Goal: Task Accomplishment & Management: Complete application form

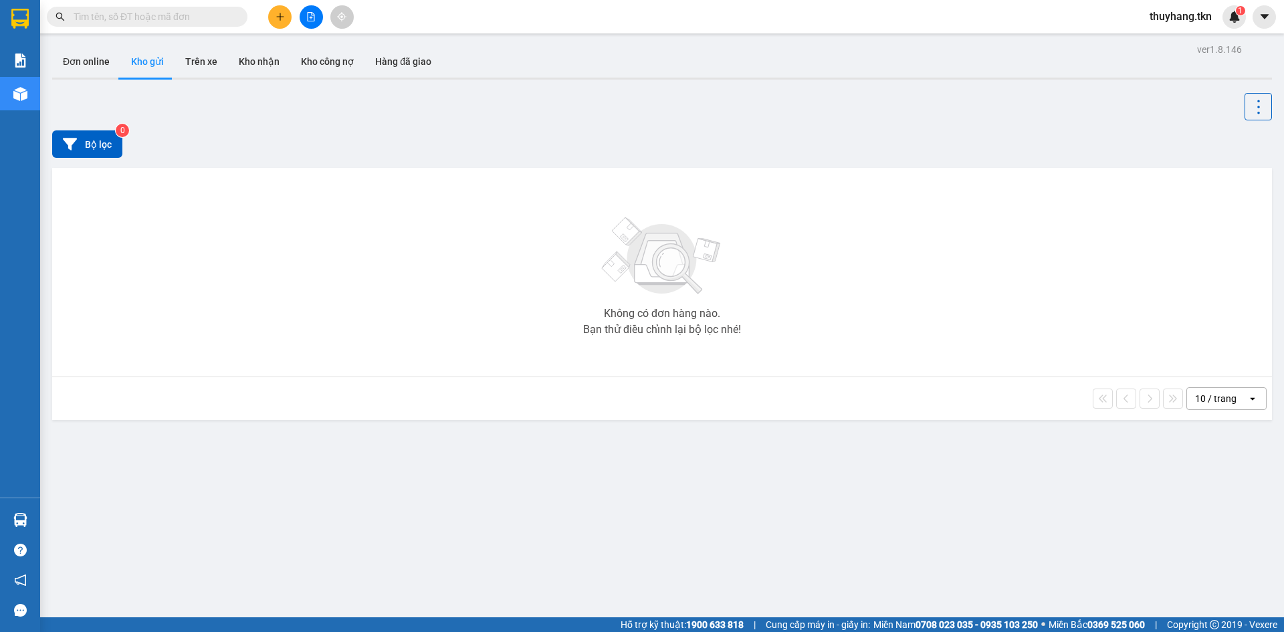
click at [273, 22] on button at bounding box center [279, 16] width 23 height 23
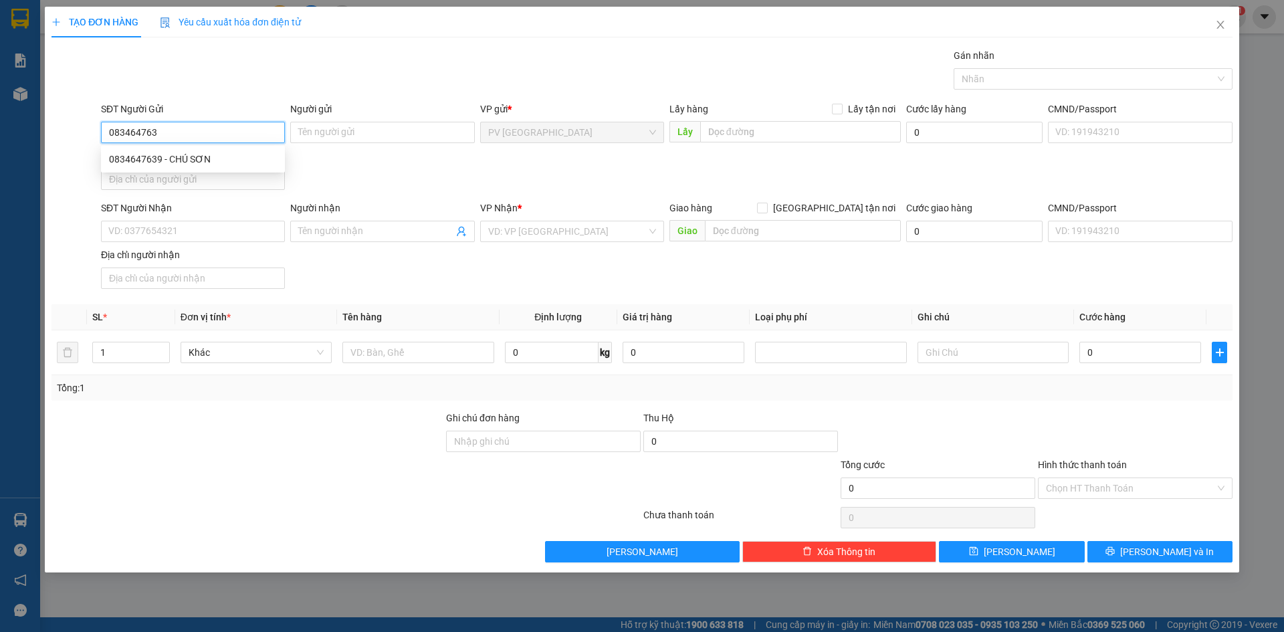
type input "0834647639"
click at [226, 159] on div "0834647639 - CHÚ SƠN" at bounding box center [193, 159] width 168 height 15
type input "CHÚ SƠN"
type input "0839867966"
type input "BÉ"
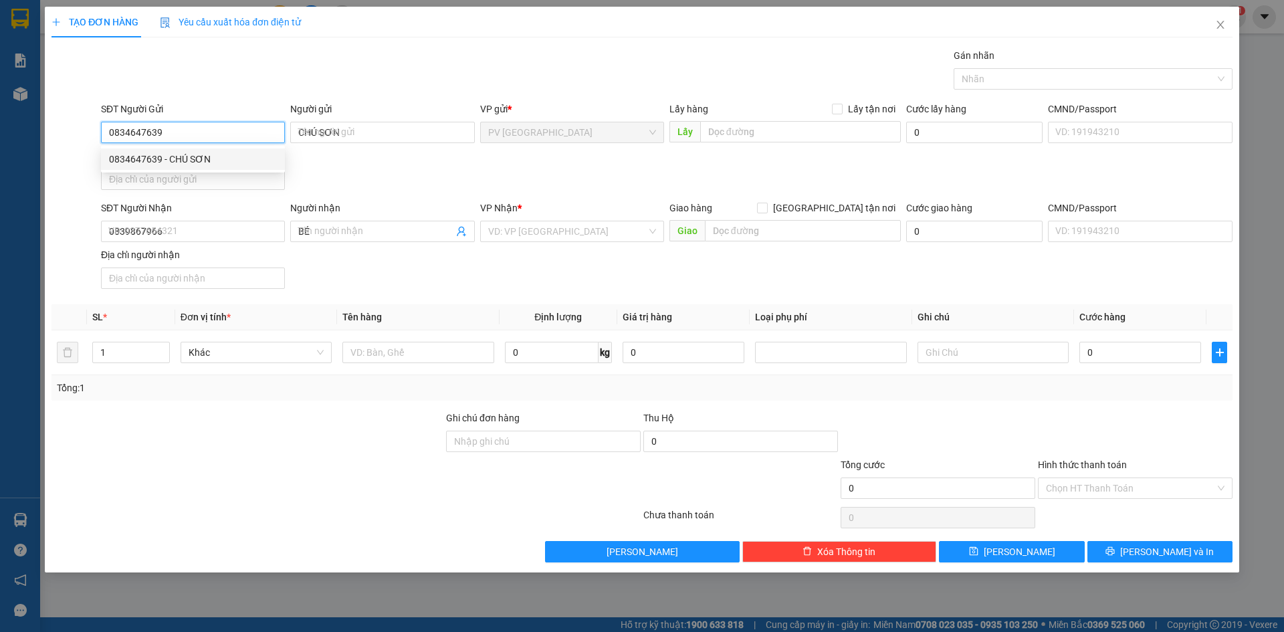
type input "50.000"
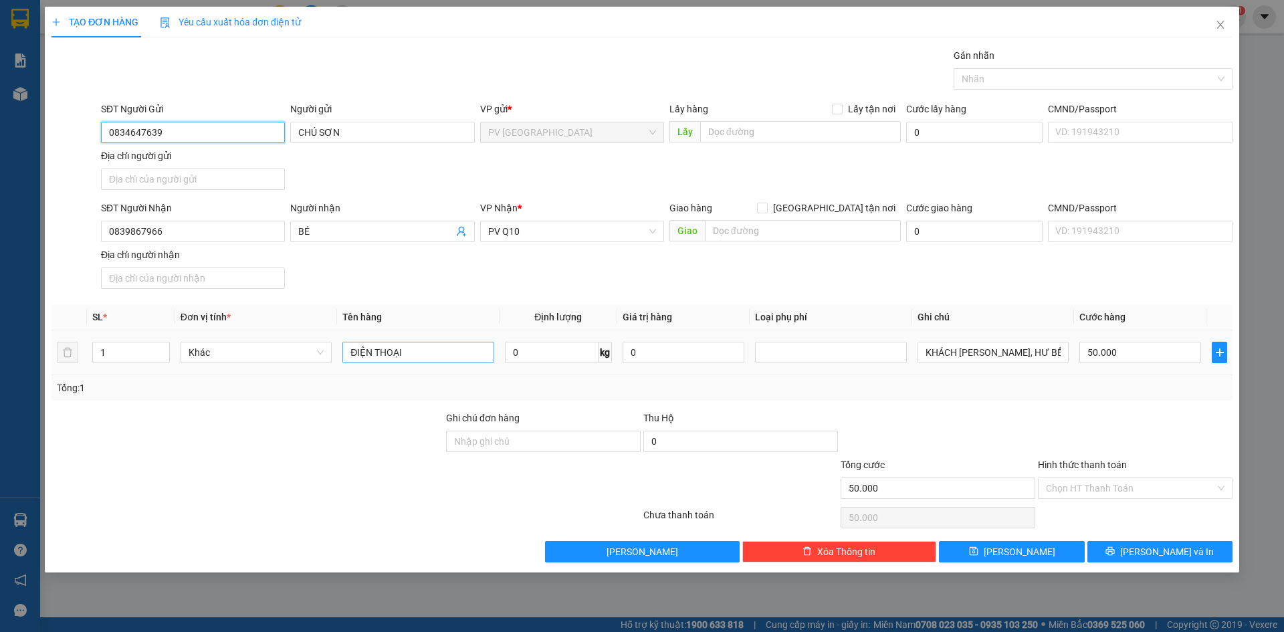
type input "0834647639"
drag, startPoint x: 427, startPoint y: 346, endPoint x: 259, endPoint y: 348, distance: 167.9
click at [245, 376] on div "SL * Đơn vị tính * Tên hàng Định lượng Giá trị hàng Loại phụ phí Ghi chú Cước h…" at bounding box center [641, 352] width 1181 height 96
type input "f"
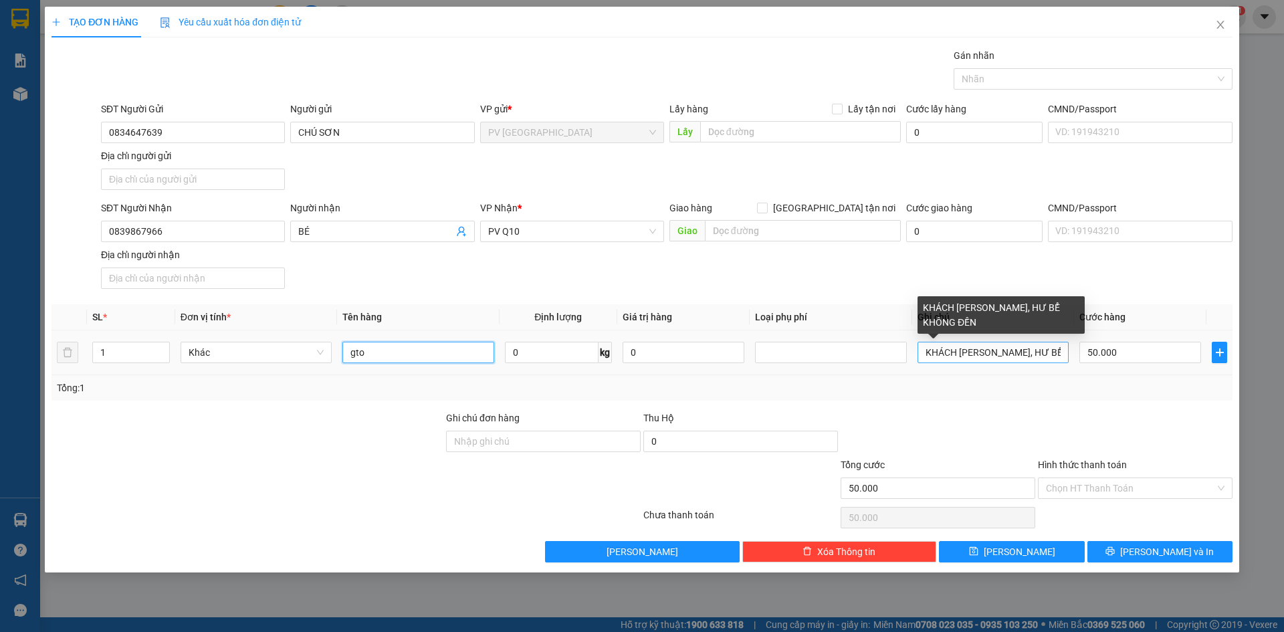
type input "gto"
click at [1054, 356] on input "KHÁCH NIÊM PHONG, HƯ BỂ KHÔNG ĐỀN" at bounding box center [992, 352] width 151 height 21
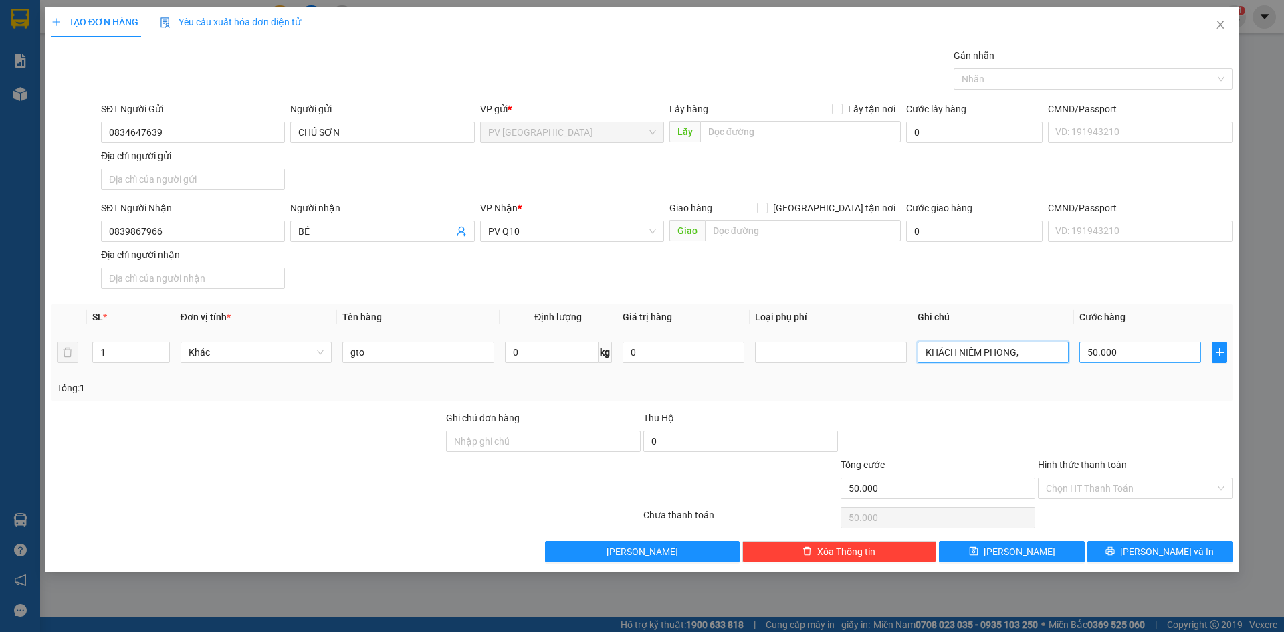
type input "KHÁCH NIÊM PHONG,"
click at [1128, 348] on input "50.000" at bounding box center [1140, 352] width 122 height 21
type input "3"
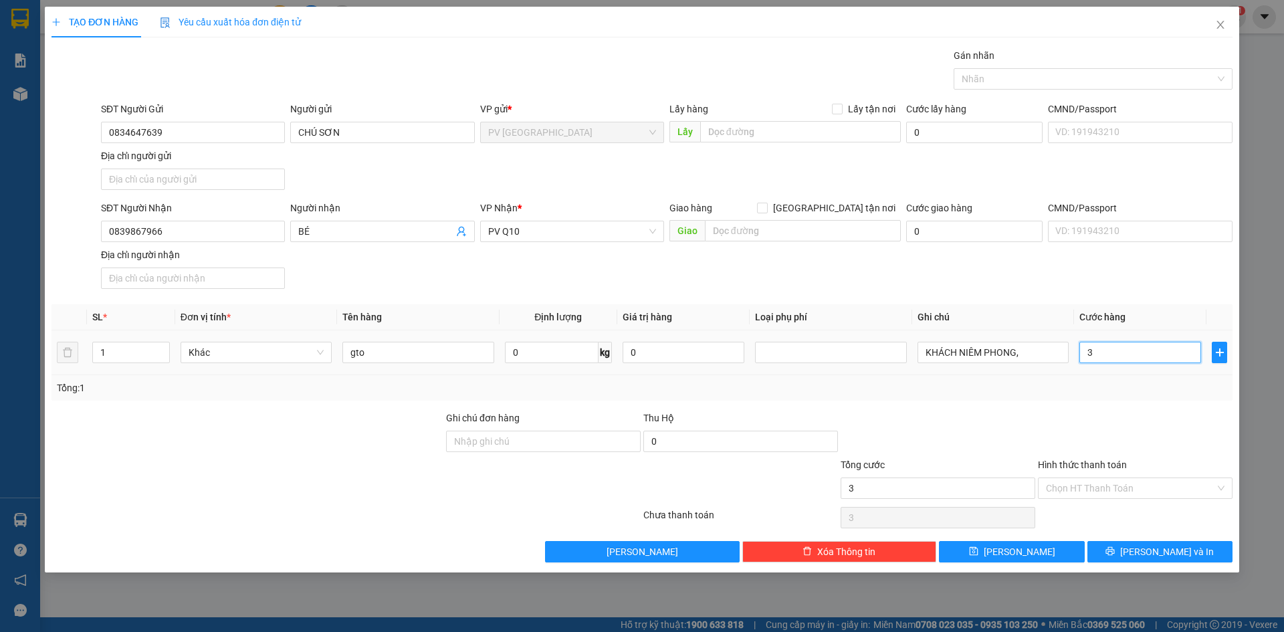
type input "30"
type input "300"
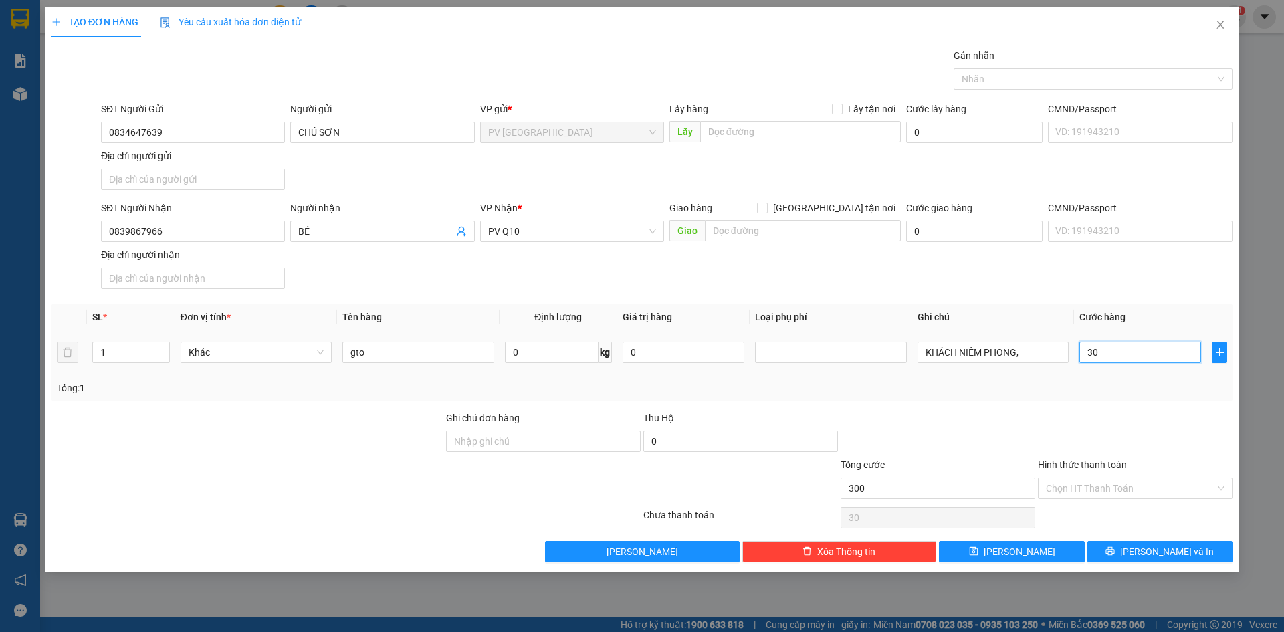
type input "300"
type input "3.000"
type input "30.000"
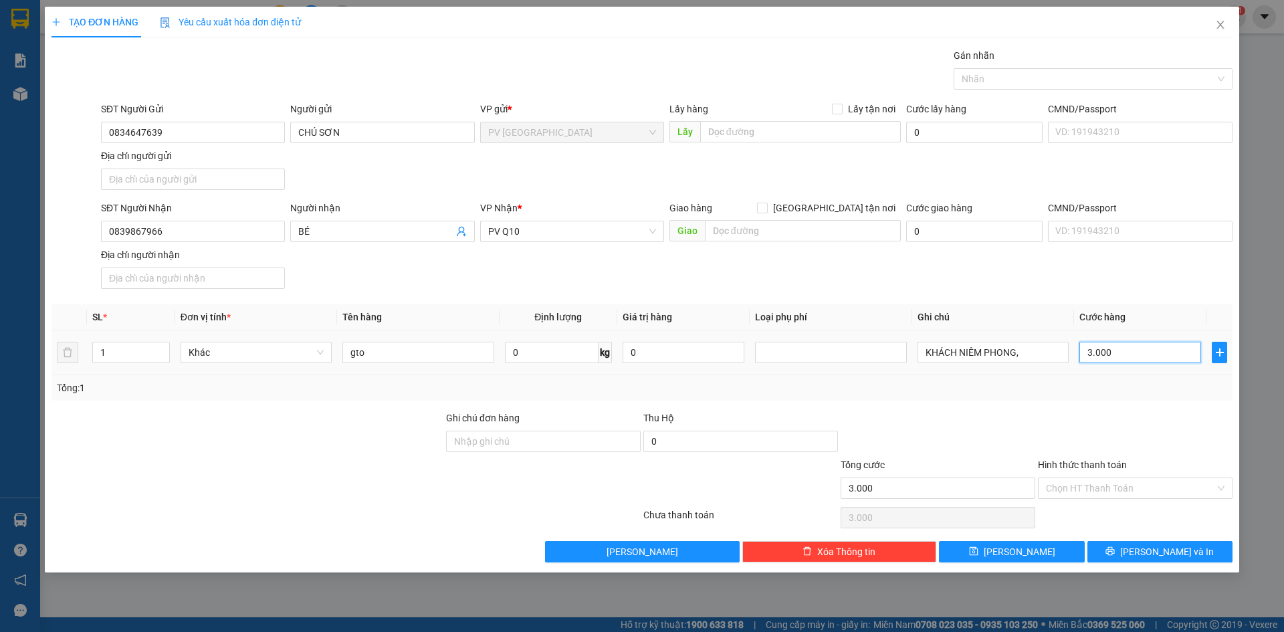
type input "30.000"
click at [1099, 492] on input "Hình thức thanh toán" at bounding box center [1130, 488] width 169 height 20
click at [1103, 527] on div "Transit Pickup Surcharge Ids Transit Deliver Surcharge Ids Transit Deliver Surc…" at bounding box center [641, 305] width 1181 height 514
click at [1117, 488] on input "Hình thức thanh toán" at bounding box center [1130, 488] width 169 height 20
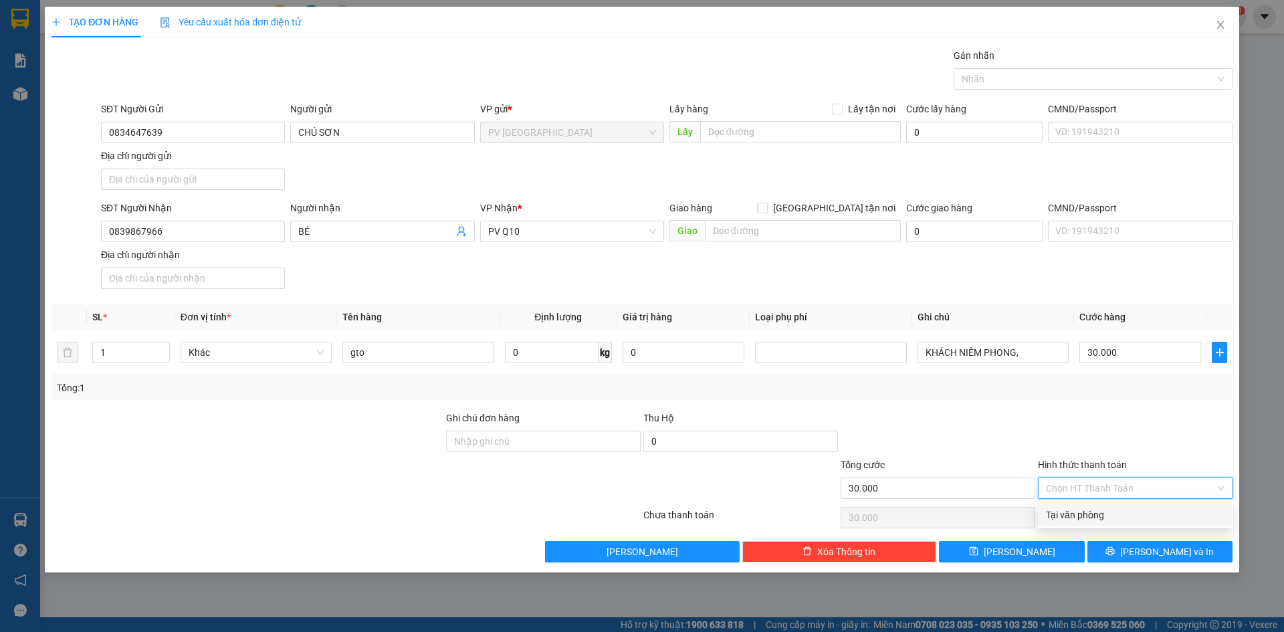
click at [1117, 520] on div "Tại văn phòng" at bounding box center [1135, 515] width 179 height 15
type input "0"
click at [1147, 546] on button "[PERSON_NAME] và In" at bounding box center [1159, 551] width 145 height 21
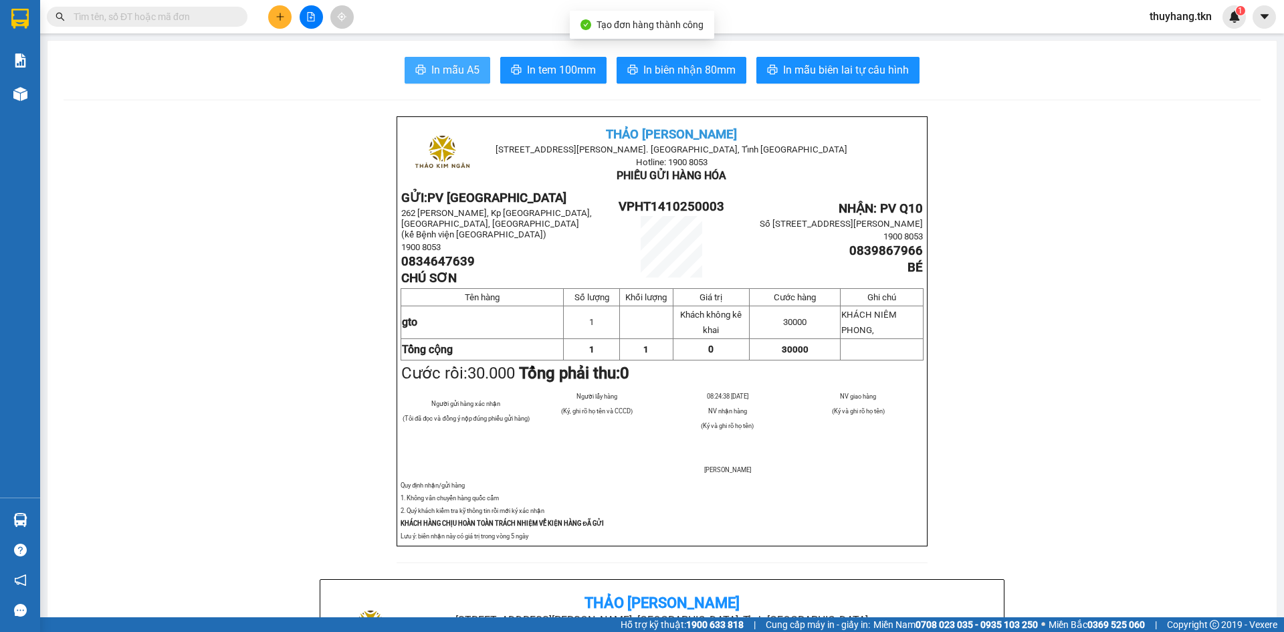
click at [440, 70] on span "In mẫu A5" at bounding box center [455, 70] width 48 height 17
click at [290, 26] on div at bounding box center [311, 16] width 100 height 23
click at [287, 16] on button at bounding box center [279, 16] width 23 height 23
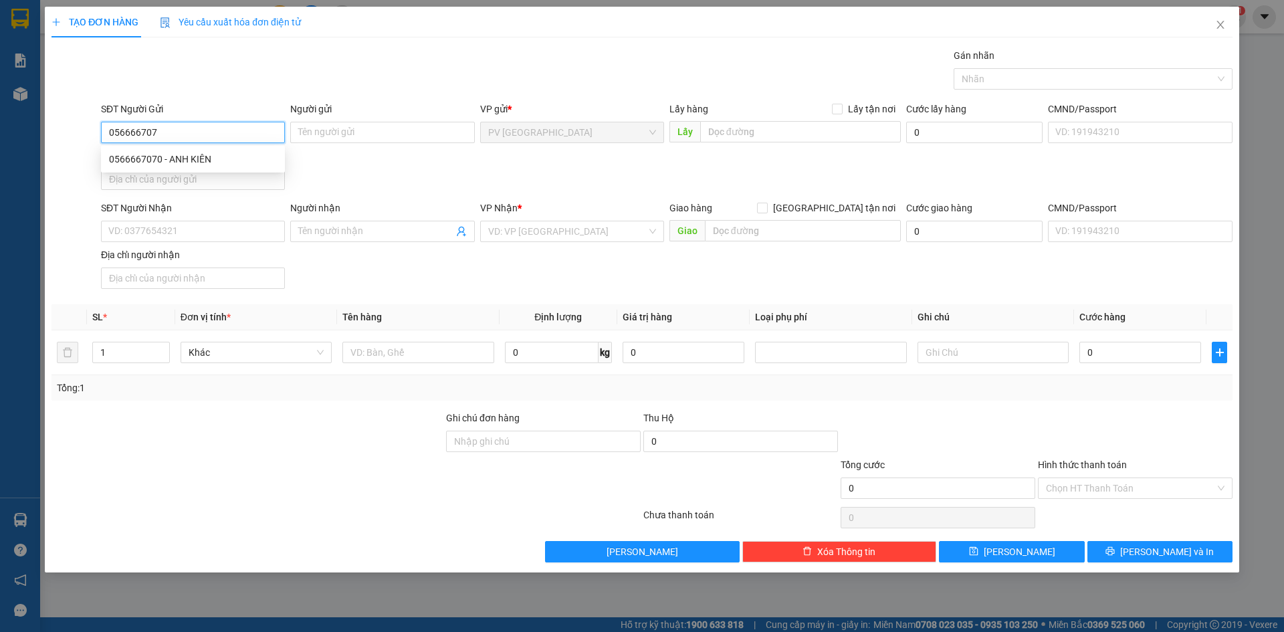
type input "0566667070"
click at [248, 155] on div "0566667070 - ANH KIÊN" at bounding box center [193, 159] width 168 height 15
type input "ANH KIÊN"
type input "0903093585"
type input "HƯƠNG"
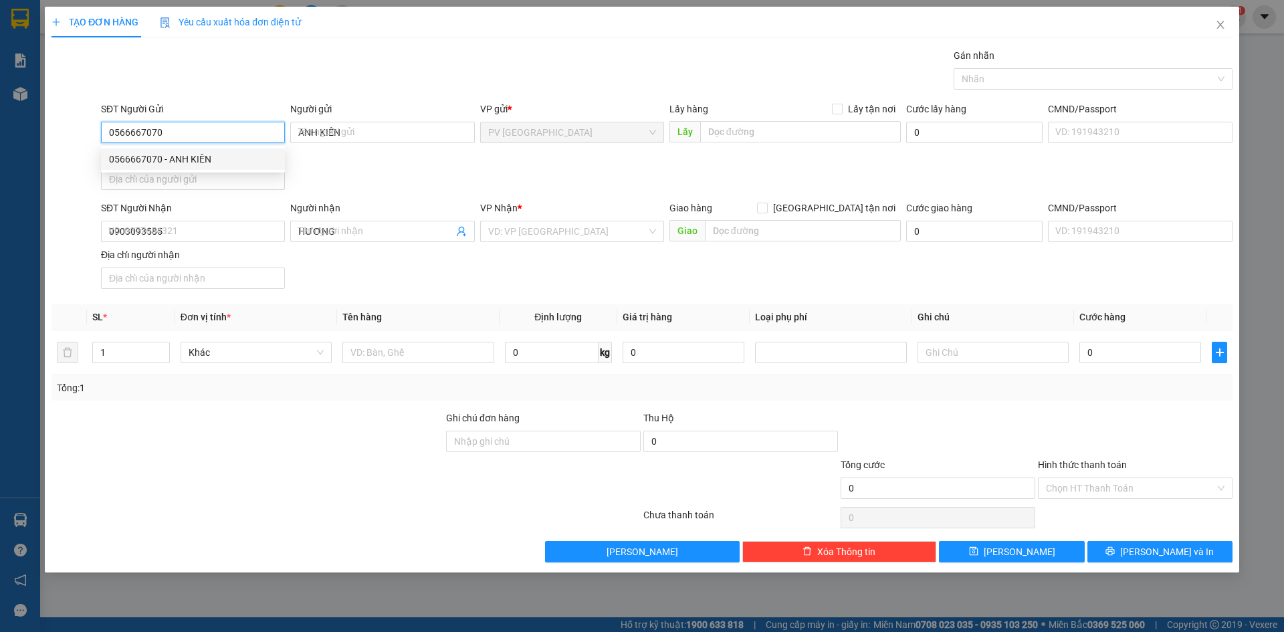
type input "40.000"
type input "0566667070"
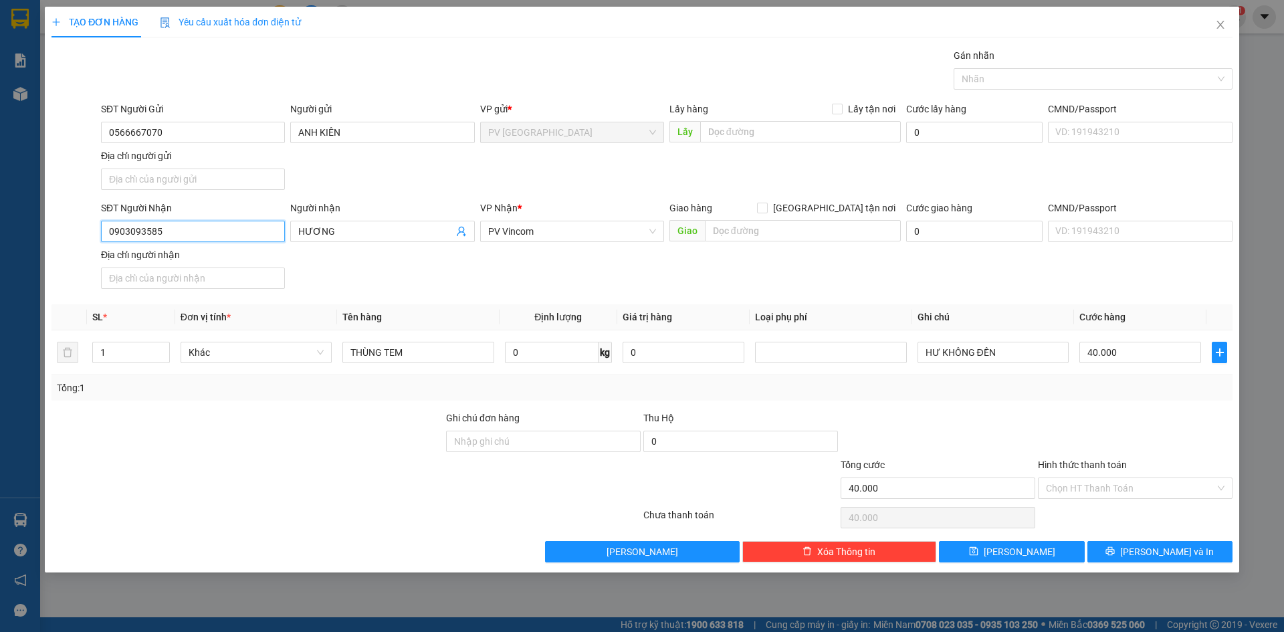
drag, startPoint x: 220, startPoint y: 234, endPoint x: 80, endPoint y: 234, distance: 140.4
click at [80, 234] on div "SĐT Người Nhận 0903093585 0903093585 Người nhận HƯƠNG VP Nhận * PV Vincom Giao …" at bounding box center [642, 248] width 1184 height 94
type input "0909559080"
click at [206, 252] on div "0909559080 - HỒ" at bounding box center [193, 258] width 168 height 15
type input "HỒ"
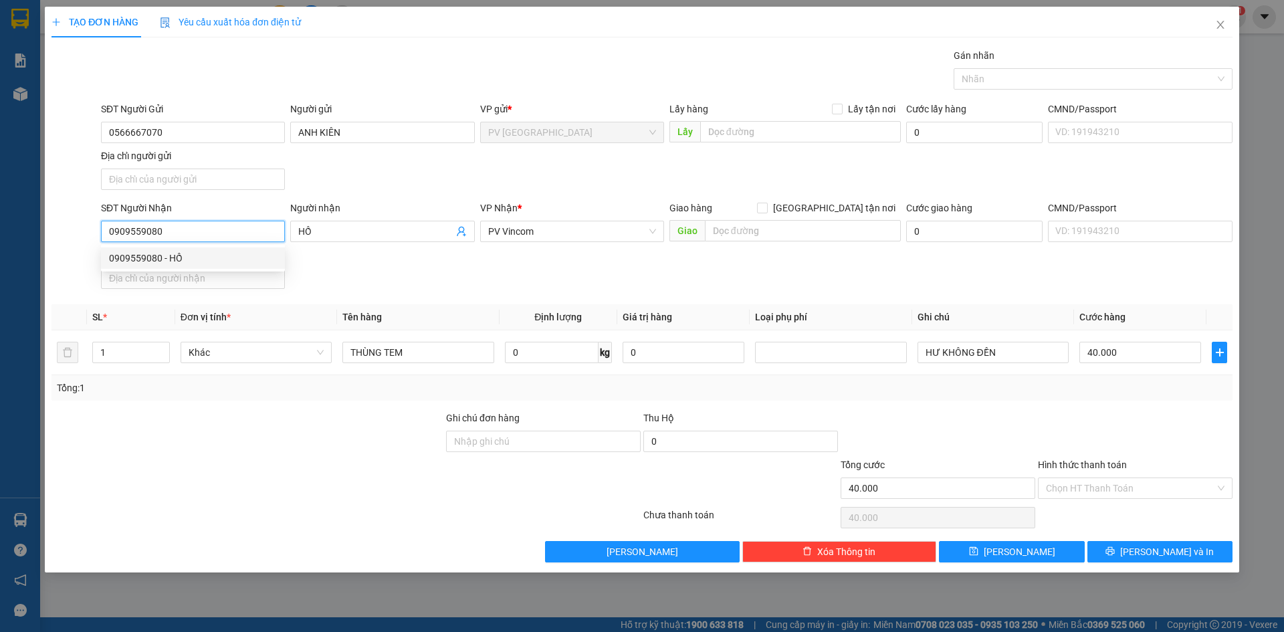
type input "110.000"
type input "0909559080"
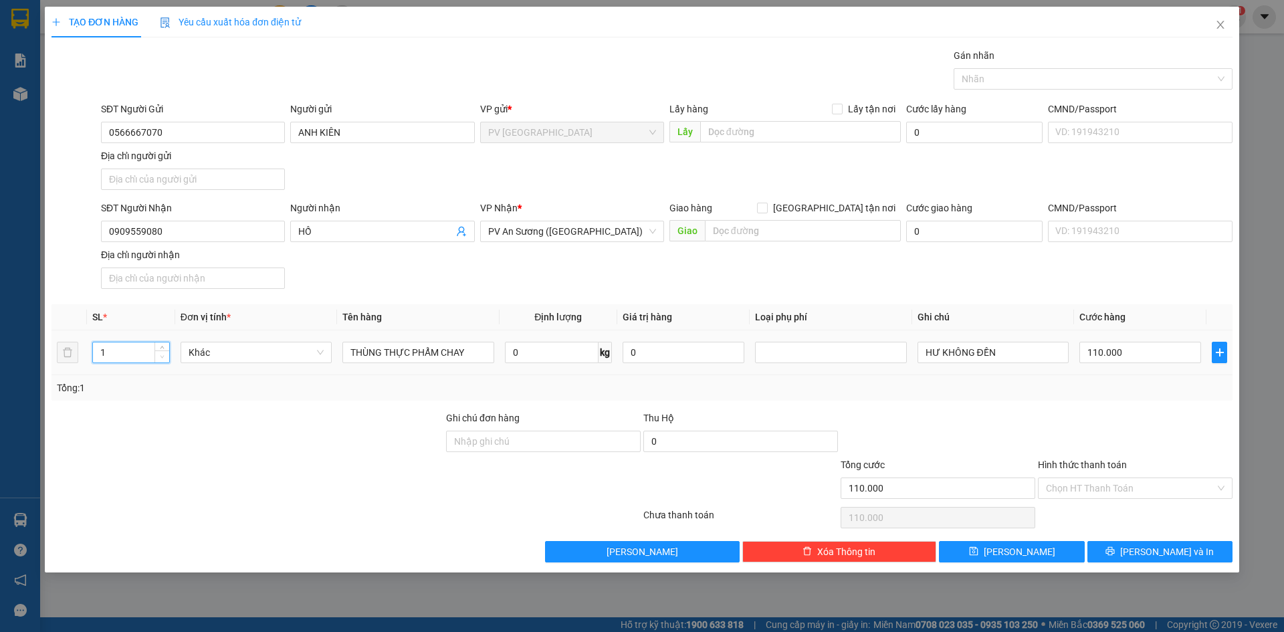
click at [162, 350] on span "Decrease Value" at bounding box center [161, 356] width 15 height 12
click at [162, 358] on icon "down" at bounding box center [162, 356] width 5 height 5
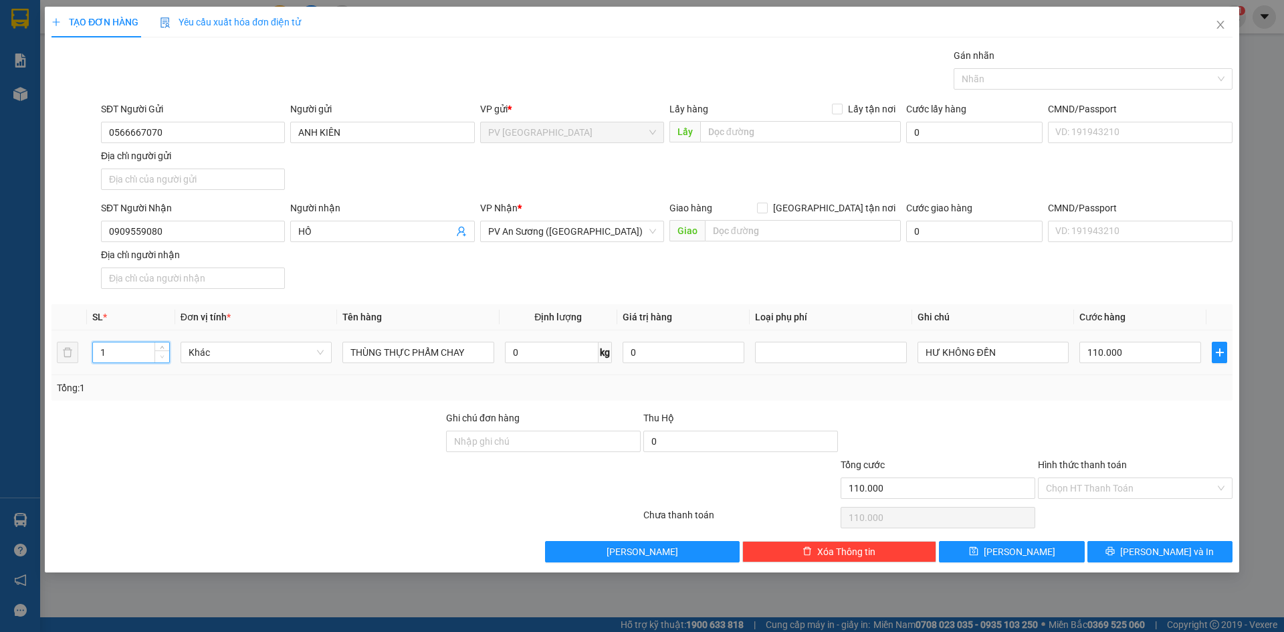
click at [160, 361] on span "Decrease Value" at bounding box center [161, 356] width 15 height 12
drag, startPoint x: 112, startPoint y: 354, endPoint x: 84, endPoint y: 364, distance: 29.4
click at [84, 364] on tr "1 Khác THÙNG THỰC PHẨM CHAY 0 kg 0 HƯ KHÔNG ĐỀN 110.000" at bounding box center [641, 352] width 1181 height 45
type input "5"
click at [1133, 355] on input "110.000" at bounding box center [1140, 352] width 122 height 21
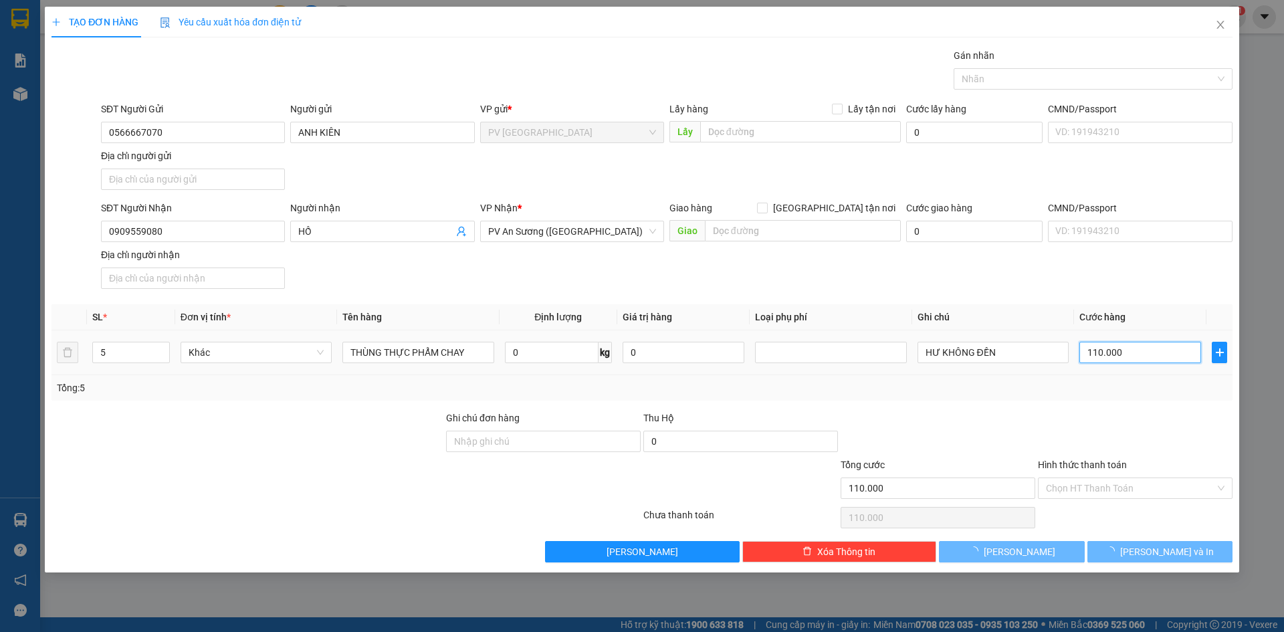
type input "0"
type input "1"
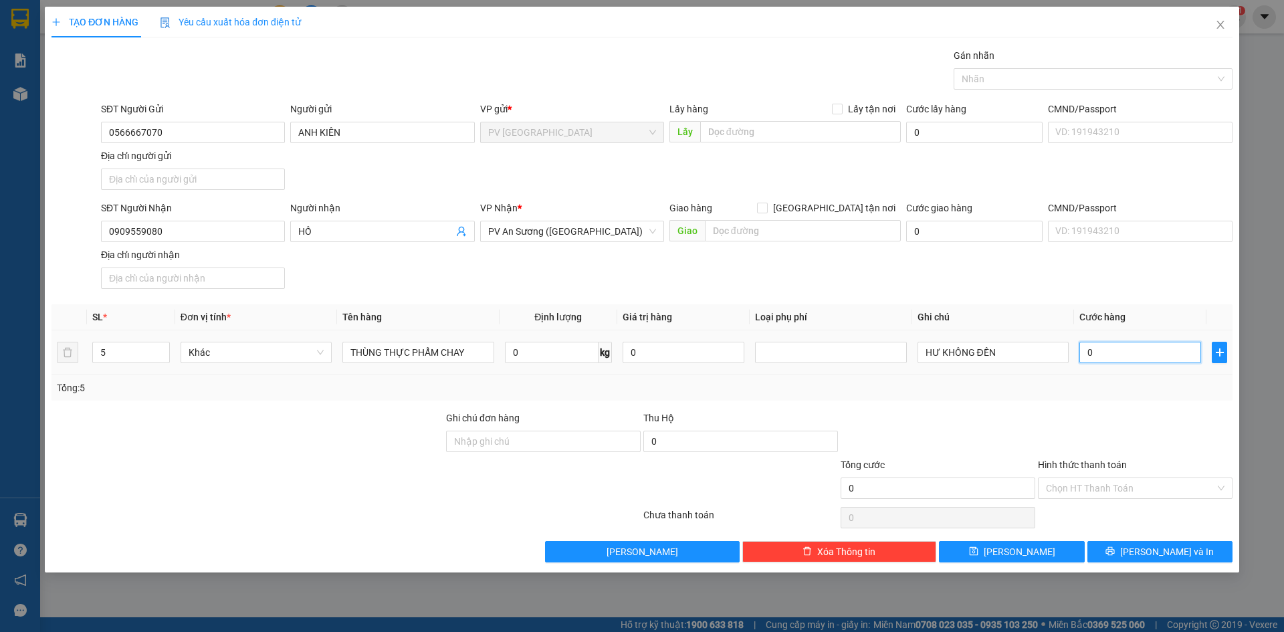
type input "01"
type input "0"
type input "20"
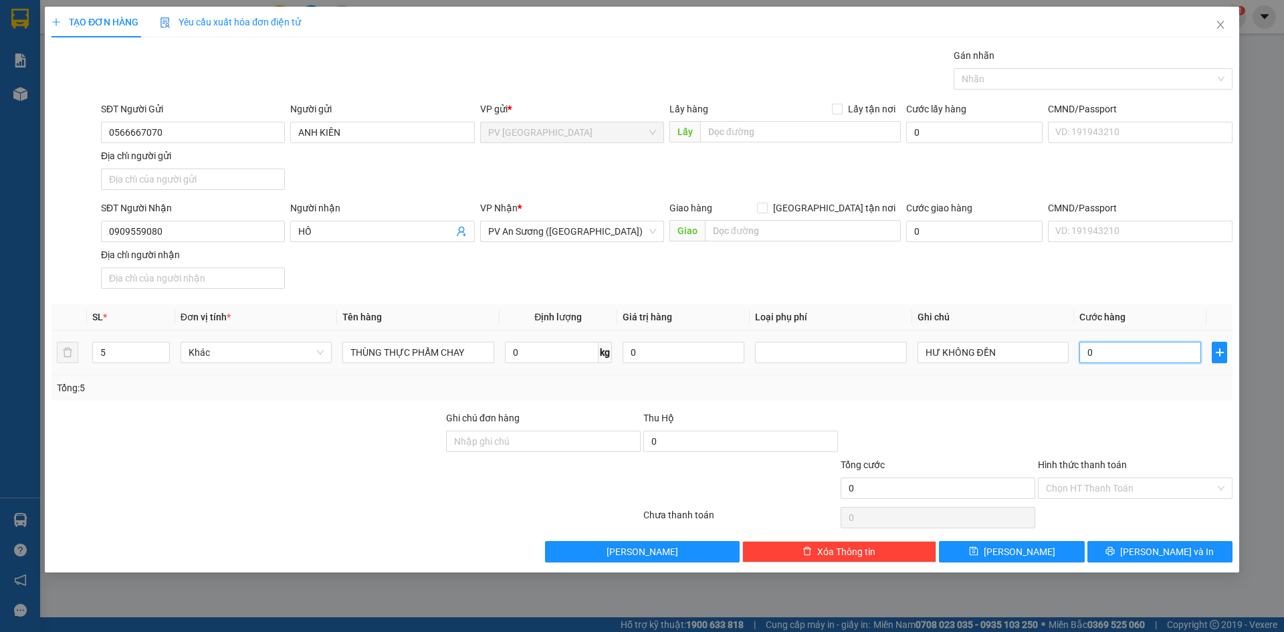
type input "20"
type input "230"
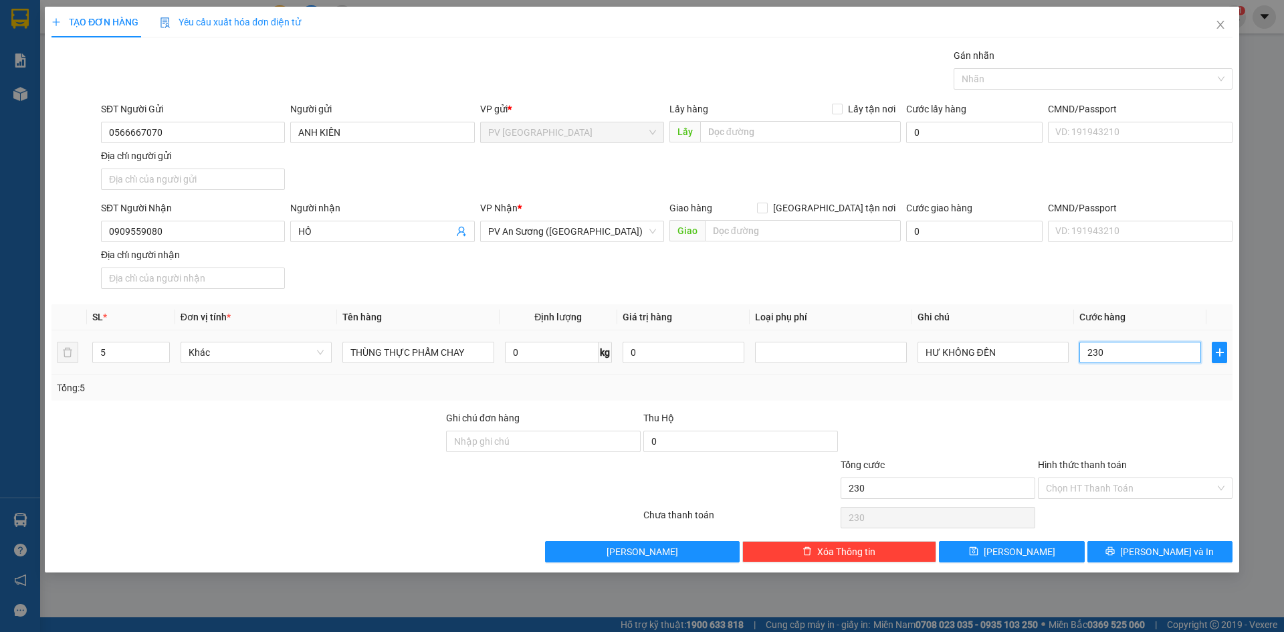
type input "2.300"
type input "23.000"
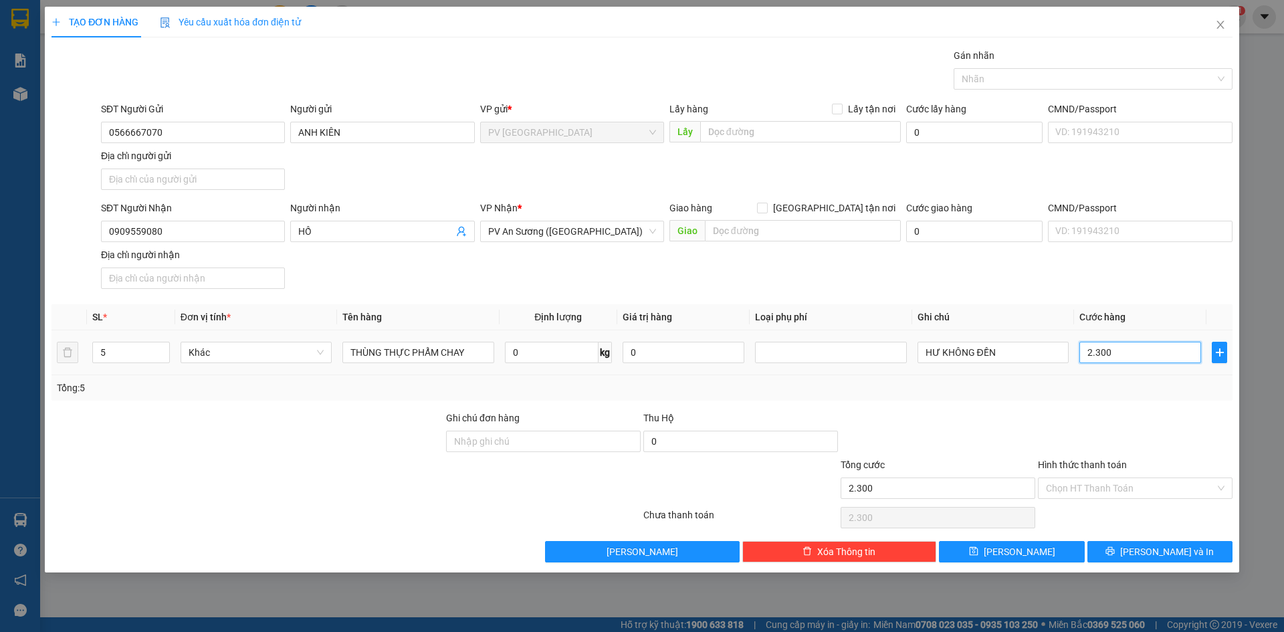
type input "23.000"
type input "230.000"
click at [1129, 490] on input "Hình thức thanh toán" at bounding box center [1130, 488] width 169 height 20
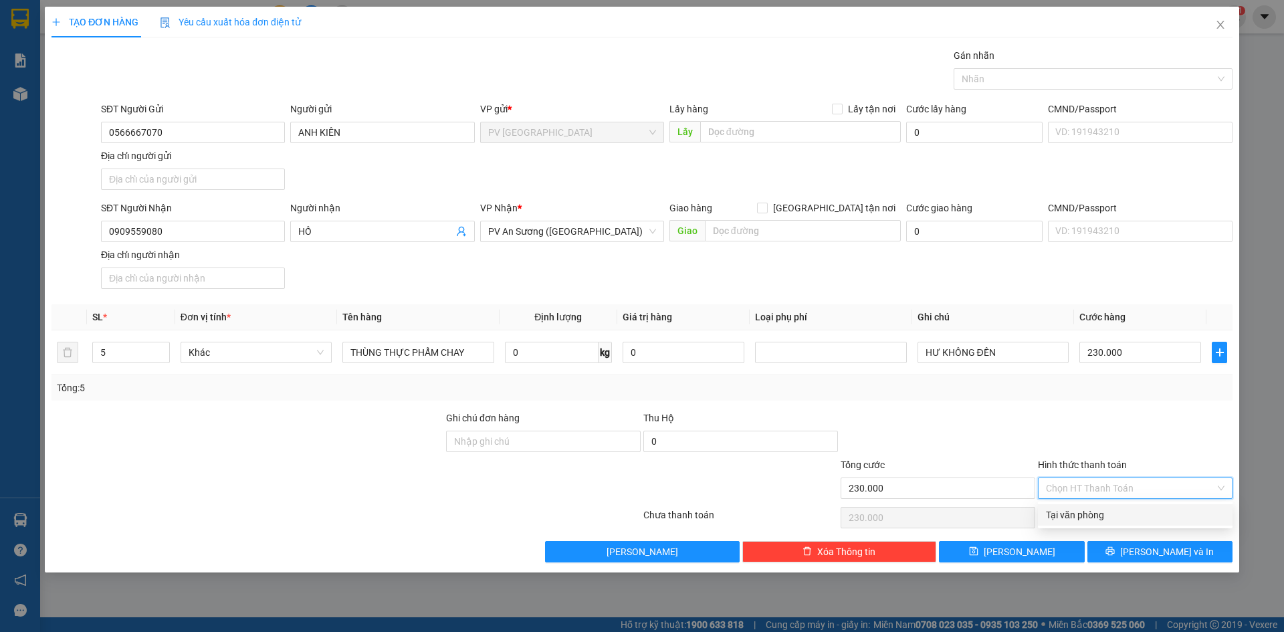
click at [1125, 516] on div "Tại văn phòng" at bounding box center [1135, 515] width 179 height 15
type input "0"
click at [1176, 556] on span "[PERSON_NAME] và In" at bounding box center [1167, 551] width 94 height 15
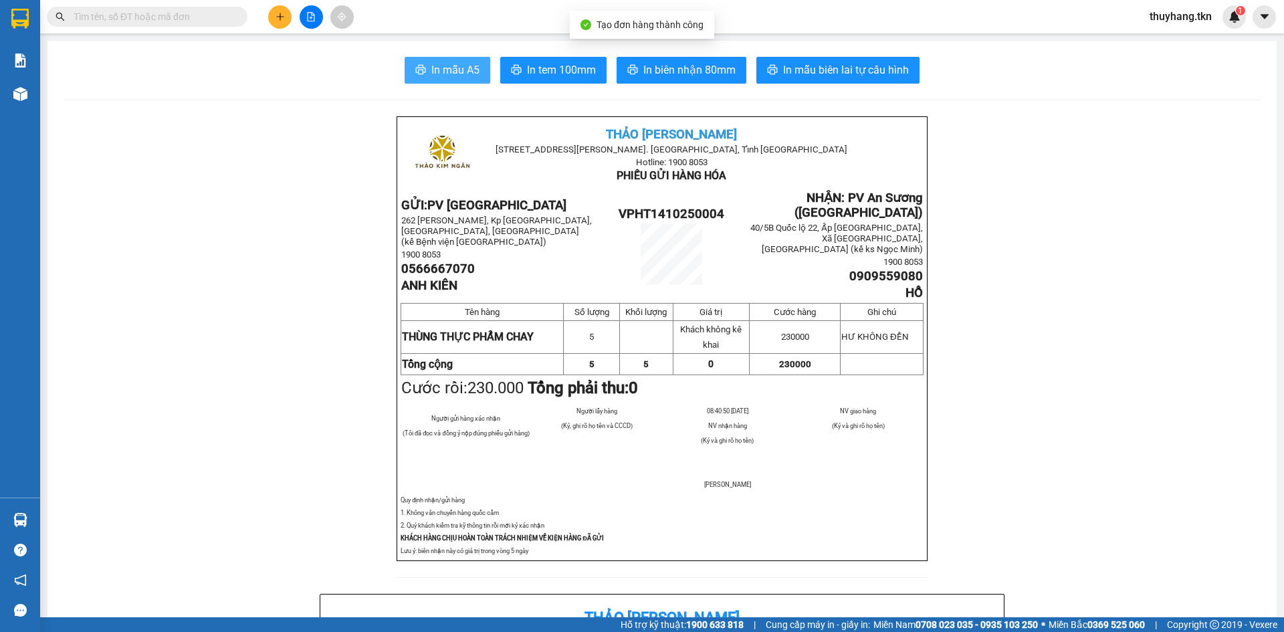
click at [461, 69] on span "In mẫu A5" at bounding box center [455, 70] width 48 height 17
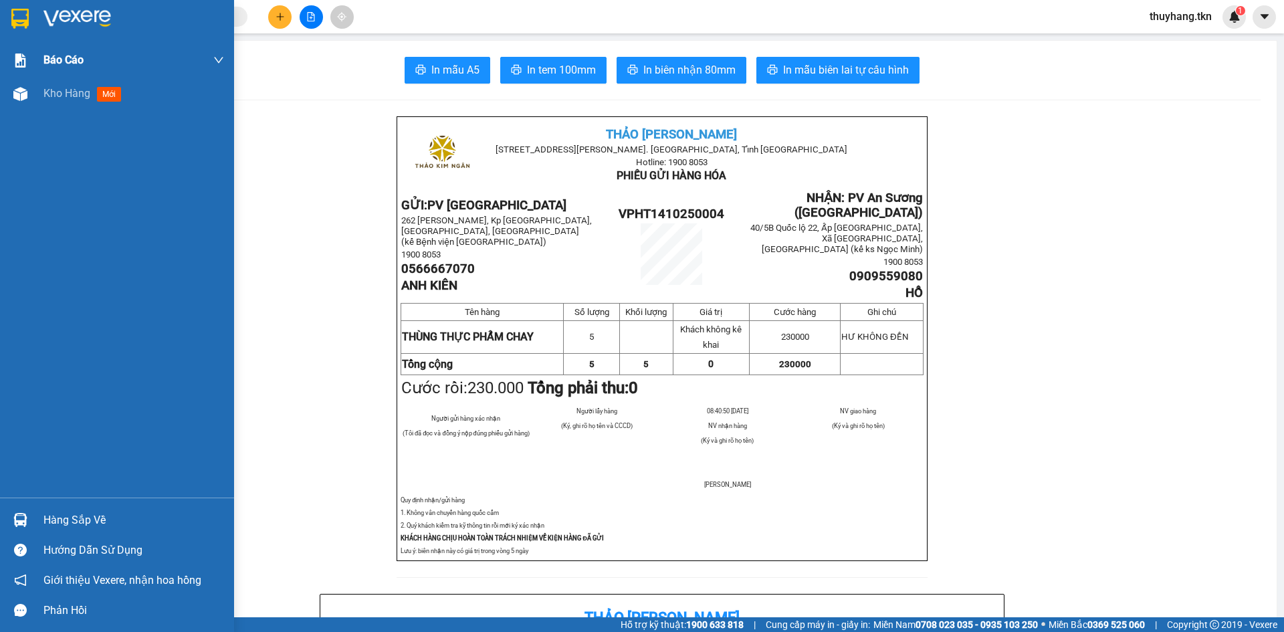
click at [22, 13] on img at bounding box center [19, 19] width 17 height 20
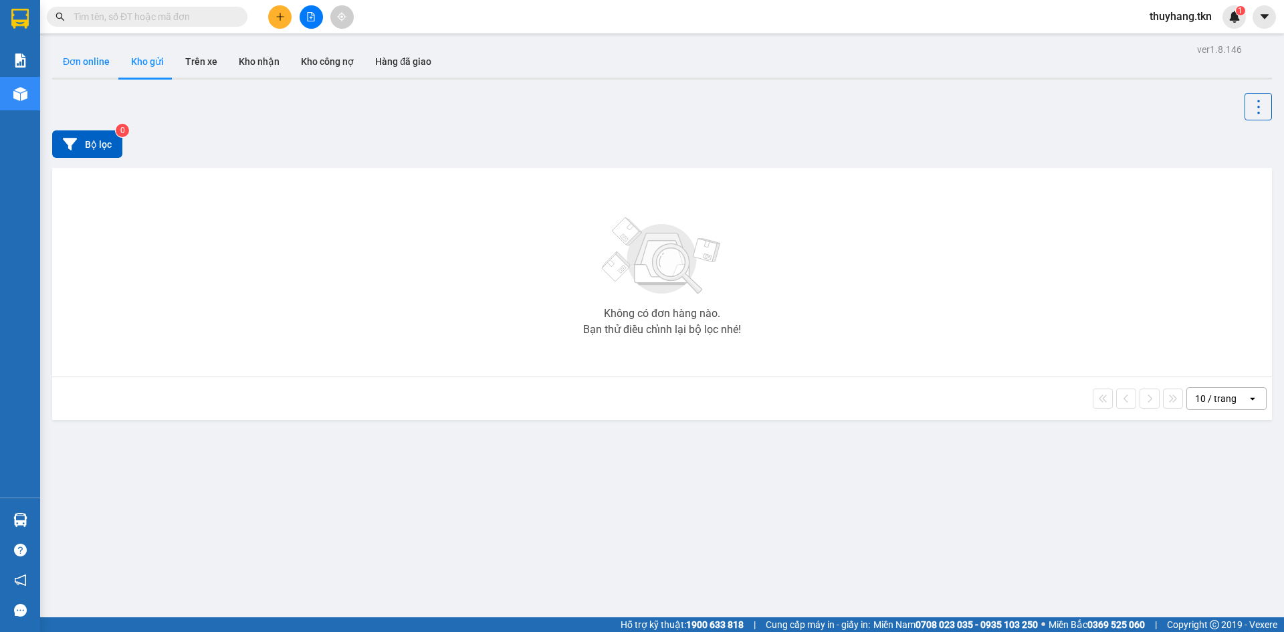
click at [74, 72] on button "Đơn online" at bounding box center [86, 61] width 68 height 32
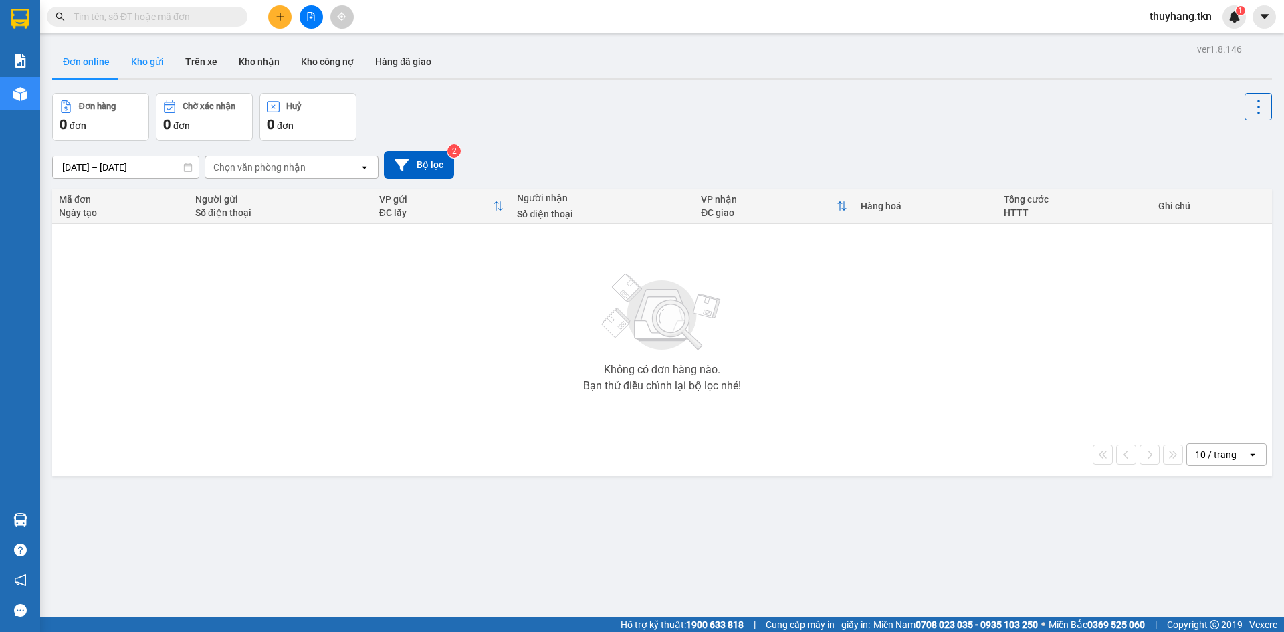
click at [140, 67] on button "Kho gửi" at bounding box center [147, 61] width 54 height 32
type input "[DATE] – [DATE]"
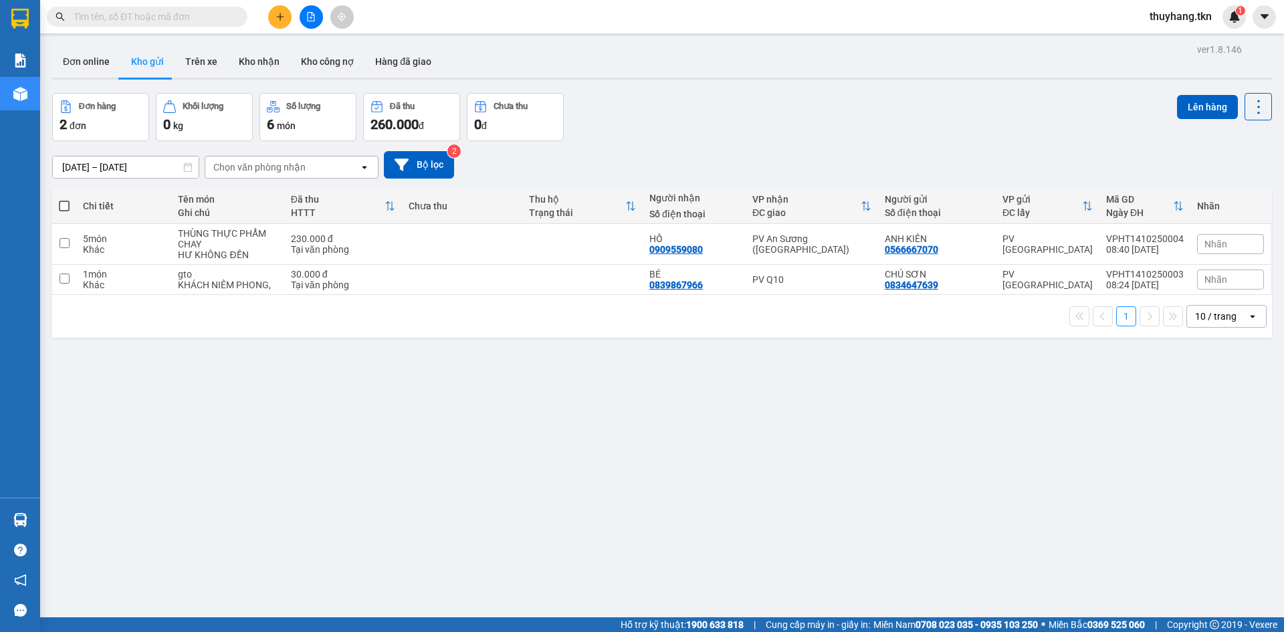
click at [1225, 239] on div "Nhãn" at bounding box center [1230, 244] width 67 height 20
click at [1028, 233] on div "THỰC PHẨM" at bounding box center [1025, 233] width 56 height 17
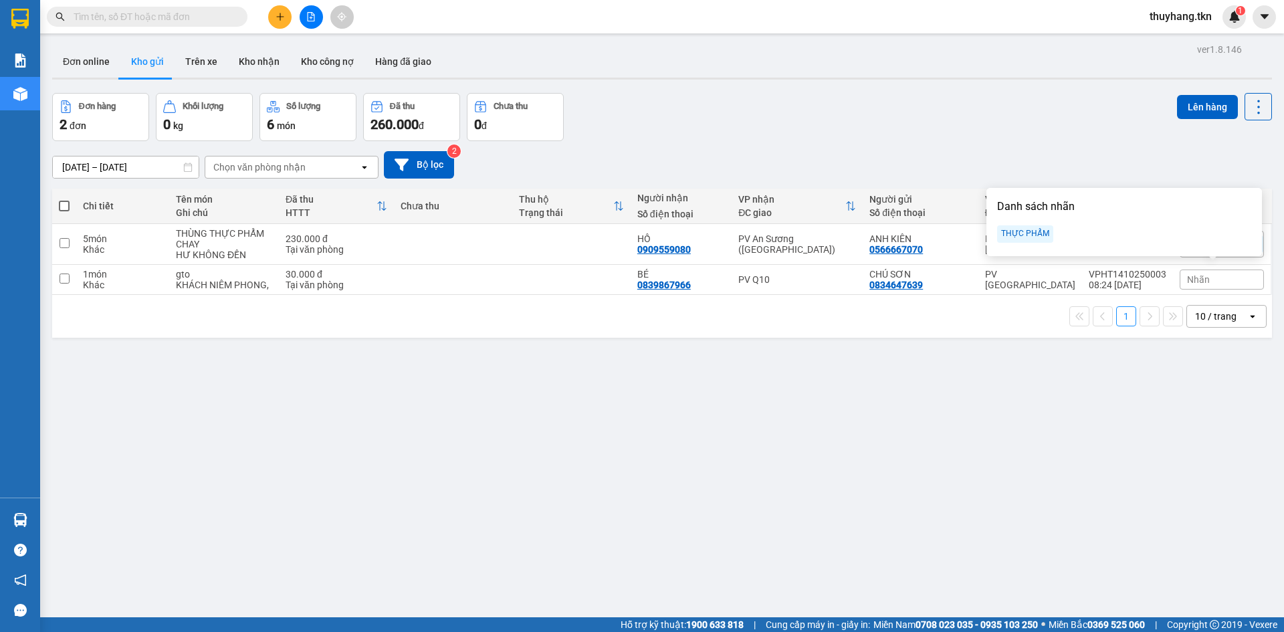
click at [1031, 236] on div "THỰC PHẨM" at bounding box center [1025, 233] width 56 height 17
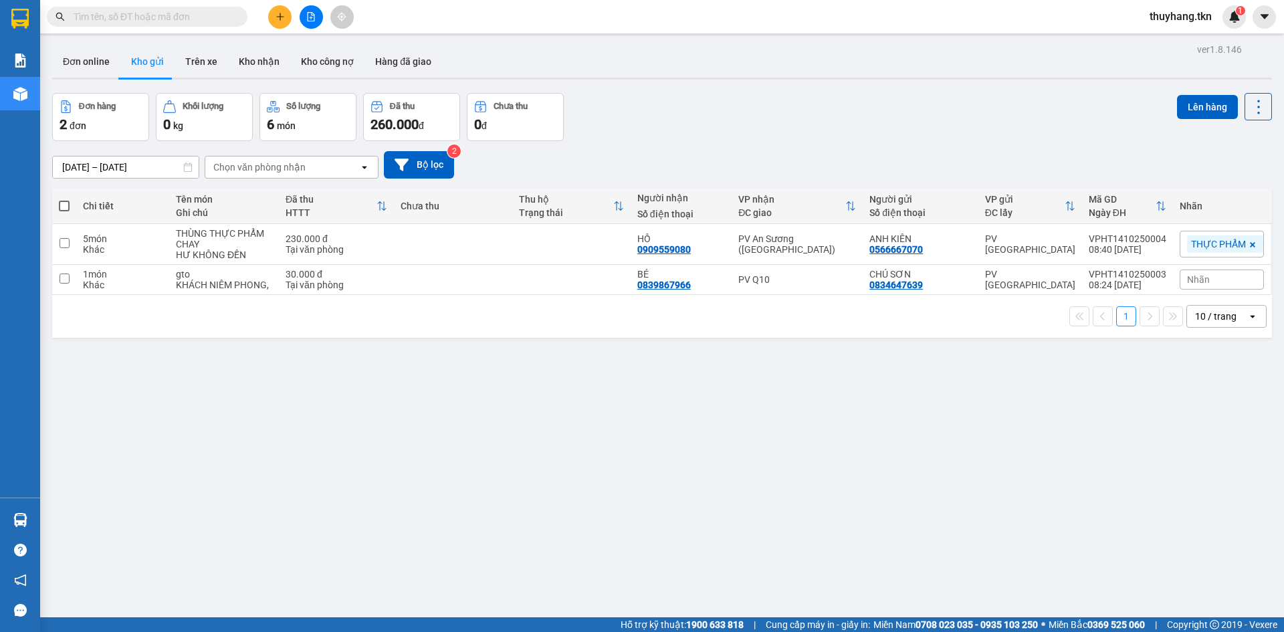
click at [909, 143] on div "13/10/2025 – 14/10/2025 Press the down arrow key to interact with the calendar …" at bounding box center [662, 164] width 1220 height 47
click at [465, 465] on div "ver 1.8.146 Đơn online Kho gửi Trên xe Kho nhận Kho công nợ Hàng đã giao Đơn hà…" at bounding box center [662, 356] width 1230 height 632
click at [970, 132] on div "Đơn hàng 2 đơn Khối lượng 0 kg Số lượng 6 món Đã thu 260.000 đ Chưa thu 0 đ Lên…" at bounding box center [662, 117] width 1220 height 48
click at [144, 292] on td "1 món Khác" at bounding box center [122, 280] width 93 height 30
checkbox input "true"
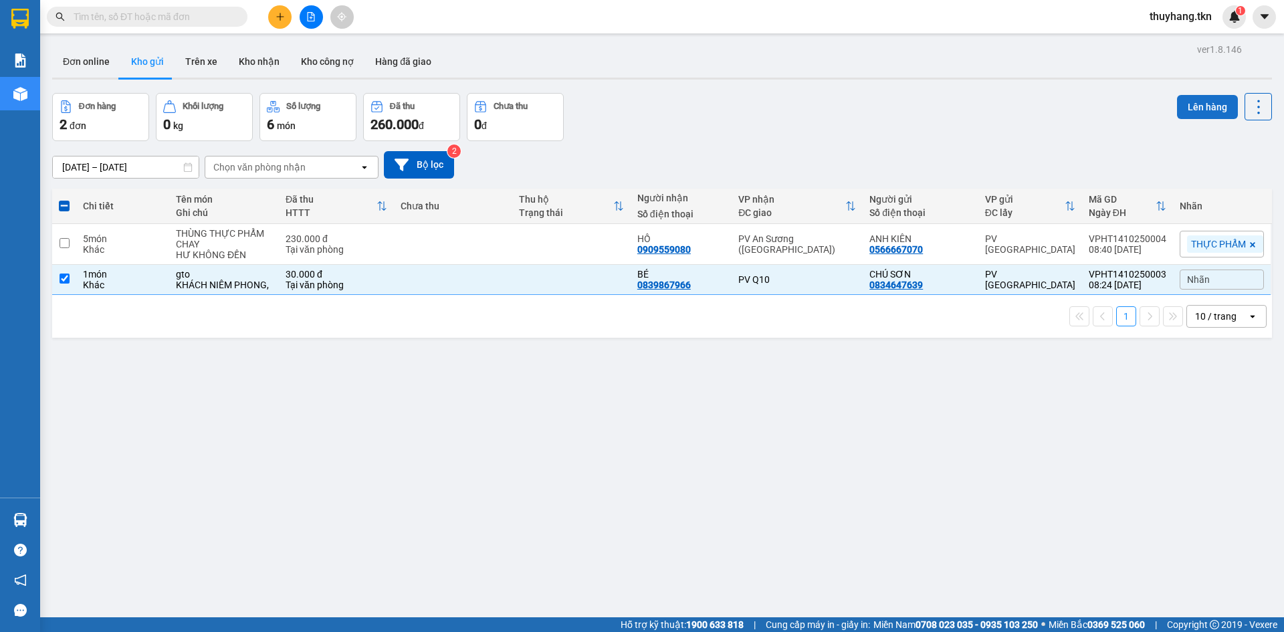
click at [1192, 107] on button "Lên hàng" at bounding box center [1207, 107] width 61 height 24
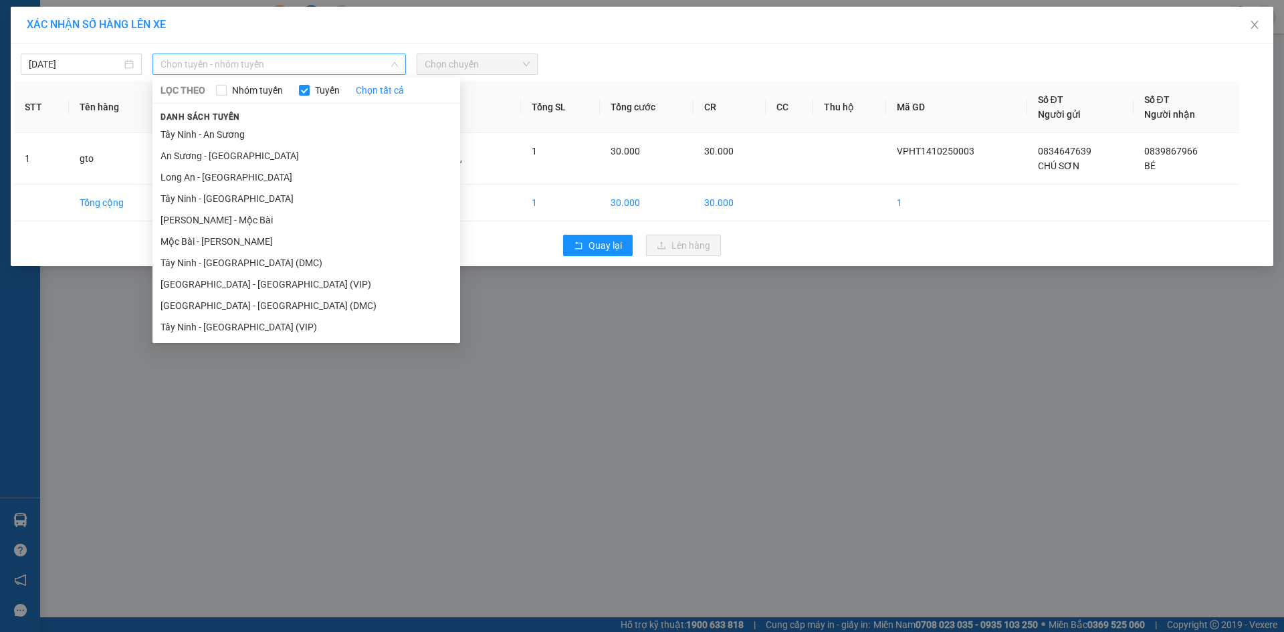
click at [298, 69] on span "Chọn tuyến - nhóm tuyến" at bounding box center [278, 64] width 237 height 20
click at [277, 326] on li "Tây Ninh - [GEOGRAPHIC_DATA] (VIP)" at bounding box center [306, 326] width 308 height 21
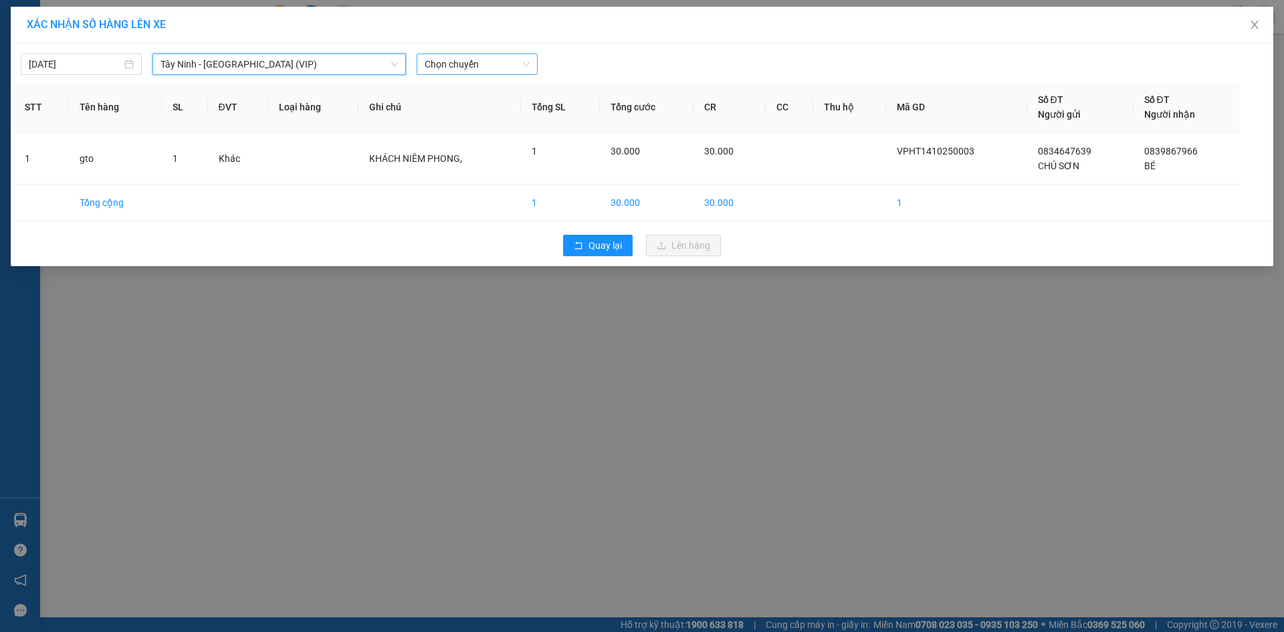
click at [457, 61] on span "Chọn chuyến" at bounding box center [477, 64] width 105 height 20
type input "25752"
click at [498, 104] on div "08:20 - 50H-257.52" at bounding box center [477, 112] width 120 height 21
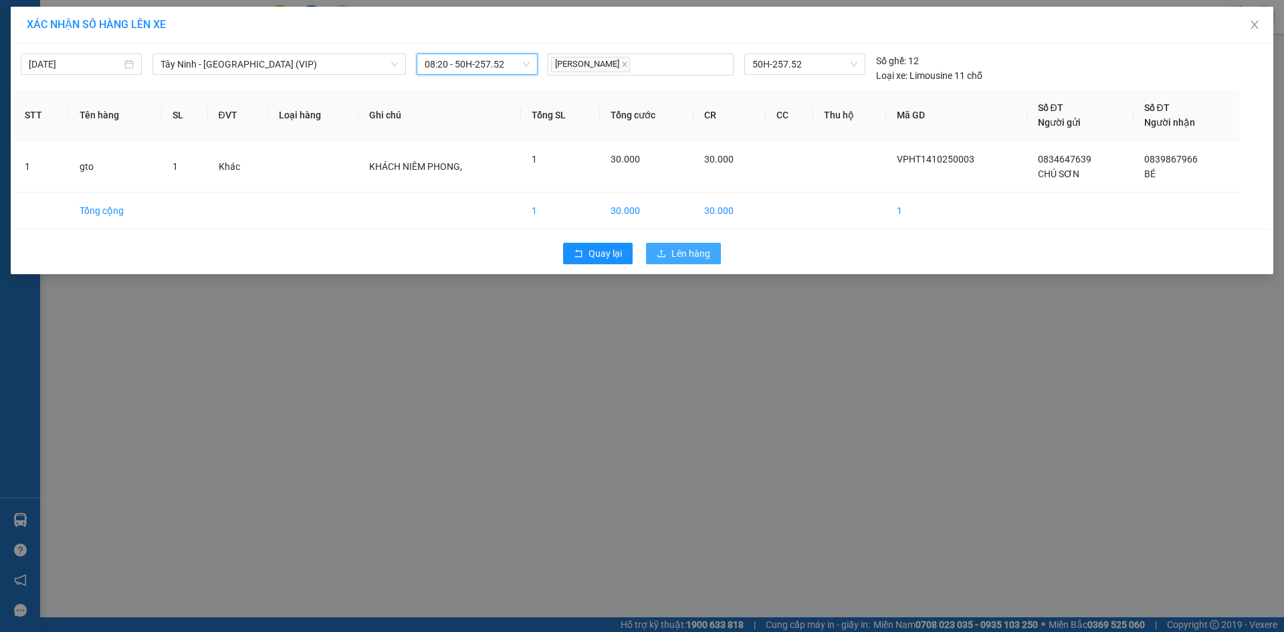
click at [696, 251] on span "Lên hàng" at bounding box center [690, 253] width 39 height 15
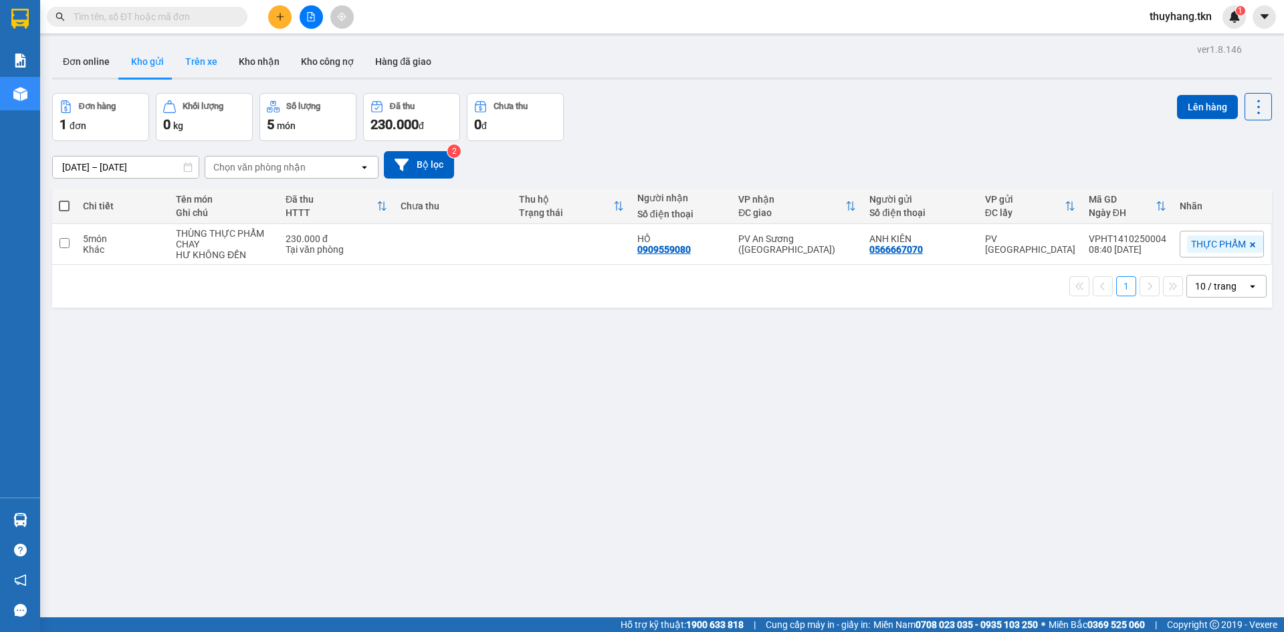
click at [204, 63] on button "Trên xe" at bounding box center [201, 61] width 53 height 32
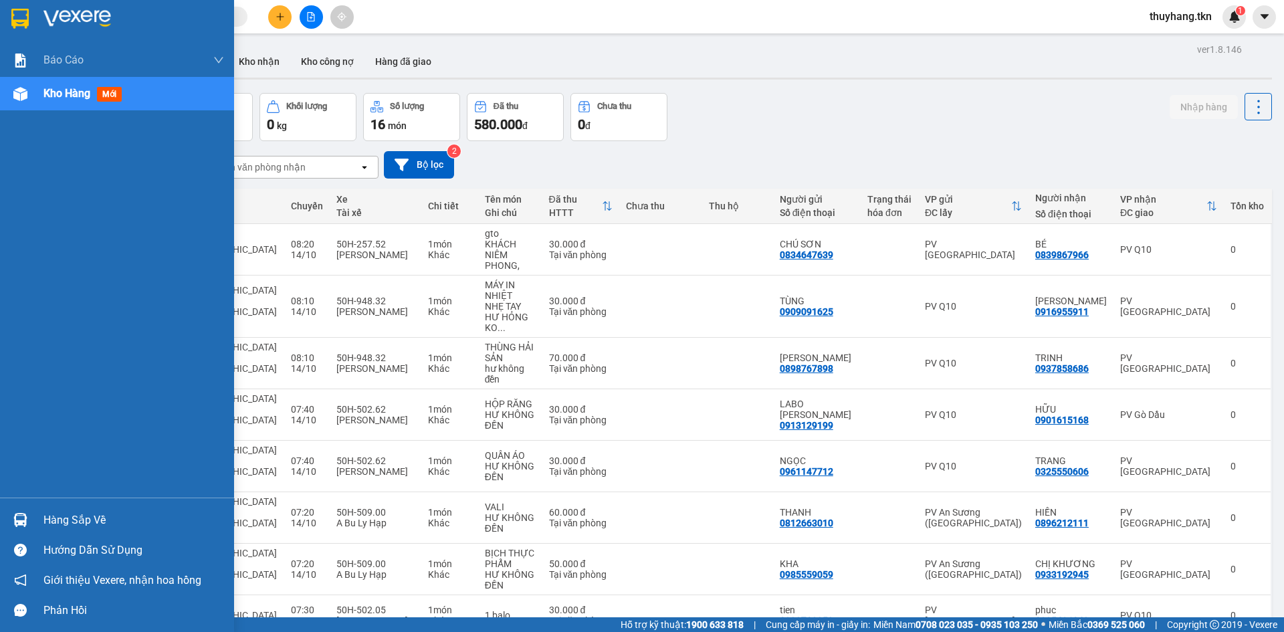
click at [30, 6] on div at bounding box center [117, 21] width 234 height 43
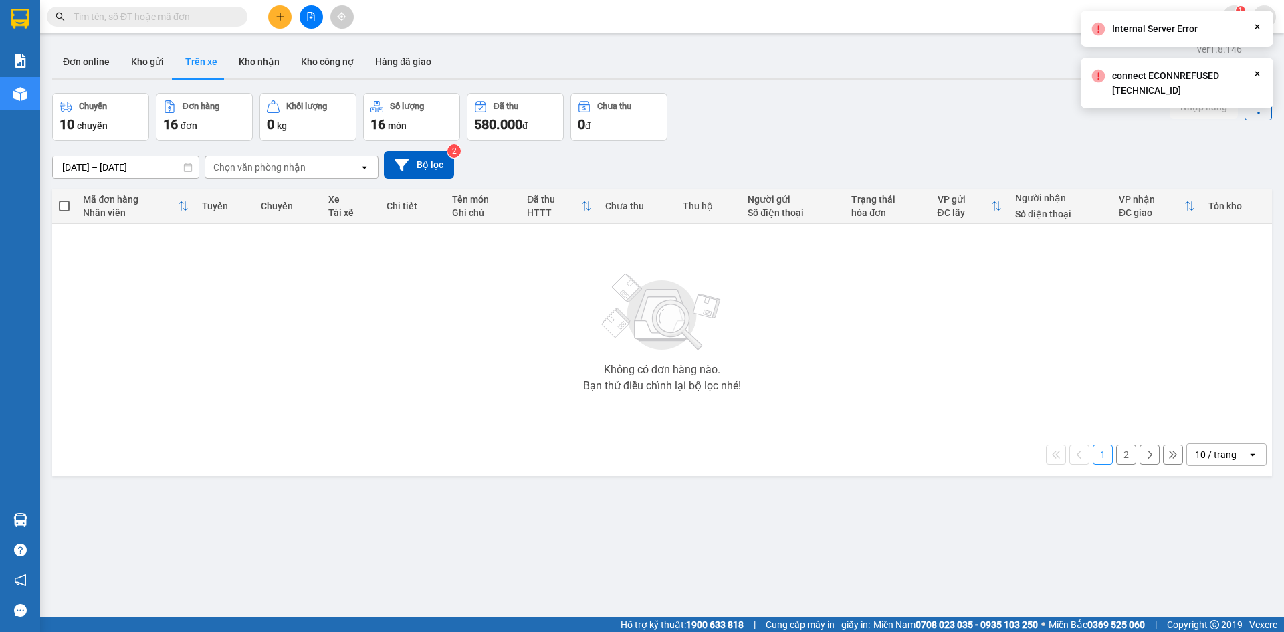
click at [1074, 140] on div "Chuyến 10 chuyến Đơn hàng 16 đơn Khối lượng 0 kg Số lượng 16 món Đã thu 580.000…" at bounding box center [662, 117] width 1220 height 48
click at [142, 63] on button "Kho gửi" at bounding box center [147, 61] width 54 height 32
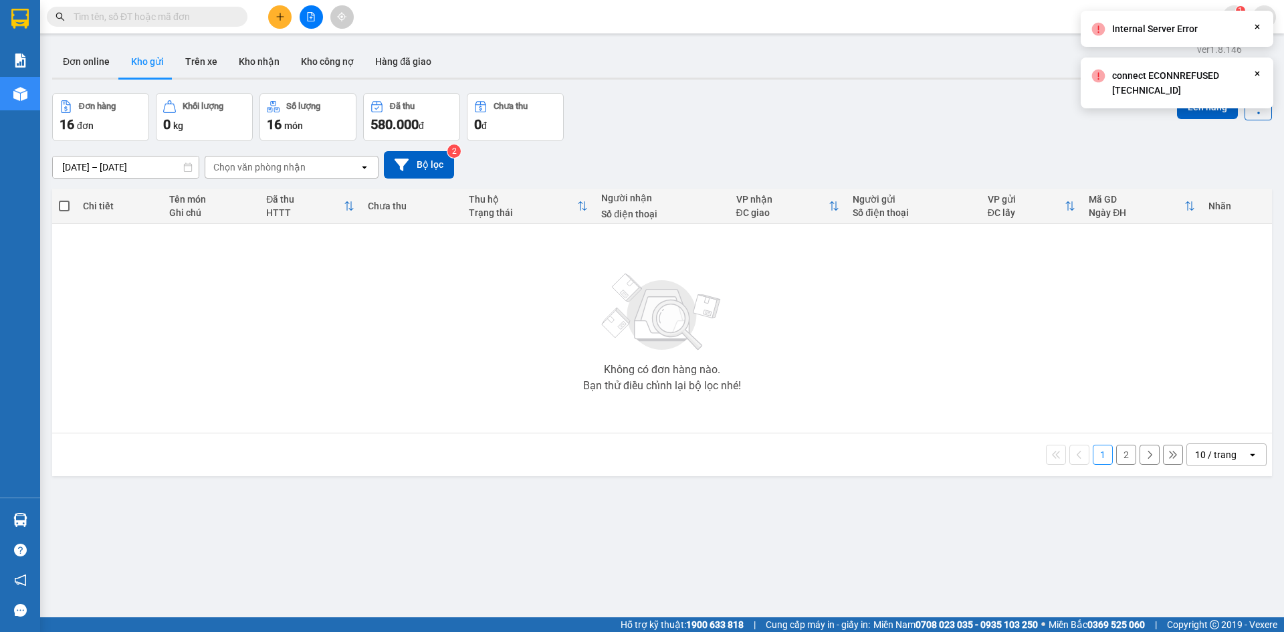
click at [1254, 72] on icon "Close" at bounding box center [1257, 73] width 11 height 11
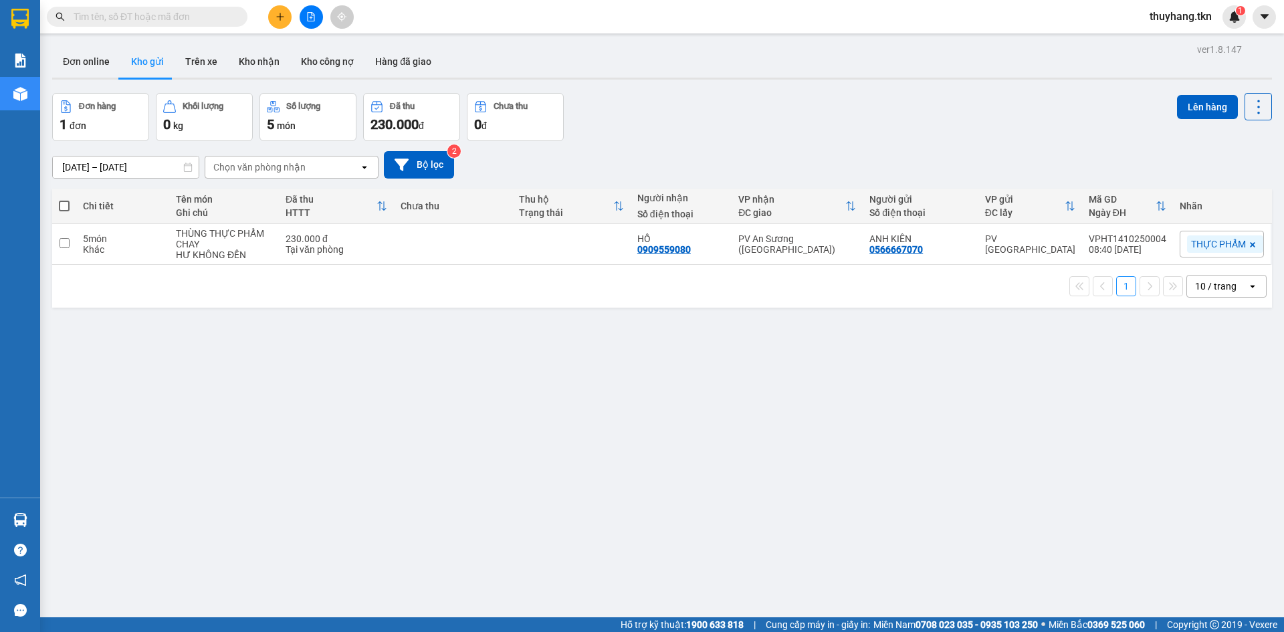
click at [306, 431] on div "ver 1.8.147 Đơn online Kho gửi Trên xe Kho nhận Kho công nợ Hàng đã giao Đơn hà…" at bounding box center [662, 356] width 1230 height 632
click at [81, 62] on button "Đơn online" at bounding box center [86, 61] width 68 height 32
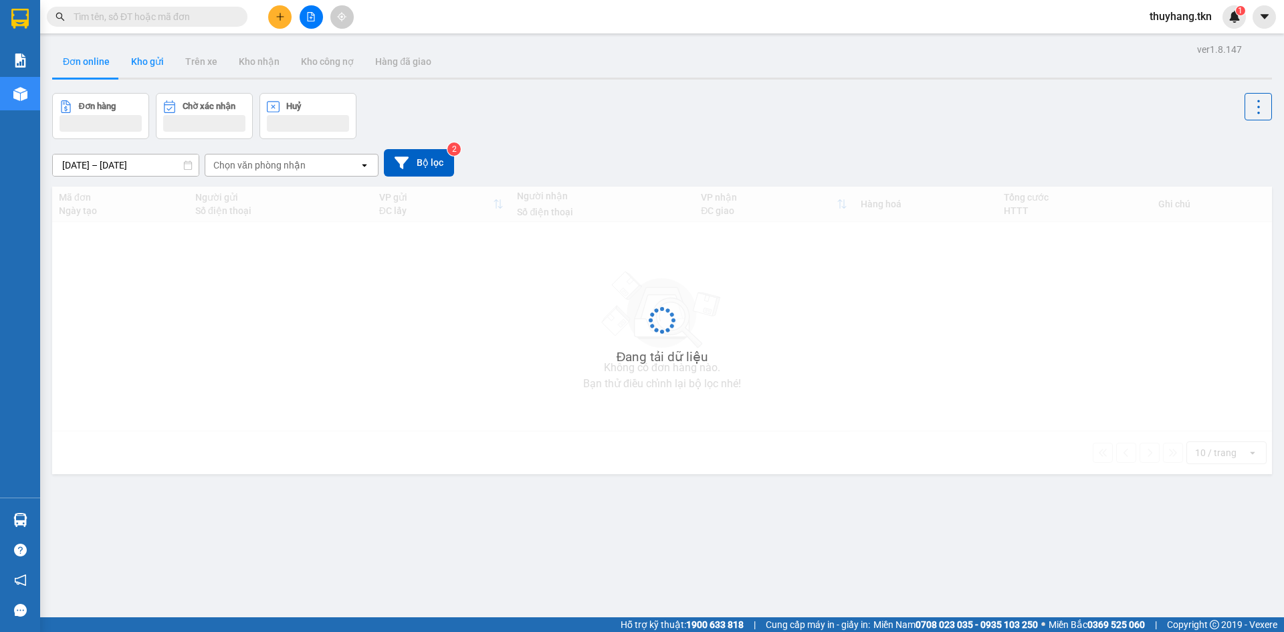
click at [141, 67] on button "Kho gửi" at bounding box center [147, 61] width 54 height 32
type input "[DATE] – [DATE]"
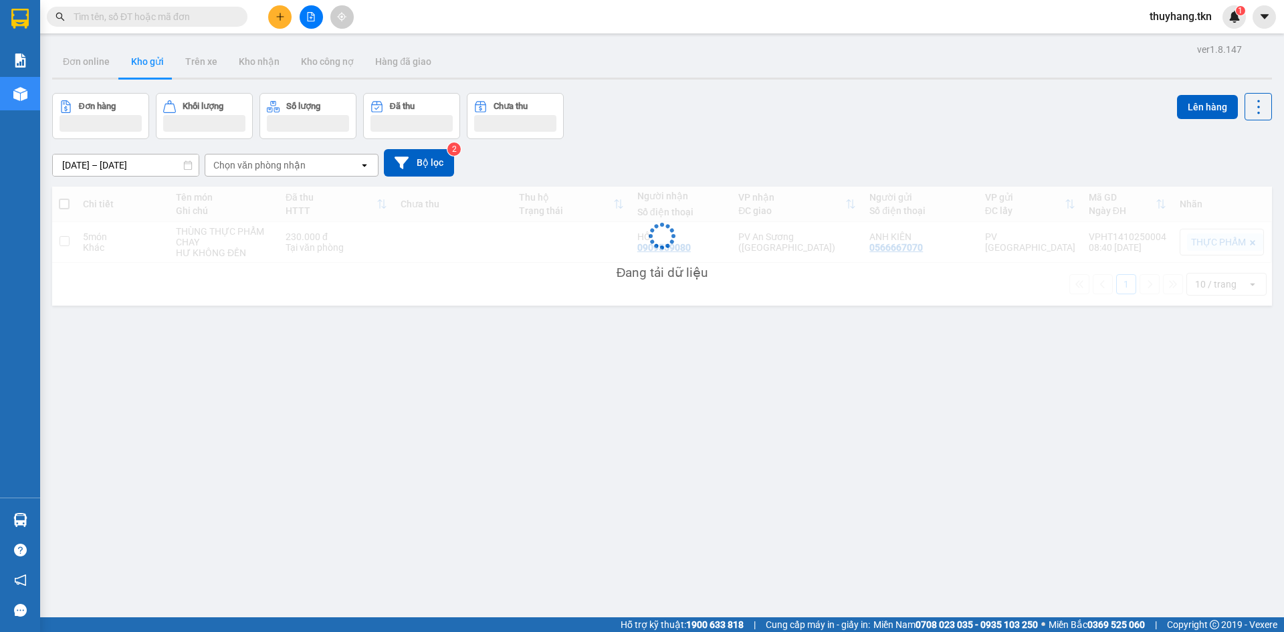
click at [148, 66] on button "Kho gửi" at bounding box center [147, 61] width 54 height 32
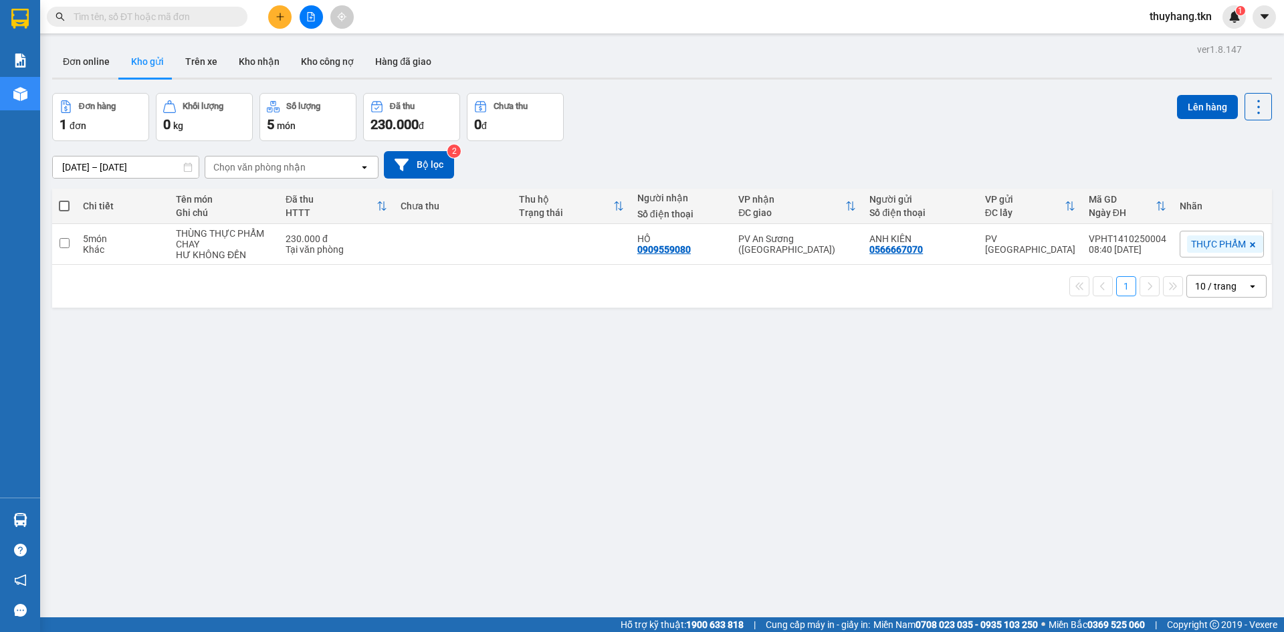
click at [271, 13] on button at bounding box center [279, 16] width 23 height 23
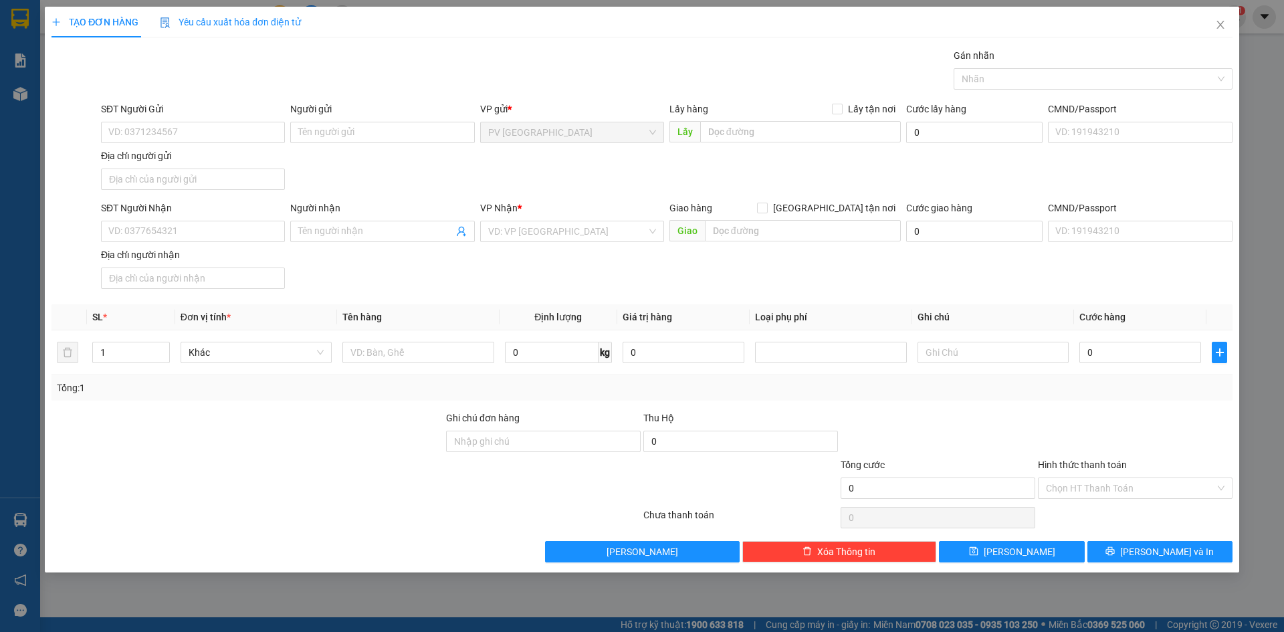
click at [183, 147] on div "SĐT Người Gửi VD: 0371234567" at bounding box center [193, 125] width 184 height 47
click at [183, 138] on input "SĐT Người Gửi" at bounding box center [193, 132] width 184 height 21
click at [220, 126] on input "SĐT Người Gửi" at bounding box center [193, 132] width 184 height 21
type input "0979221913"
click at [248, 161] on div "0979221913 - [GEOGRAPHIC_DATA]" at bounding box center [193, 159] width 168 height 15
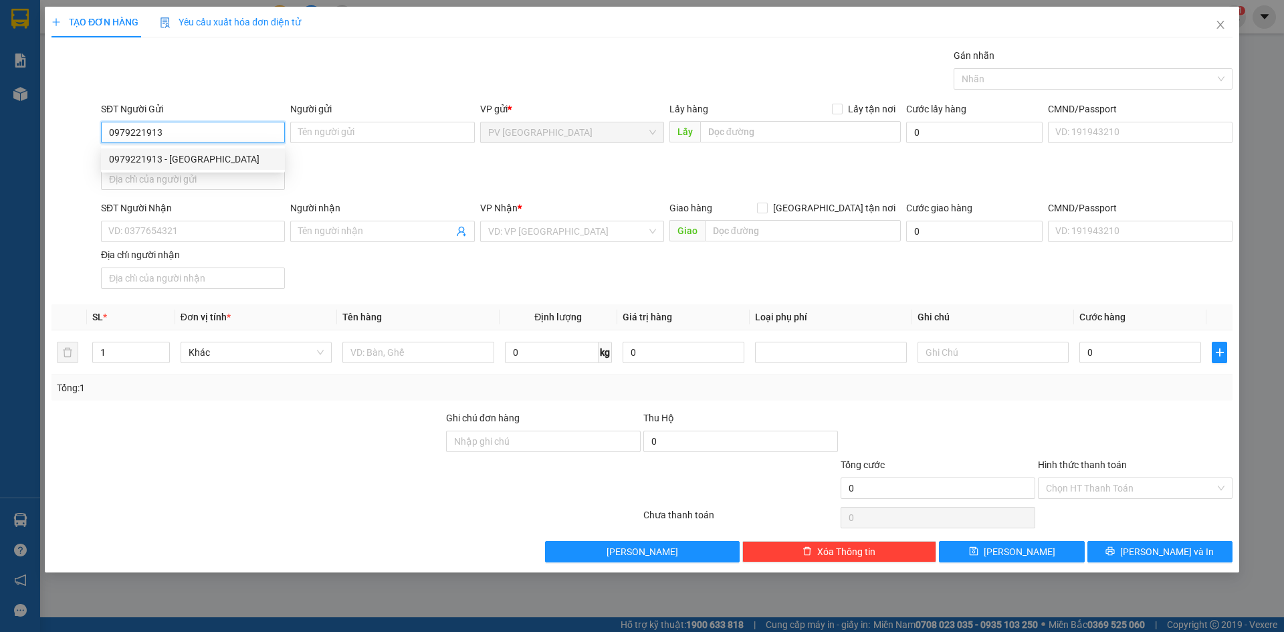
type input "[PERSON_NAME]"
type input "0938510302"
type input "A PHÚ"
type input "20.000"
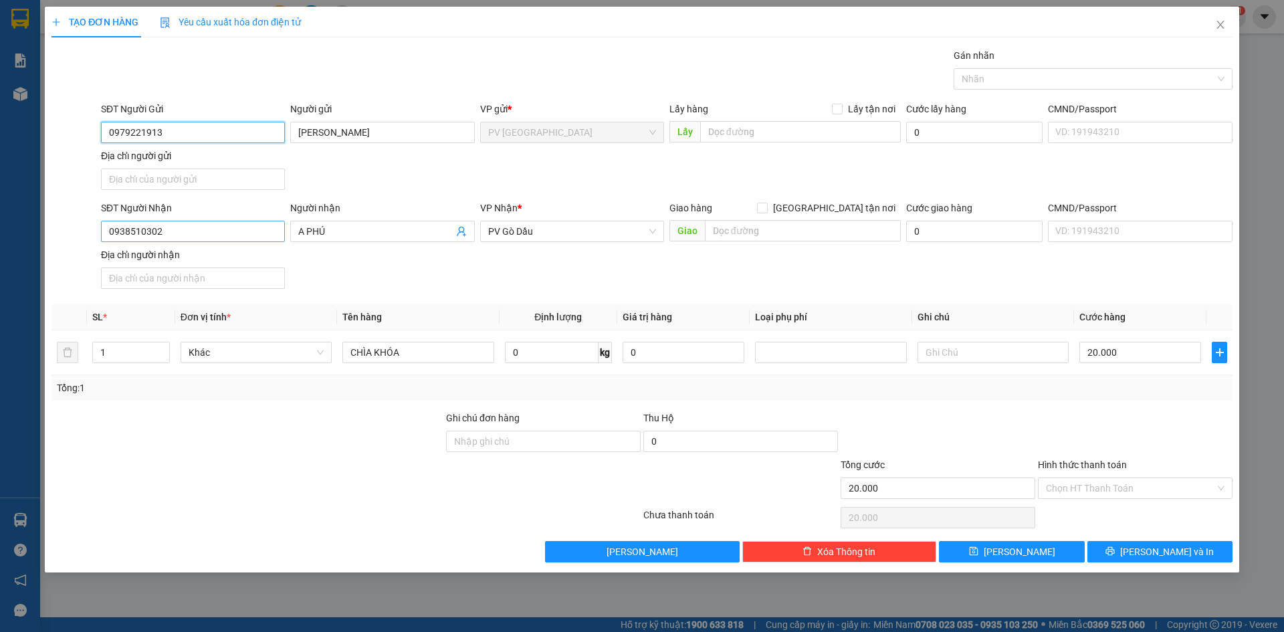
type input "0979221913"
click at [241, 228] on input "0938510302" at bounding box center [193, 231] width 184 height 21
drag, startPoint x: 241, startPoint y: 228, endPoint x: 93, endPoint y: 233, distance: 148.5
click at [93, 233] on div "SĐT Người Nhận 0938510302 Người nhận A PHÚ VP Nhận * PV Gò Dầu Giao hàng Giao t…" at bounding box center [642, 248] width 1184 height 94
type input "0967771402"
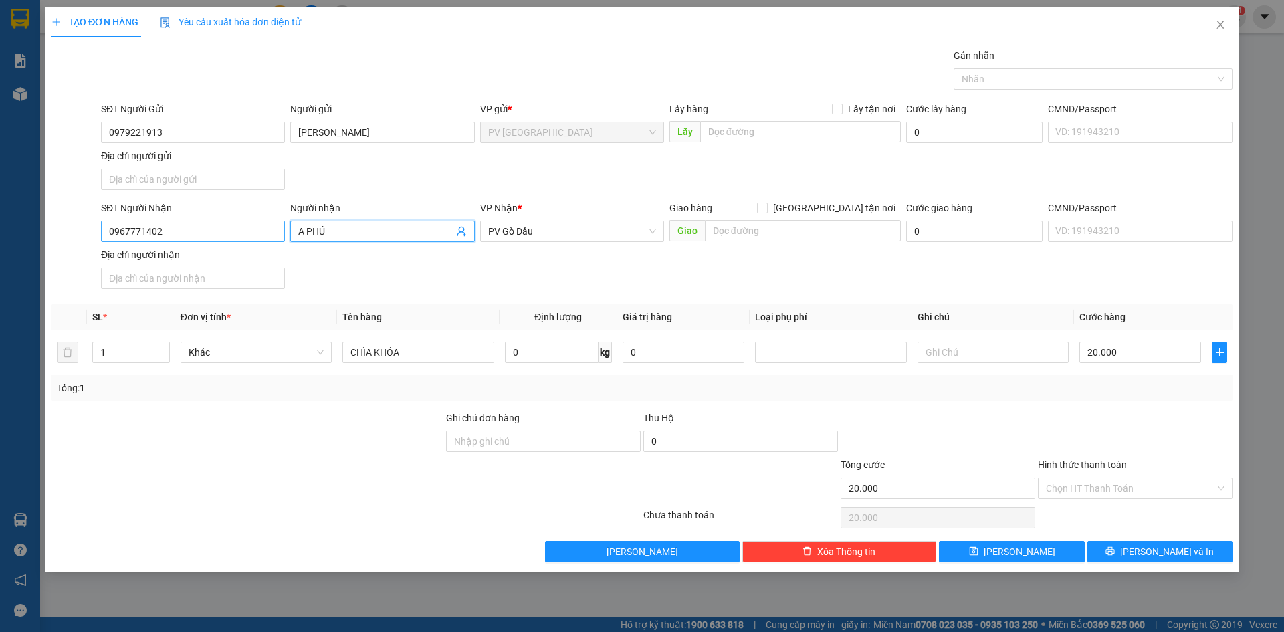
drag, startPoint x: 359, startPoint y: 239, endPoint x: 277, endPoint y: 233, distance: 82.5
click at [279, 233] on div "SĐT Người Nhận 0967771402 Người nhận A PHÚ A PHÚ VP Nhận * PV Gò Dầu Giao hàng …" at bounding box center [666, 248] width 1137 height 94
type input "A"
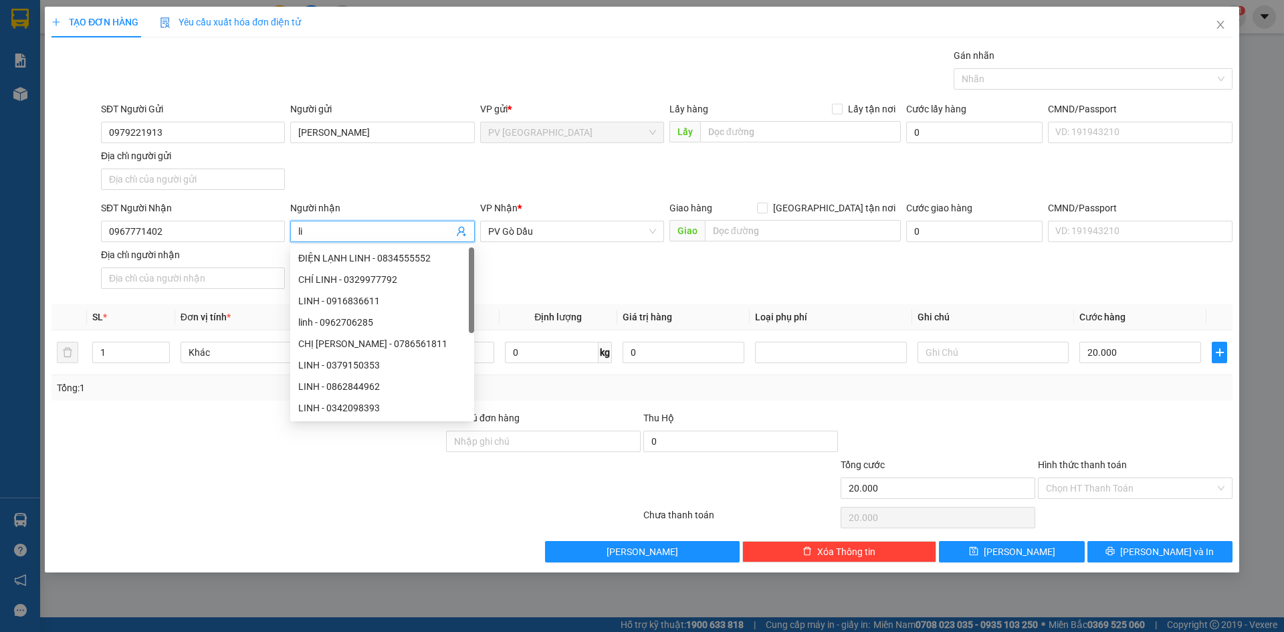
type input "l"
type input "[PERSON_NAME]"
click at [528, 272] on div "SĐT Người Nhận 0967771402 Người nhận Linh VP Nhận * PV Gò Dầu Giao hàng Giao tậ…" at bounding box center [666, 248] width 1137 height 94
click at [516, 229] on span "PV Gò Dầu" at bounding box center [572, 231] width 168 height 20
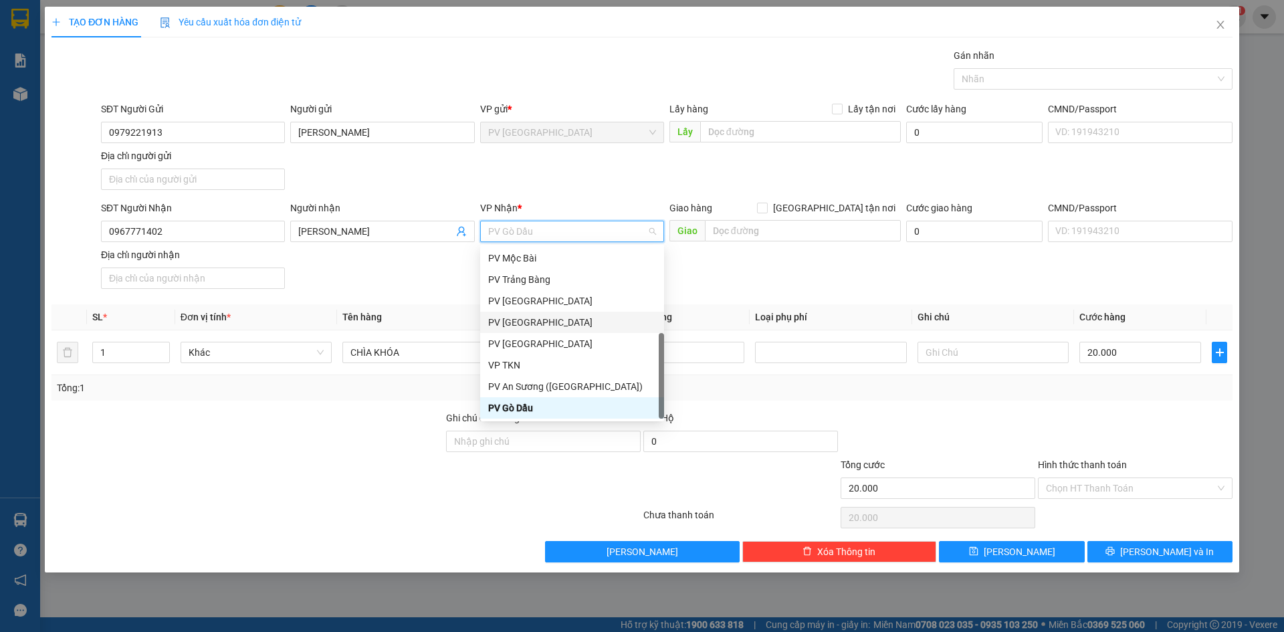
scroll to position [86, 0]
click at [524, 405] on div "PV Q10" at bounding box center [572, 408] width 168 height 15
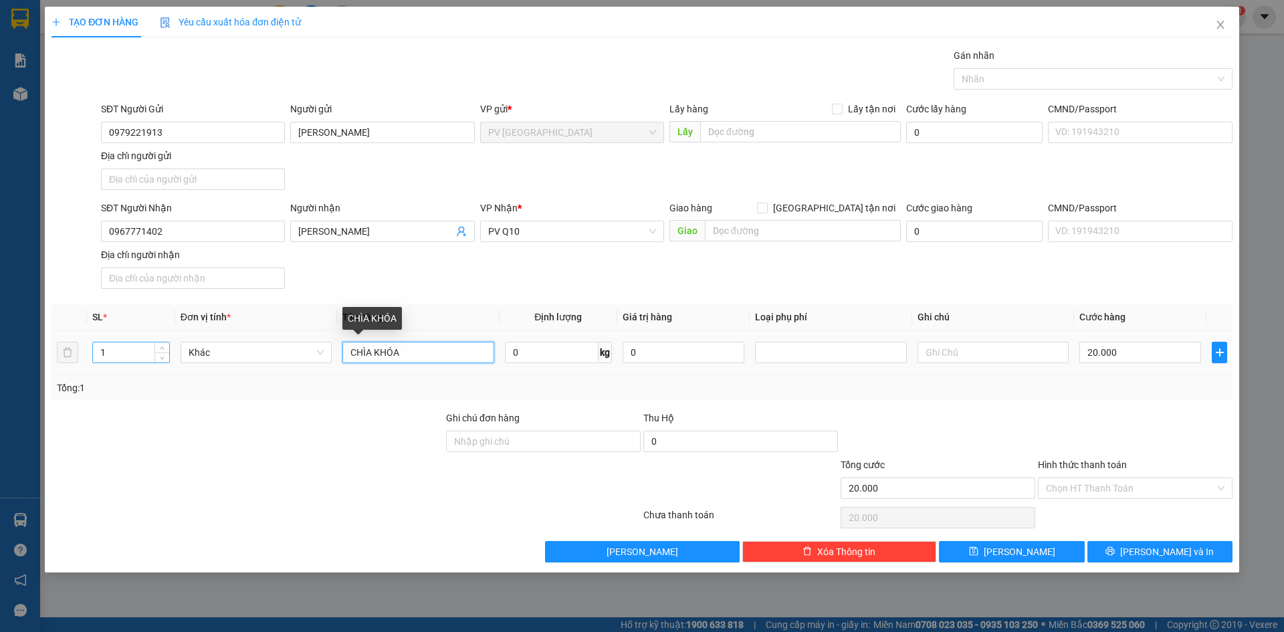
drag, startPoint x: 401, startPoint y: 353, endPoint x: 121, endPoint y: 348, distance: 279.6
click at [207, 345] on tr "1 Khác CHÌA KHÓA 0 kg 0 20.000" at bounding box center [641, 352] width 1181 height 45
type input "hồ sơ"
click at [1157, 362] on input "20.000" at bounding box center [1140, 352] width 122 height 21
type input "3"
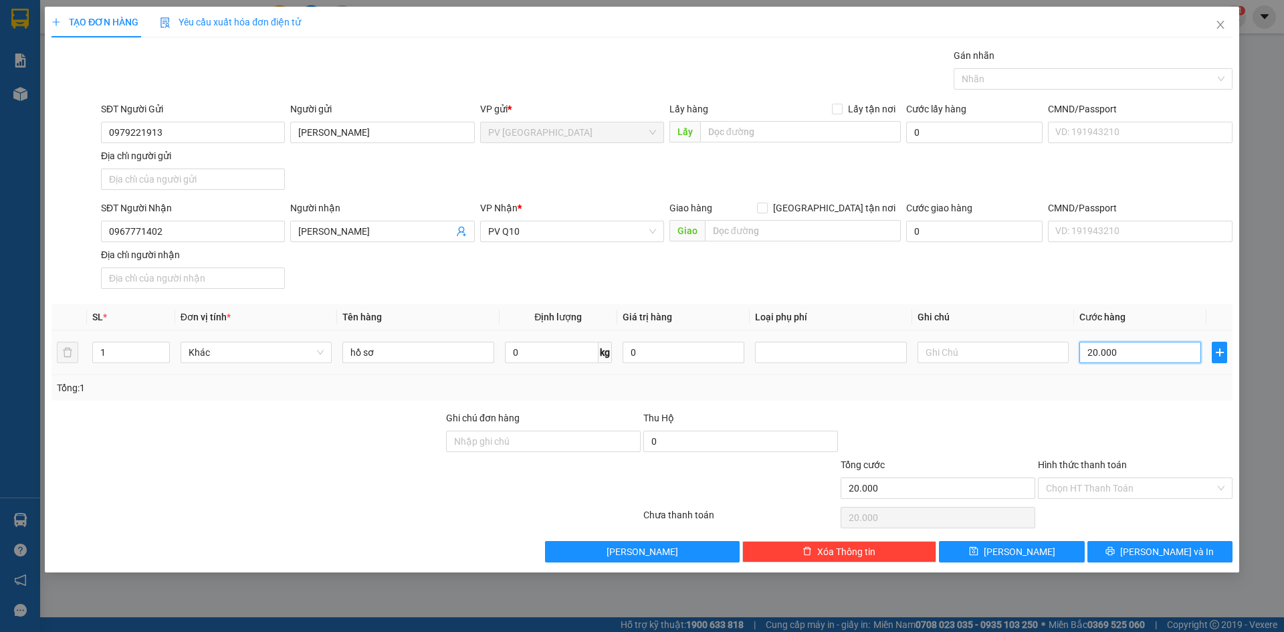
type input "3"
type input "30"
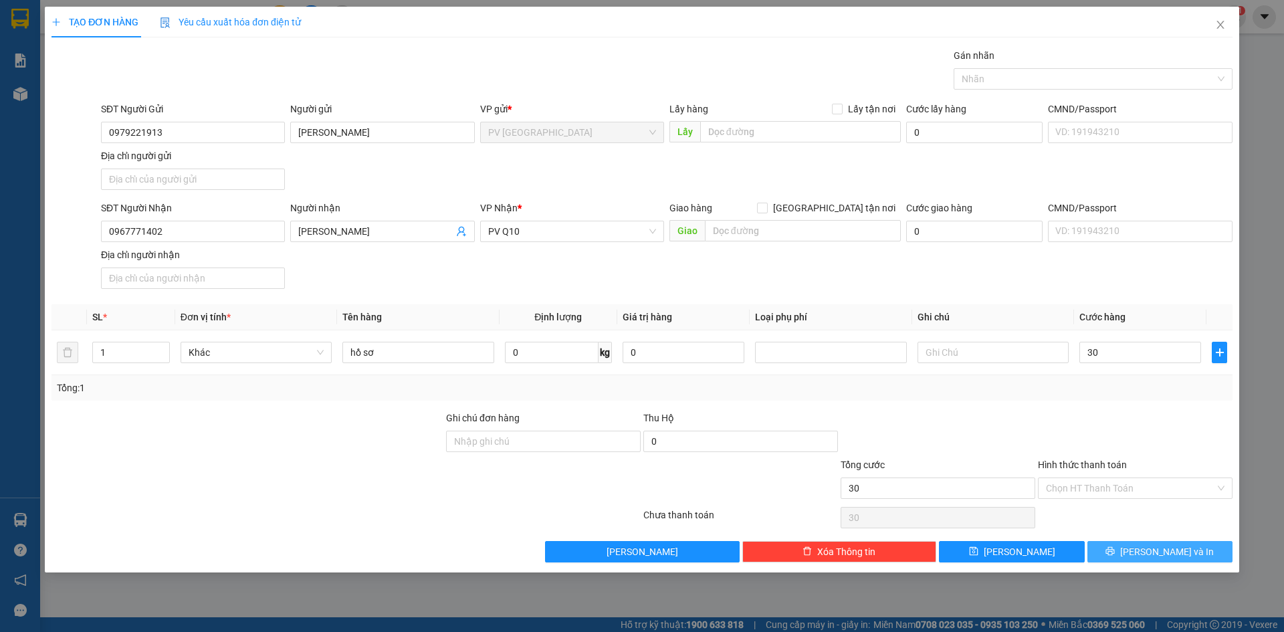
type input "30.000"
click at [1189, 552] on button "[PERSON_NAME] và In" at bounding box center [1159, 551] width 145 height 21
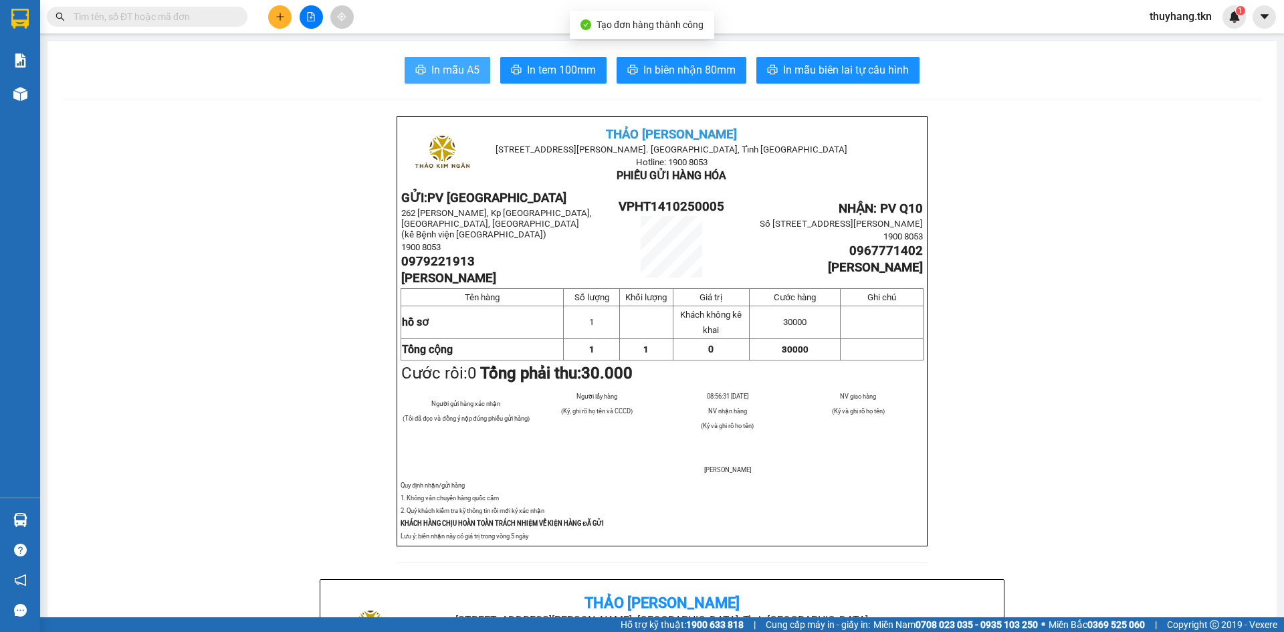
click at [437, 69] on span "In mẫu A5" at bounding box center [455, 70] width 48 height 17
click at [278, 11] on button at bounding box center [279, 16] width 23 height 23
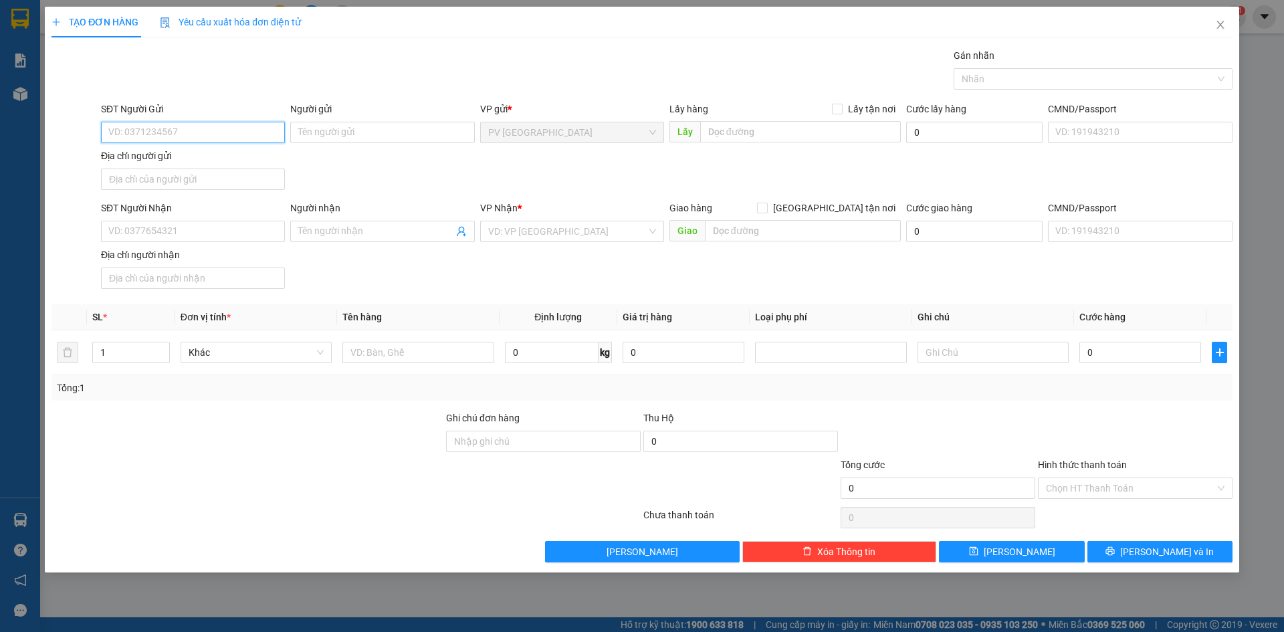
click at [235, 128] on input "SĐT Người Gửi" at bounding box center [193, 132] width 184 height 21
click at [230, 161] on div "0979221913 - [GEOGRAPHIC_DATA]" at bounding box center [193, 159] width 168 height 15
type input "0979221913"
type input "[PERSON_NAME]"
type input "0967771402"
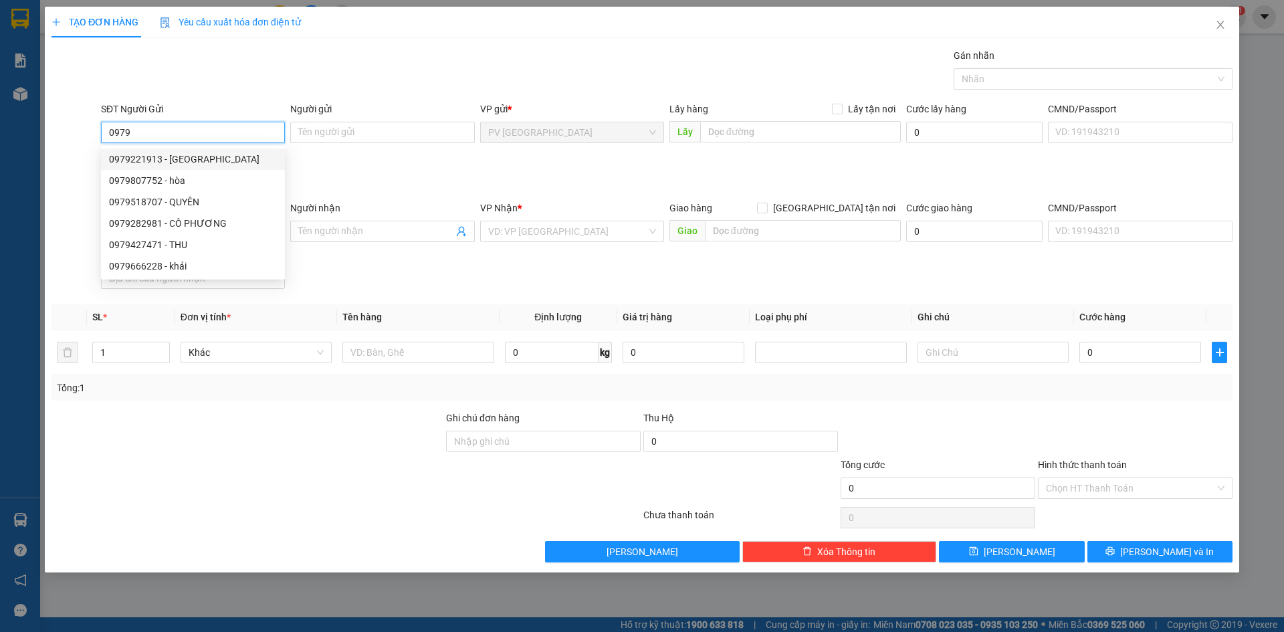
type input "[PERSON_NAME]"
type input "30.000"
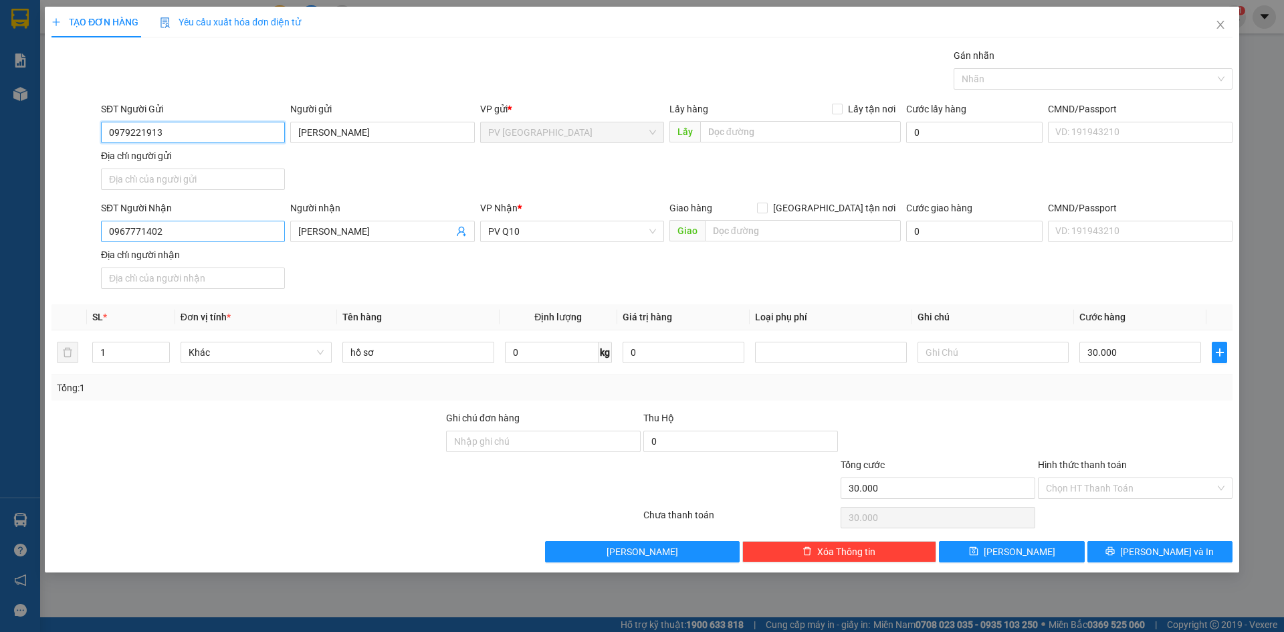
type input "0979221913"
drag, startPoint x: 235, startPoint y: 230, endPoint x: 56, endPoint y: 214, distance: 179.3
click at [88, 213] on div "SĐT Người Nhận 0967771402 Người nhận Linh VP Nhận * PV Q10 Giao hàng Giao tận n…" at bounding box center [642, 248] width 1184 height 94
type input "0366832842"
drag, startPoint x: 329, startPoint y: 231, endPoint x: 205, endPoint y: 214, distance: 125.6
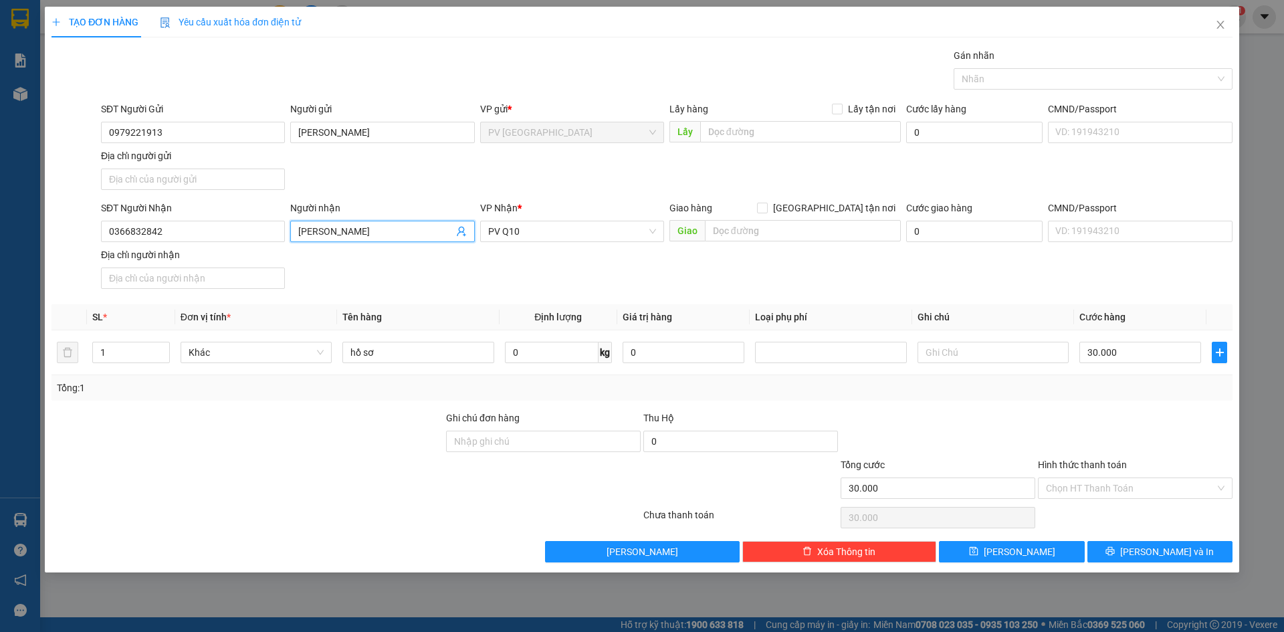
click at [205, 214] on div "SĐT Người Nhận 0366832842 Người nhận Linh Linh VP Nhận * PV Q10 Giao hàng Giao …" at bounding box center [666, 248] width 1137 height 94
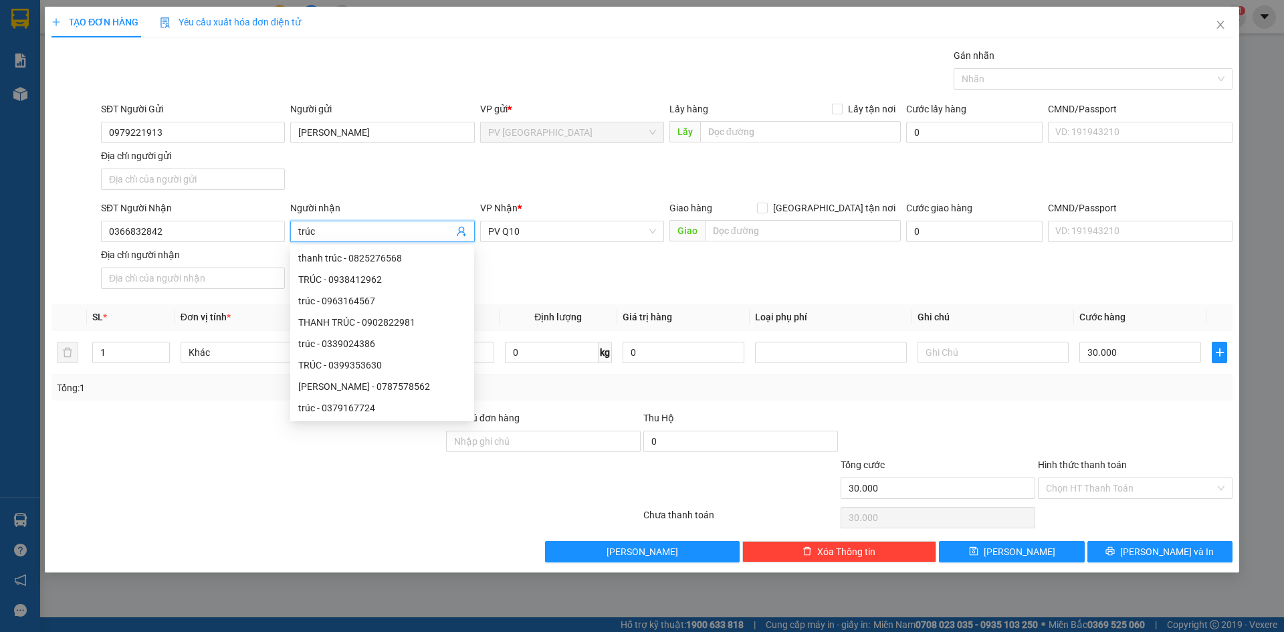
click at [303, 229] on input "trúc" at bounding box center [375, 231] width 154 height 15
type input "Trúc"
click at [641, 241] on div "VP Nhận * PV Q10" at bounding box center [572, 224] width 184 height 47
click at [638, 233] on span "PV Q10" at bounding box center [572, 231] width 168 height 20
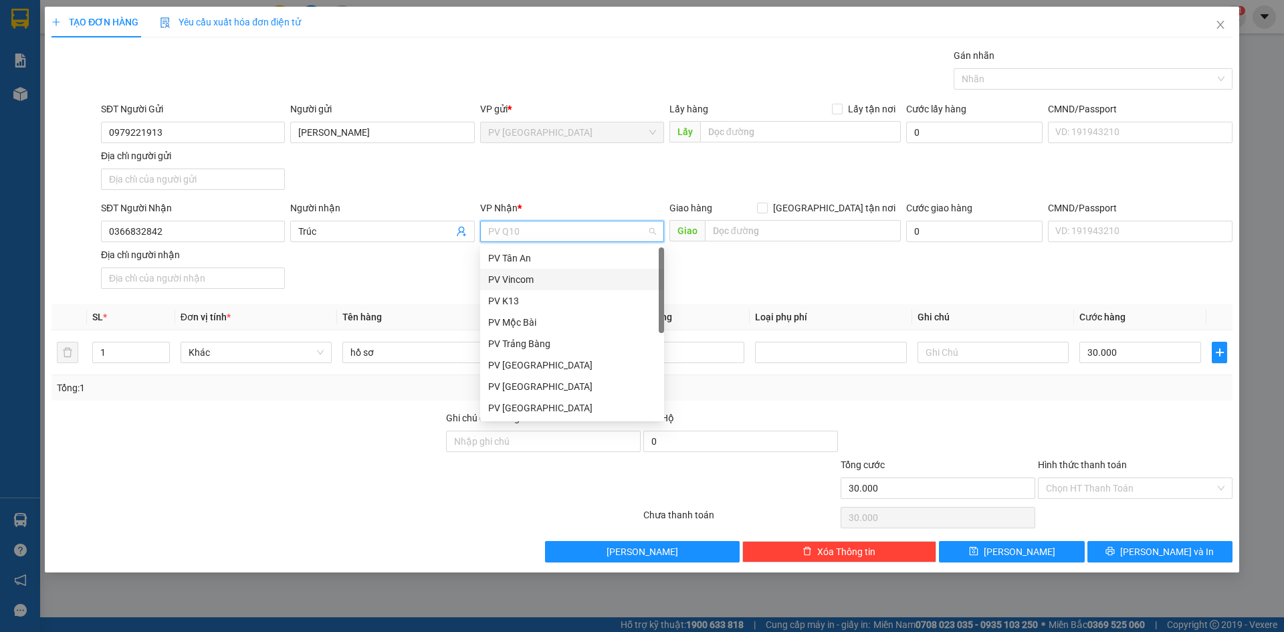
click at [546, 281] on div "PV Vincom" at bounding box center [572, 279] width 168 height 15
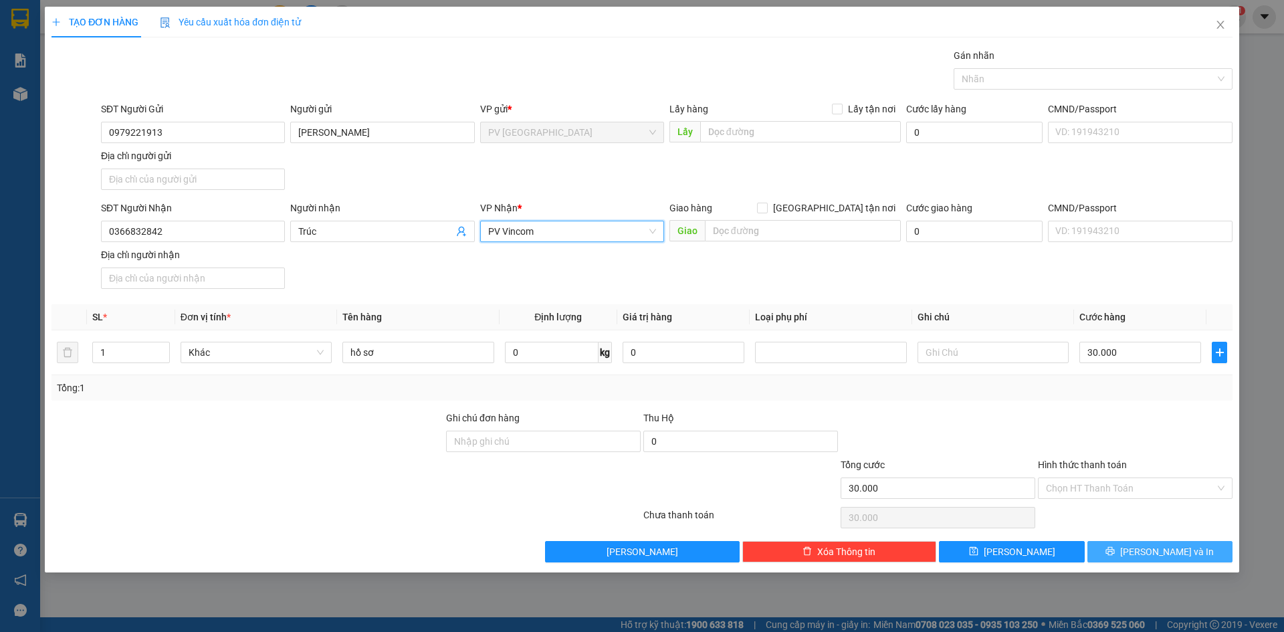
click at [1201, 558] on button "[PERSON_NAME] và In" at bounding box center [1159, 551] width 145 height 21
drag, startPoint x: 1226, startPoint y: 23, endPoint x: 1203, endPoint y: 24, distance: 22.7
click at [1226, 24] on span "Close" at bounding box center [1220, 25] width 37 height 37
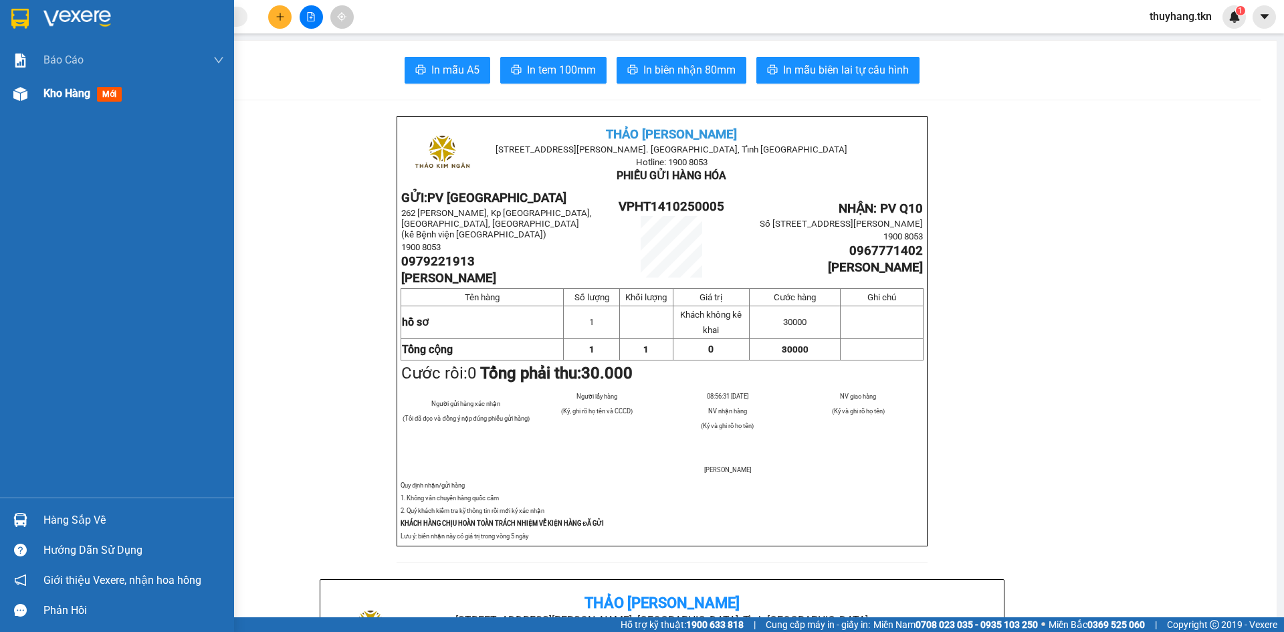
click at [18, 94] on img at bounding box center [20, 94] width 14 height 14
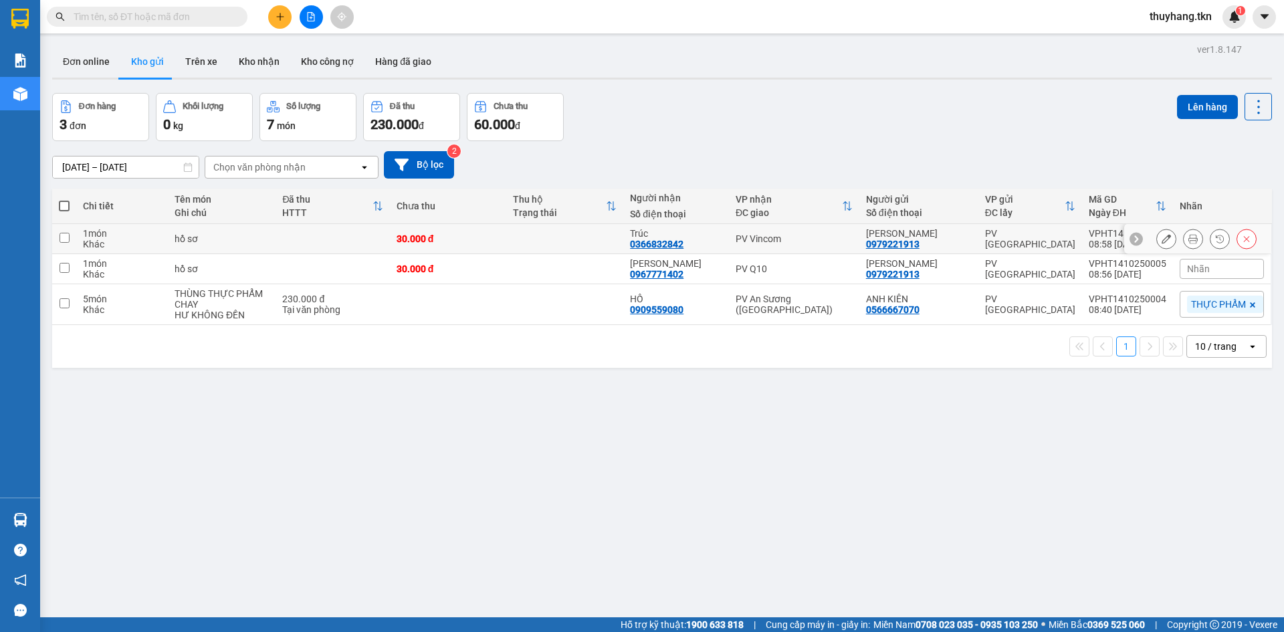
click at [1157, 243] on button at bounding box center [1166, 238] width 19 height 23
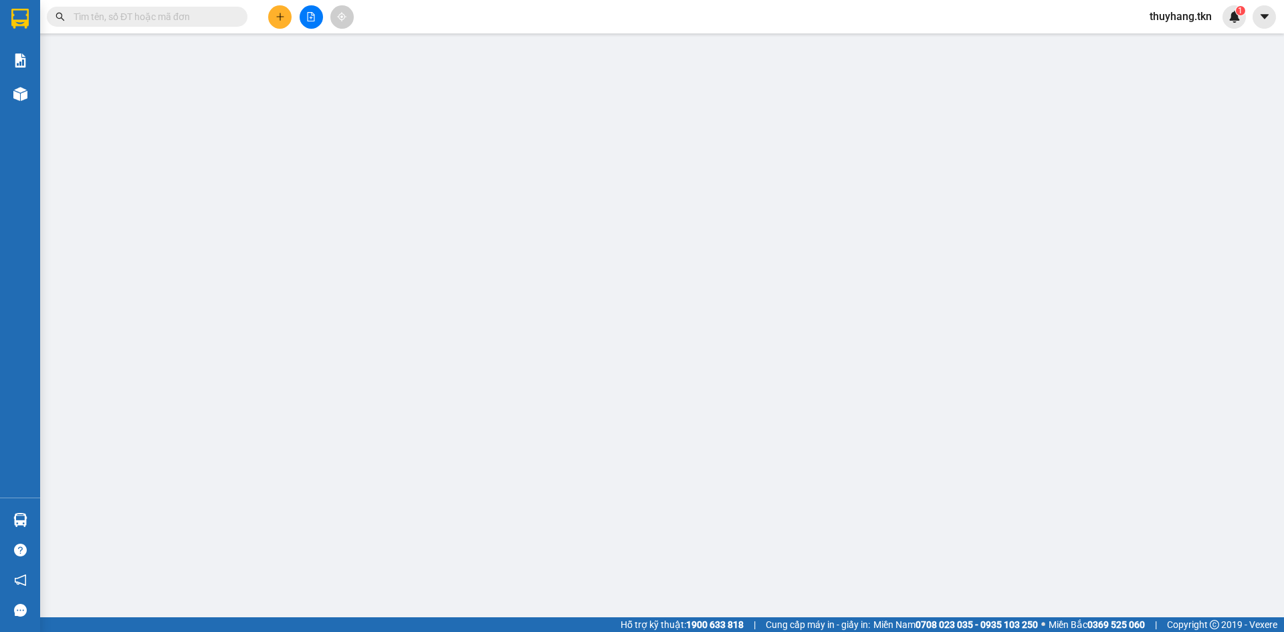
type input "0979221913"
type input "[PERSON_NAME]"
type input "0366832842"
type input "Trúc"
type input "30.000"
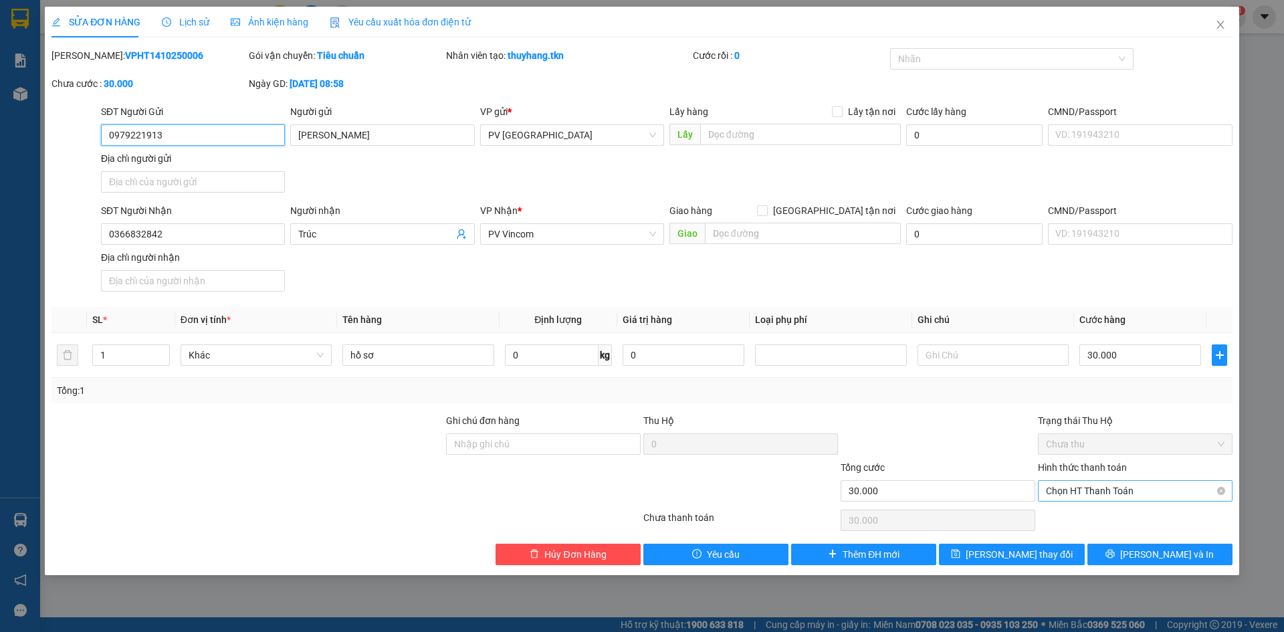
click at [1163, 486] on span "Chọn HT Thanh Toán" at bounding box center [1135, 491] width 179 height 20
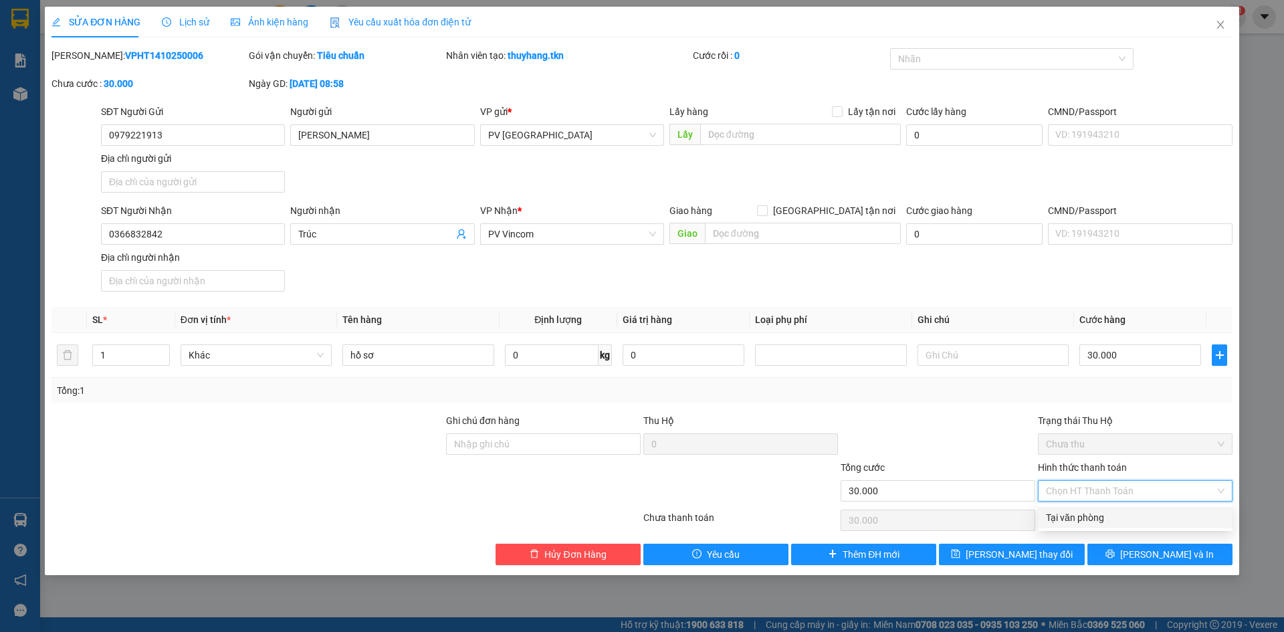
click at [1144, 520] on div "Tại văn phòng" at bounding box center [1135, 517] width 179 height 15
type input "0"
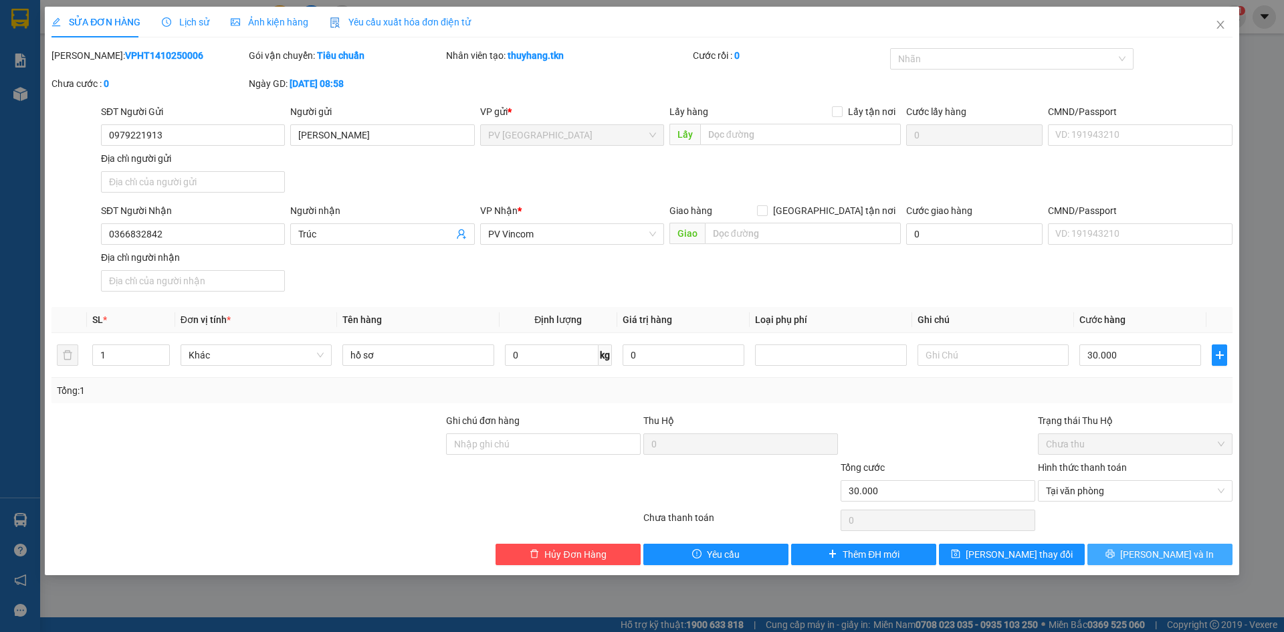
click at [1170, 562] on button "[PERSON_NAME] và In" at bounding box center [1159, 554] width 145 height 21
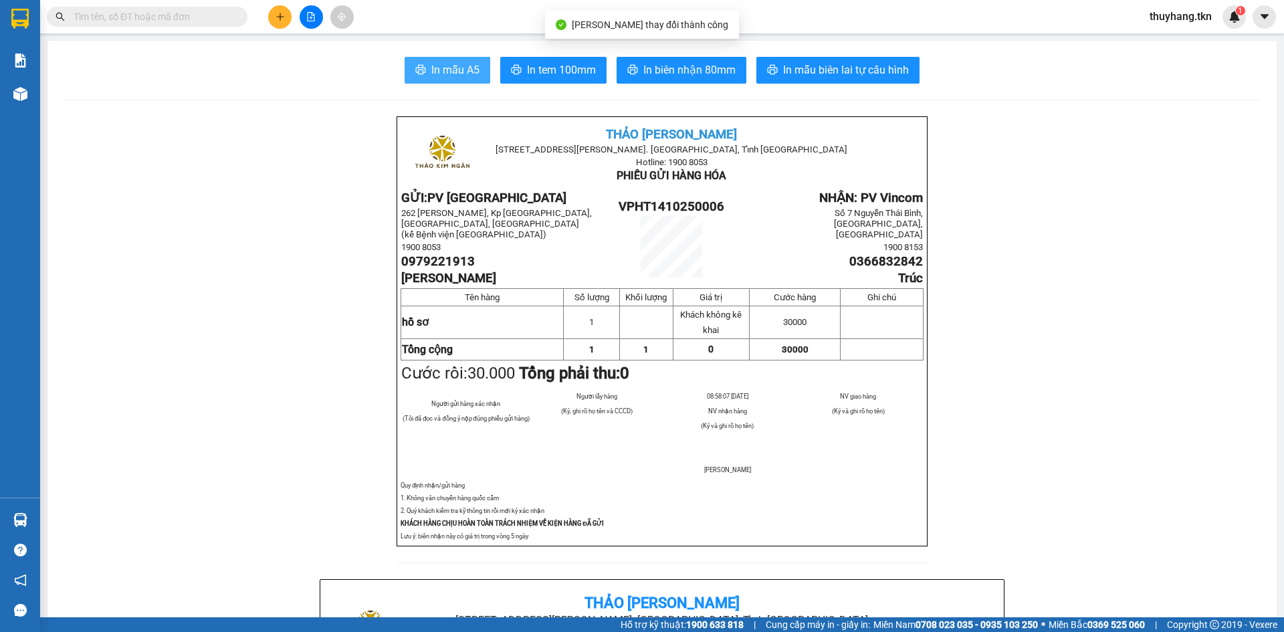
click at [469, 65] on span "In mẫu A5" at bounding box center [455, 70] width 48 height 17
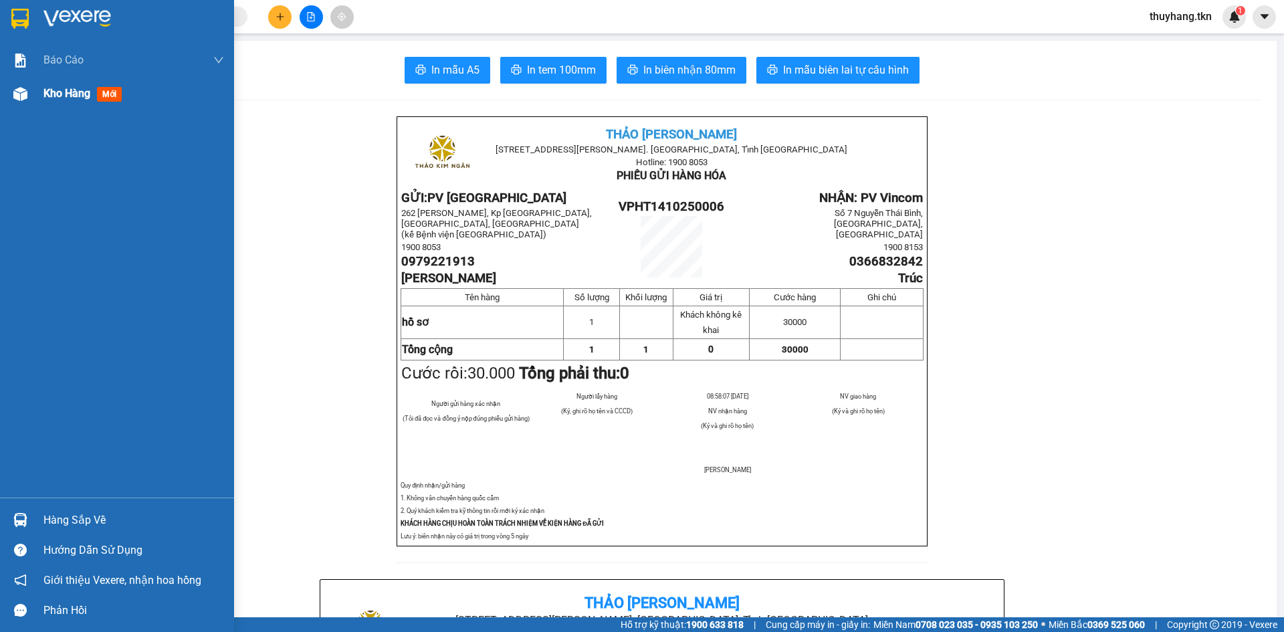
click at [62, 106] on div "Kho hàng mới" at bounding box center [133, 93] width 181 height 33
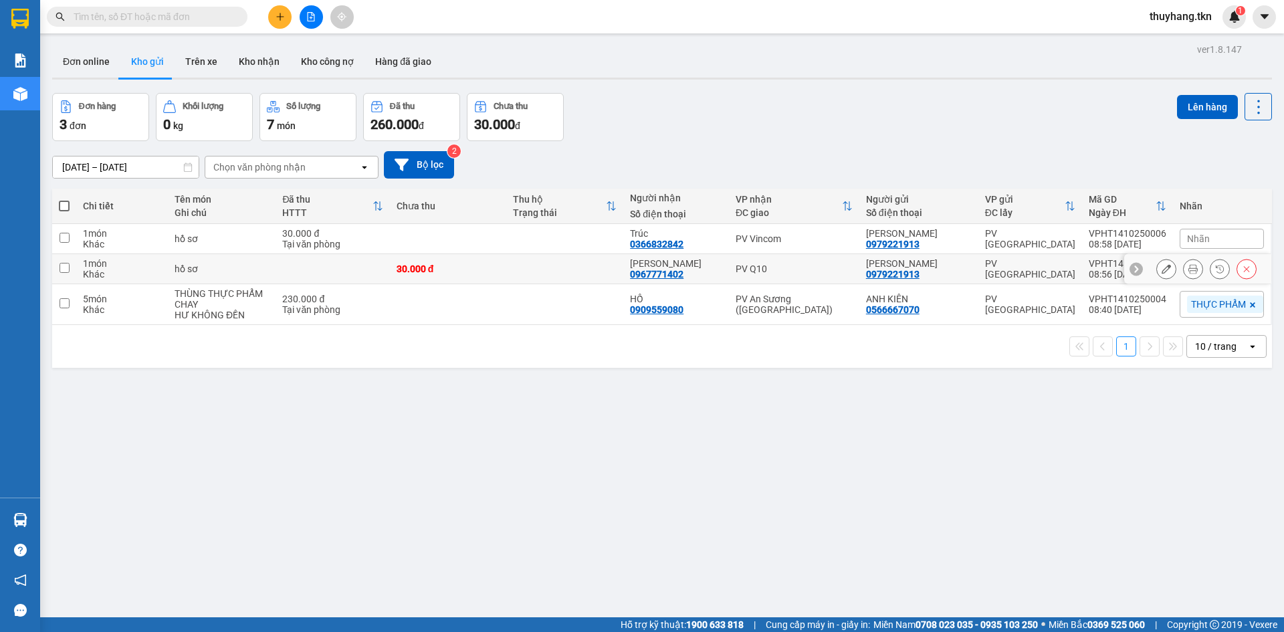
click at [358, 271] on td at bounding box center [333, 269] width 114 height 30
checkbox input "true"
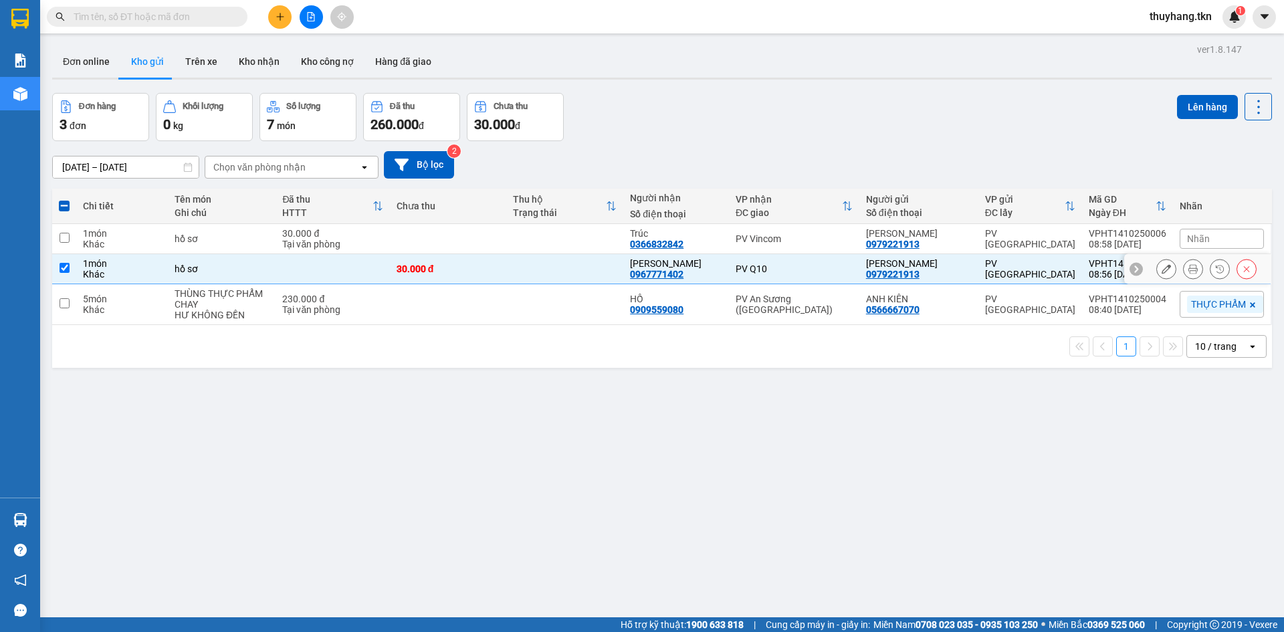
click at [1162, 270] on icon at bounding box center [1166, 268] width 9 height 9
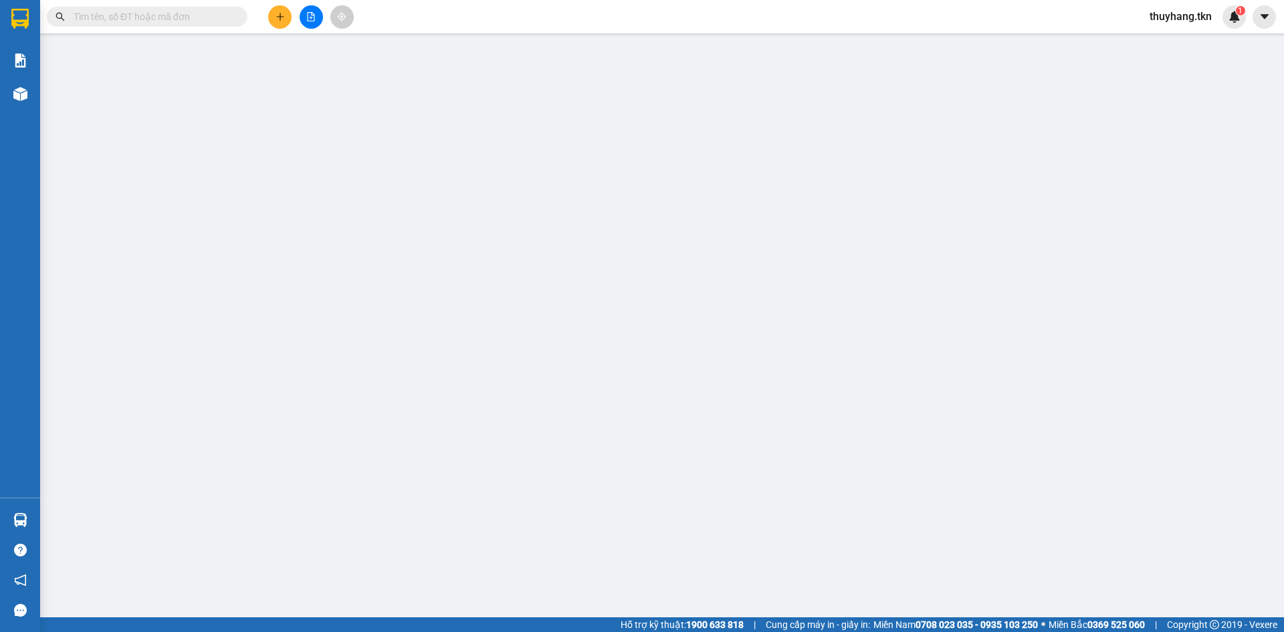
type input "0979221913"
type input "[PERSON_NAME]"
type input "0967771402"
type input "[PERSON_NAME]"
type input "30.000"
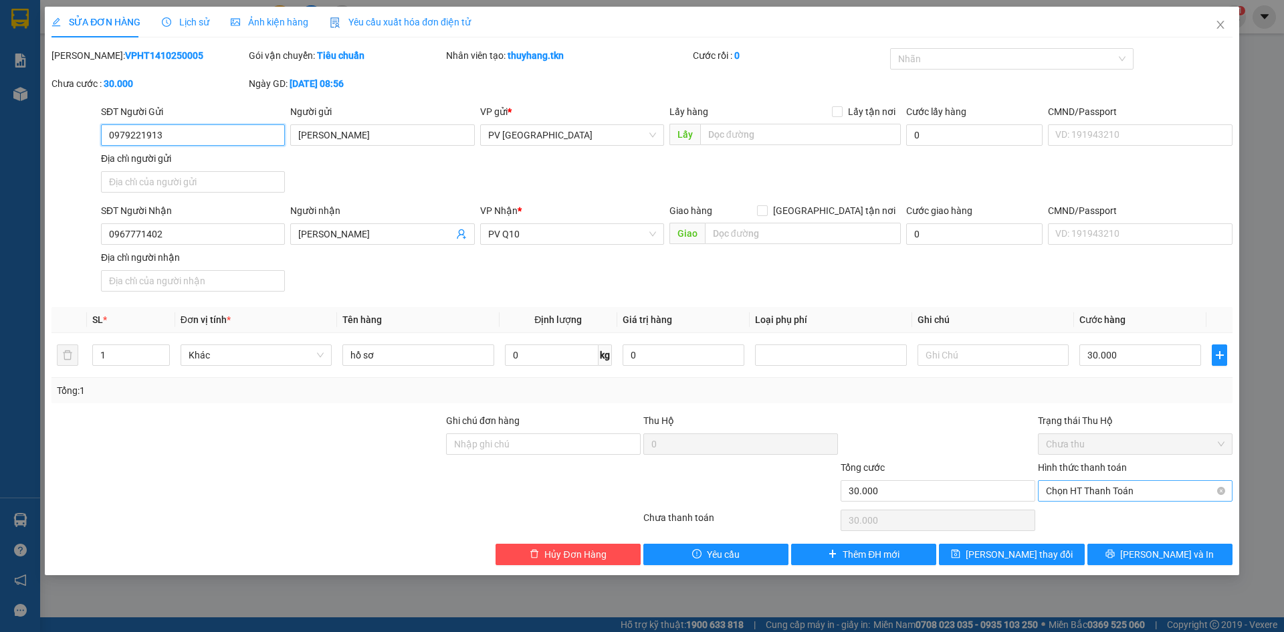
click at [1099, 487] on span "Chọn HT Thanh Toán" at bounding box center [1135, 491] width 179 height 20
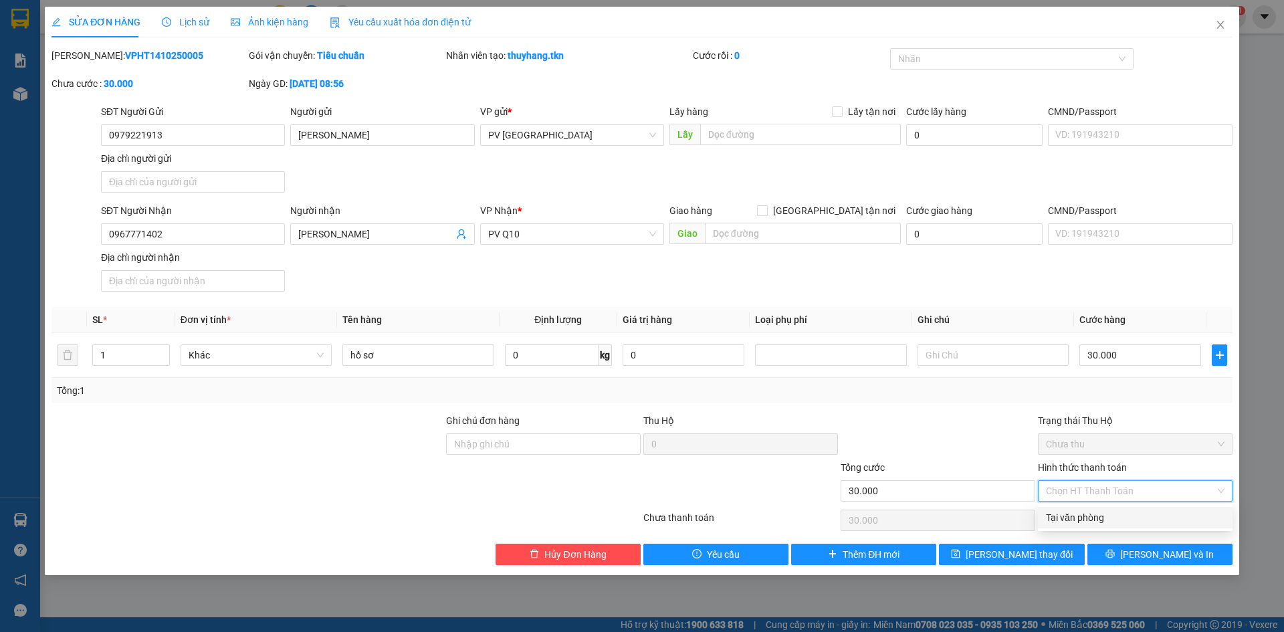
click at [1092, 525] on div "Tại văn phòng" at bounding box center [1135, 517] width 195 height 21
type input "0"
click at [1159, 549] on span "[PERSON_NAME] và In" at bounding box center [1167, 554] width 94 height 15
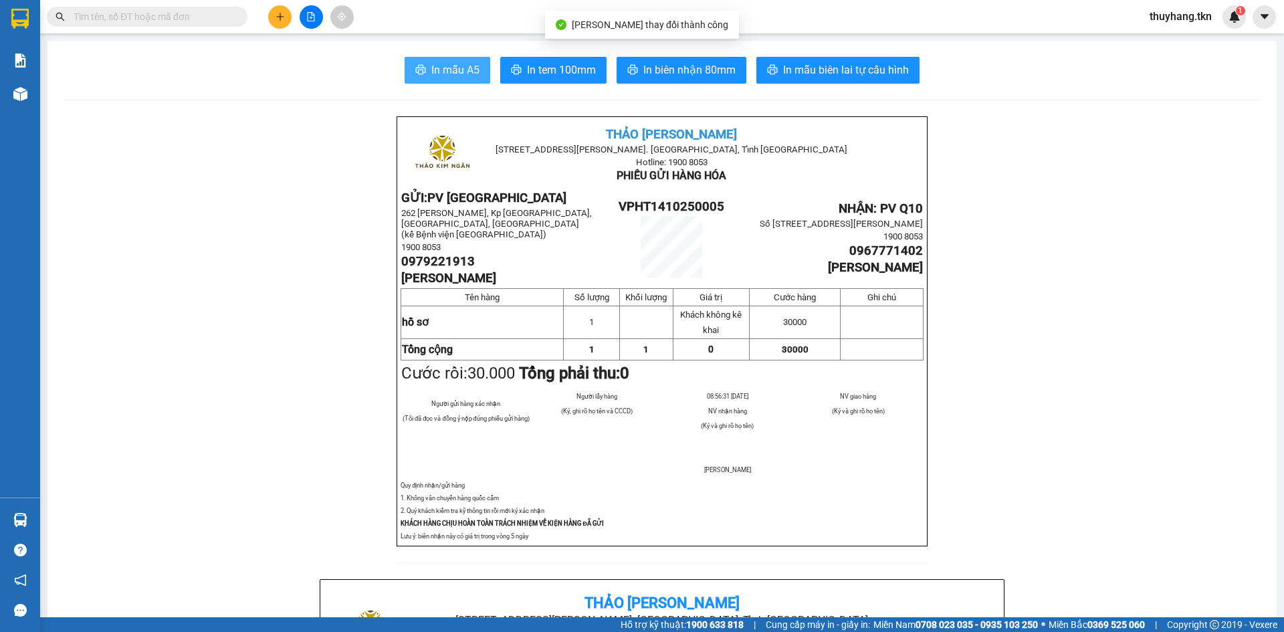
click at [459, 64] on span "In mẫu A5" at bounding box center [455, 70] width 48 height 17
click at [283, 17] on icon "plus" at bounding box center [280, 16] width 9 height 9
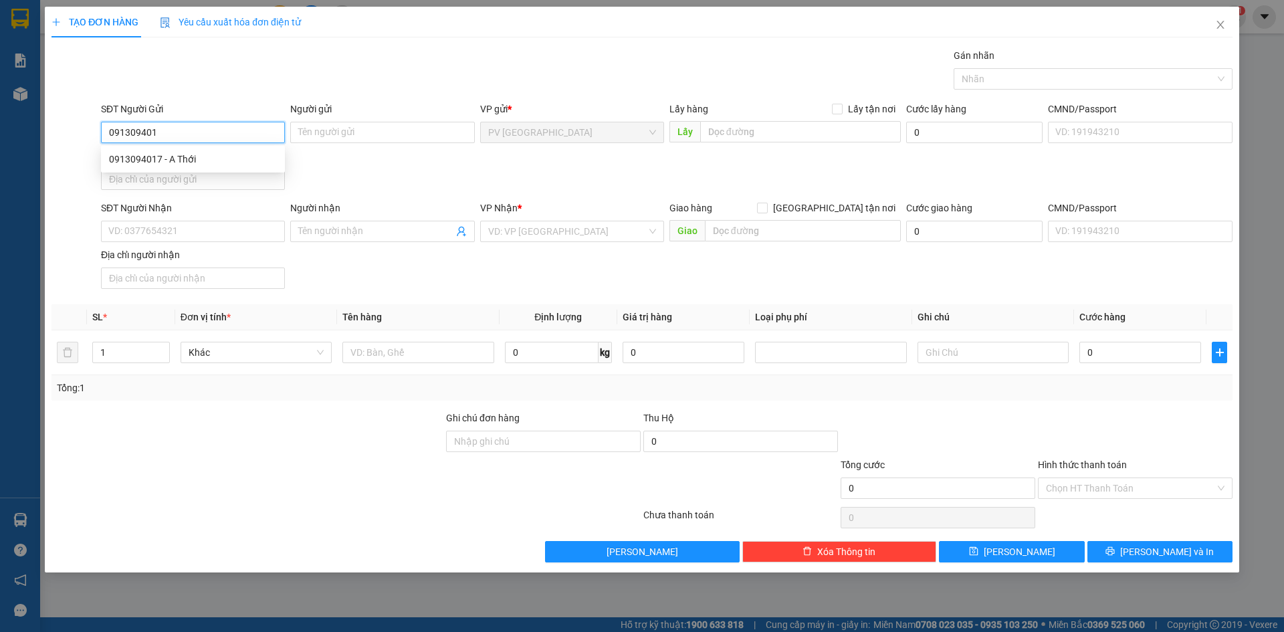
type input "0913094017"
click at [233, 152] on div "0913094017 - A Thới" at bounding box center [193, 159] width 168 height 15
type input "A Thới"
type input "0938484557"
type input "C THỦY"
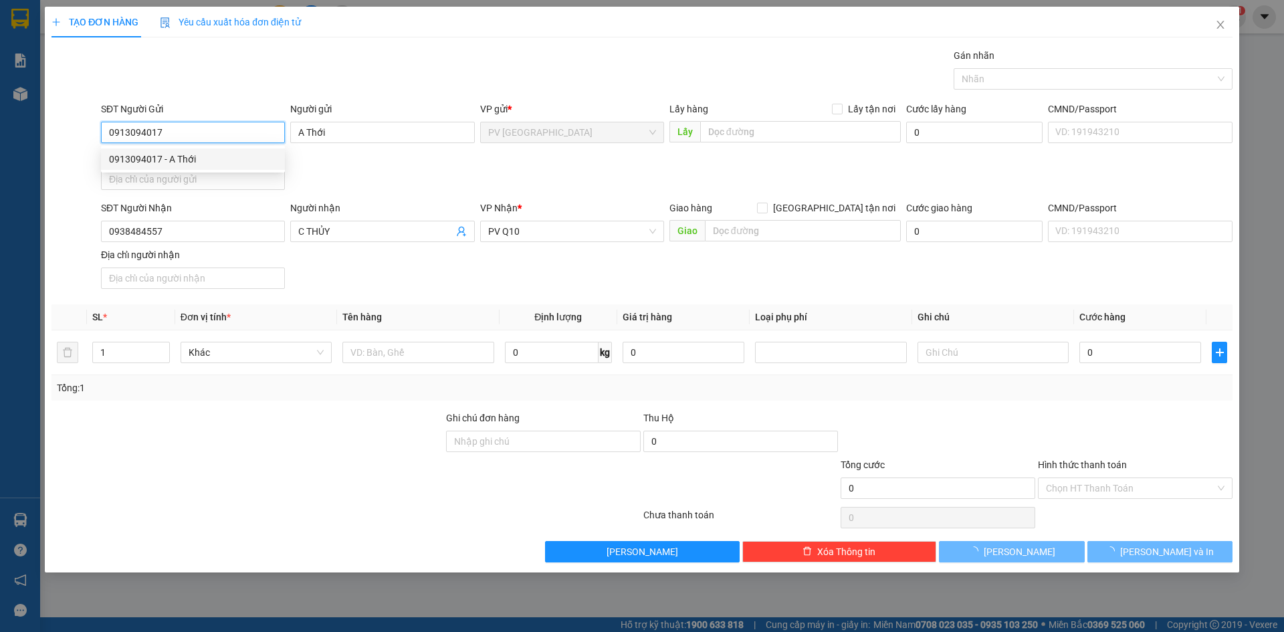
type input "150.000"
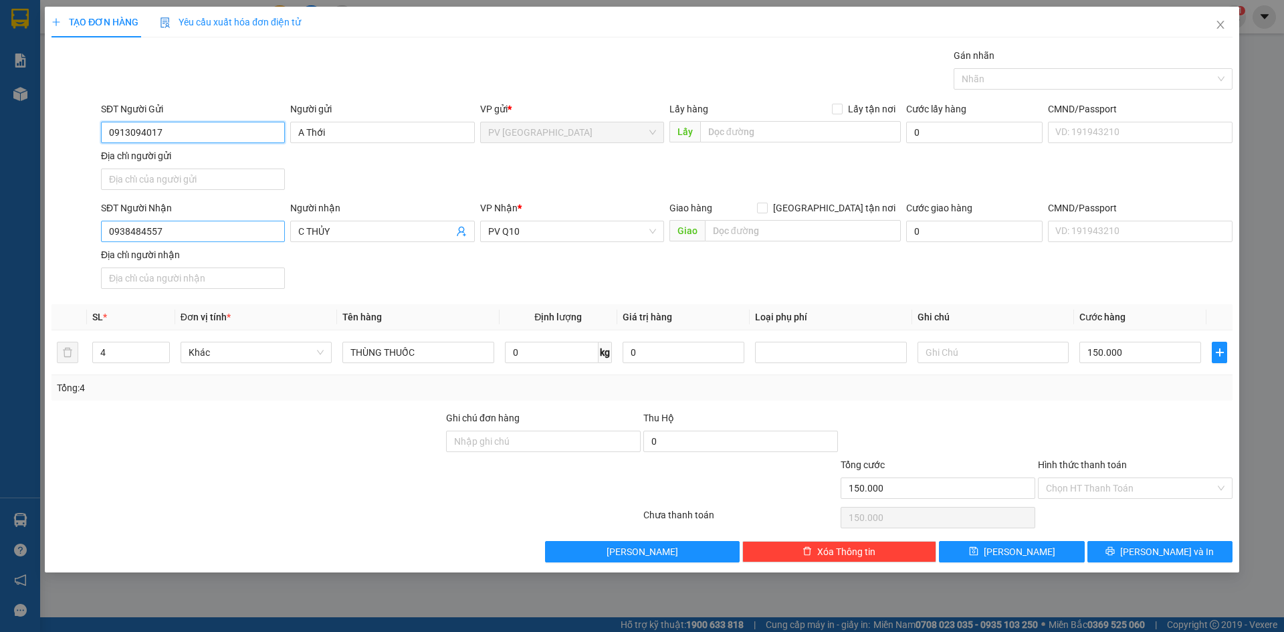
type input "0913094017"
click at [248, 225] on input "0938484557" at bounding box center [193, 231] width 184 height 21
drag, startPoint x: 191, startPoint y: 216, endPoint x: 0, endPoint y: 217, distance: 191.3
click at [0, 217] on div "TẠO ĐƠN HÀNG Yêu cầu xuất hóa đơn điện tử Transit Pickup Surcharge Ids Transit …" at bounding box center [642, 316] width 1284 height 632
type input "0908557345"
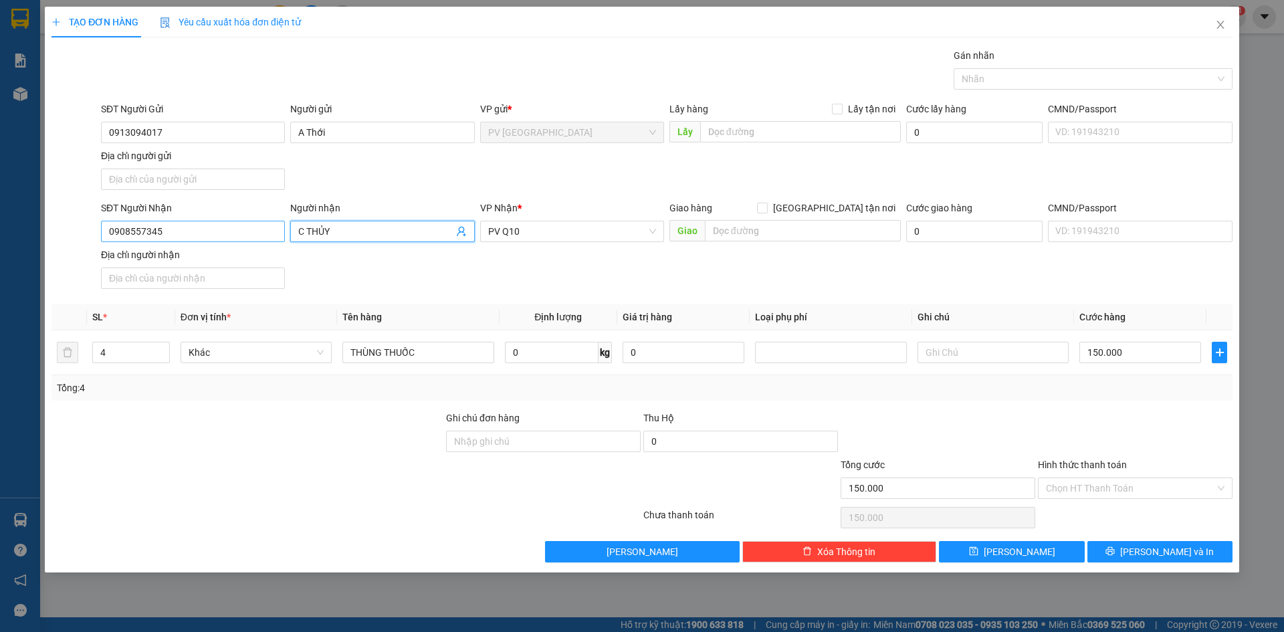
drag, startPoint x: 350, startPoint y: 229, endPoint x: 239, endPoint y: 225, distance: 111.1
click at [246, 227] on div "SĐT Người Nhận 0908557345 Người nhận C THỦY VP Nhận * PV Q10 Giao hàng Giao tận…" at bounding box center [666, 248] width 1137 height 94
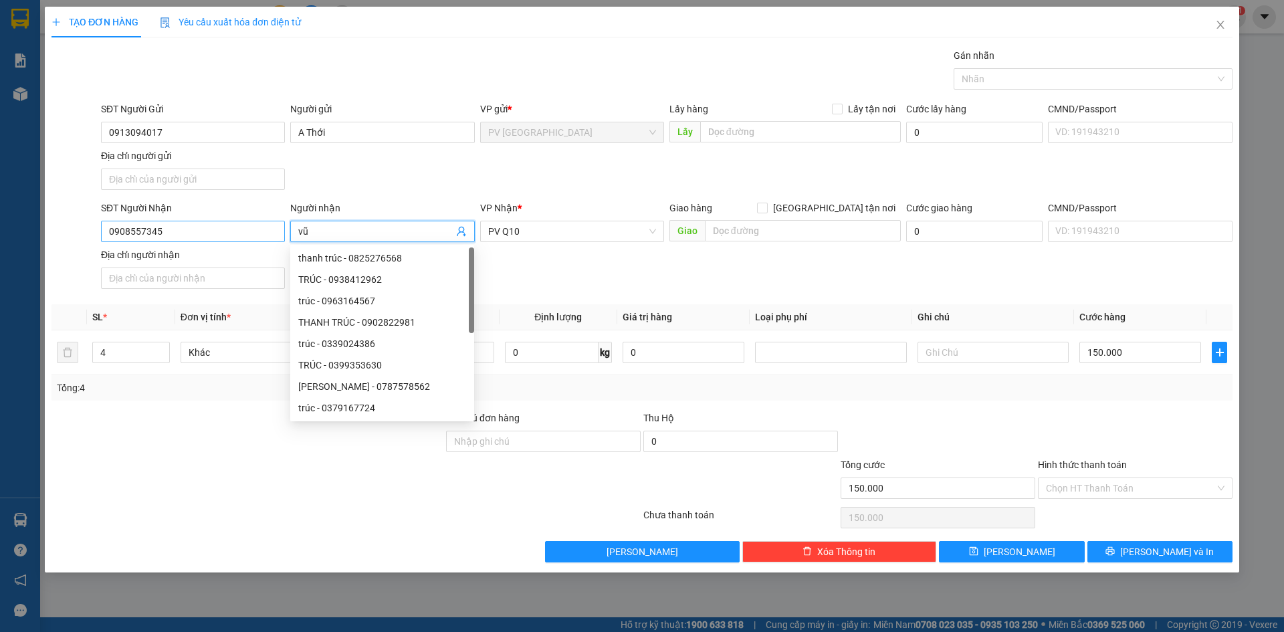
type input "v"
type input "C"
click at [647, 240] on span "PV Q10" at bounding box center [572, 231] width 168 height 20
type input "[PERSON_NAME]"
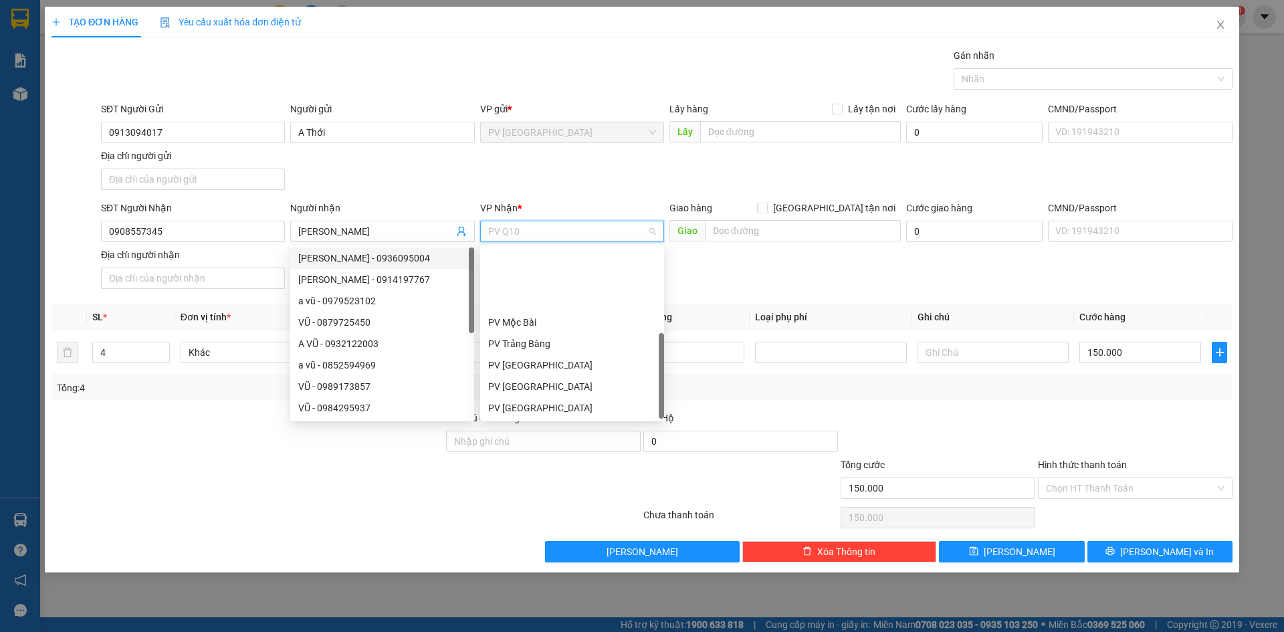
scroll to position [86, 0]
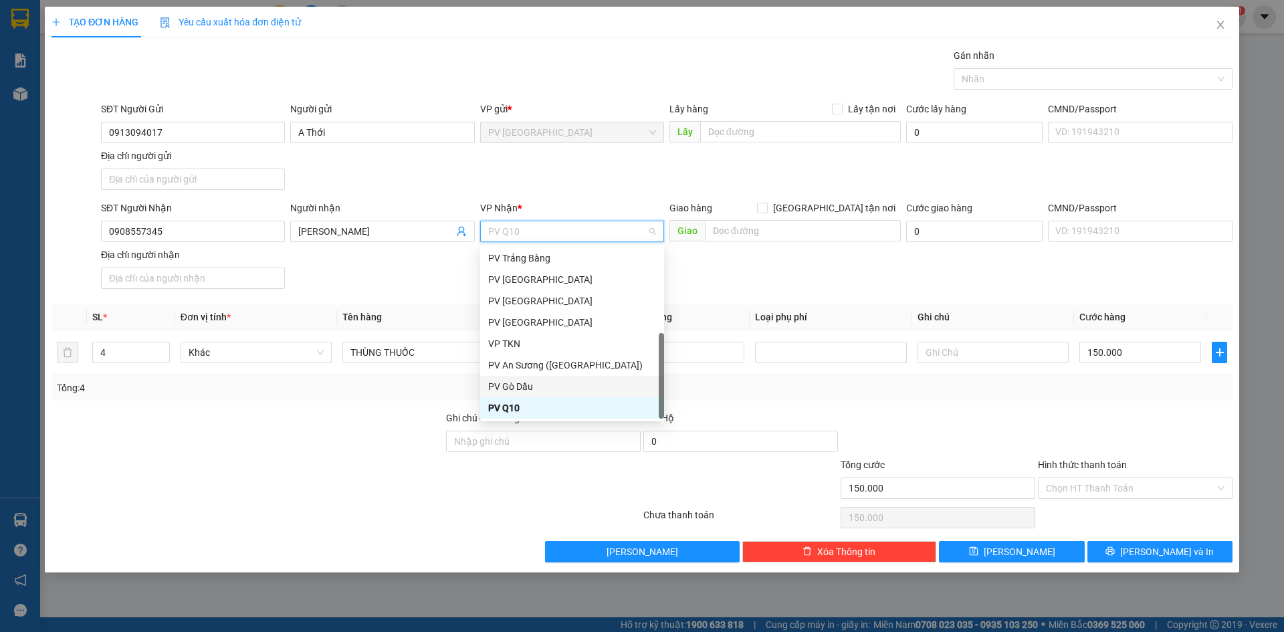
click at [542, 376] on div "PV Gò Dầu" at bounding box center [572, 386] width 184 height 21
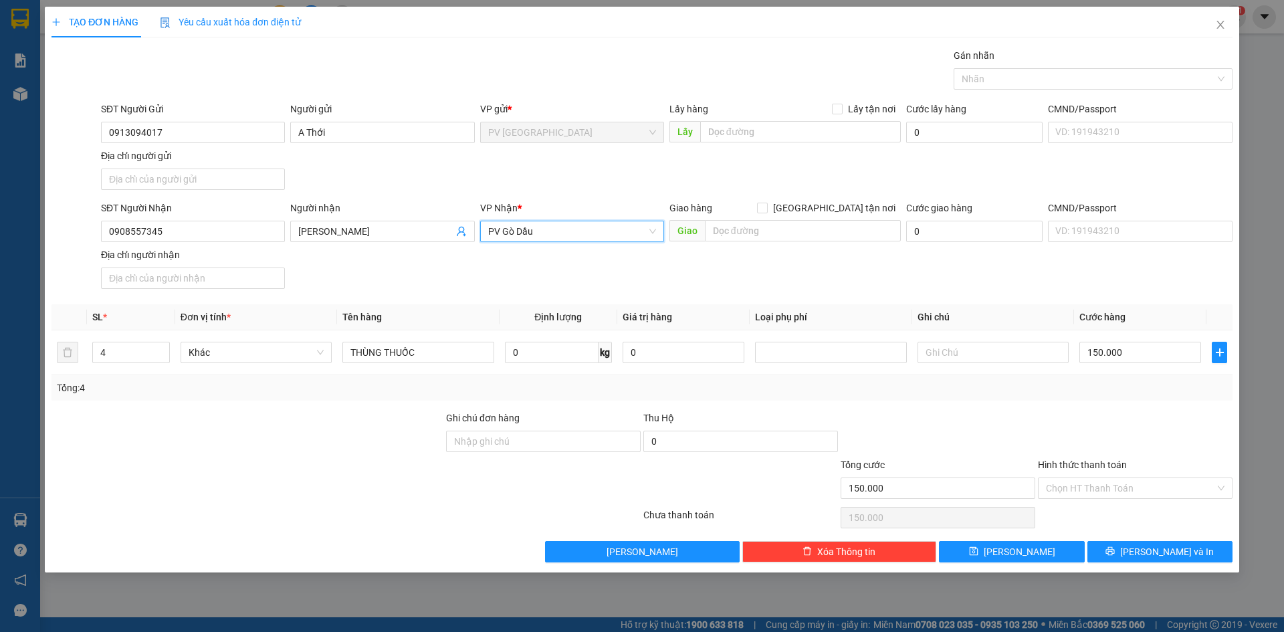
click at [573, 229] on span "PV Gò Dầu" at bounding box center [572, 231] width 168 height 20
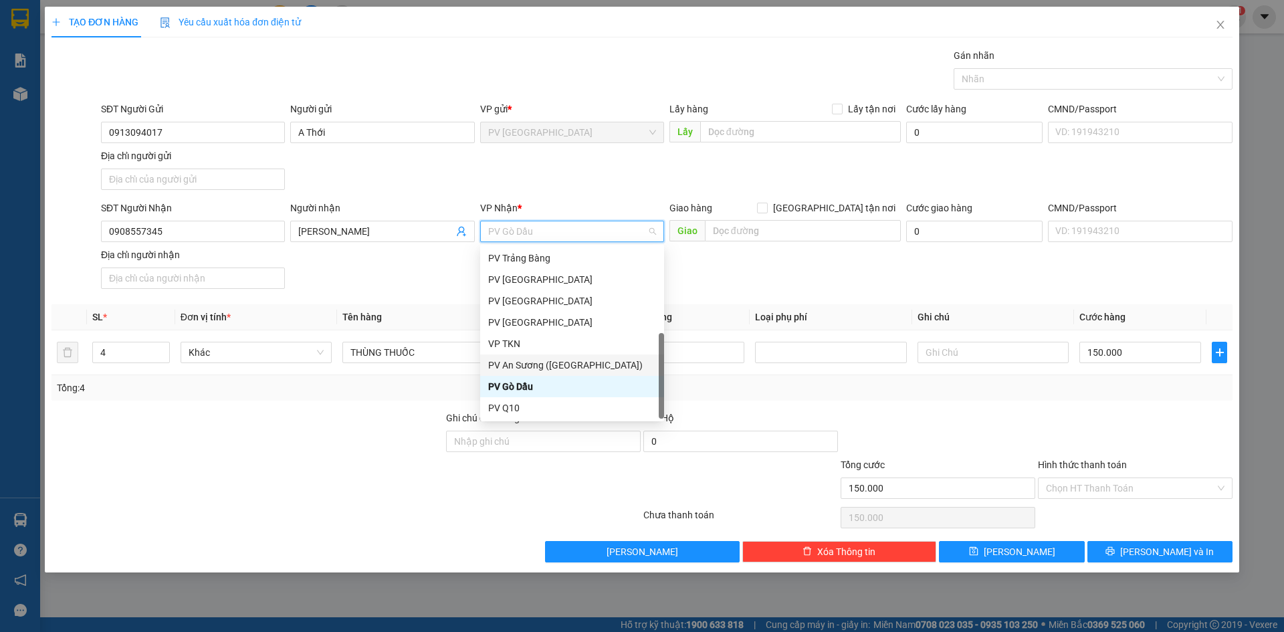
click at [575, 362] on div "PV An Sương ([GEOGRAPHIC_DATA])" at bounding box center [572, 365] width 168 height 15
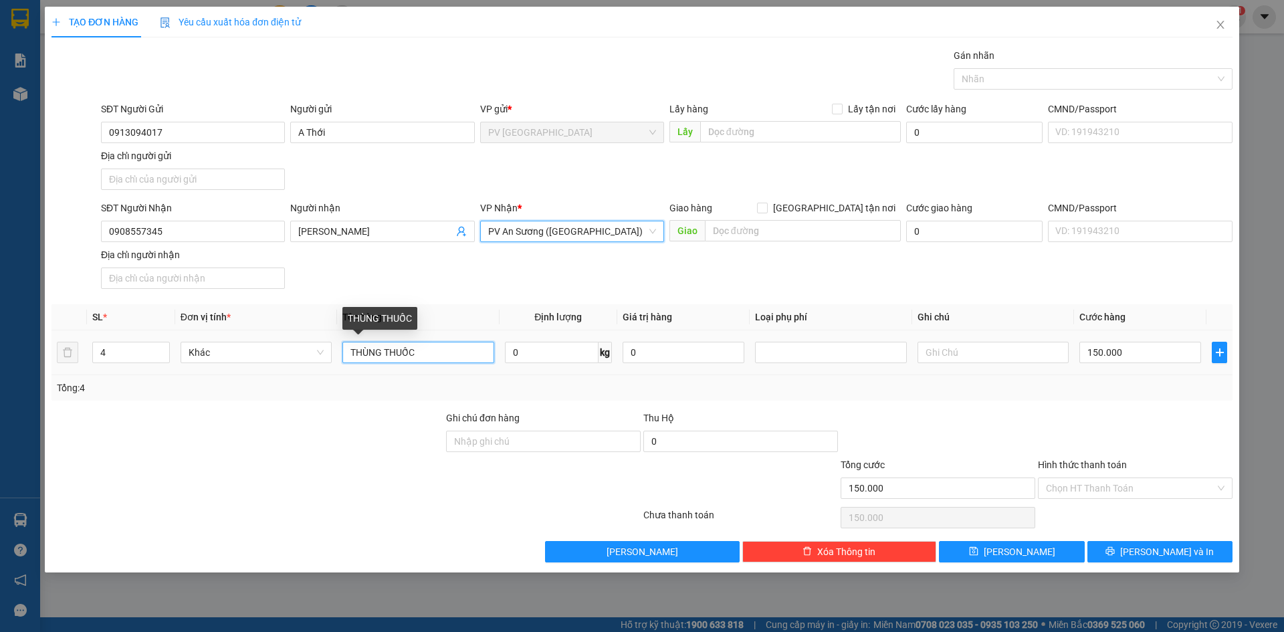
click at [405, 350] on input "THÙNG THUỐC" at bounding box center [417, 352] width 151 height 21
drag, startPoint x: 424, startPoint y: 353, endPoint x: 249, endPoint y: 344, distance: 174.8
click at [253, 343] on tr "4 Khác THÙNG THUỐC 0 kg 0 150.000" at bounding box center [641, 352] width 1181 height 45
type input "h"
type input "Hồ sơ"
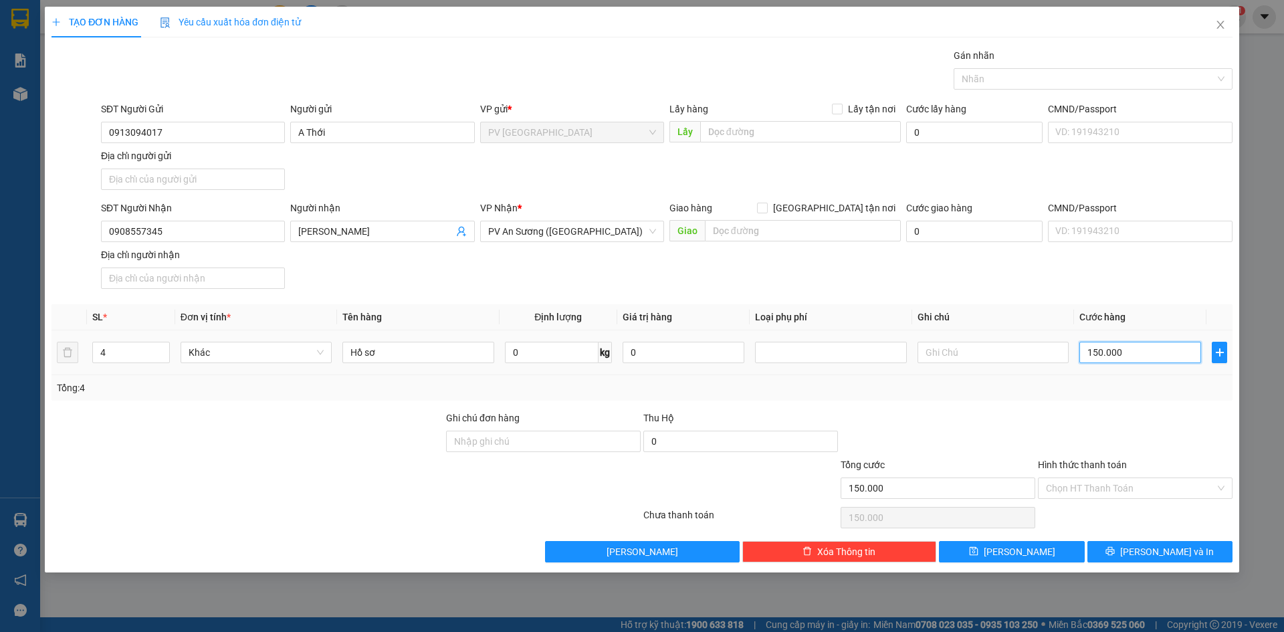
type input "0"
type input "2"
click at [1150, 355] on input "0" at bounding box center [1140, 352] width 122 height 21
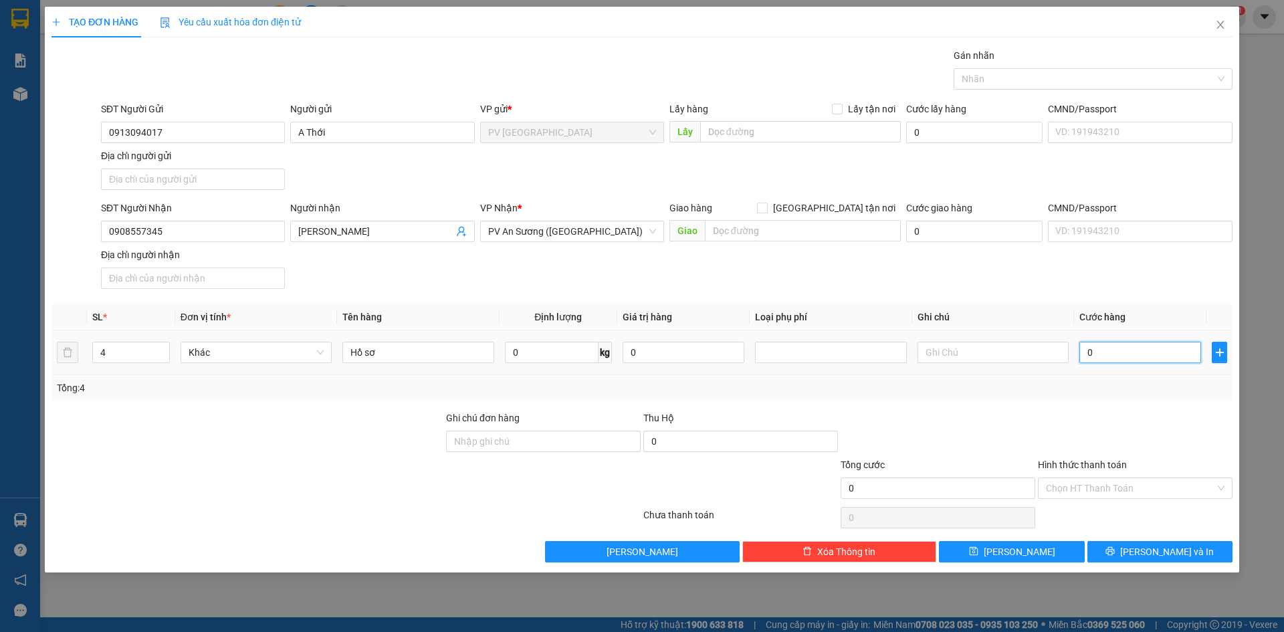
type input "2"
type input "20"
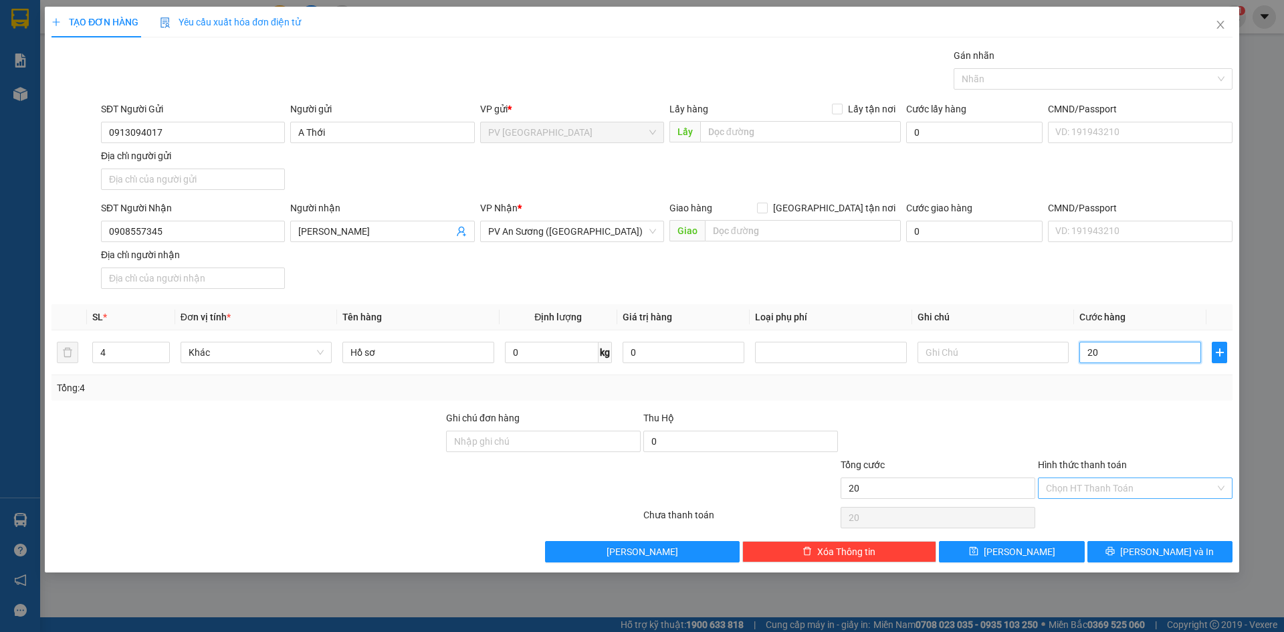
type input "20"
type input "20.000"
click at [1094, 486] on input "Hình thức thanh toán" at bounding box center [1130, 488] width 169 height 20
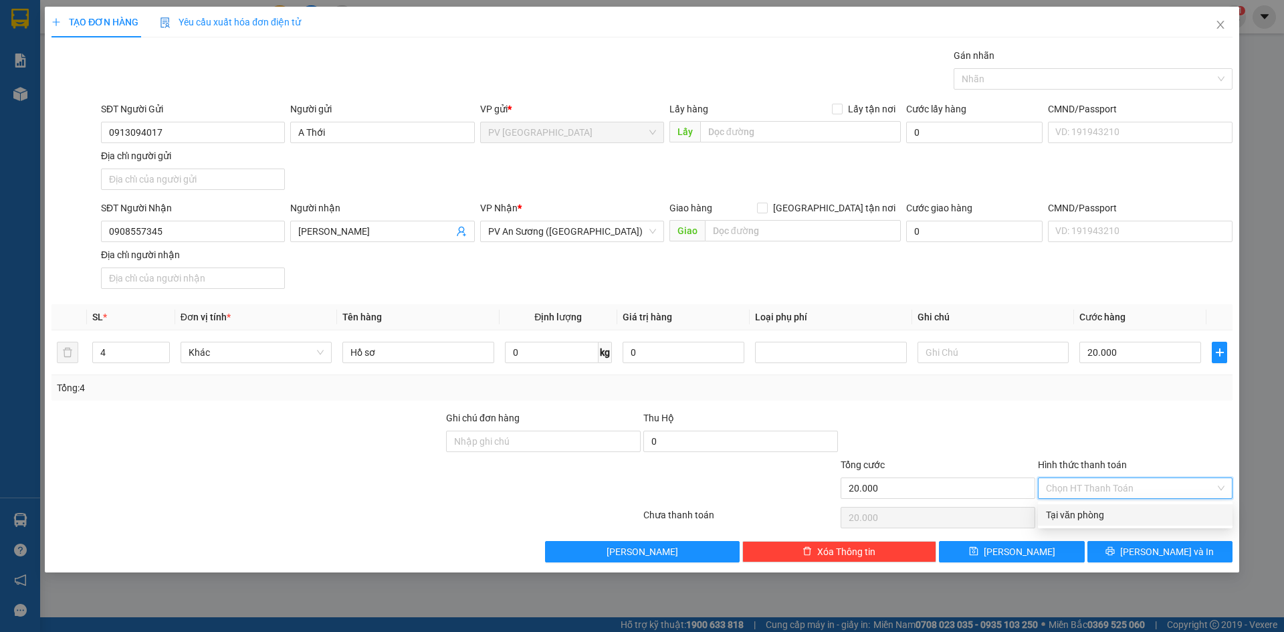
click at [1102, 506] on div "Tại văn phòng" at bounding box center [1135, 514] width 195 height 21
type input "0"
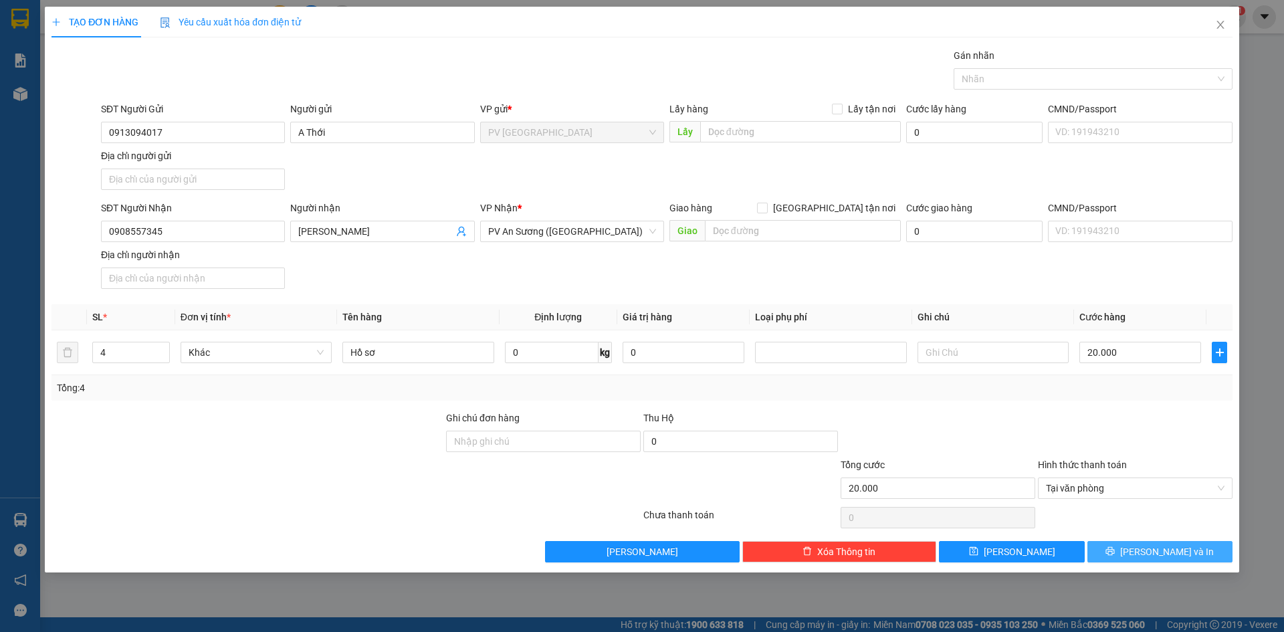
click at [1147, 543] on button "[PERSON_NAME] và In" at bounding box center [1159, 551] width 145 height 21
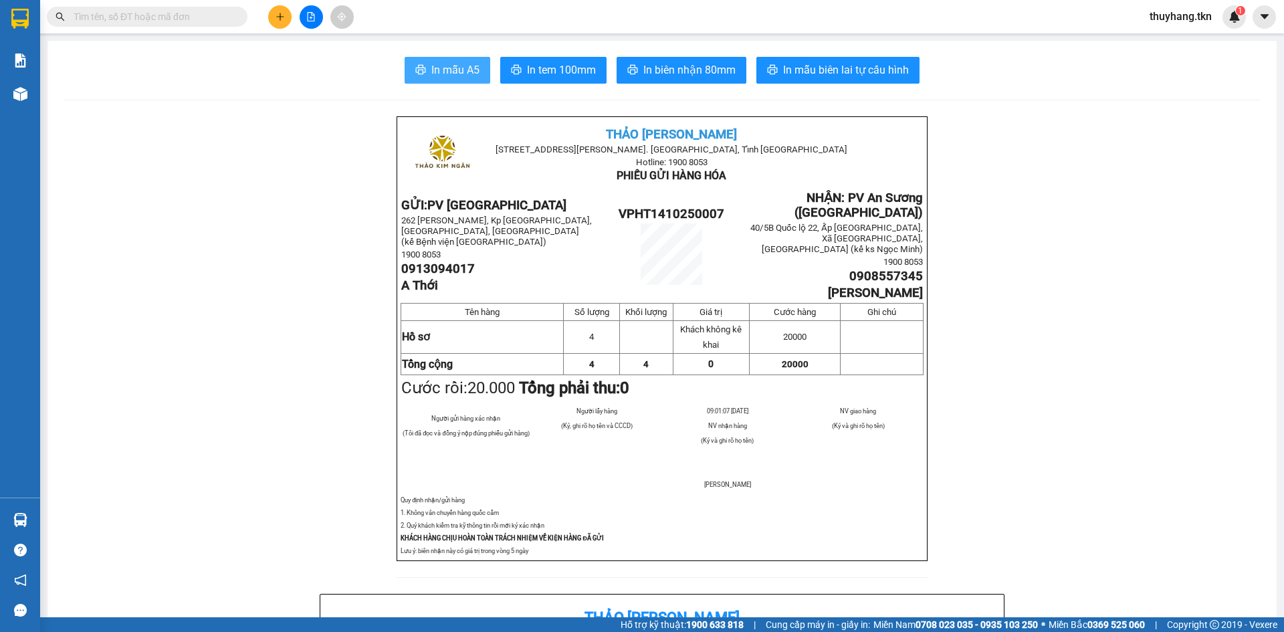
click at [405, 76] on button "In mẫu A5" at bounding box center [448, 70] width 86 height 27
click at [1283, 45] on section "Kết quả tìm kiếm ( 0 ) Bộ lọc No Data thuyhang.tkn 1 Báo cáo Mẫu 1: Báo cáo dòn…" at bounding box center [642, 316] width 1284 height 632
click at [167, 9] on input "text" at bounding box center [153, 16] width 158 height 15
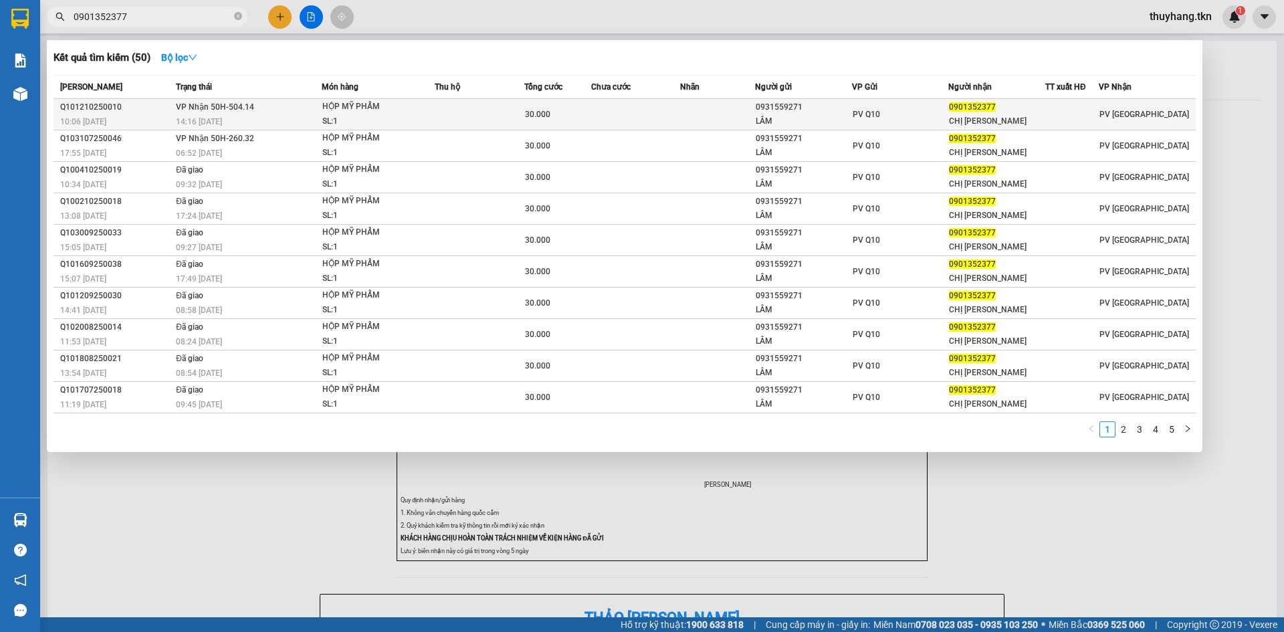
type input "0901352377"
click at [341, 109] on div "HỘP MỸ PHẨM" at bounding box center [372, 107] width 100 height 15
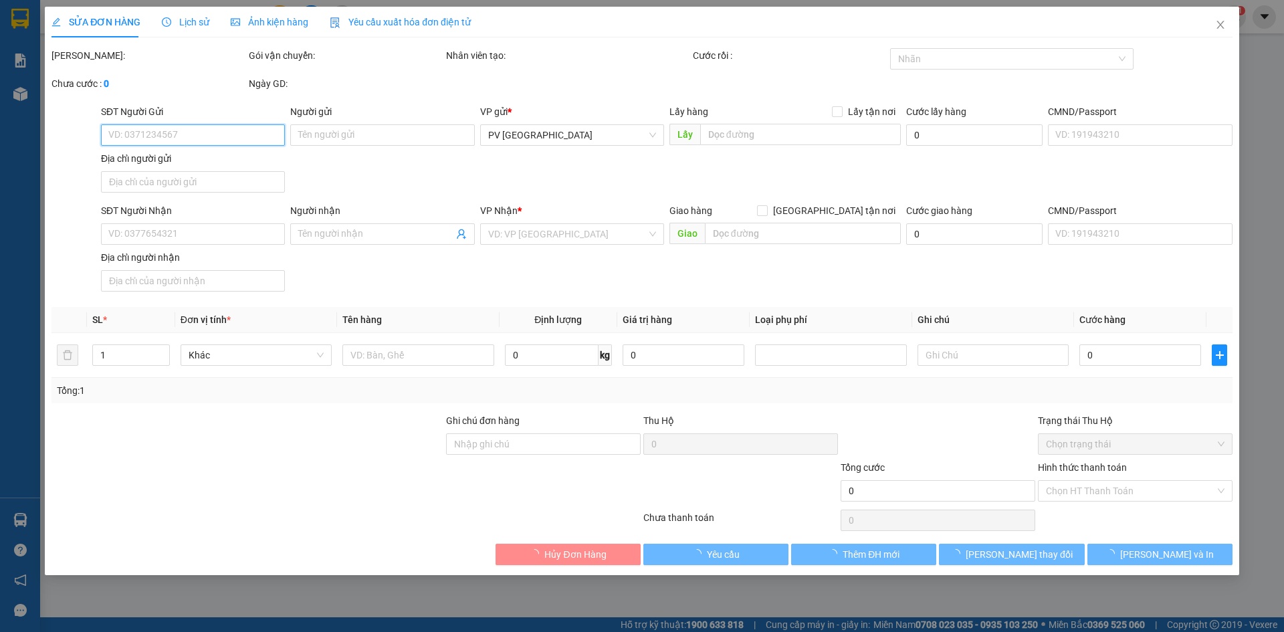
type input "0931559271"
type input "LÂM"
type input "0901352377"
type input "CHỊ PHÚ"
type input "30.000"
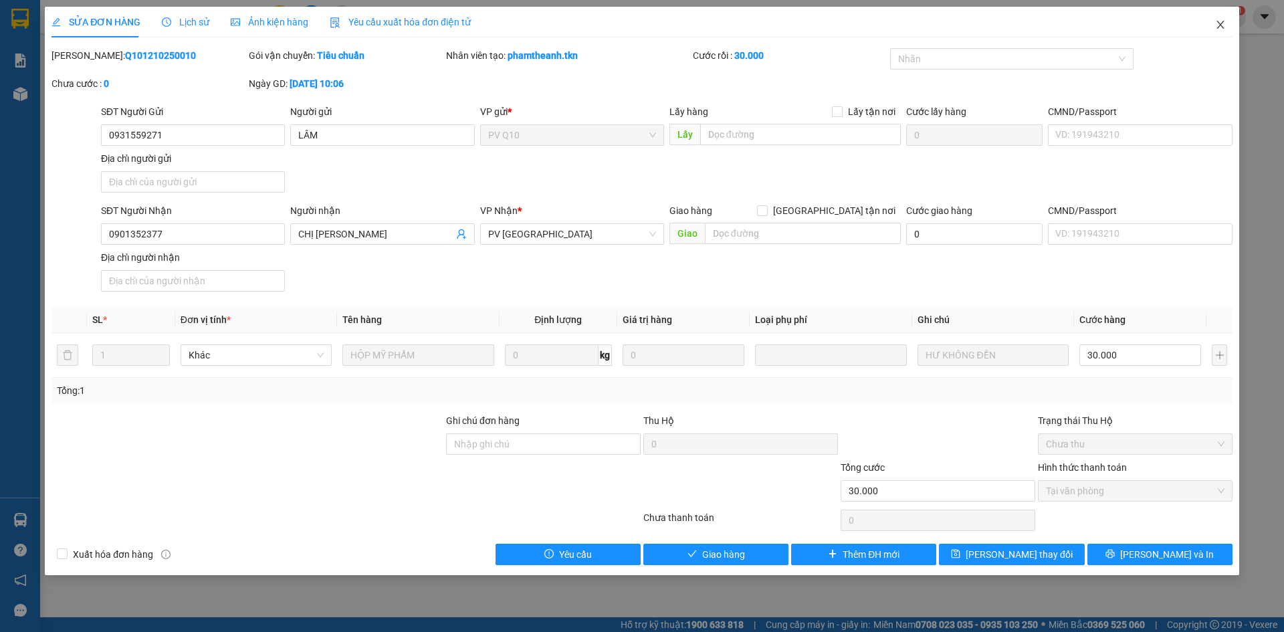
click at [1225, 24] on icon "close" at bounding box center [1220, 24] width 11 height 11
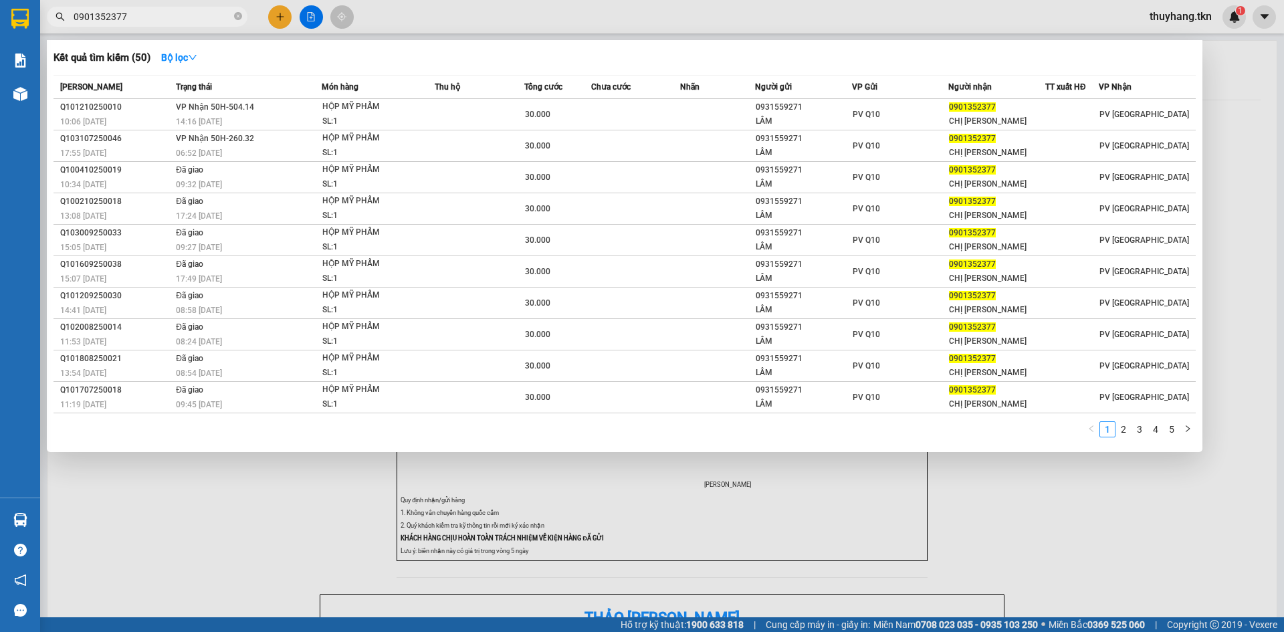
click at [164, 11] on input "0901352377" at bounding box center [153, 16] width 158 height 15
click at [275, 23] on div at bounding box center [642, 316] width 1284 height 632
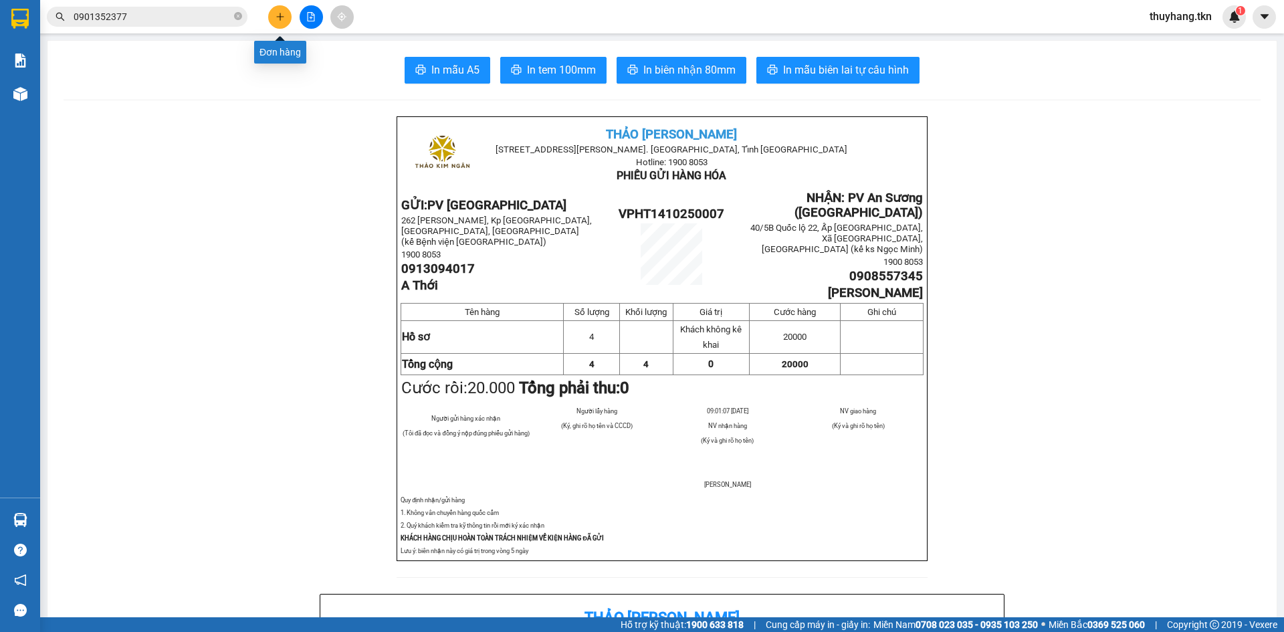
click at [286, 19] on button at bounding box center [279, 16] width 23 height 23
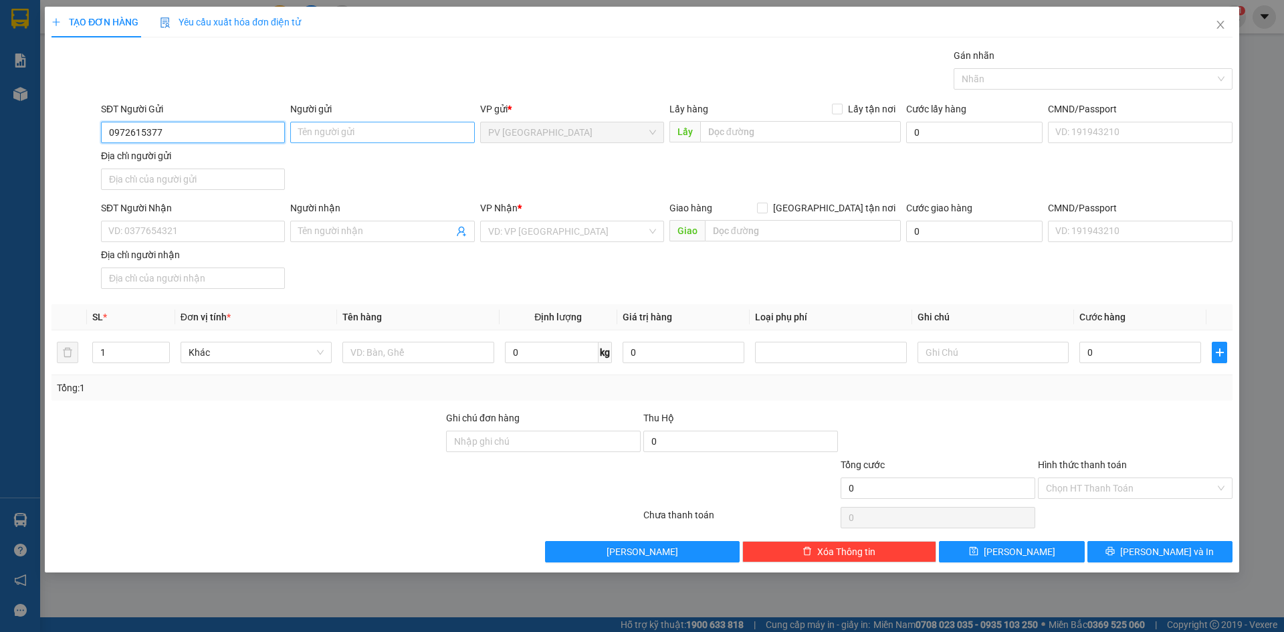
type input "0972615377"
click at [372, 130] on input "Người gửi" at bounding box center [382, 132] width 184 height 21
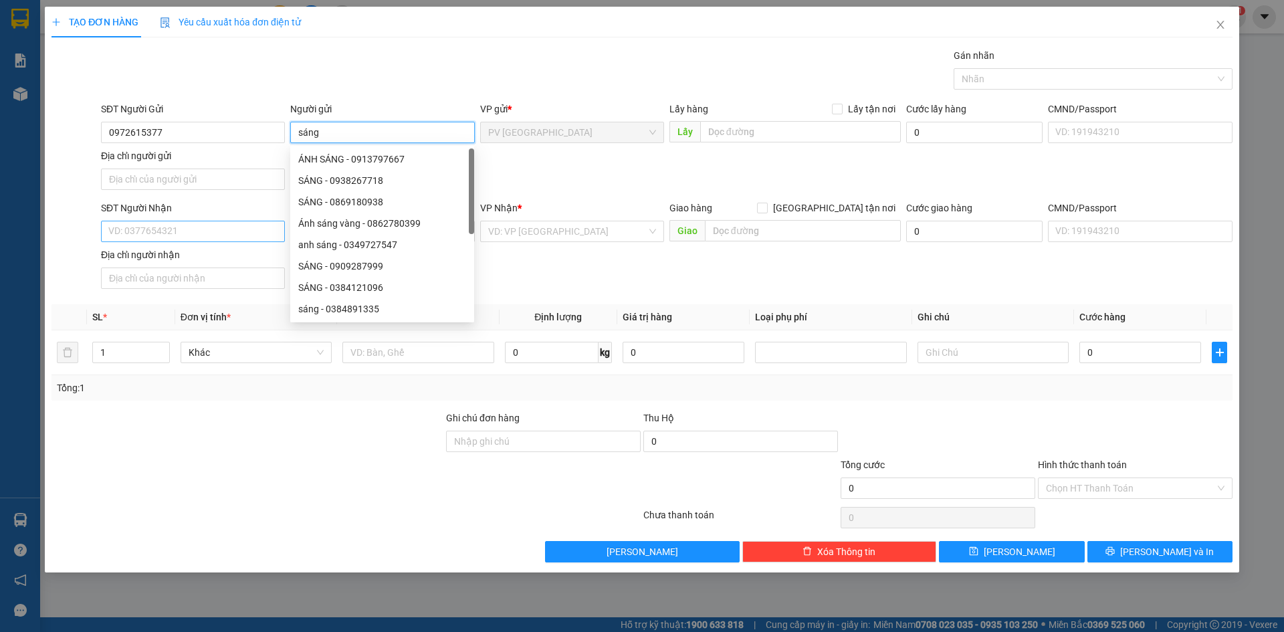
type input "sáng"
click at [226, 227] on input "SĐT Người Nhận" at bounding box center [193, 231] width 184 height 21
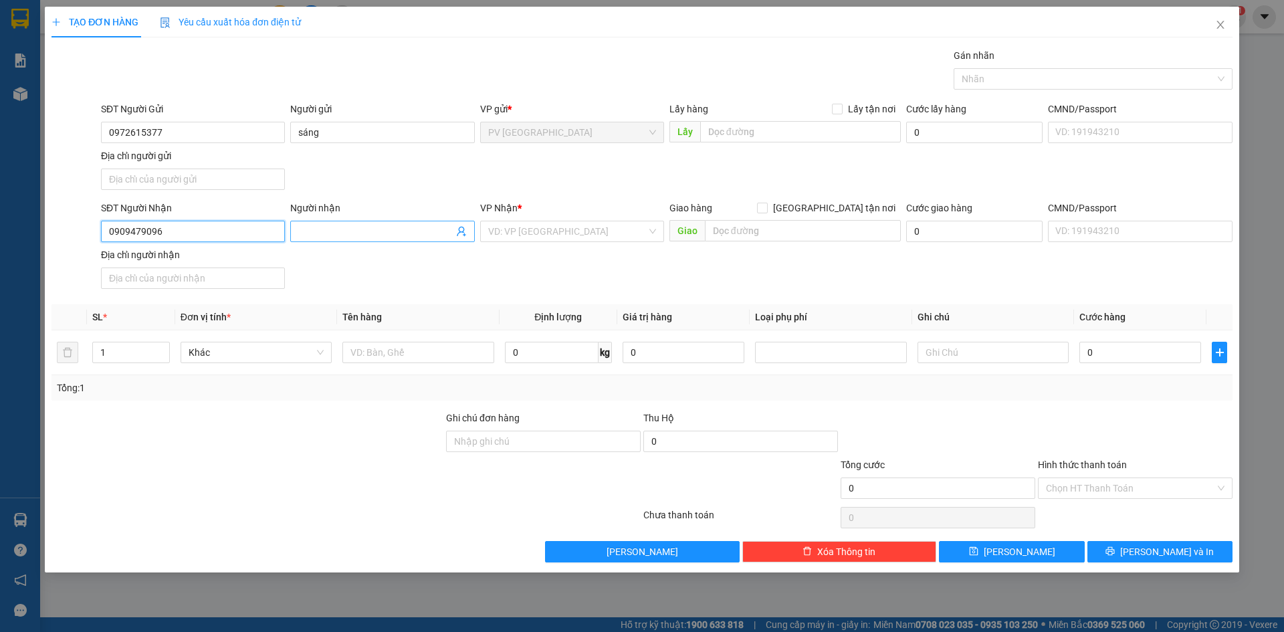
type input "0909479096"
click at [335, 227] on input "Người nhận" at bounding box center [375, 231] width 154 height 15
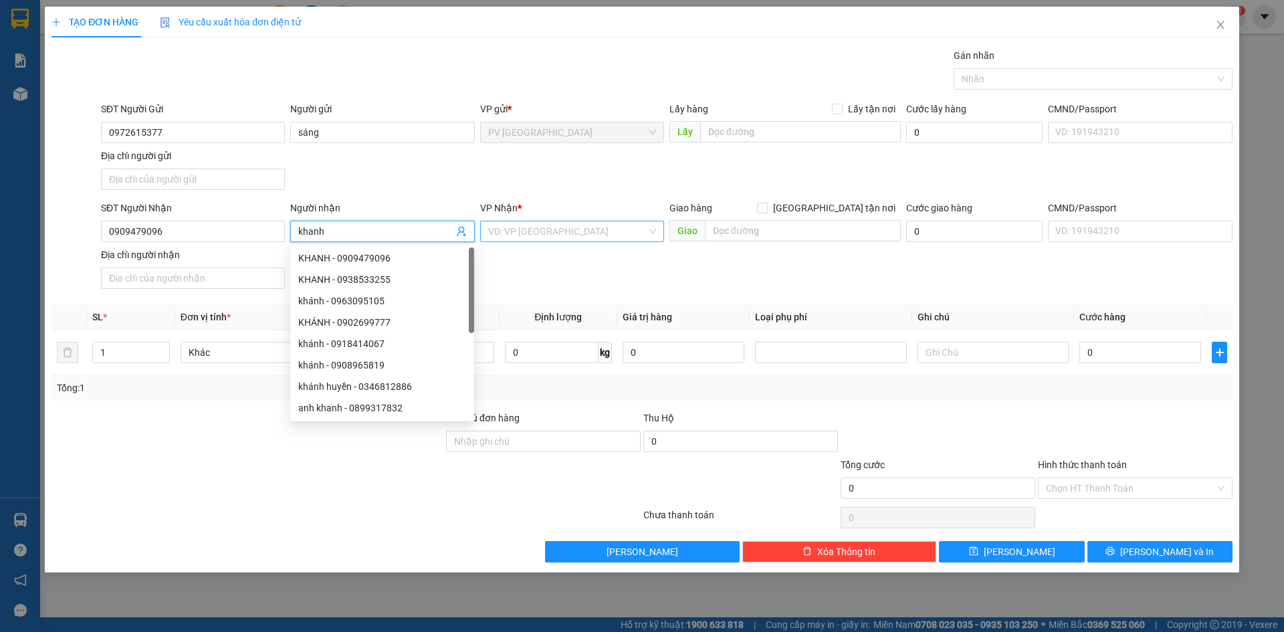
type input "khanh"
click at [571, 228] on input "search" at bounding box center [567, 231] width 158 height 20
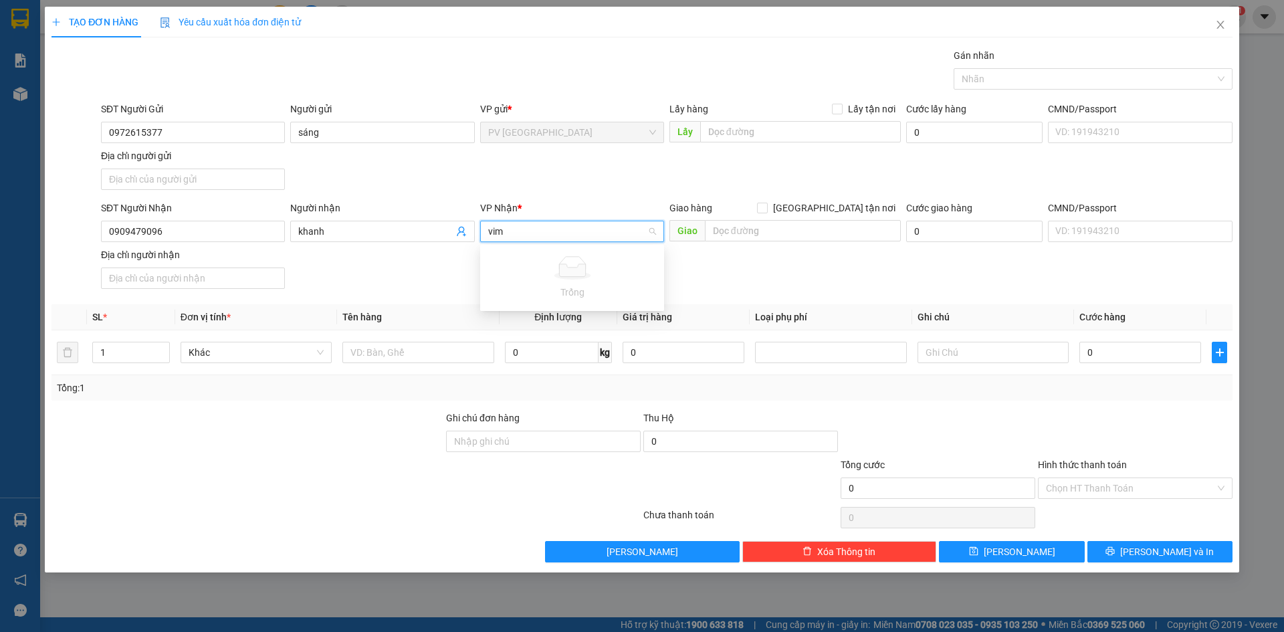
type input "vi"
click at [568, 248] on div "PV Vincom" at bounding box center [572, 257] width 184 height 21
click at [445, 339] on div at bounding box center [417, 352] width 151 height 27
click at [445, 350] on input "text" at bounding box center [417, 352] width 151 height 21
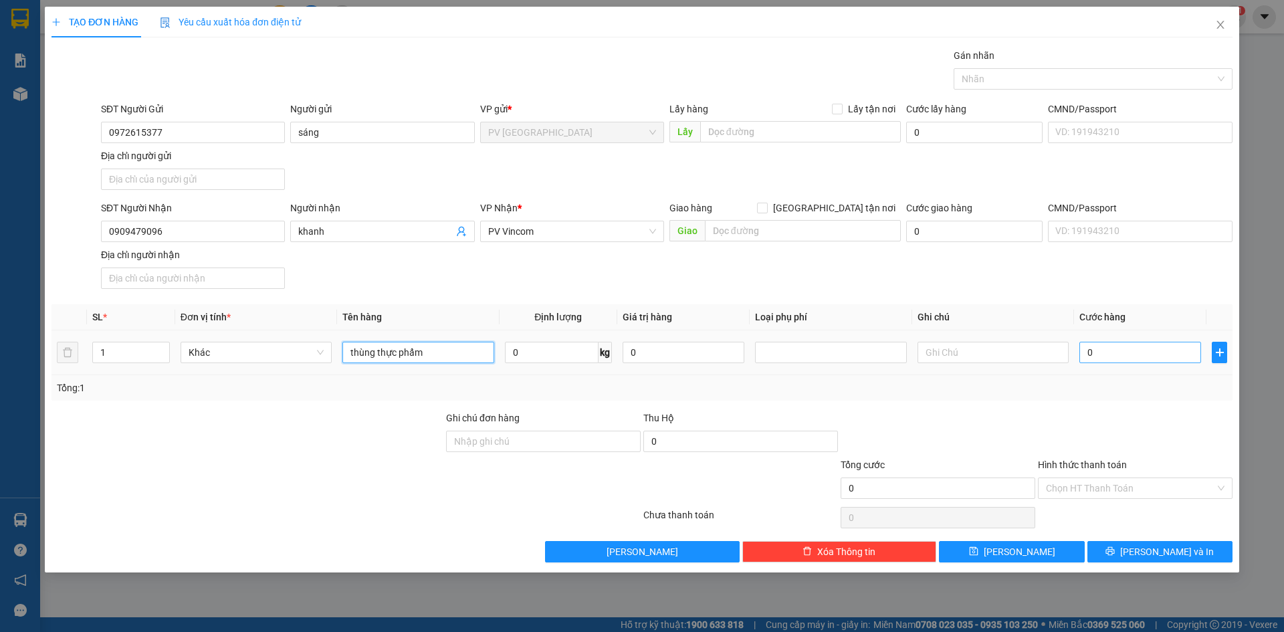
type input "thùng thực phẩm"
click at [1115, 349] on input "0" at bounding box center [1140, 352] width 122 height 21
type input "3"
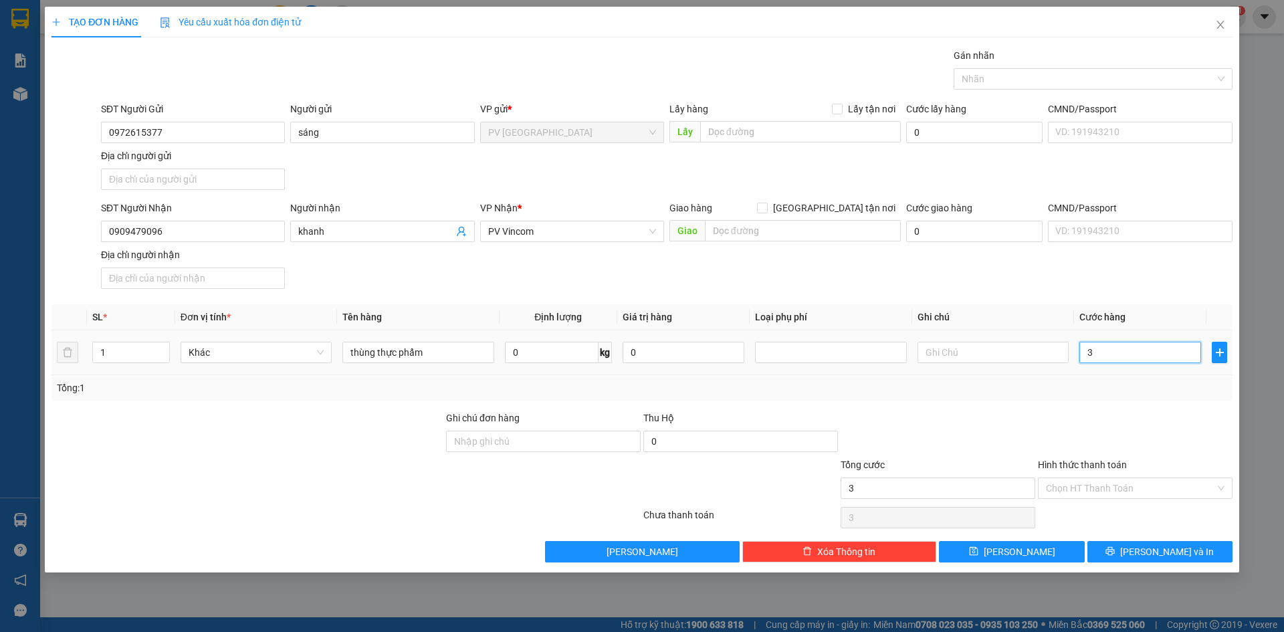
type input "30"
type input "300"
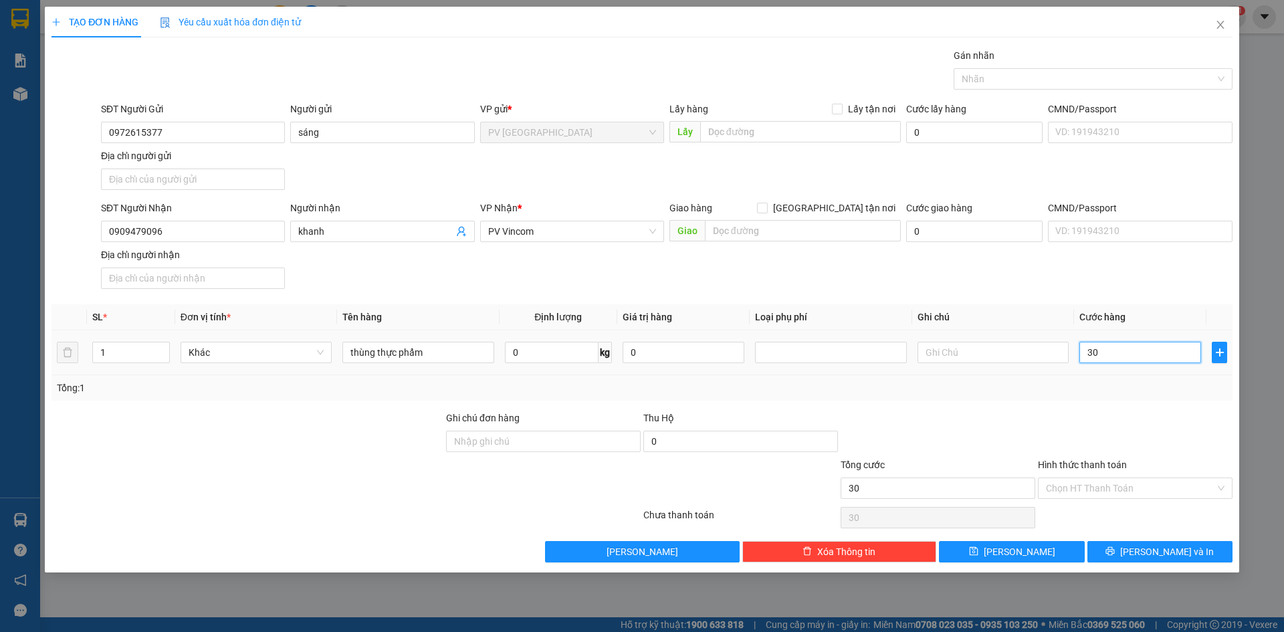
type input "300"
type input "3.000"
type input "30.000"
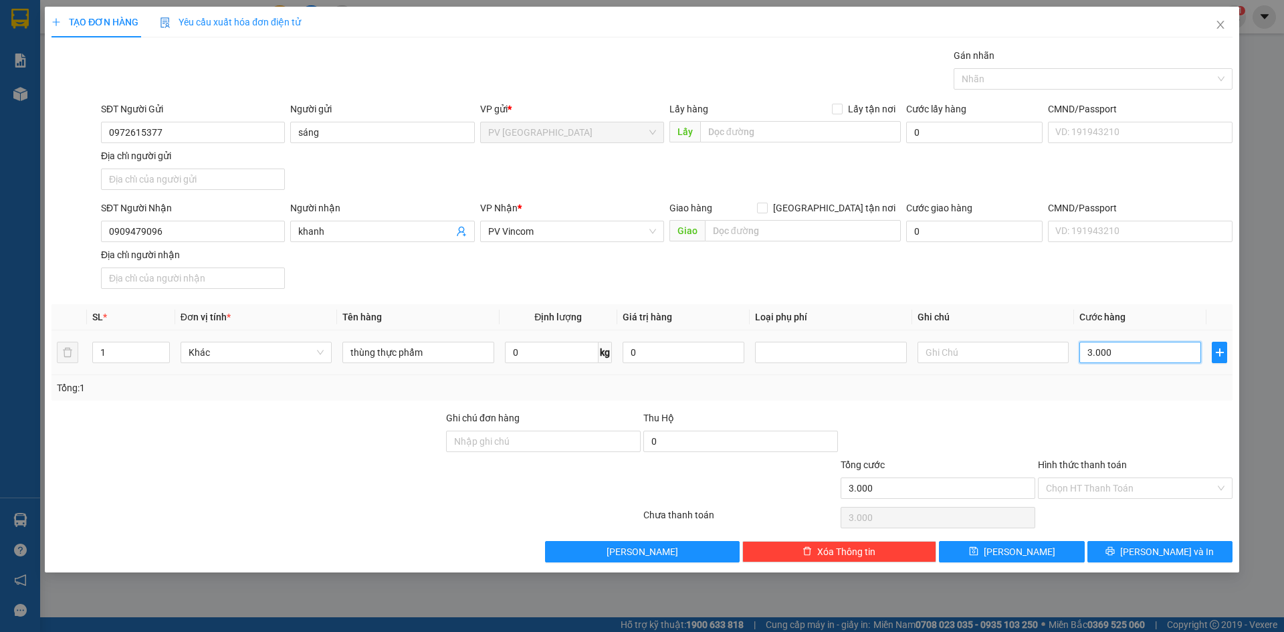
type input "30.000"
click at [998, 65] on div "Gán nhãn" at bounding box center [1093, 58] width 279 height 20
click at [997, 73] on div at bounding box center [1086, 79] width 259 height 16
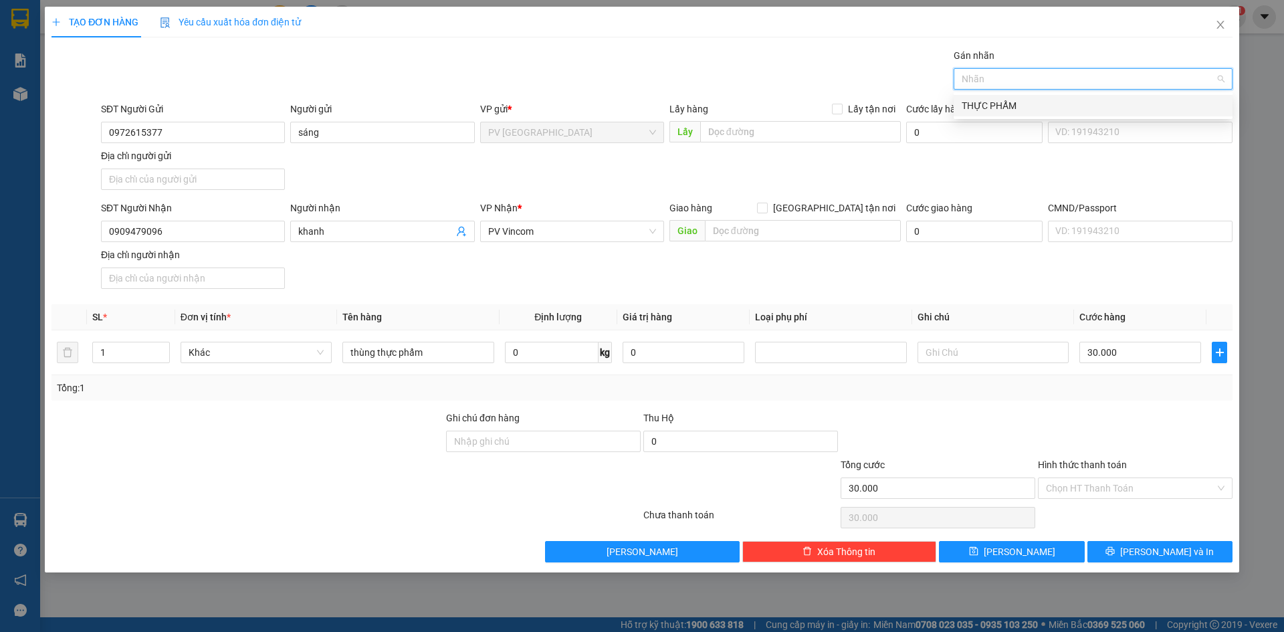
click at [1008, 109] on div "THỰC PHẨM" at bounding box center [1093, 105] width 263 height 15
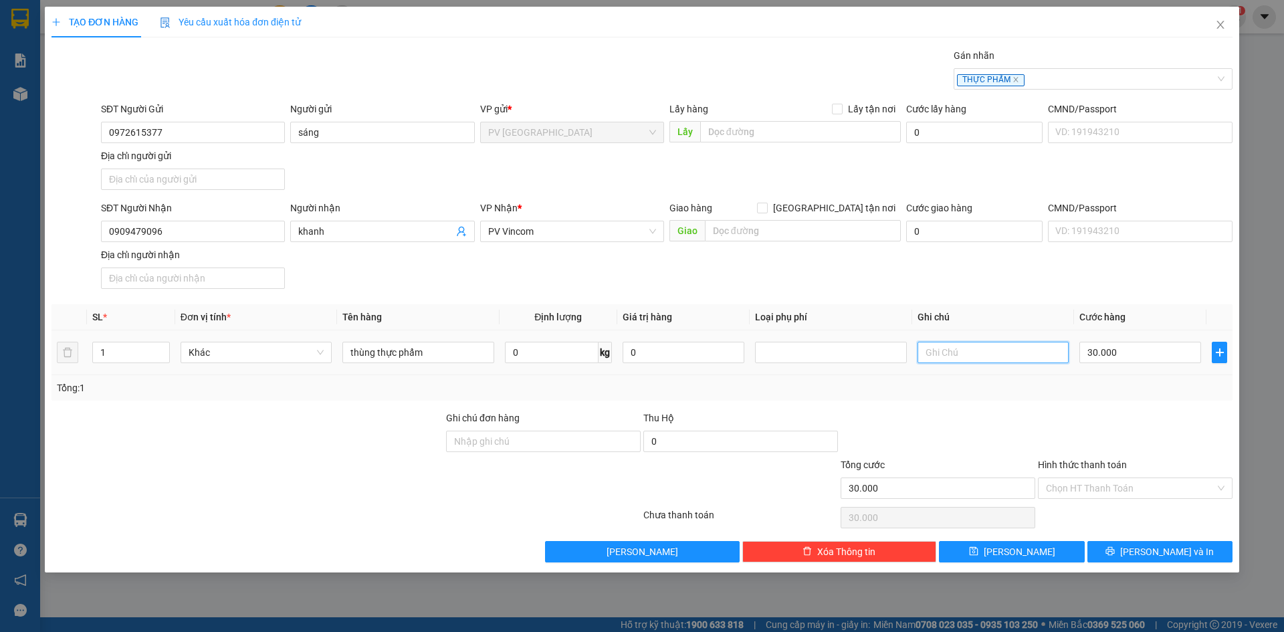
drag, startPoint x: 964, startPoint y: 352, endPoint x: 968, endPoint y: 315, distance: 37.6
click at [964, 353] on input "text" at bounding box center [992, 352] width 151 height 21
type input "hư k đền"
click at [1072, 500] on div "Hình thức thanh toán Chọn HT Thanh Toán" at bounding box center [1135, 480] width 195 height 47
click at [1079, 487] on input "Hình thức thanh toán" at bounding box center [1130, 488] width 169 height 20
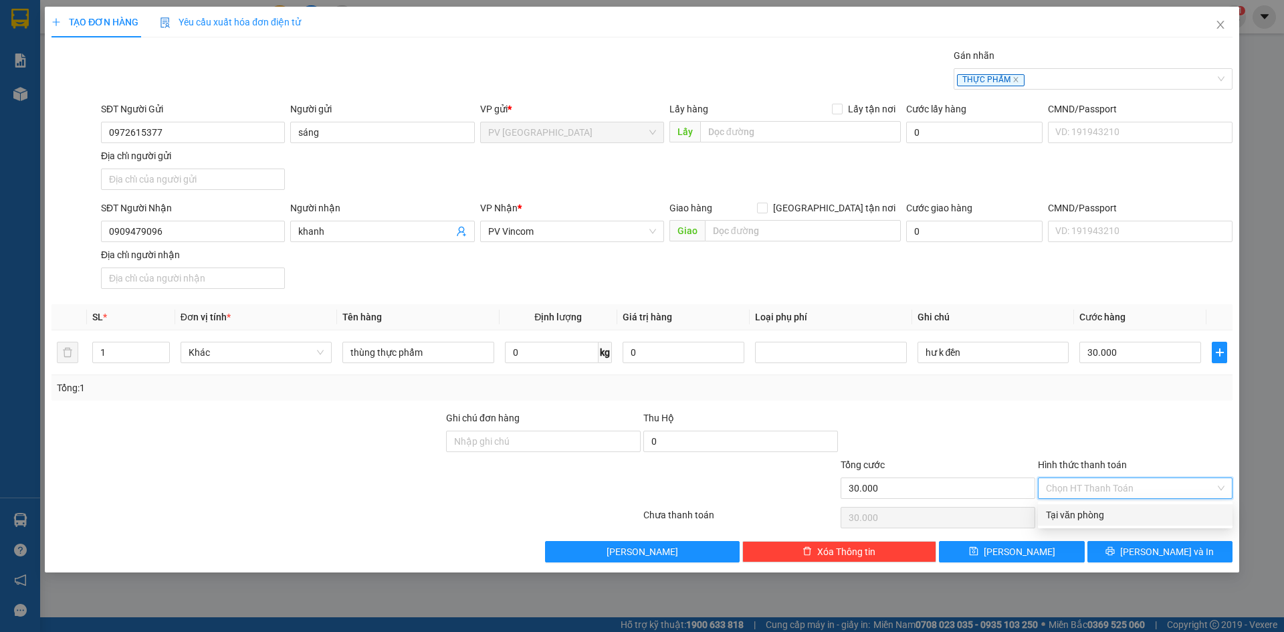
click at [1093, 515] on div "Tại văn phòng" at bounding box center [1135, 515] width 179 height 15
type input "0"
click at [1139, 560] on button "[PERSON_NAME] và In" at bounding box center [1159, 551] width 145 height 21
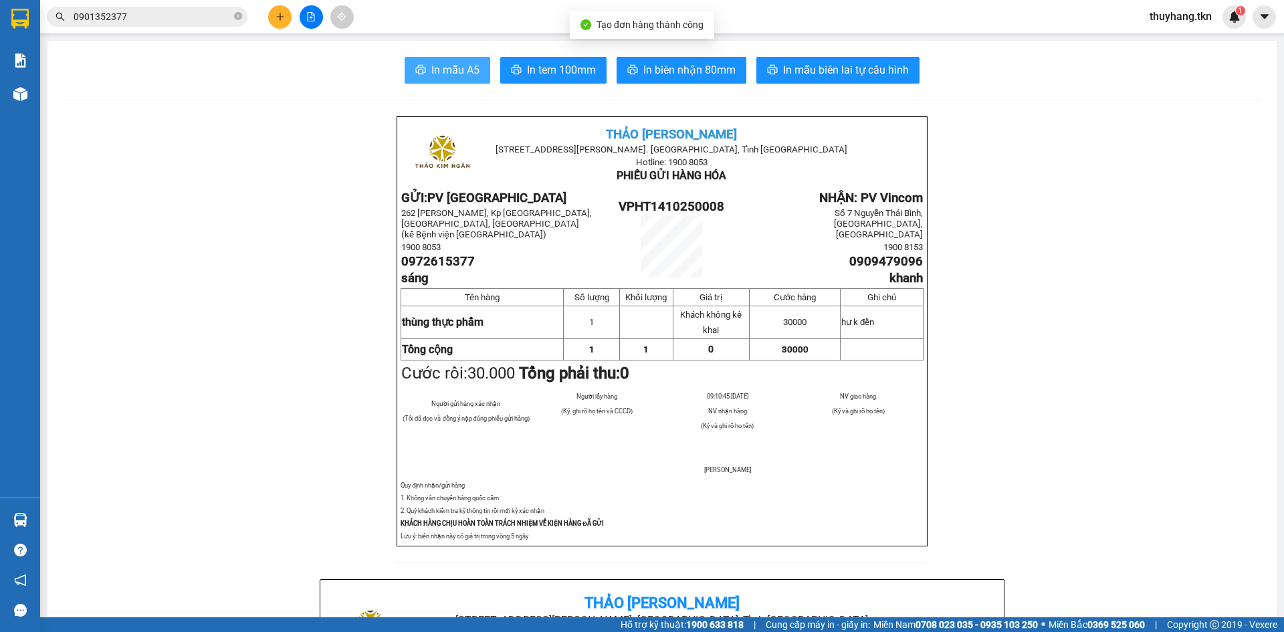
click at [444, 68] on span "In mẫu A5" at bounding box center [455, 70] width 48 height 17
click at [35, 18] on div at bounding box center [20, 21] width 40 height 43
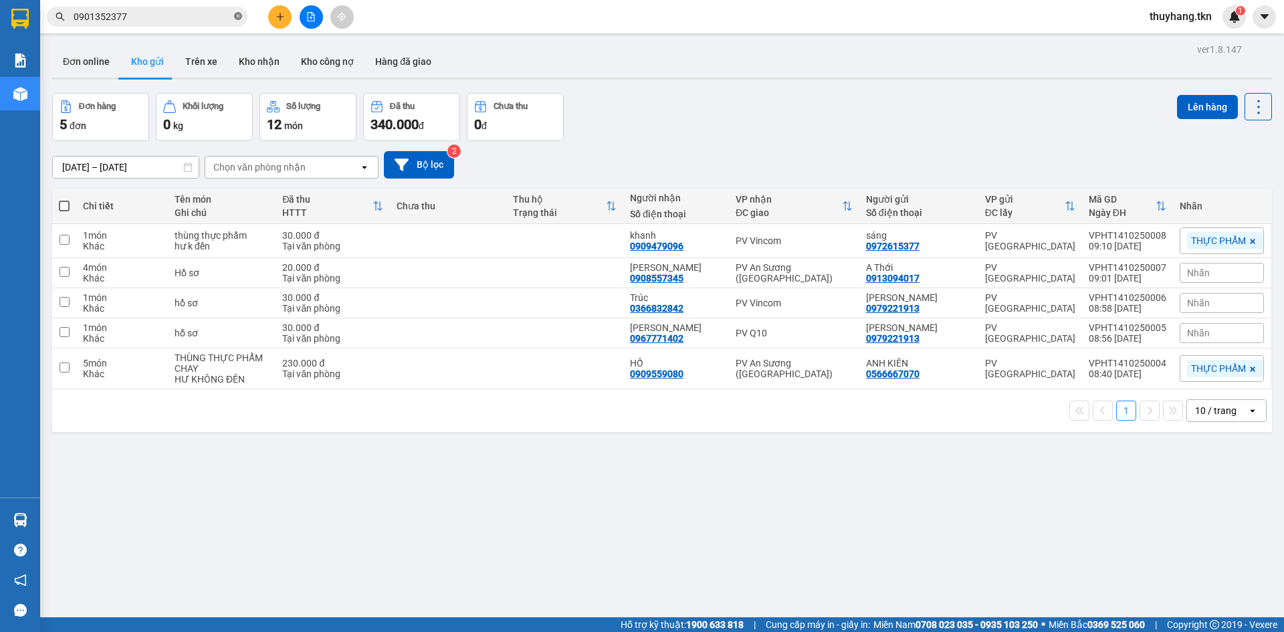
click at [234, 19] on icon "close-circle" at bounding box center [238, 16] width 8 height 8
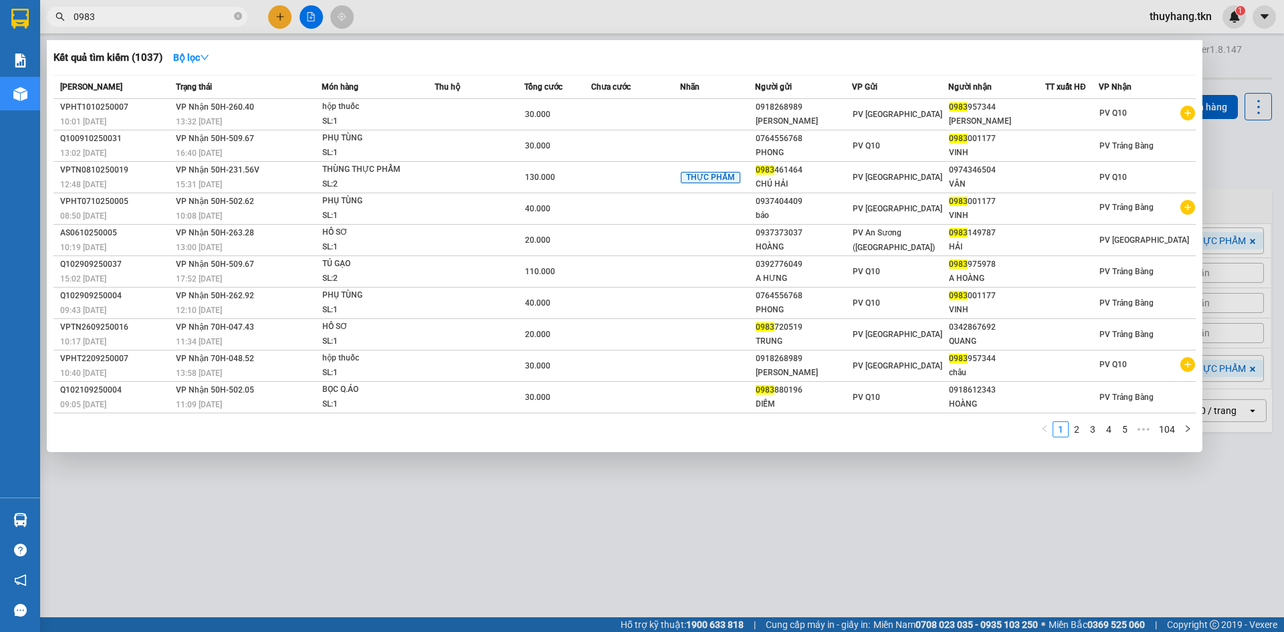
click at [318, 532] on div at bounding box center [642, 316] width 1284 height 632
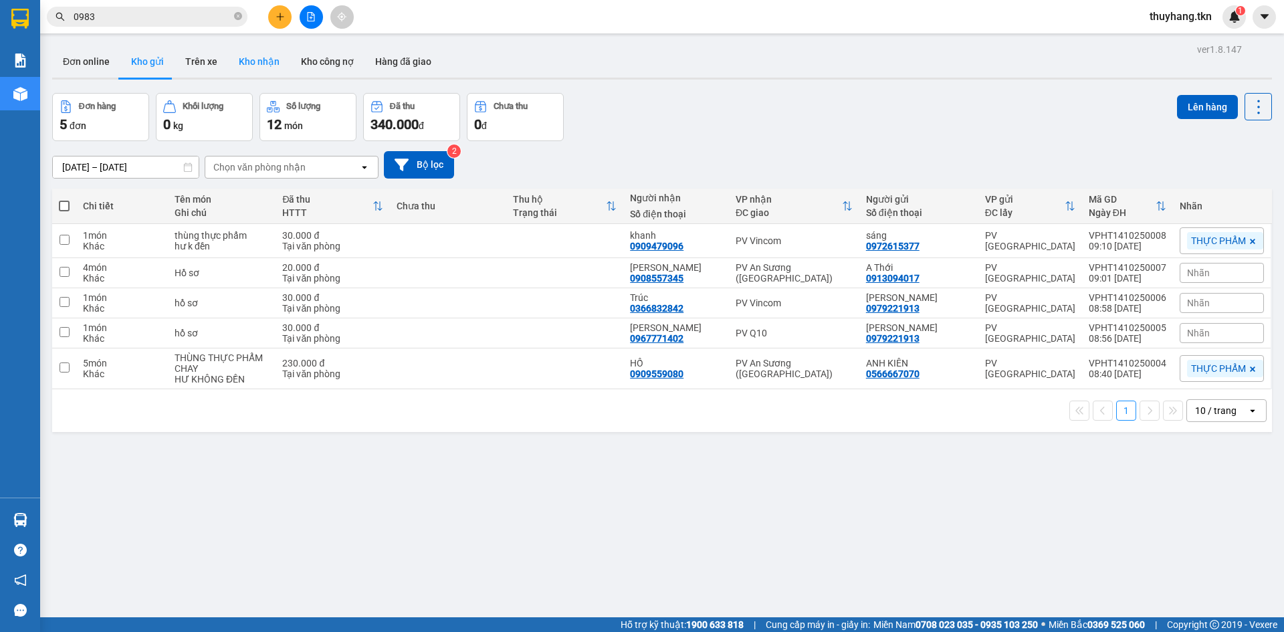
click at [256, 63] on button "Kho nhận" at bounding box center [259, 61] width 62 height 32
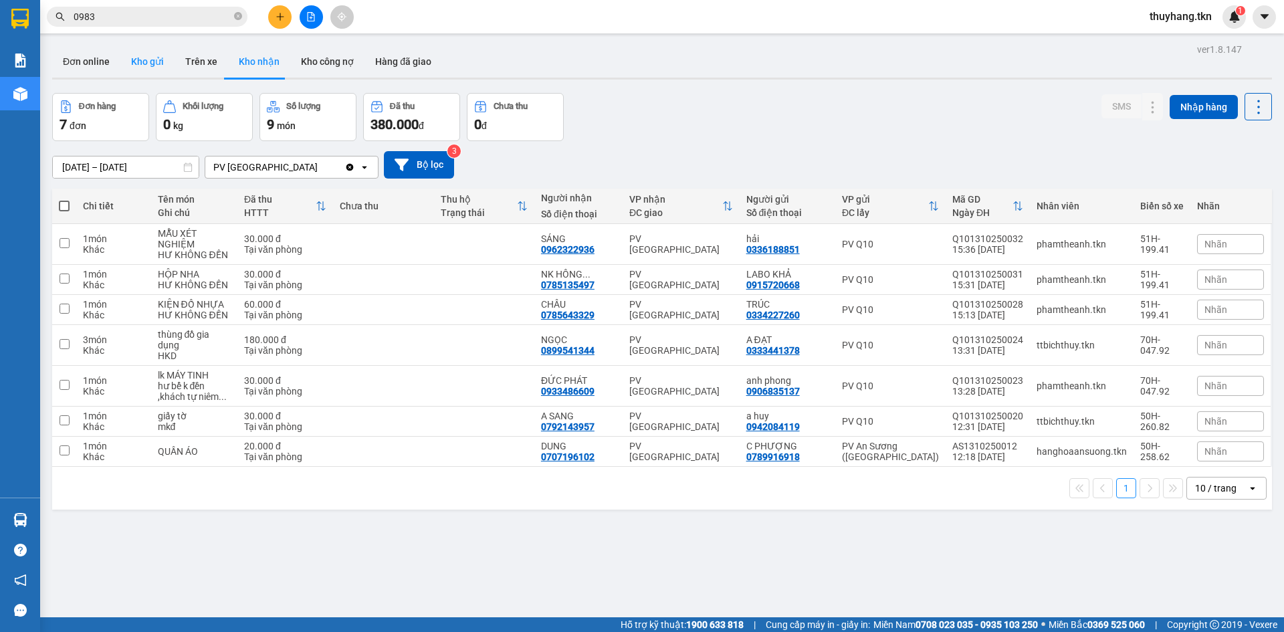
click at [139, 53] on button "Kho gửi" at bounding box center [147, 61] width 54 height 32
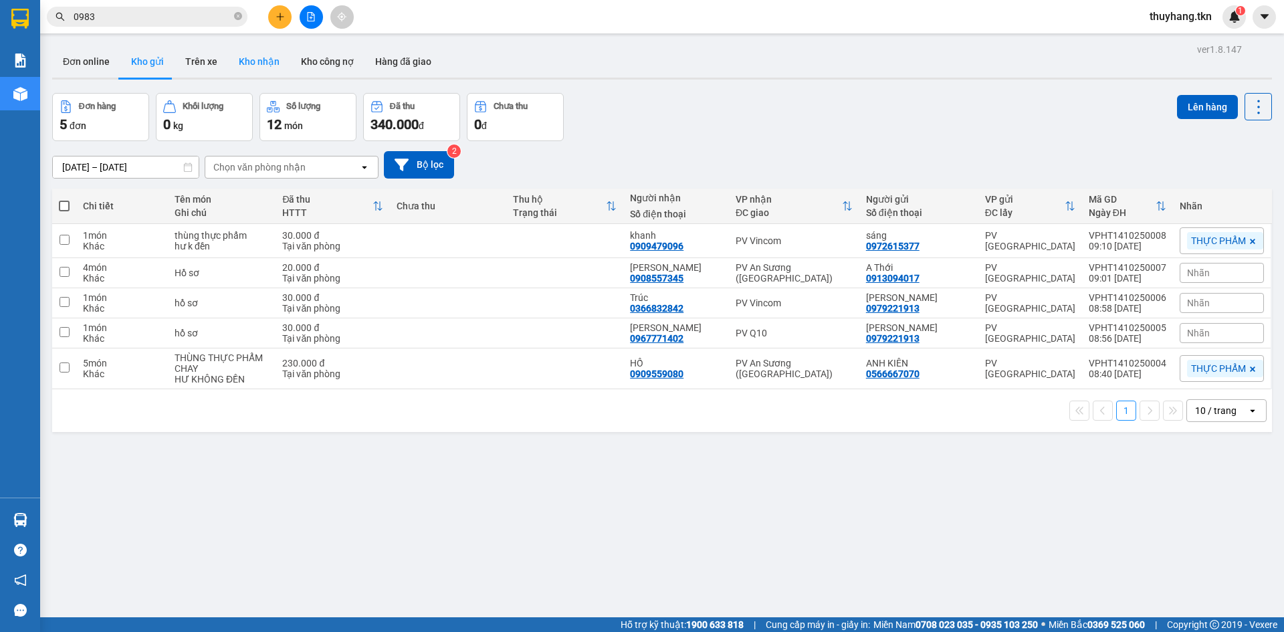
click at [237, 56] on button "Kho nhận" at bounding box center [259, 61] width 62 height 32
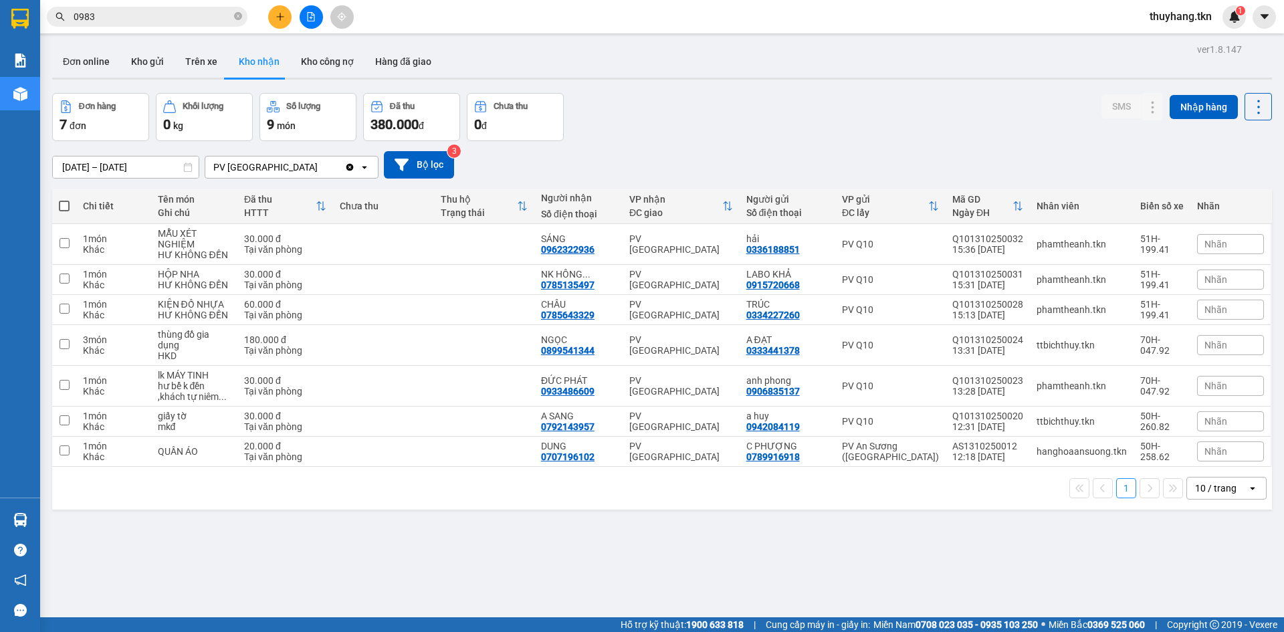
click at [144, 21] on input "0983" at bounding box center [153, 16] width 158 height 15
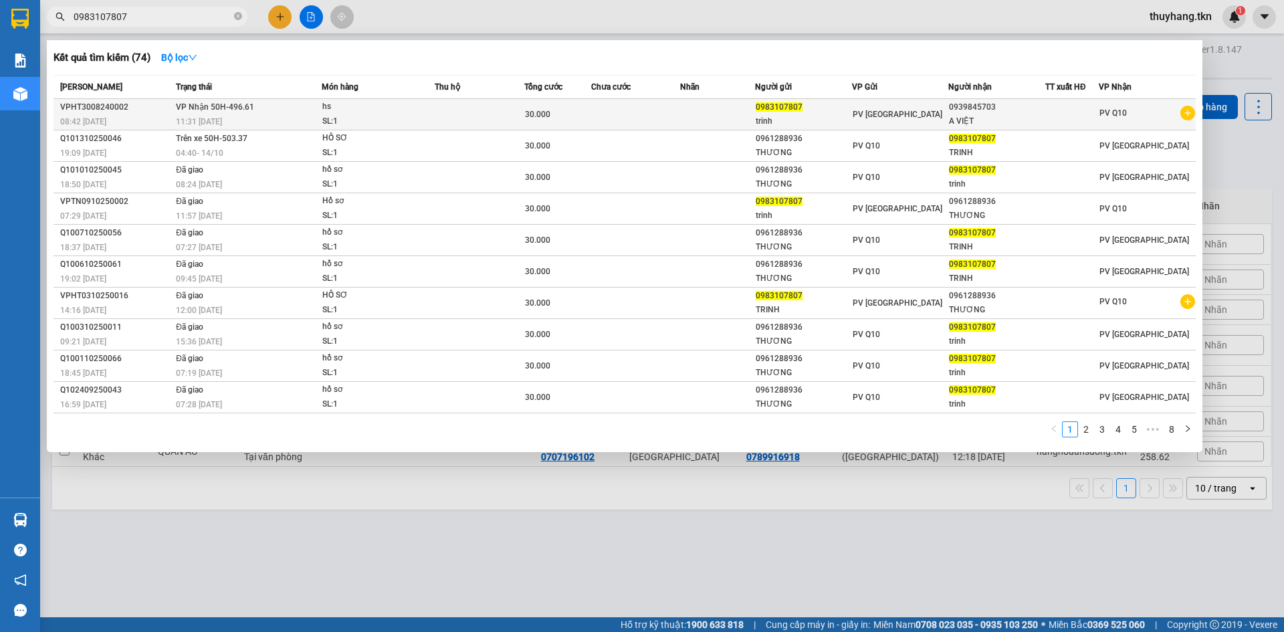
type input "0983107807"
click at [372, 108] on div "hs" at bounding box center [372, 107] width 100 height 15
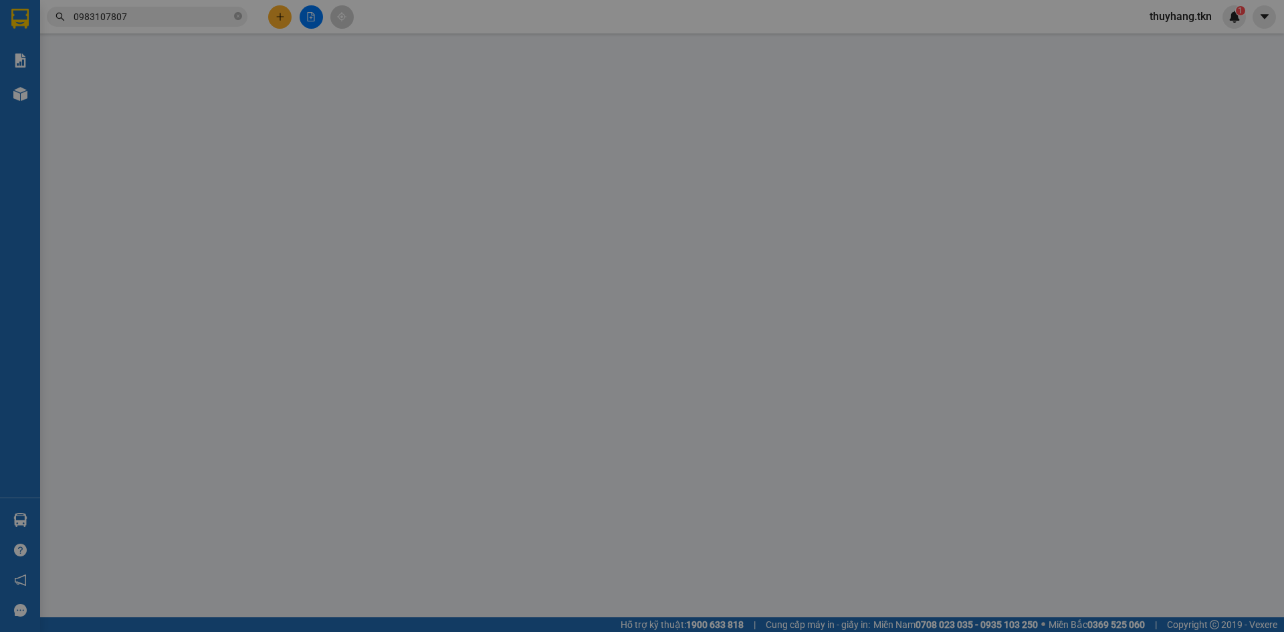
type input "0983107807"
type input "trinh"
type input "0939845703"
type input "A VIỆT"
type input "30.000"
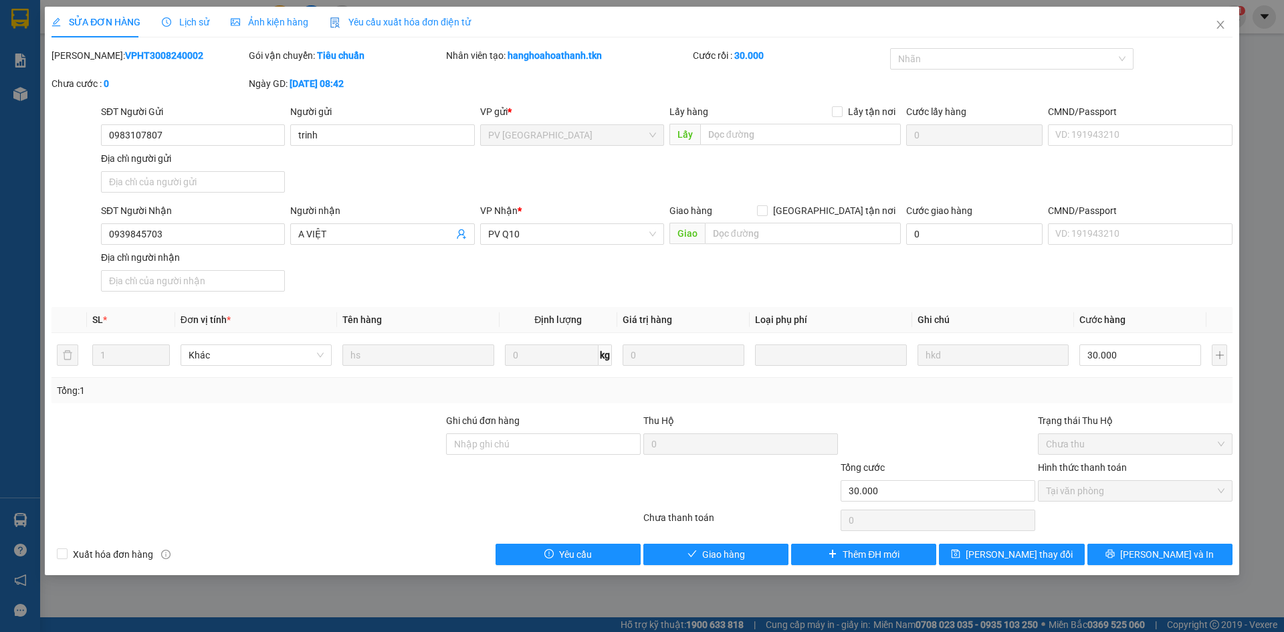
click at [196, 25] on span "Lịch sử" at bounding box center [185, 22] width 47 height 11
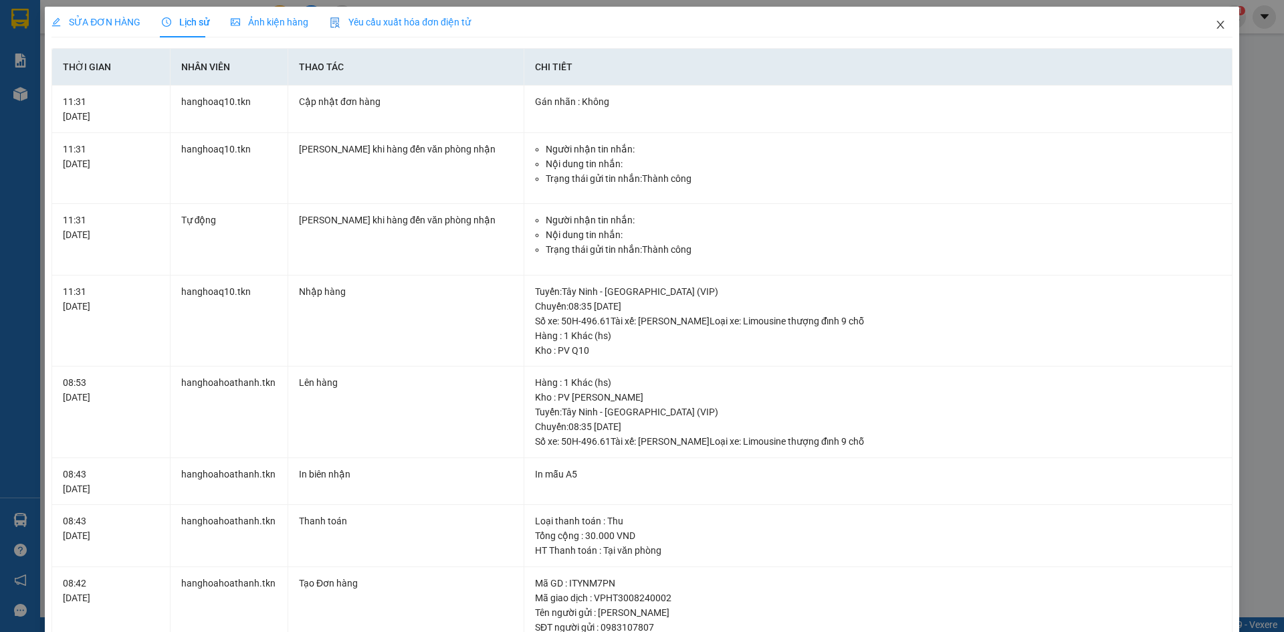
click at [1216, 27] on icon "close" at bounding box center [1219, 25] width 7 height 8
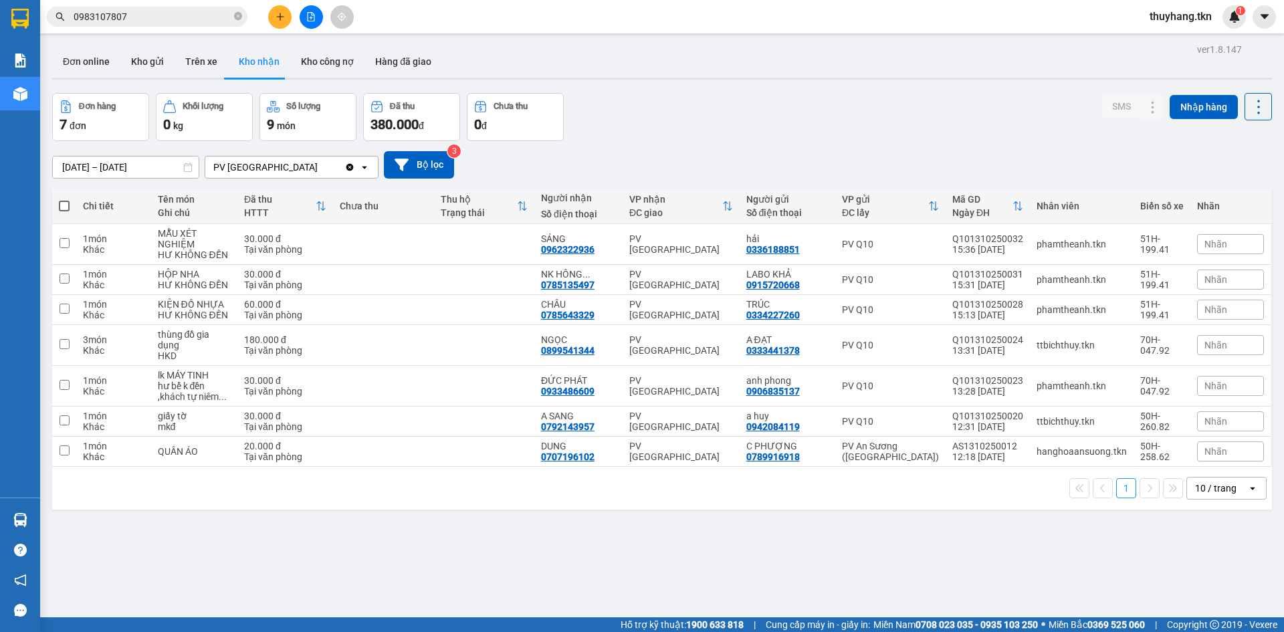
drag, startPoint x: 41, startPoint y: 524, endPoint x: 36, endPoint y: 513, distance: 11.7
click at [40, 522] on main "ver 1.8.147 Đơn online Kho gửi Trên xe Kho nhận Kho công nợ Hàng đã giao Đơn hà…" at bounding box center [642, 308] width 1284 height 617
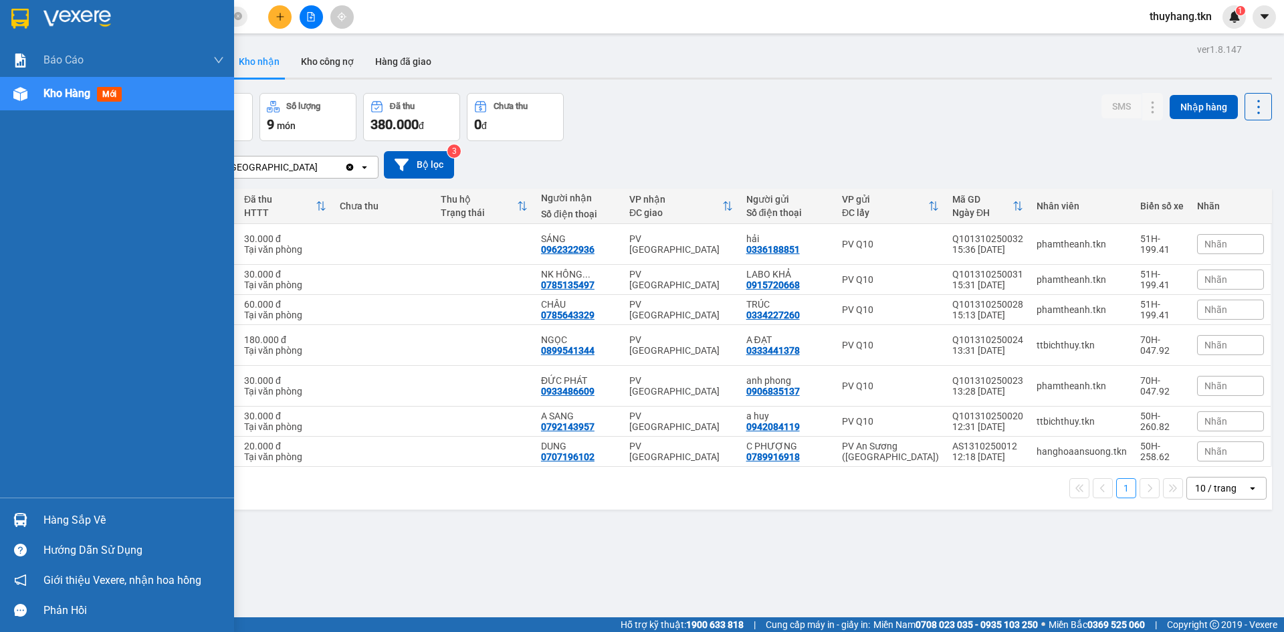
click at [34, 513] on div "Hàng sắp về" at bounding box center [117, 520] width 234 height 30
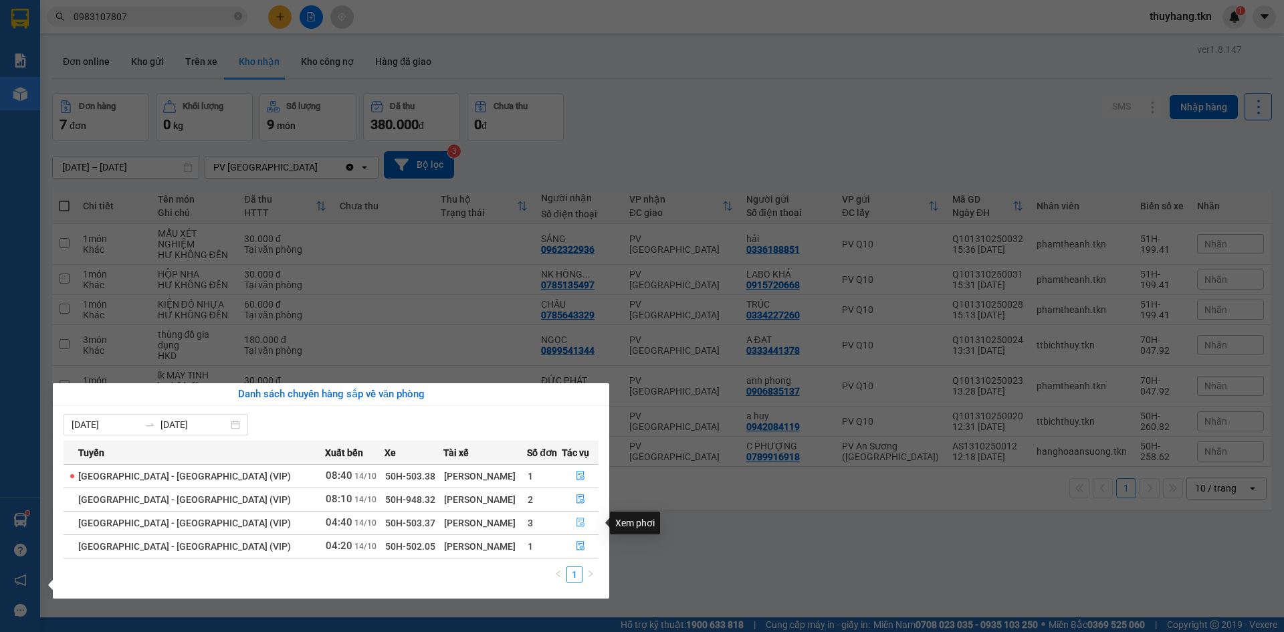
click at [580, 522] on button "button" at bounding box center [579, 522] width 35 height 21
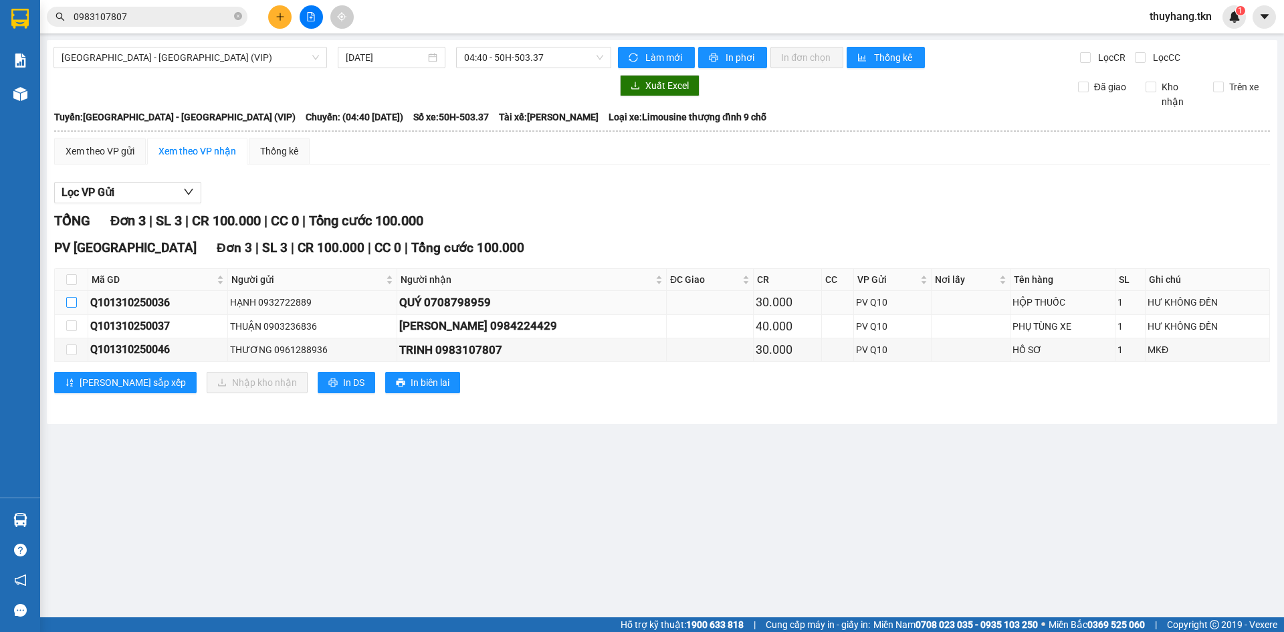
click at [66, 304] on input "checkbox" at bounding box center [71, 302] width 11 height 11
checkbox input "true"
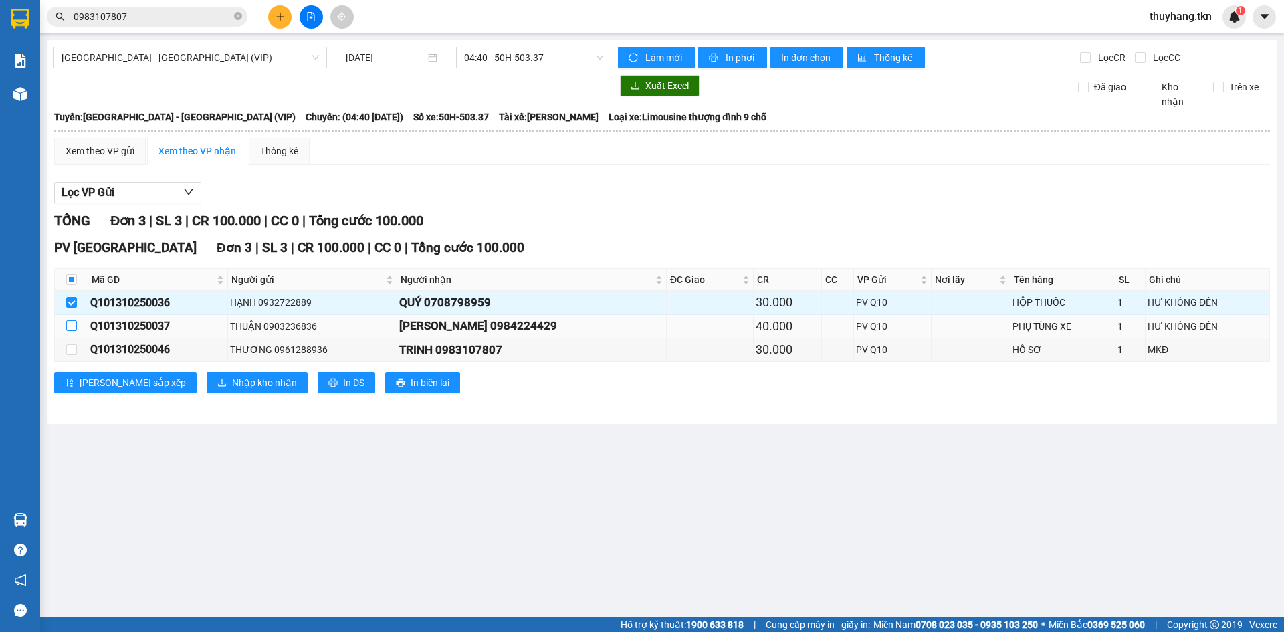
click at [74, 331] on input "checkbox" at bounding box center [71, 325] width 11 height 11
checkbox input "true"
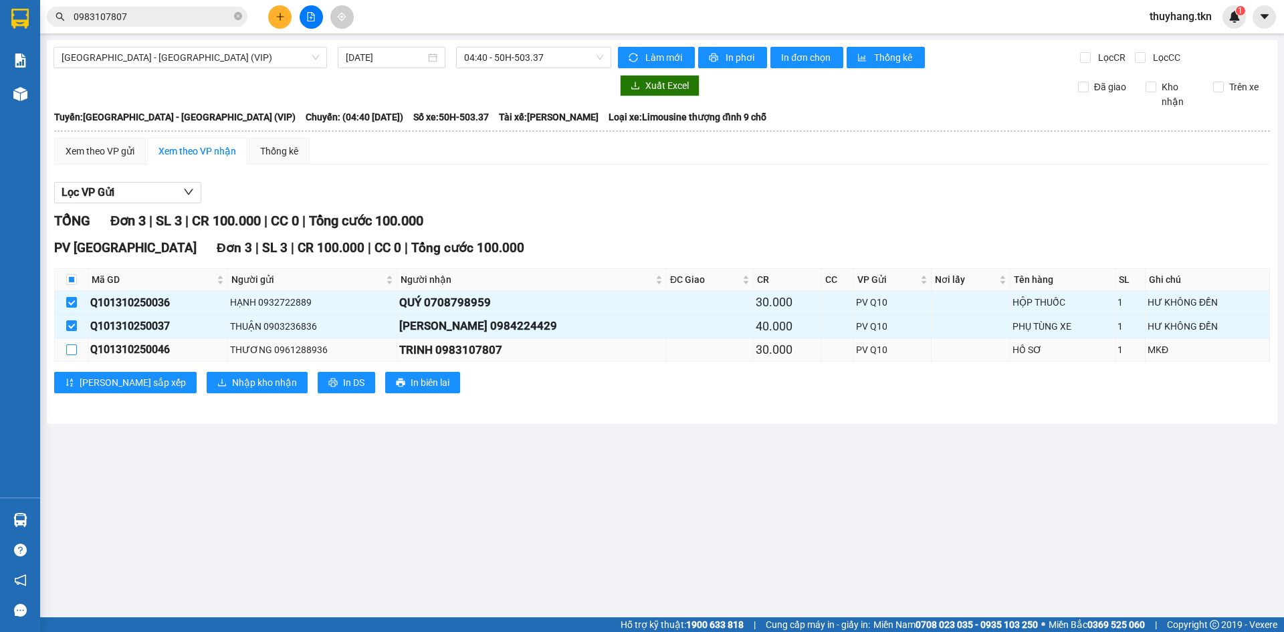
click at [75, 354] on input "checkbox" at bounding box center [71, 349] width 11 height 11
checkbox input "true"
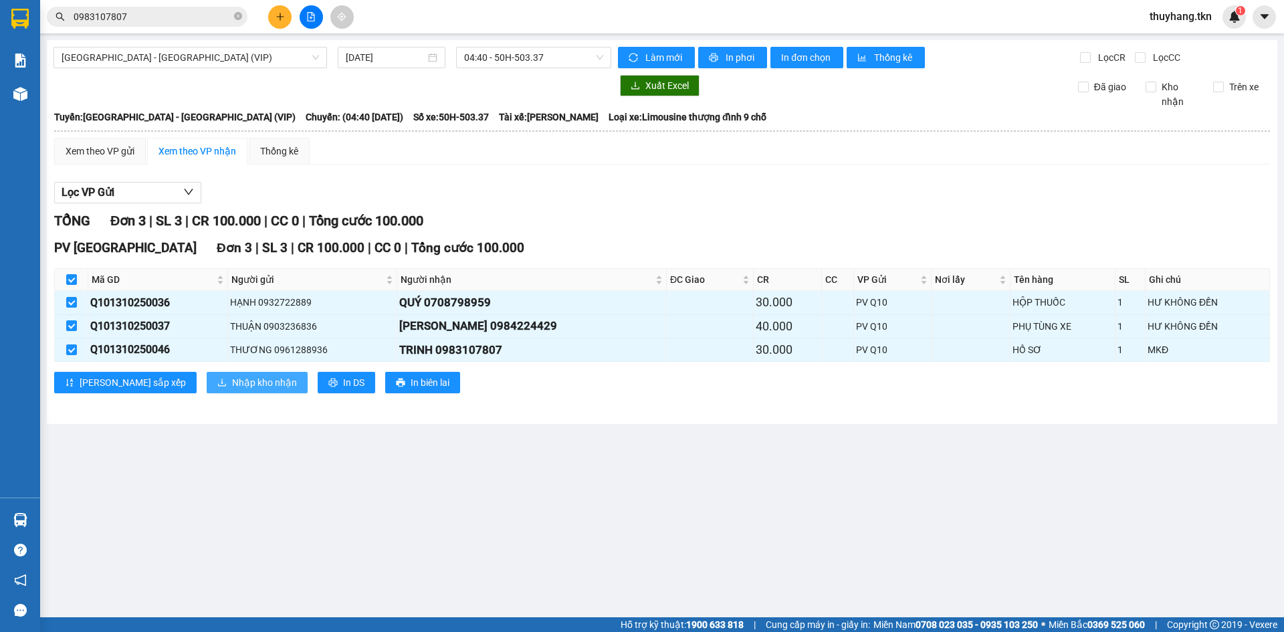
click at [207, 384] on button "Nhập kho nhận" at bounding box center [257, 382] width 101 height 21
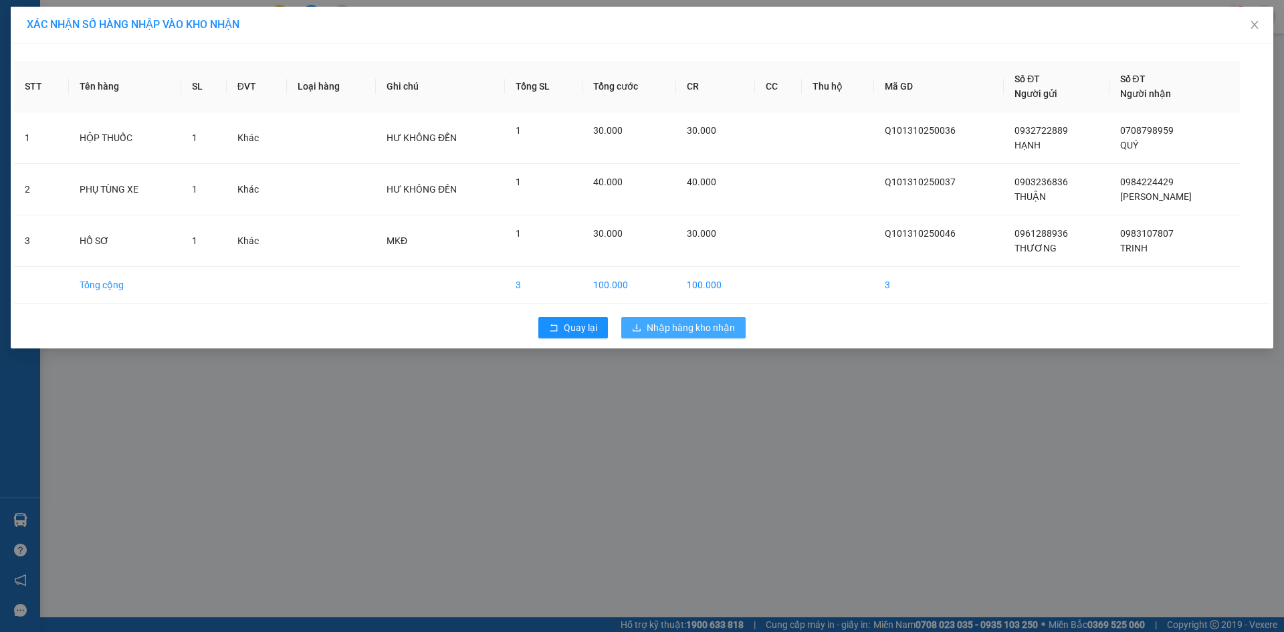
click at [665, 330] on span "Nhập hàng kho nhận" at bounding box center [691, 327] width 88 height 15
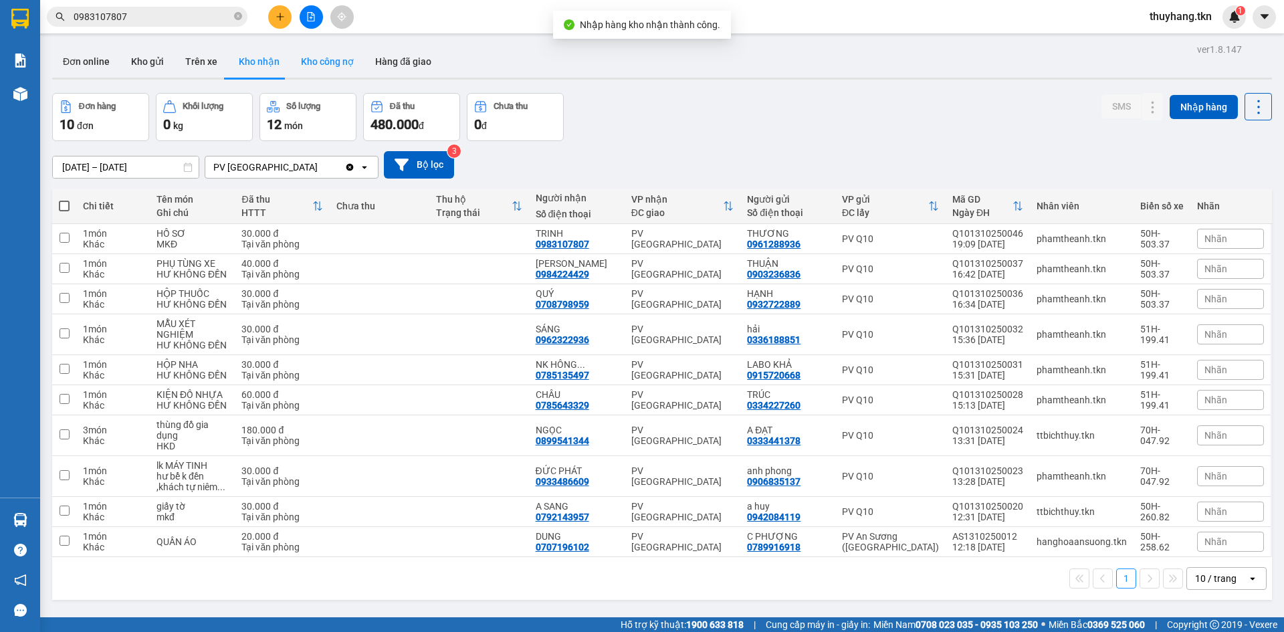
click at [296, 62] on button "Kho công nợ" at bounding box center [327, 61] width 74 height 32
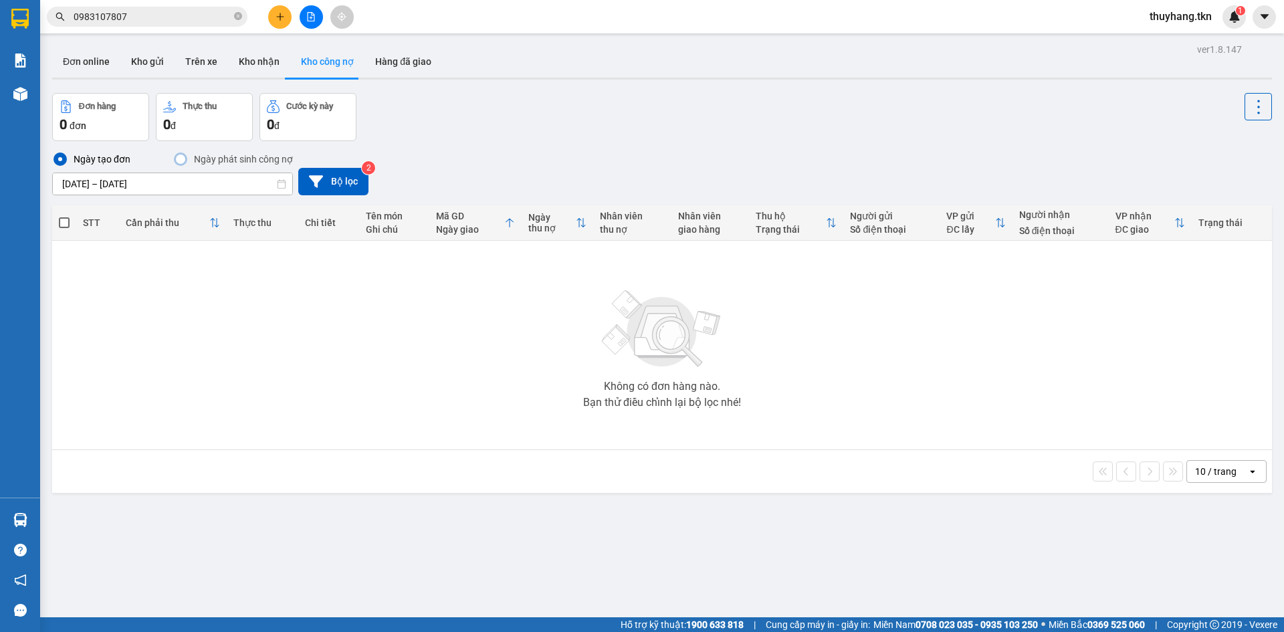
click at [243, 18] on span "0983107807" at bounding box center [147, 17] width 201 height 20
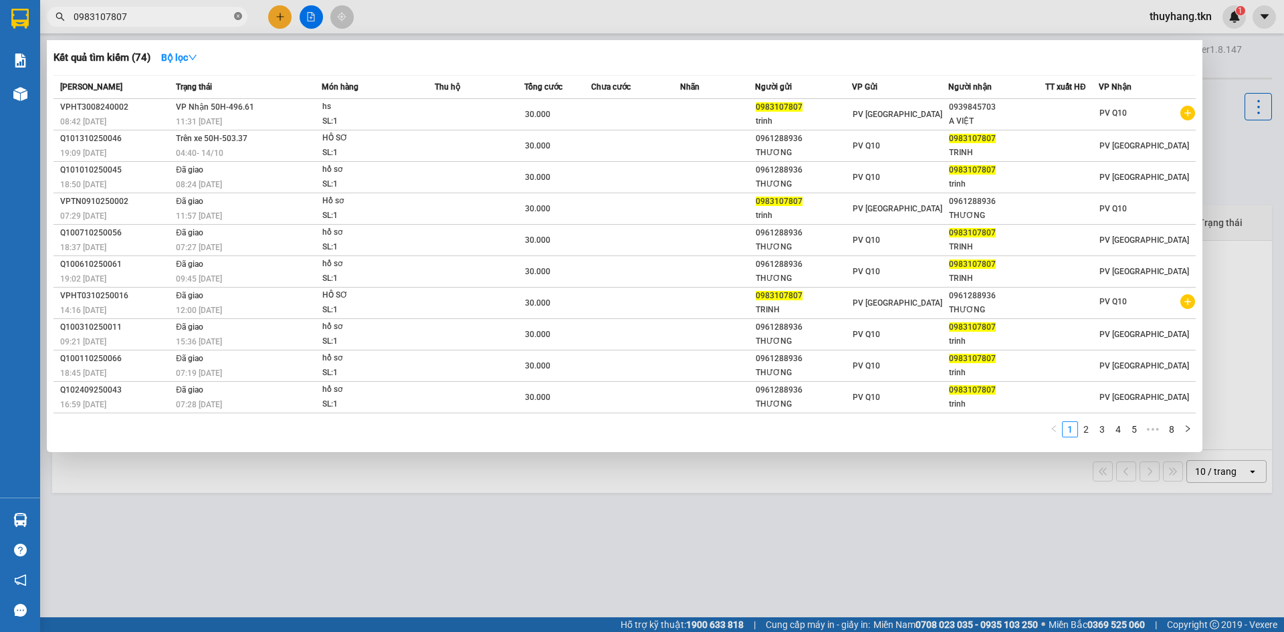
click at [239, 17] on icon "close-circle" at bounding box center [238, 16] width 8 height 8
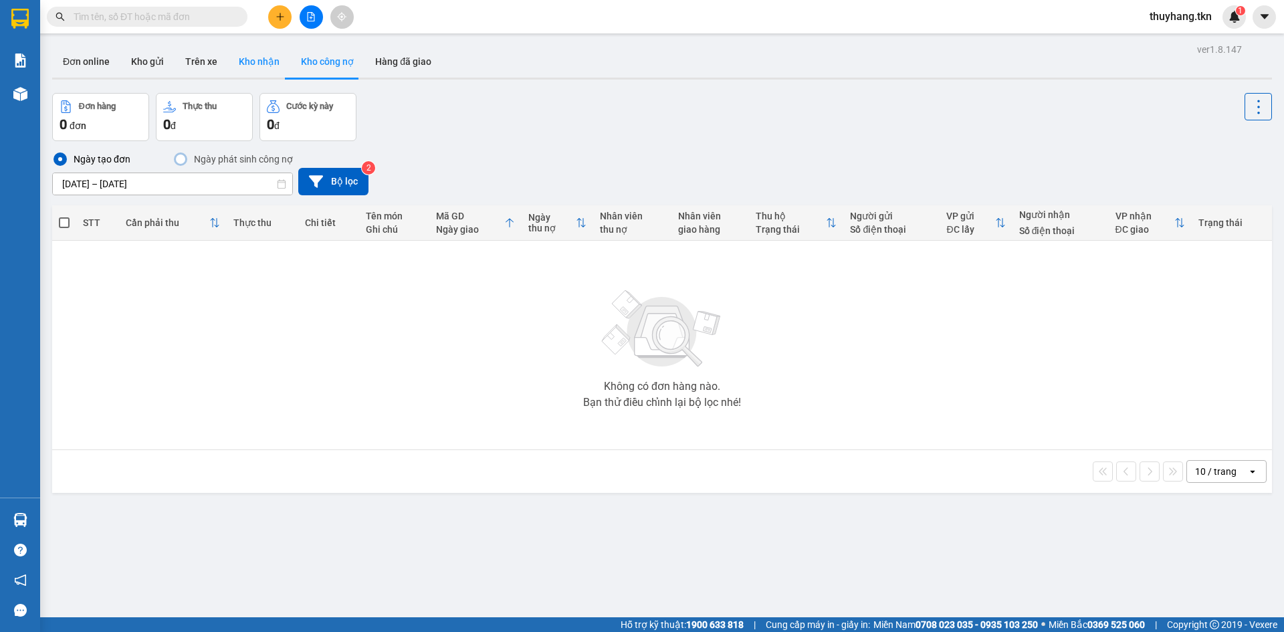
click at [238, 59] on button "Kho nhận" at bounding box center [259, 61] width 62 height 32
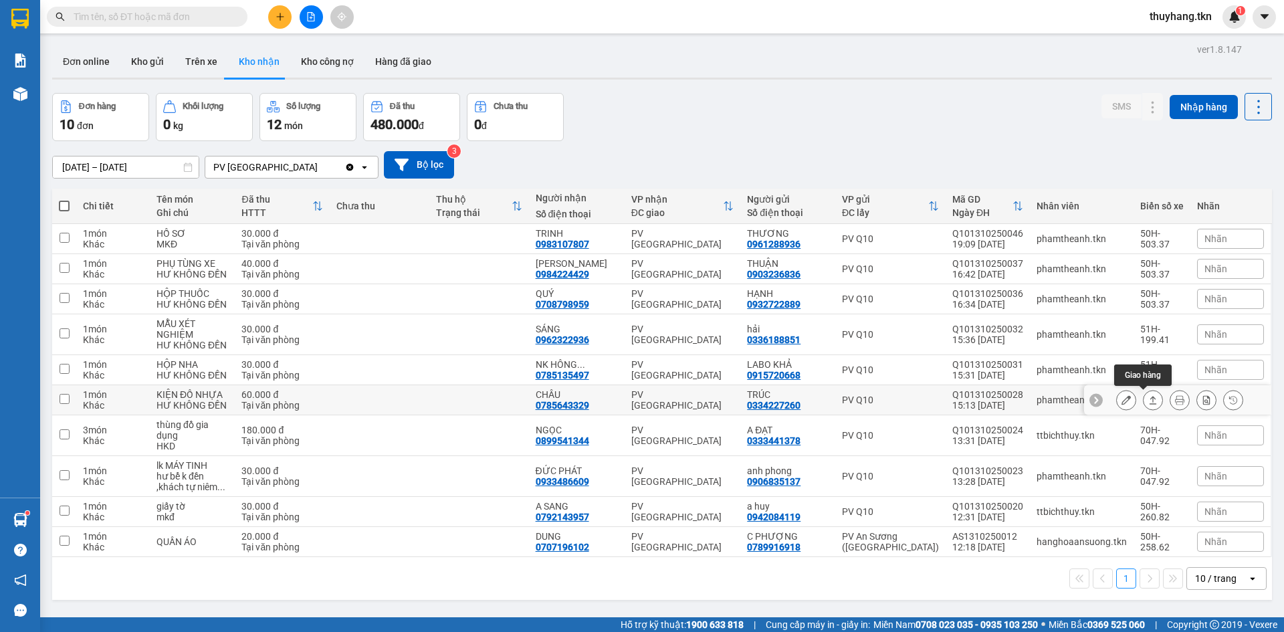
click at [1149, 404] on icon at bounding box center [1152, 400] width 7 height 8
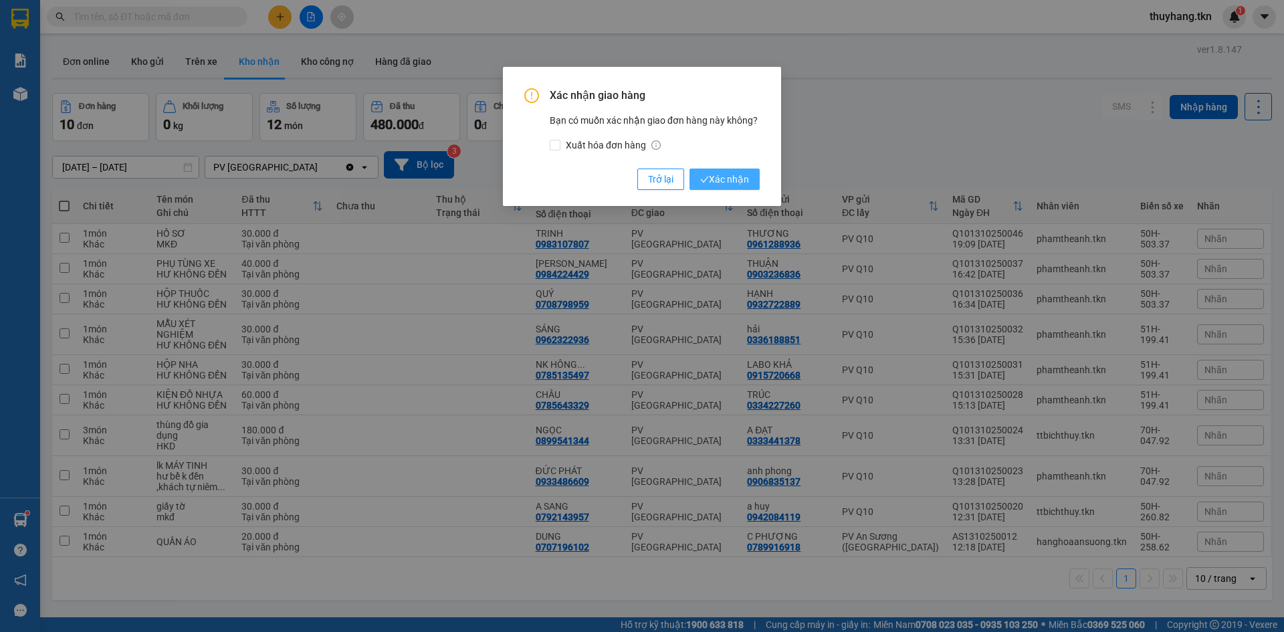
click at [736, 181] on span "Xác nhận" at bounding box center [724, 179] width 49 height 15
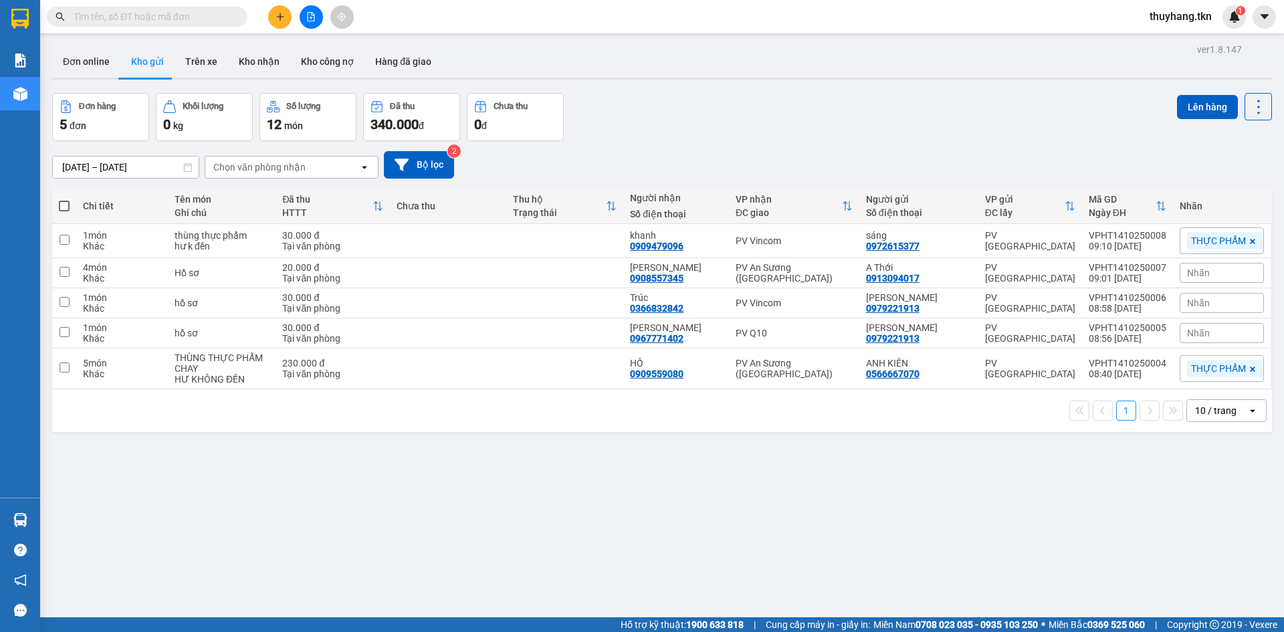
click at [157, 26] on span at bounding box center [147, 17] width 201 height 20
click at [167, 21] on input "text" at bounding box center [153, 16] width 158 height 15
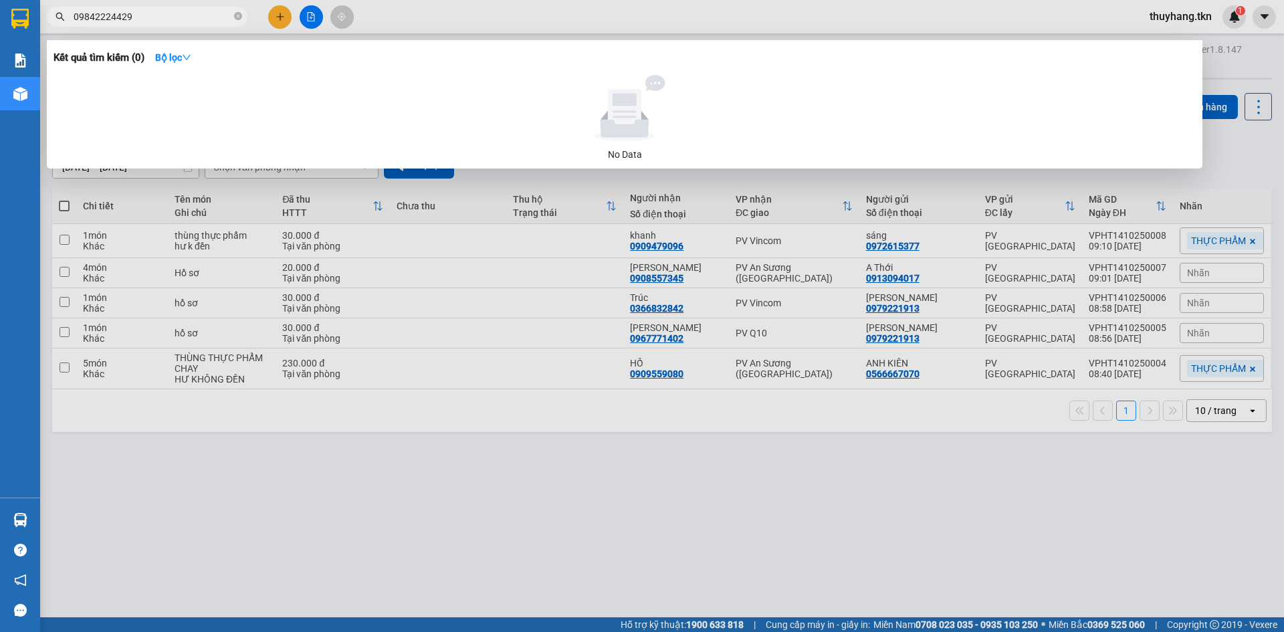
click at [107, 17] on input "09842224429" at bounding box center [153, 16] width 158 height 15
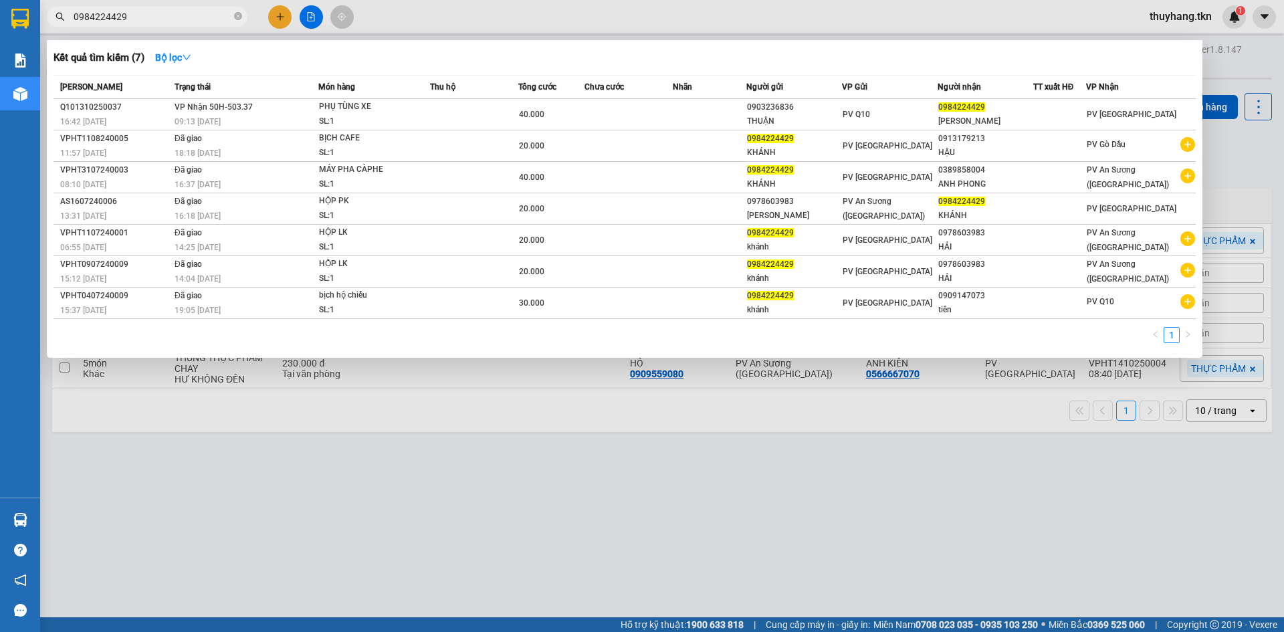
type input "0984224429"
click at [1234, 151] on div at bounding box center [642, 316] width 1284 height 632
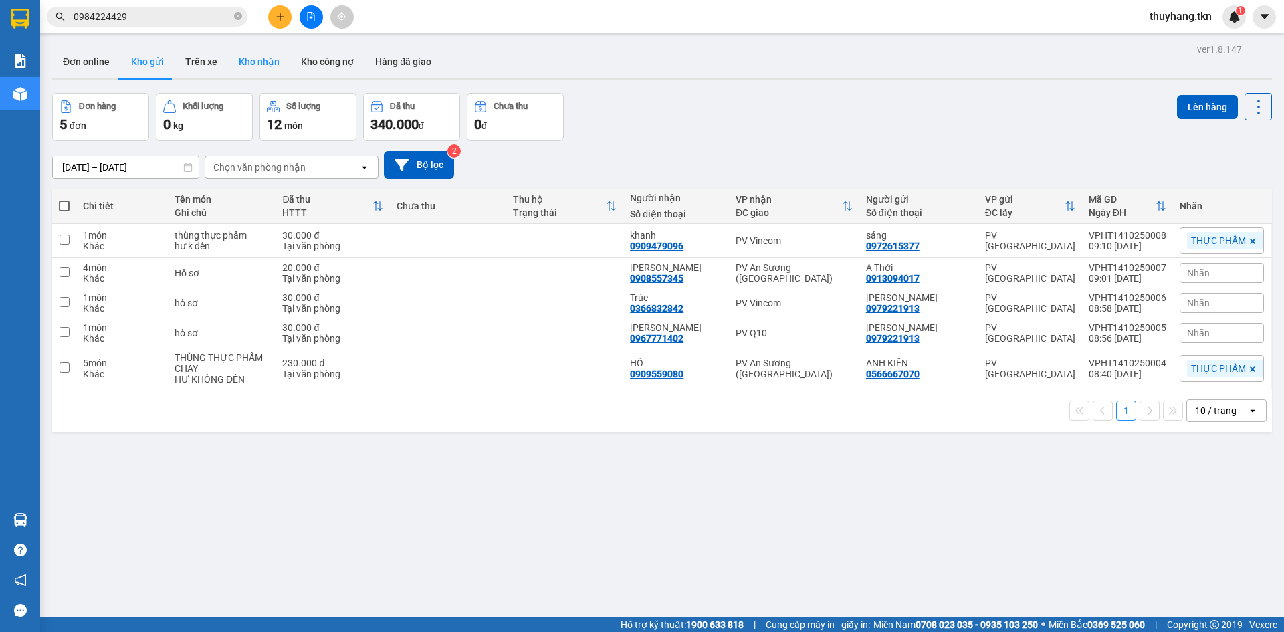
click at [259, 54] on button "Kho nhận" at bounding box center [259, 61] width 62 height 32
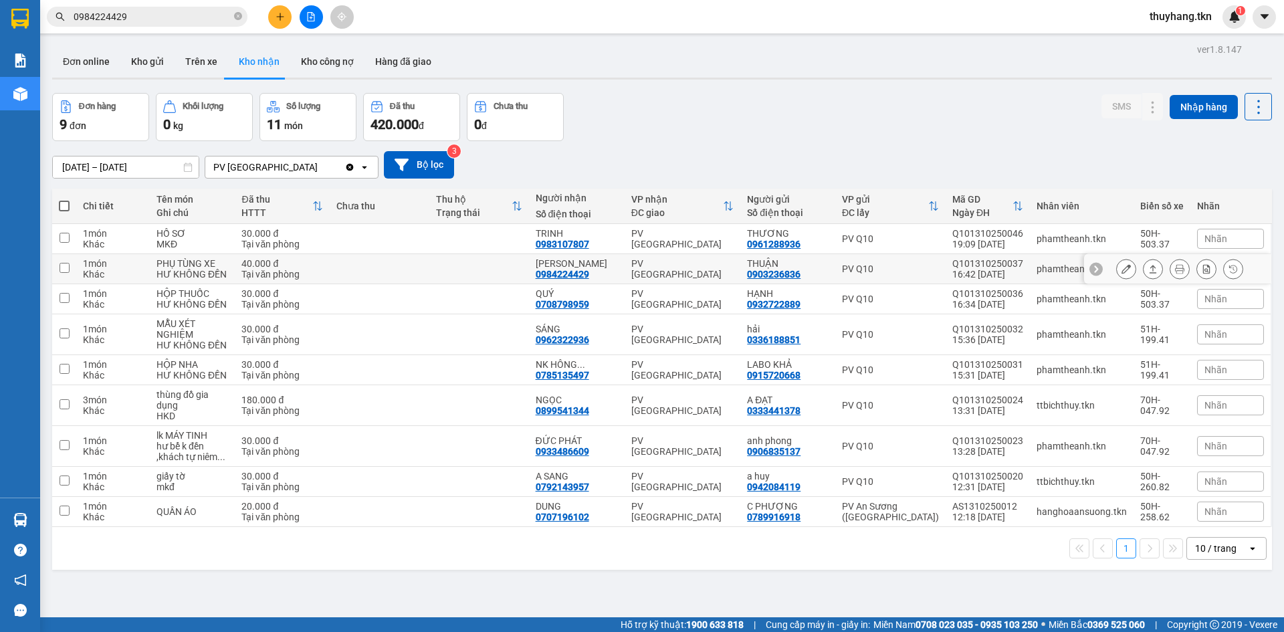
click at [668, 257] on td "PV [GEOGRAPHIC_DATA]" at bounding box center [683, 269] width 116 height 30
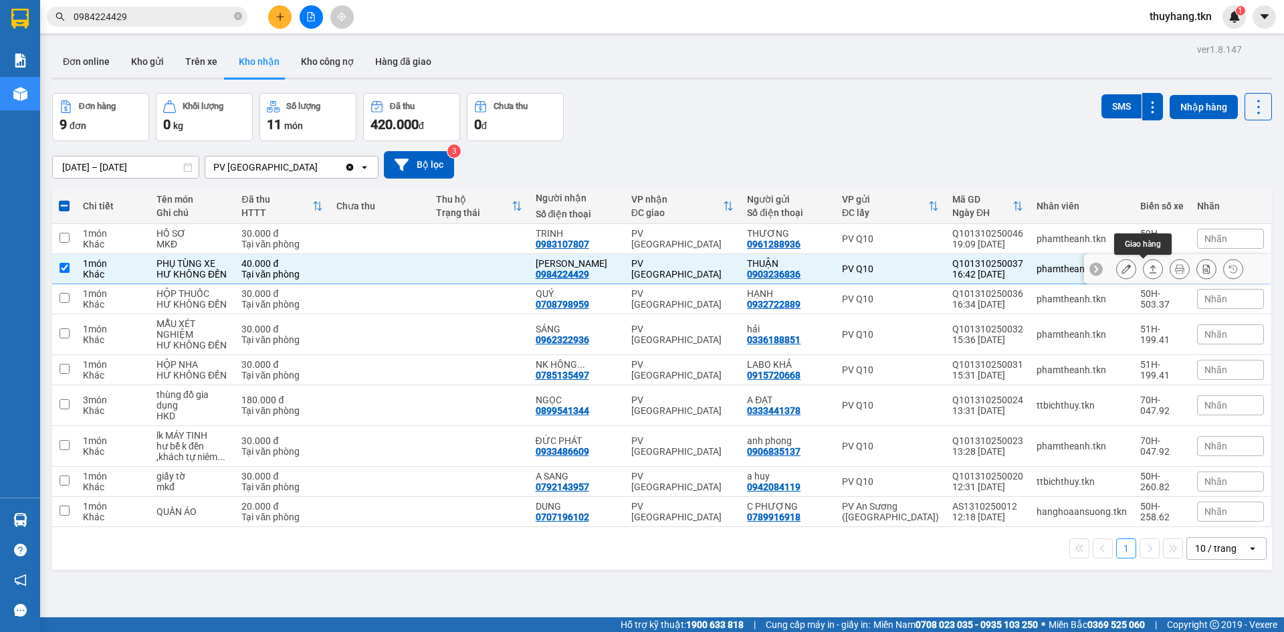
click at [1149, 267] on icon at bounding box center [1152, 269] width 7 height 8
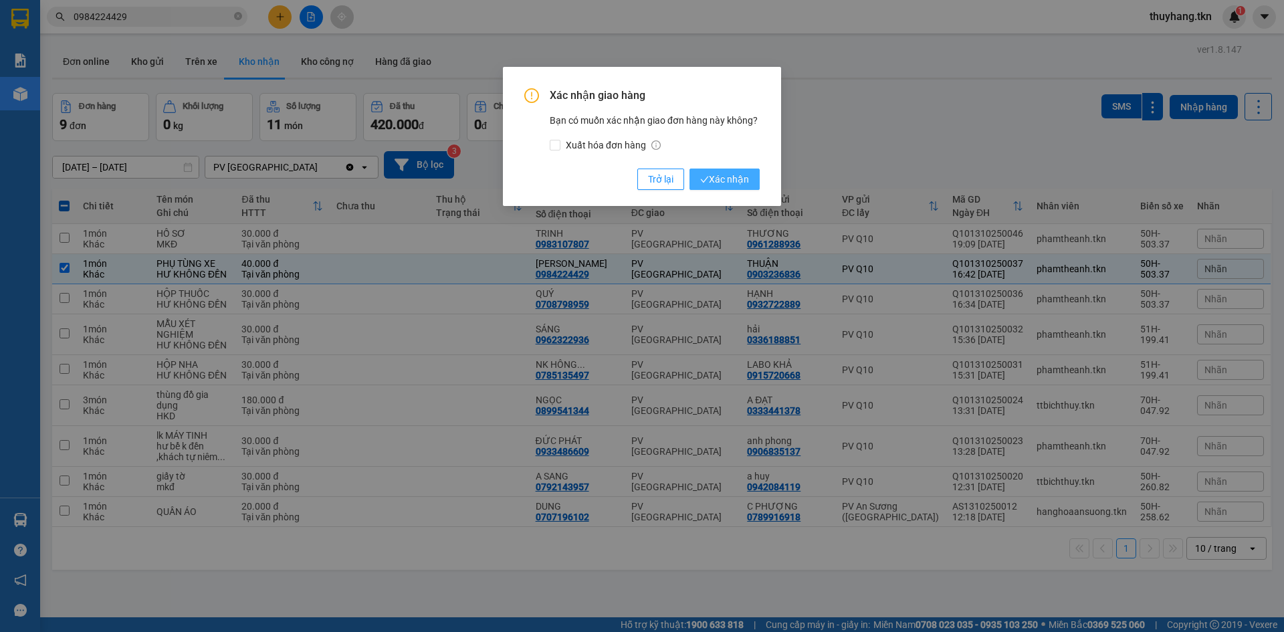
click at [742, 175] on span "Xác nhận" at bounding box center [724, 179] width 49 height 15
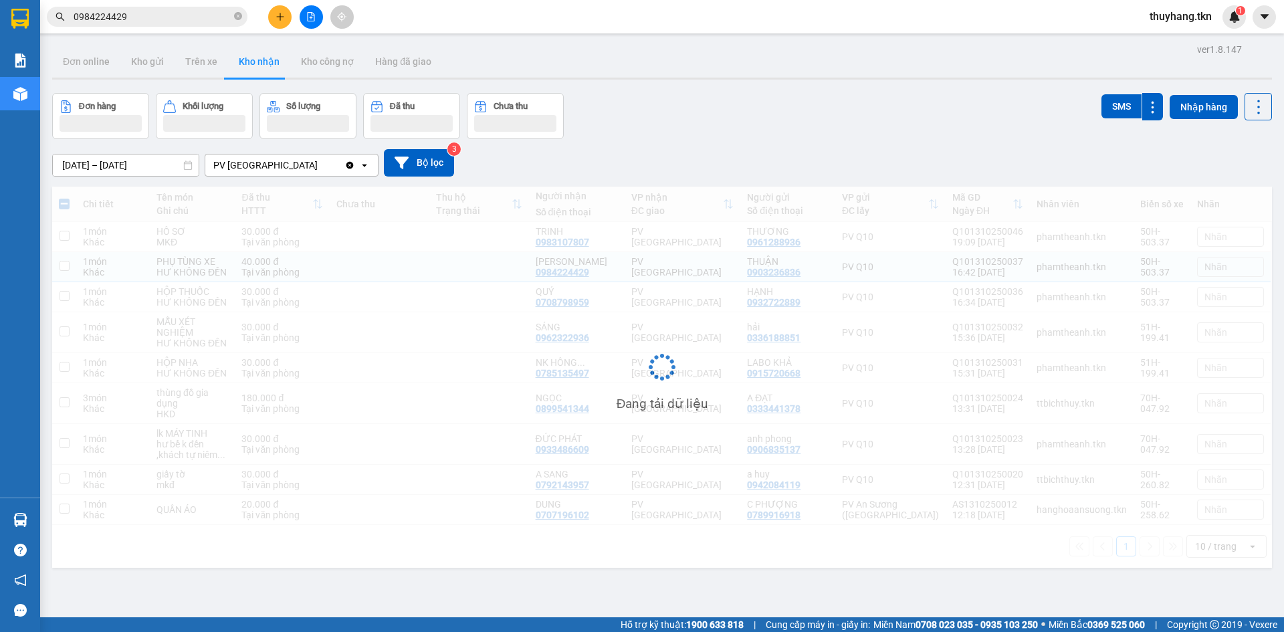
checkbox input "false"
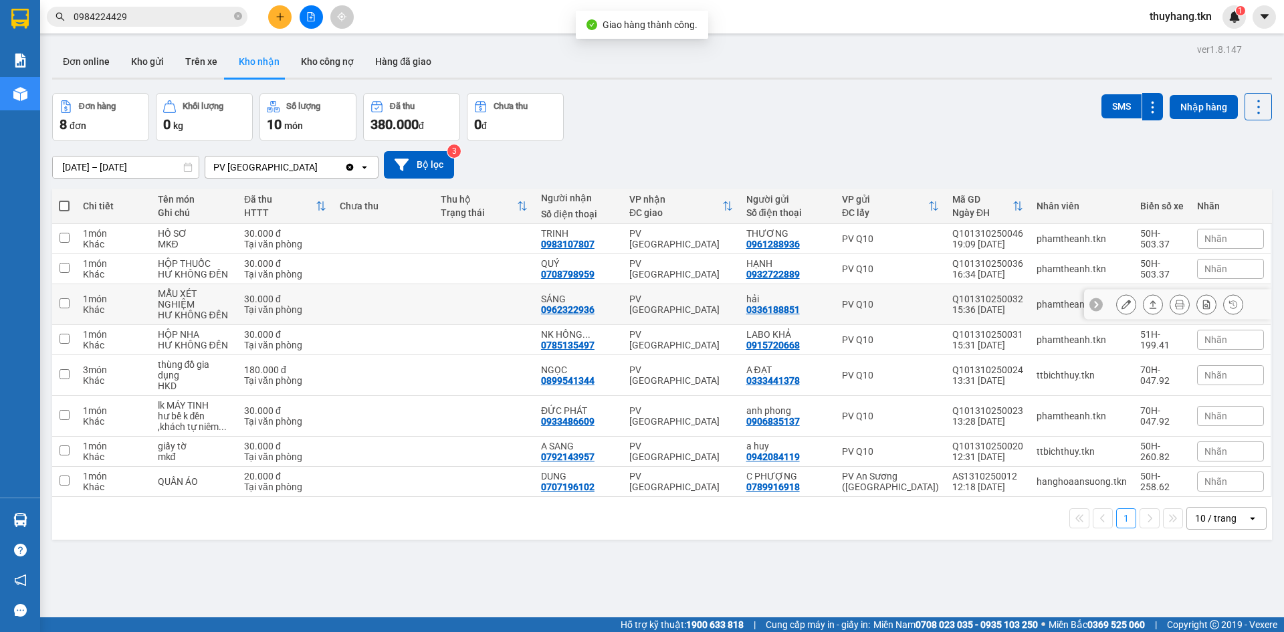
click at [1148, 304] on icon at bounding box center [1152, 304] width 9 height 9
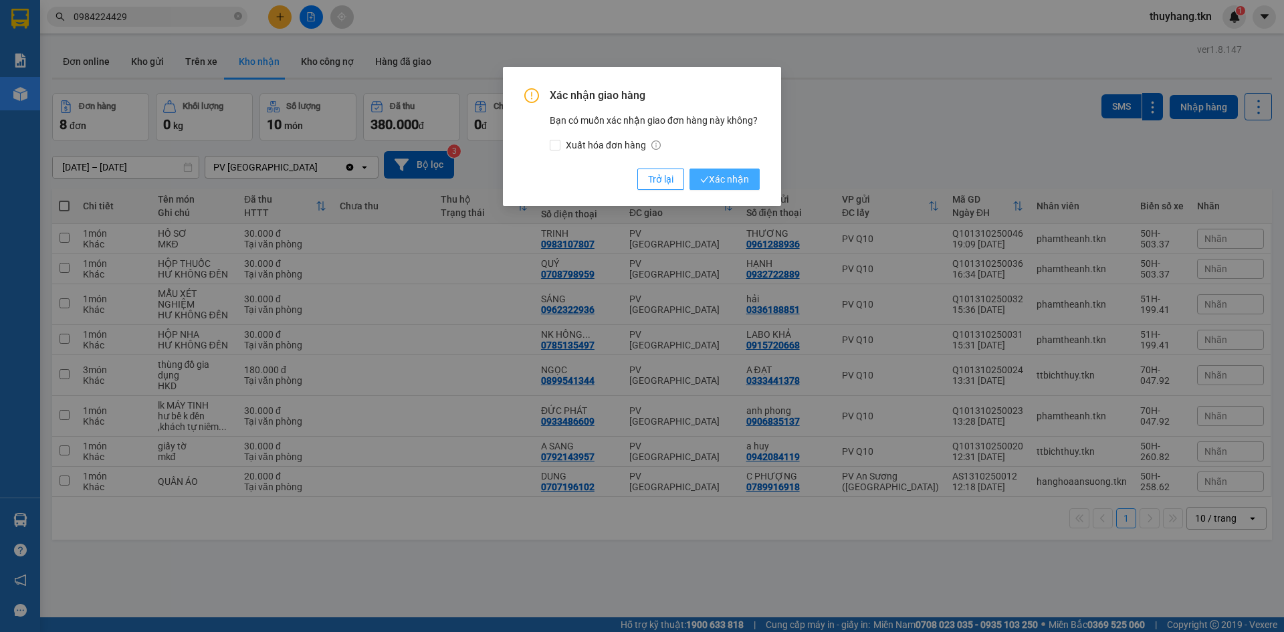
click at [732, 176] on span "Xác nhận" at bounding box center [724, 179] width 49 height 15
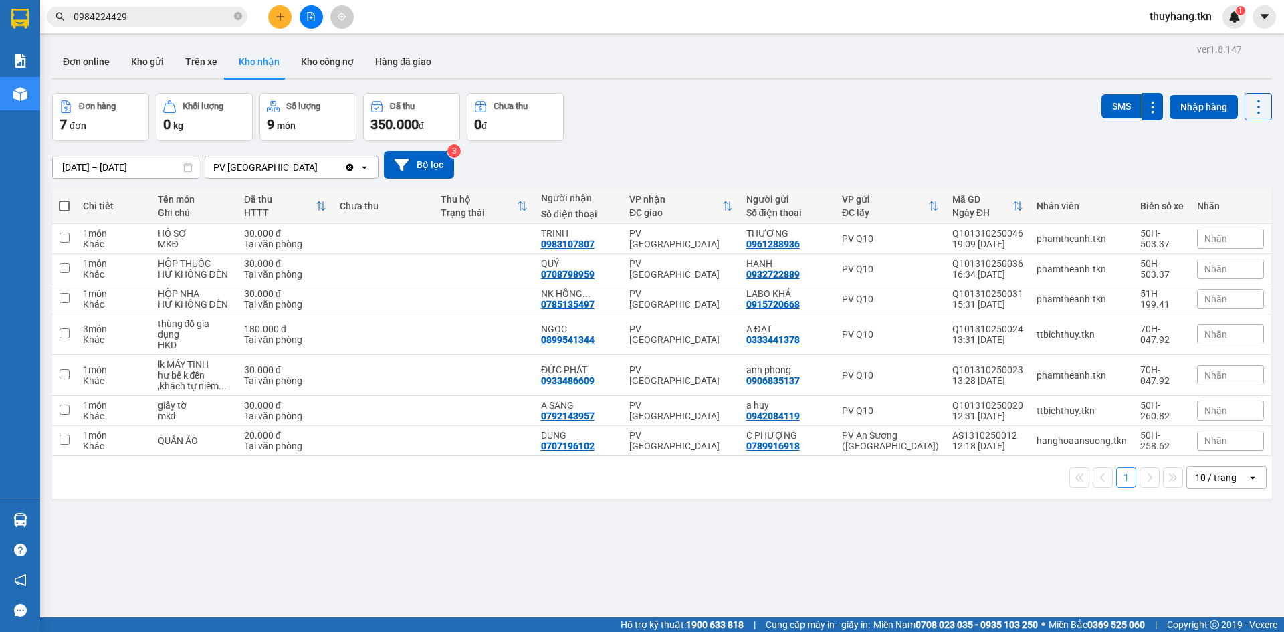
click at [790, 118] on div "Đơn hàng 7 đơn Khối lượng 0 kg Số lượng 9 món Đã thu 350.000 đ Chưa thu 0 đ SMS…" at bounding box center [662, 117] width 1220 height 48
click at [205, 59] on button "Trên xe" at bounding box center [201, 61] width 53 height 32
type input "[DATE] – [DATE]"
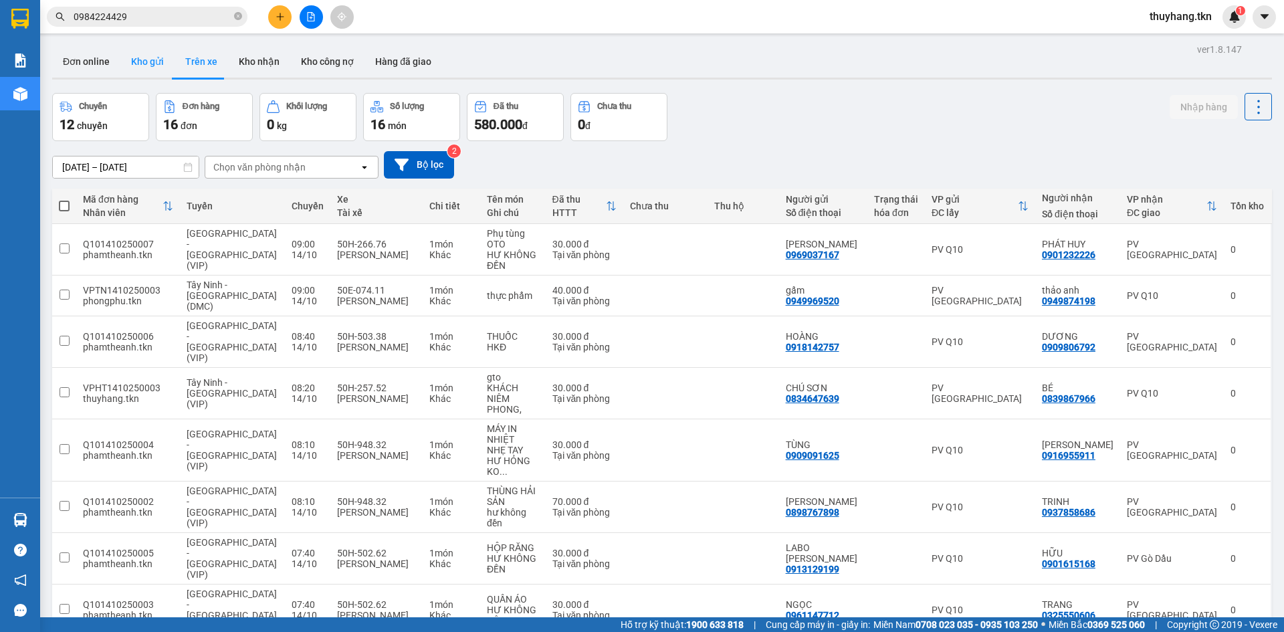
click at [154, 62] on button "Kho gửi" at bounding box center [147, 61] width 54 height 32
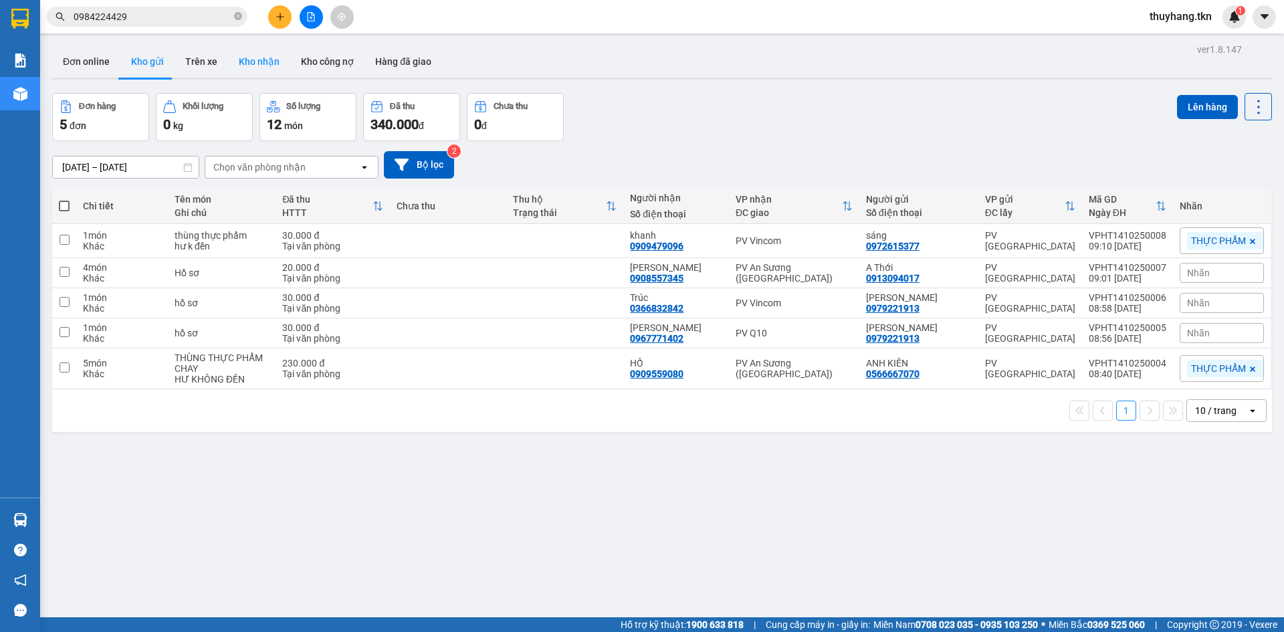
click at [263, 60] on button "Kho nhận" at bounding box center [259, 61] width 62 height 32
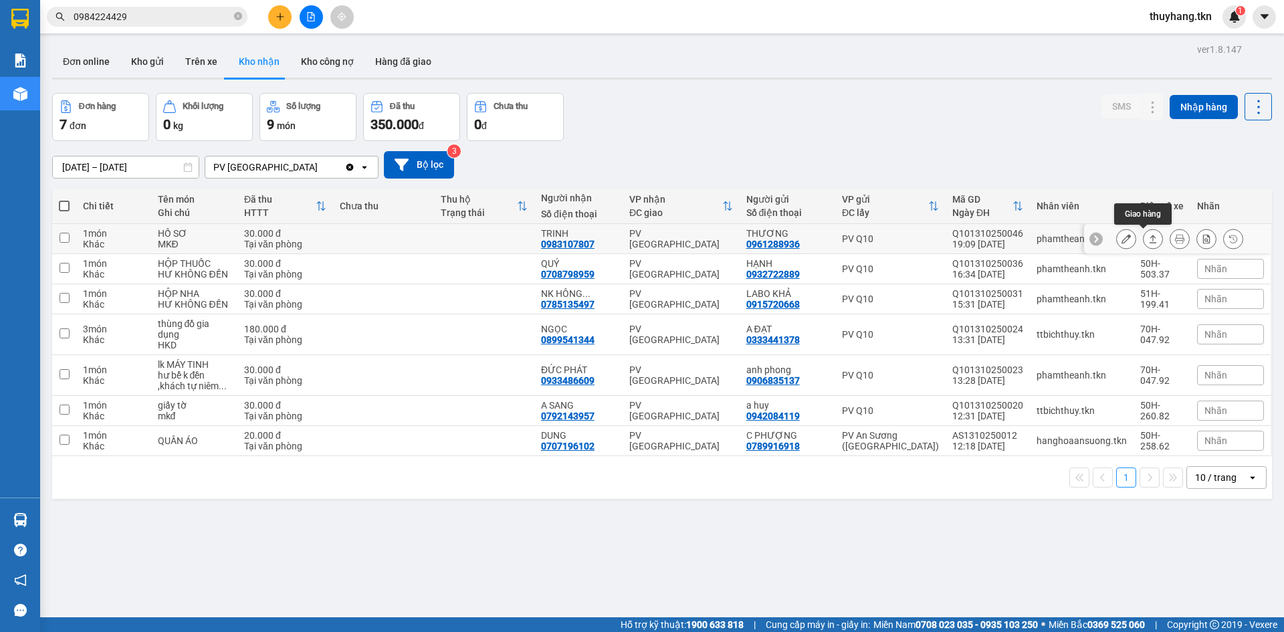
click at [1148, 241] on icon at bounding box center [1152, 238] width 9 height 9
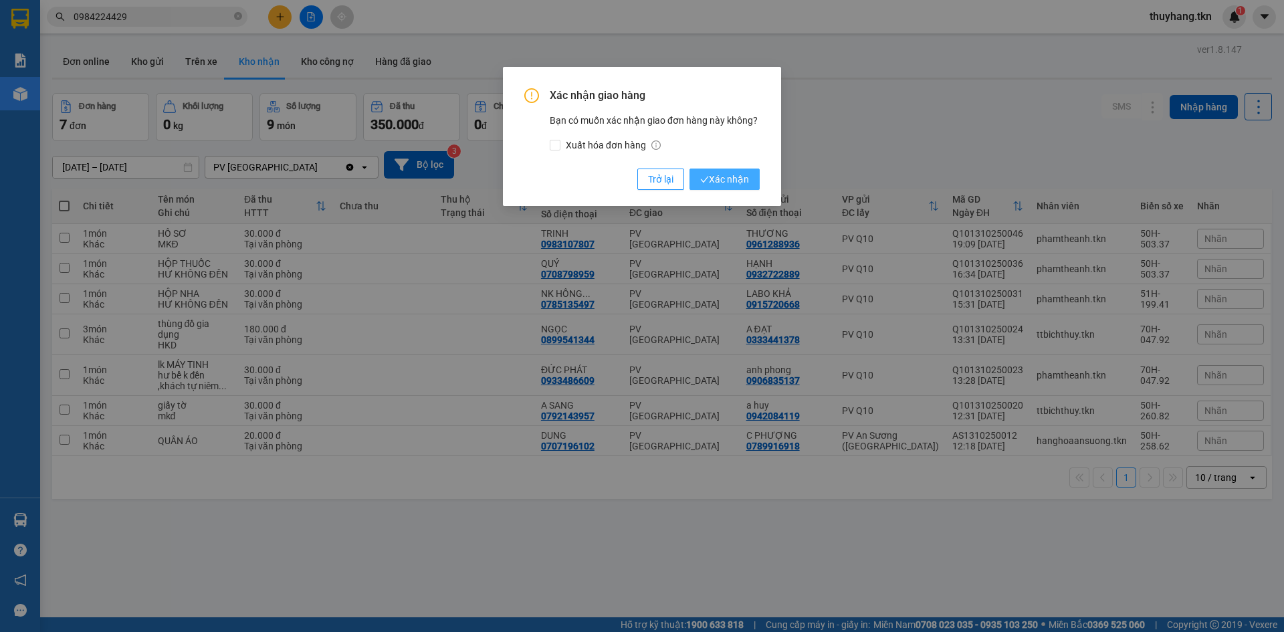
click at [748, 177] on span "Xác nhận" at bounding box center [724, 179] width 49 height 15
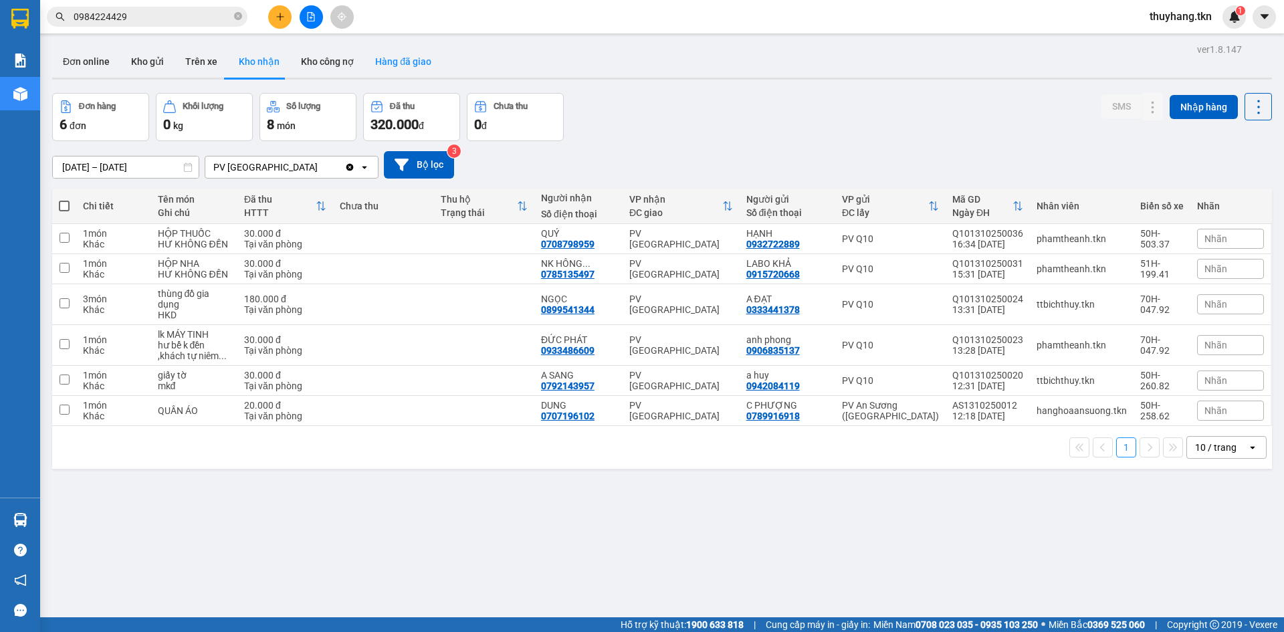
click at [407, 56] on button "Hàng đã giao" at bounding box center [403, 61] width 78 height 32
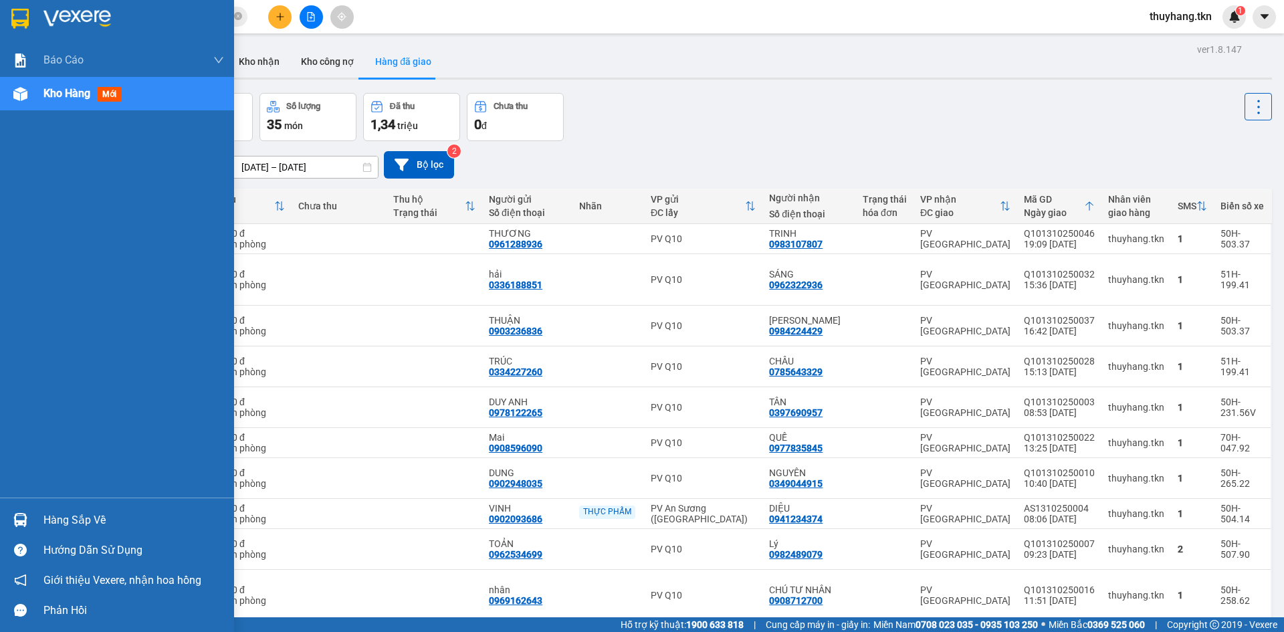
click at [18, 18] on img at bounding box center [19, 19] width 17 height 20
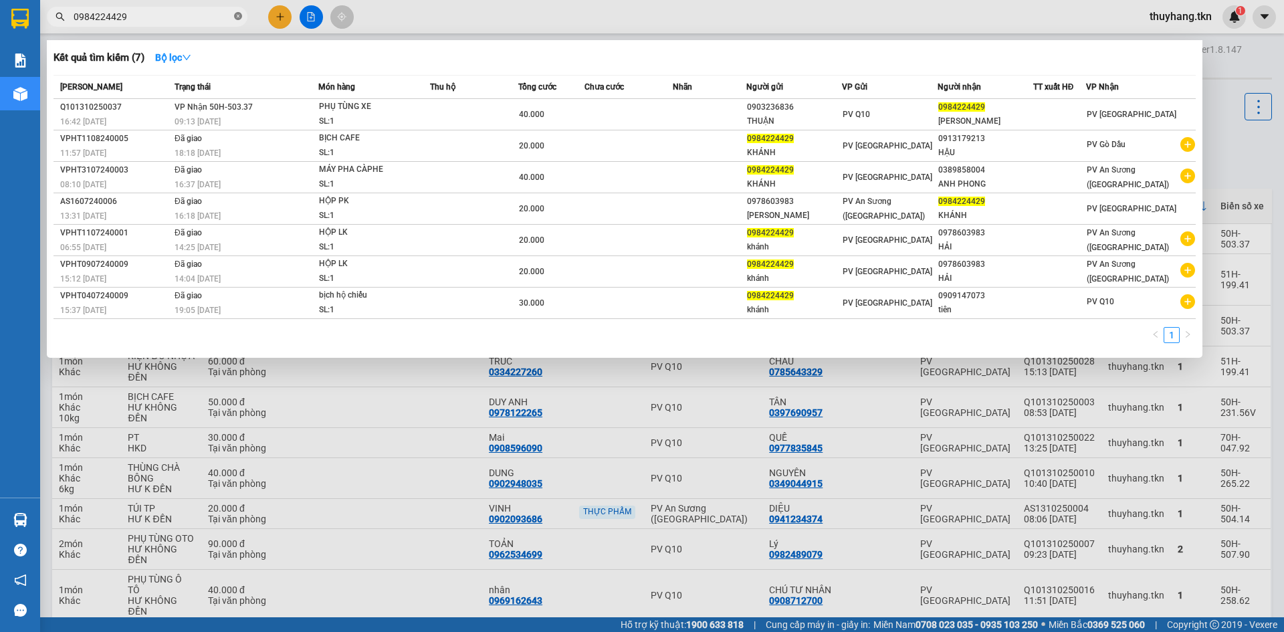
click at [234, 13] on icon "close-circle" at bounding box center [238, 16] width 8 height 8
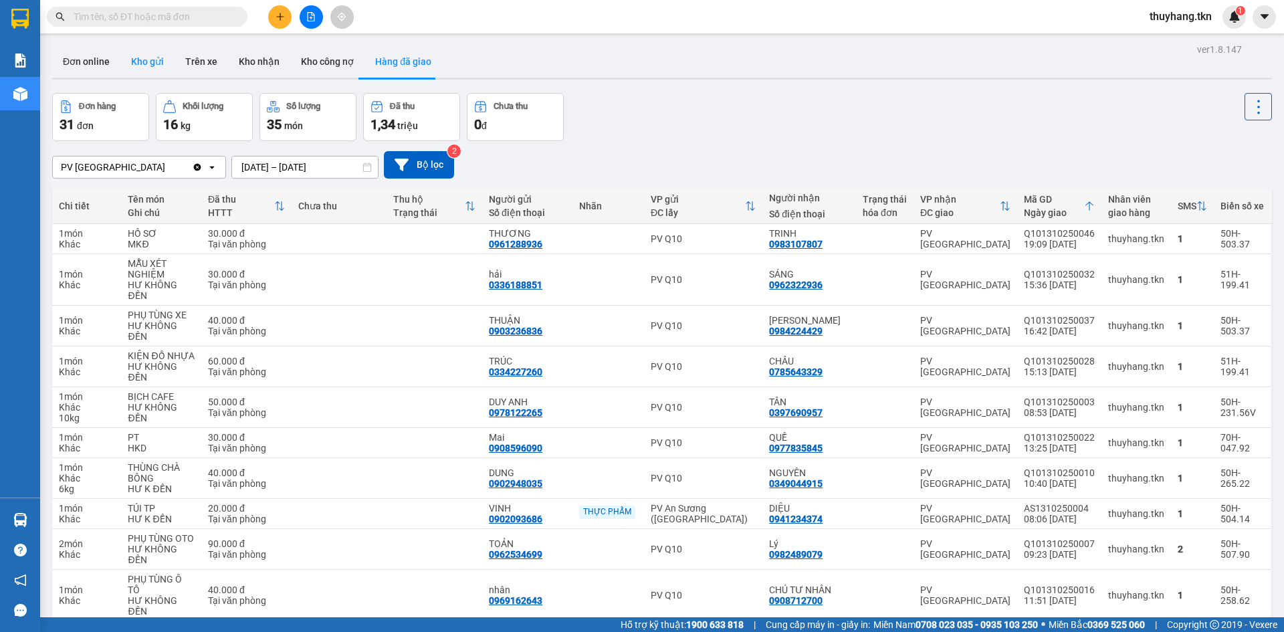
click at [154, 66] on button "Kho gửi" at bounding box center [147, 61] width 54 height 32
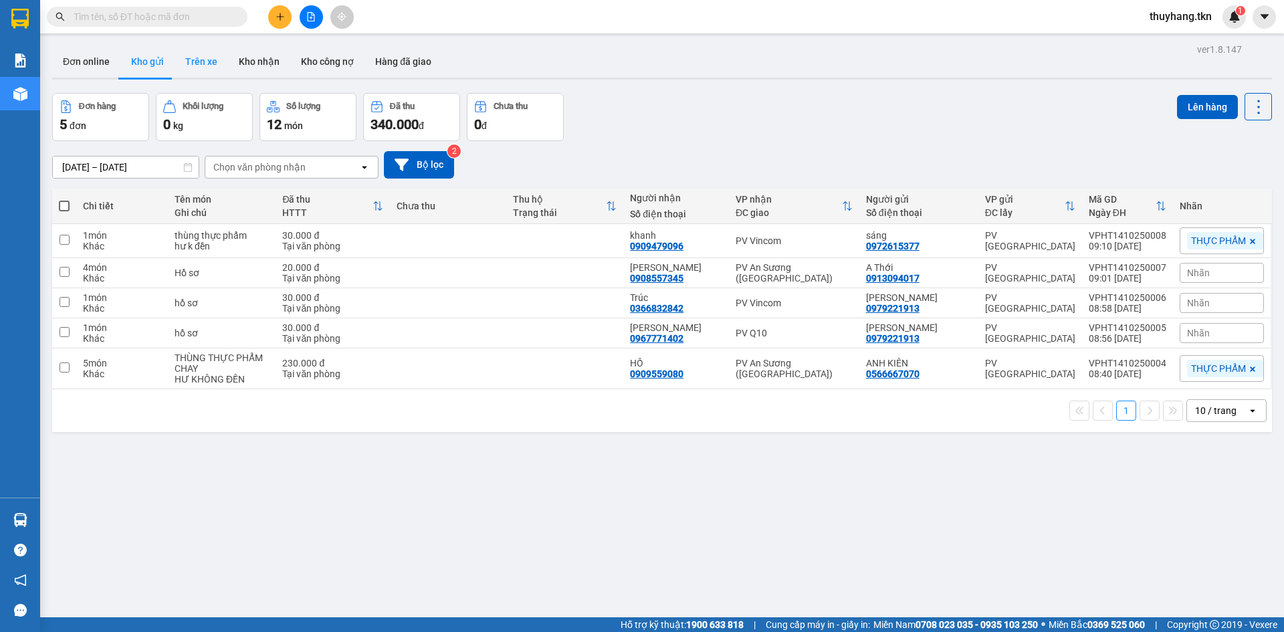
click at [204, 68] on button "Trên xe" at bounding box center [201, 61] width 53 height 32
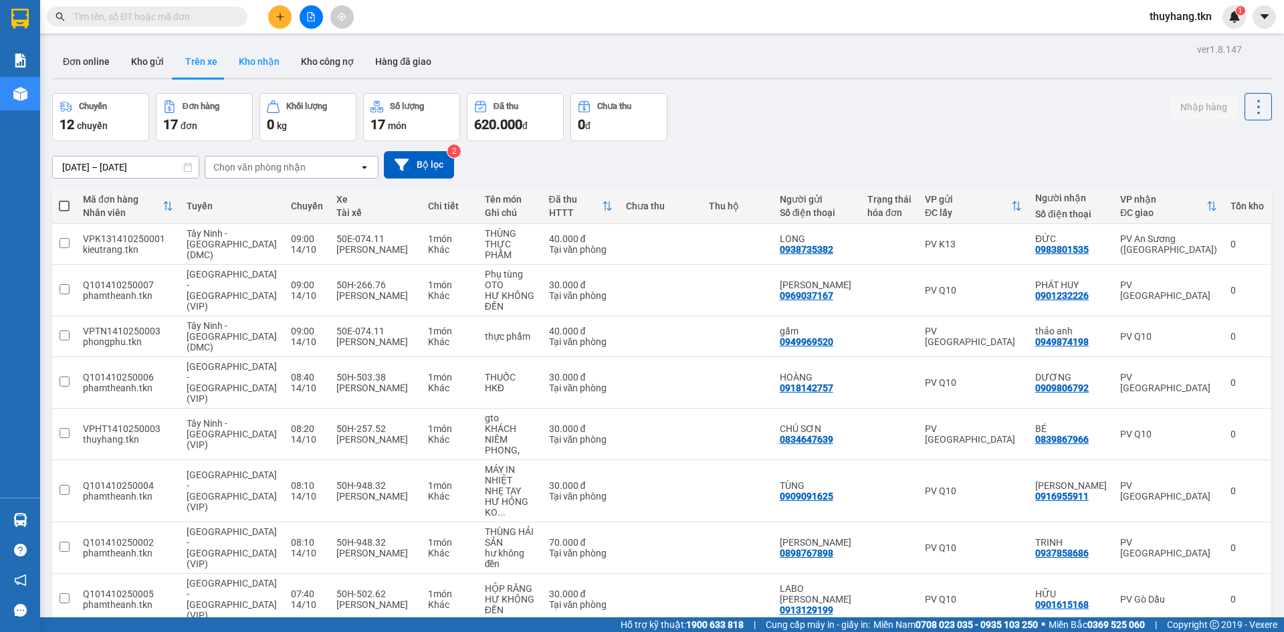
click at [247, 61] on button "Kho nhận" at bounding box center [259, 61] width 62 height 32
type input "[DATE] – [DATE]"
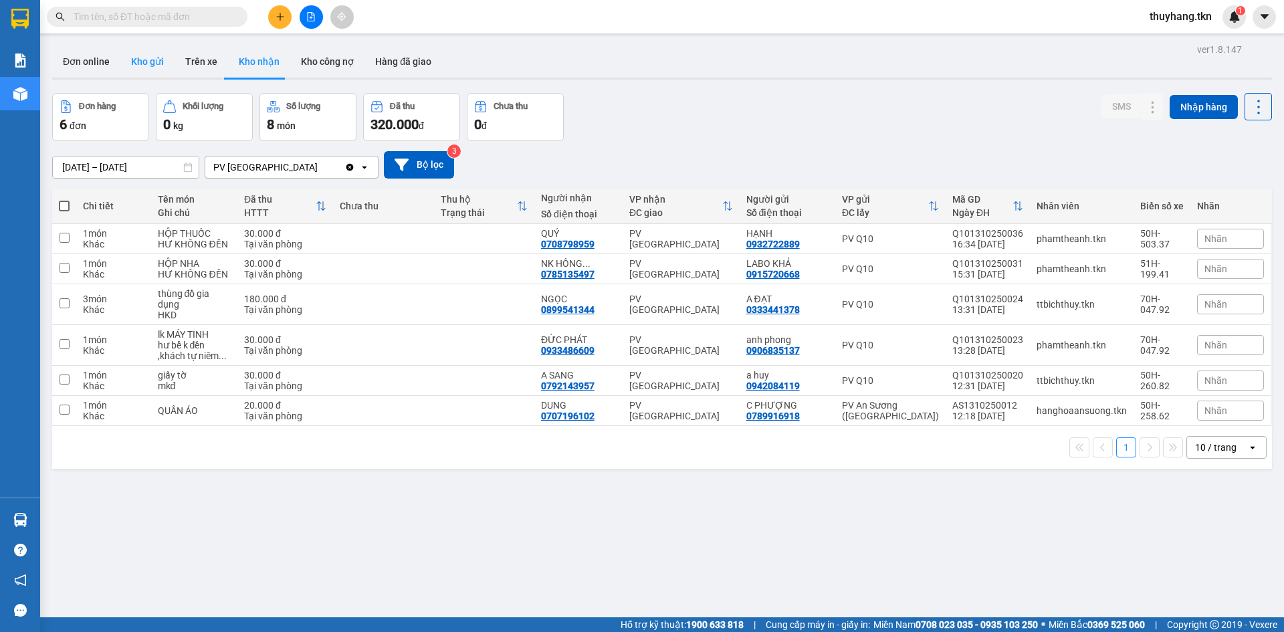
click at [145, 66] on button "Kho gửi" at bounding box center [147, 61] width 54 height 32
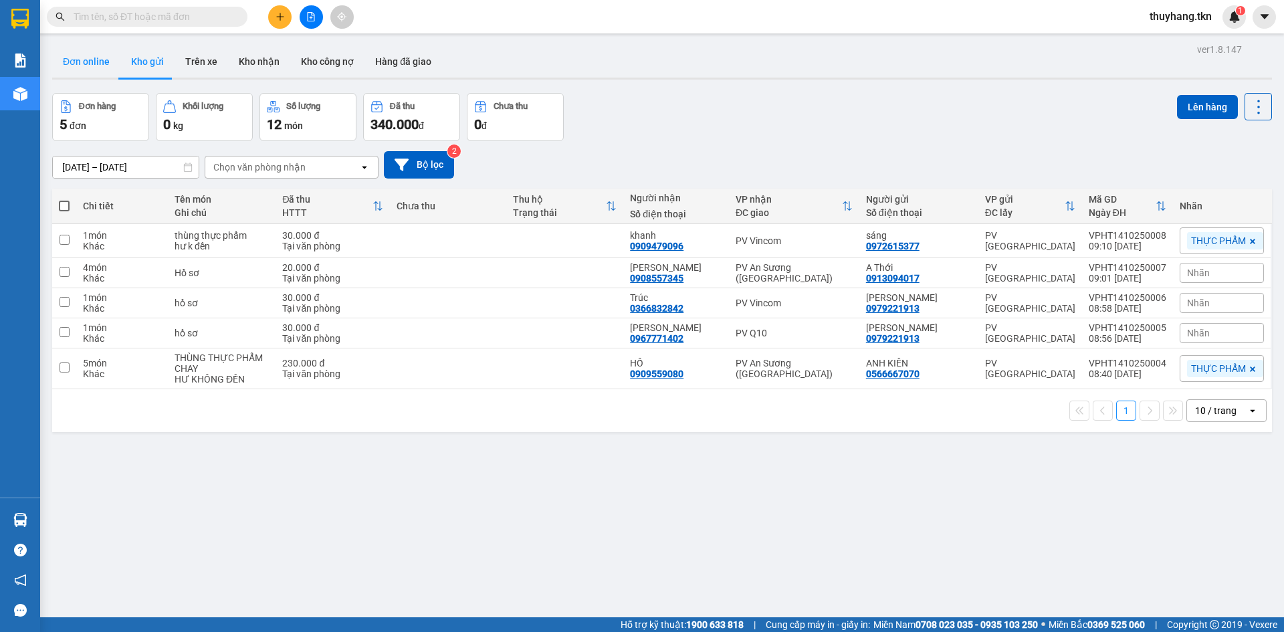
click at [97, 66] on button "Đơn online" at bounding box center [86, 61] width 68 height 32
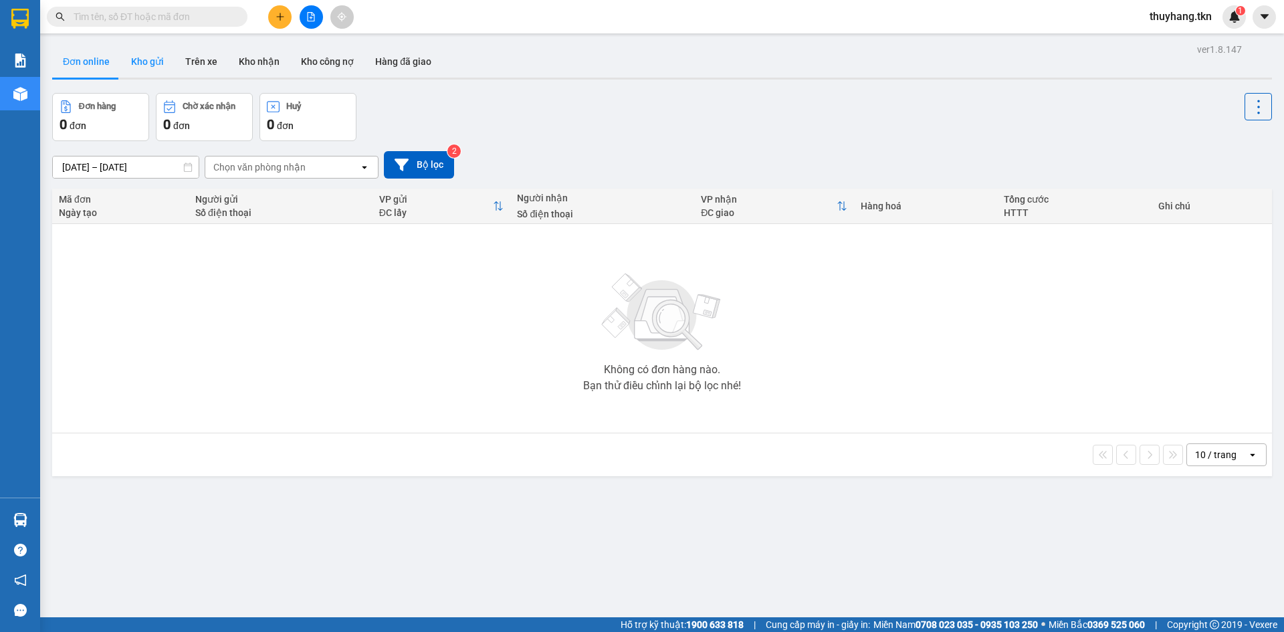
click at [136, 64] on button "Kho gửi" at bounding box center [147, 61] width 54 height 32
type input "[DATE] – [DATE]"
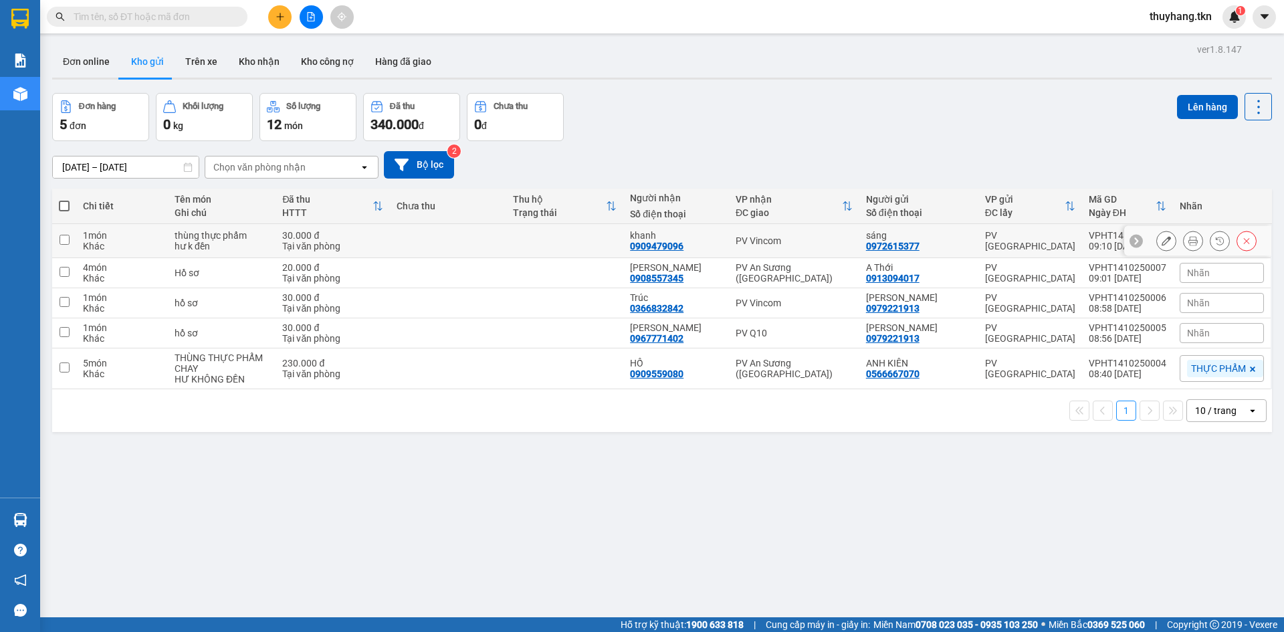
click at [435, 247] on td at bounding box center [448, 241] width 117 height 34
checkbox input "true"
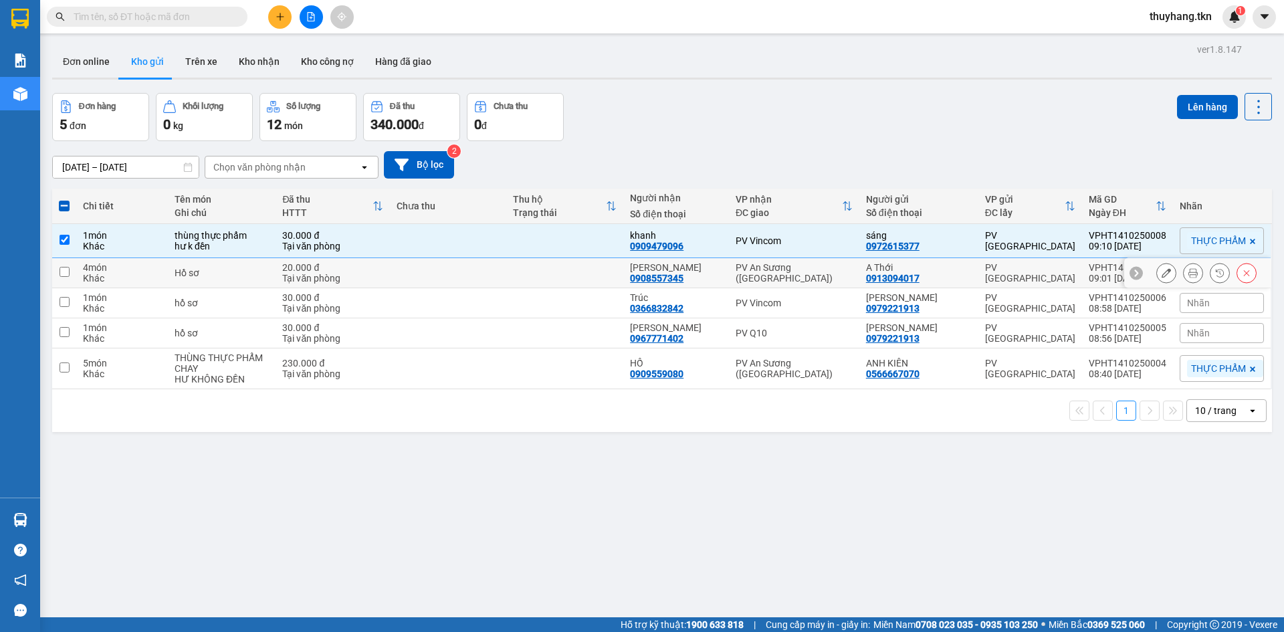
click at [419, 268] on td at bounding box center [448, 273] width 117 height 30
checkbox input "true"
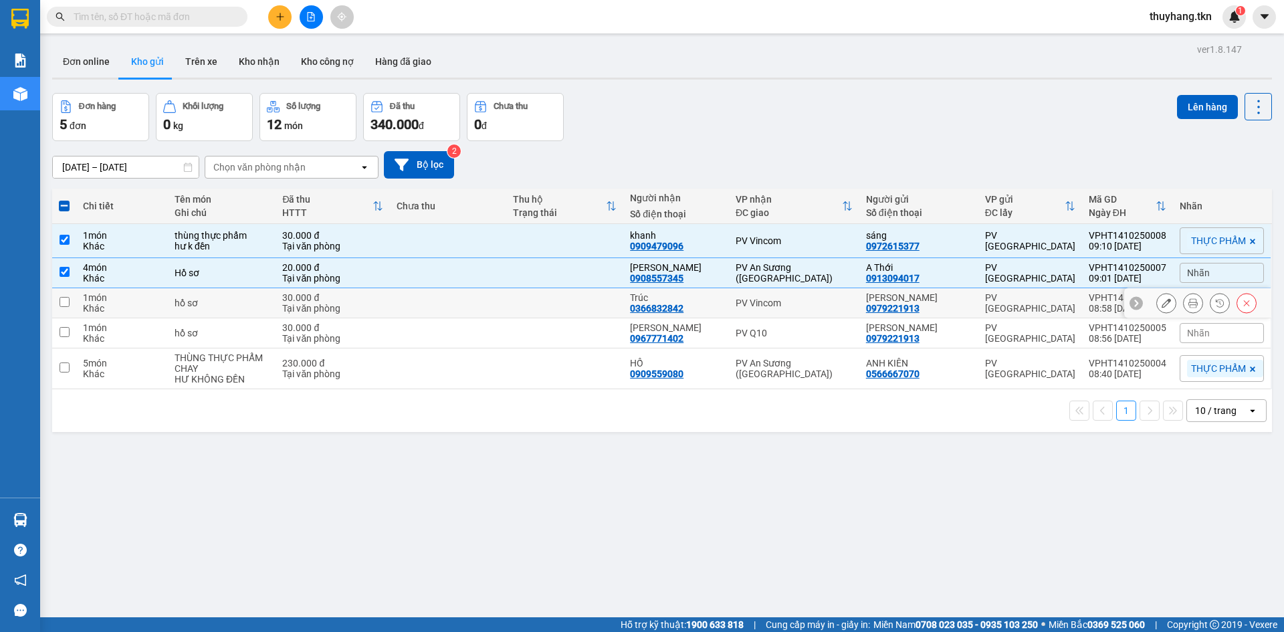
click at [417, 304] on td at bounding box center [448, 303] width 117 height 30
checkbox input "true"
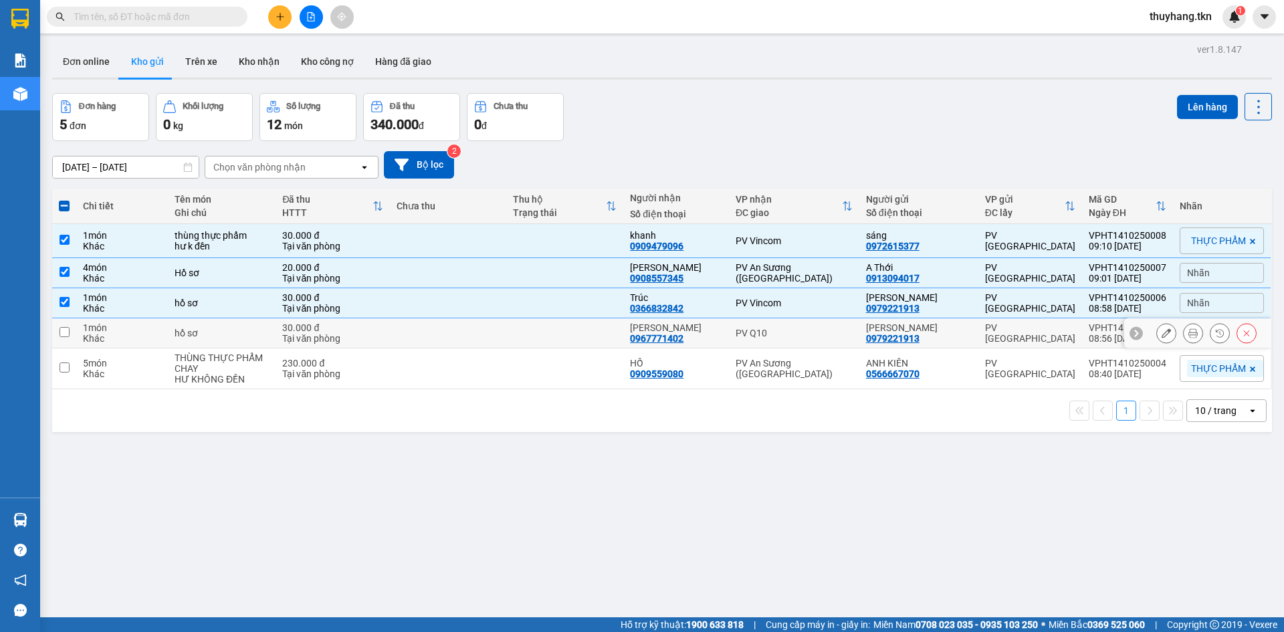
click at [413, 336] on td at bounding box center [448, 333] width 117 height 30
checkbox input "true"
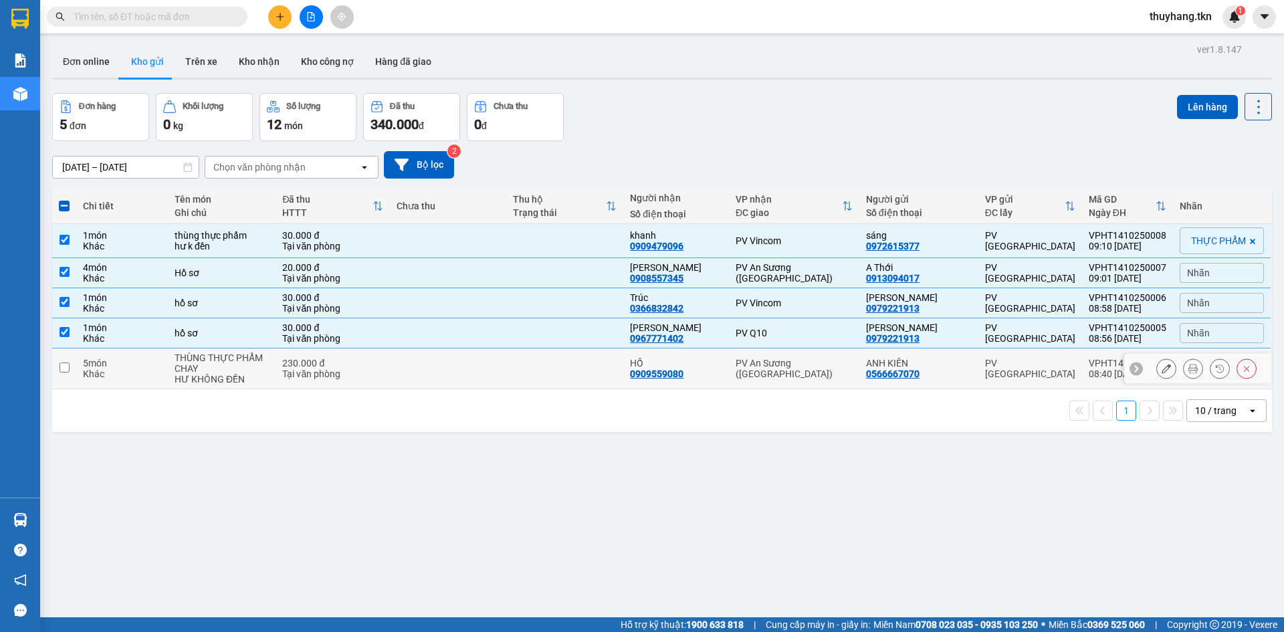
click at [408, 365] on td at bounding box center [448, 368] width 117 height 41
checkbox input "true"
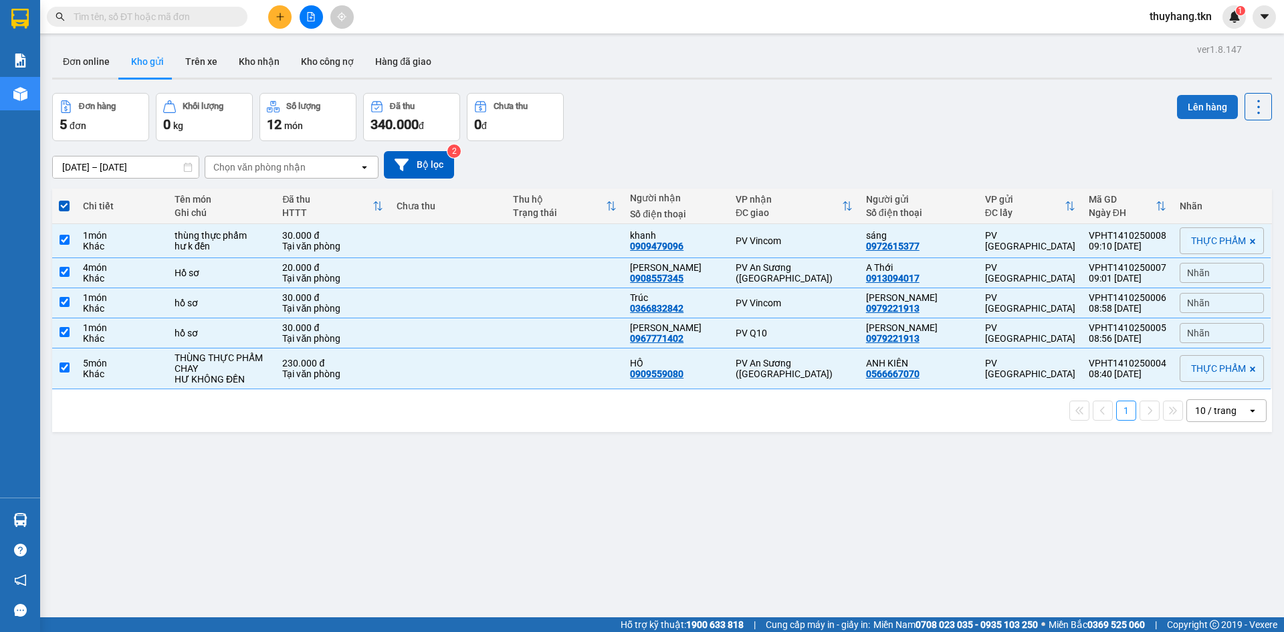
click at [1196, 110] on button "Lên hàng" at bounding box center [1207, 107] width 61 height 24
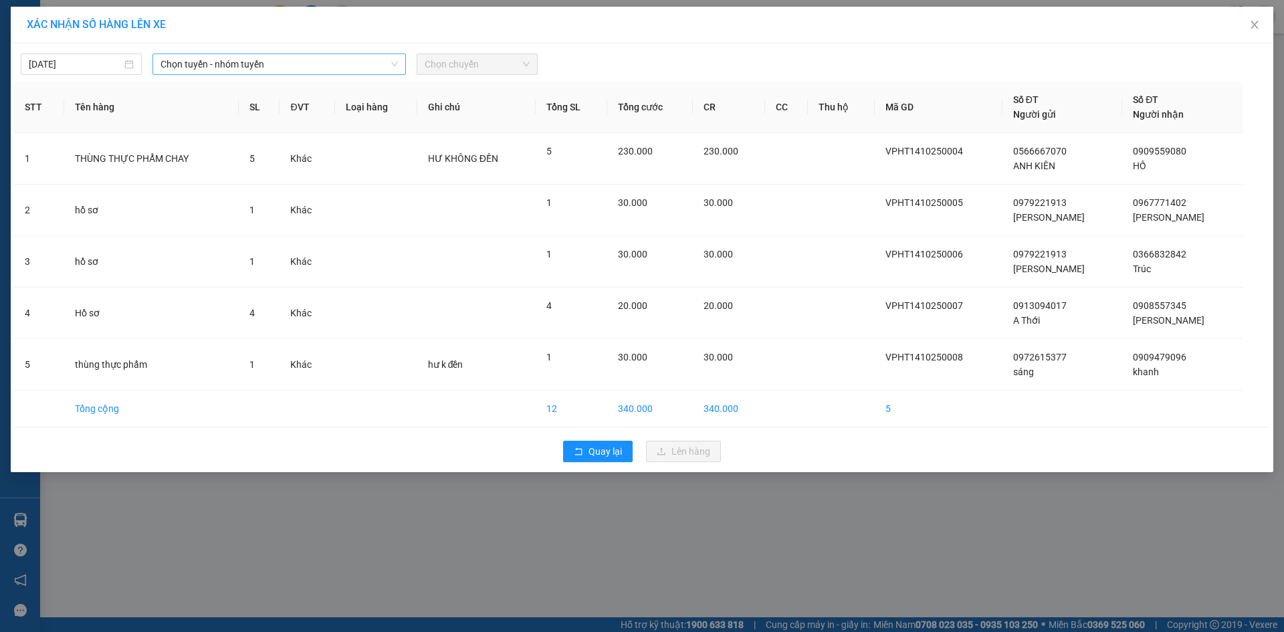
click at [328, 56] on span "Chọn tuyến - nhóm tuyến" at bounding box center [278, 64] width 237 height 20
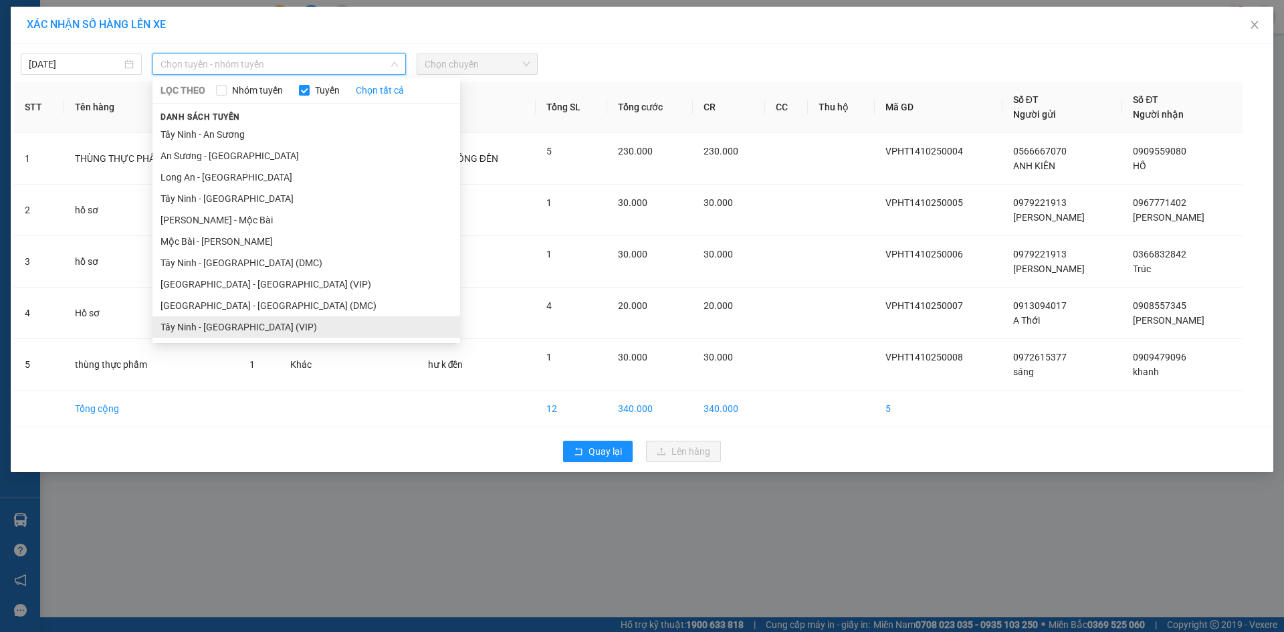
click at [305, 334] on li "Tây Ninh - [GEOGRAPHIC_DATA] (VIP)" at bounding box center [306, 326] width 308 height 21
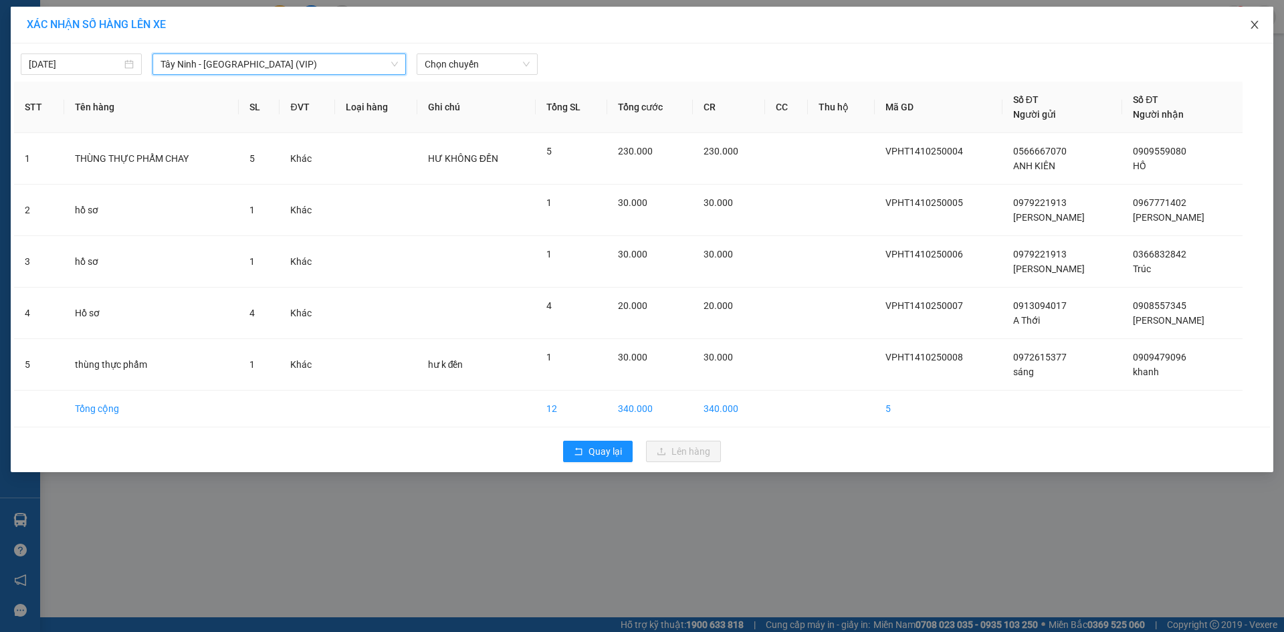
click at [1248, 27] on span "Close" at bounding box center [1254, 25] width 37 height 37
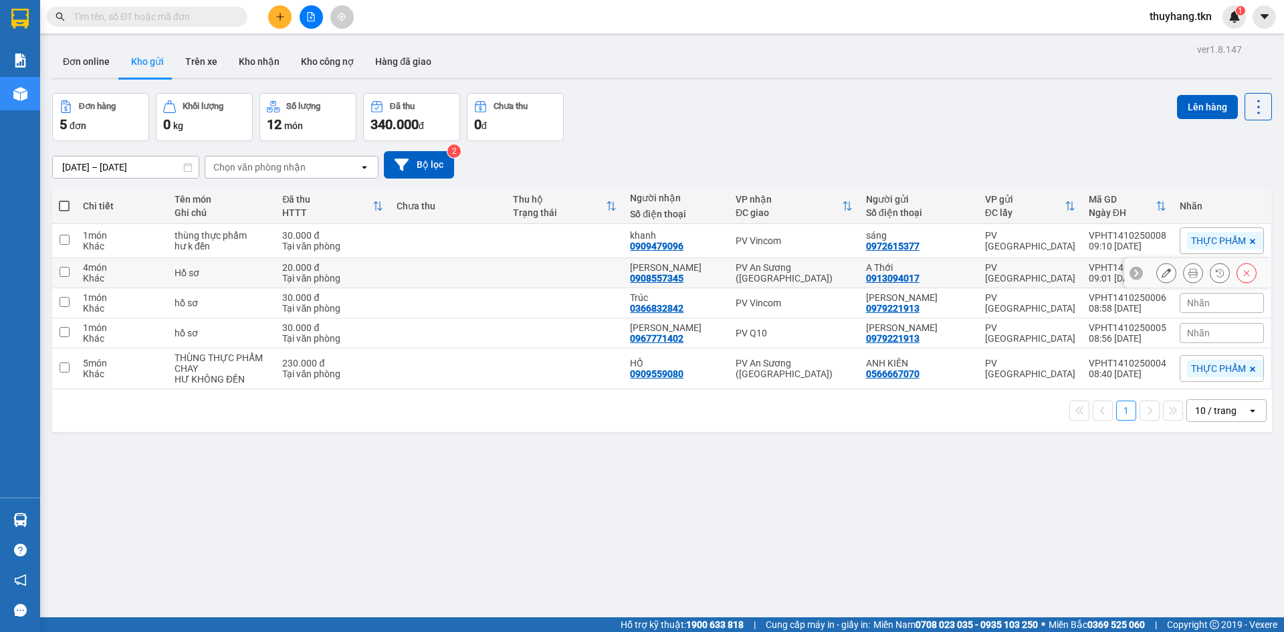
click at [507, 269] on td at bounding box center [448, 273] width 117 height 30
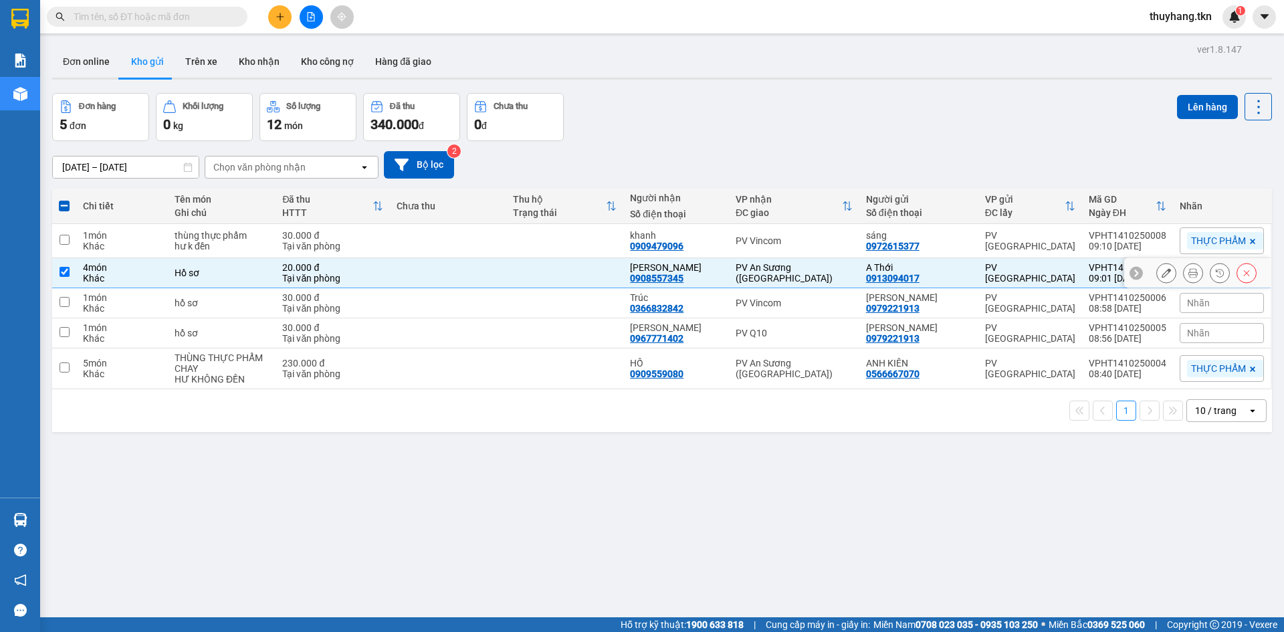
click at [500, 270] on td at bounding box center [448, 273] width 117 height 30
checkbox input "false"
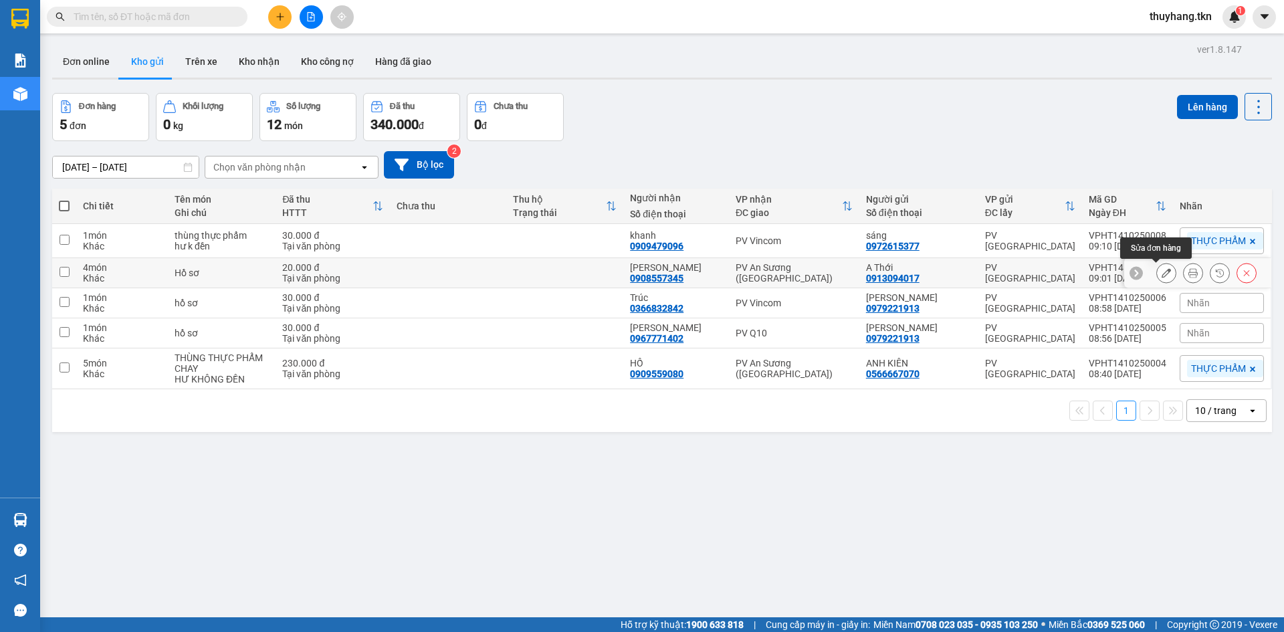
click at [1162, 273] on icon at bounding box center [1166, 272] width 9 height 9
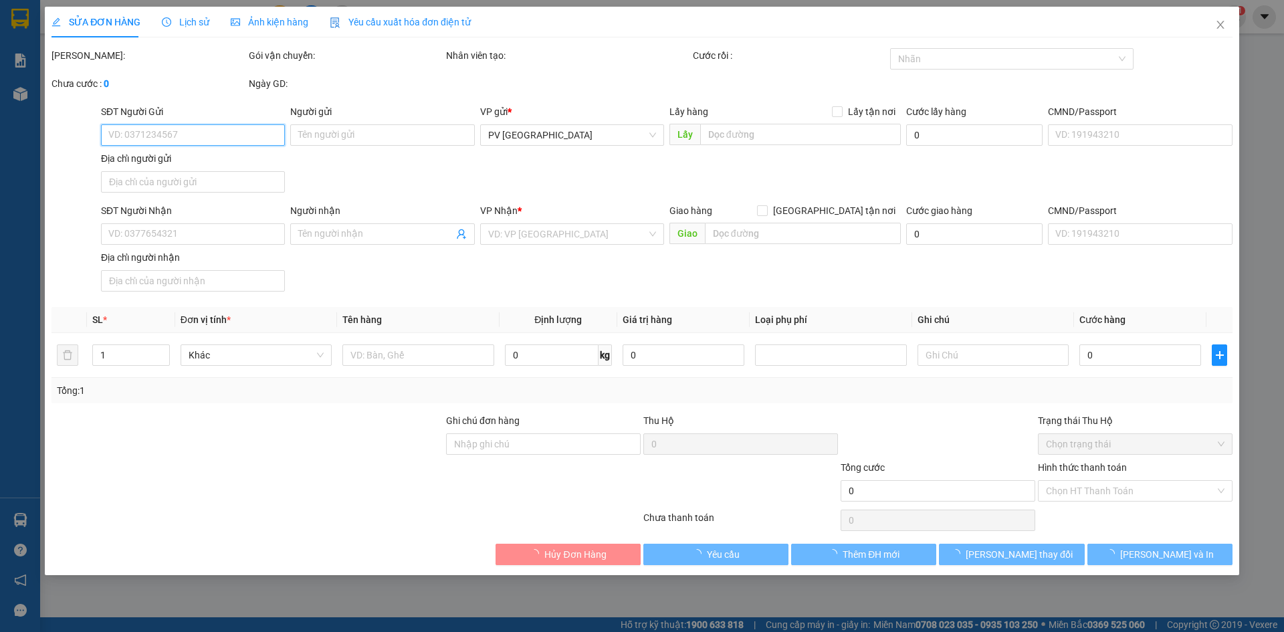
type input "0913094017"
type input "A Thới"
type input "0908557345"
type input "[PERSON_NAME]"
type input "20.000"
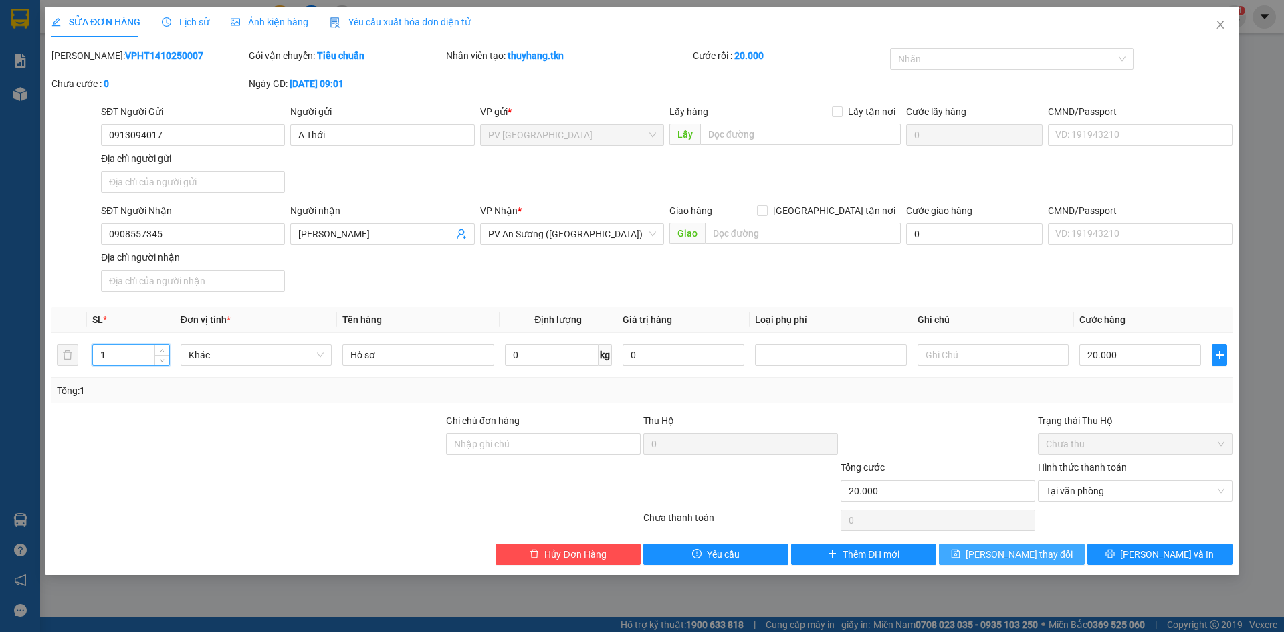
type input "1"
click at [1031, 558] on span "[PERSON_NAME] thay đổi" at bounding box center [1019, 554] width 107 height 15
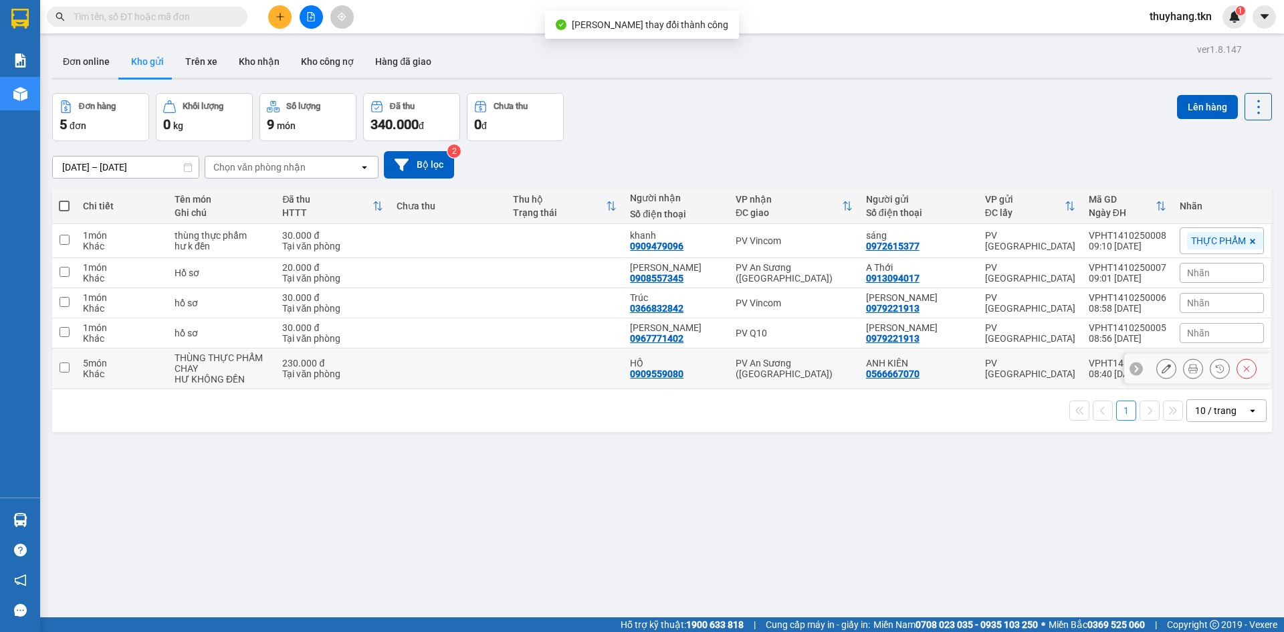
click at [223, 378] on div "HƯ KHÔNG ĐỀN" at bounding box center [222, 379] width 94 height 11
checkbox input "true"
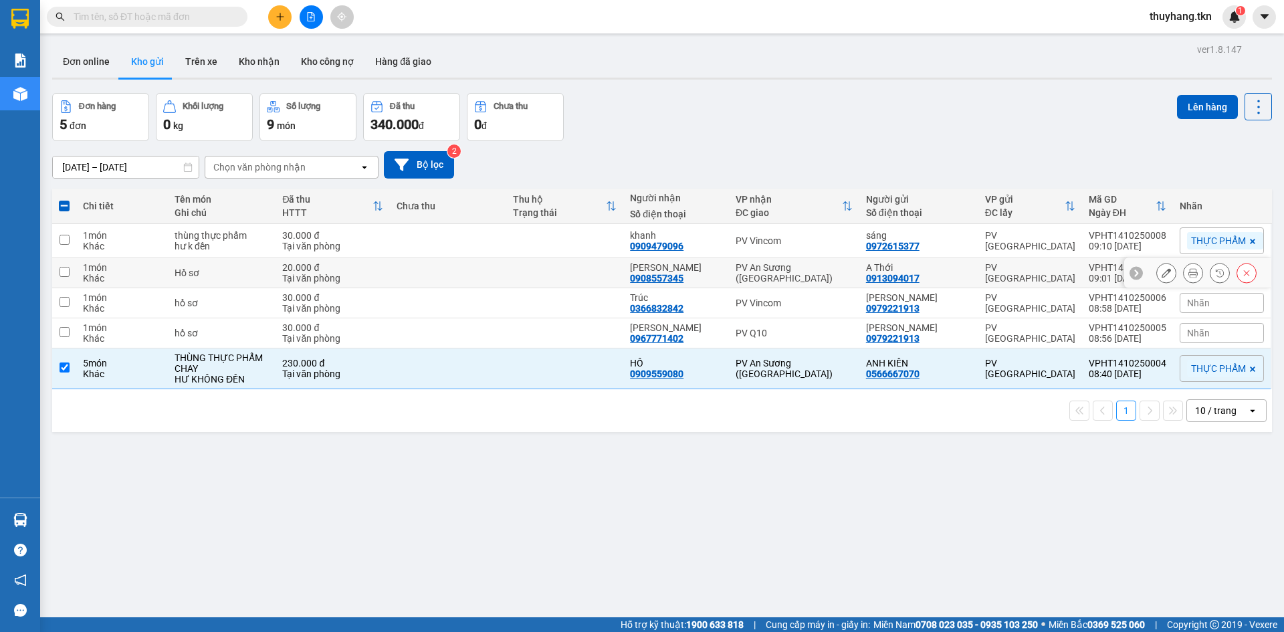
click at [798, 273] on div "PV An Sương ([GEOGRAPHIC_DATA])" at bounding box center [794, 272] width 117 height 21
checkbox input "true"
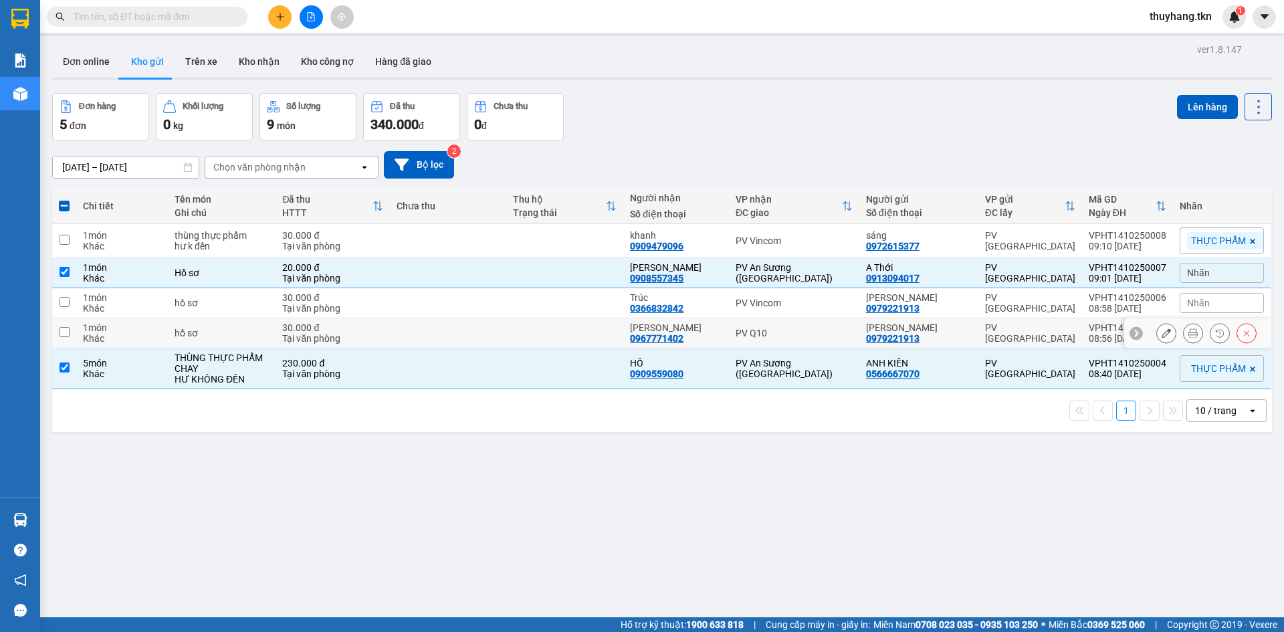
click at [782, 332] on div "PV Q10" at bounding box center [794, 333] width 117 height 11
checkbox input "true"
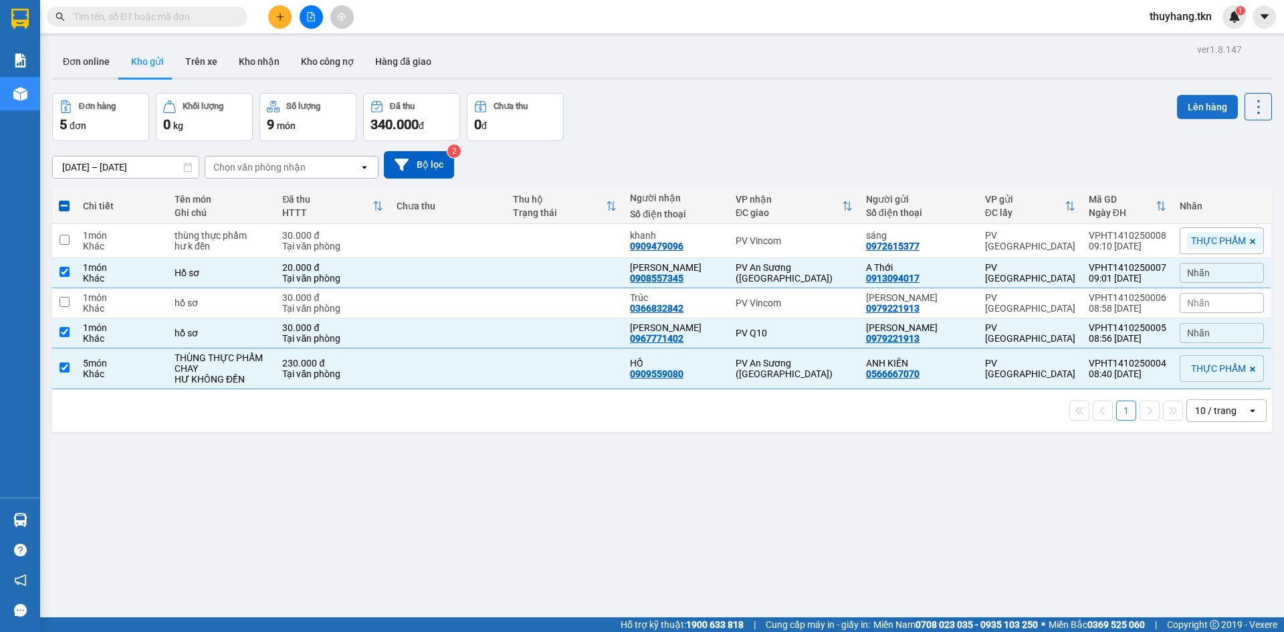
click at [1182, 104] on button "Lên hàng" at bounding box center [1207, 107] width 61 height 24
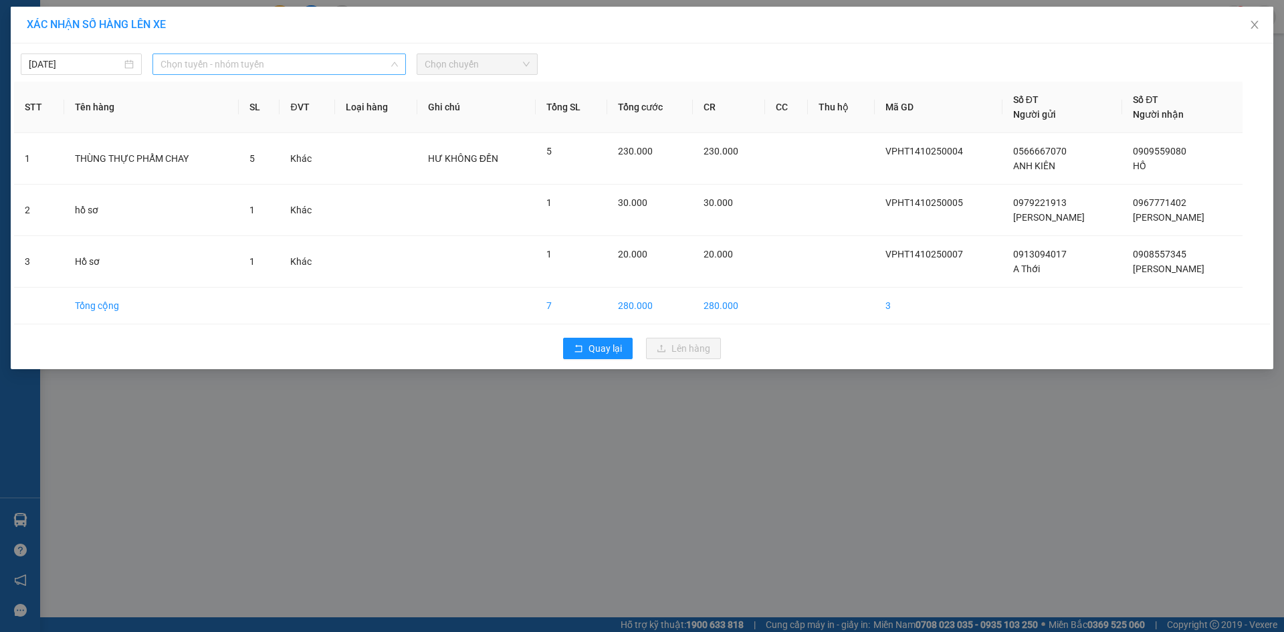
drag, startPoint x: 275, startPoint y: 72, endPoint x: 279, endPoint y: 58, distance: 14.6
click at [277, 64] on span "Chọn tuyến - nhóm tuyến" at bounding box center [278, 64] width 237 height 20
click at [279, 58] on span "Chọn tuyến - nhóm tuyến" at bounding box center [278, 64] width 237 height 20
click at [318, 66] on span "Chọn tuyến - nhóm tuyến" at bounding box center [278, 64] width 237 height 20
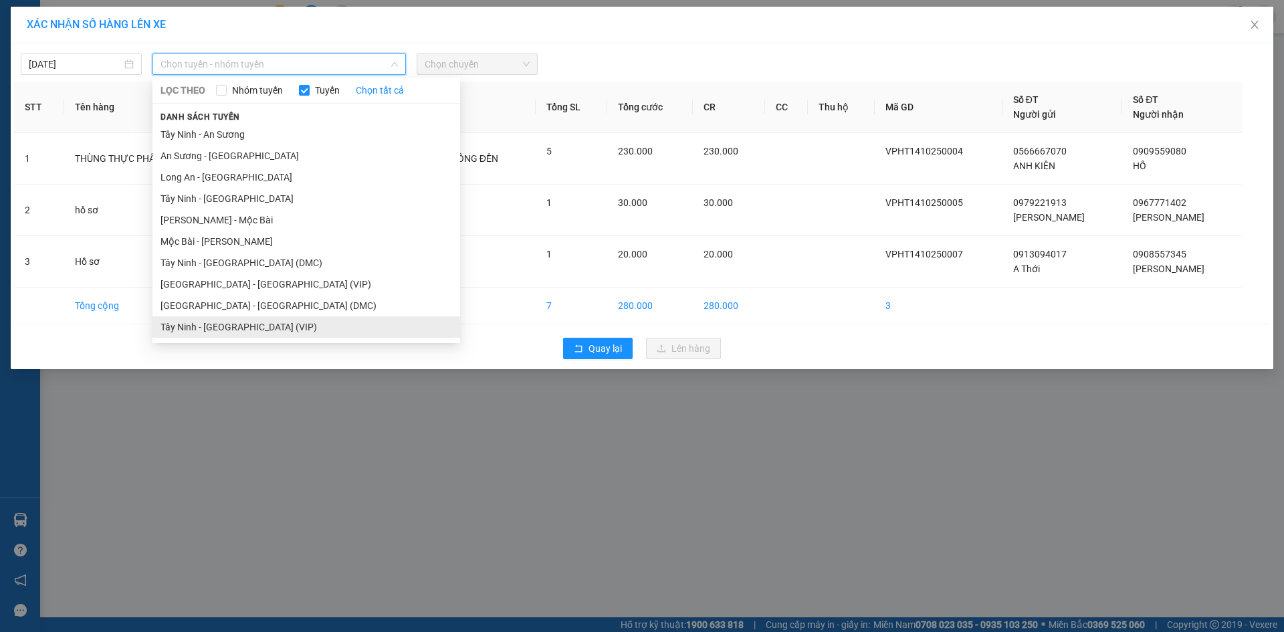
click at [269, 322] on li "Tây Ninh - [GEOGRAPHIC_DATA] (VIP)" at bounding box center [306, 326] width 308 height 21
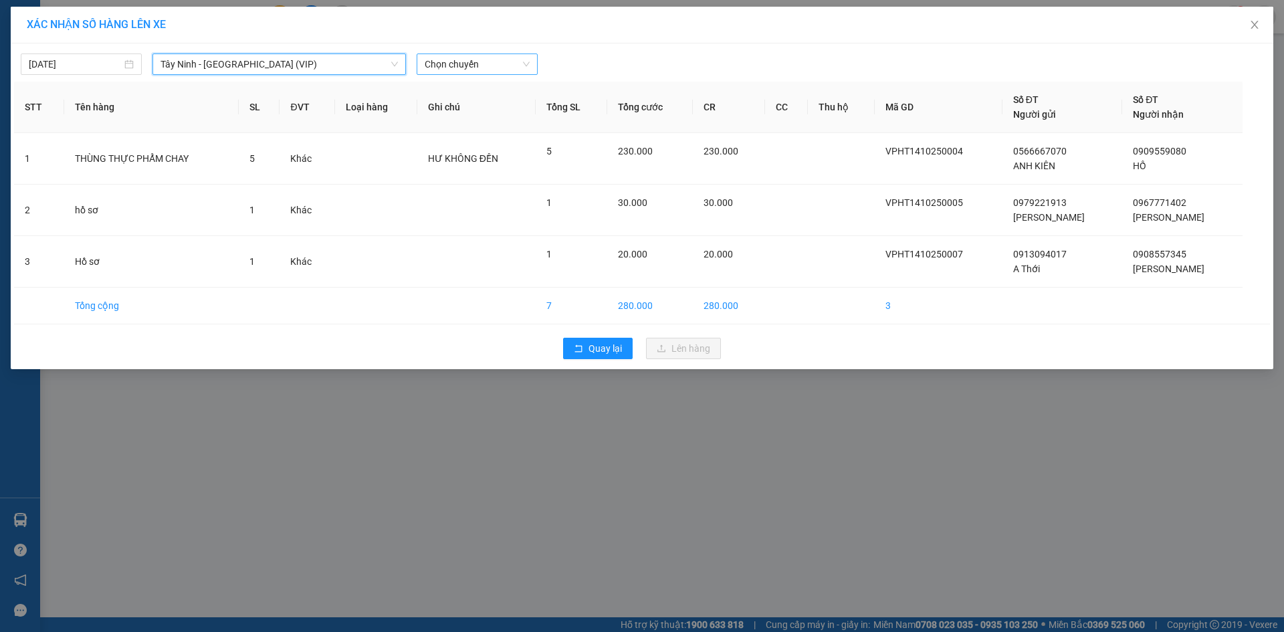
click at [463, 67] on span "Chọn chuyến" at bounding box center [477, 64] width 105 height 20
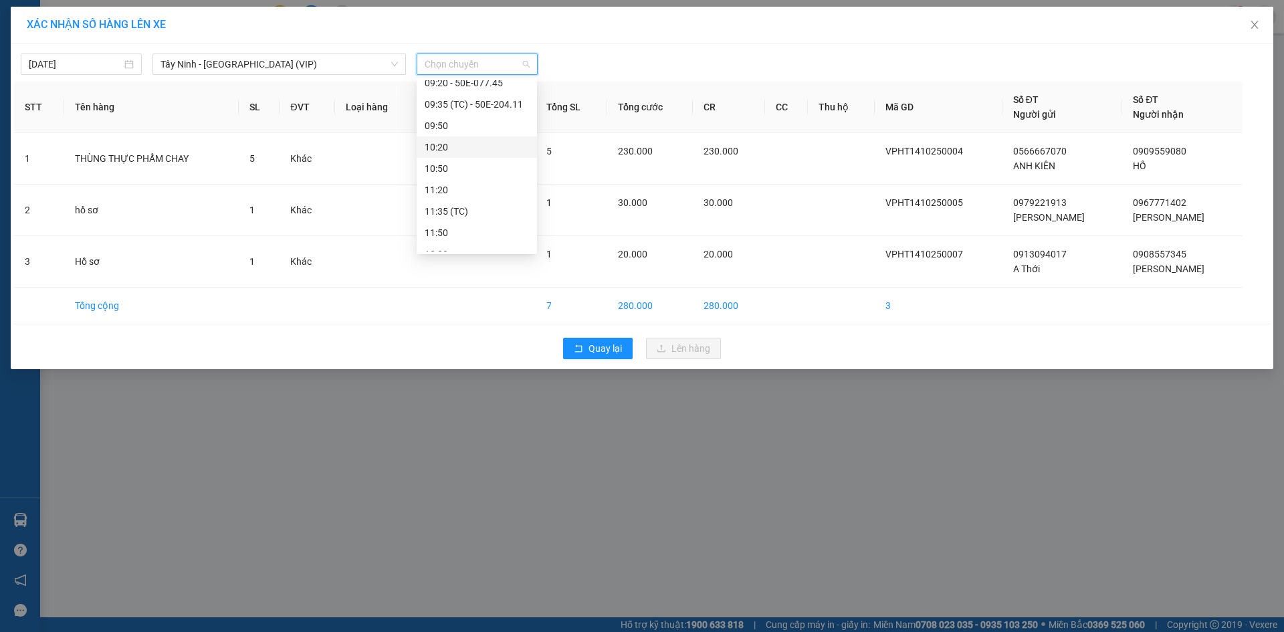
scroll to position [669, 0]
click at [491, 129] on div "09:10 (TC) - 70H-047.84" at bounding box center [477, 128] width 104 height 15
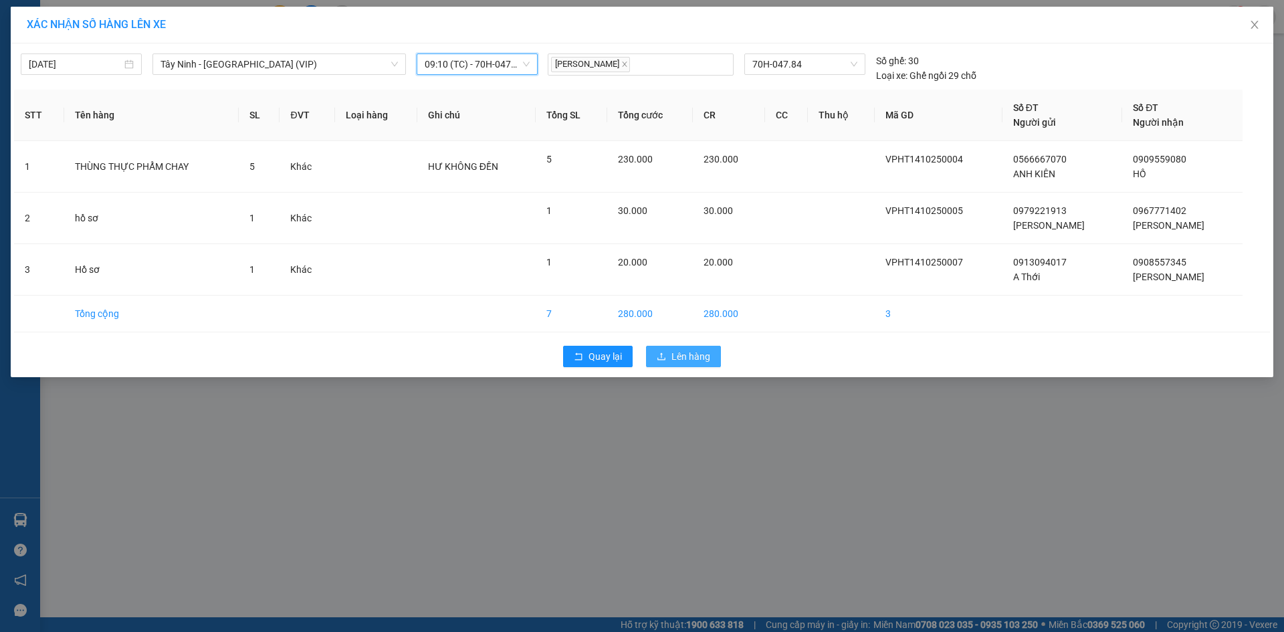
click at [705, 366] on button "Lên hàng" at bounding box center [683, 356] width 75 height 21
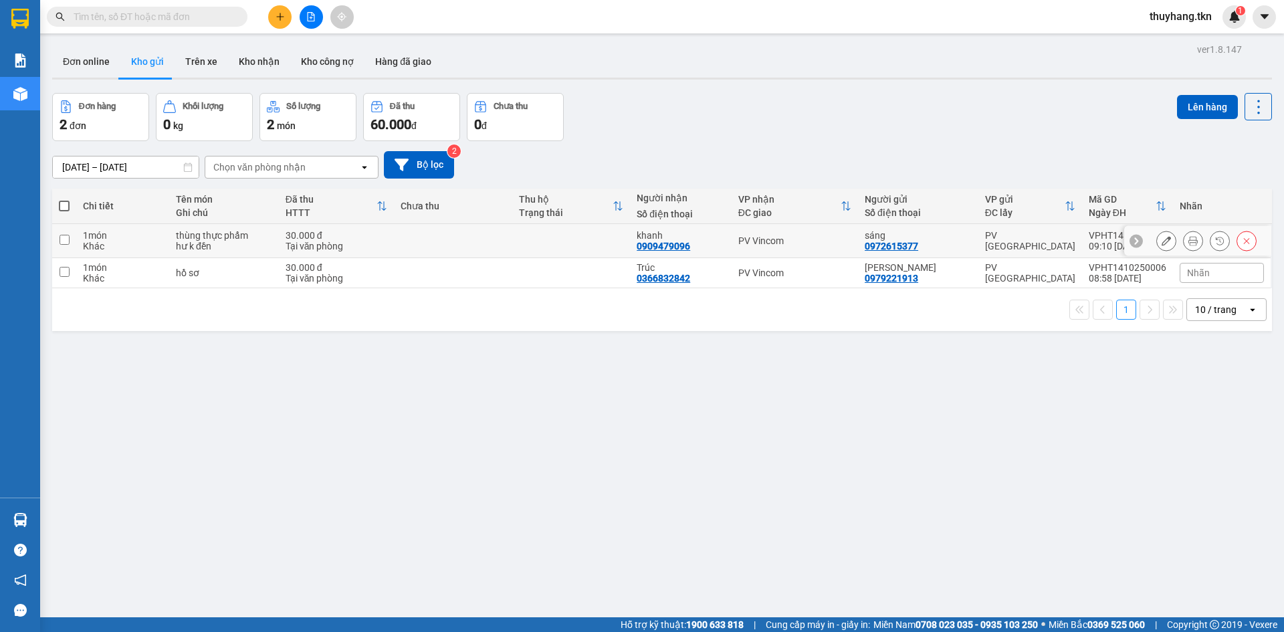
click at [555, 249] on td at bounding box center [571, 241] width 118 height 34
checkbox input "true"
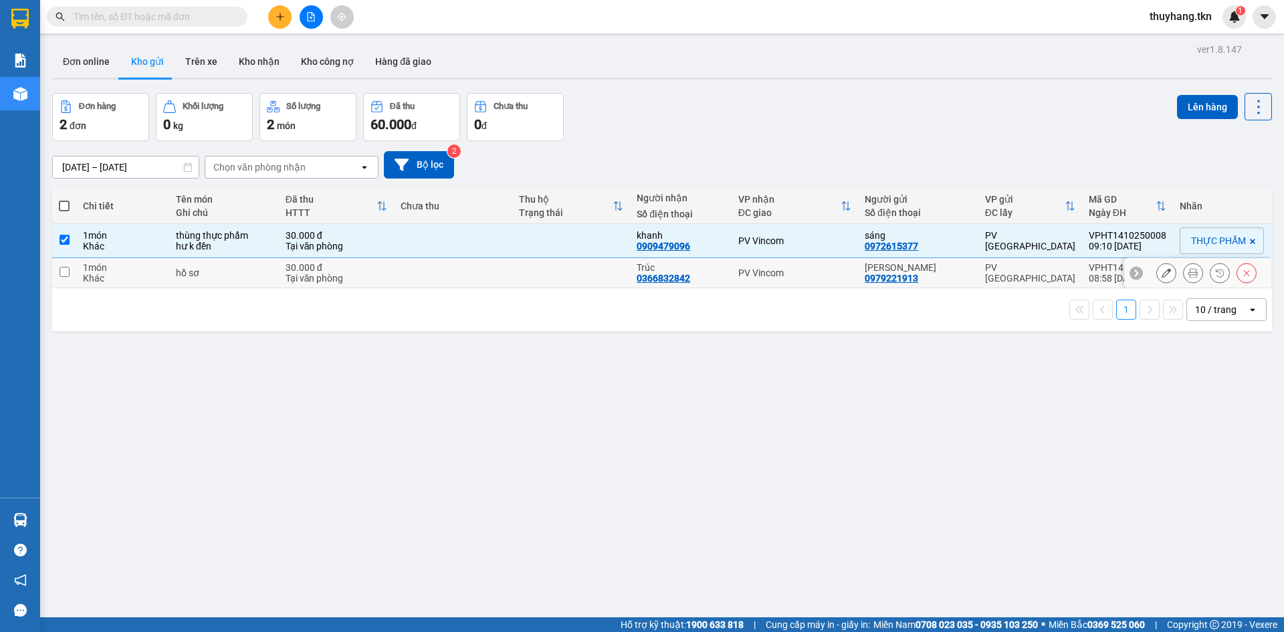
click at [550, 272] on td at bounding box center [571, 273] width 118 height 30
checkbox input "true"
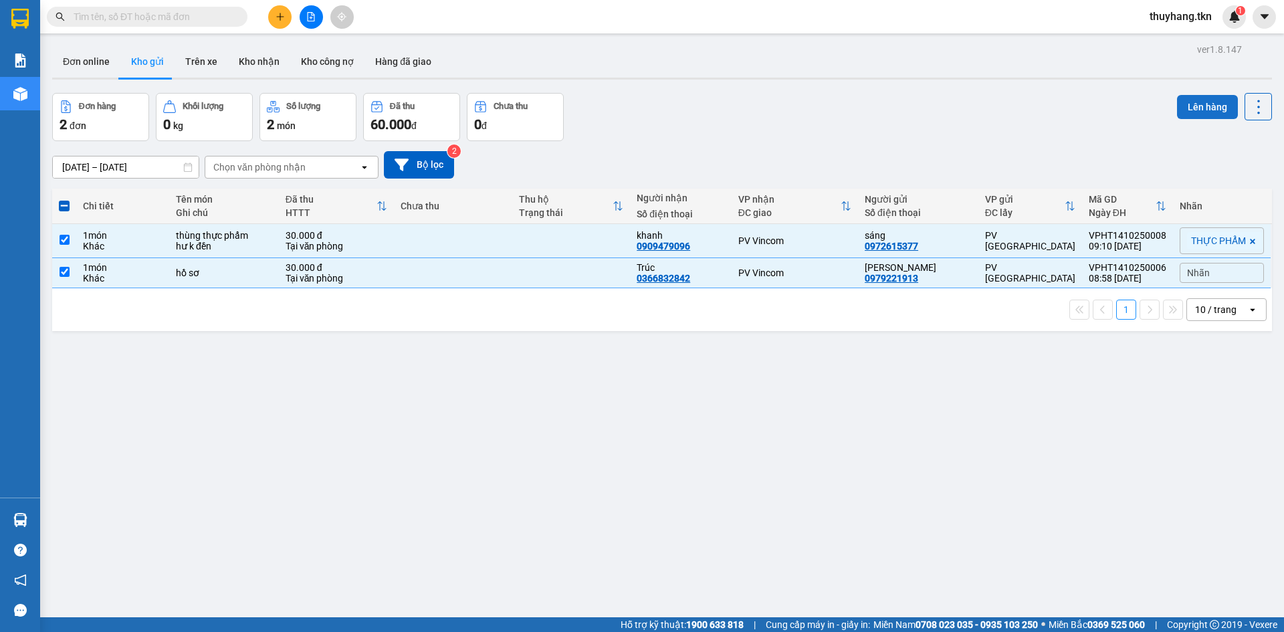
click at [1209, 108] on button "Lên hàng" at bounding box center [1207, 107] width 61 height 24
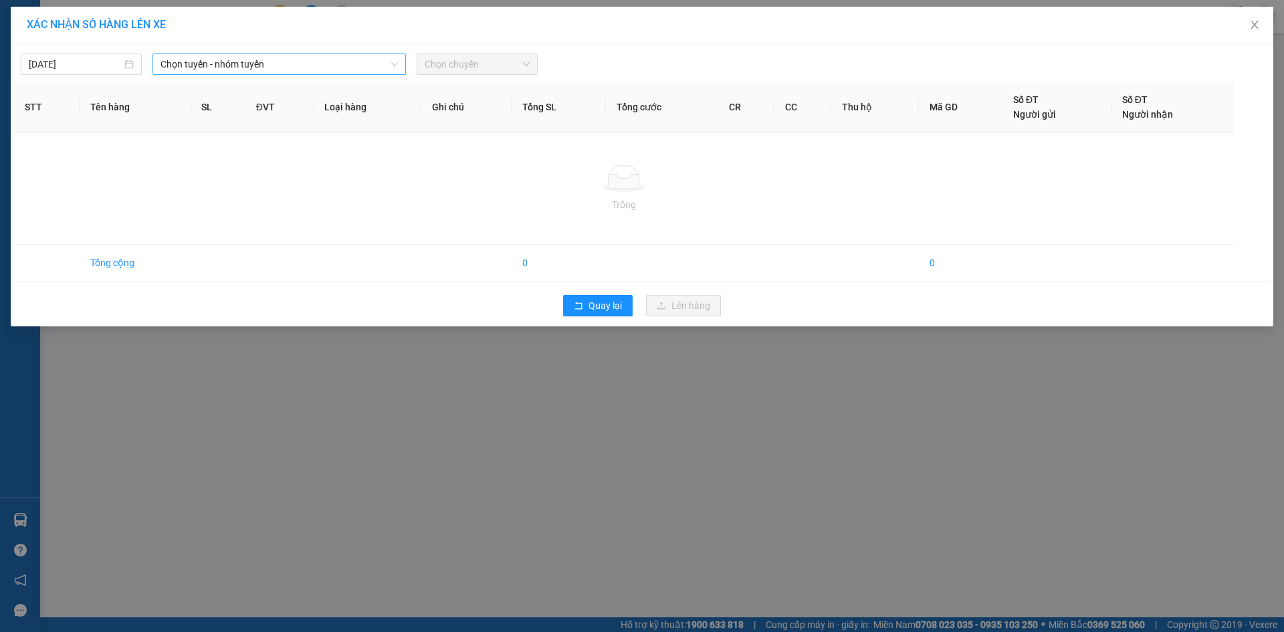
click at [288, 69] on span "Chọn tuyến - nhóm tuyến" at bounding box center [278, 64] width 237 height 20
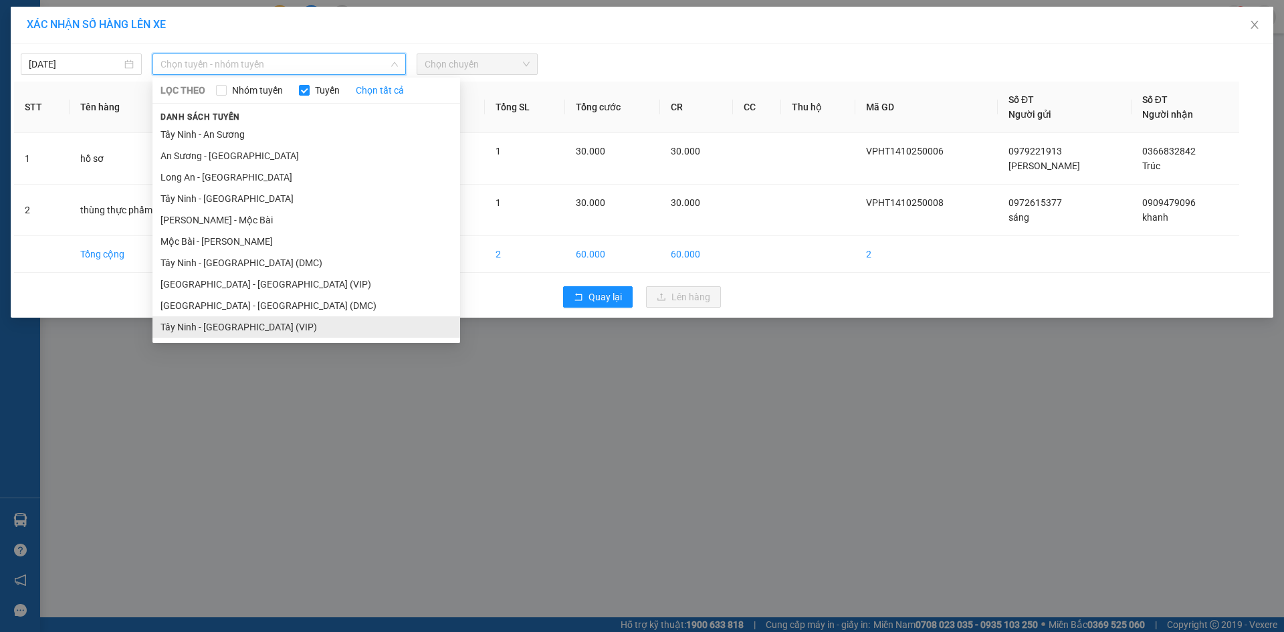
click at [281, 322] on li "Tây Ninh - [GEOGRAPHIC_DATA] (VIP)" at bounding box center [306, 326] width 308 height 21
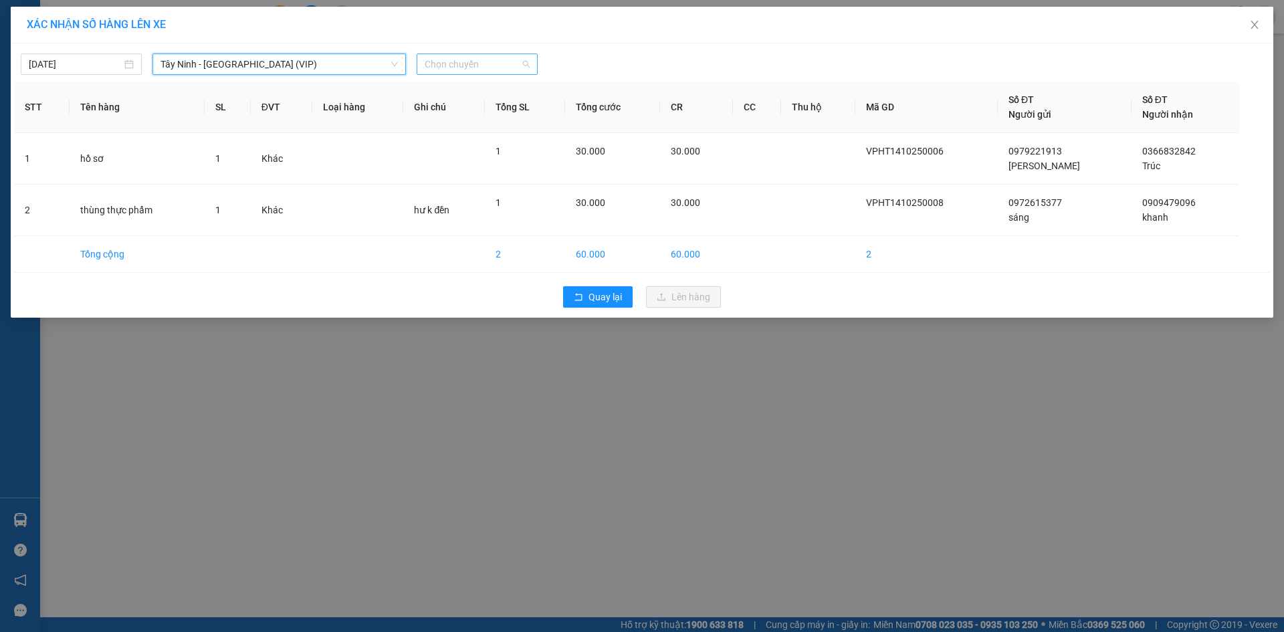
drag, startPoint x: 485, startPoint y: 56, endPoint x: 483, endPoint y: 67, distance: 11.5
click at [485, 60] on span "Chọn chuyến" at bounding box center [477, 64] width 105 height 20
type input "7745"
click at [496, 84] on div "09:20 - 50E-077.45" at bounding box center [477, 91] width 104 height 15
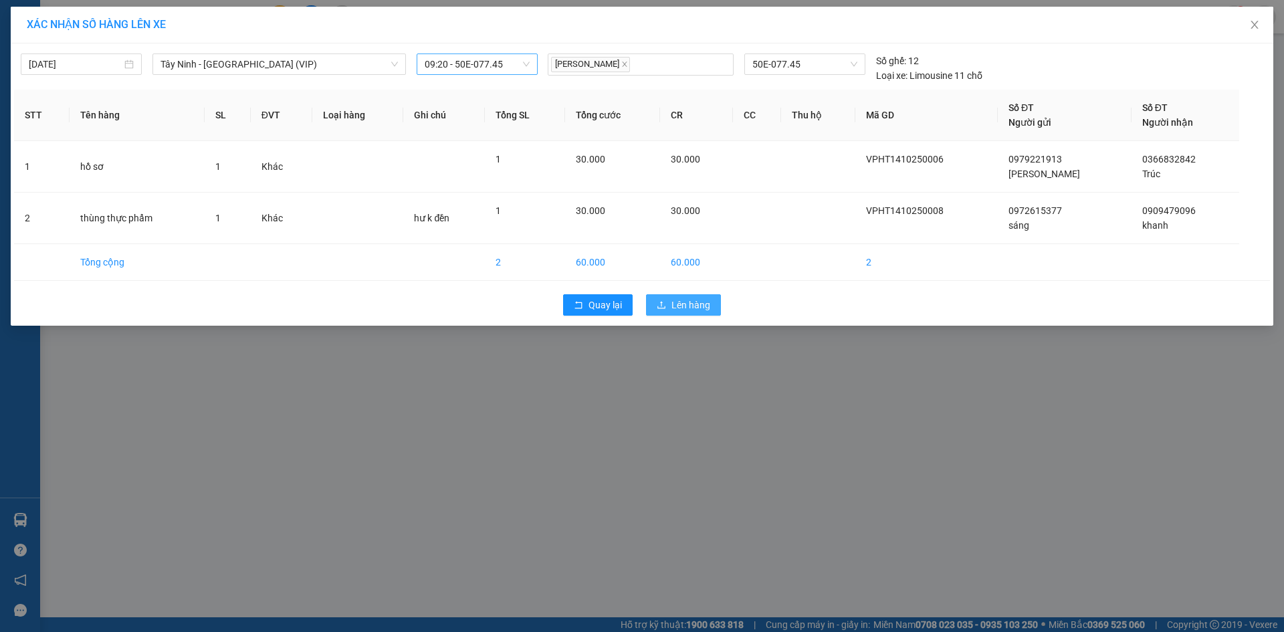
click at [689, 308] on span "Lên hàng" at bounding box center [690, 305] width 39 height 15
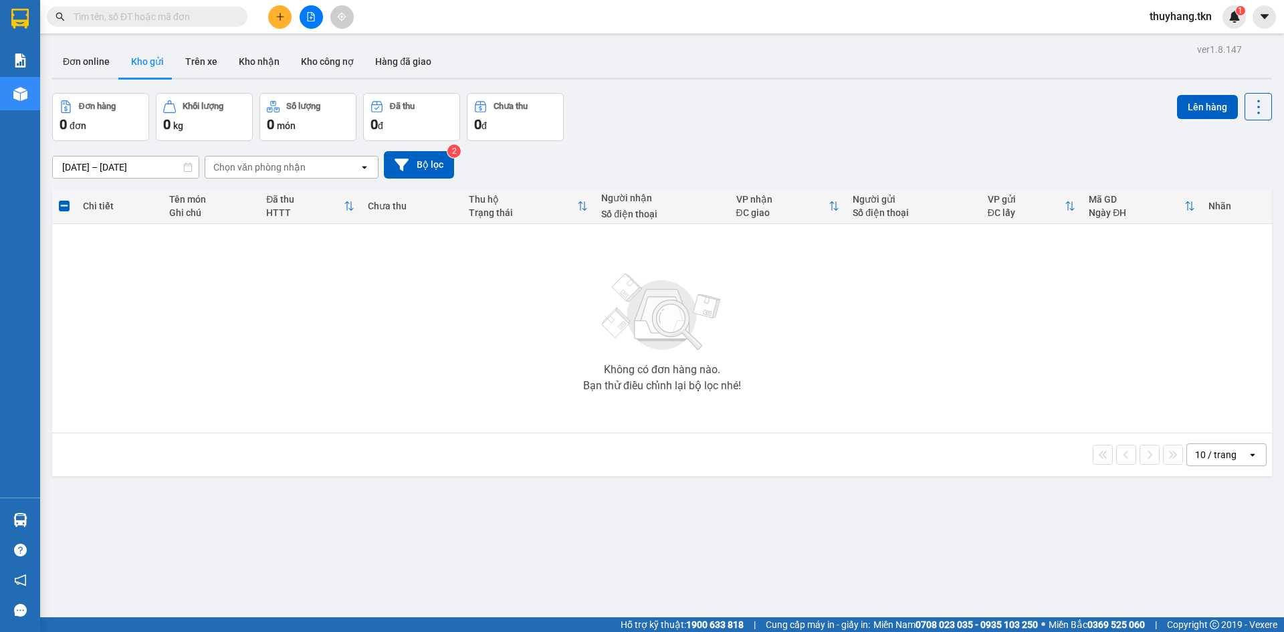
scroll to position [62, 0]
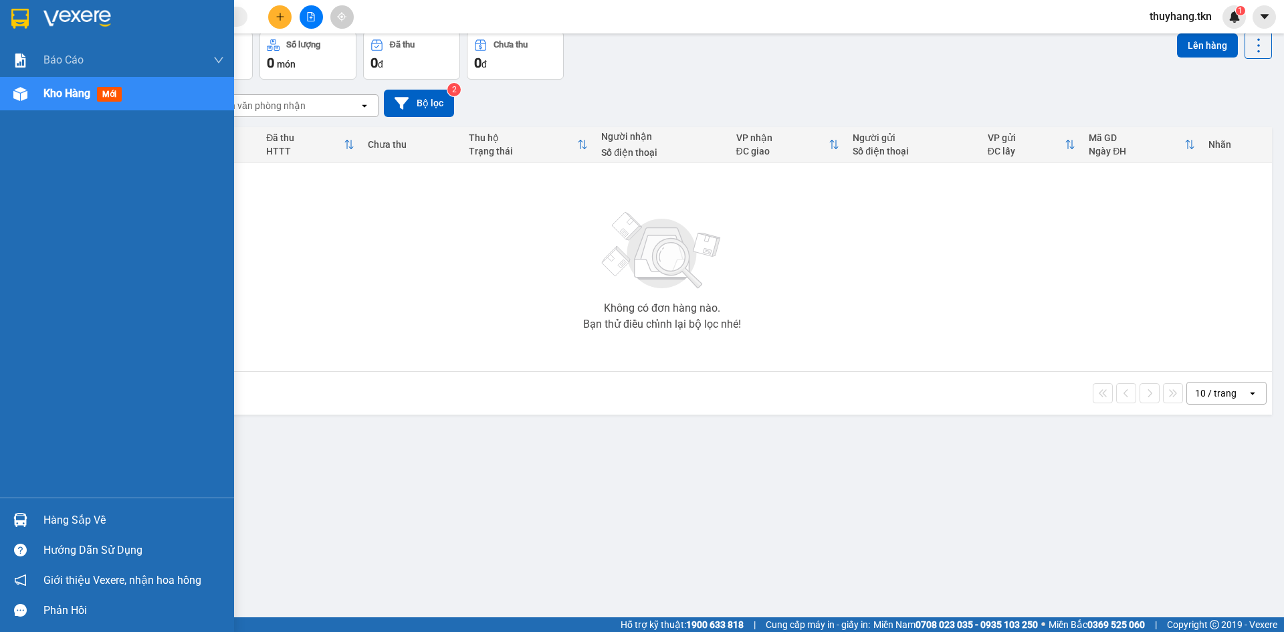
click at [55, 515] on div "Hàng sắp về" at bounding box center [133, 520] width 181 height 20
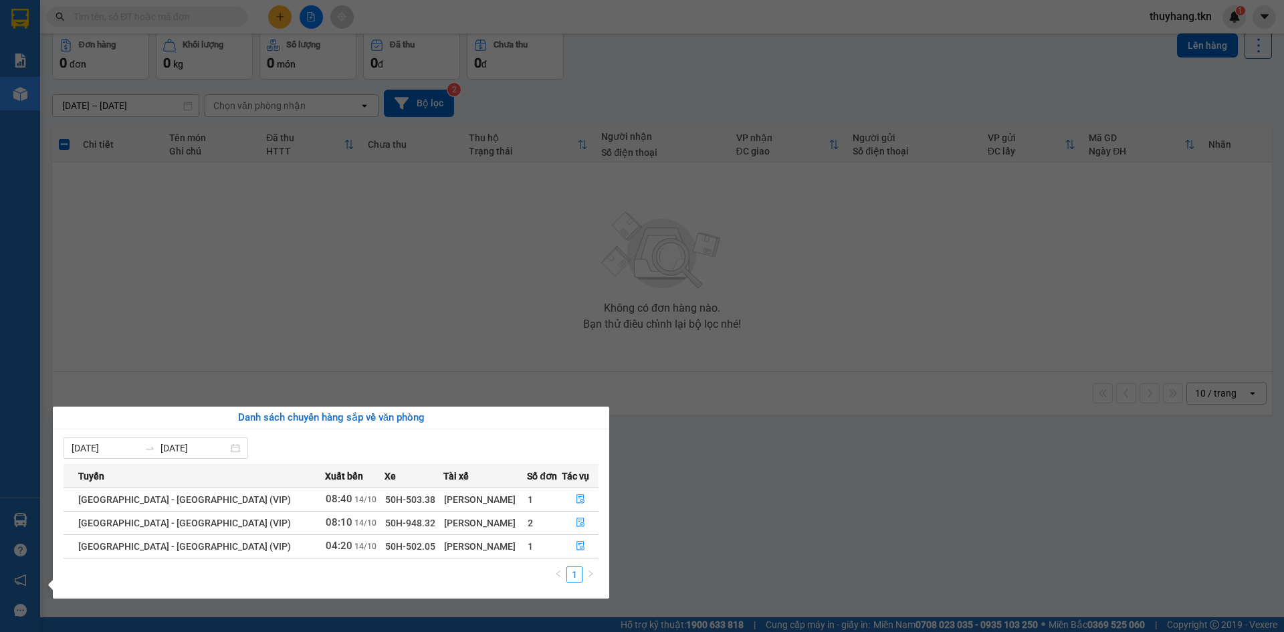
click at [786, 526] on section "Kết quả tìm kiếm ( 7 ) Bộ lọc Mã ĐH Trạng thái Món hàng Thu hộ Tổng cước Chưa c…" at bounding box center [642, 316] width 1284 height 632
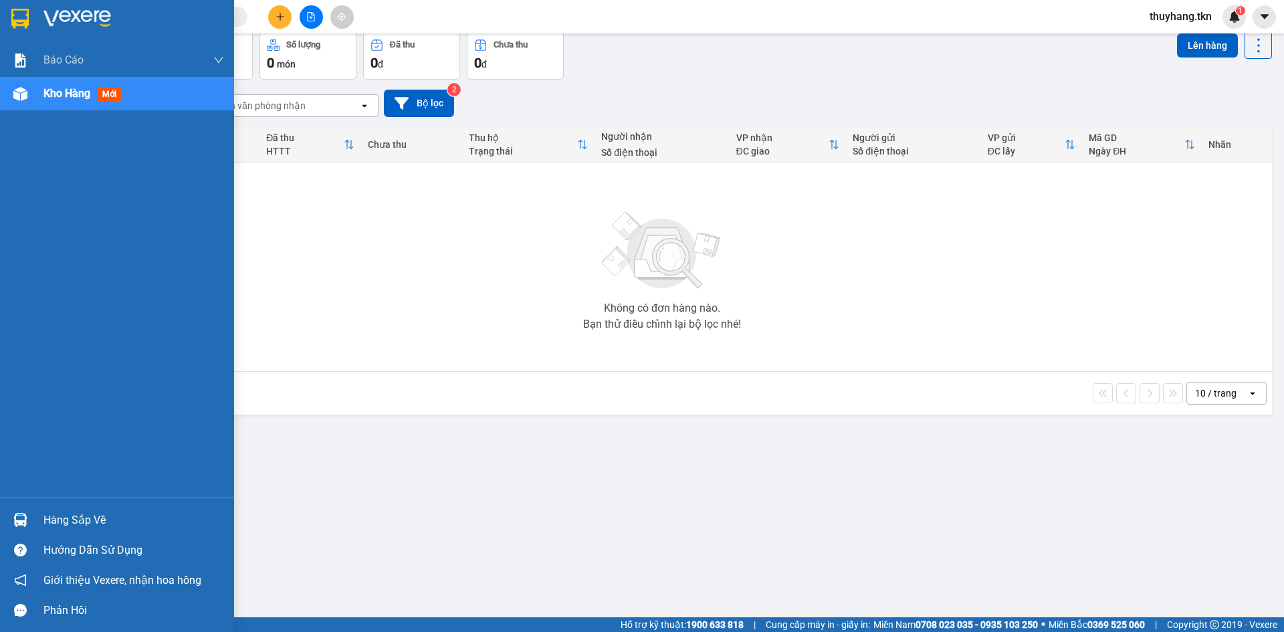
click at [69, 521] on div "Hàng sắp về" at bounding box center [133, 520] width 181 height 20
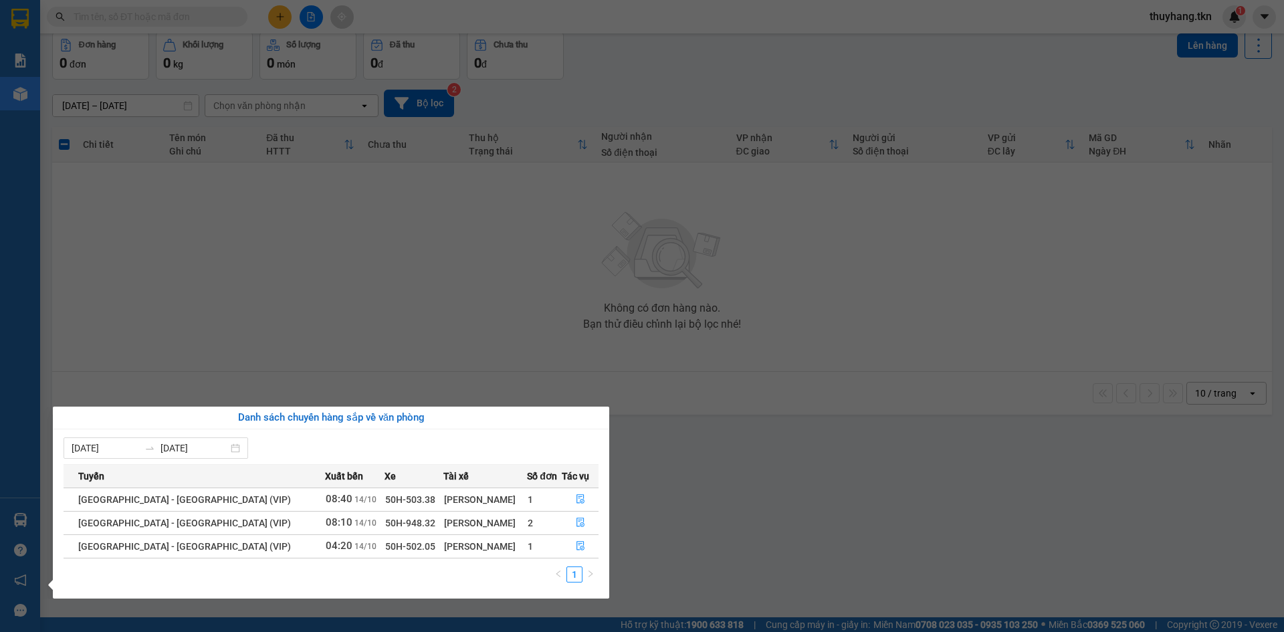
click at [308, 298] on section "Kết quả tìm kiếm ( 7 ) Bộ lọc Mã ĐH Trạng thái Món hàng Thu hộ Tổng cước Chưa c…" at bounding box center [642, 316] width 1284 height 632
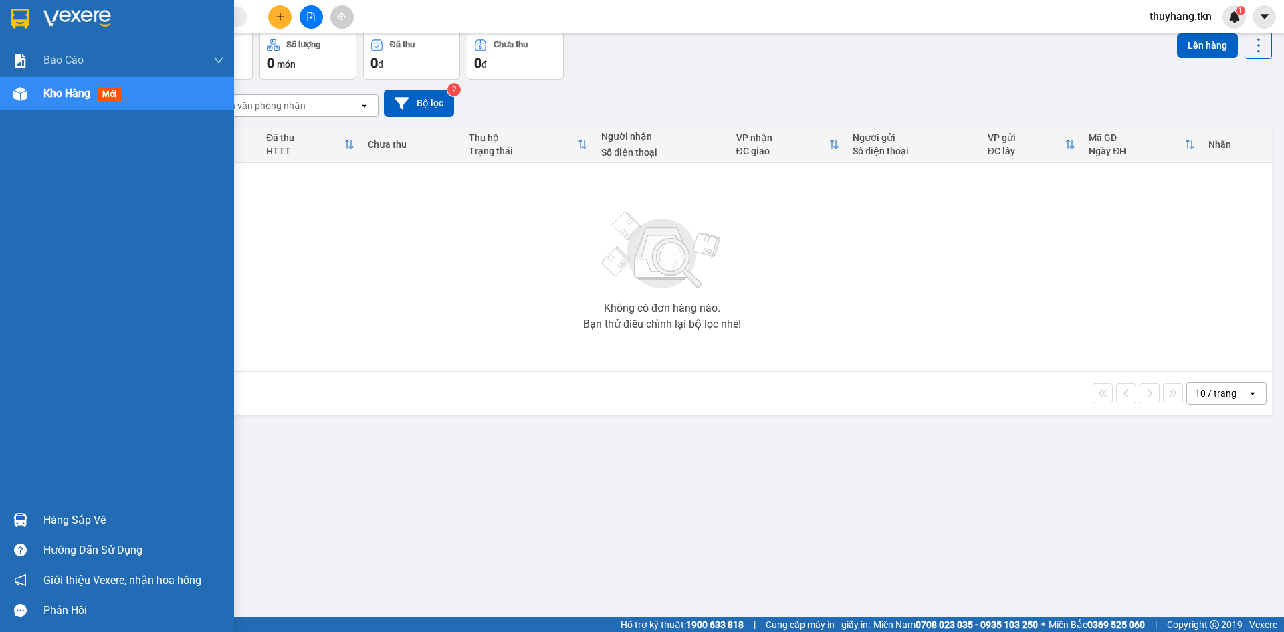
click at [71, 514] on div "Hàng sắp về" at bounding box center [133, 520] width 181 height 20
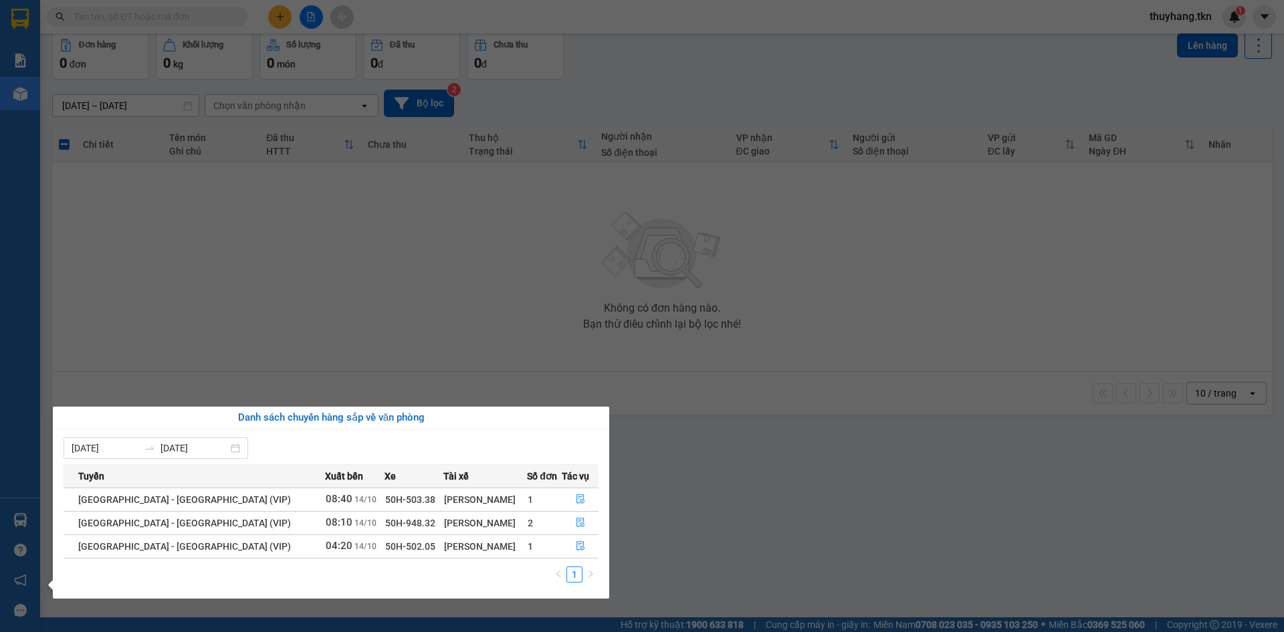
click at [716, 499] on section "Kết quả tìm kiếm ( 7 ) Bộ lọc Mã ĐH Trạng thái Món hàng Thu hộ Tổng cước Chưa c…" at bounding box center [642, 316] width 1284 height 632
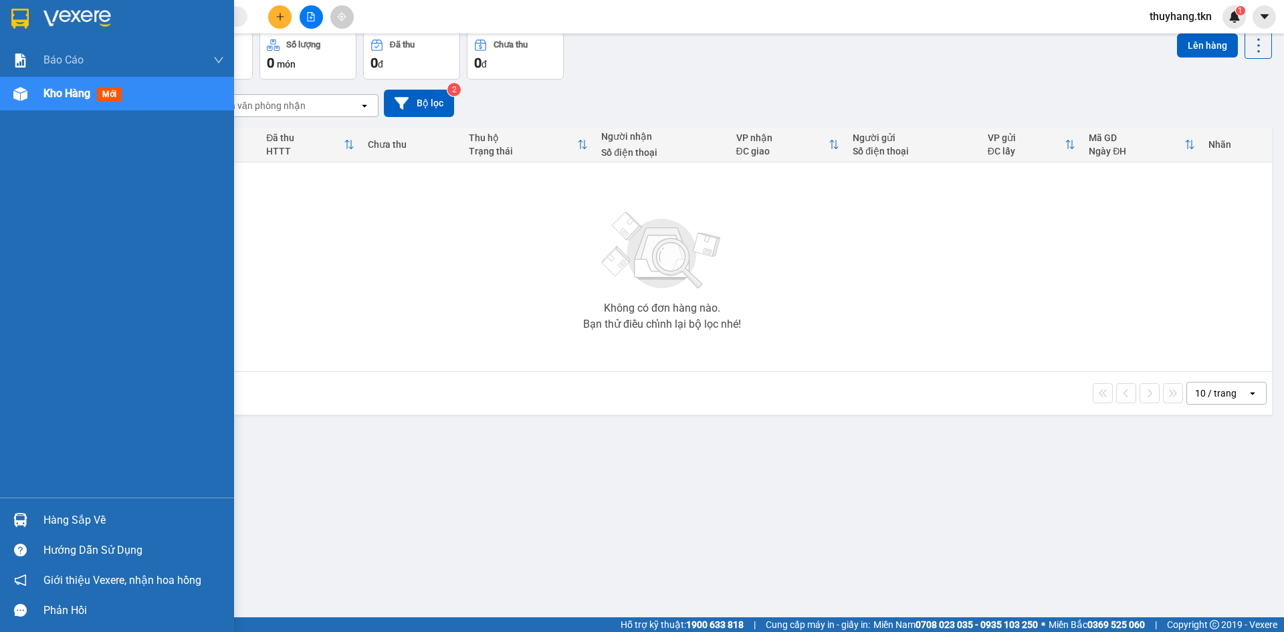
click at [34, 511] on div "Hàng sắp về" at bounding box center [117, 520] width 234 height 30
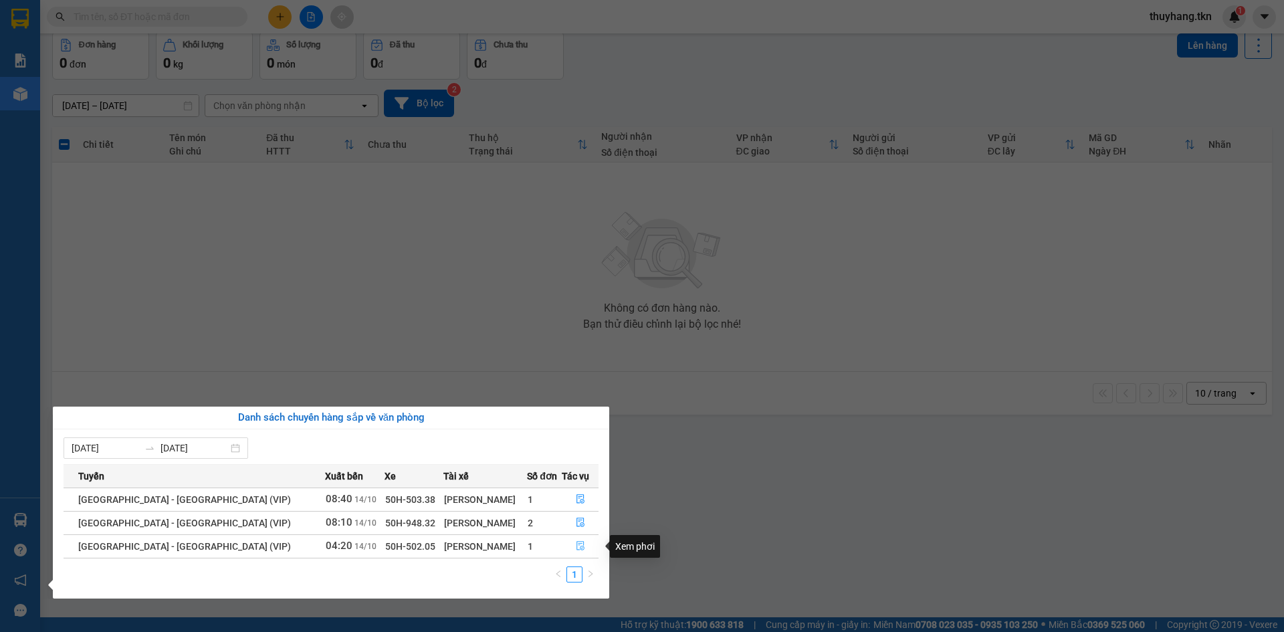
click at [576, 543] on icon "file-done" at bounding box center [580, 545] width 9 height 9
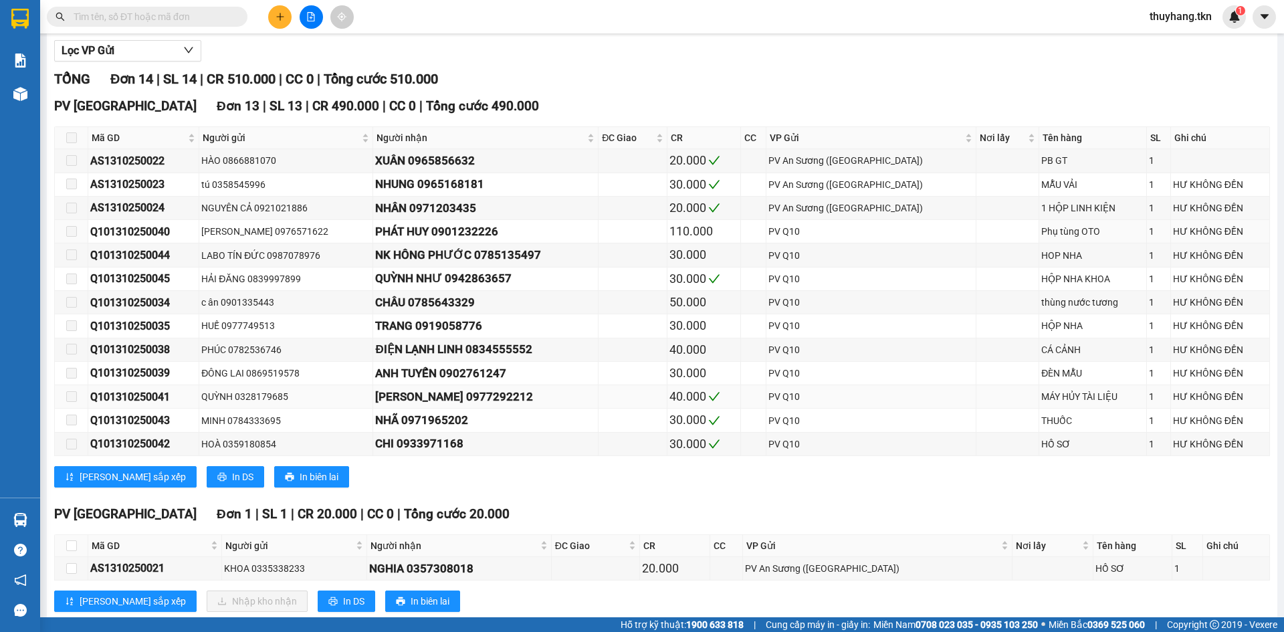
scroll to position [174, 0]
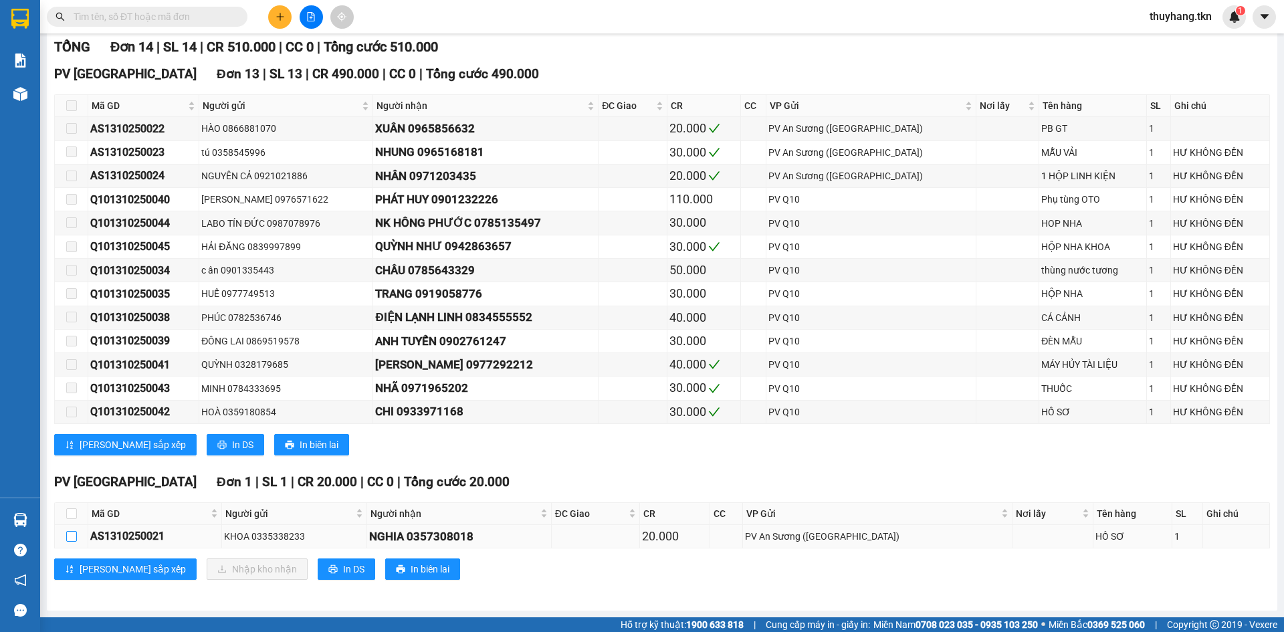
click at [76, 538] on input "checkbox" at bounding box center [71, 536] width 11 height 11
checkbox input "true"
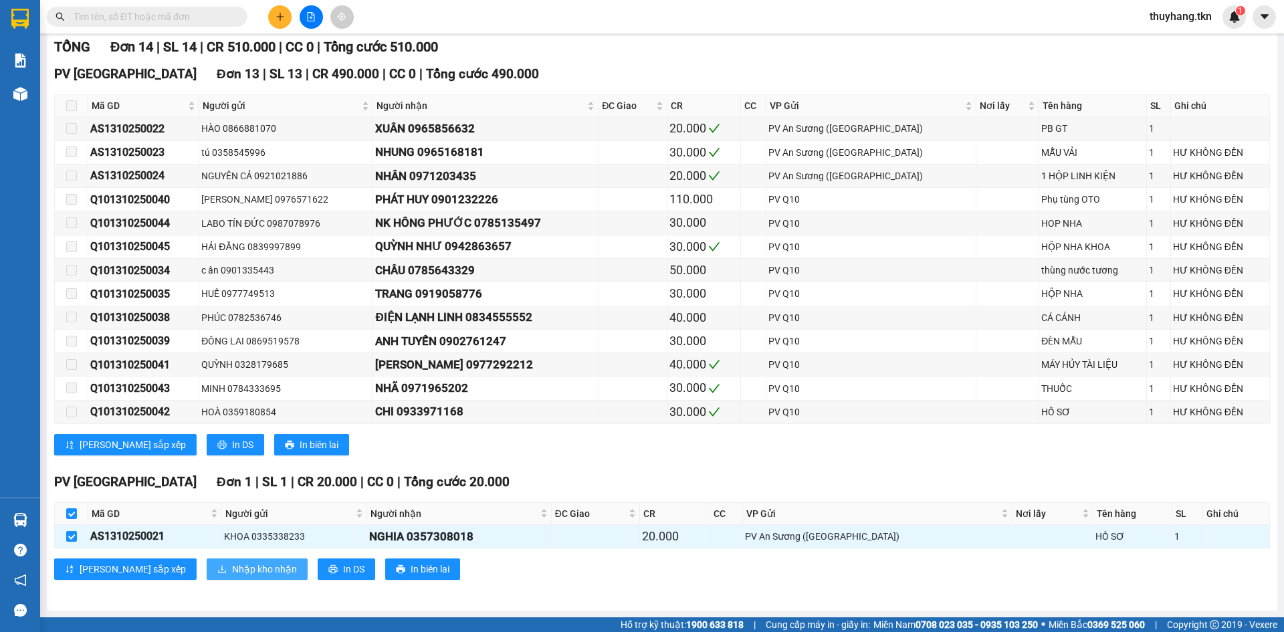
click at [232, 573] on span "Nhập kho nhận" at bounding box center [264, 569] width 65 height 15
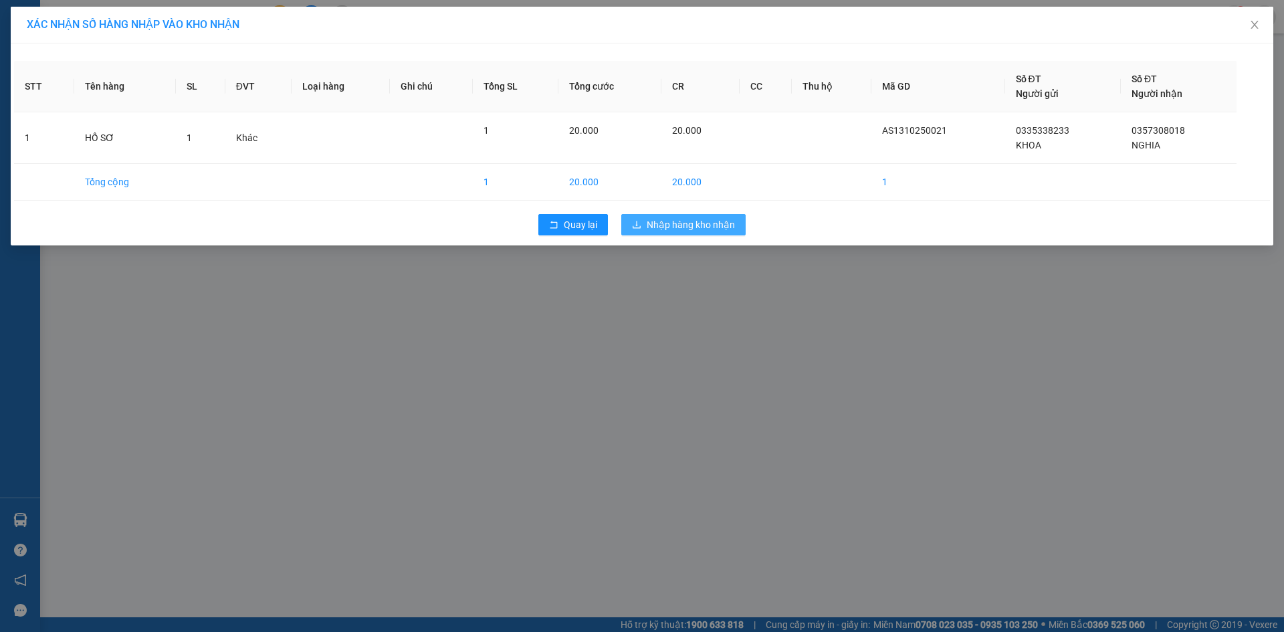
click at [685, 229] on span "Nhập hàng kho nhận" at bounding box center [691, 224] width 88 height 15
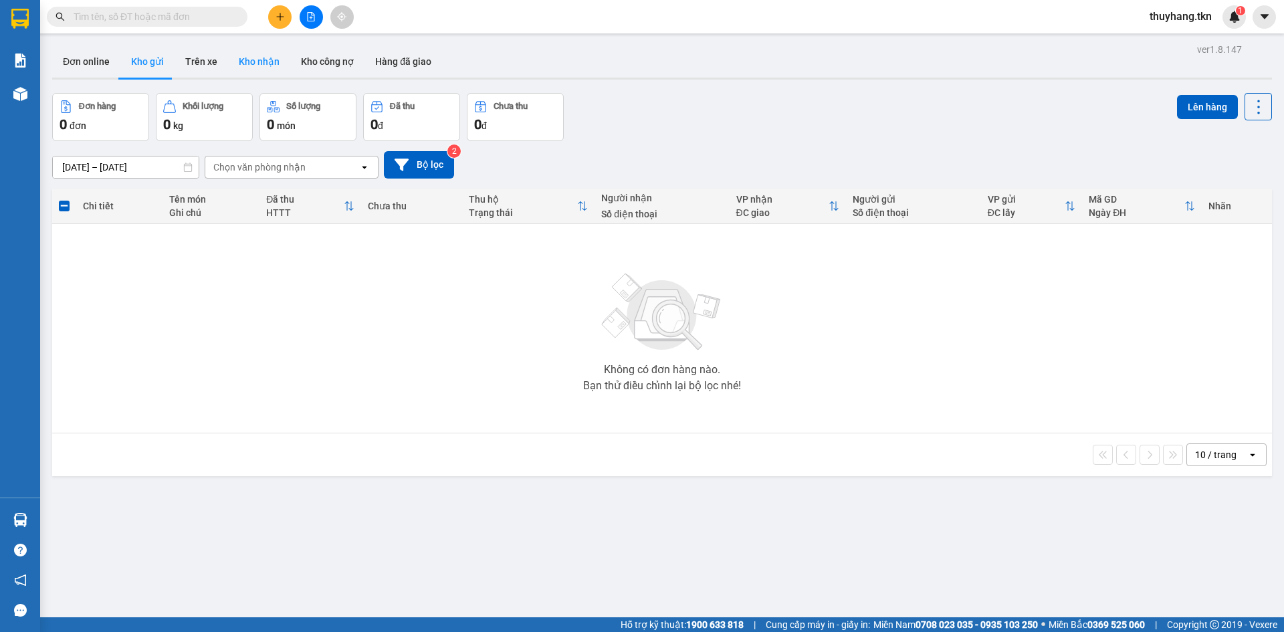
click at [264, 62] on button "Kho nhận" at bounding box center [259, 61] width 62 height 32
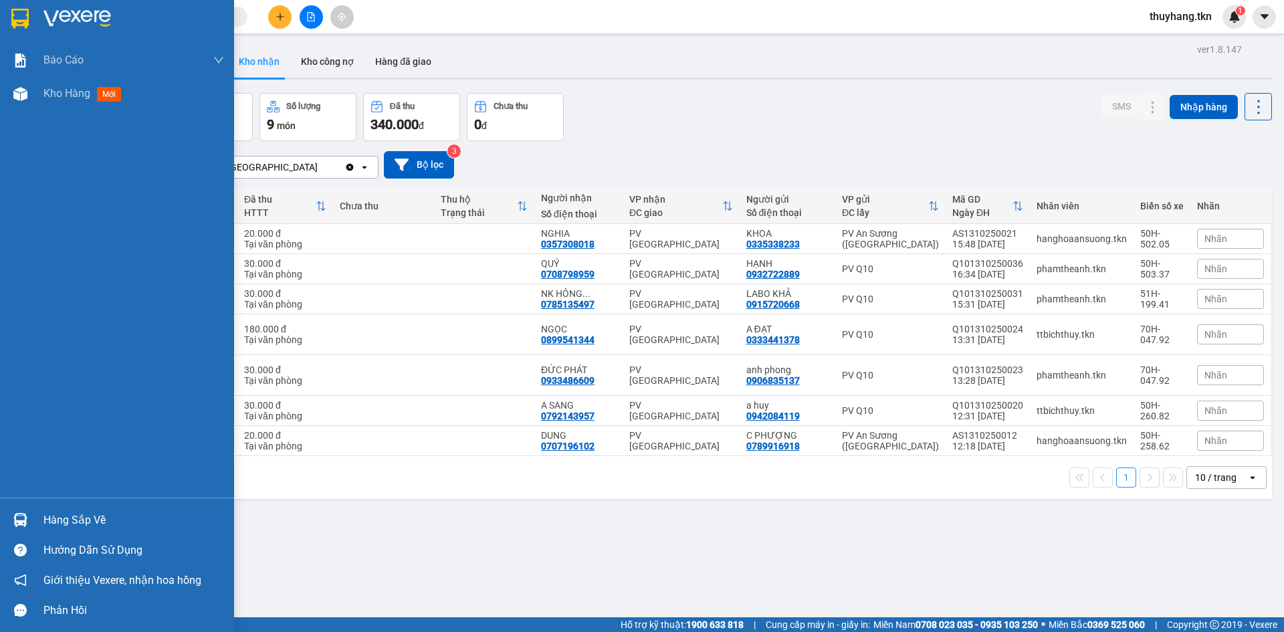
click at [48, 518] on div "Hàng sắp về" at bounding box center [133, 520] width 181 height 20
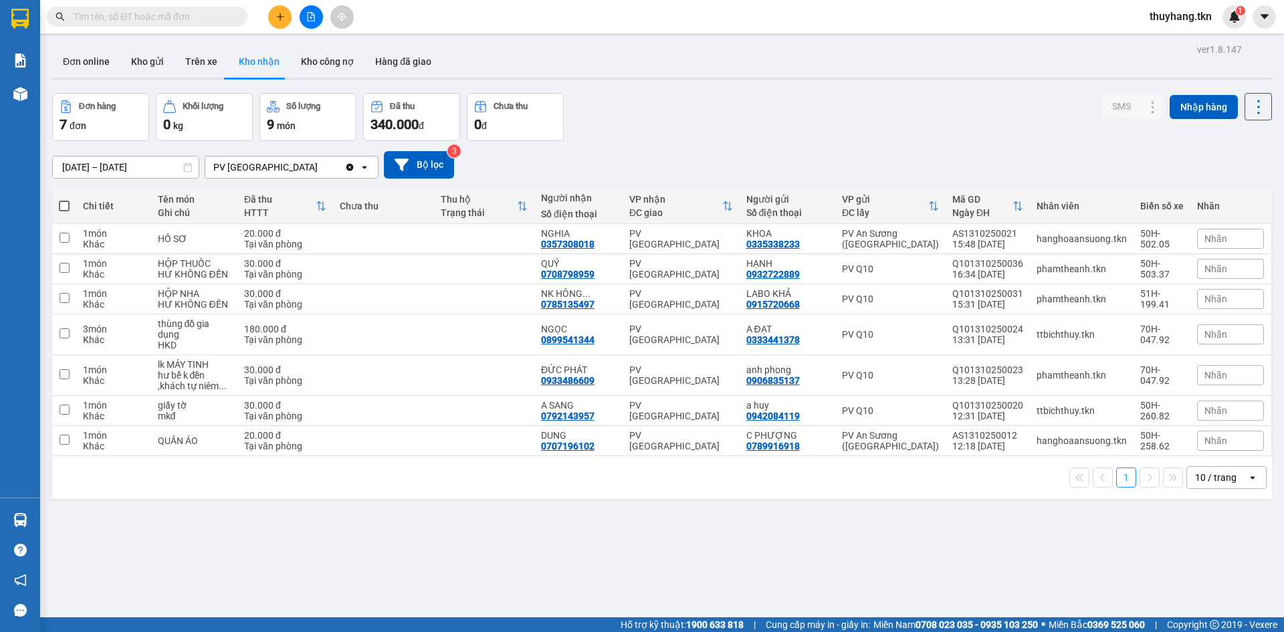
click at [662, 557] on section "Kết quả tìm kiếm ( 7 ) Bộ lọc Mã ĐH Trạng thái Món hàng Thu hộ Tổng cước Chưa c…" at bounding box center [642, 316] width 1284 height 632
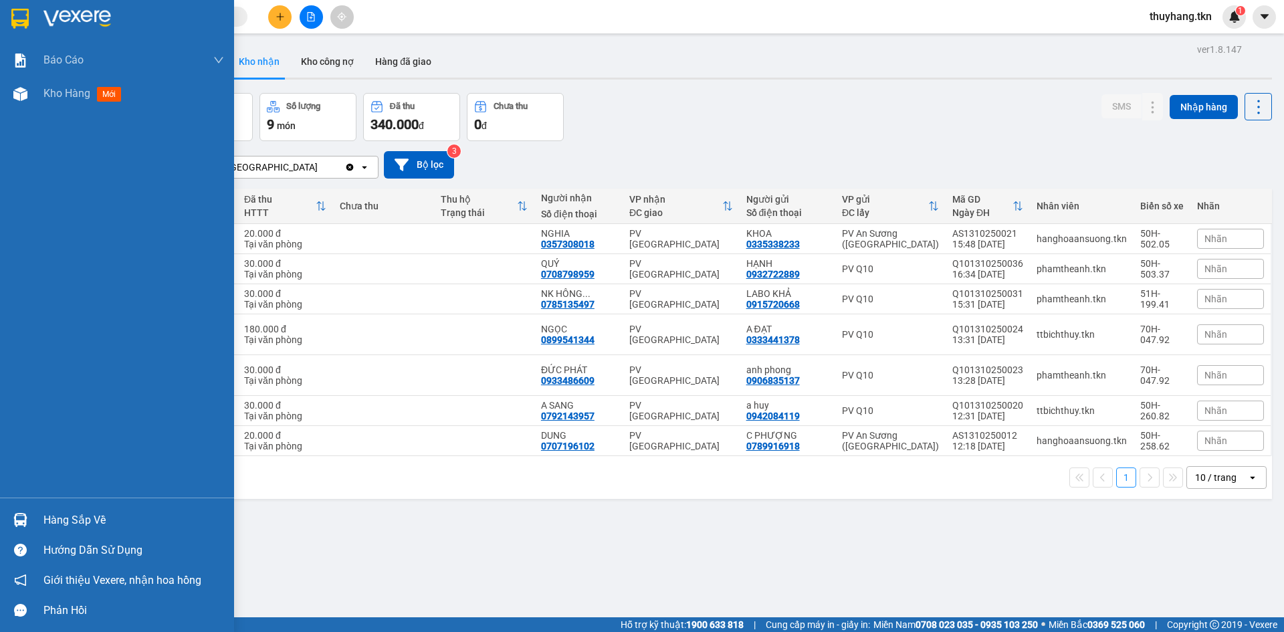
click at [34, 540] on div "Hướng dẫn sử dụng" at bounding box center [117, 550] width 234 height 30
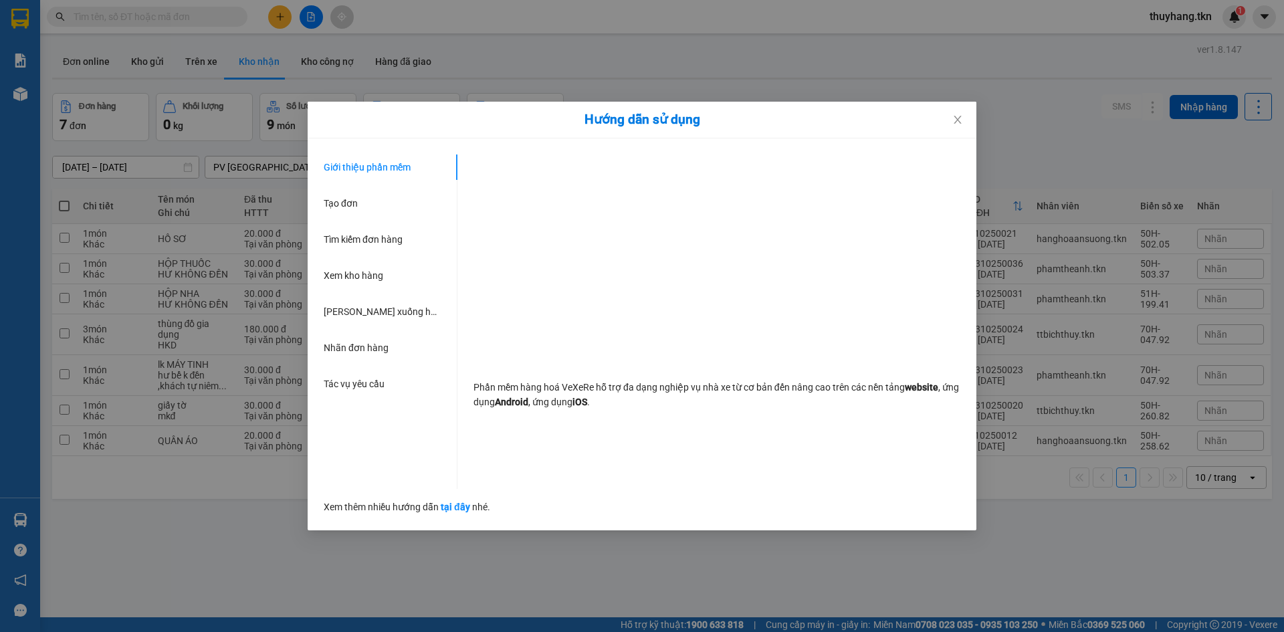
click at [240, 538] on div "Hướng dẫn sử dụng Giới thiệu phần mềm Tạo đơn Tìm kiếm đơn hàng Xem kho hàng Lê…" at bounding box center [642, 316] width 1284 height 632
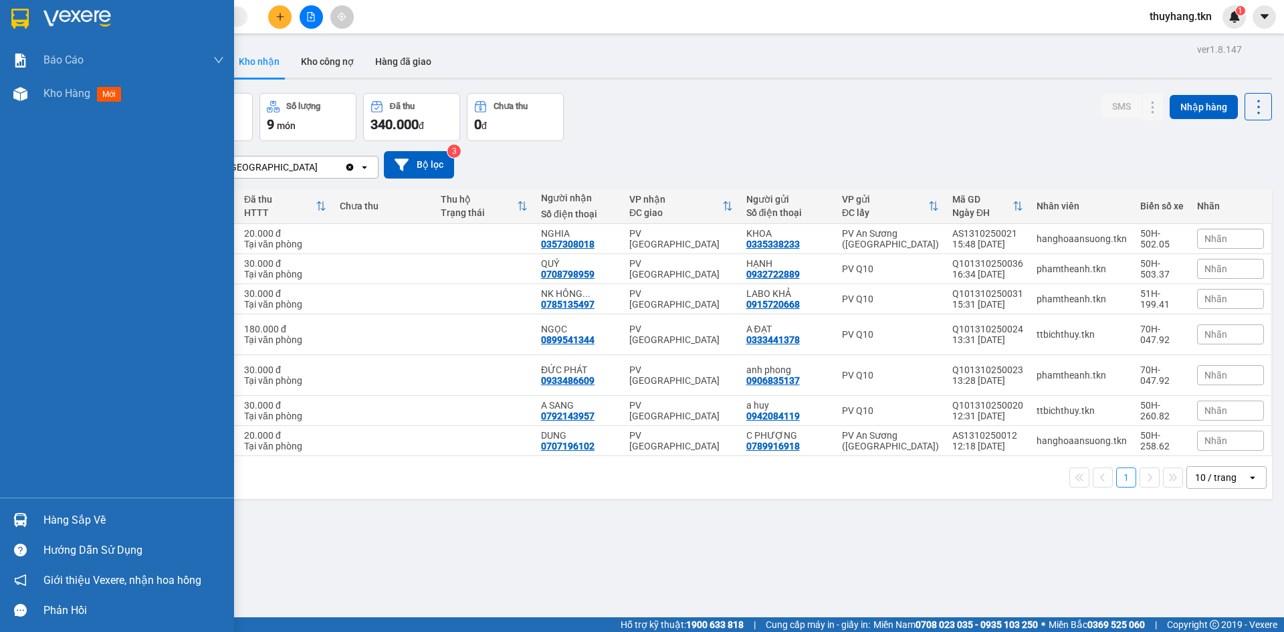
click at [31, 518] on div at bounding box center [20, 519] width 23 height 23
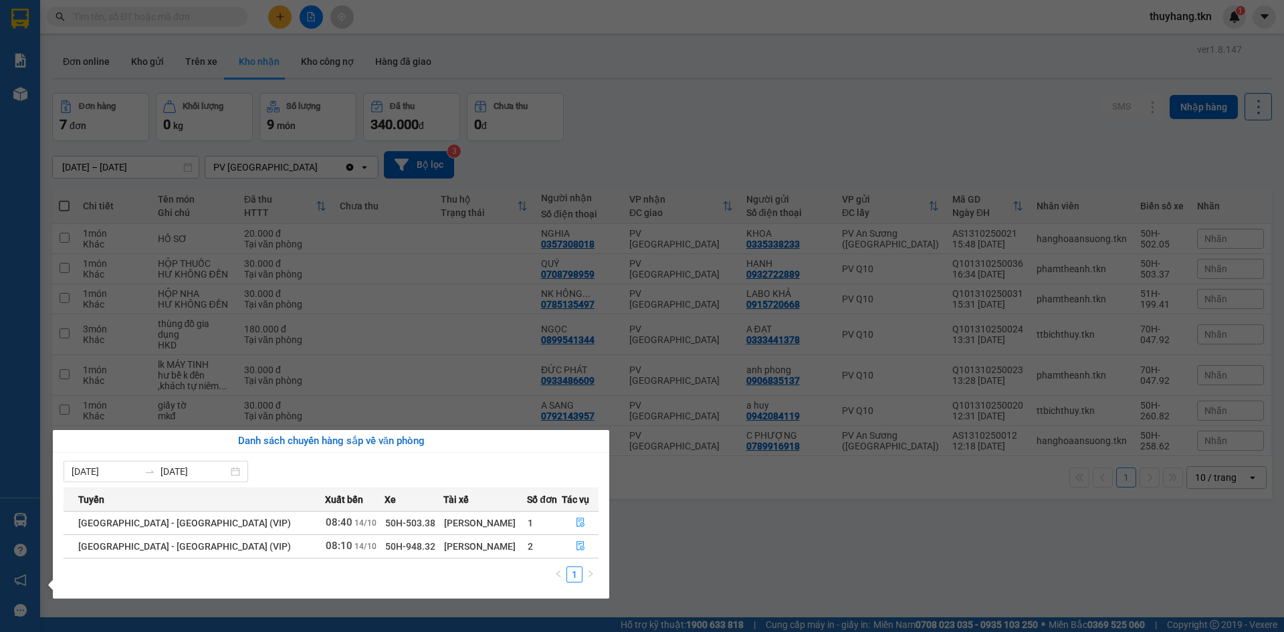
click at [692, 566] on section "Kết quả tìm kiếm ( 7 ) Bộ lọc Mã ĐH Trạng thái Món hàng Thu hộ Tổng cước Chưa c…" at bounding box center [642, 316] width 1284 height 632
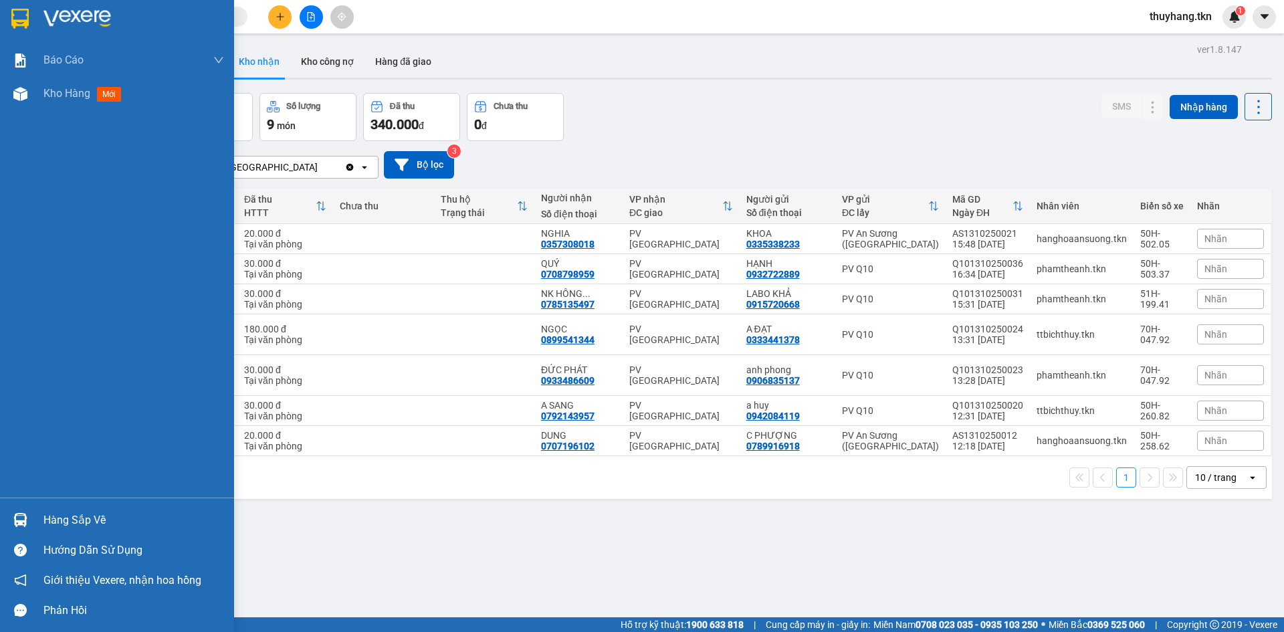
click at [25, 522] on img at bounding box center [20, 520] width 14 height 14
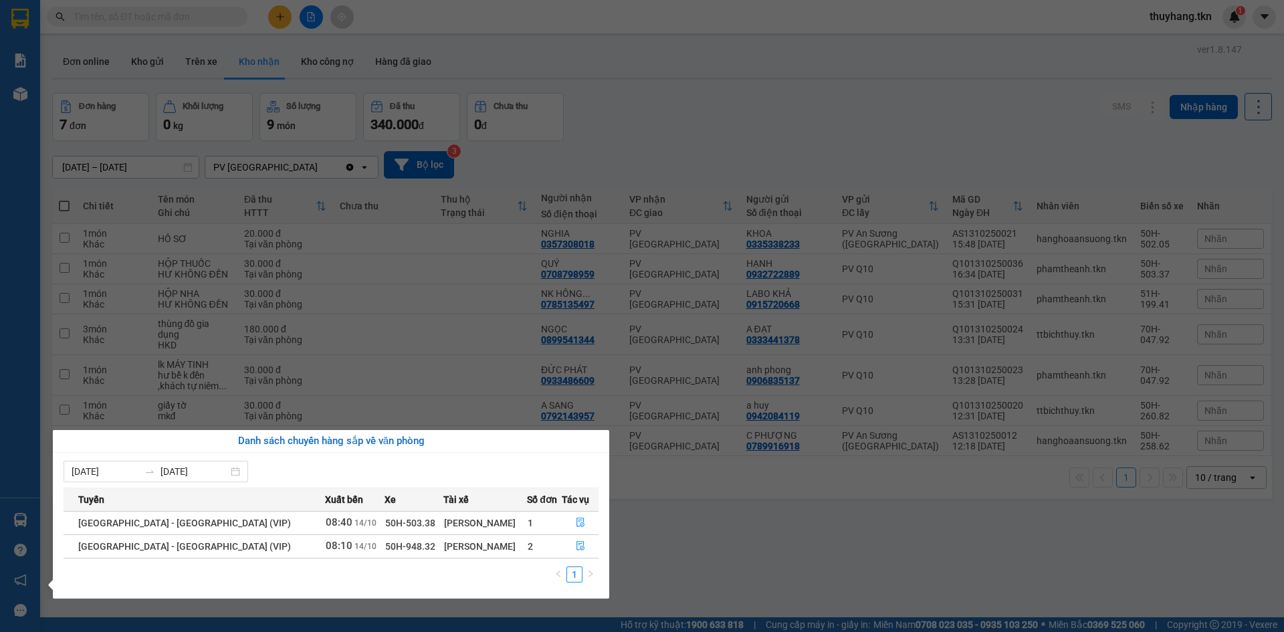
click at [742, 545] on section "Kết quả tìm kiếm ( 7 ) Bộ lọc Mã ĐH Trạng thái Món hàng Thu hộ Tổng cước Chưa c…" at bounding box center [642, 316] width 1284 height 632
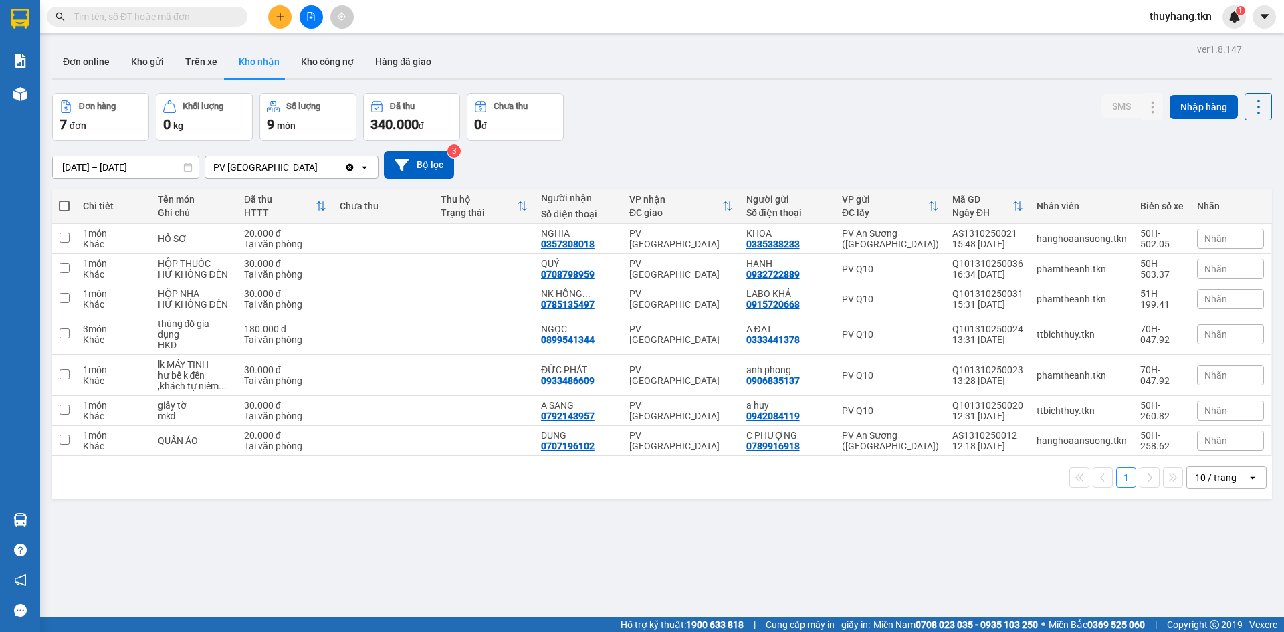
click at [45, 503] on main "ver 1.8.147 Đơn online Kho gửi Trên xe Kho nhận Kho công nợ Hàng đã giao Đơn hà…" at bounding box center [642, 308] width 1284 height 617
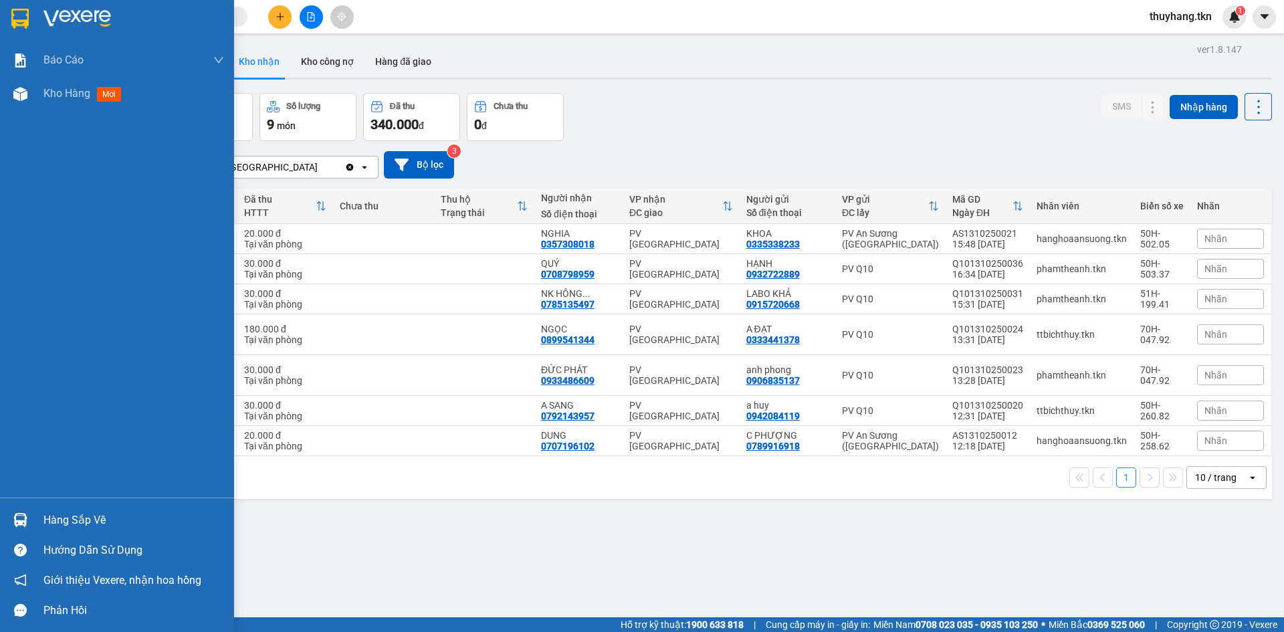
click at [27, 520] on img at bounding box center [20, 520] width 14 height 14
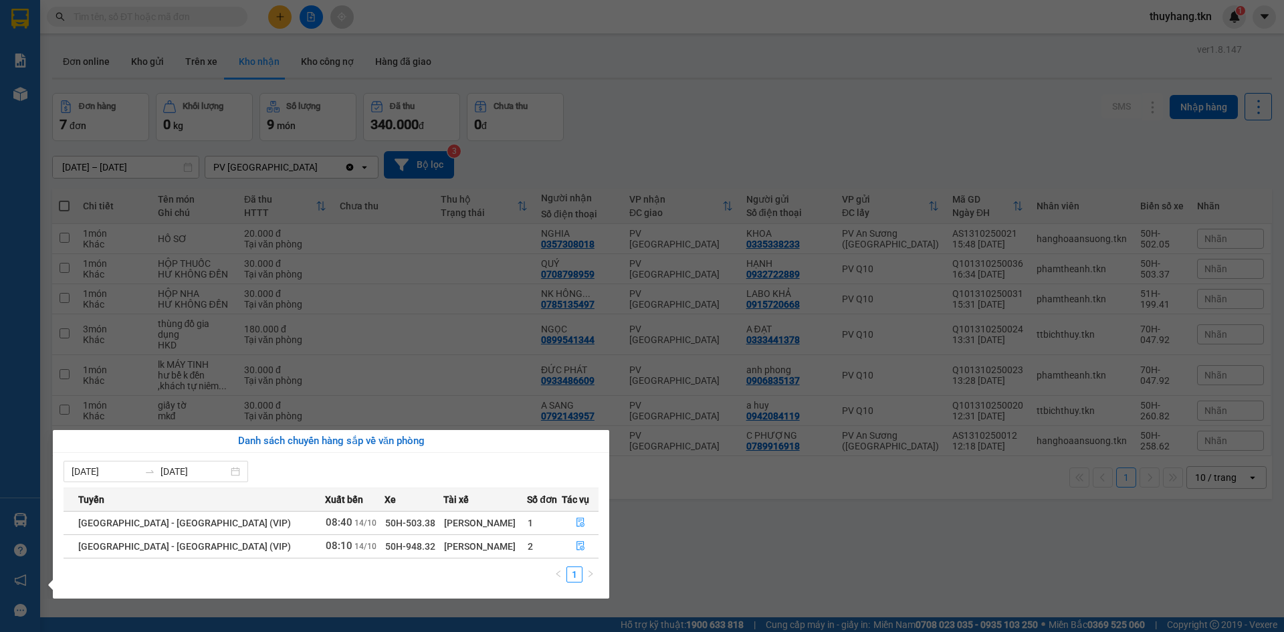
click at [749, 552] on section "Kết quả tìm kiếm ( 7 ) Bộ lọc Mã ĐH Trạng thái Món hàng Thu hộ Tổng cước Chưa c…" at bounding box center [642, 316] width 1284 height 632
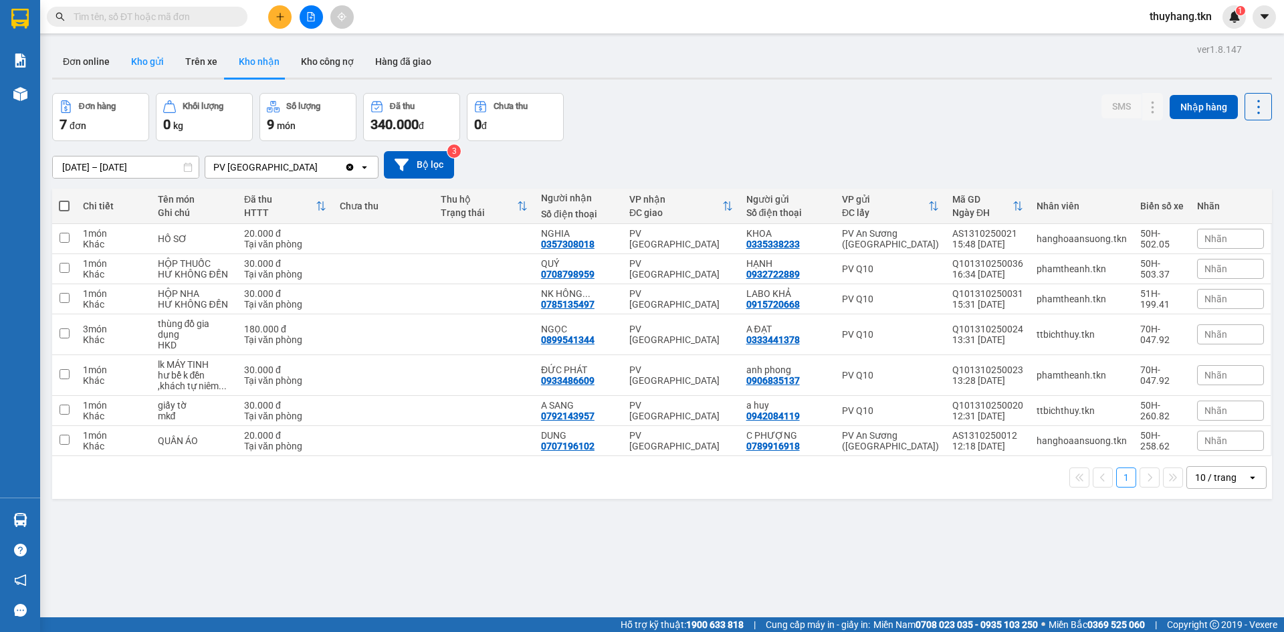
click at [148, 63] on button "Kho gửi" at bounding box center [147, 61] width 54 height 32
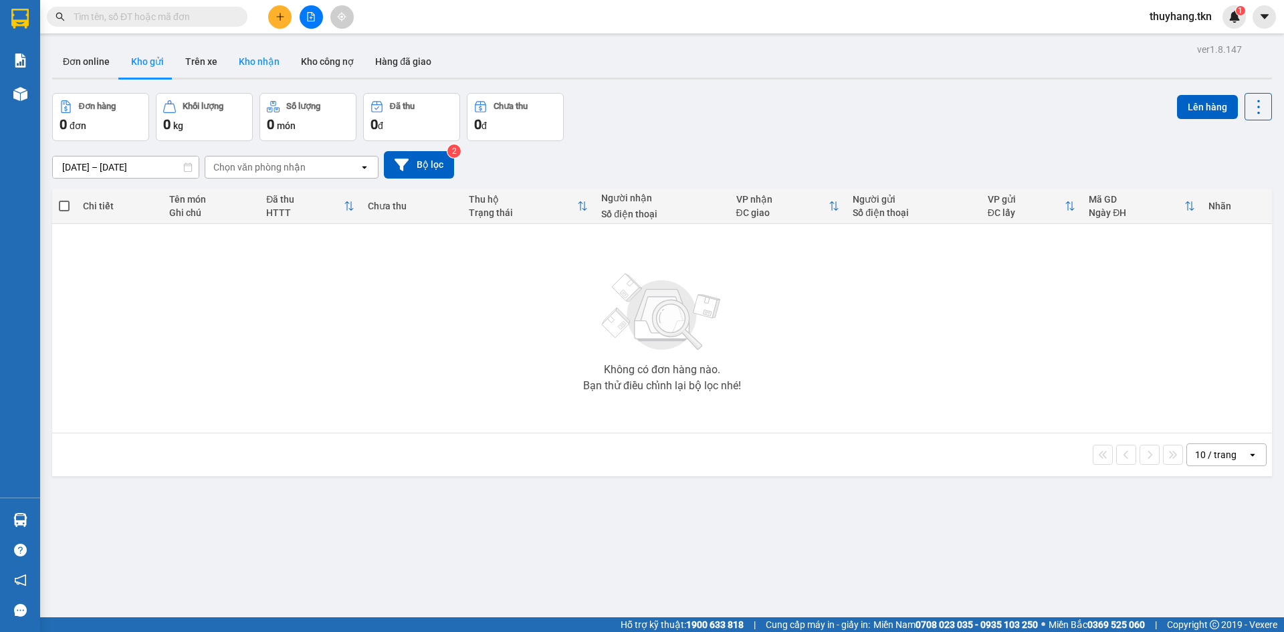
click at [262, 64] on button "Kho nhận" at bounding box center [259, 61] width 62 height 32
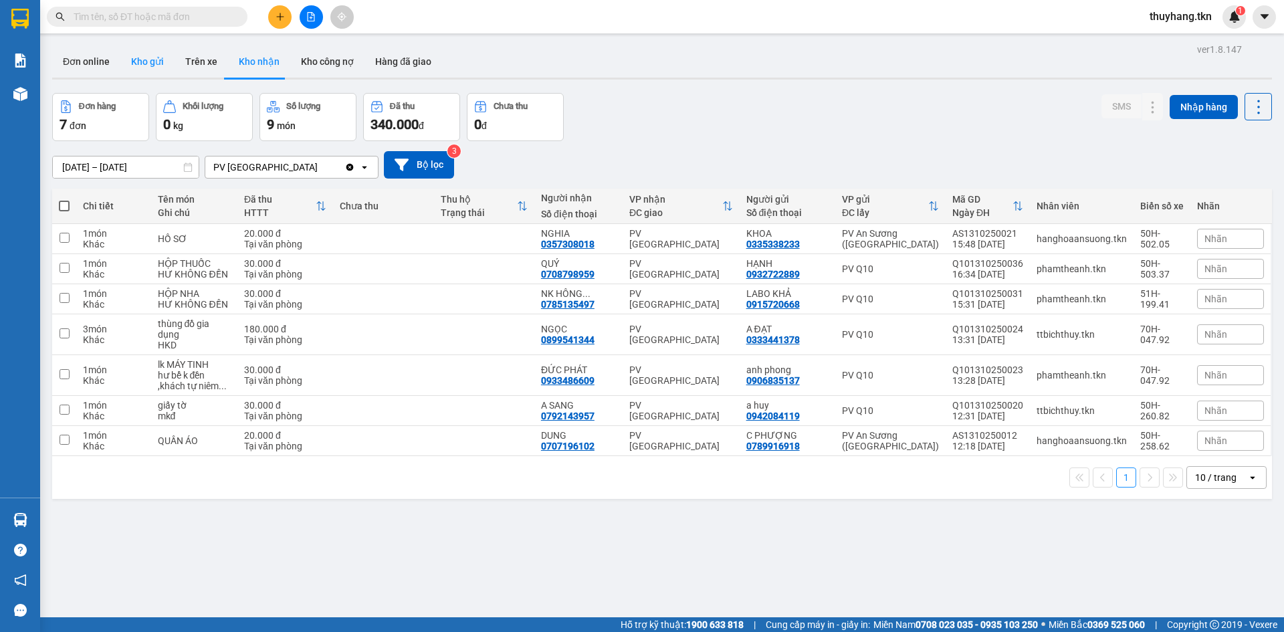
click at [156, 60] on button "Kho gửi" at bounding box center [147, 61] width 54 height 32
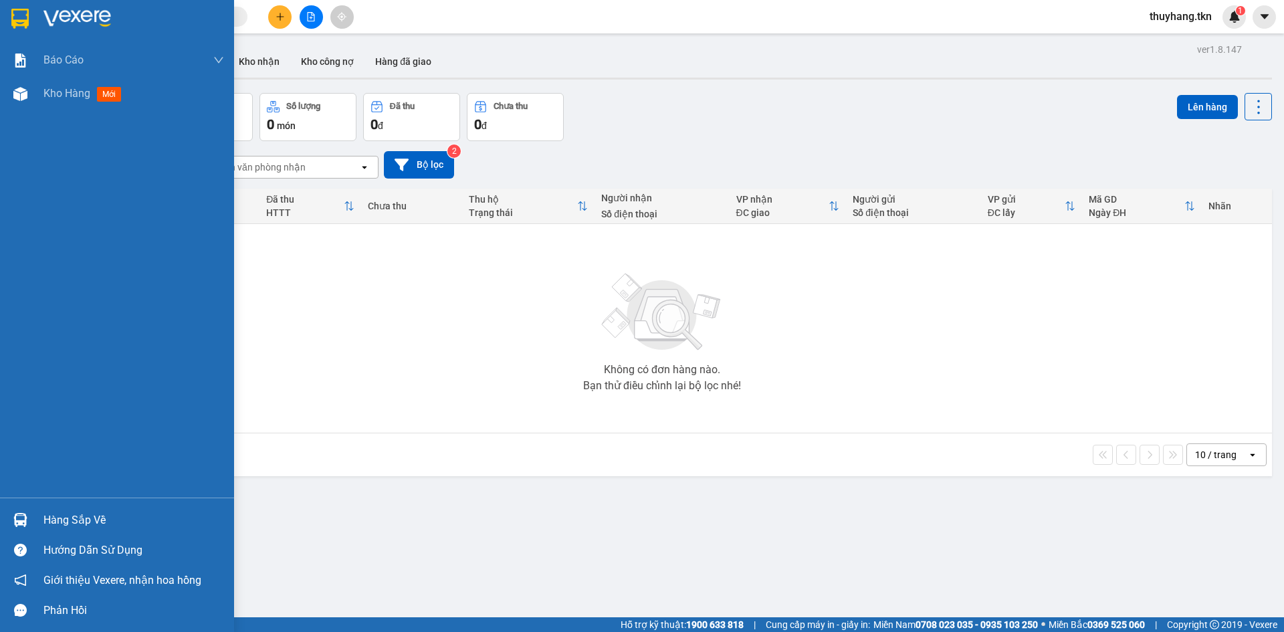
click at [62, 500] on div "Hàng sắp về Hướng dẫn sử dụng Giới thiệu Vexere, nhận hoa hồng Phản hồi" at bounding box center [117, 562] width 234 height 128
drag, startPoint x: 62, startPoint y: 514, endPoint x: 86, endPoint y: 518, distance: 25.1
click at [62, 517] on div "Hàng sắp về" at bounding box center [133, 520] width 181 height 20
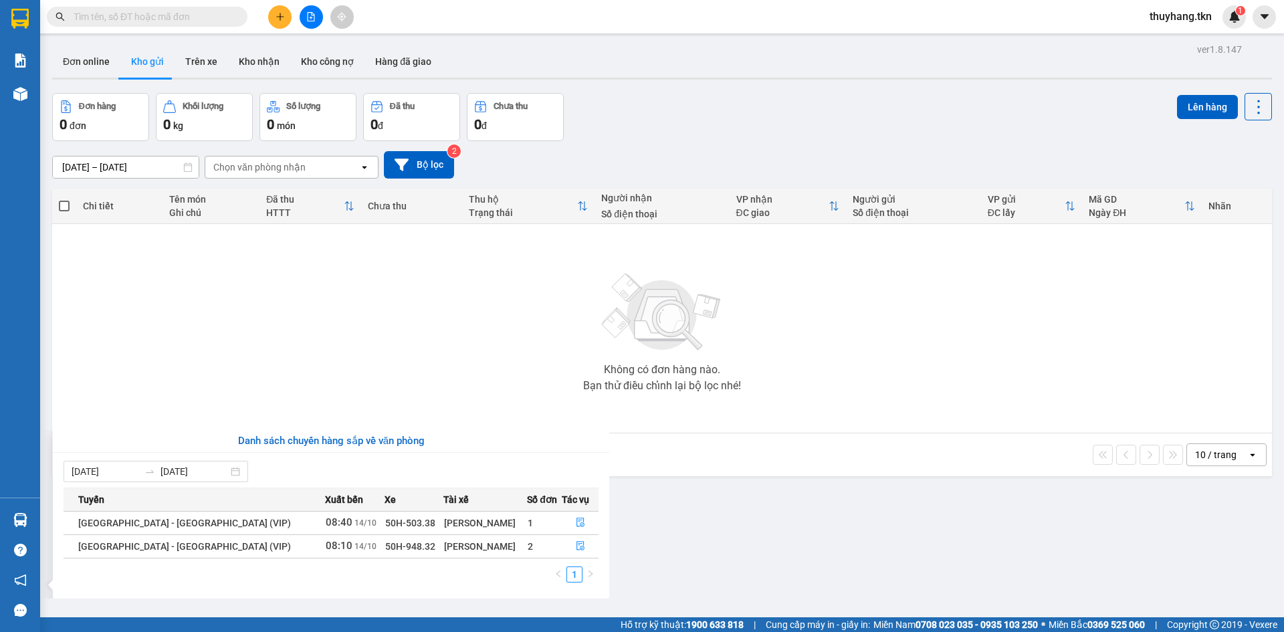
click at [675, 550] on section "Kết quả tìm kiếm ( 7 ) Bộ lọc Mã ĐH Trạng thái Món hàng Thu hộ Tổng cước Chưa c…" at bounding box center [642, 316] width 1284 height 632
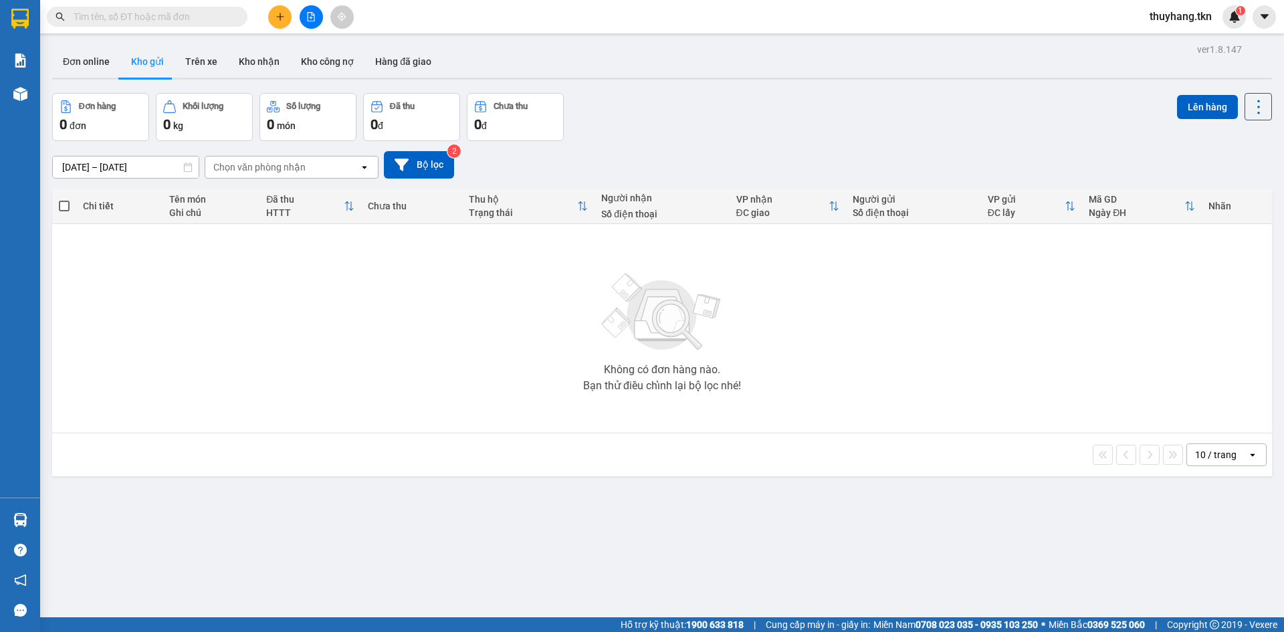
click at [292, 13] on div at bounding box center [311, 16] width 100 height 23
click at [286, 17] on button at bounding box center [279, 16] width 23 height 23
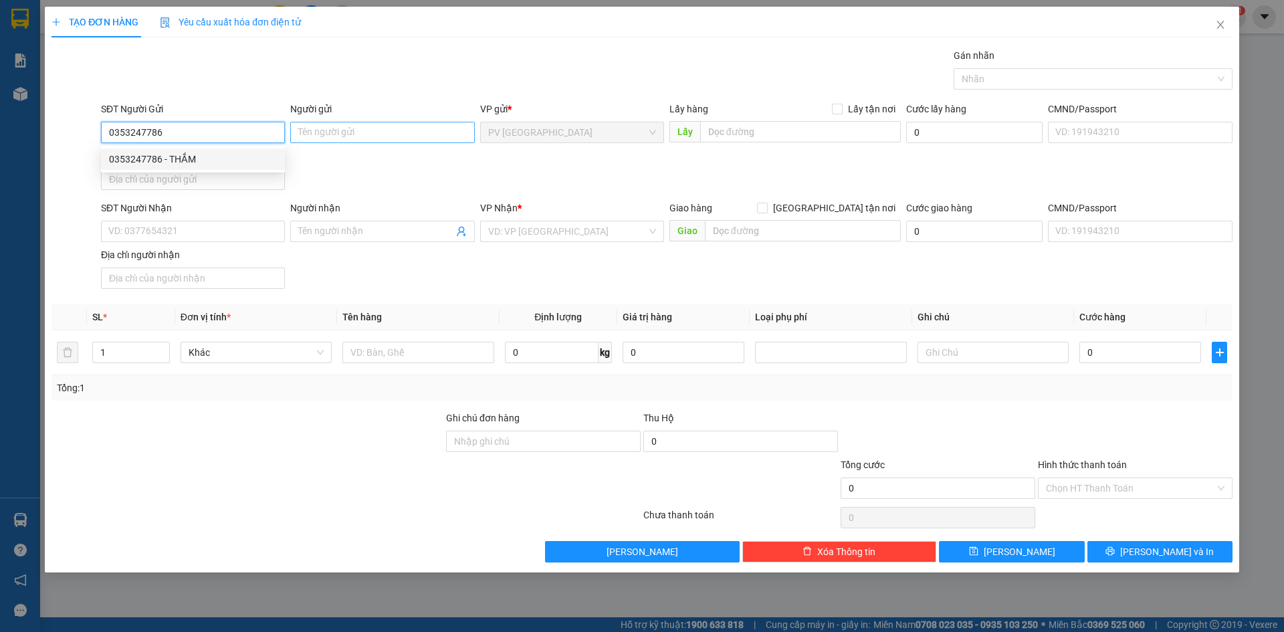
type input "0353247786"
click at [372, 134] on input "Người gửi" at bounding box center [382, 132] width 184 height 21
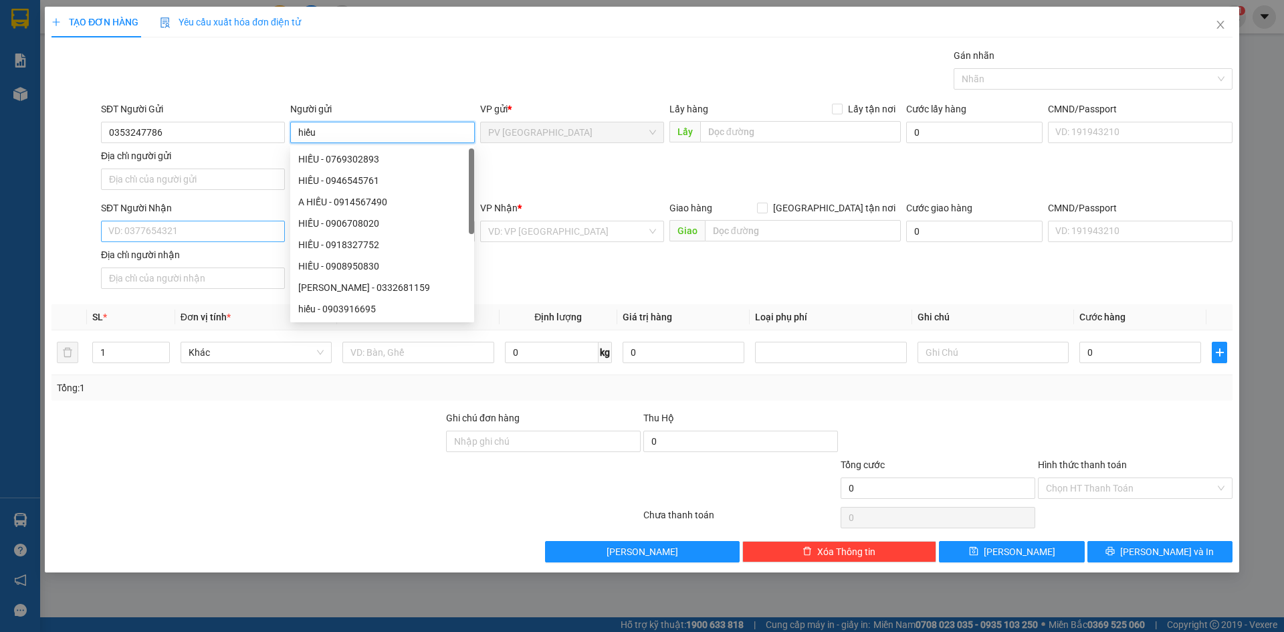
type input "hiếu"
click at [191, 235] on input "SĐT Người Nhận" at bounding box center [193, 231] width 184 height 21
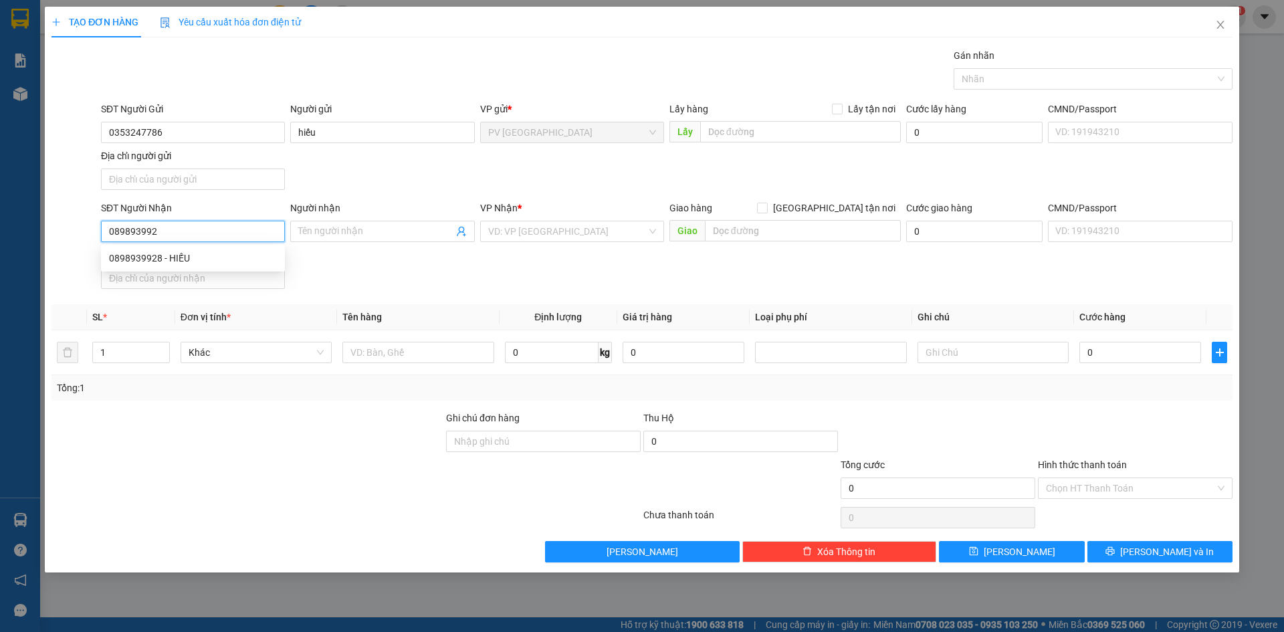
type input "0898939928"
click at [205, 257] on div "0898939928 - HIẾU" at bounding box center [193, 258] width 168 height 15
type input "HIẾU"
type input "20.000"
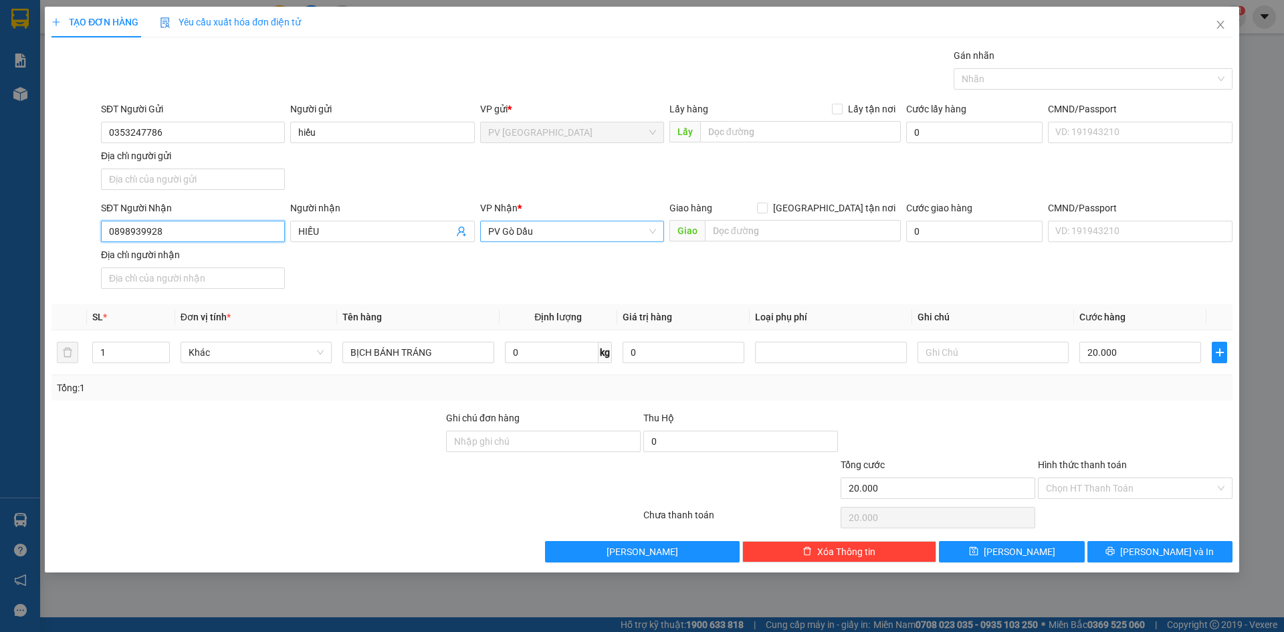
click at [540, 225] on span "PV Gò Dầu" at bounding box center [572, 231] width 168 height 20
type input "0898939928"
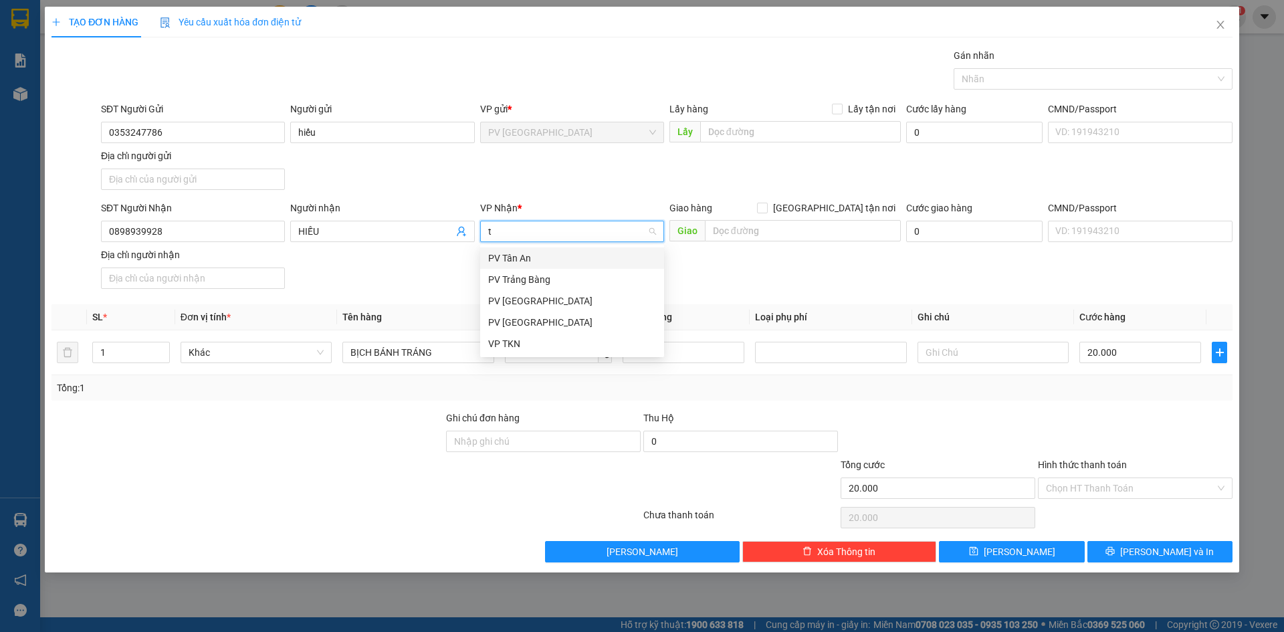
type input "tr"
click at [544, 253] on div "PV Trảng Bàng" at bounding box center [572, 258] width 168 height 15
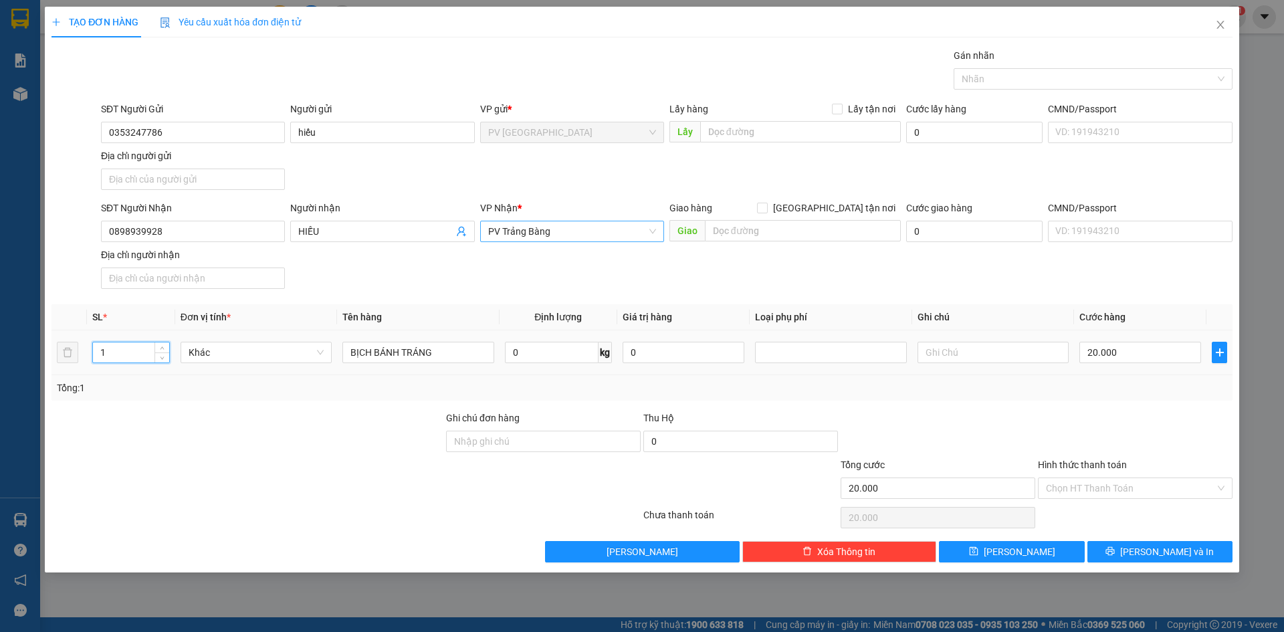
drag, startPoint x: 128, startPoint y: 349, endPoint x: 98, endPoint y: 358, distance: 31.5
click at [98, 358] on input "1" at bounding box center [131, 352] width 76 height 20
type input "2"
click at [347, 356] on input "BỊCH BÁNH TRÁNG" at bounding box center [417, 352] width 151 height 21
type input "0"
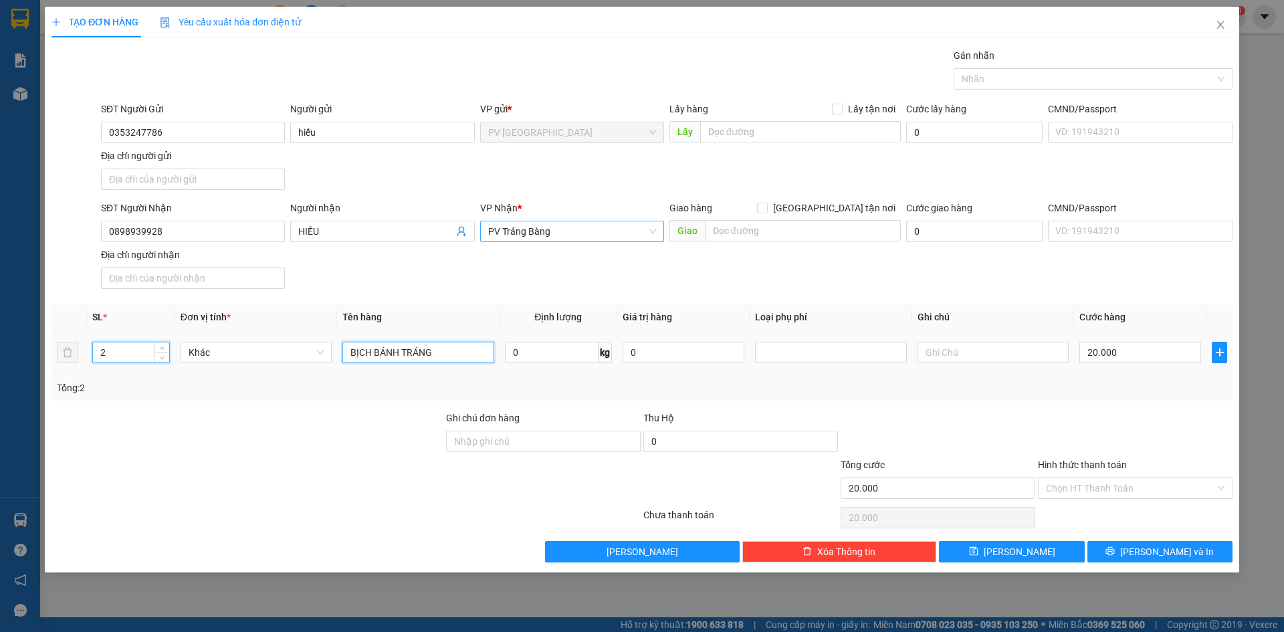
type input "0"
type input "2 BỊCH BÁNH TRÁNG"
click at [955, 354] on input "text" at bounding box center [992, 352] width 151 height 21
type input "hư k đền"
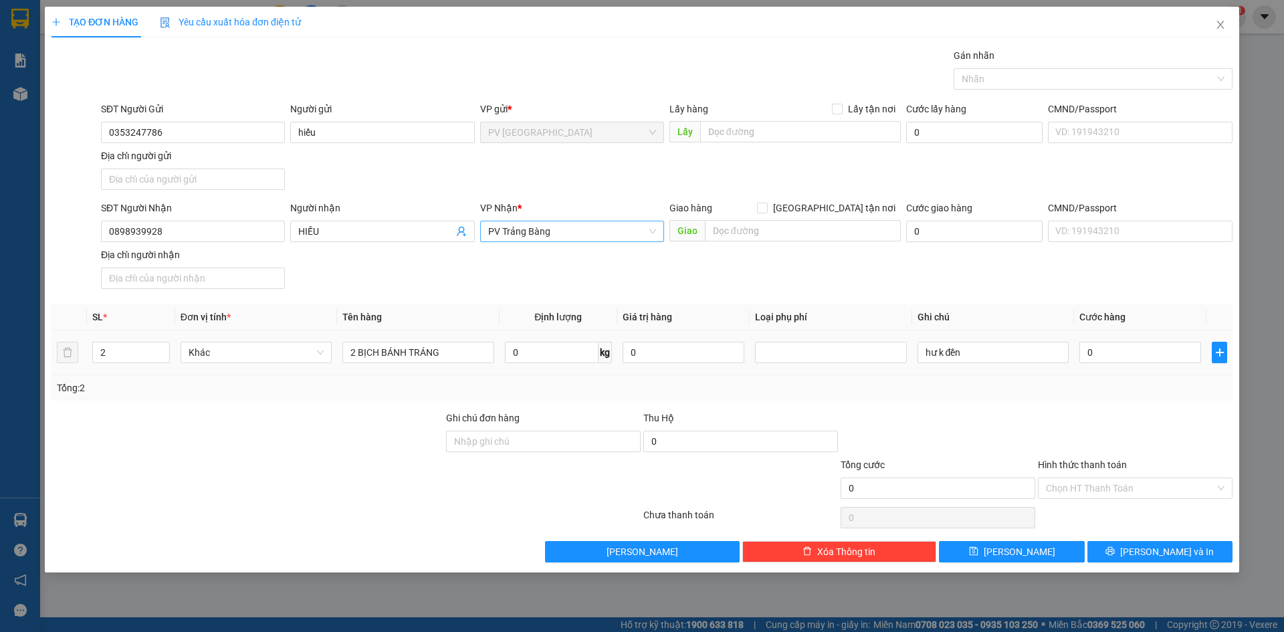
drag, startPoint x: 1095, startPoint y: 336, endPoint x: 1099, endPoint y: 344, distance: 9.0
click at [1097, 338] on td "0" at bounding box center [1140, 352] width 132 height 45
click at [1100, 345] on input "0" at bounding box center [1140, 352] width 122 height 21
type input "5"
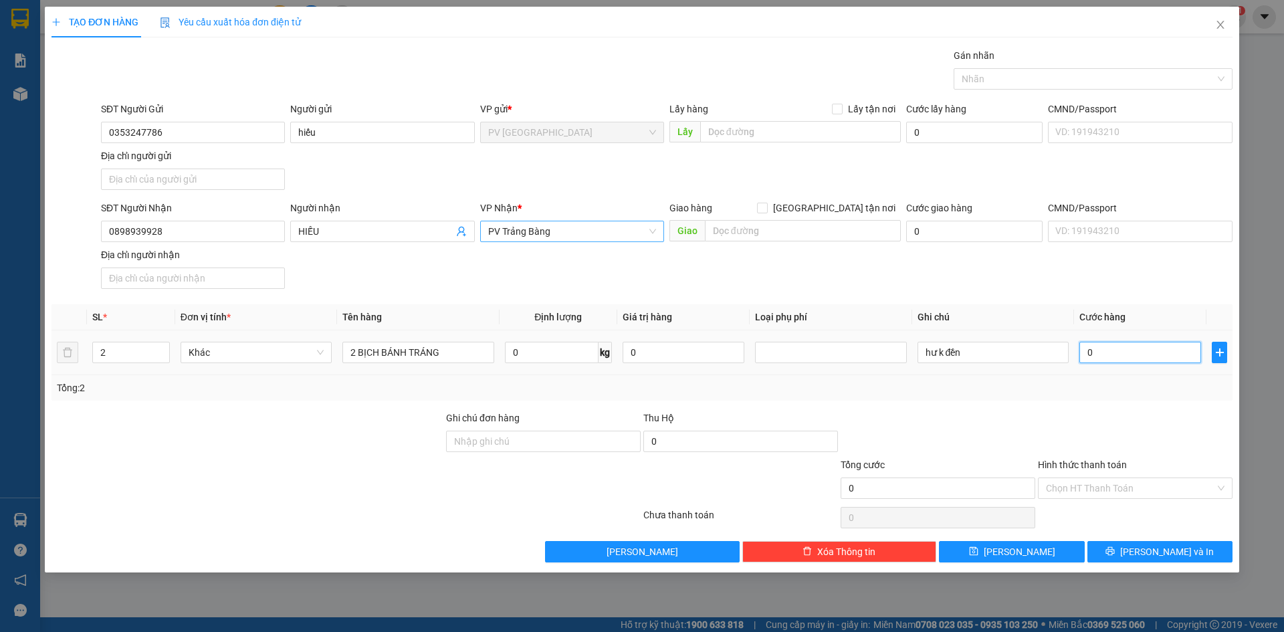
type input "5"
type input "50"
type input "500"
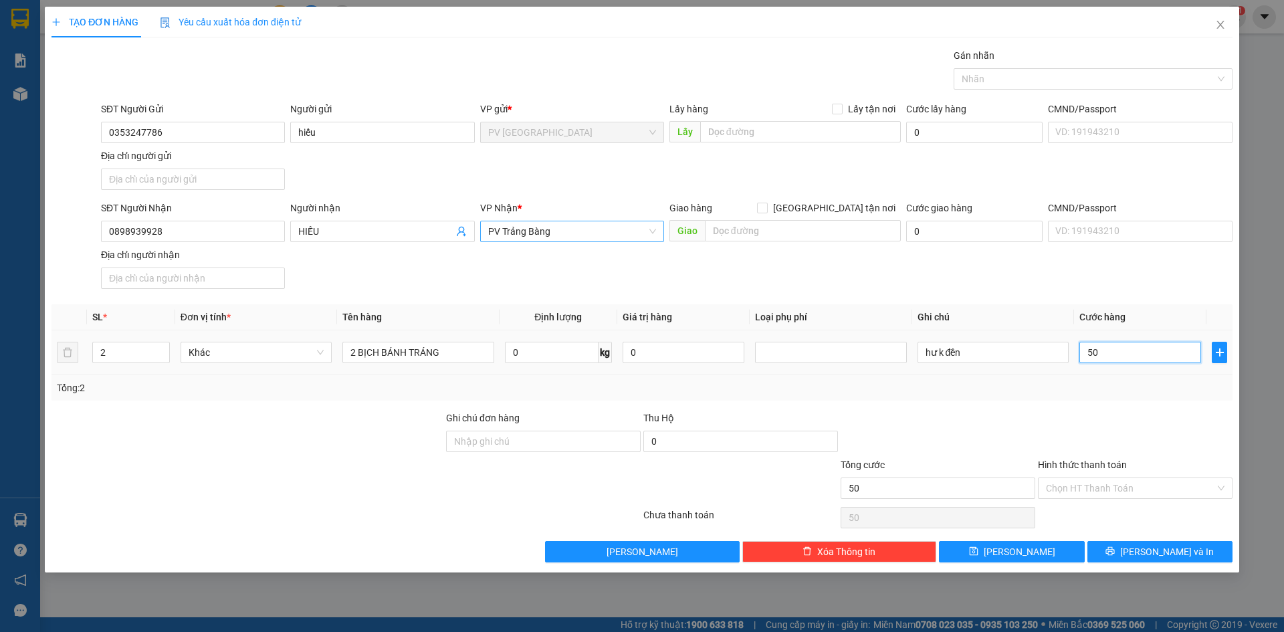
type input "500"
type input "5.000"
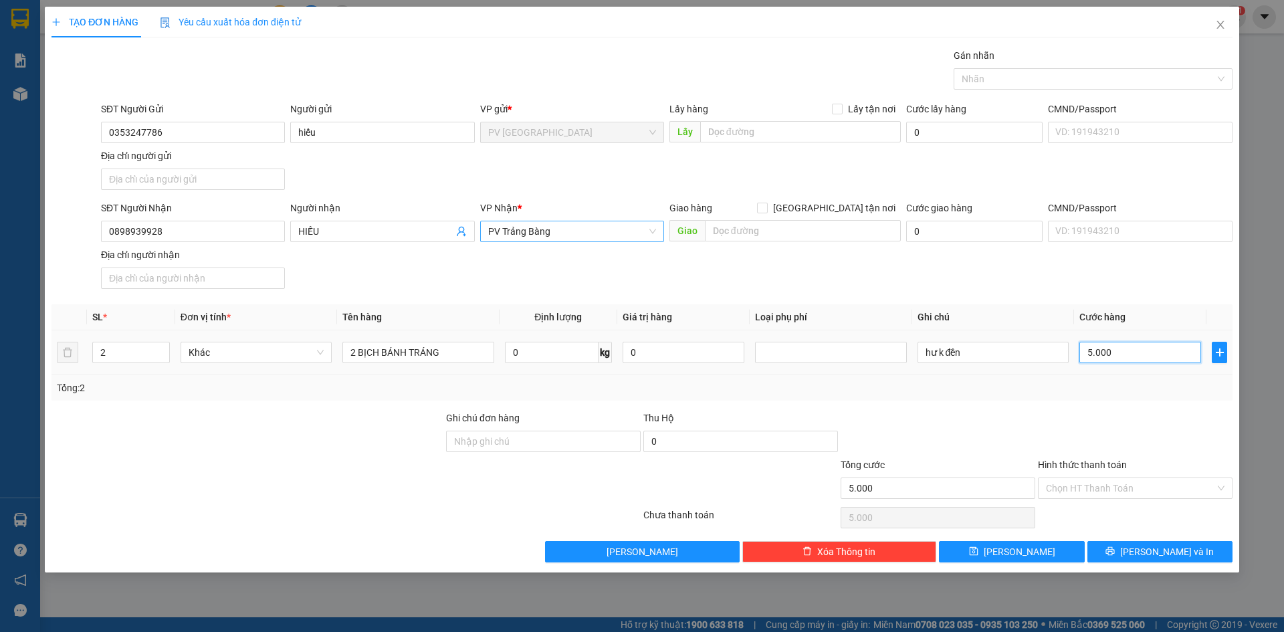
type input "50.000"
click at [1117, 481] on input "Hình thức thanh toán" at bounding box center [1130, 488] width 169 height 20
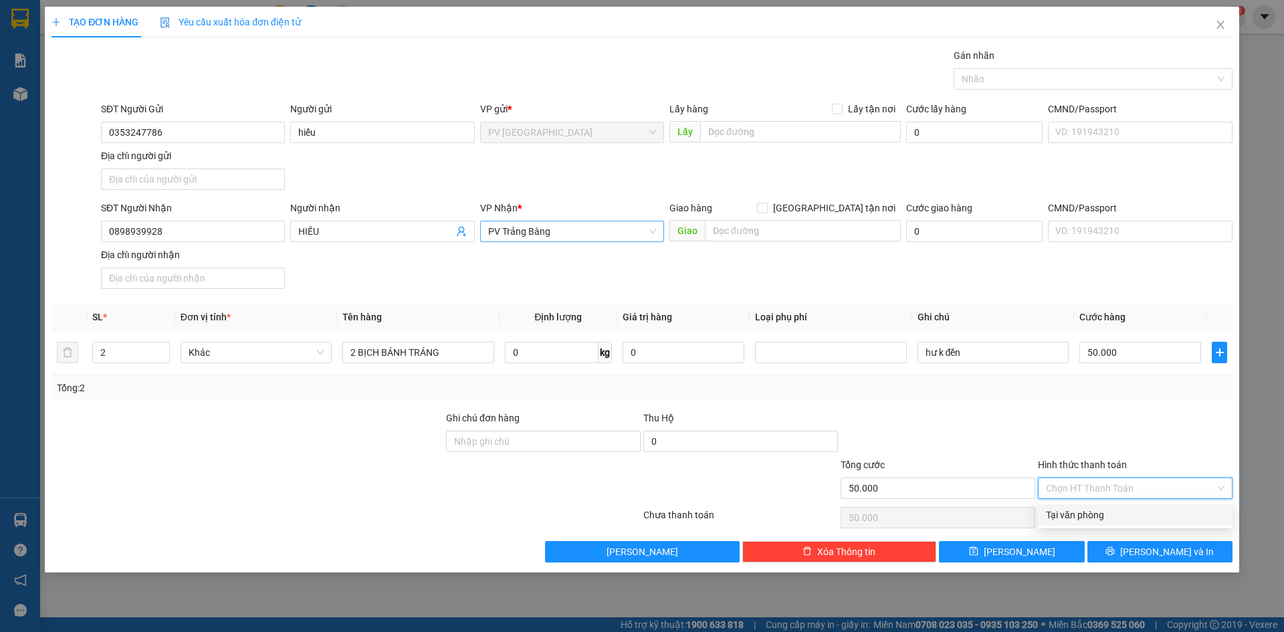
click at [1117, 509] on div "Tại văn phòng" at bounding box center [1135, 515] width 179 height 15
type input "0"
click at [1128, 550] on button "[PERSON_NAME] và In" at bounding box center [1159, 551] width 145 height 21
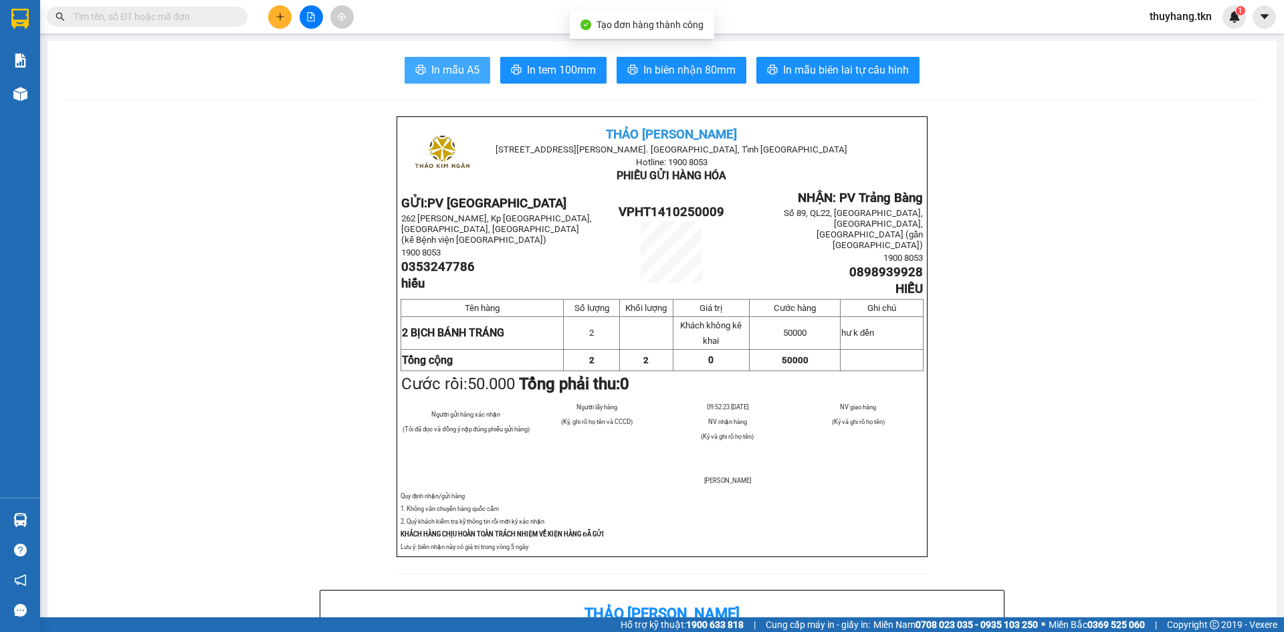
click at [445, 79] on button "In mẫu A5" at bounding box center [448, 70] width 86 height 27
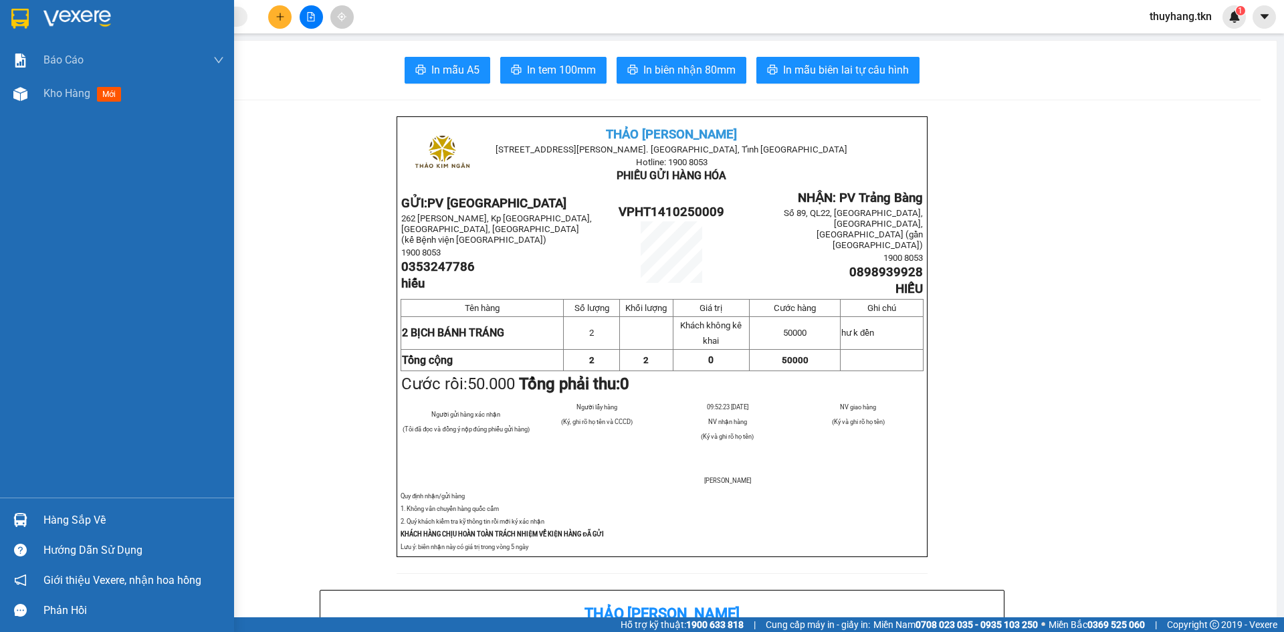
click at [28, 25] on img at bounding box center [19, 19] width 17 height 20
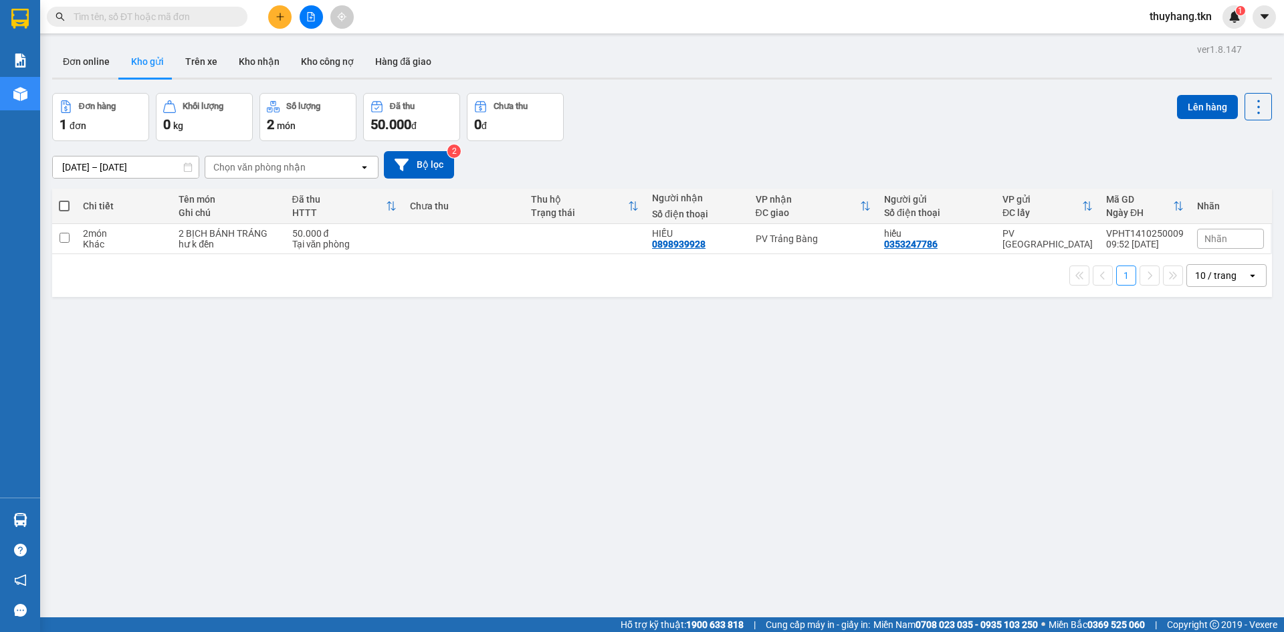
drag, startPoint x: 213, startPoint y: 263, endPoint x: 231, endPoint y: 253, distance: 20.7
click at [214, 264] on div "1 10 / trang open" at bounding box center [662, 275] width 1209 height 23
click at [232, 249] on td "2 BỊCH BÁNH TRÁNG hư k đền" at bounding box center [228, 239] width 113 height 30
checkbox input "true"
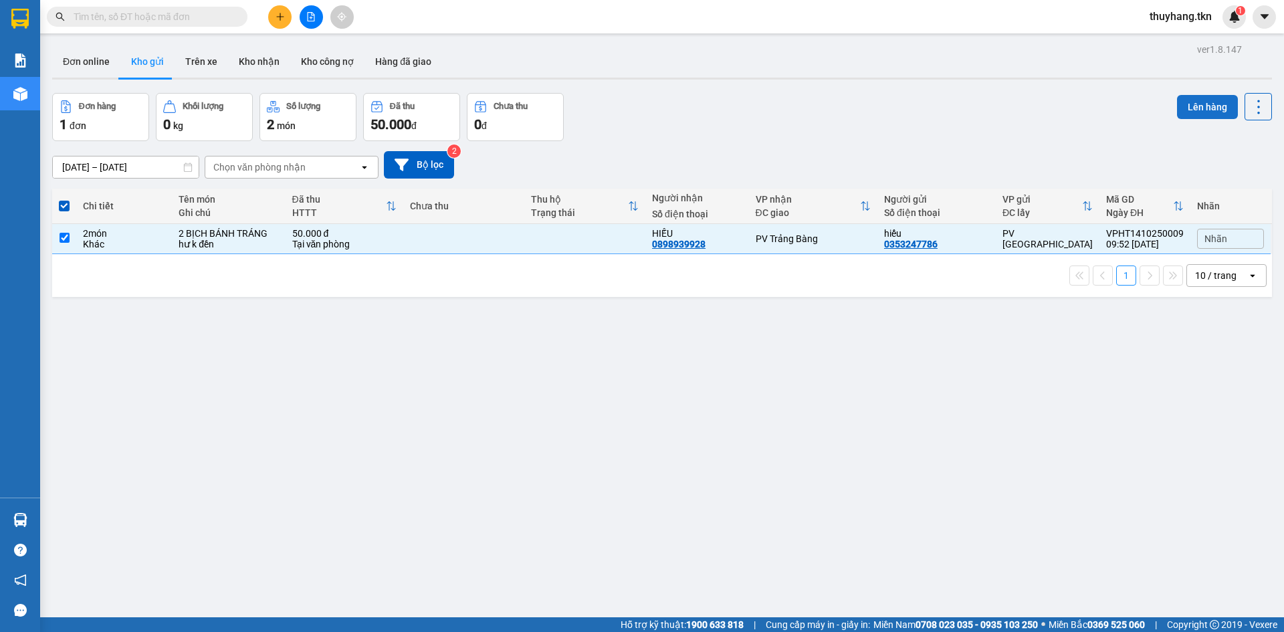
click at [1210, 103] on button "Lên hàng" at bounding box center [1207, 107] width 61 height 24
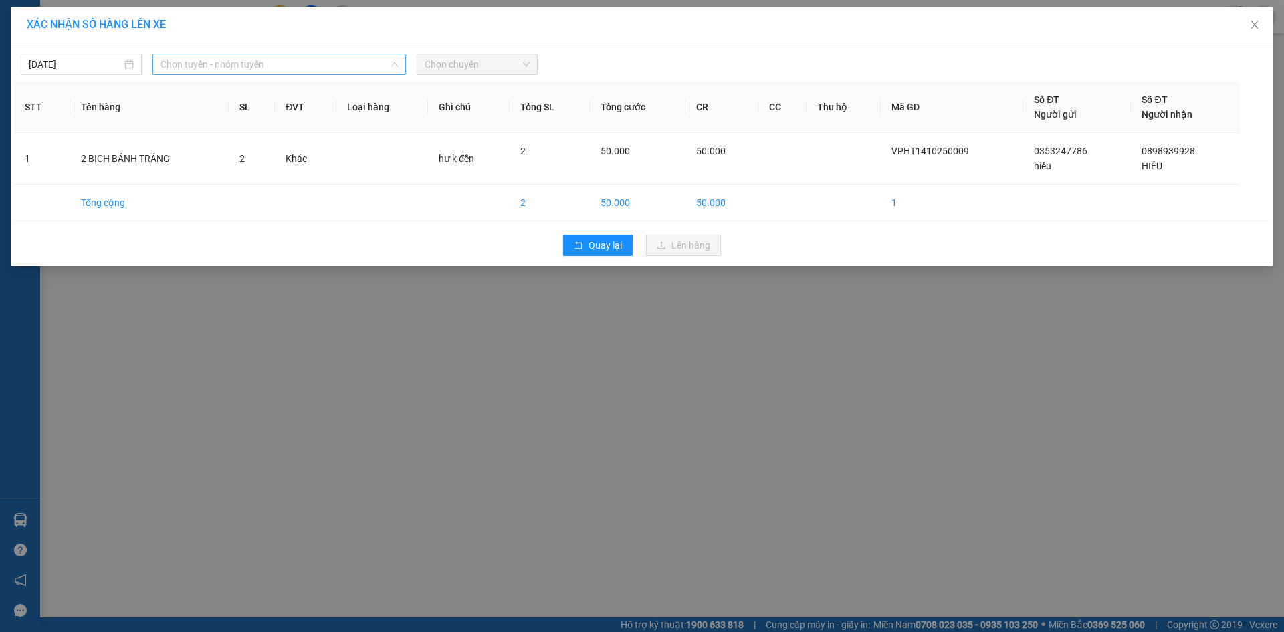
click at [302, 64] on span "Chọn tuyến - nhóm tuyến" at bounding box center [278, 64] width 237 height 20
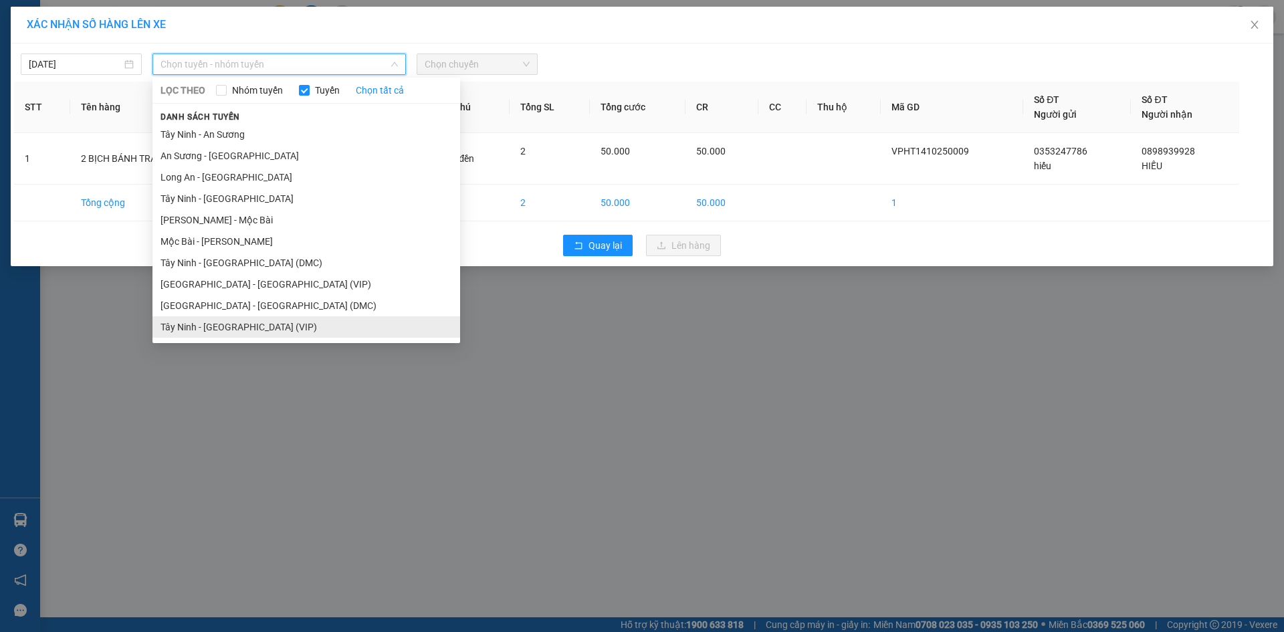
click at [310, 322] on li "Tây Ninh - [GEOGRAPHIC_DATA] (VIP)" at bounding box center [306, 326] width 308 height 21
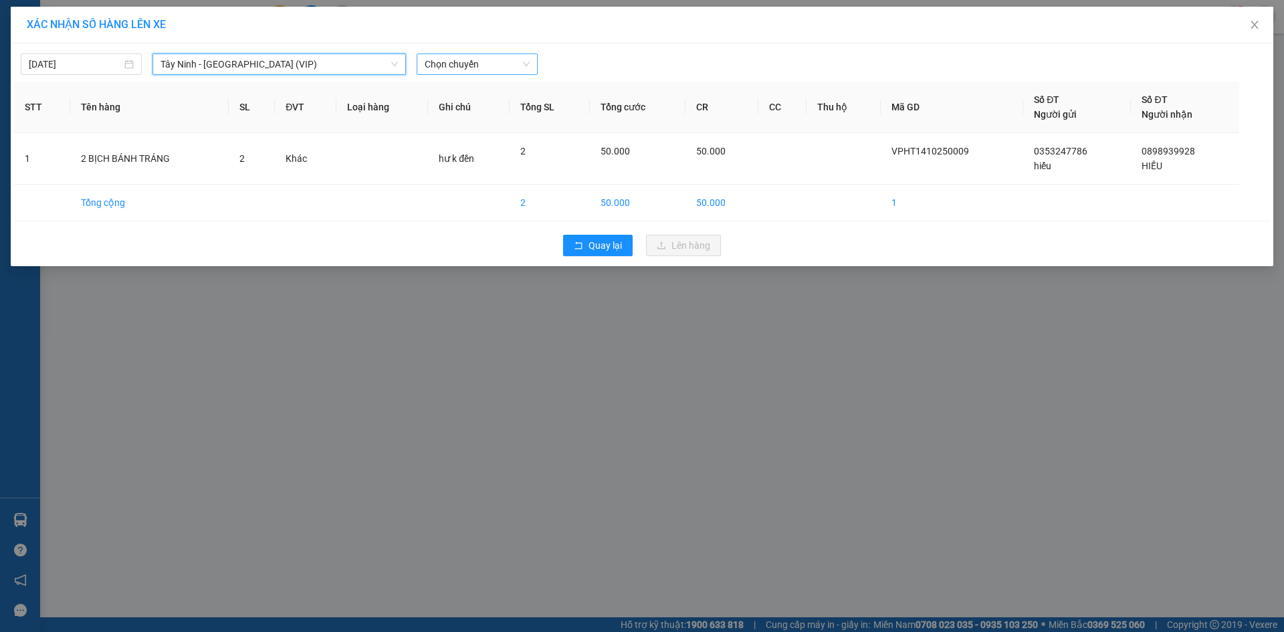
click at [471, 60] on span "Chọn chuyến" at bounding box center [477, 64] width 105 height 20
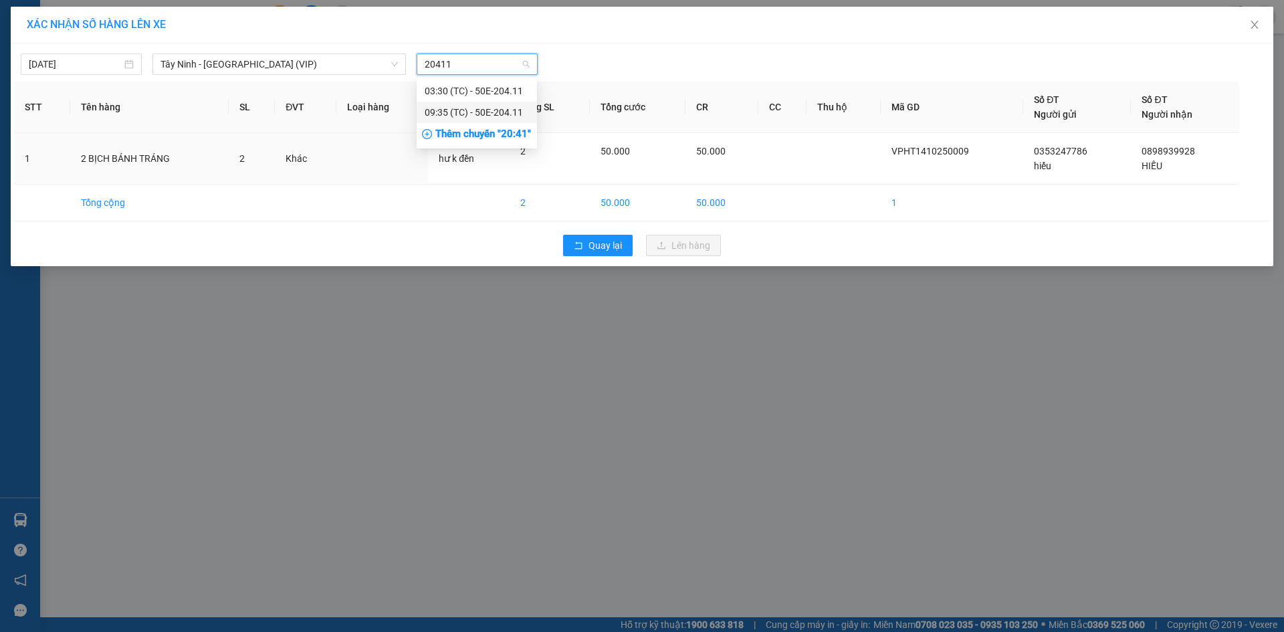
type input "20411"
click at [487, 338] on div "XÁC NHẬN SỐ HÀNG LÊN XE [DATE] [GEOGRAPHIC_DATA] - [GEOGRAPHIC_DATA] (VIP) LỌC …" at bounding box center [642, 316] width 1284 height 632
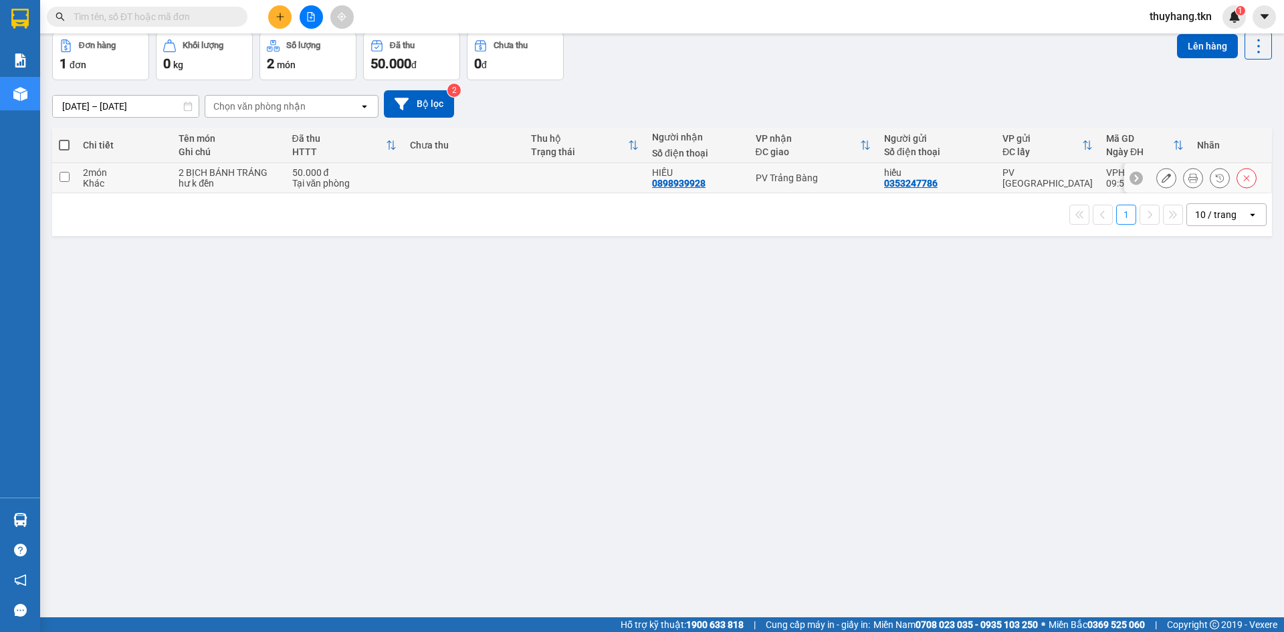
scroll to position [62, 0]
click at [240, 172] on div "2 BỊCH BÁNH TRÁNG" at bounding box center [229, 172] width 100 height 11
checkbox input "true"
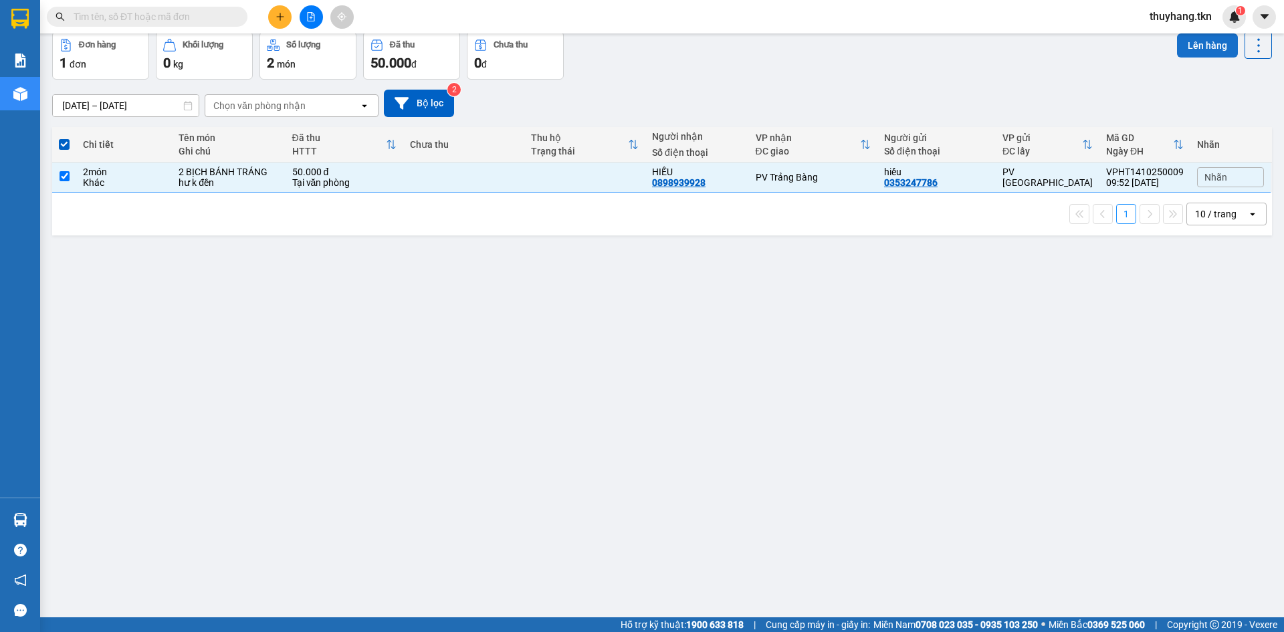
click at [1184, 46] on button "Lên hàng" at bounding box center [1207, 45] width 61 height 24
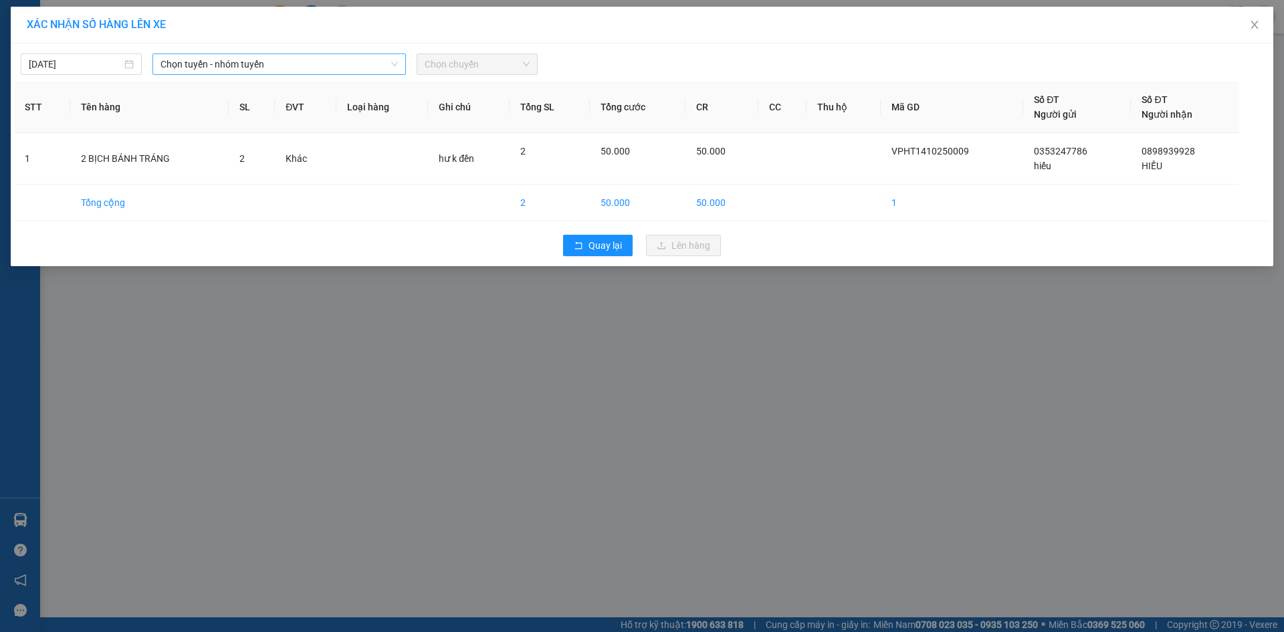
click at [329, 68] on span "Chọn tuyến - nhóm tuyến" at bounding box center [278, 64] width 237 height 20
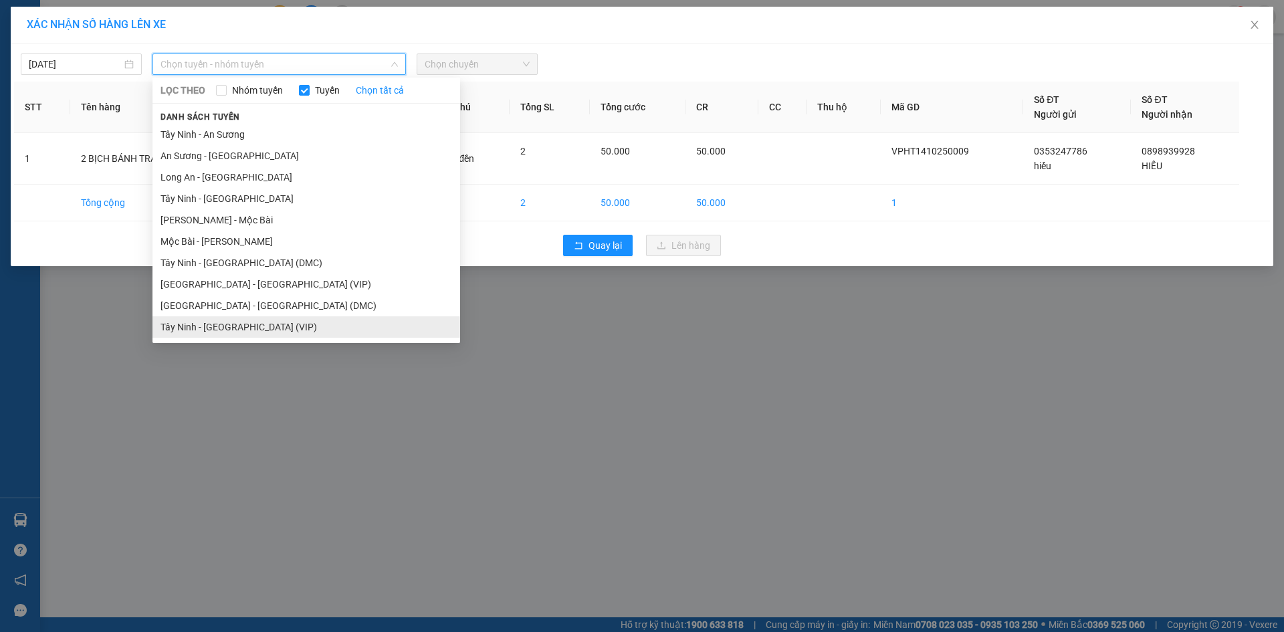
click at [328, 328] on li "Tây Ninh - [GEOGRAPHIC_DATA] (VIP)" at bounding box center [306, 326] width 308 height 21
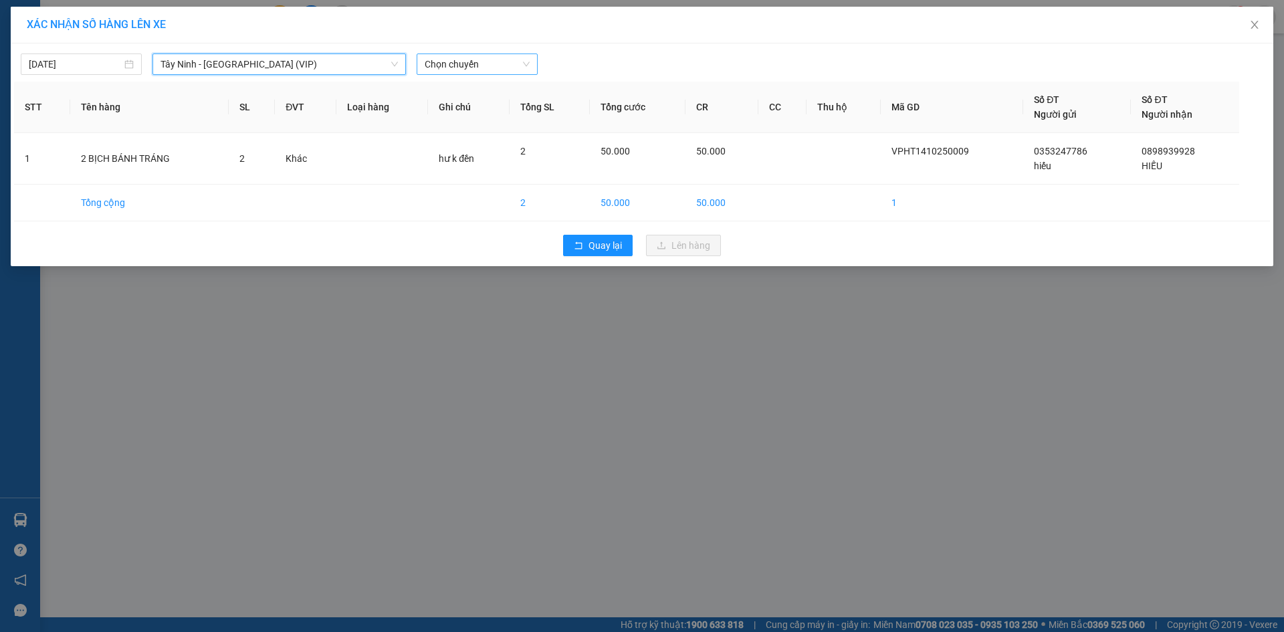
click at [455, 56] on span "Chọn chuyến" at bounding box center [477, 64] width 105 height 20
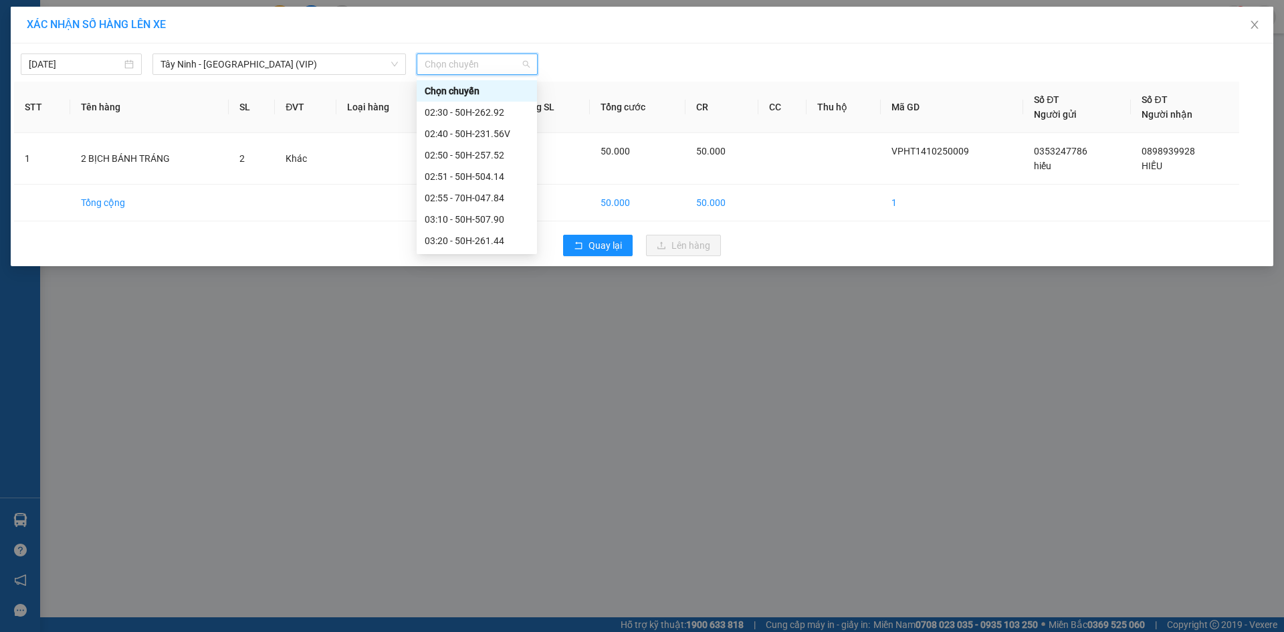
type input "5"
type input "204"
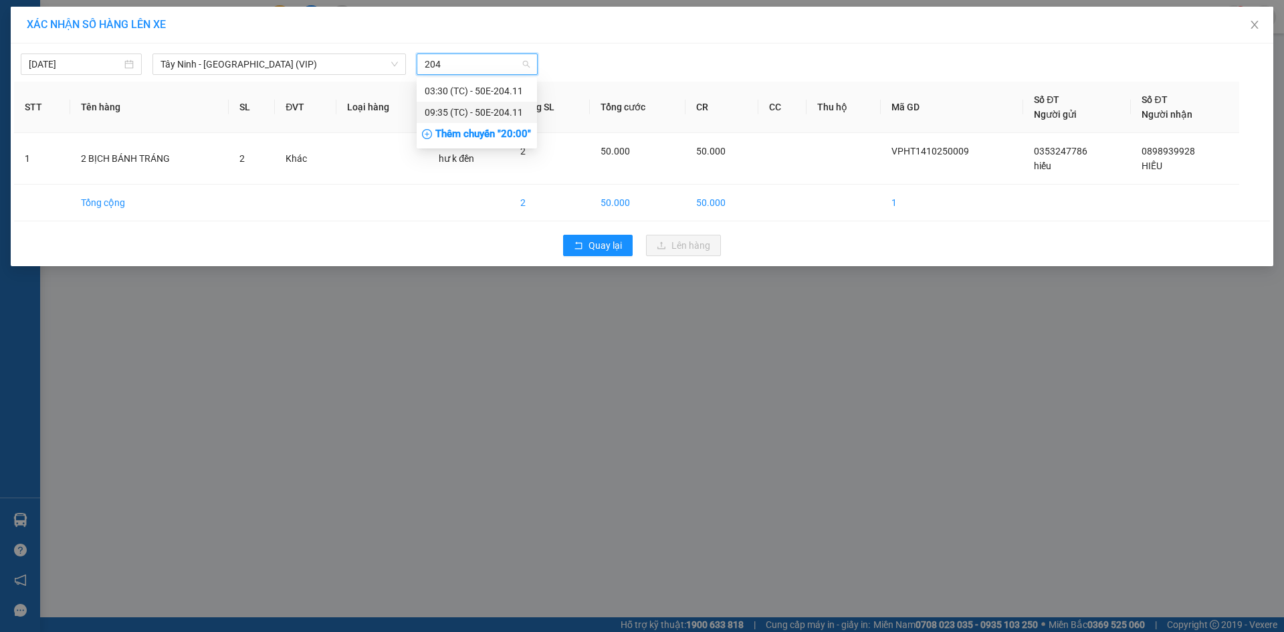
click at [466, 110] on div "09:35 (TC) - 50E-204.11" at bounding box center [477, 112] width 104 height 15
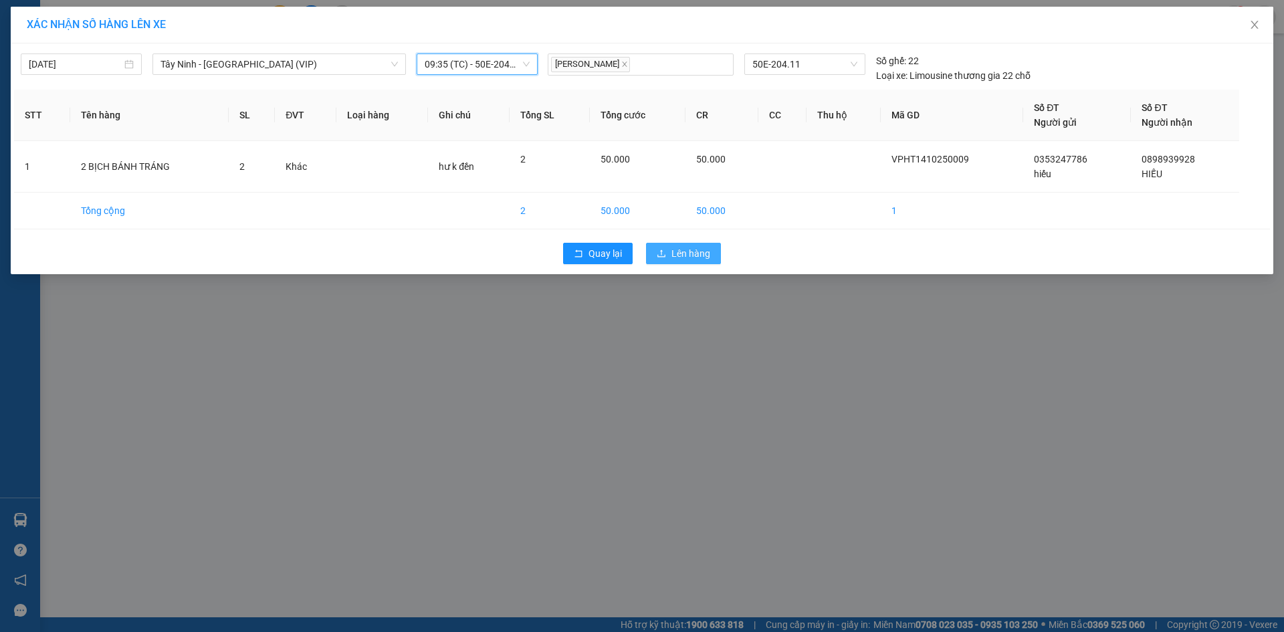
click at [674, 253] on span "Lên hàng" at bounding box center [690, 253] width 39 height 15
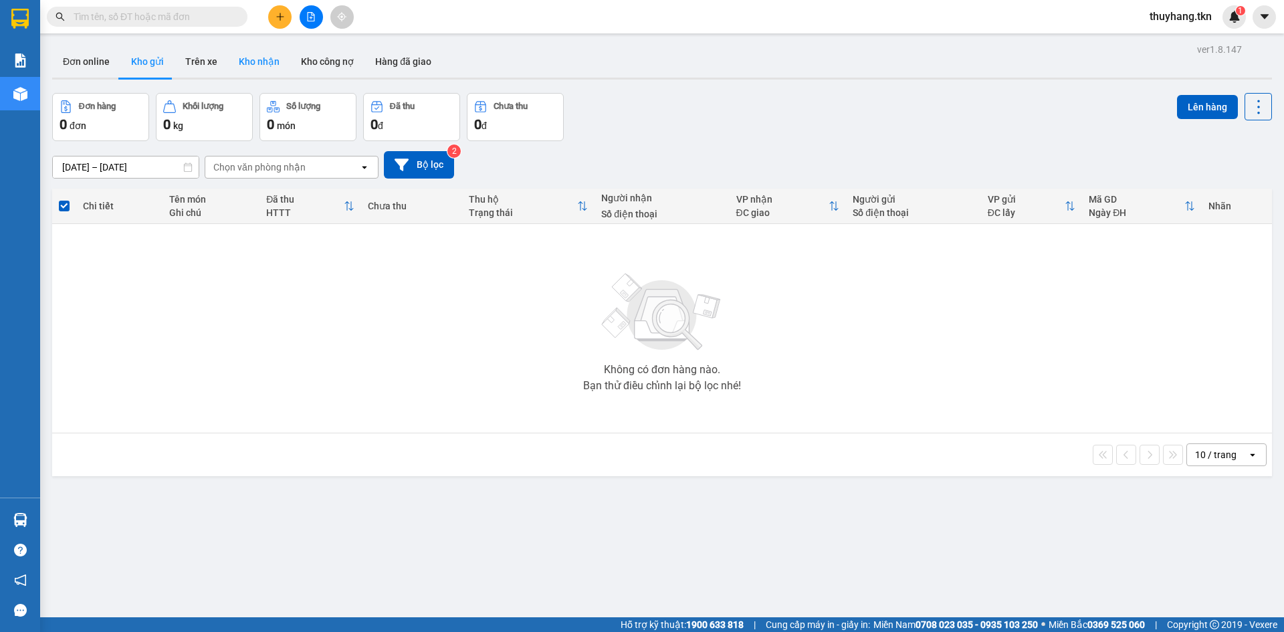
click at [265, 66] on button "Kho nhận" at bounding box center [259, 61] width 62 height 32
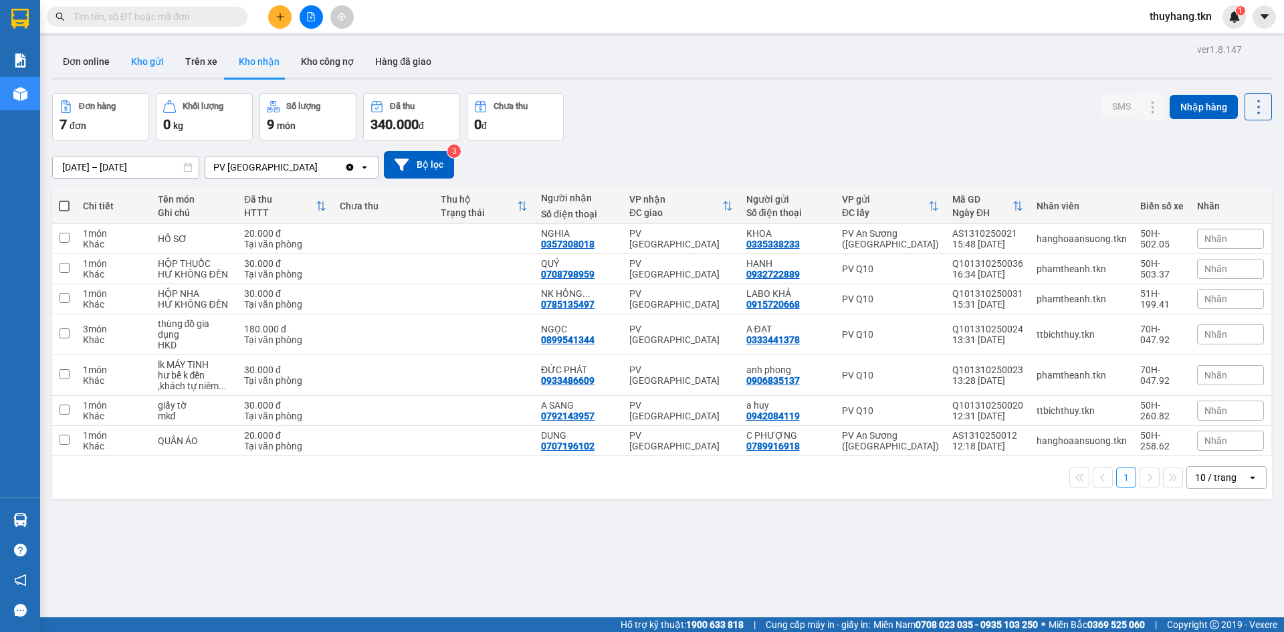
click at [156, 64] on button "Kho gửi" at bounding box center [147, 61] width 54 height 32
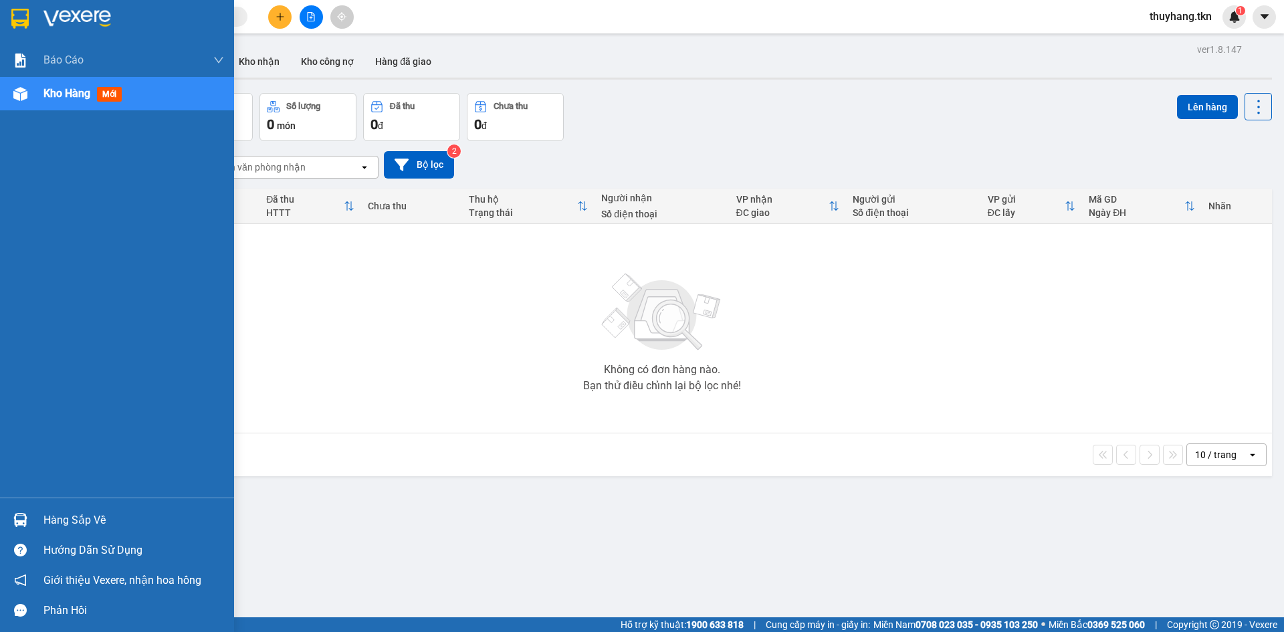
click at [29, 506] on div "Hàng sắp về" at bounding box center [117, 520] width 234 height 30
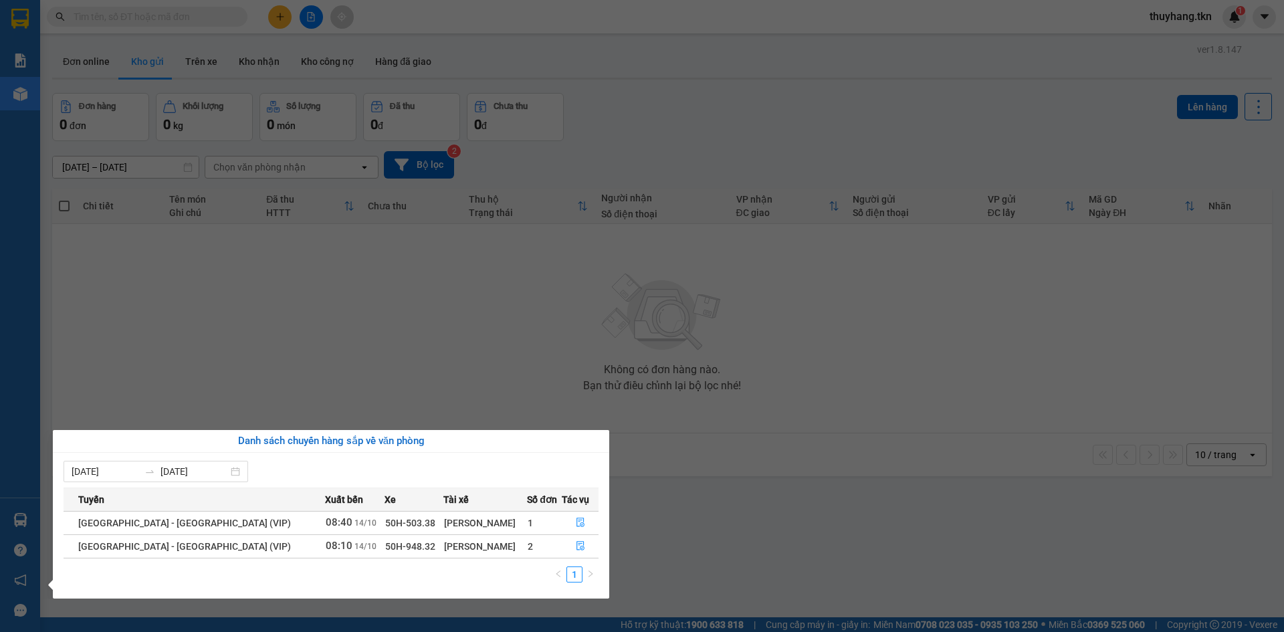
click at [592, 385] on section "Kết quả tìm kiếm ( 7 ) Bộ lọc Mã ĐH Trạng thái Món hàng Thu hộ Tổng cước Chưa c…" at bounding box center [642, 316] width 1284 height 632
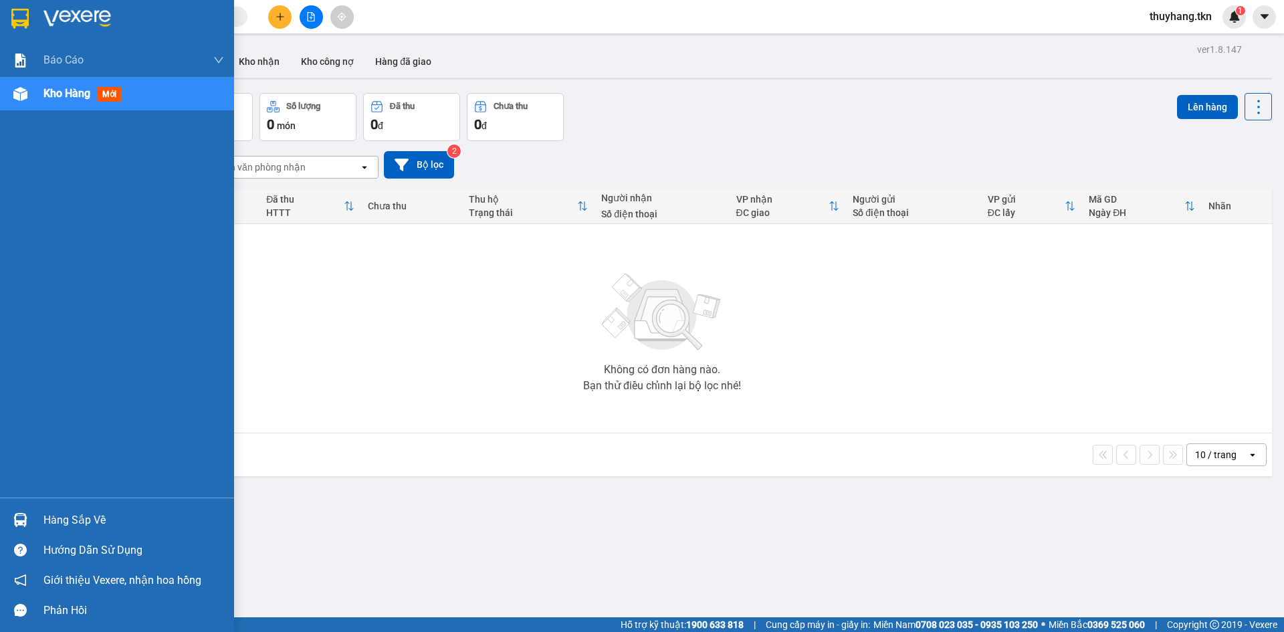
click at [23, 512] on div at bounding box center [20, 519] width 23 height 23
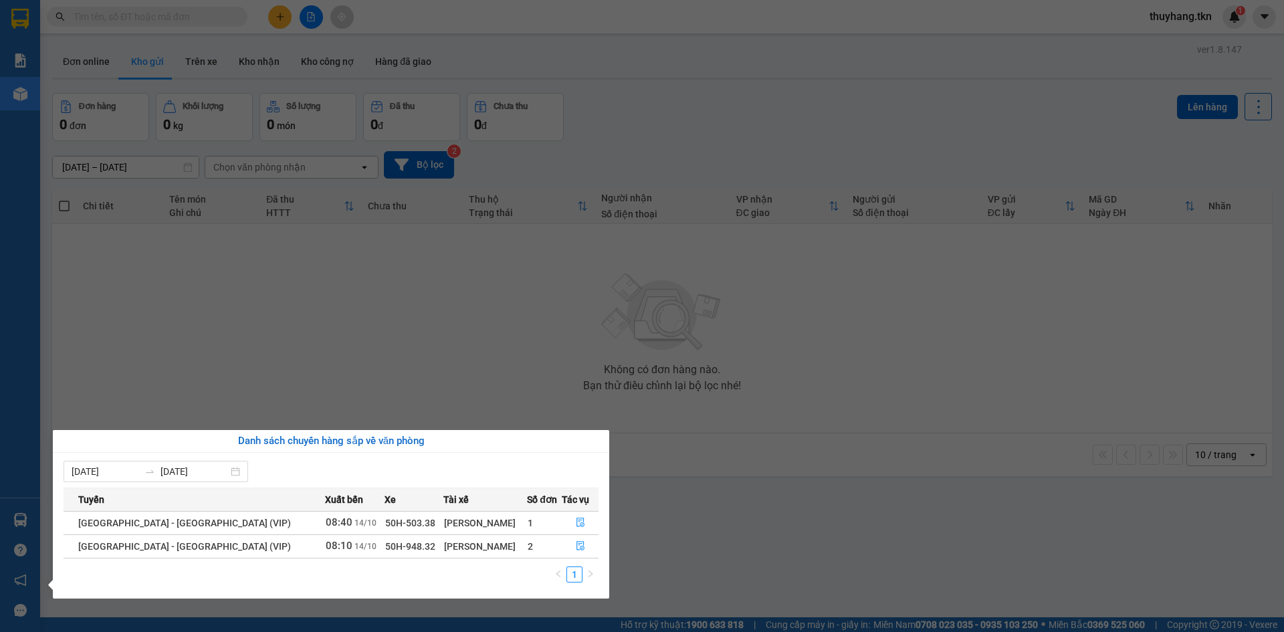
click at [158, 358] on section "Kết quả tìm kiếm ( 7 ) Bộ lọc Mã ĐH Trạng thái Món hàng Thu hộ Tổng cước Chưa c…" at bounding box center [642, 316] width 1284 height 632
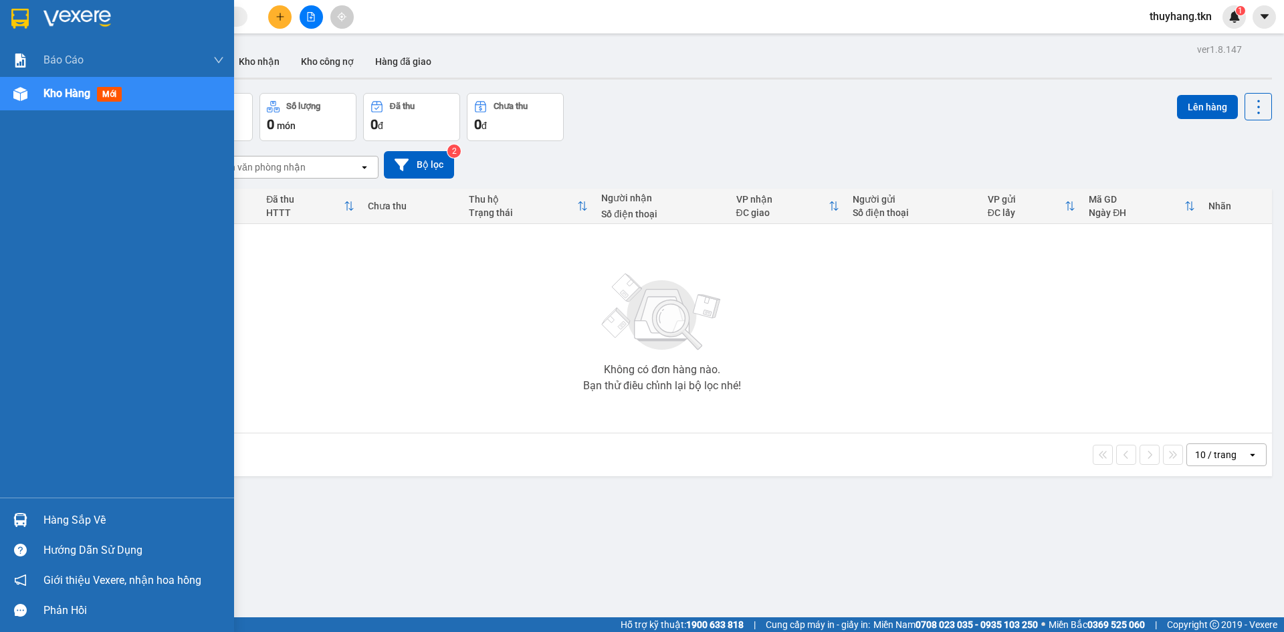
click at [22, 511] on div at bounding box center [20, 519] width 23 height 23
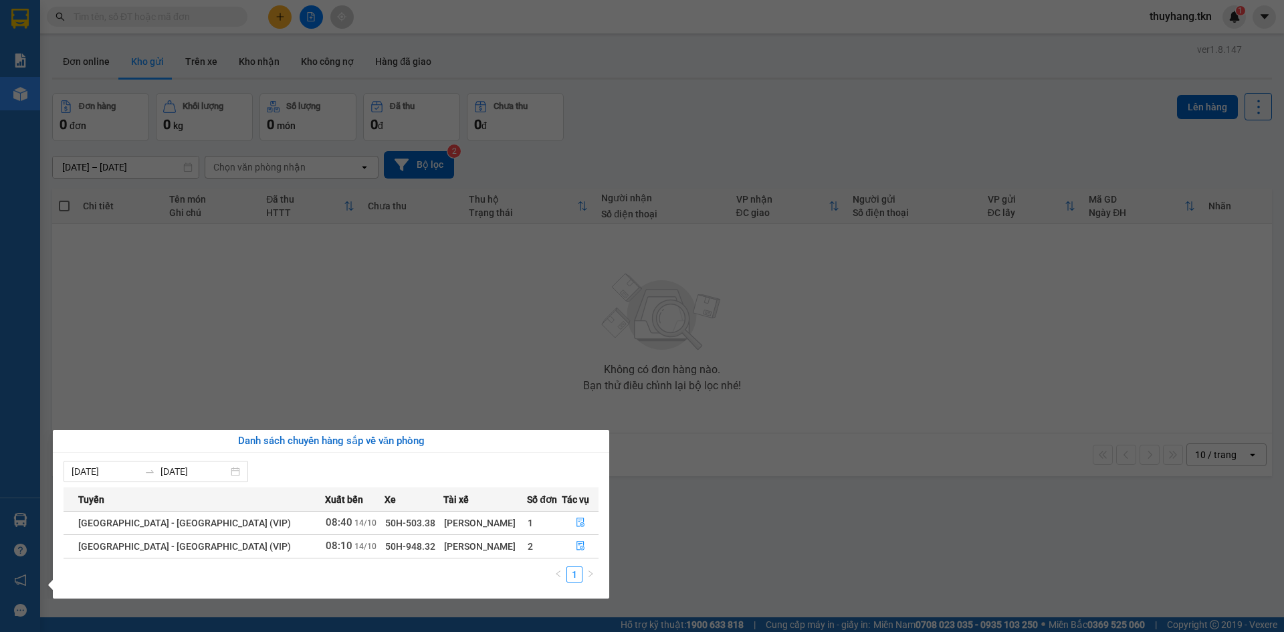
click at [851, 463] on section "Kết quả tìm kiếm ( 7 ) Bộ lọc Mã ĐH Trạng thái Món hàng Thu hộ Tổng cước Chưa c…" at bounding box center [642, 316] width 1284 height 632
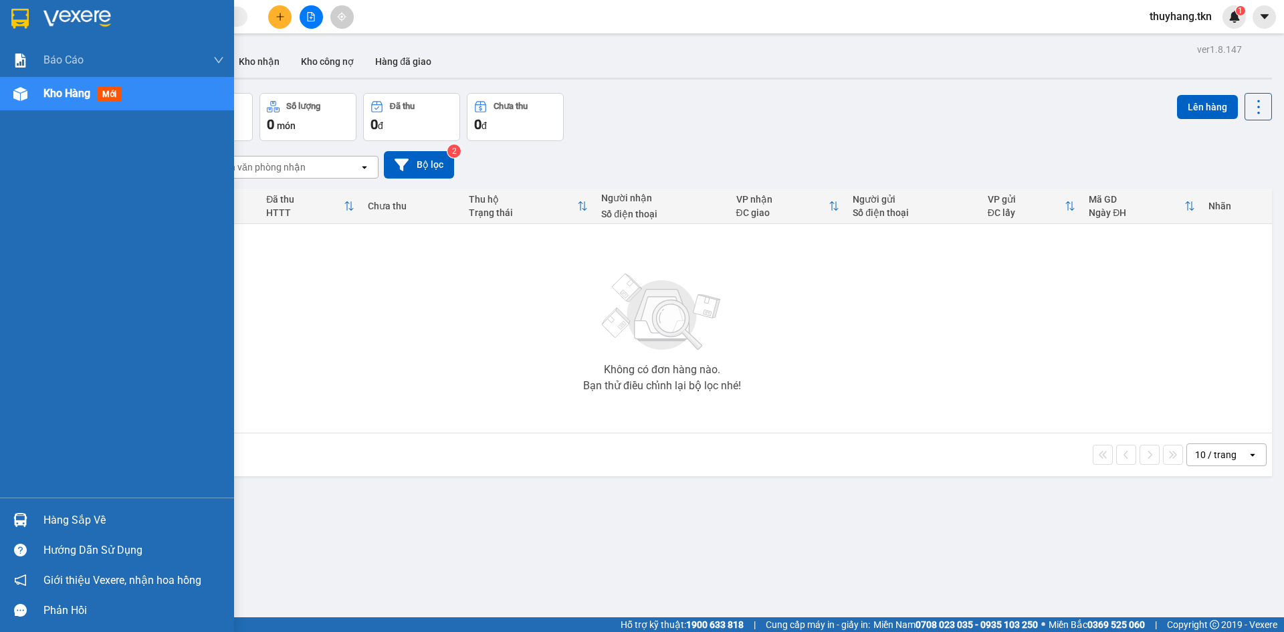
click at [17, 519] on img at bounding box center [20, 520] width 14 height 14
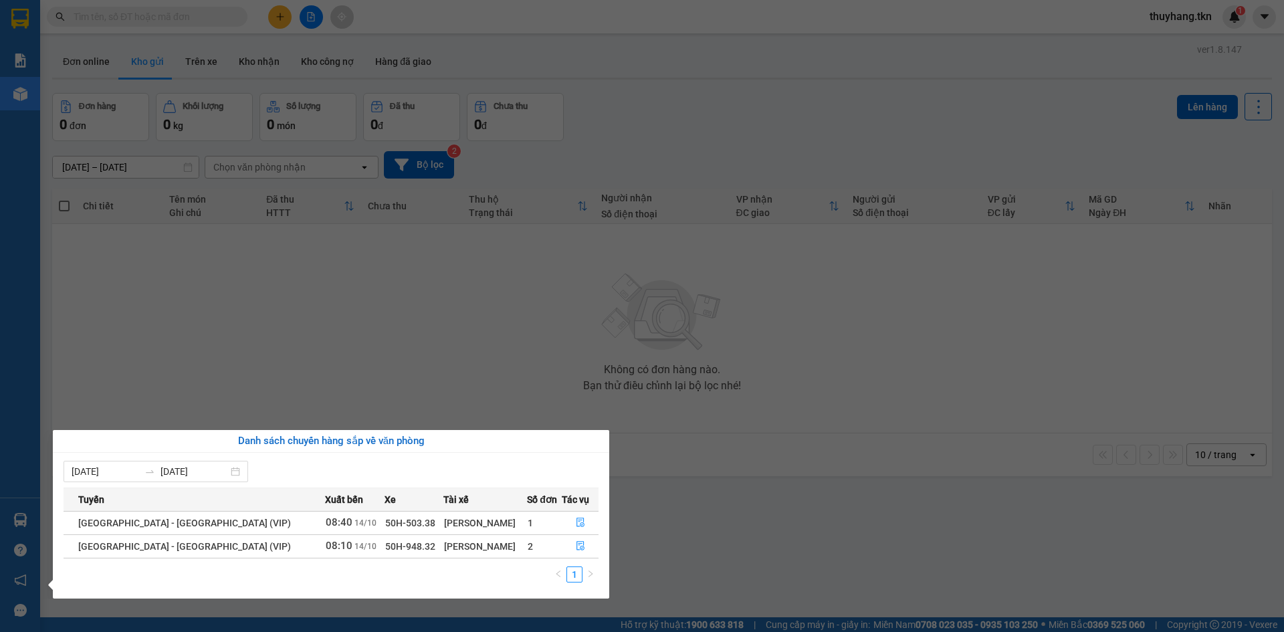
click at [843, 497] on section "Kết quả tìm kiếm ( 7 ) Bộ lọc Mã ĐH Trạng thái Món hàng Thu hộ Tổng cước Chưa c…" at bounding box center [642, 316] width 1284 height 632
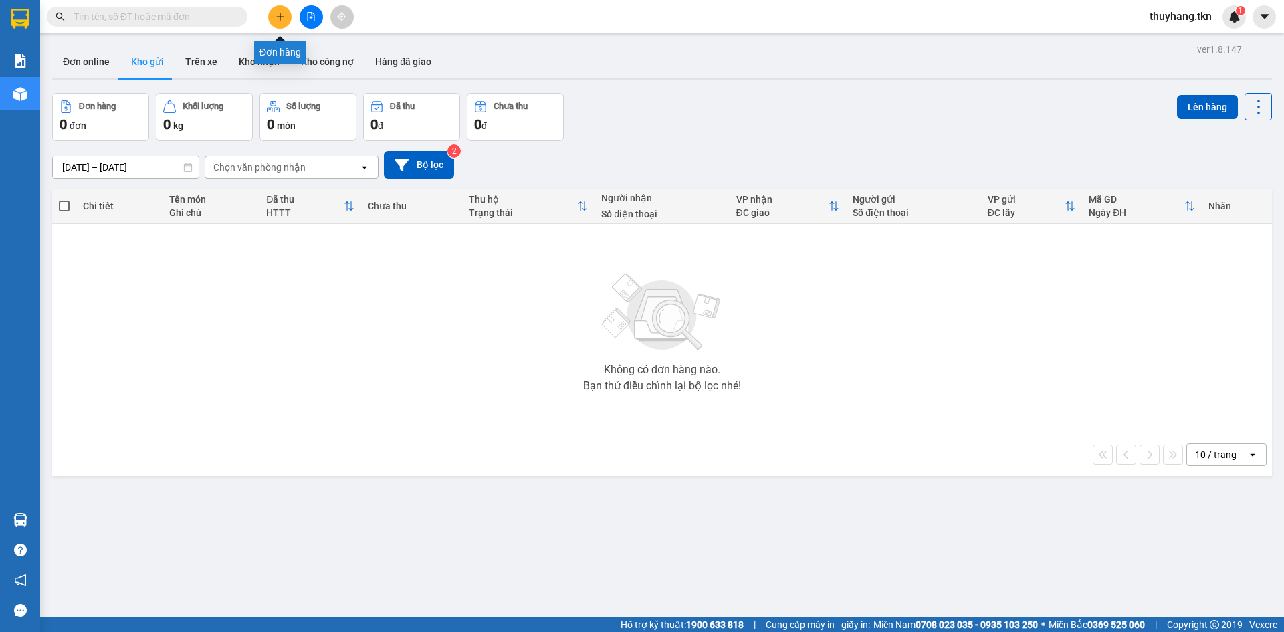
click at [284, 2] on div "Kết quả tìm kiếm ( 7 ) Bộ lọc Mã ĐH Trạng thái Món hàng Thu hộ Tổng cước Chưa c…" at bounding box center [642, 16] width 1284 height 33
click at [282, 8] on button at bounding box center [279, 16] width 23 height 23
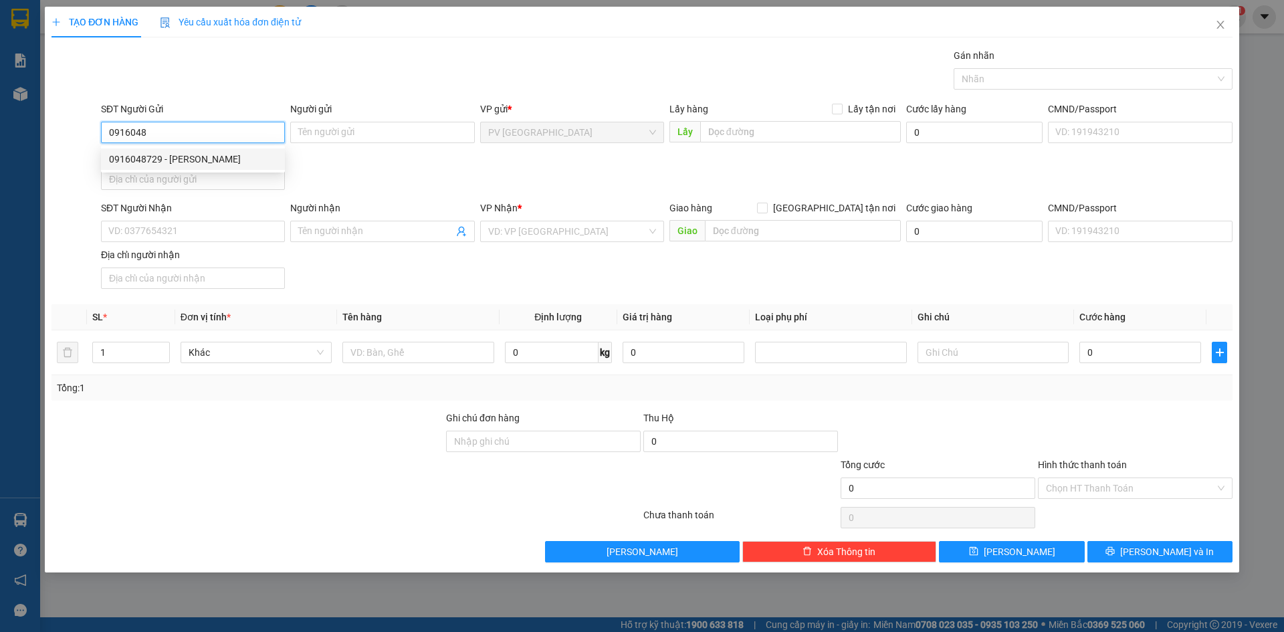
click at [185, 150] on div "0916048729 - [PERSON_NAME]" at bounding box center [193, 158] width 184 height 21
type input "0916048729"
type input "[PERSON_NAME]"
type input "0917086729"
type input "HẰNG"
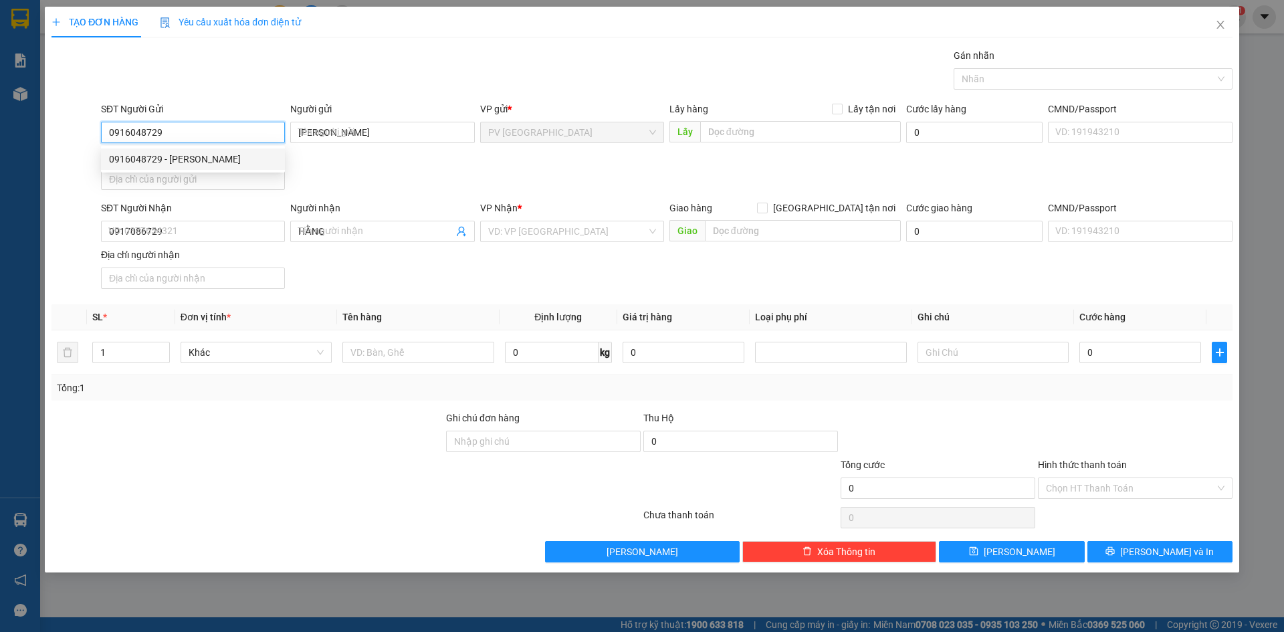
type input "30.000"
type input "0916048729"
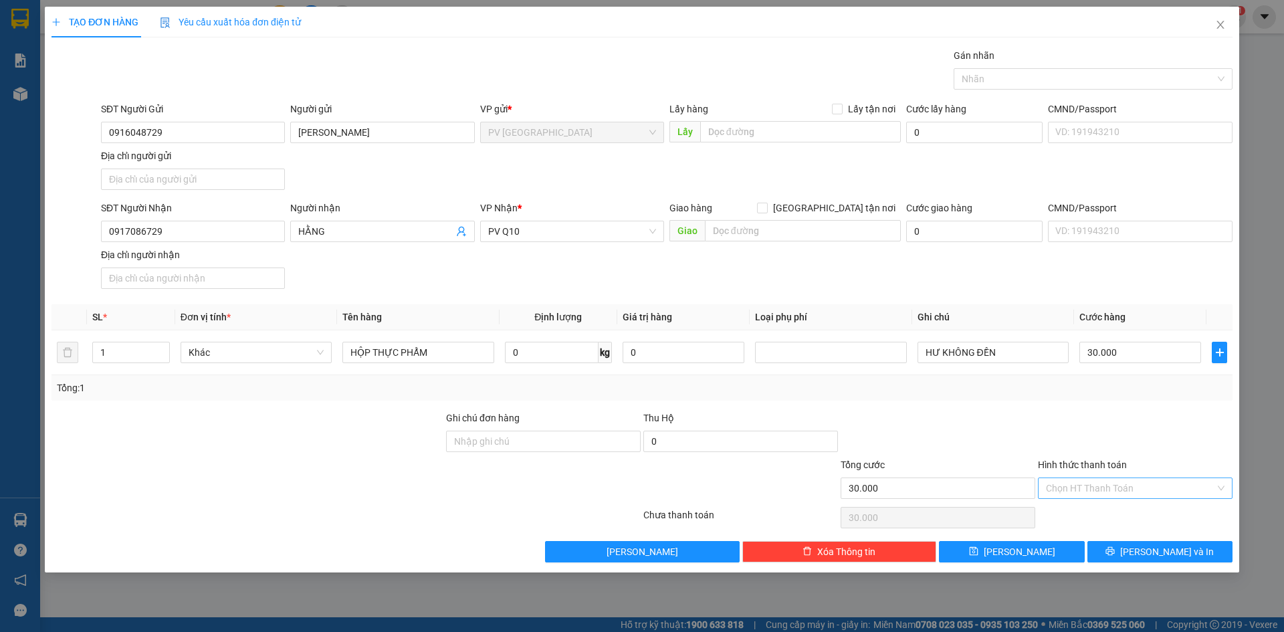
click at [1069, 485] on input "Hình thức thanh toán" at bounding box center [1130, 488] width 169 height 20
click at [1079, 512] on div "Tại văn phòng" at bounding box center [1135, 515] width 179 height 15
type input "0"
click at [1025, 85] on div at bounding box center [1086, 79] width 259 height 16
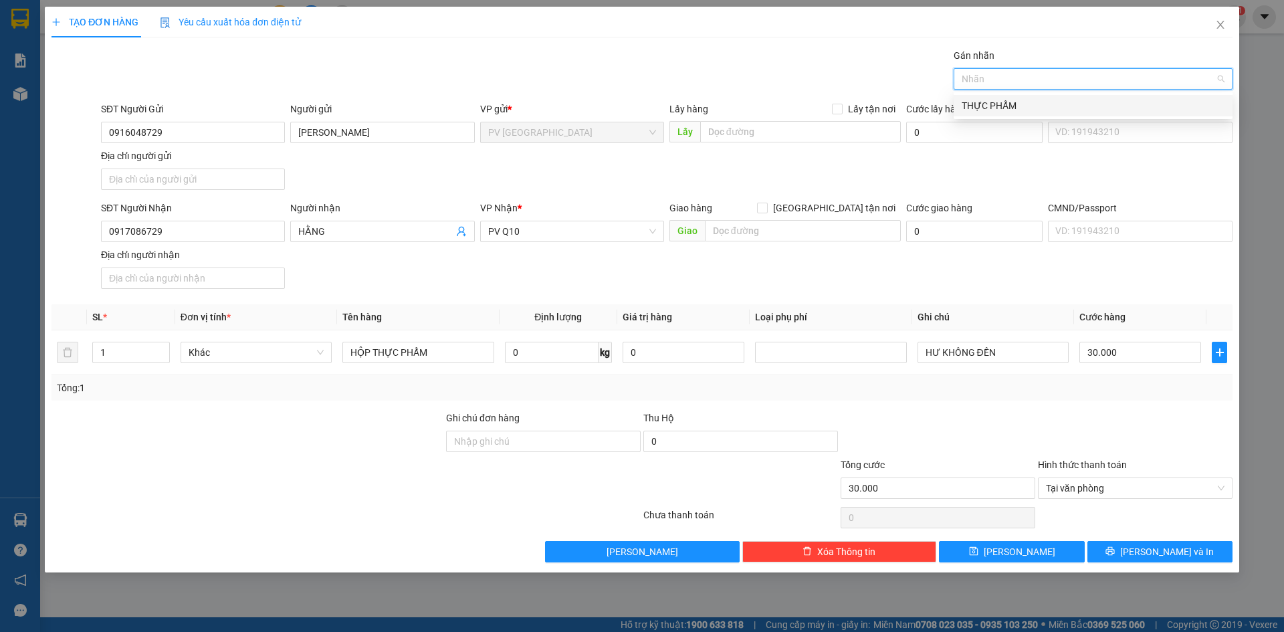
click at [1025, 100] on div "THỰC PHẨM" at bounding box center [1093, 105] width 263 height 15
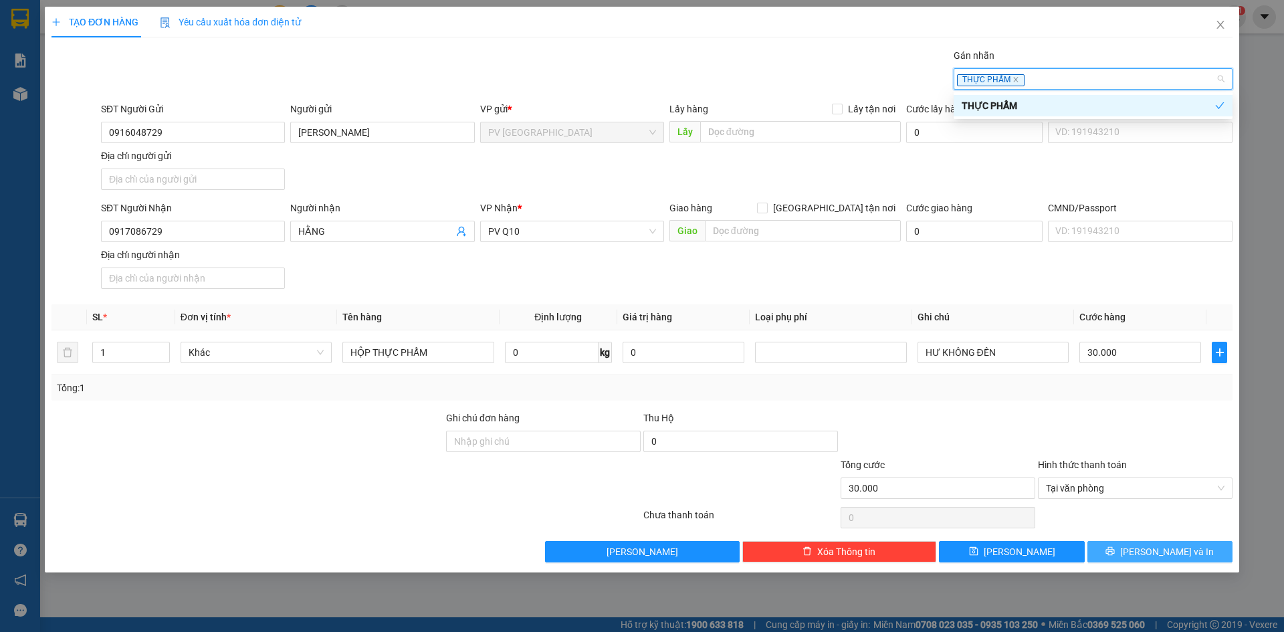
click at [1115, 550] on icon "printer" at bounding box center [1110, 551] width 9 height 9
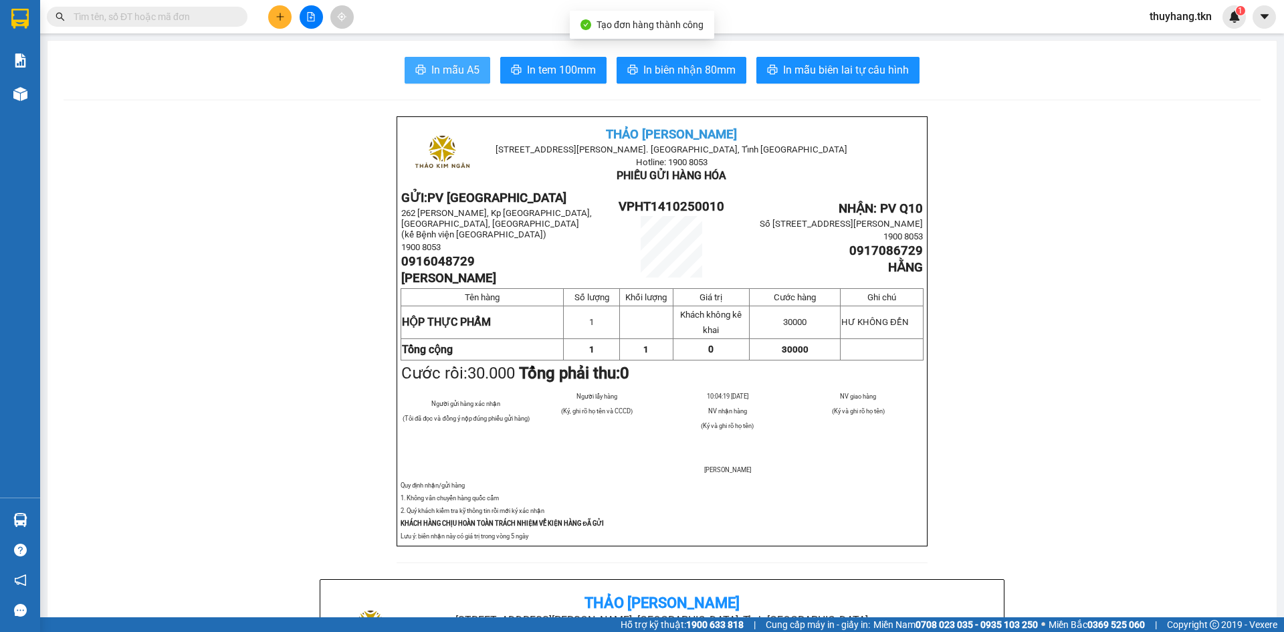
click at [441, 65] on span "In mẫu A5" at bounding box center [455, 70] width 48 height 17
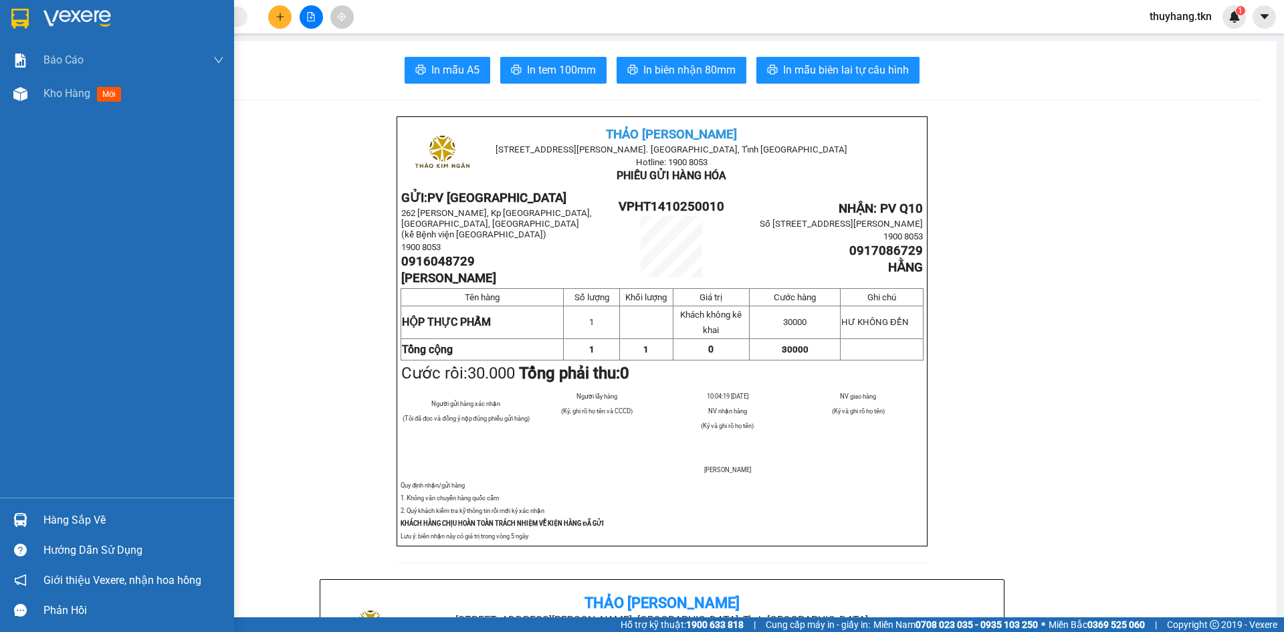
click at [34, 3] on div at bounding box center [117, 21] width 234 height 43
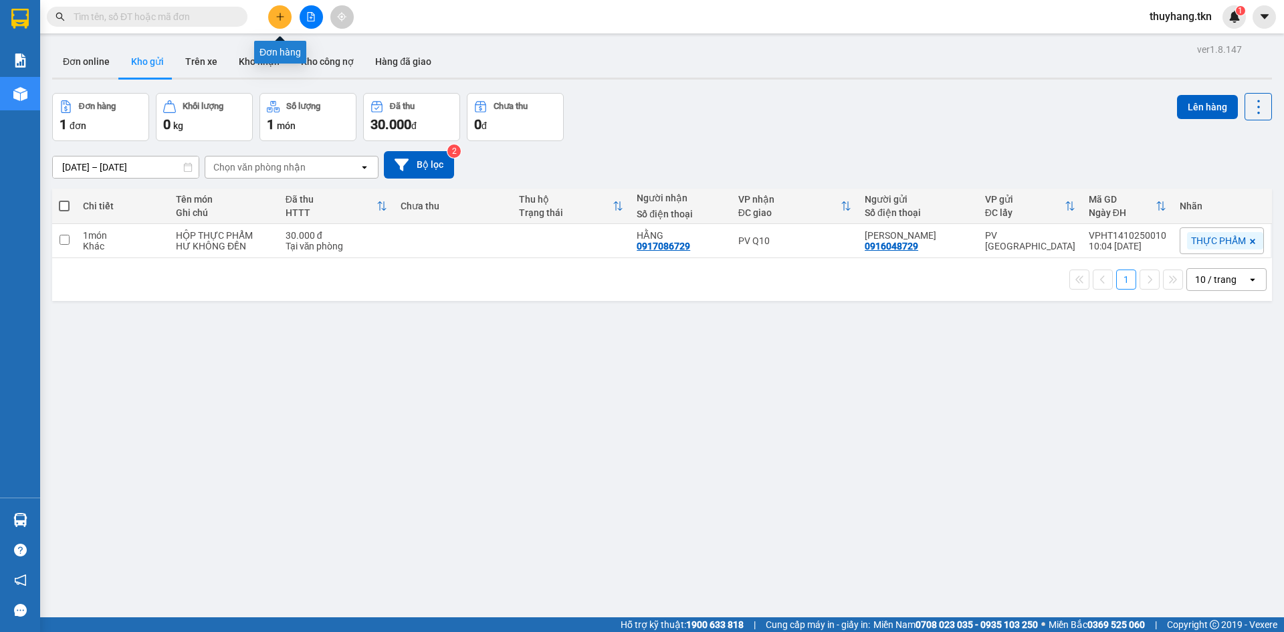
click at [278, 15] on icon "plus" at bounding box center [280, 16] width 9 height 9
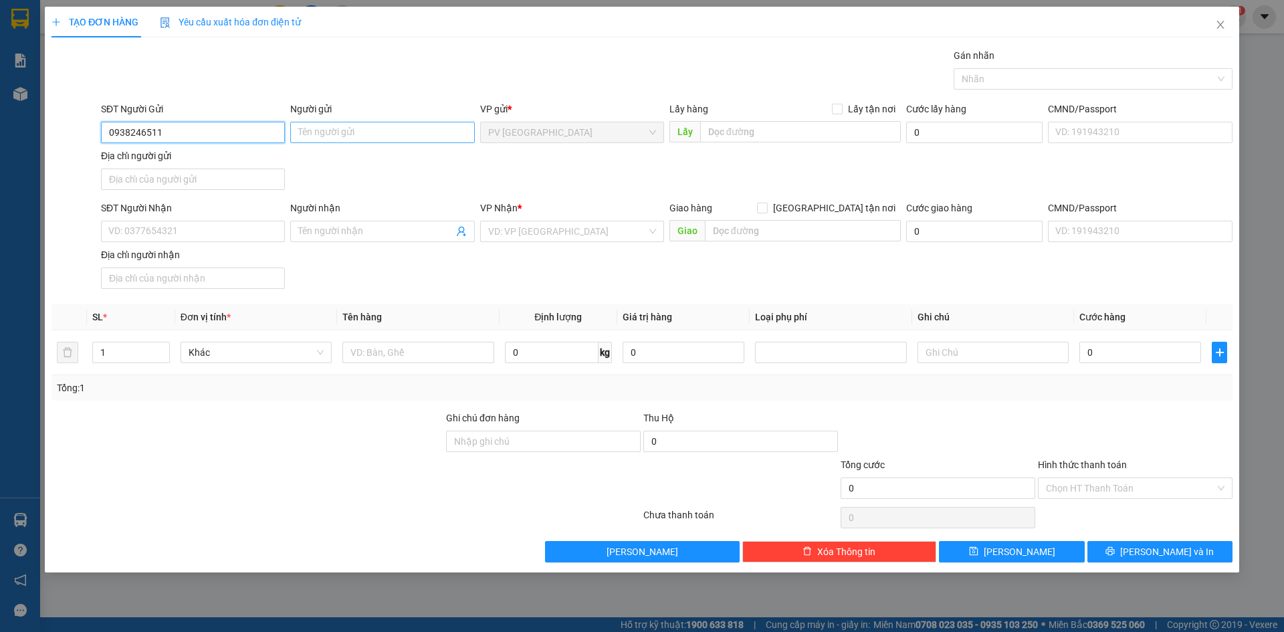
type input "0938246511"
click at [367, 130] on input "Người gửi" at bounding box center [382, 132] width 184 height 21
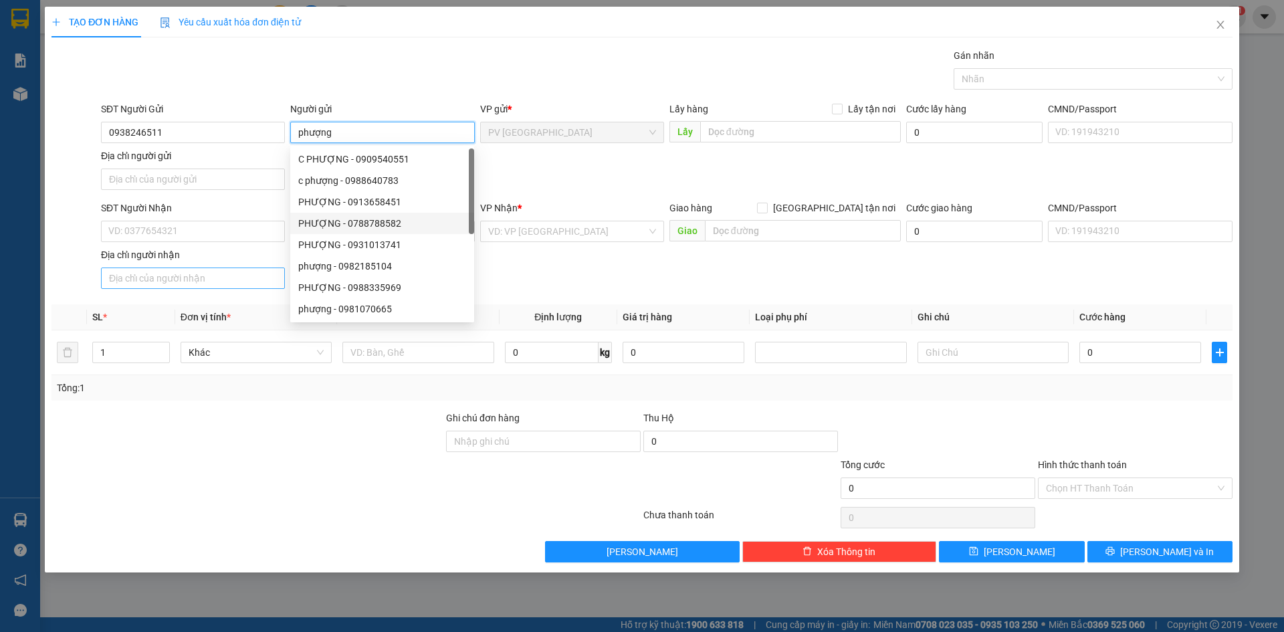
type input "phượng"
click at [210, 283] on input "Địa chỉ người nhận" at bounding box center [193, 277] width 184 height 21
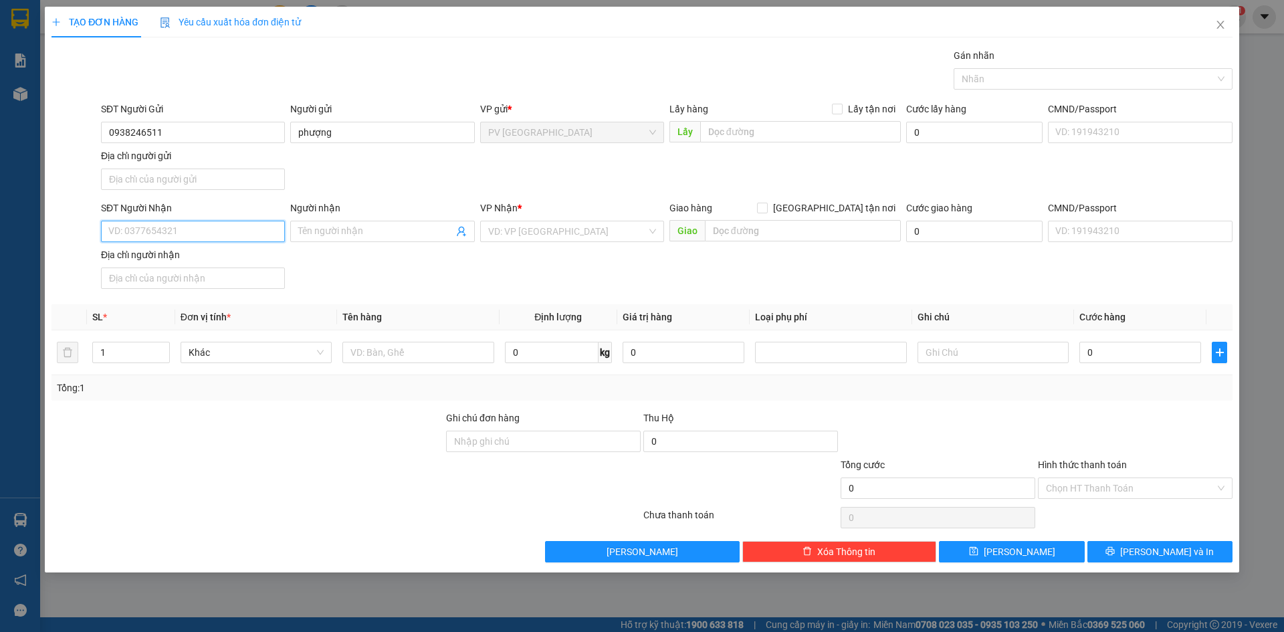
click at [208, 233] on input "SĐT Người Nhận" at bounding box center [193, 231] width 184 height 21
type input "0342831296"
click at [345, 238] on input "Người nhận" at bounding box center [375, 231] width 154 height 15
type input "vivi an"
click at [538, 229] on input "search" at bounding box center [567, 231] width 158 height 20
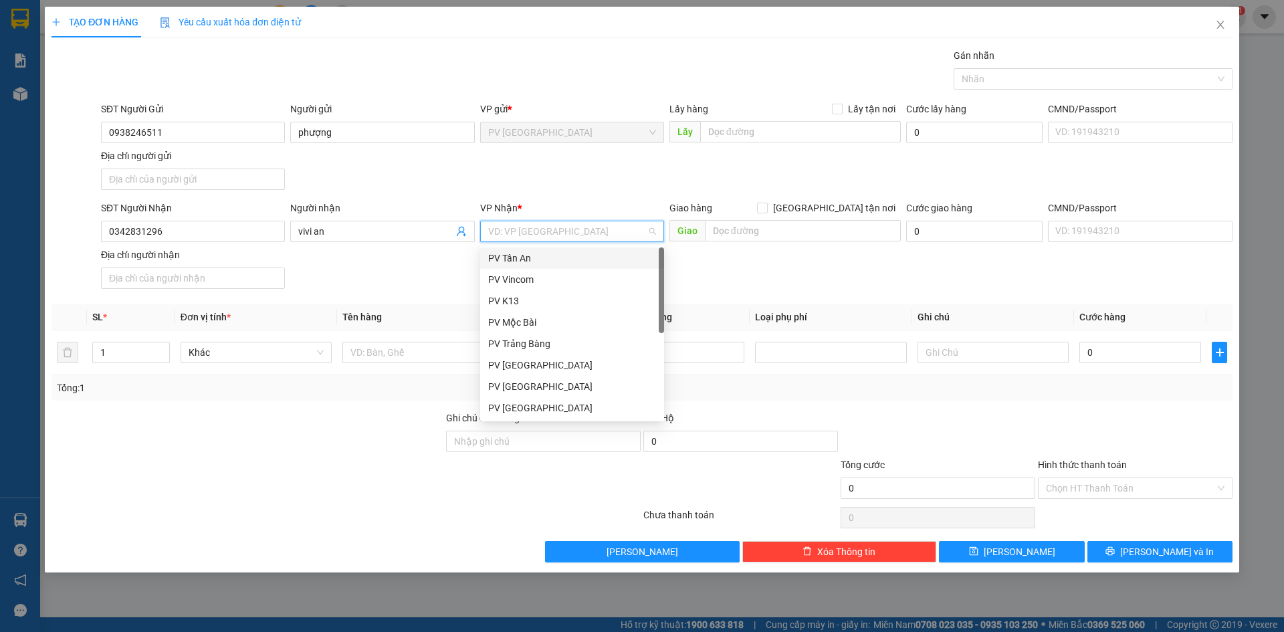
scroll to position [86, 0]
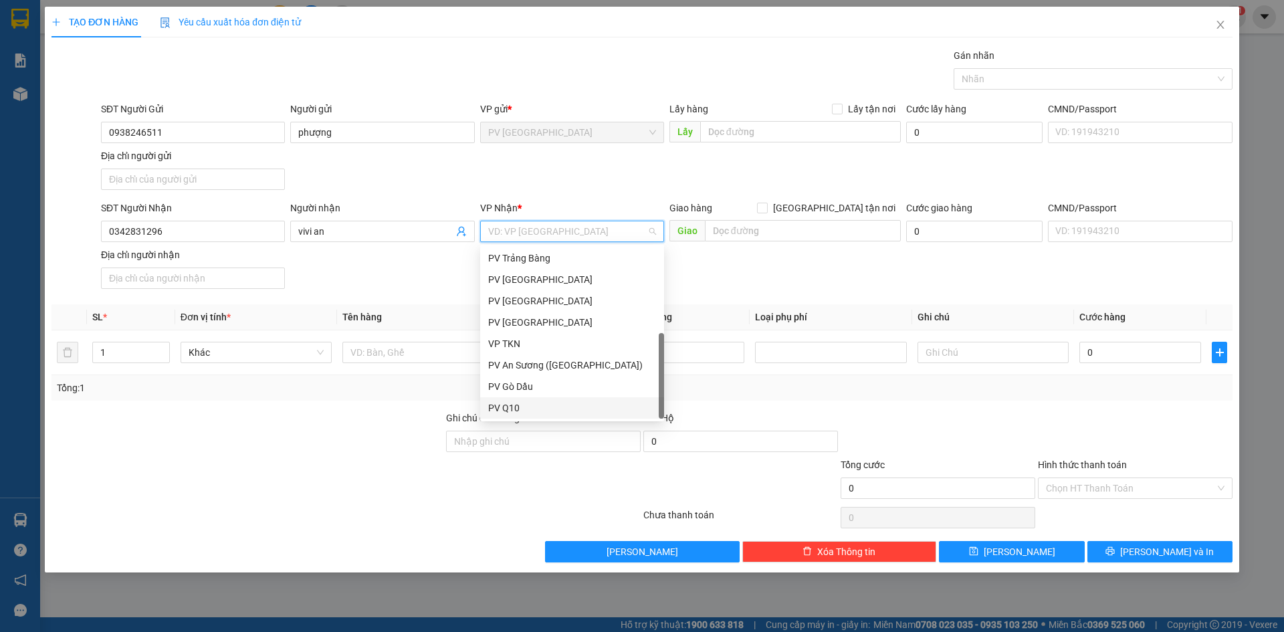
click at [534, 413] on div "PV Q10" at bounding box center [572, 408] width 168 height 15
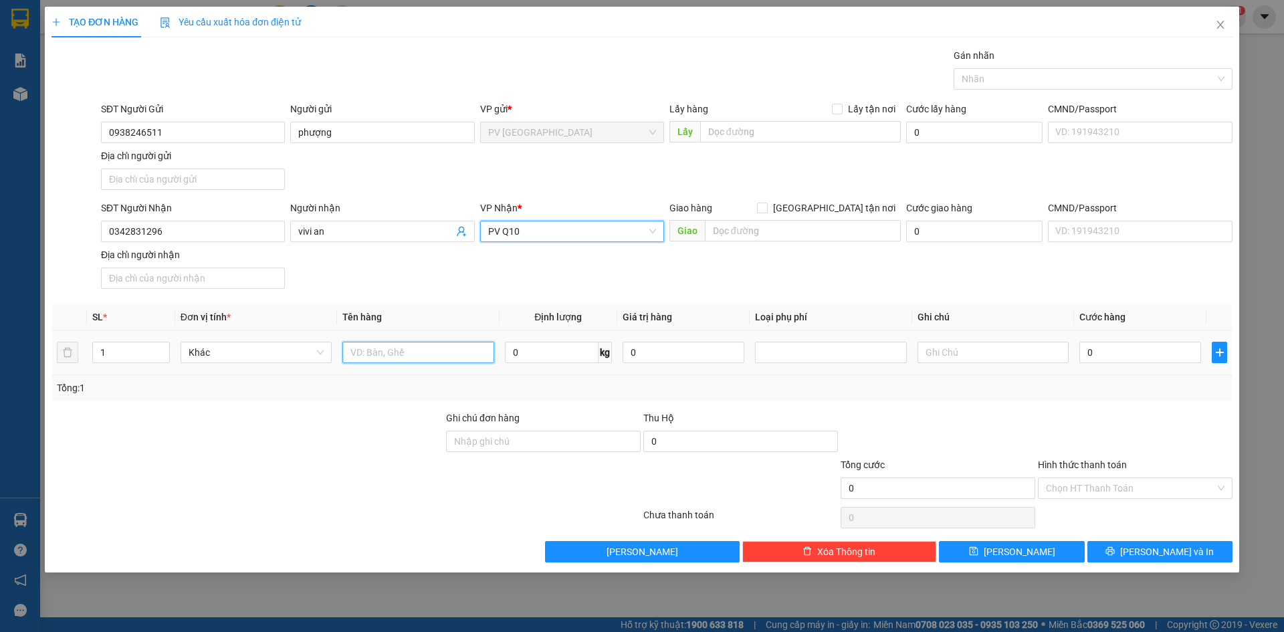
click at [426, 354] on input "text" at bounding box center [417, 352] width 151 height 21
type input "vali"
click at [948, 350] on input "text" at bounding box center [992, 352] width 151 height 21
type input "hư k đền"
click at [1085, 356] on input "0" at bounding box center [1140, 352] width 122 height 21
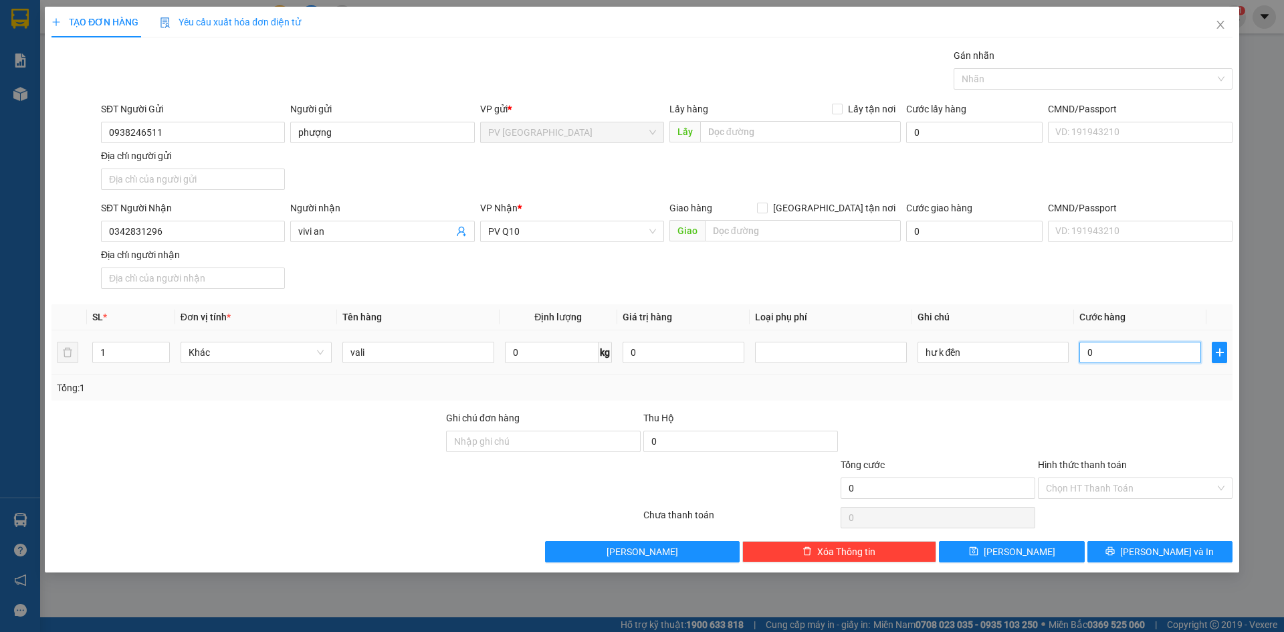
type input "1"
type input "10"
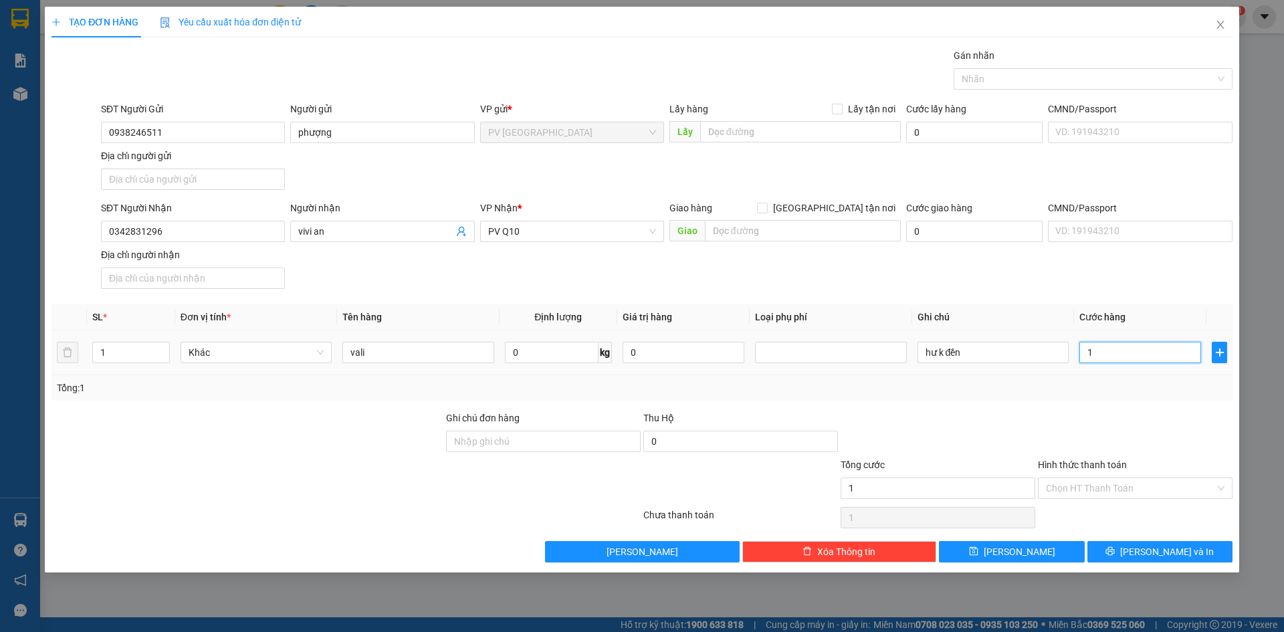
type input "10"
type input "100"
type input "1.000"
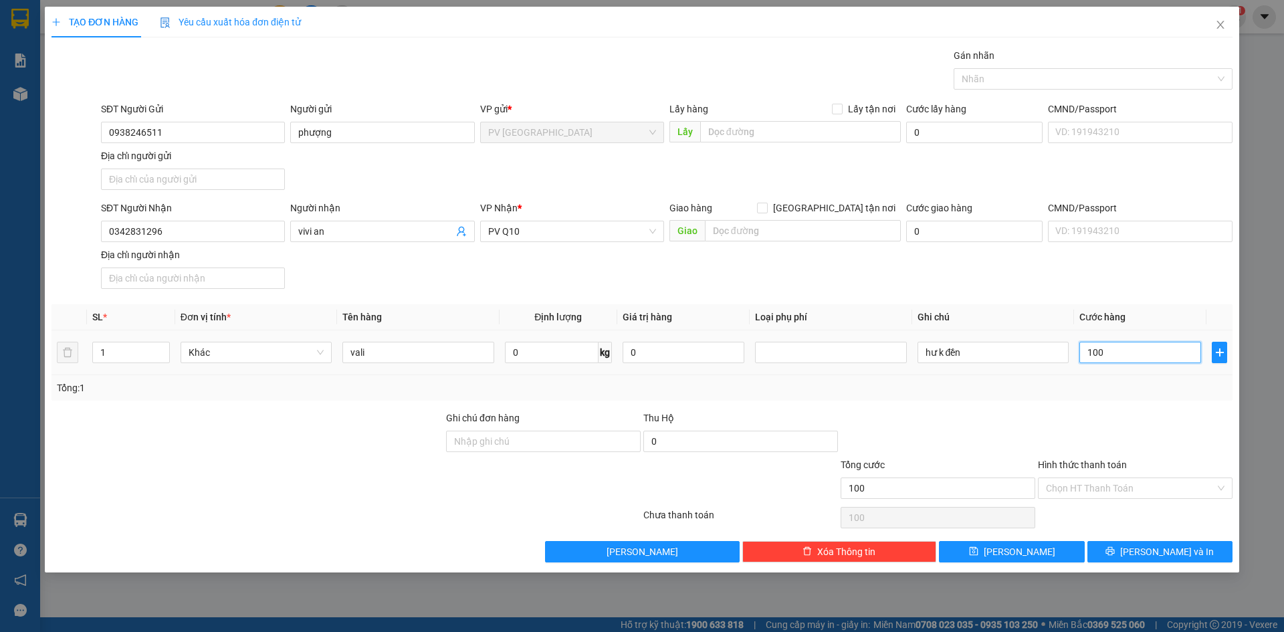
type input "1.000"
type input "10.000"
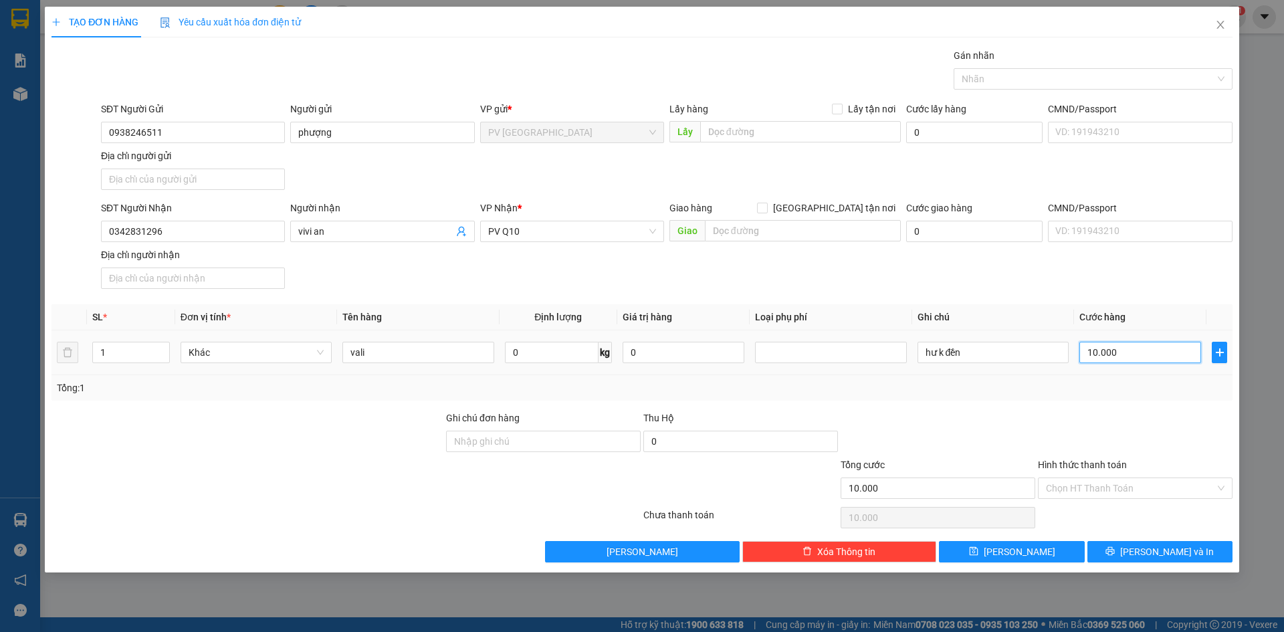
type input "100.000"
click at [1130, 486] on input "Hình thức thanh toán" at bounding box center [1130, 488] width 169 height 20
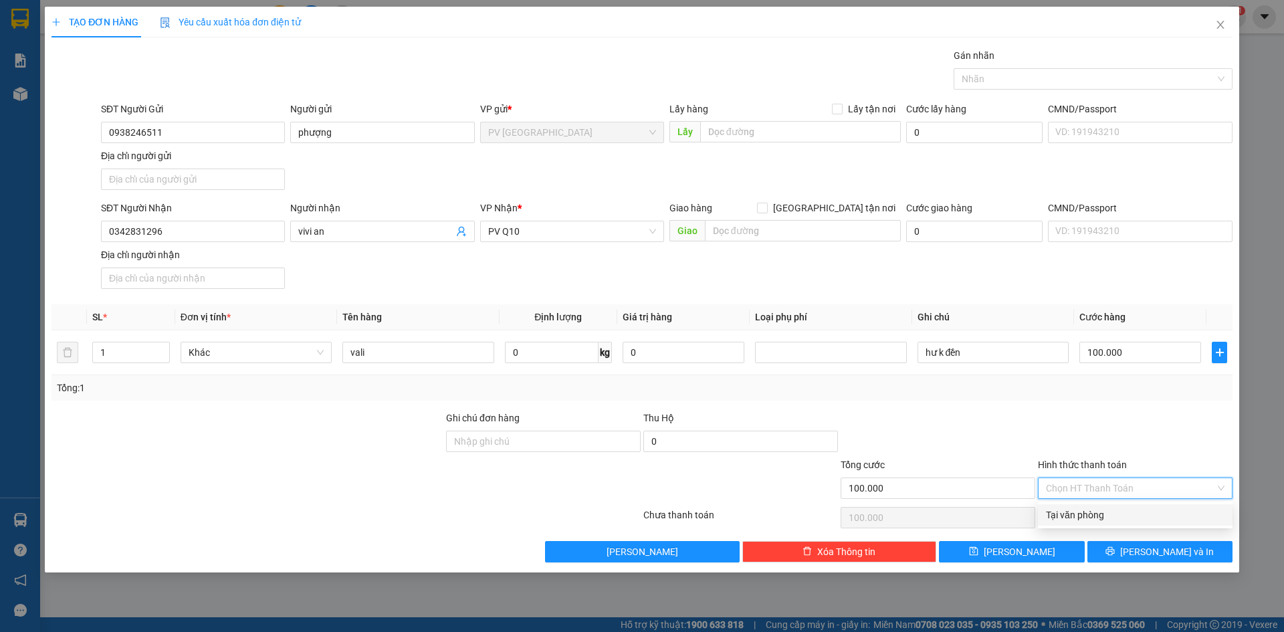
click at [1129, 506] on div "Tại văn phòng" at bounding box center [1135, 514] width 195 height 21
type input "0"
click at [1139, 543] on button "[PERSON_NAME] và In" at bounding box center [1159, 551] width 145 height 21
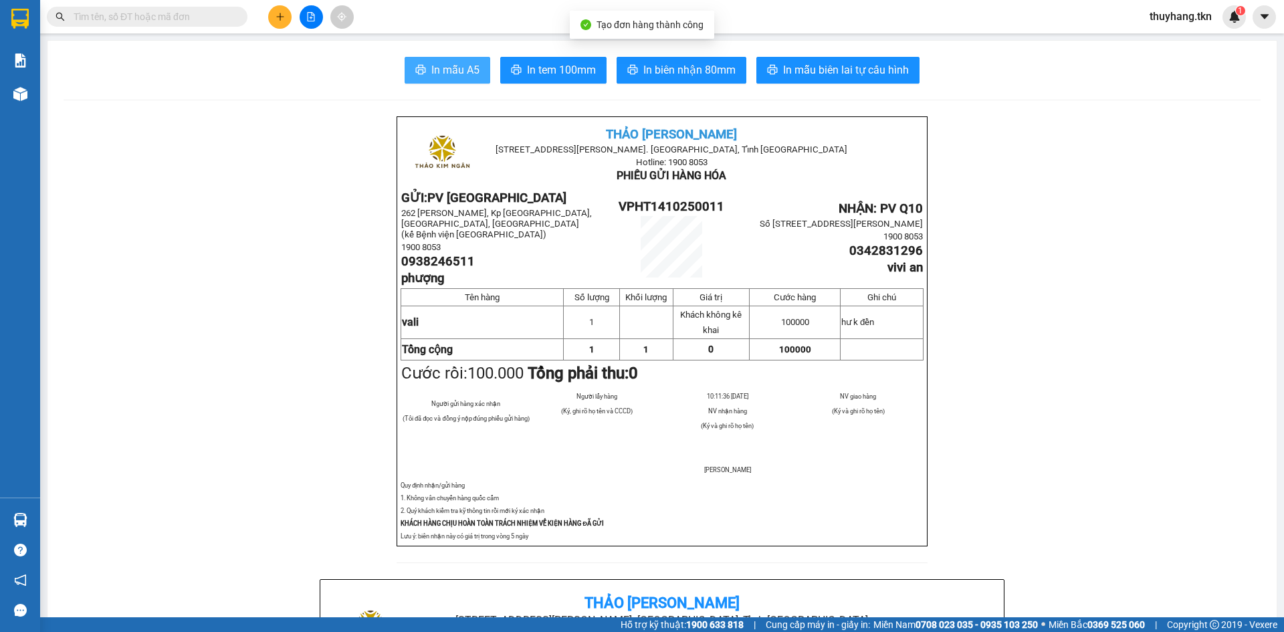
click at [470, 71] on span "In mẫu A5" at bounding box center [455, 70] width 48 height 17
click at [272, 11] on button at bounding box center [279, 16] width 23 height 23
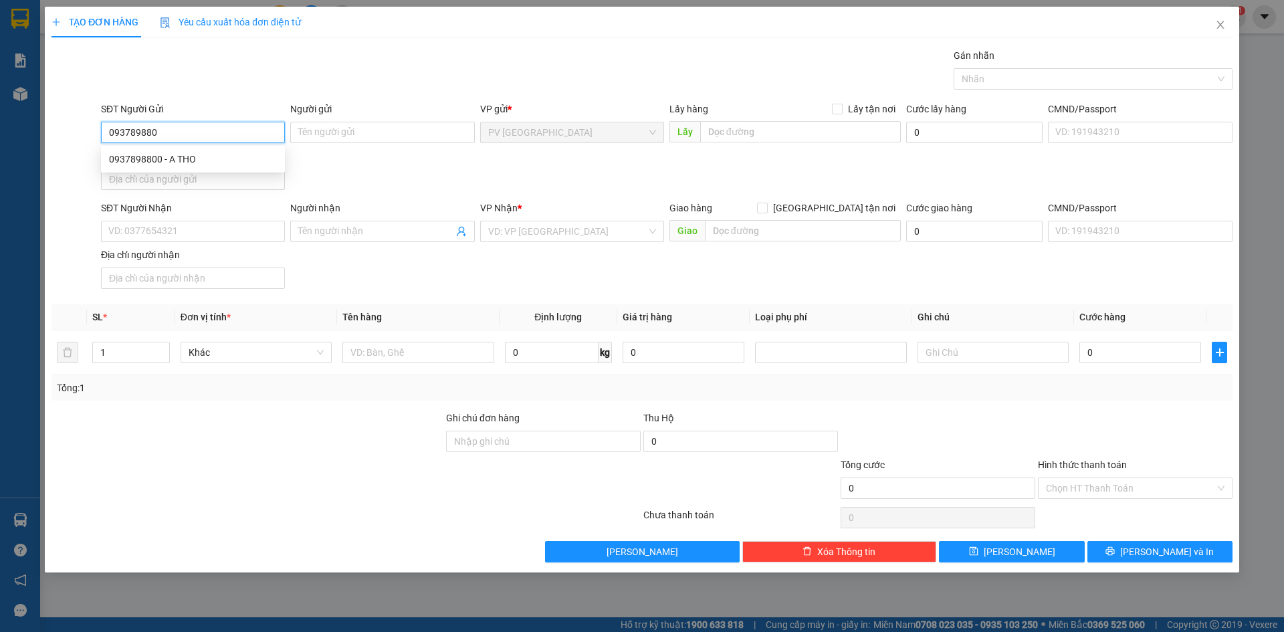
type input "0937898800"
click at [230, 148] on div "0937898800 - A THO" at bounding box center [193, 158] width 184 height 21
type input "A THO"
type input "0909360532"
type input "A TRỰC"
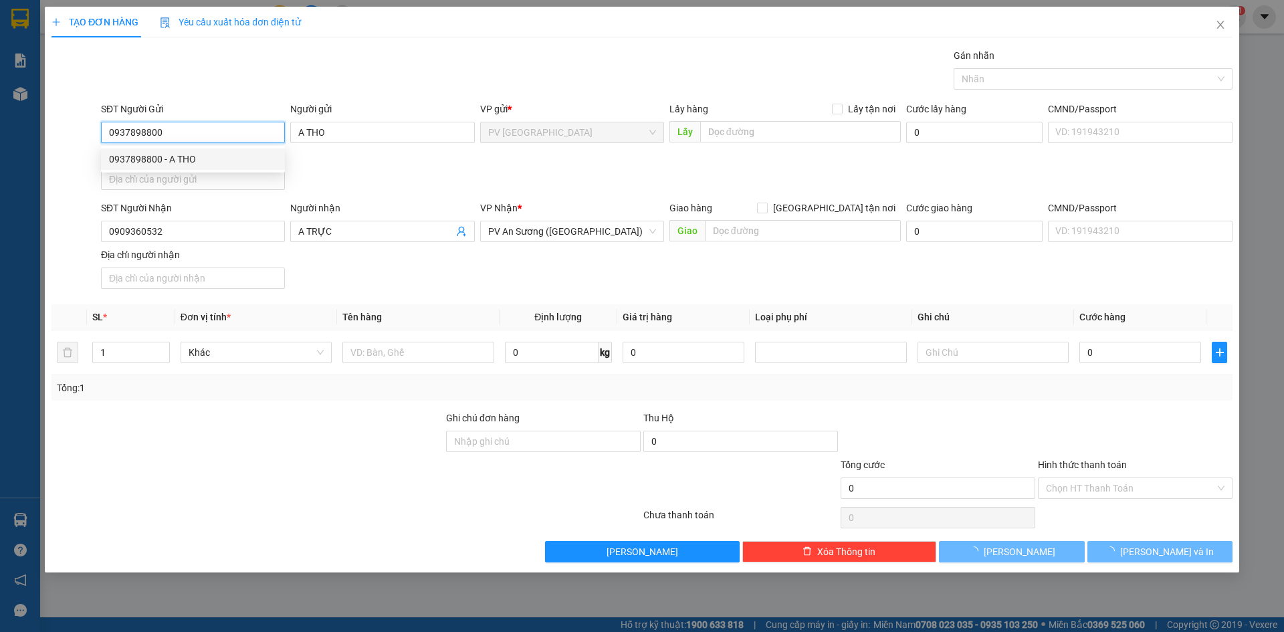
type input "20.000"
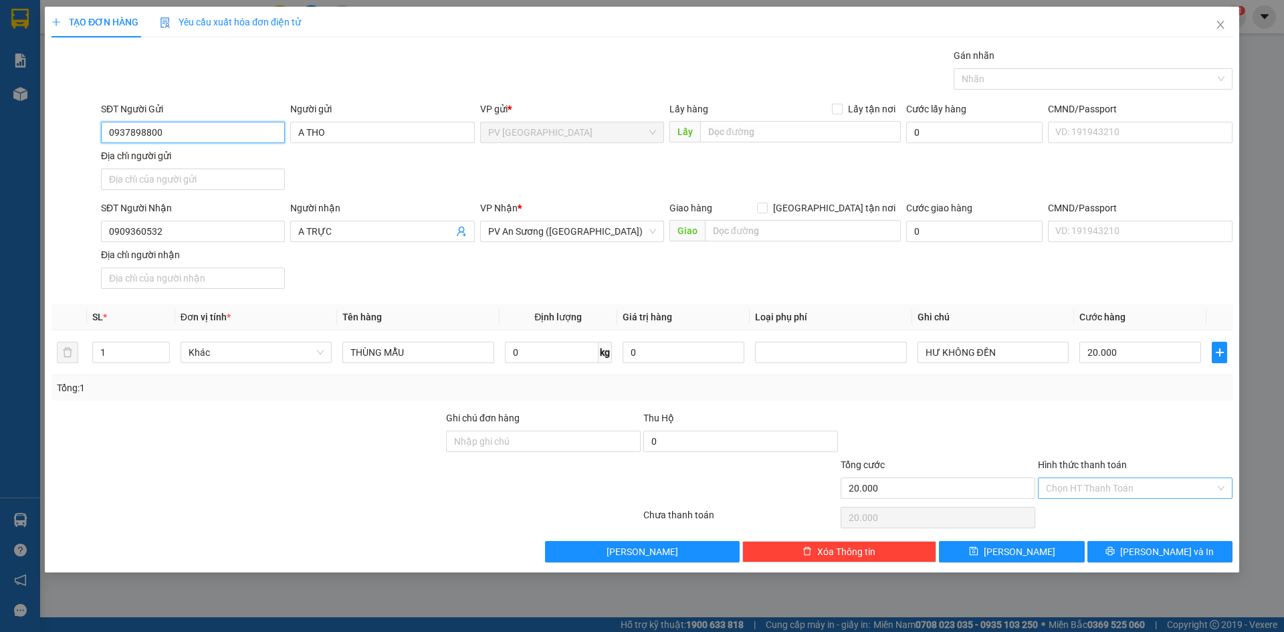
type input "0937898800"
click at [1091, 485] on input "Hình thức thanh toán" at bounding box center [1130, 488] width 169 height 20
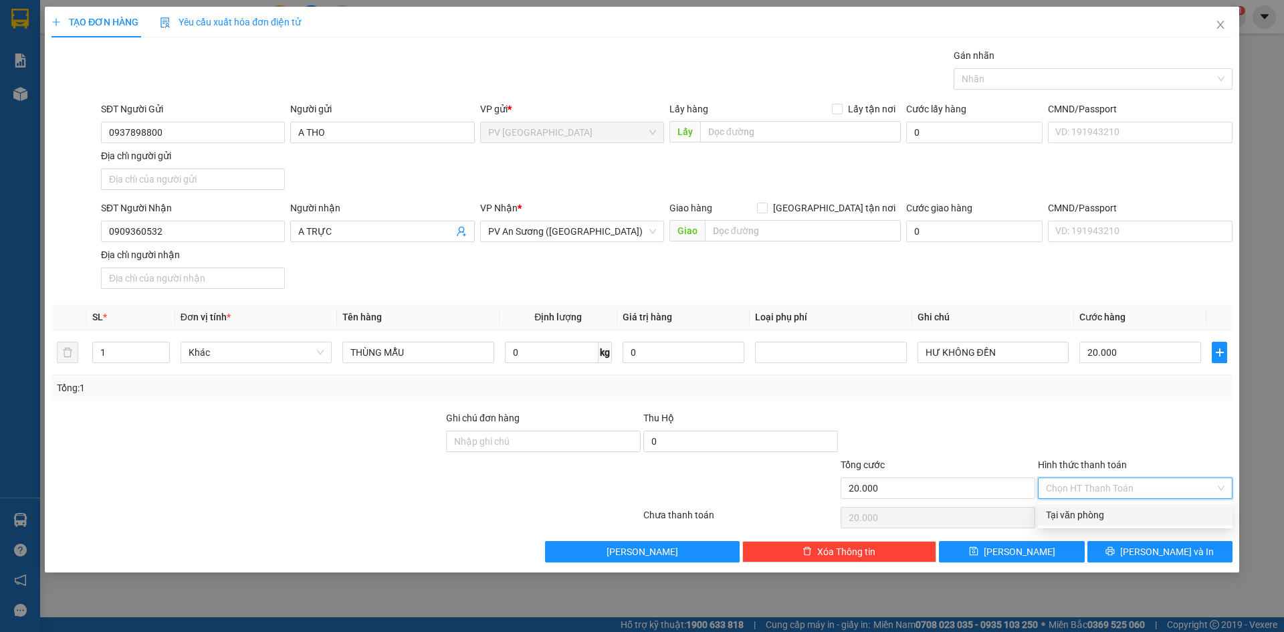
click at [1095, 514] on div "Tại văn phòng" at bounding box center [1135, 515] width 179 height 15
type input "0"
click at [1121, 544] on button "[PERSON_NAME] và In" at bounding box center [1159, 551] width 145 height 21
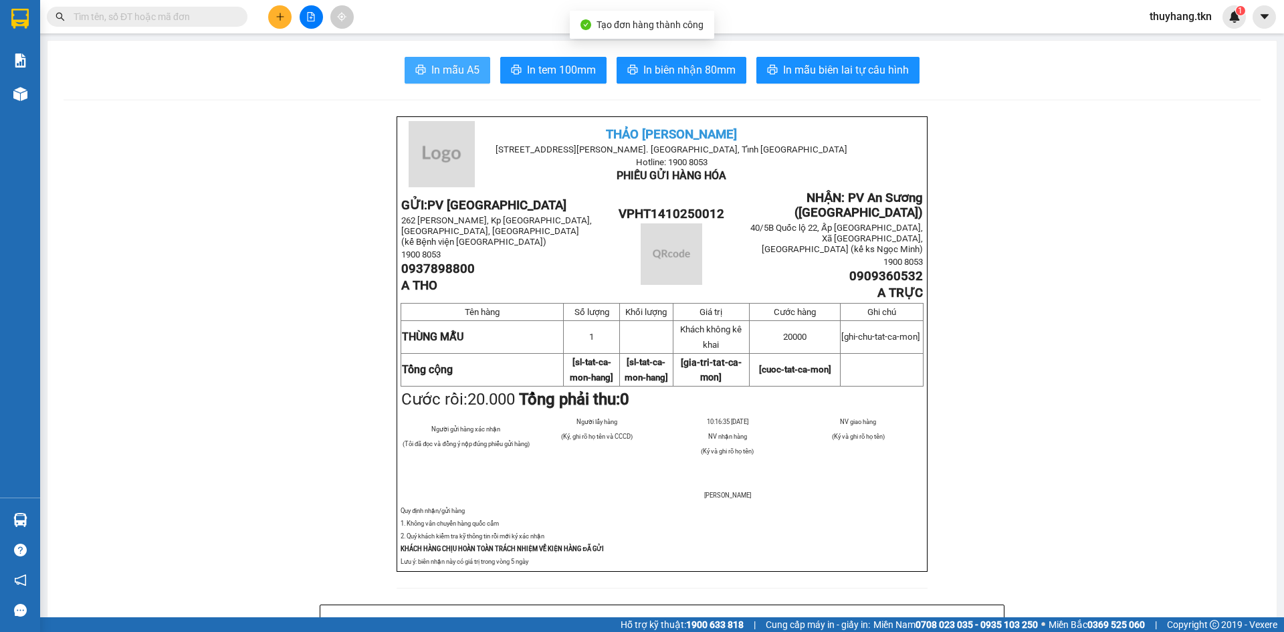
click at [445, 63] on span "In mẫu A5" at bounding box center [455, 70] width 48 height 17
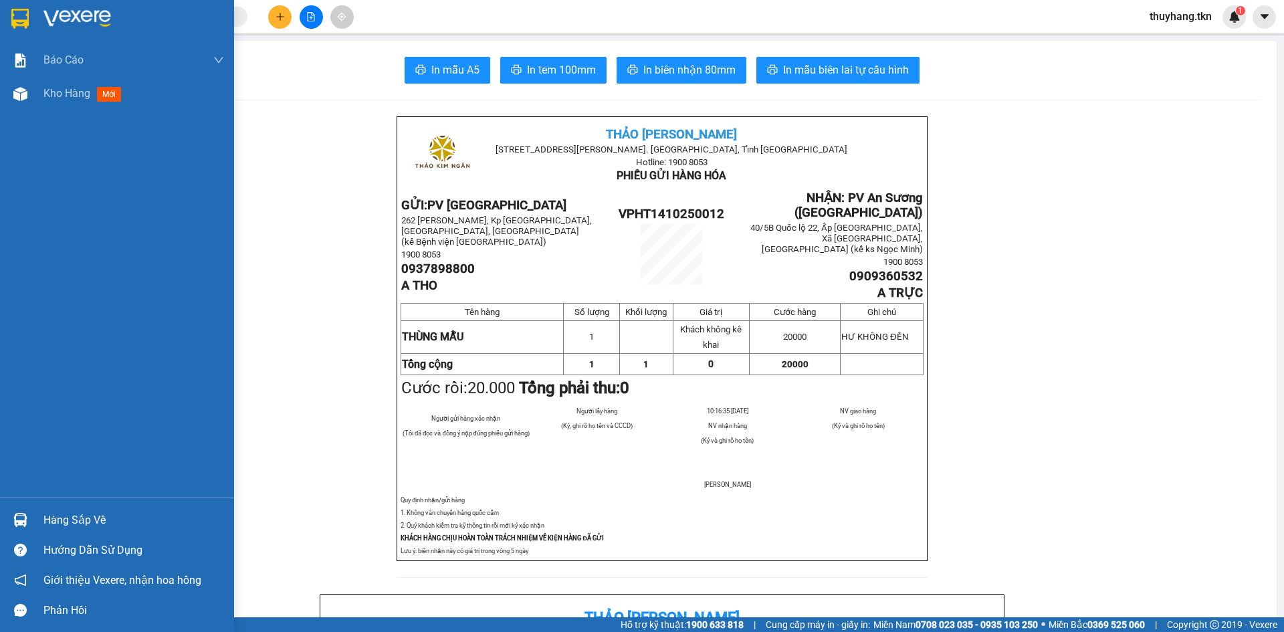
click at [27, 21] on img at bounding box center [19, 19] width 17 height 20
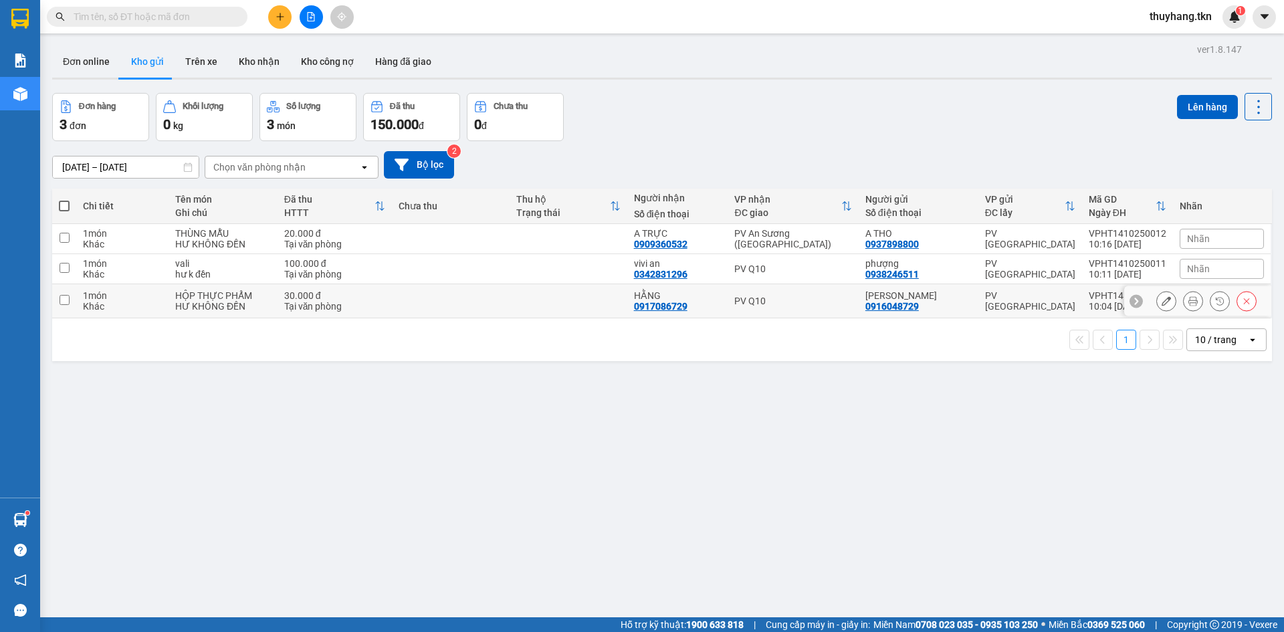
click at [414, 302] on td at bounding box center [451, 301] width 118 height 34
checkbox input "true"
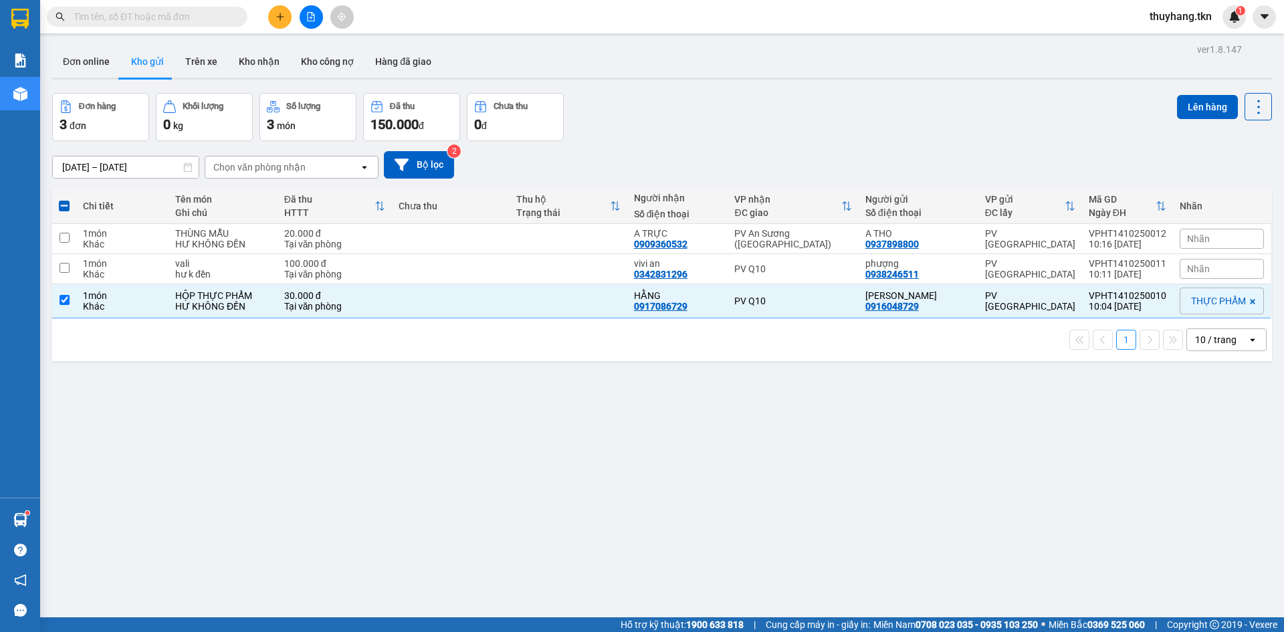
click at [1194, 91] on div "ver 1.8.147 Đơn online Kho gửi Trên xe Kho nhận Kho công nợ Hàng đã giao Đơn hà…" at bounding box center [662, 356] width 1230 height 632
click at [1194, 102] on button "Lên hàng" at bounding box center [1207, 107] width 61 height 24
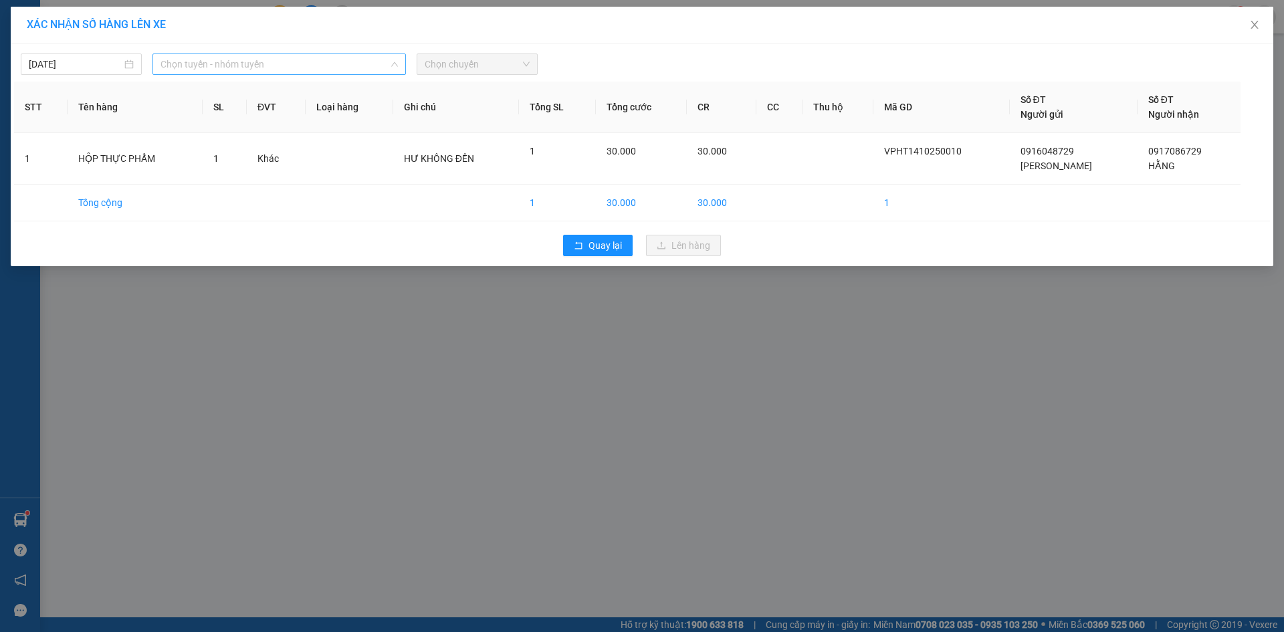
click at [330, 69] on span "Chọn tuyến - nhóm tuyến" at bounding box center [278, 64] width 237 height 20
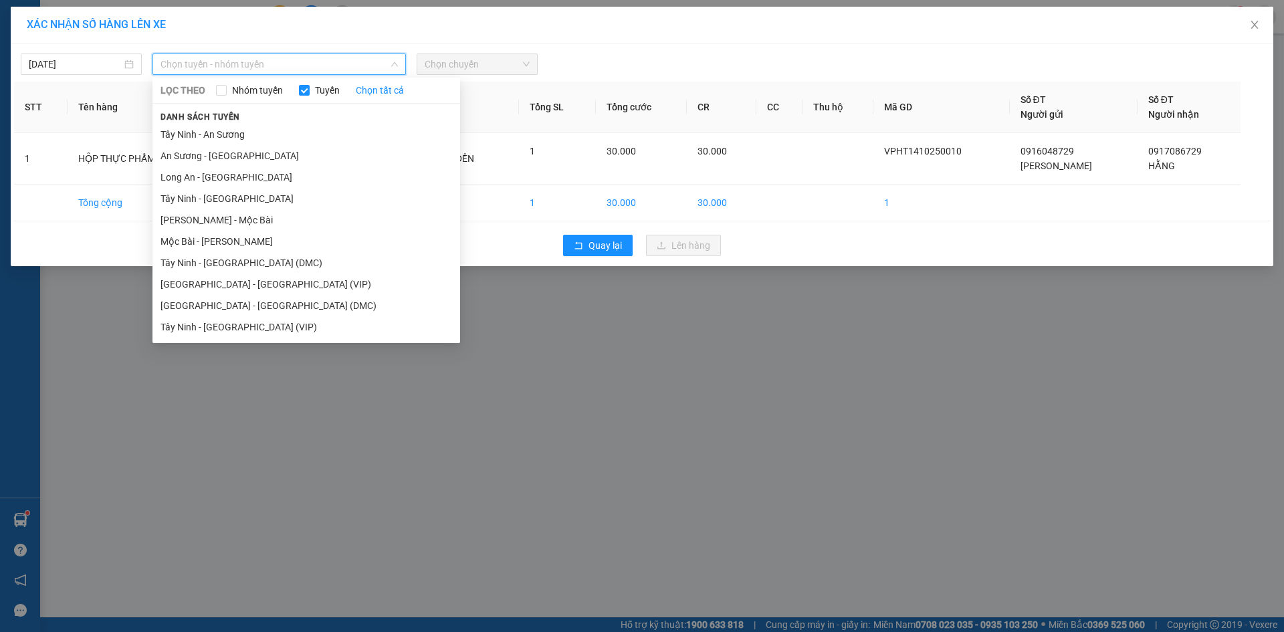
click at [304, 316] on li "Tây Ninh - [GEOGRAPHIC_DATA] (VIP)" at bounding box center [306, 326] width 308 height 21
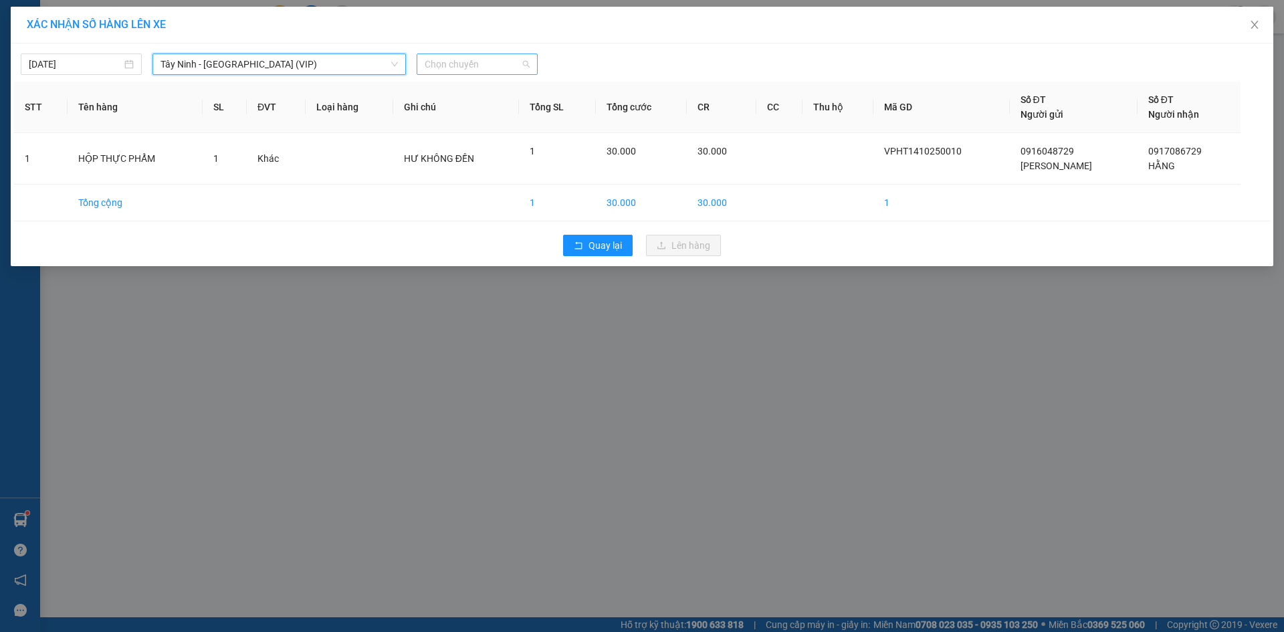
click at [485, 63] on span "Chọn chuyến" at bounding box center [477, 64] width 105 height 20
type input "50414"
click at [501, 108] on div "09:50 - 50H-504.14" at bounding box center [477, 112] width 104 height 15
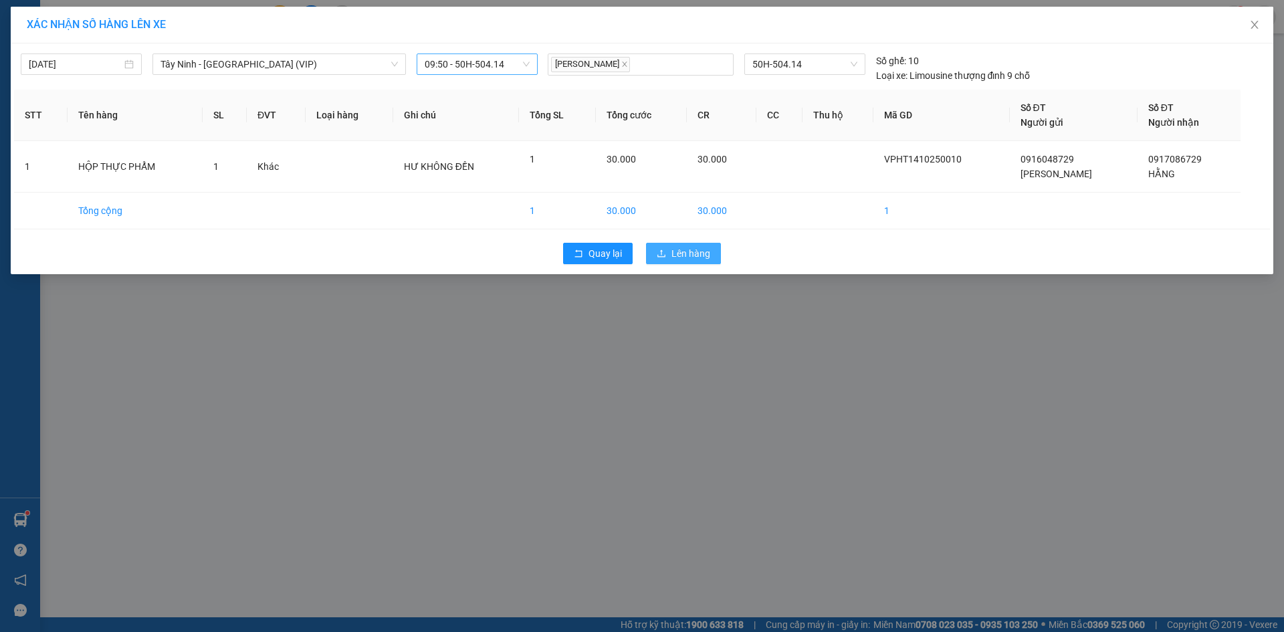
click at [704, 258] on span "Lên hàng" at bounding box center [690, 253] width 39 height 15
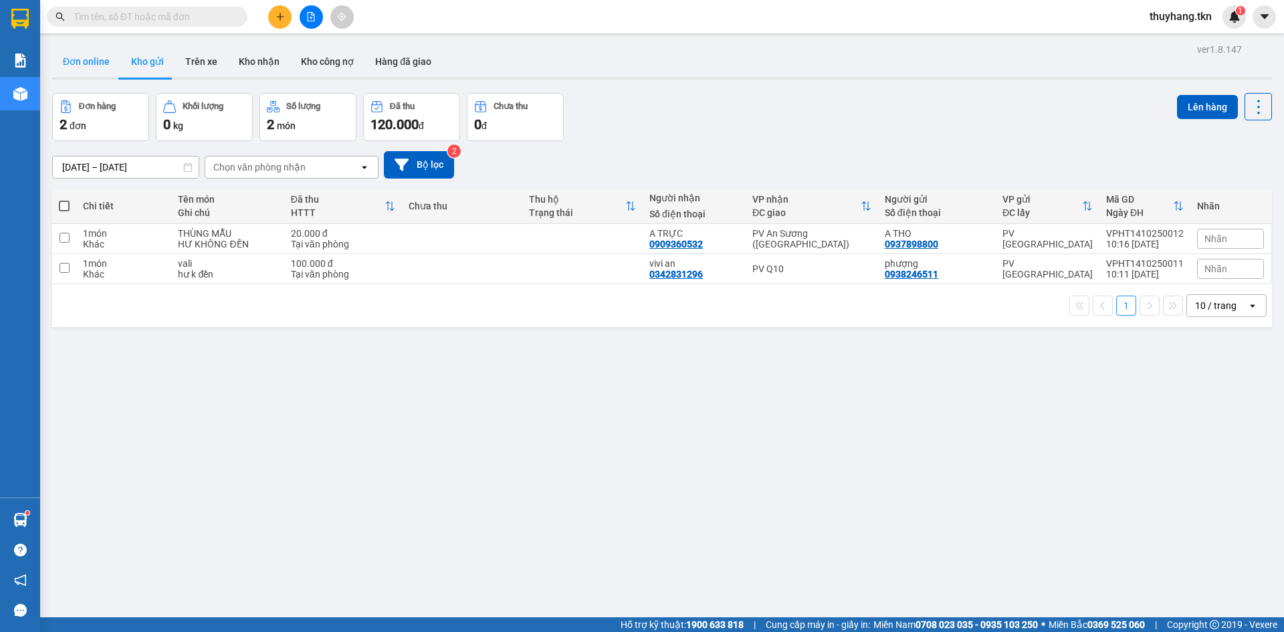
click at [90, 63] on button "Đơn online" at bounding box center [86, 61] width 68 height 32
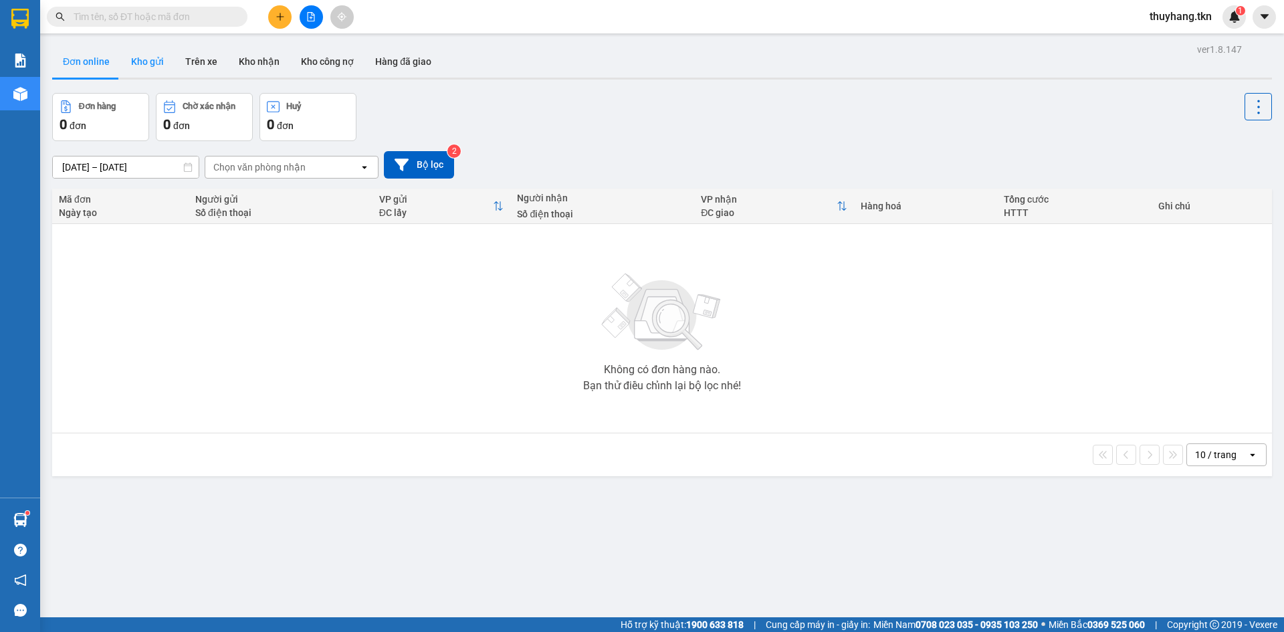
click at [139, 66] on button "Kho gửi" at bounding box center [147, 61] width 54 height 32
type input "[DATE] – [DATE]"
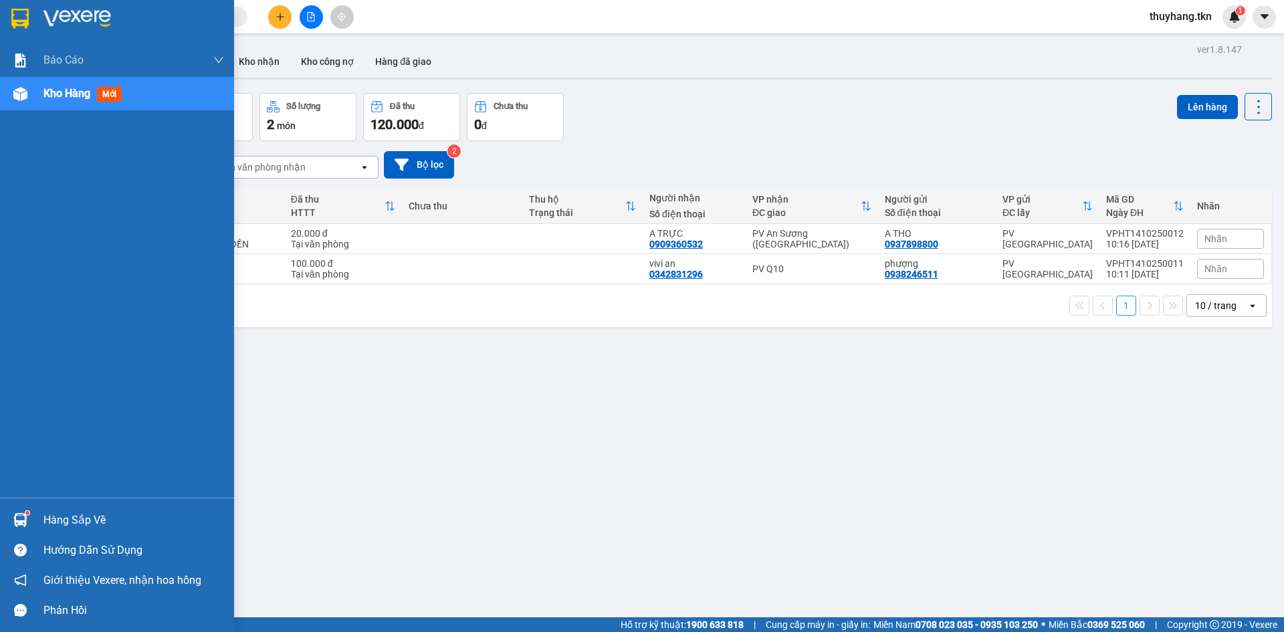
click at [16, 25] on img at bounding box center [19, 19] width 17 height 20
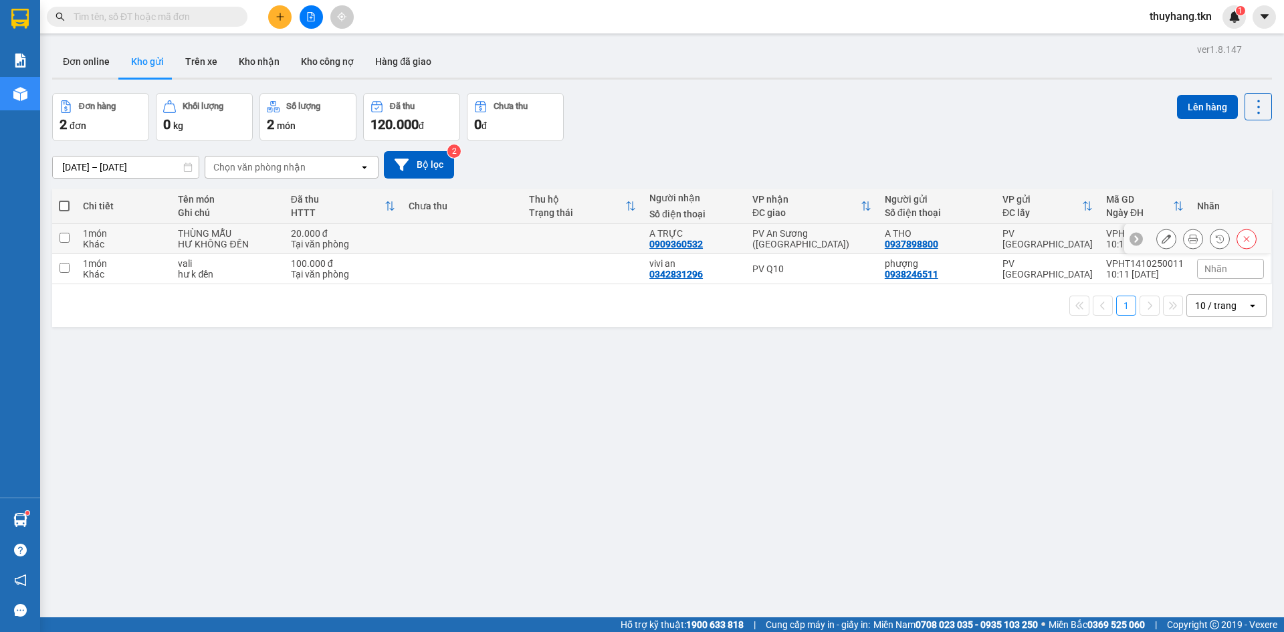
click at [609, 245] on td at bounding box center [582, 239] width 120 height 30
checkbox input "true"
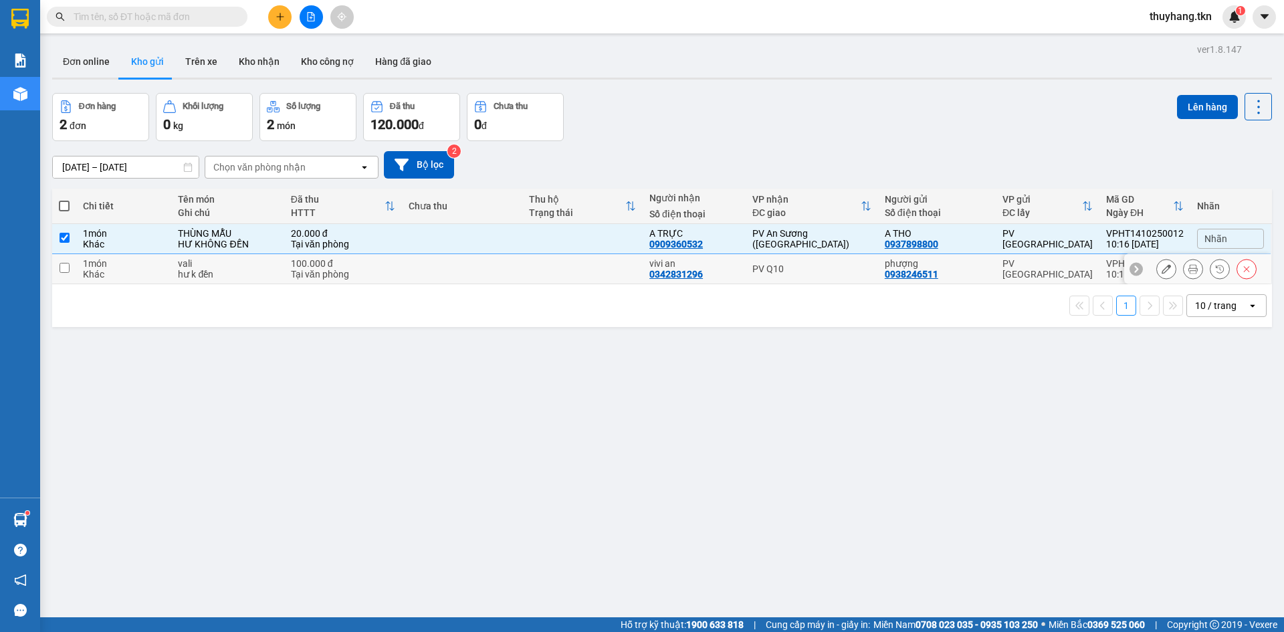
click at [603, 260] on td at bounding box center [582, 269] width 120 height 30
checkbox input "true"
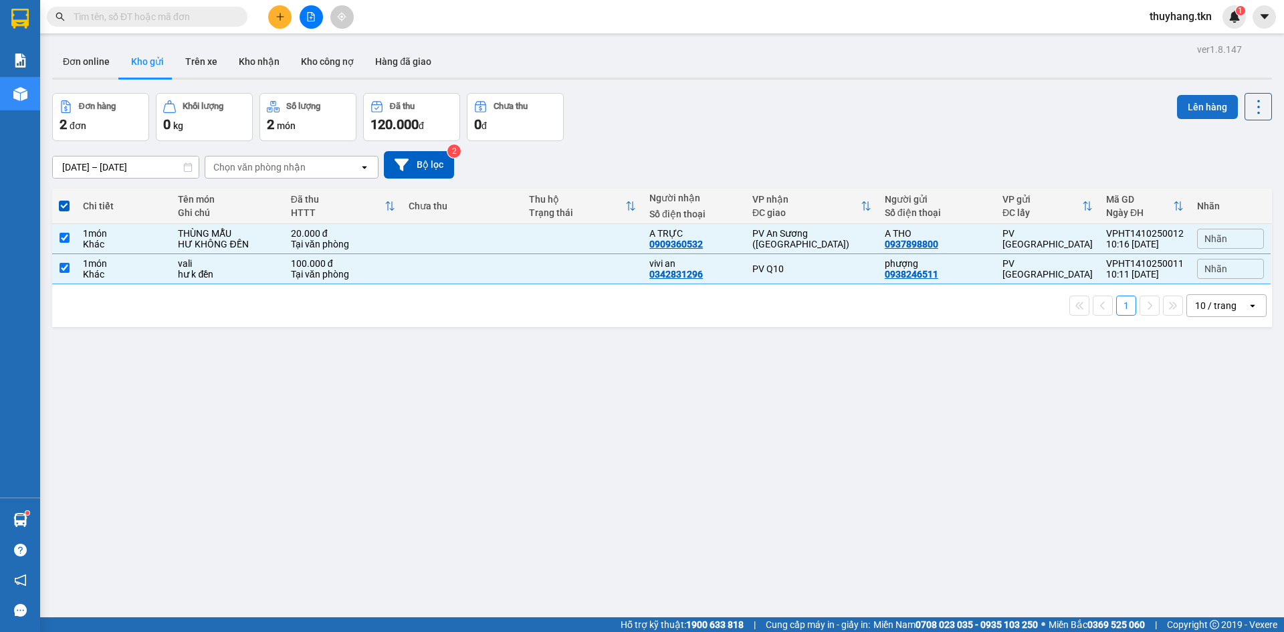
click at [1196, 114] on button "Lên hàng" at bounding box center [1207, 107] width 61 height 24
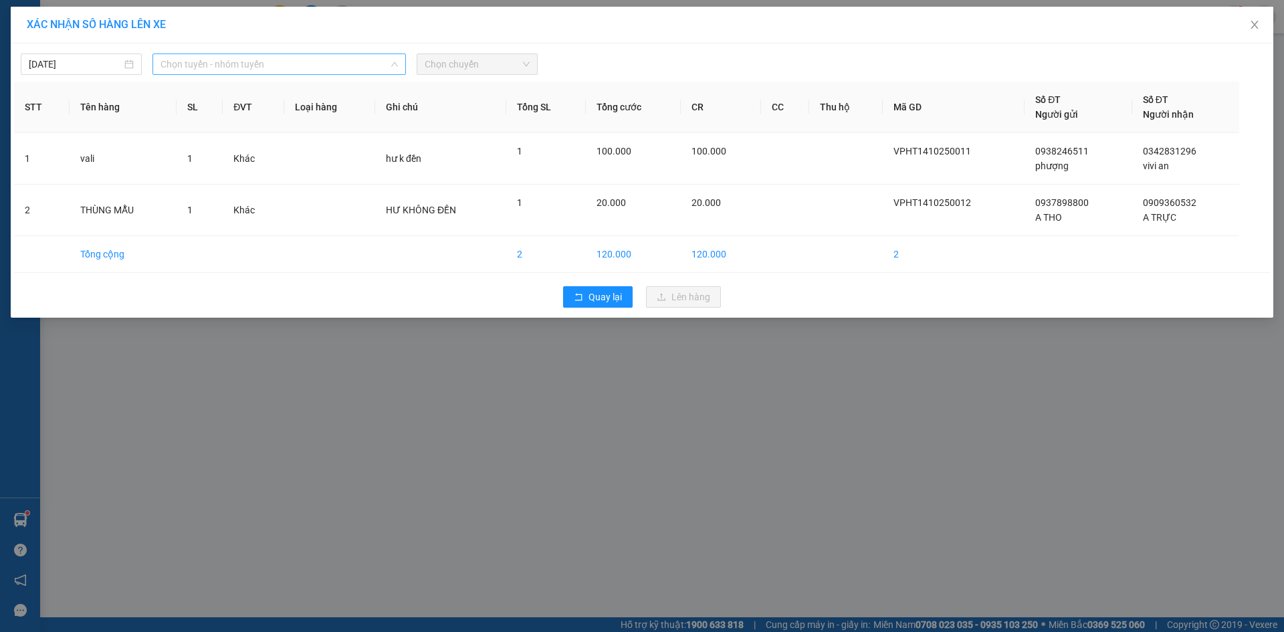
click at [285, 58] on span "Chọn tuyến - nhóm tuyến" at bounding box center [278, 64] width 237 height 20
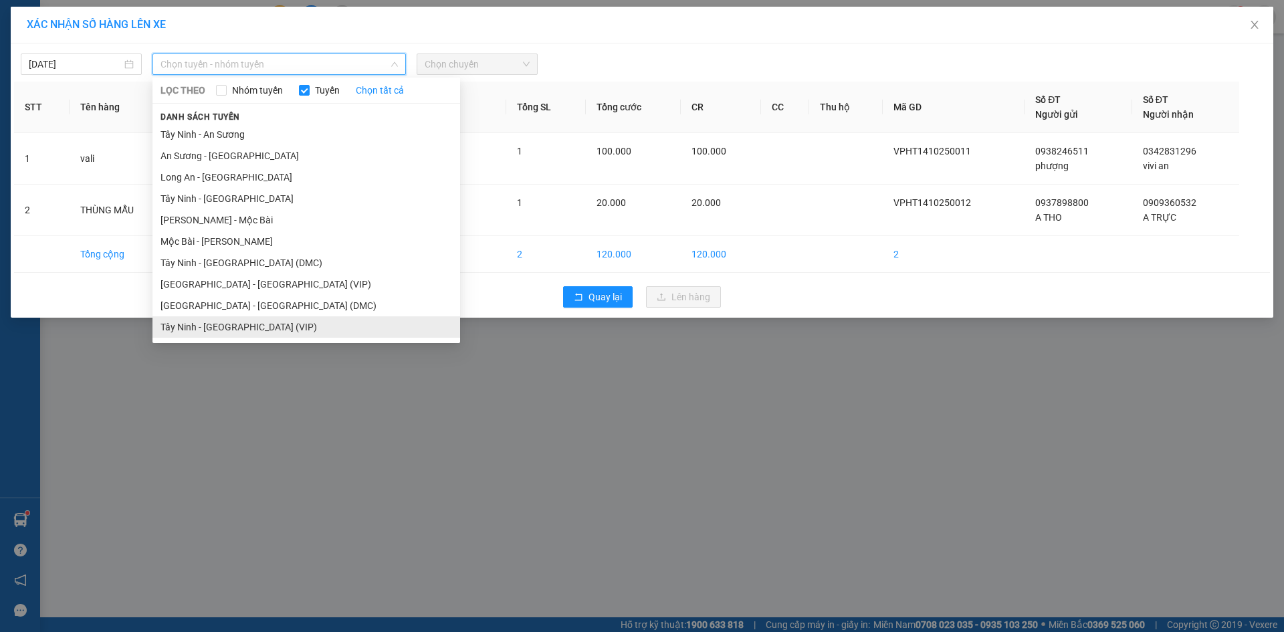
click at [274, 330] on li "Tây Ninh - [GEOGRAPHIC_DATA] (VIP)" at bounding box center [306, 326] width 308 height 21
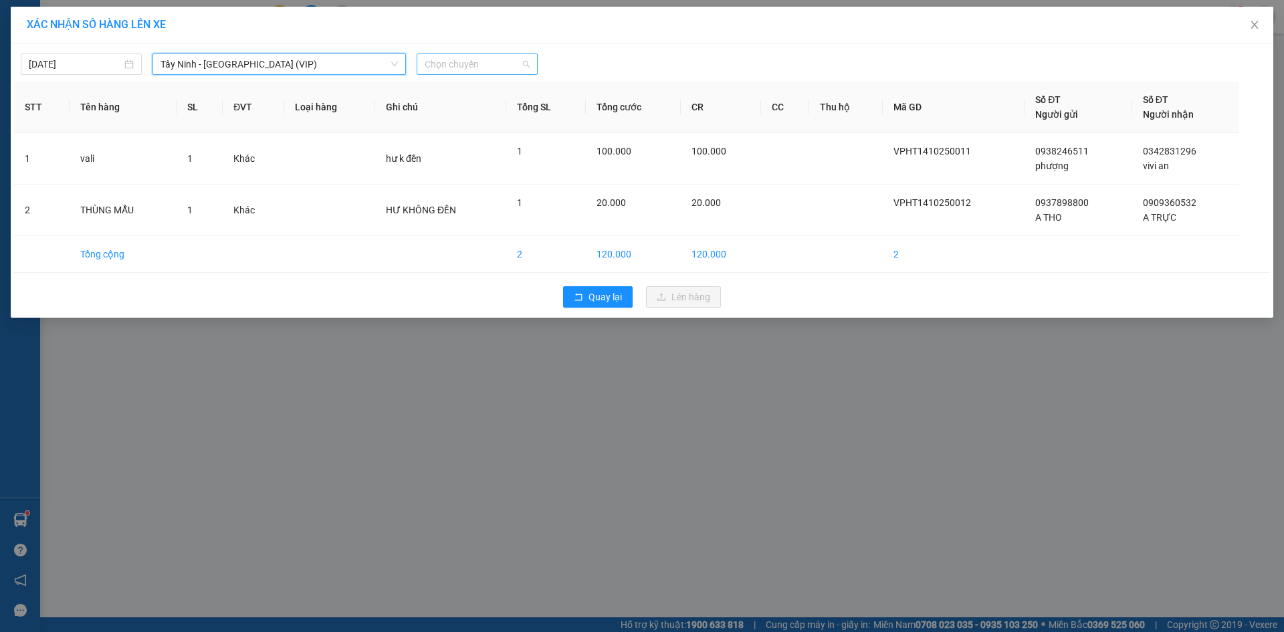
click at [452, 68] on span "Chọn chuyến" at bounding box center [477, 64] width 105 height 20
type input "4743"
click at [483, 114] on div "10:20 - 70H-047.43" at bounding box center [477, 112] width 104 height 15
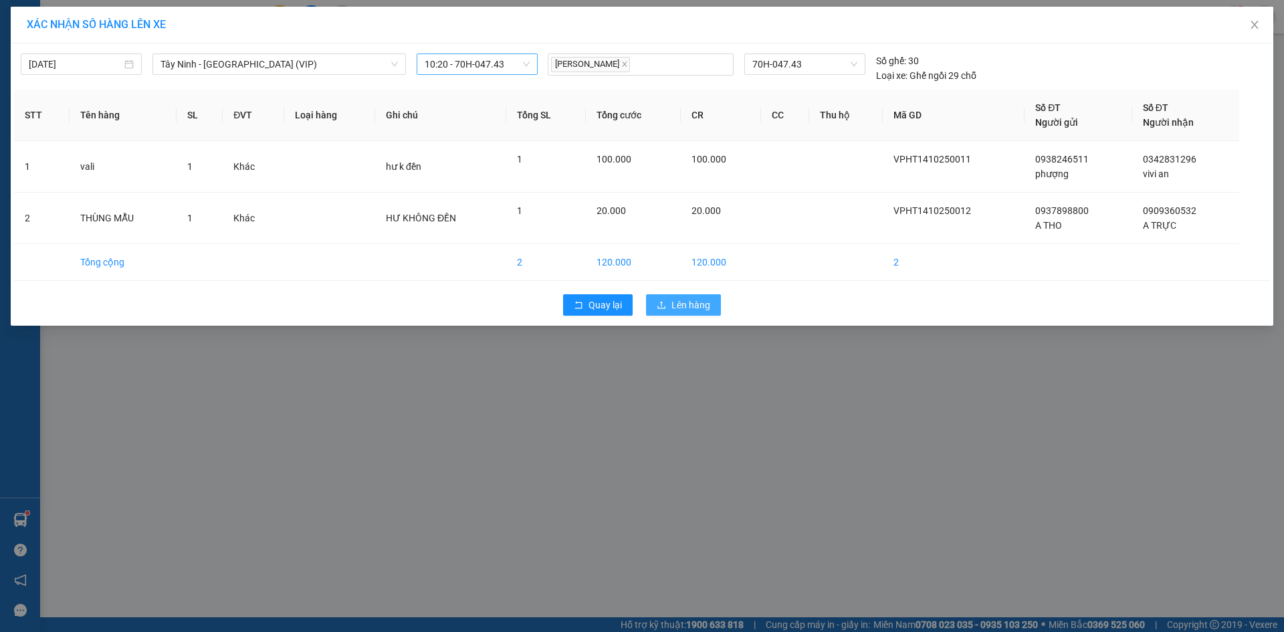
click at [679, 304] on span "Lên hàng" at bounding box center [690, 305] width 39 height 15
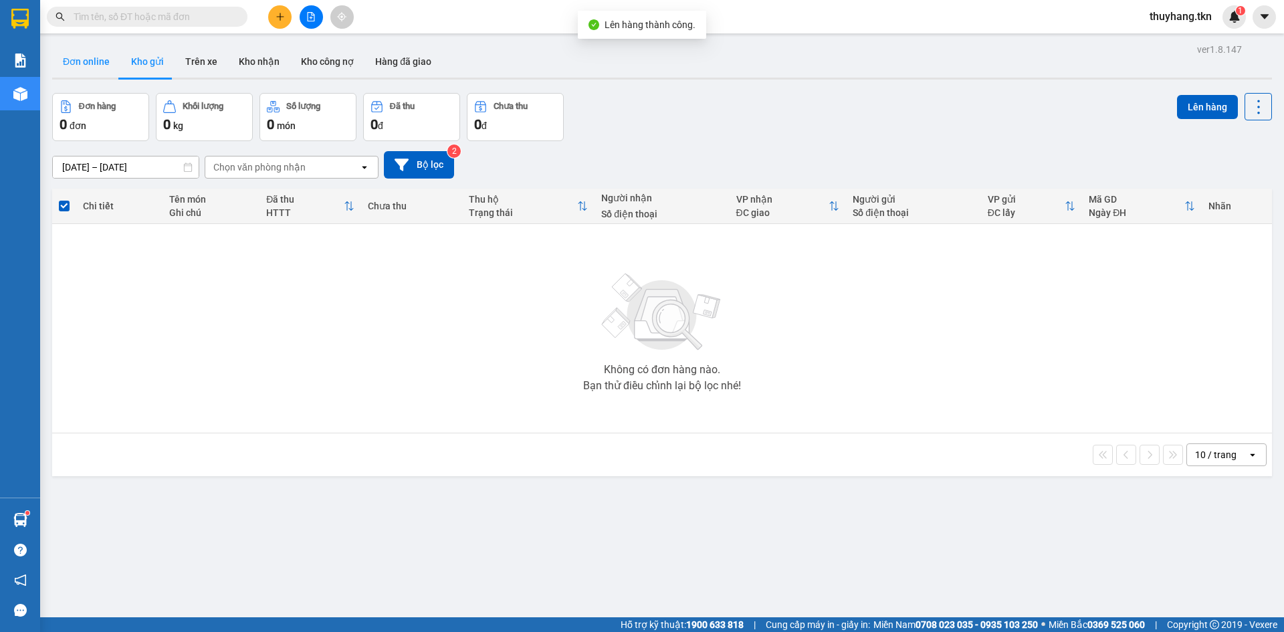
click at [100, 61] on button "Đơn online" at bounding box center [86, 61] width 68 height 32
type input "[DATE] – [DATE]"
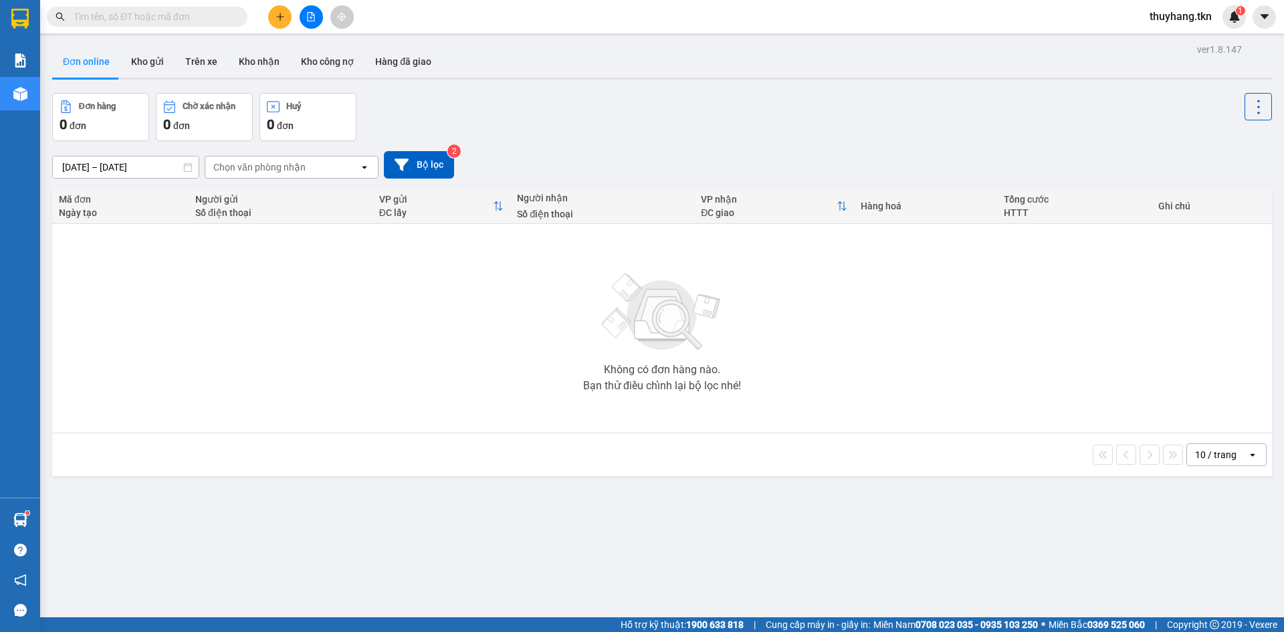
click at [291, 11] on div at bounding box center [311, 16] width 100 height 23
click at [283, 13] on icon "plus" at bounding box center [280, 16] width 9 height 9
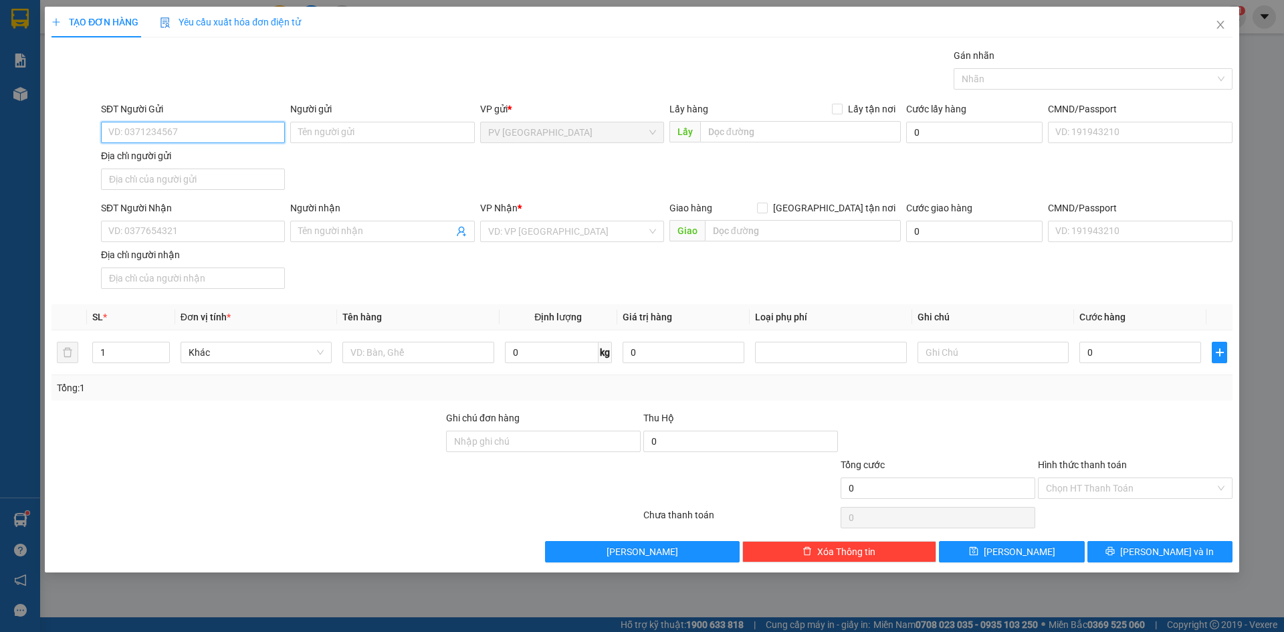
click at [206, 130] on input "SĐT Người Gửi" at bounding box center [193, 132] width 184 height 21
click at [215, 163] on div "0902841562 - CHÚ LONG" at bounding box center [193, 159] width 168 height 15
type input "0902841562"
type input "CHÚ LONG"
type input "0985314453"
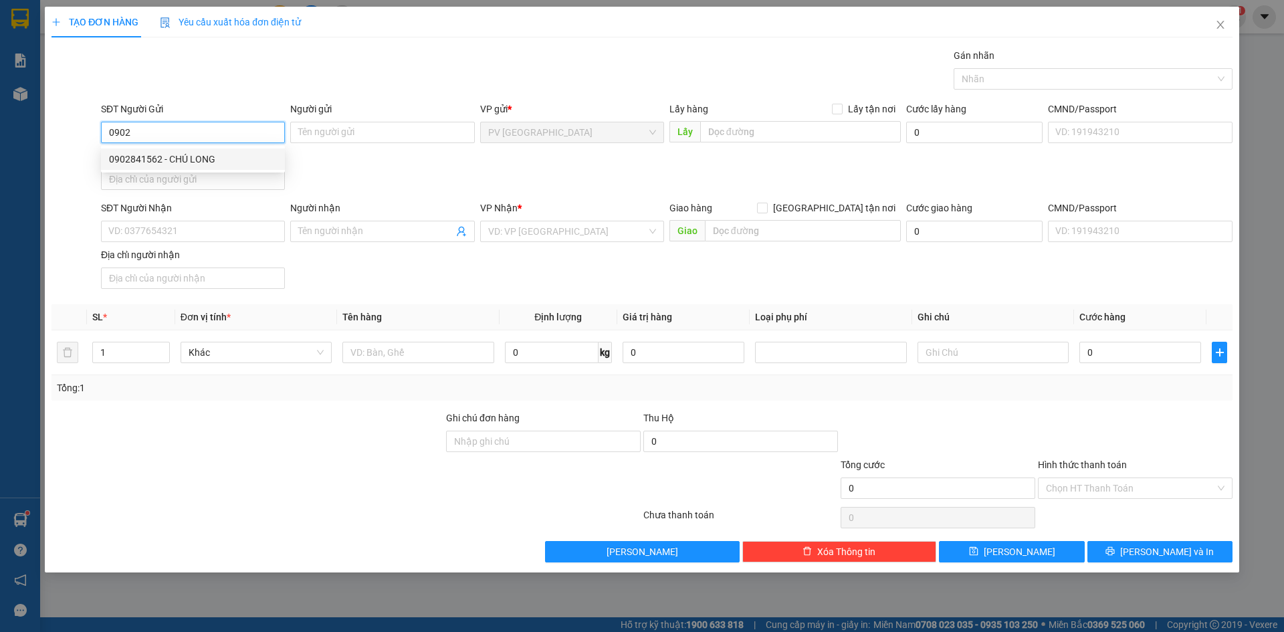
type input "LÊN"
type input "20.000"
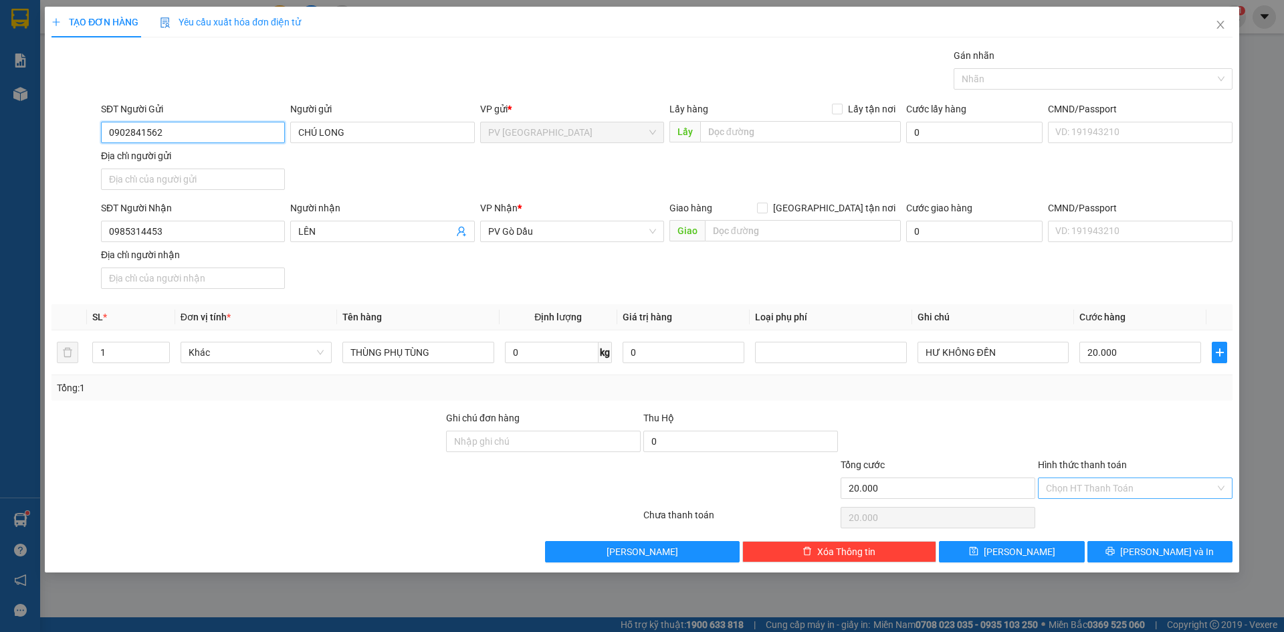
type input "0902841562"
click at [1099, 494] on input "Hình thức thanh toán" at bounding box center [1130, 488] width 169 height 20
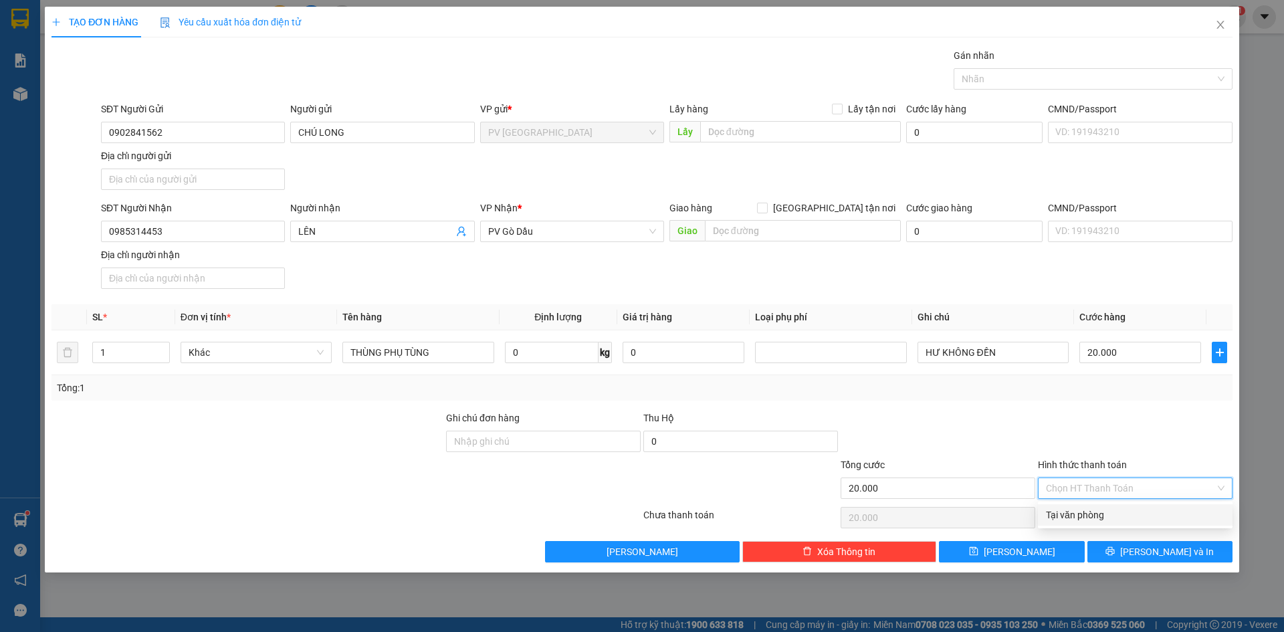
click at [1093, 519] on div "Tại văn phòng" at bounding box center [1135, 515] width 179 height 15
type input "0"
click at [1131, 559] on button "[PERSON_NAME] và In" at bounding box center [1159, 551] width 145 height 21
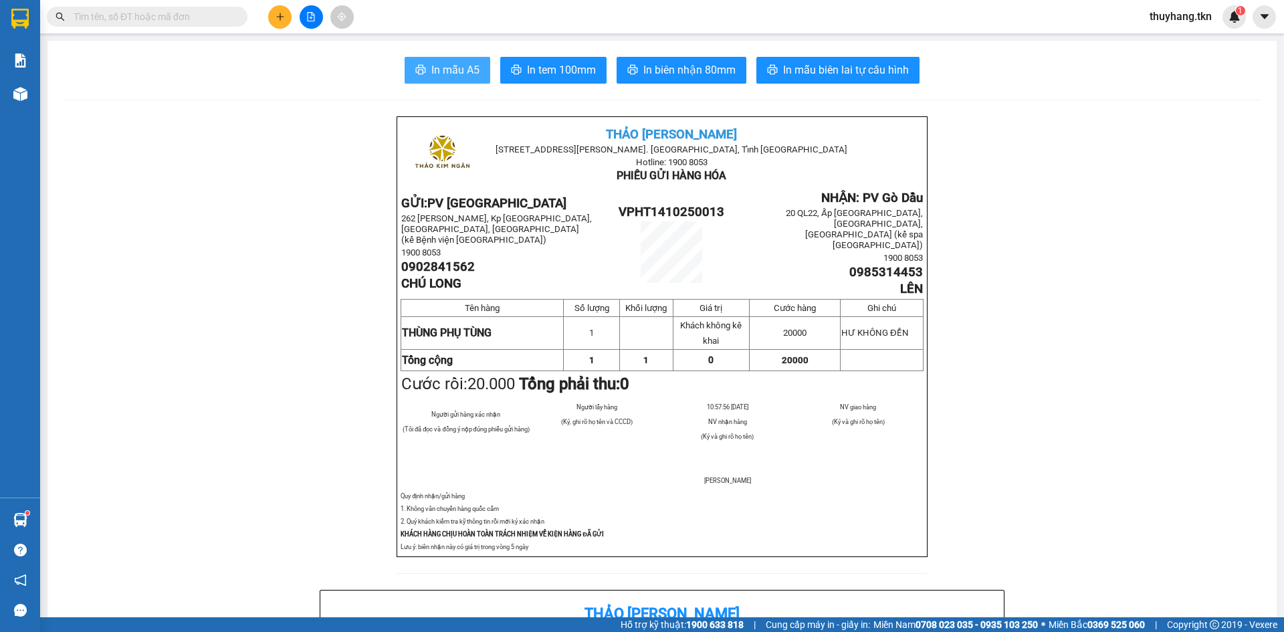
click at [449, 78] on span "In mẫu A5" at bounding box center [455, 70] width 48 height 17
click at [286, 15] on button at bounding box center [279, 16] width 23 height 23
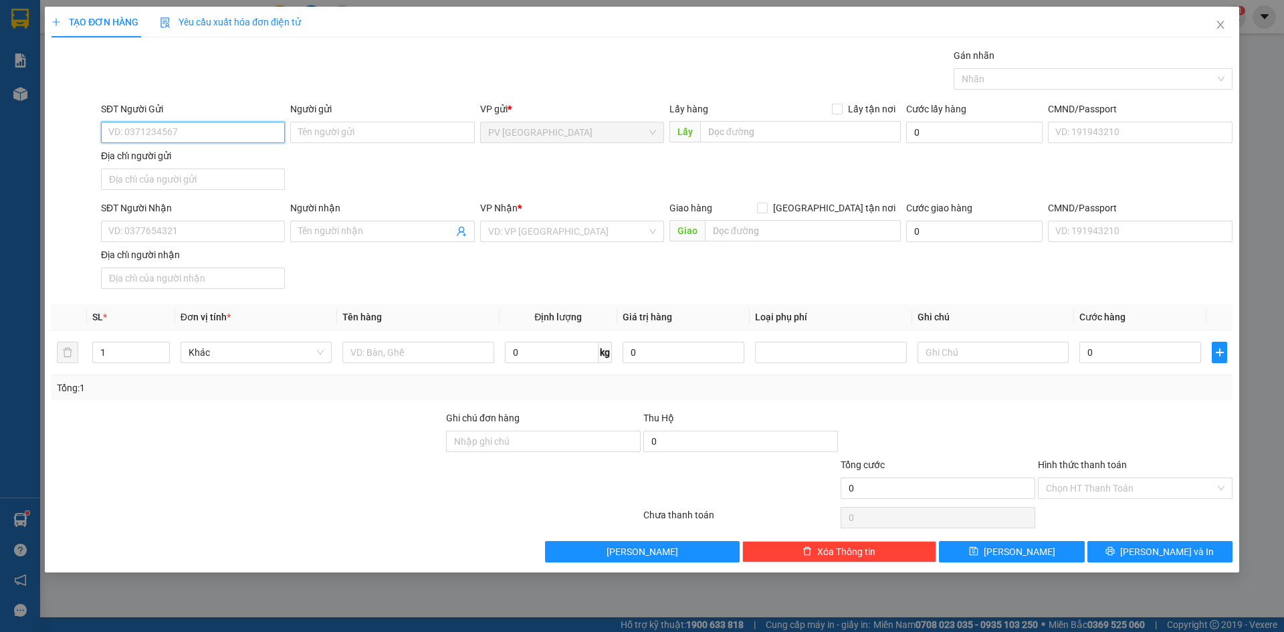
click at [165, 136] on input "SĐT Người Gửi" at bounding box center [193, 132] width 184 height 21
click at [191, 165] on div "0393858020 - a sơn" at bounding box center [193, 159] width 168 height 15
type input "0393858020"
type input "a sơn"
type input "0903609666"
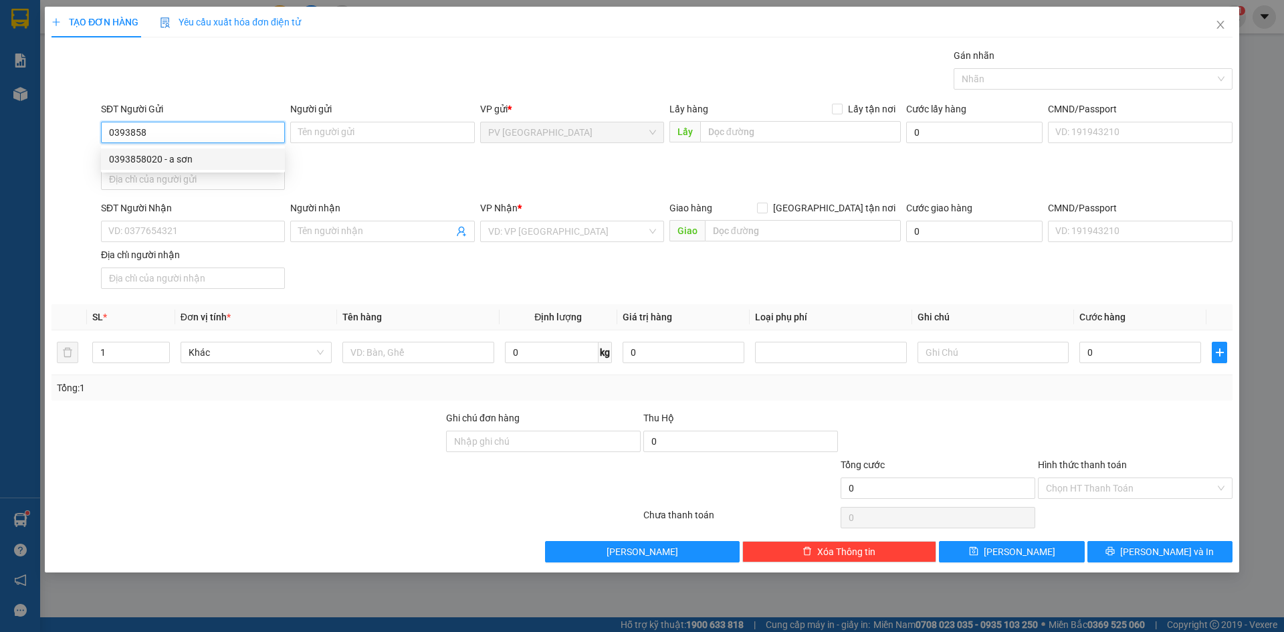
type input "HUYÊN"
type input "30.000"
type input "0393858020"
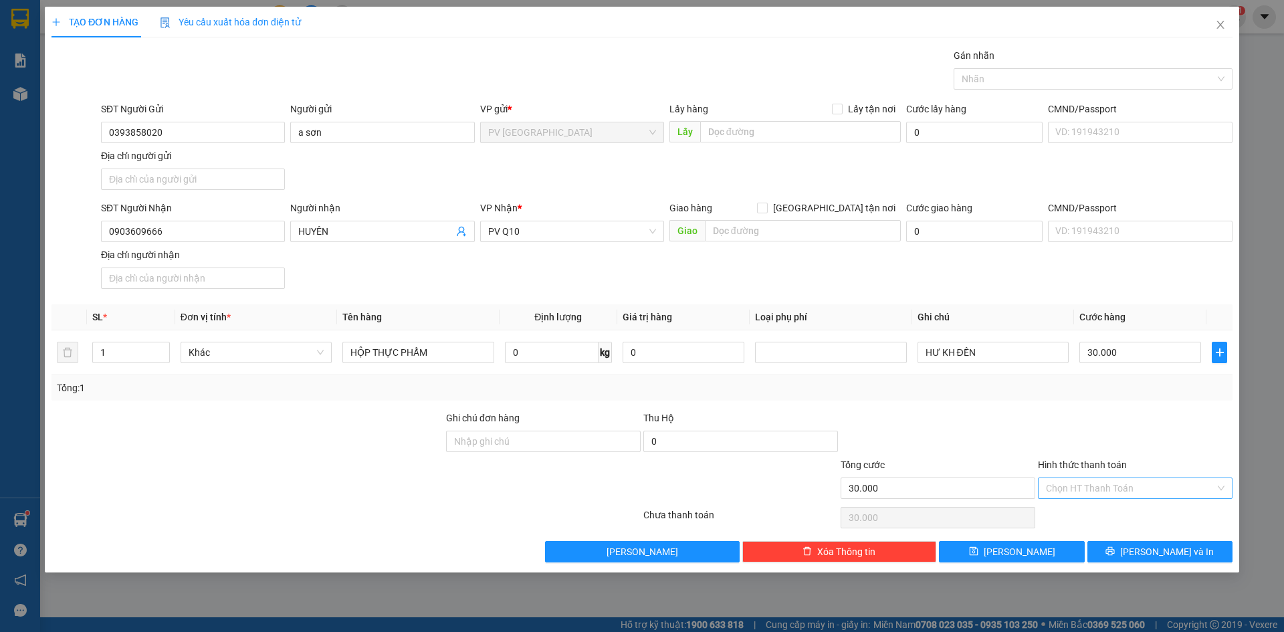
click at [1099, 486] on input "Hình thức thanh toán" at bounding box center [1130, 488] width 169 height 20
click at [1089, 509] on div "Tại văn phòng" at bounding box center [1135, 514] width 195 height 21
type input "0"
click at [1143, 560] on button "[PERSON_NAME] và In" at bounding box center [1159, 551] width 145 height 21
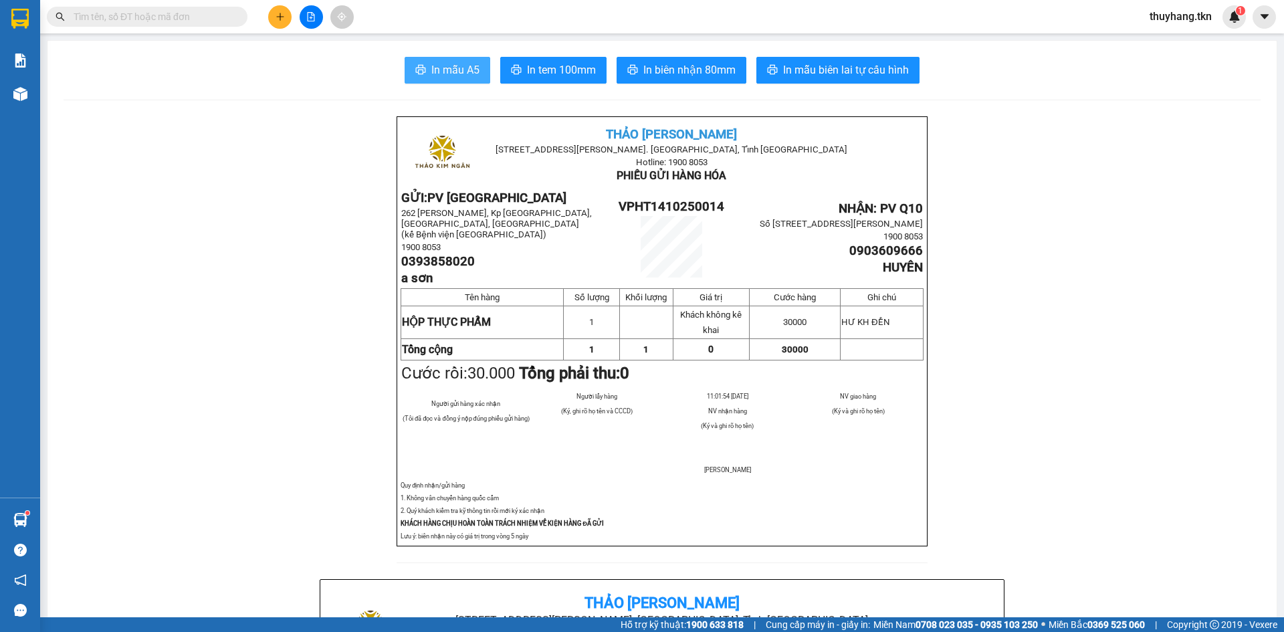
click at [469, 81] on button "In mẫu A5" at bounding box center [448, 70] width 86 height 27
click at [286, 20] on button at bounding box center [279, 16] width 23 height 23
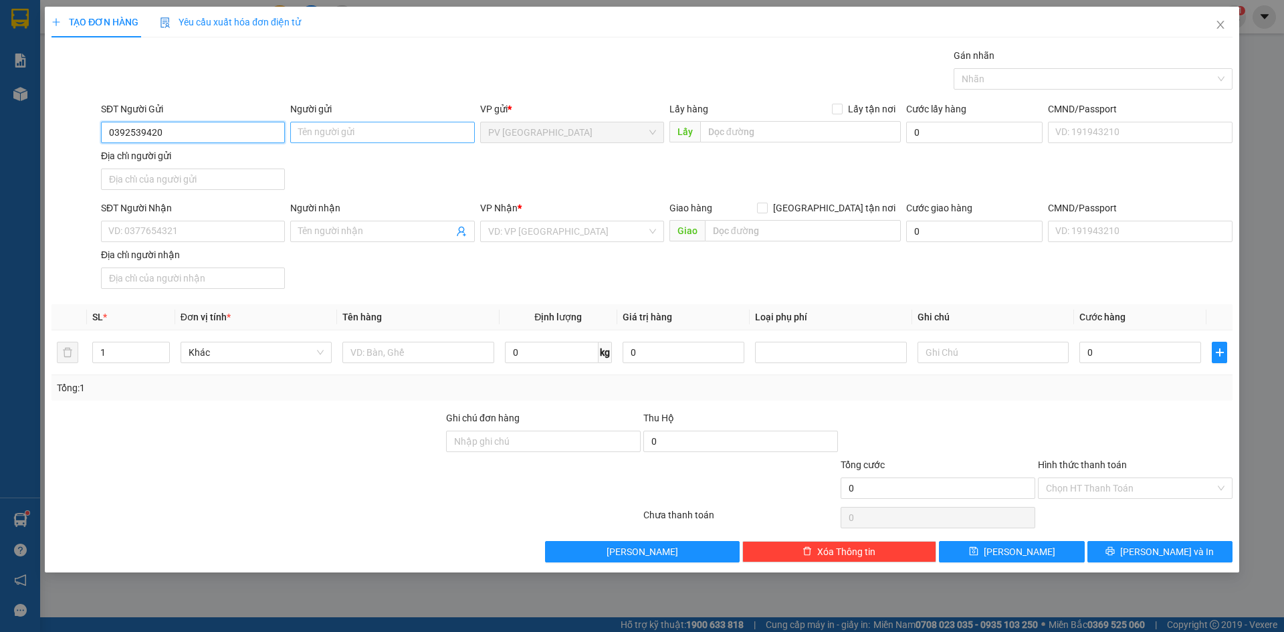
type input "0392539420"
click at [304, 133] on input "Người gửi" at bounding box center [382, 132] width 184 height 21
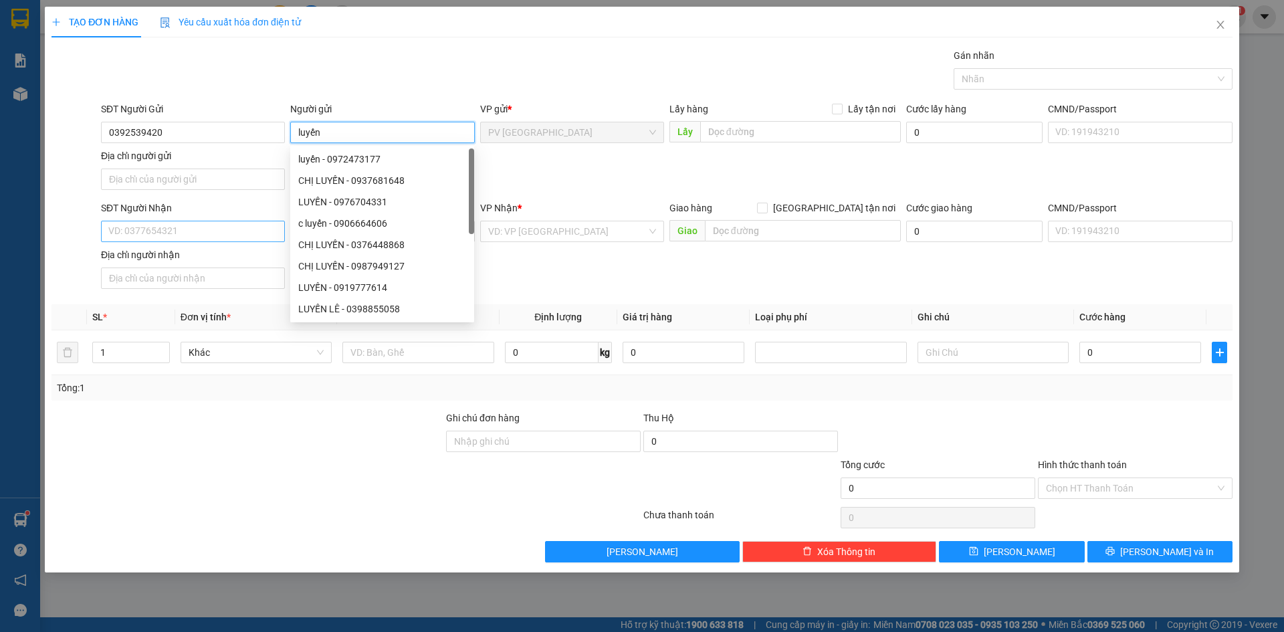
type input "luyến"
click at [179, 233] on input "SĐT Người Nhận" at bounding box center [193, 231] width 184 height 21
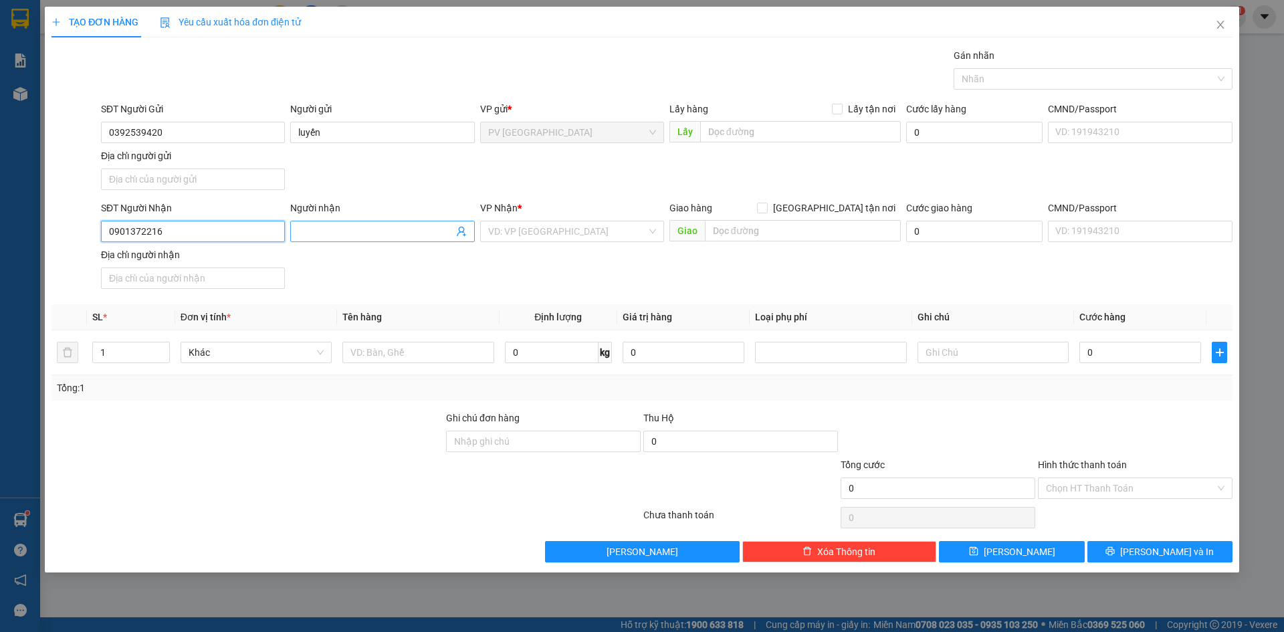
type input "0901372216"
click at [340, 221] on span at bounding box center [382, 231] width 184 height 21
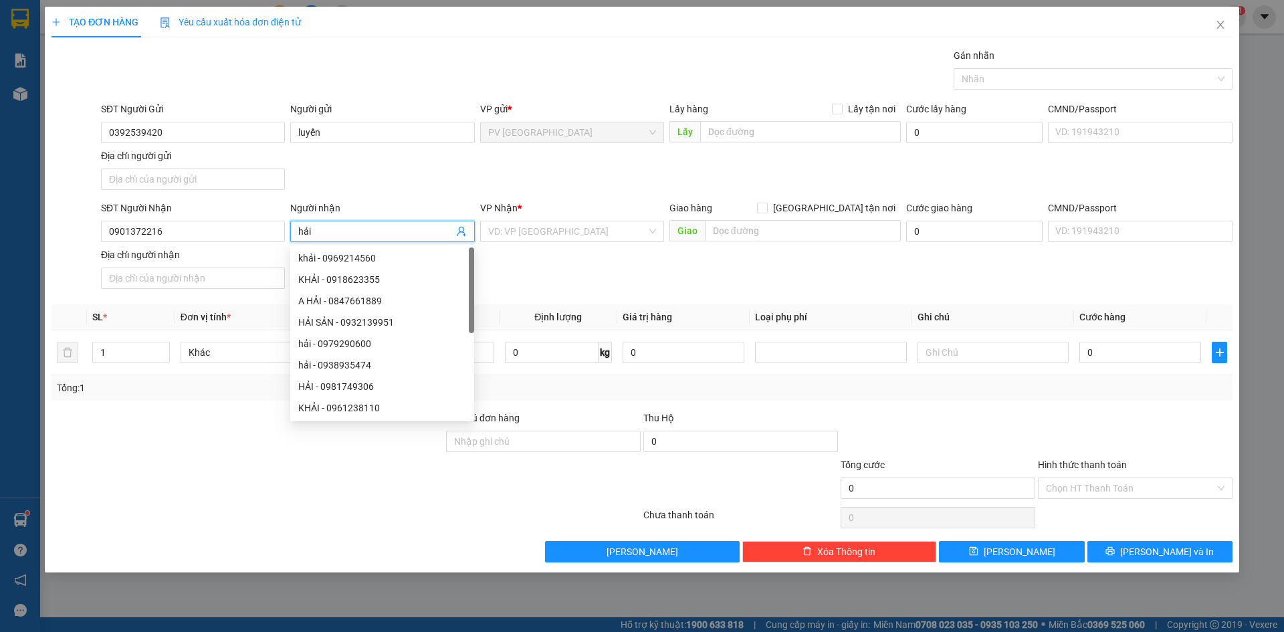
type input "hải"
click at [521, 219] on div "VP Nhận *" at bounding box center [572, 211] width 184 height 20
click at [526, 231] on input "search" at bounding box center [567, 231] width 158 height 20
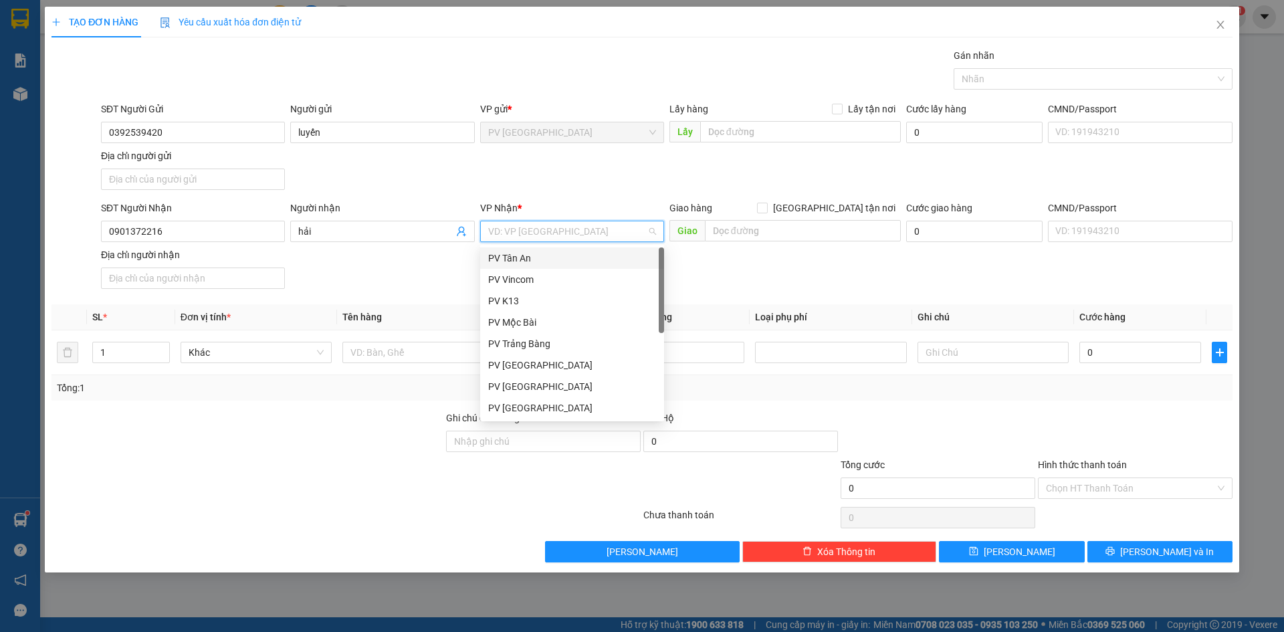
scroll to position [86, 0]
click at [544, 410] on div "PV Q10" at bounding box center [572, 408] width 168 height 15
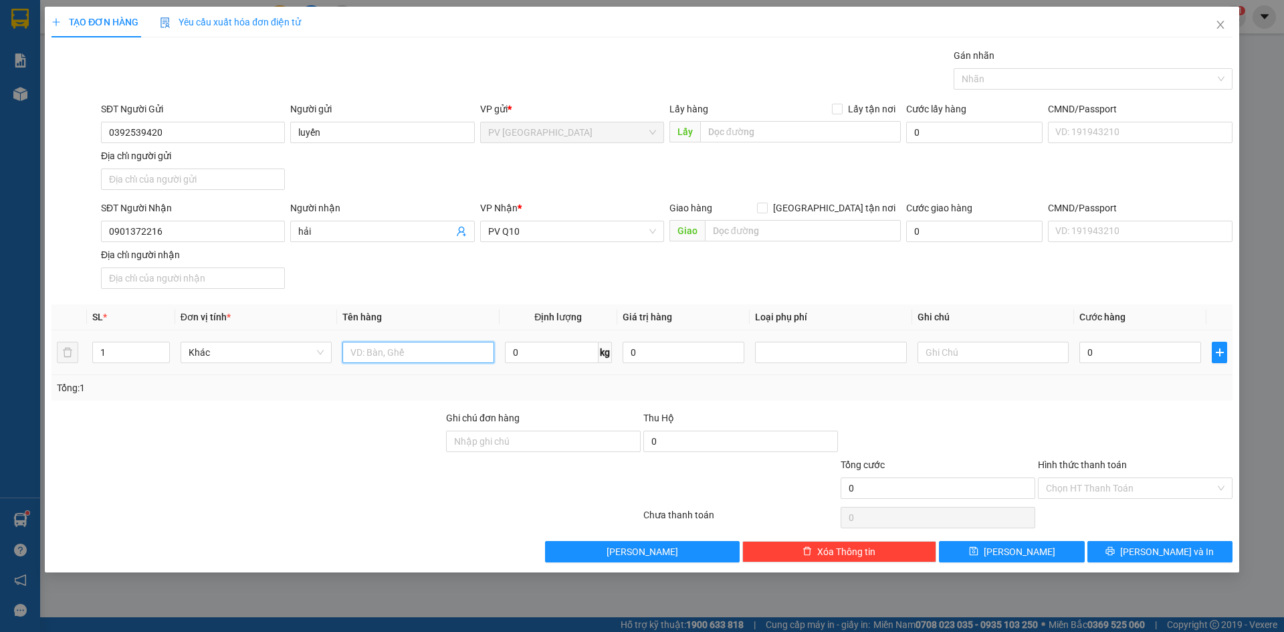
click at [464, 361] on input "text" at bounding box center [417, 352] width 151 height 21
click at [459, 352] on input "thùng" at bounding box center [417, 352] width 151 height 21
type input "thùng khô"
click at [995, 357] on input "text" at bounding box center [992, 352] width 151 height 21
type input "hư k đền"
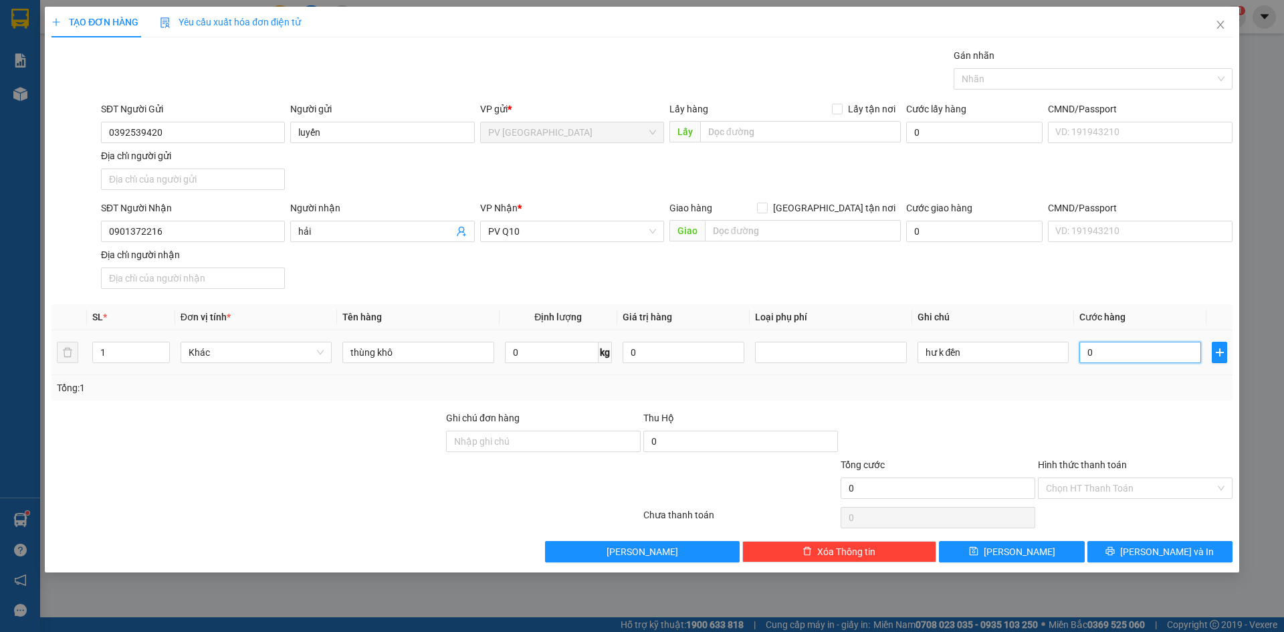
click at [1127, 352] on input "0" at bounding box center [1140, 352] width 122 height 21
type input "5"
type input "50"
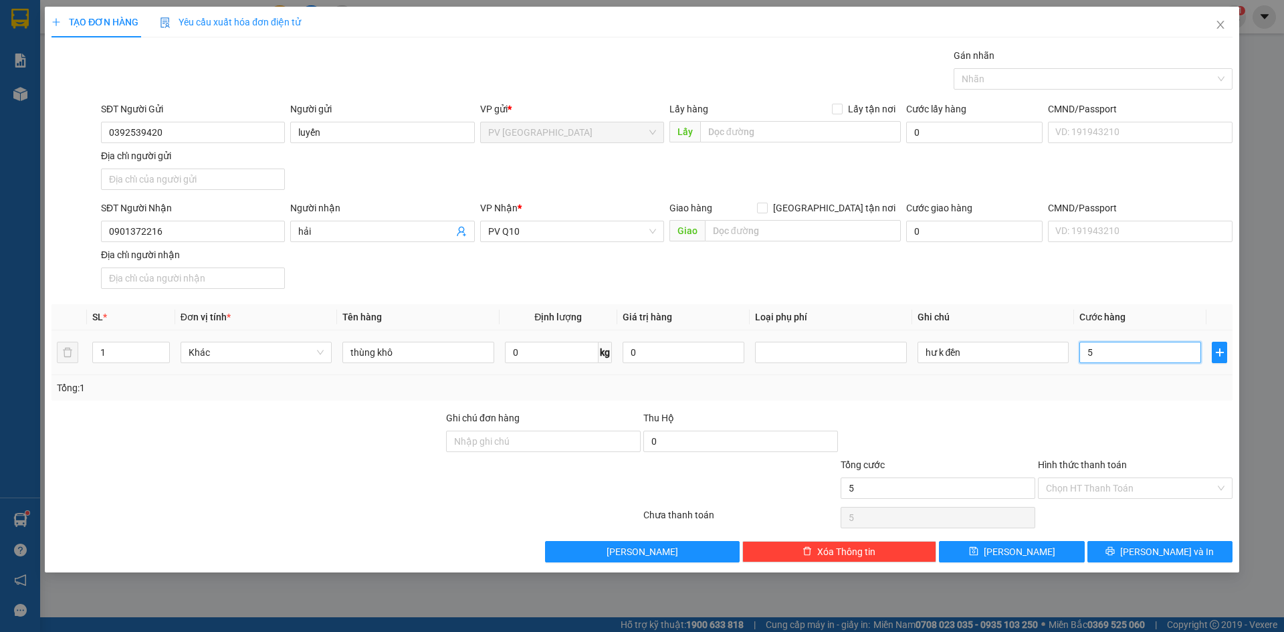
type input "50"
type input "500"
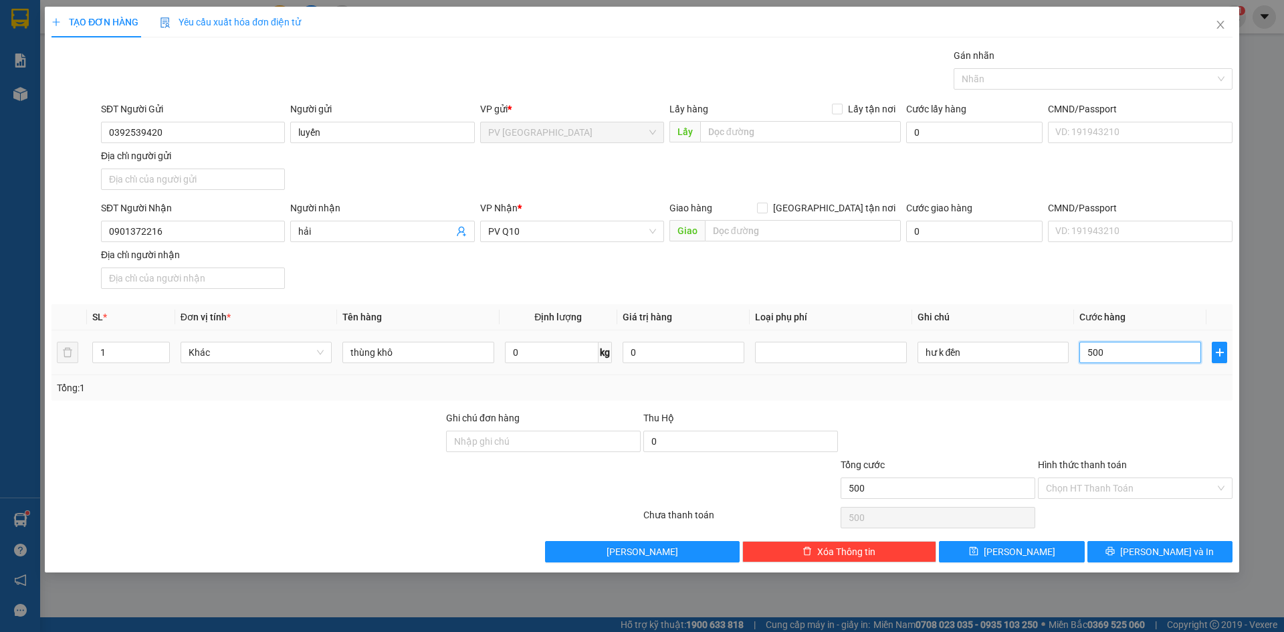
type input "5.000"
type input "50.000"
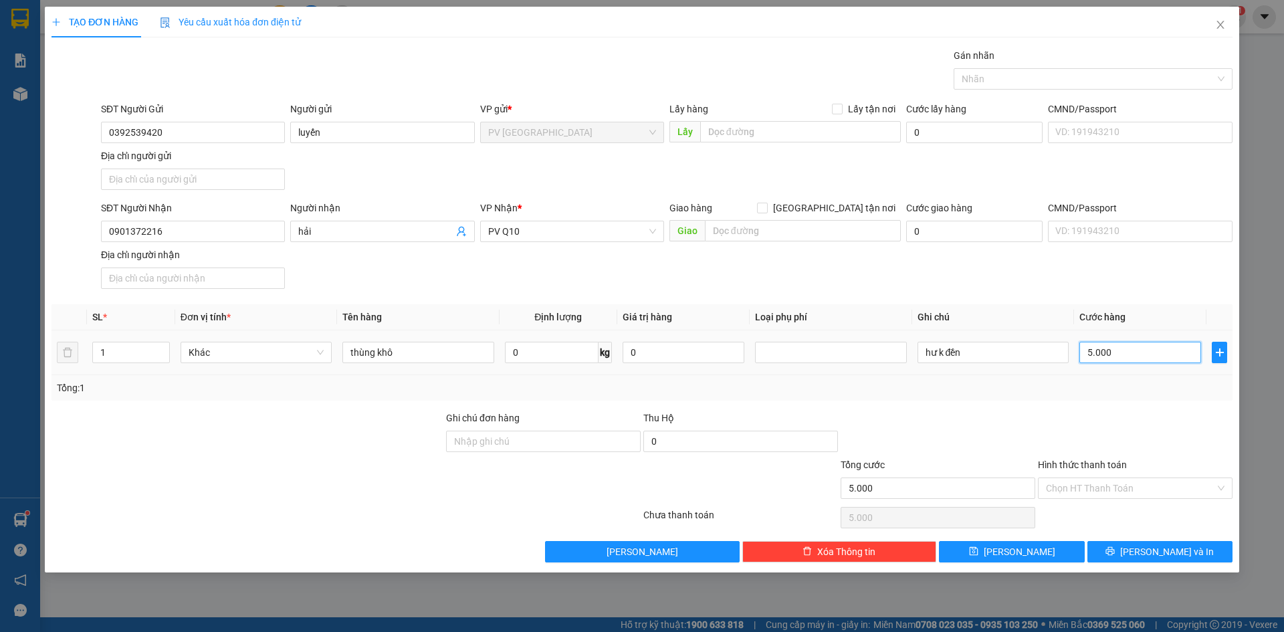
type input "50.000"
click at [1024, 80] on div at bounding box center [1086, 79] width 259 height 16
type input "50.000"
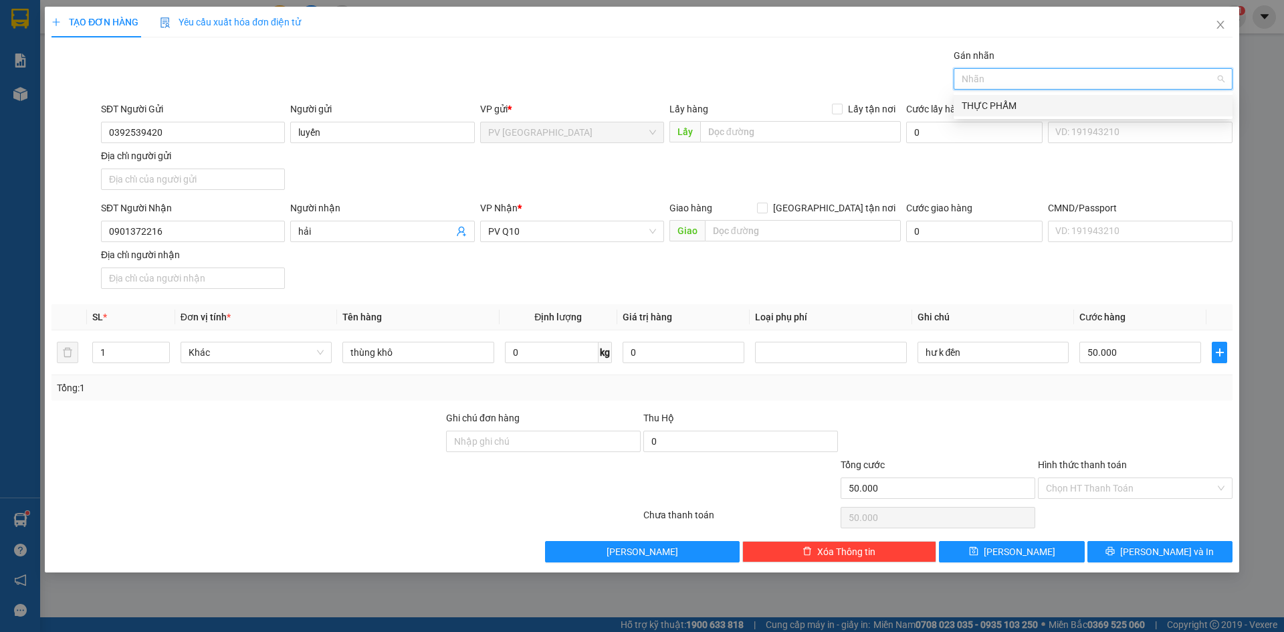
click at [1024, 109] on div "THỰC PHẨM" at bounding box center [1093, 105] width 263 height 15
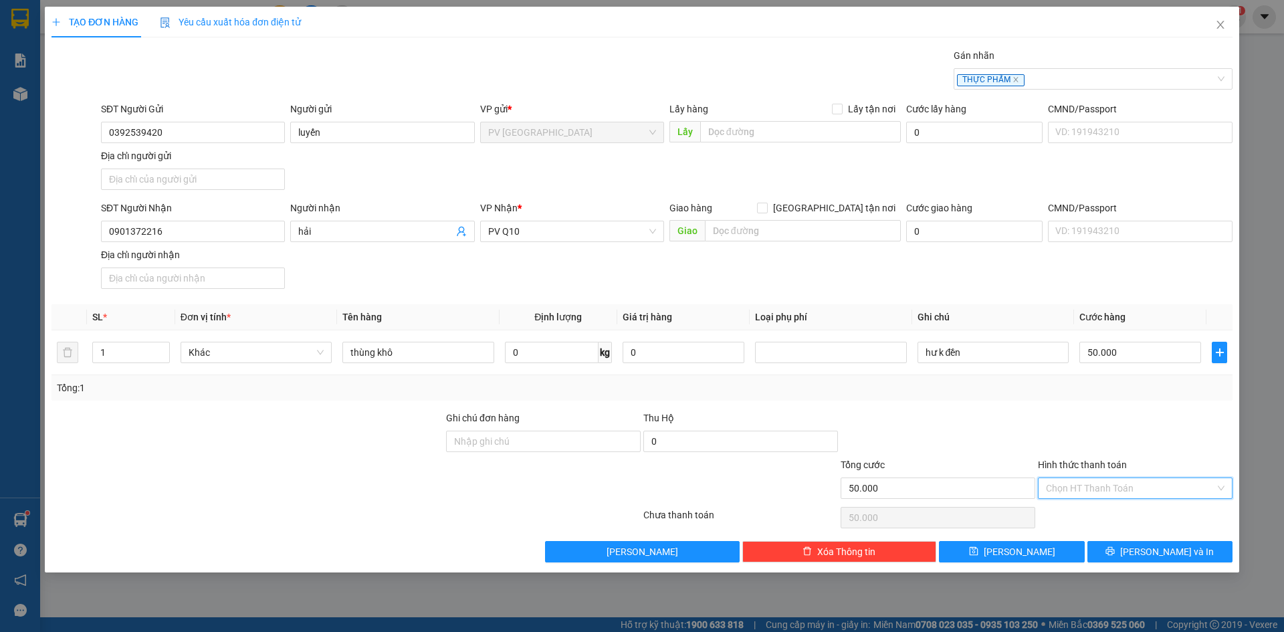
drag, startPoint x: 1082, startPoint y: 489, endPoint x: 1085, endPoint y: 498, distance: 9.3
click at [1082, 489] on input "Hình thức thanh toán" at bounding box center [1130, 488] width 169 height 20
click at [1092, 514] on div "Tại văn phòng" at bounding box center [1135, 515] width 179 height 15
type input "0"
click at [1123, 545] on button "[PERSON_NAME] và In" at bounding box center [1159, 551] width 145 height 21
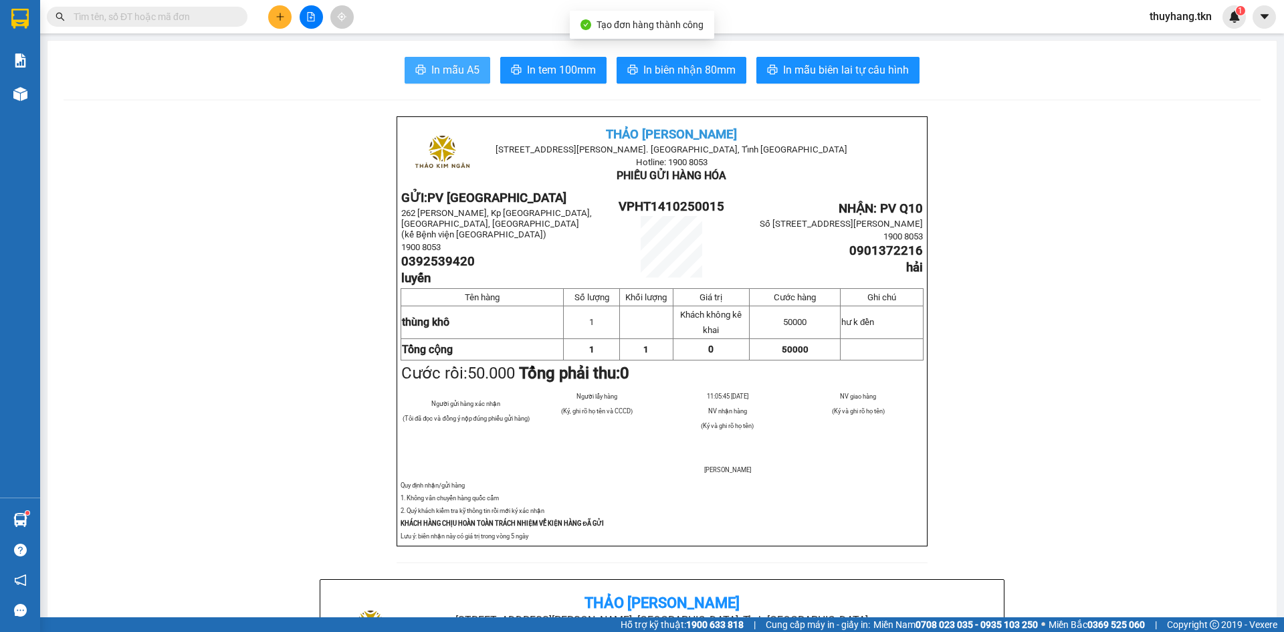
click at [467, 68] on span "In mẫu A5" at bounding box center [455, 70] width 48 height 17
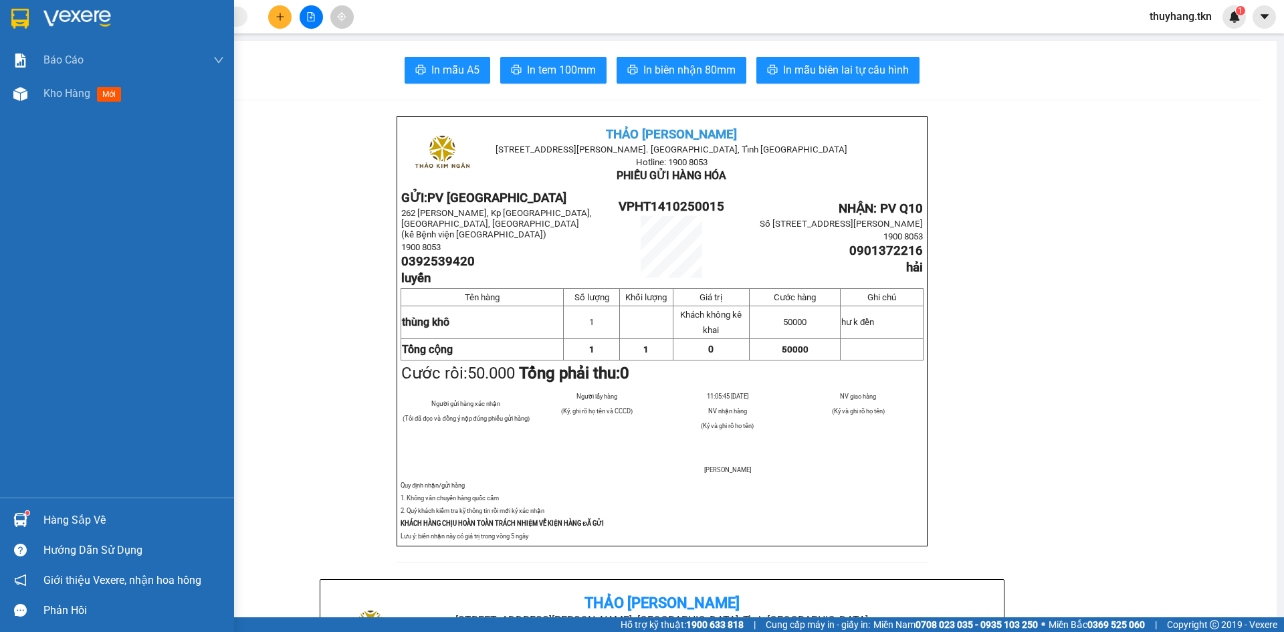
click at [11, 25] on img at bounding box center [19, 19] width 17 height 20
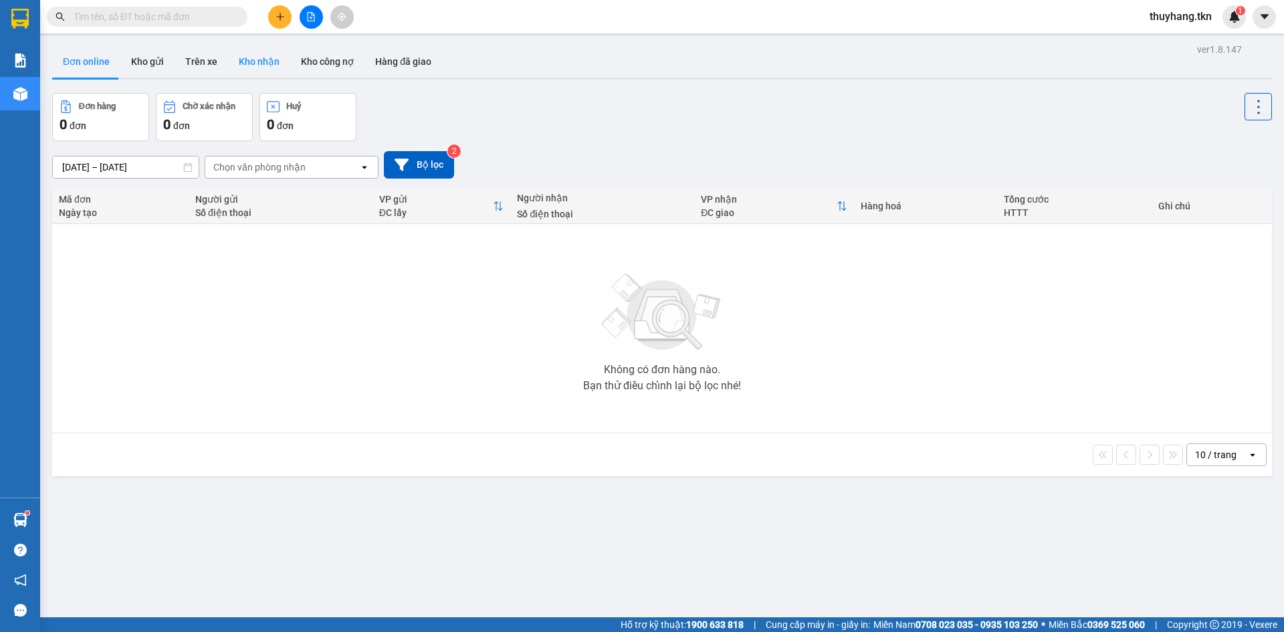
click at [284, 66] on button "Kho nhận" at bounding box center [259, 61] width 62 height 32
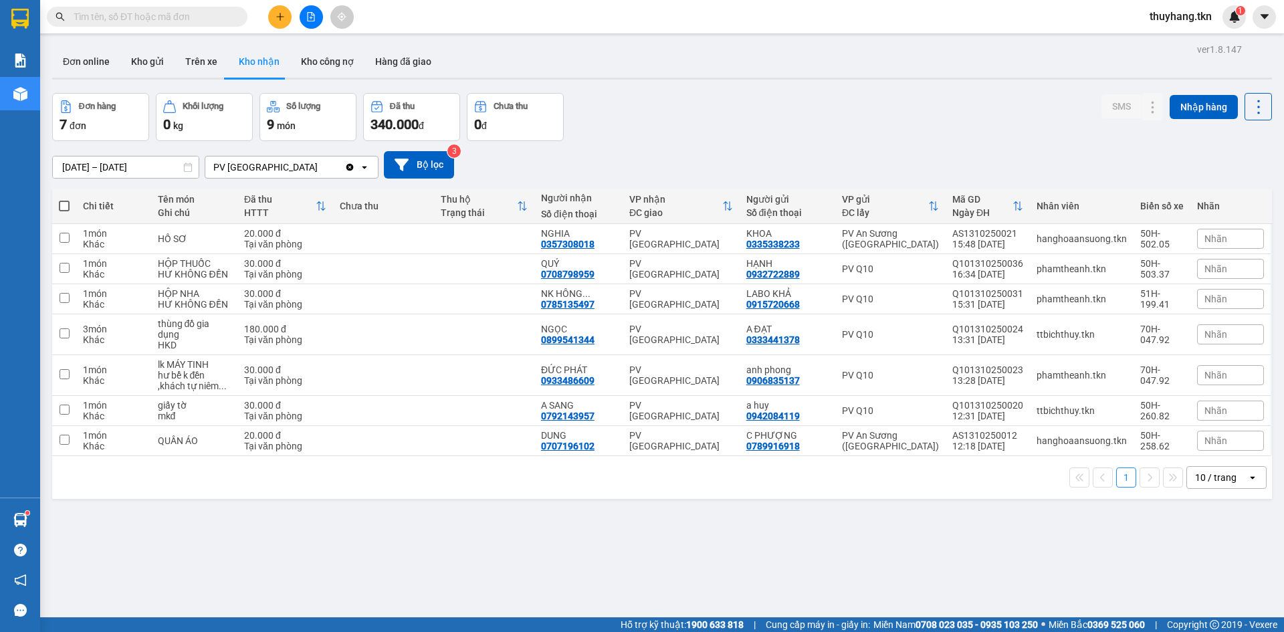
click at [286, 22] on button at bounding box center [279, 16] width 23 height 23
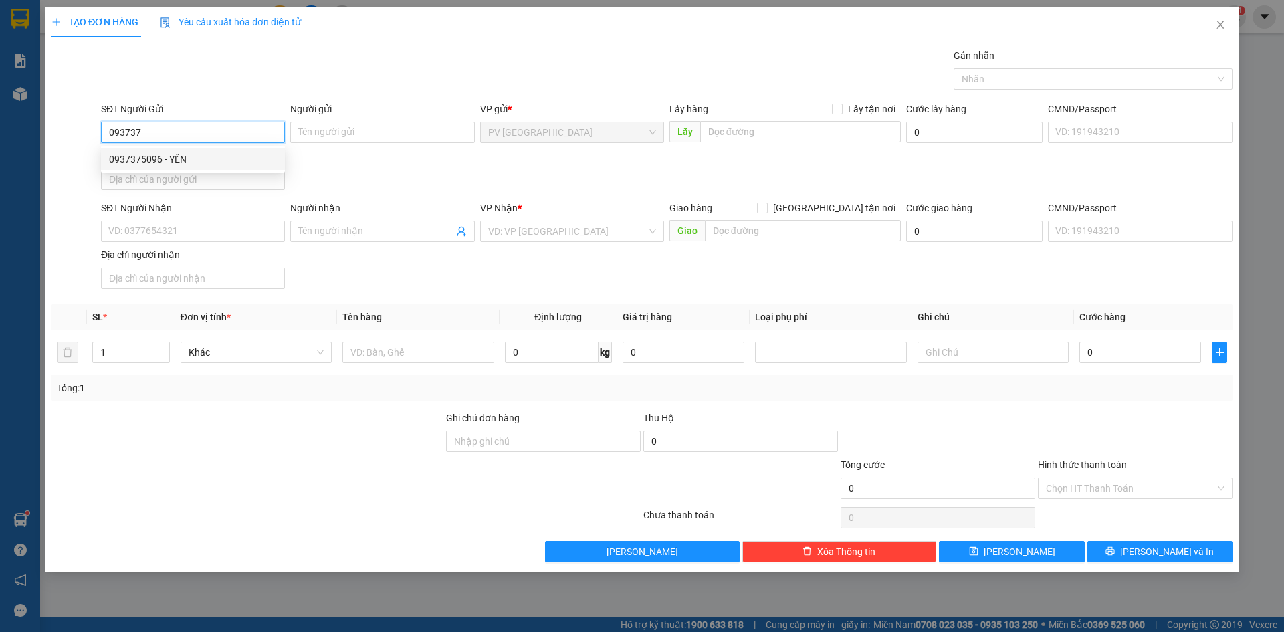
click at [198, 160] on div "0937375096 - YẾN" at bounding box center [193, 159] width 168 height 15
type input "0937375096"
type input "YẾN"
type input "0978788939"
type input "PHONG"
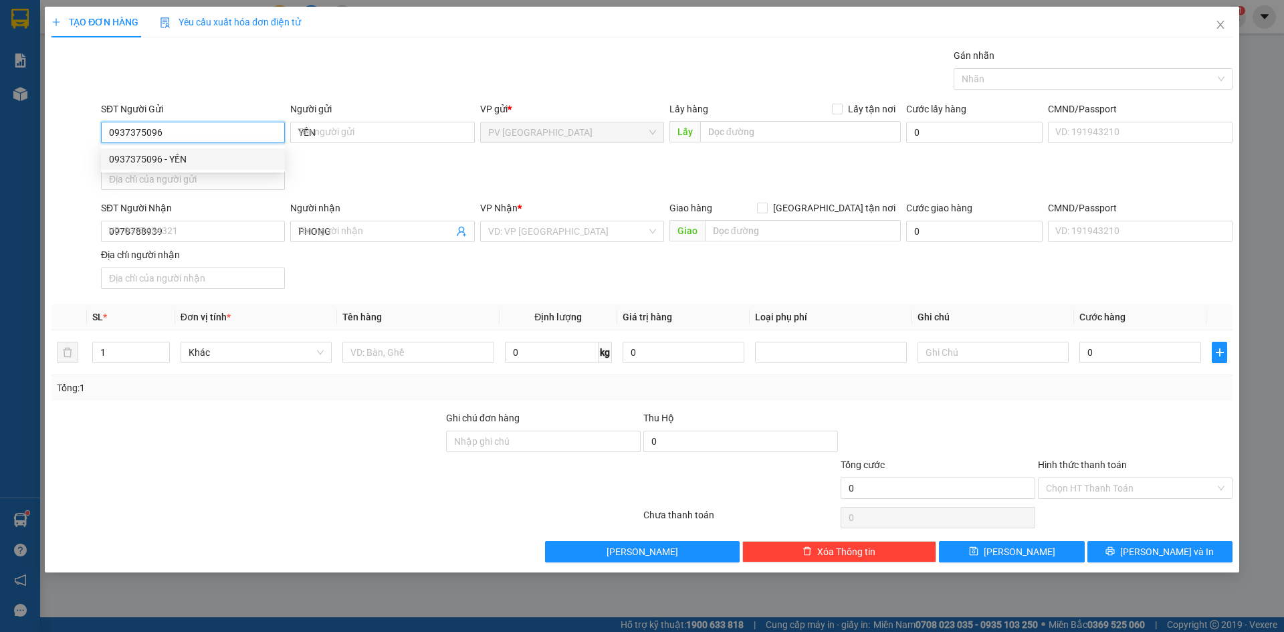
type input "20.000"
type input "0937375096"
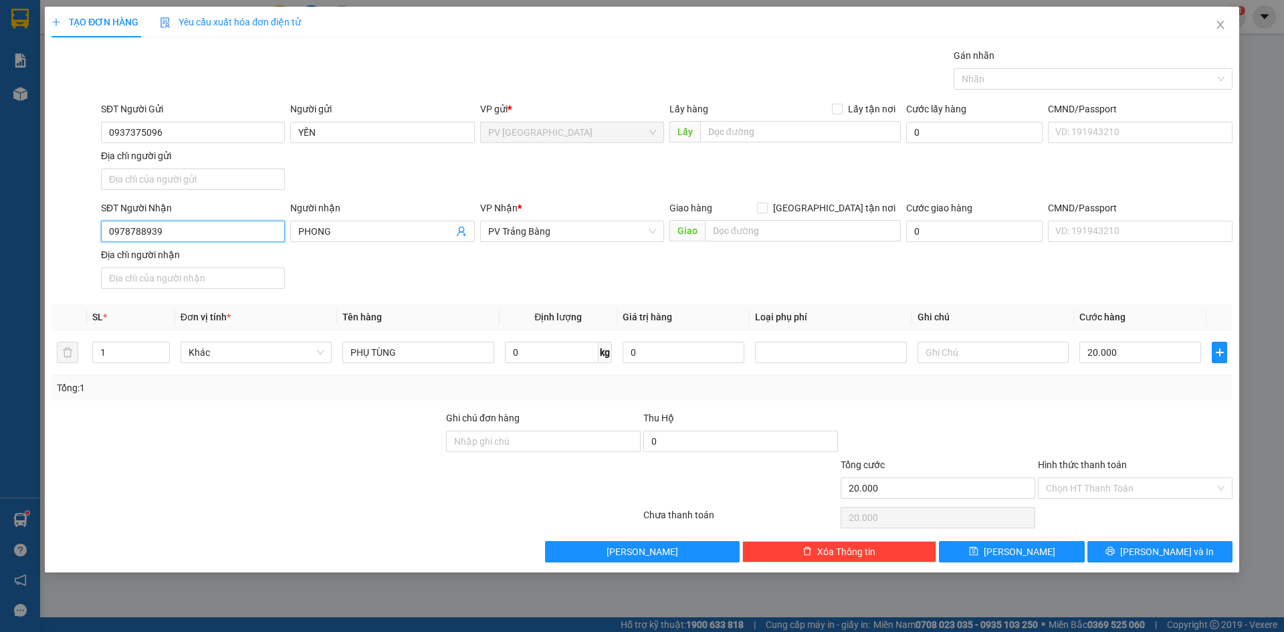
click at [202, 230] on input "0978788939" at bounding box center [193, 231] width 184 height 21
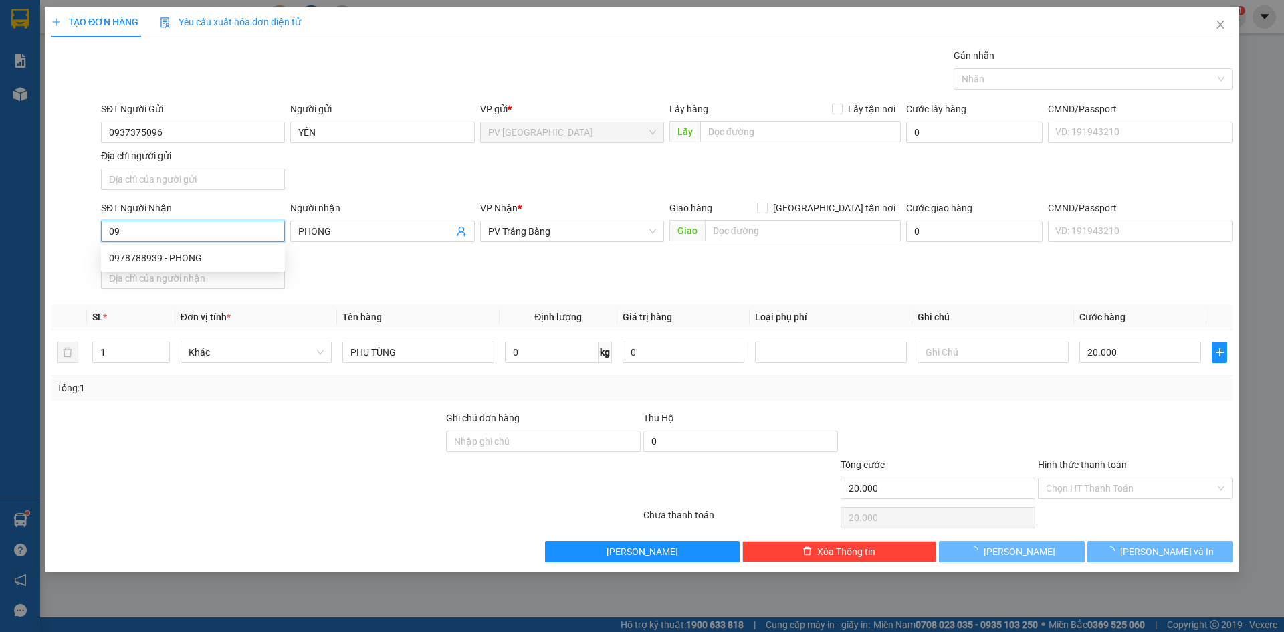
type input "0"
click at [217, 249] on div "0976342692 - THƯ" at bounding box center [193, 257] width 184 height 21
type input "0976342692"
type input "THƯ"
type input "30.000"
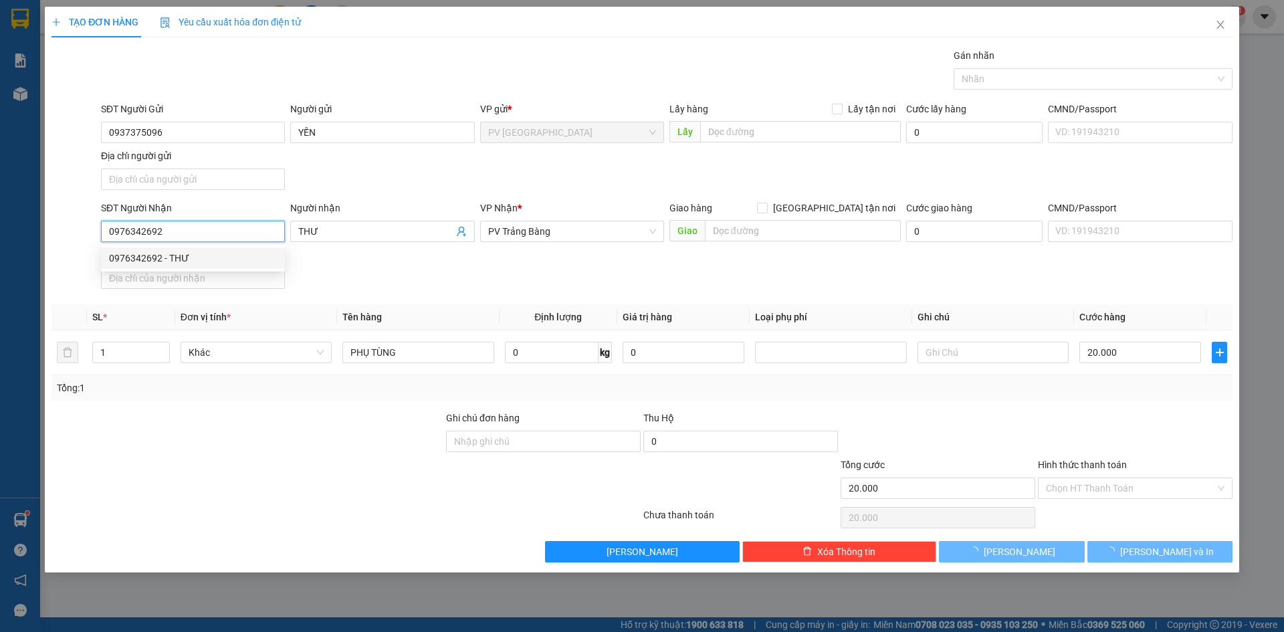
type input "30.000"
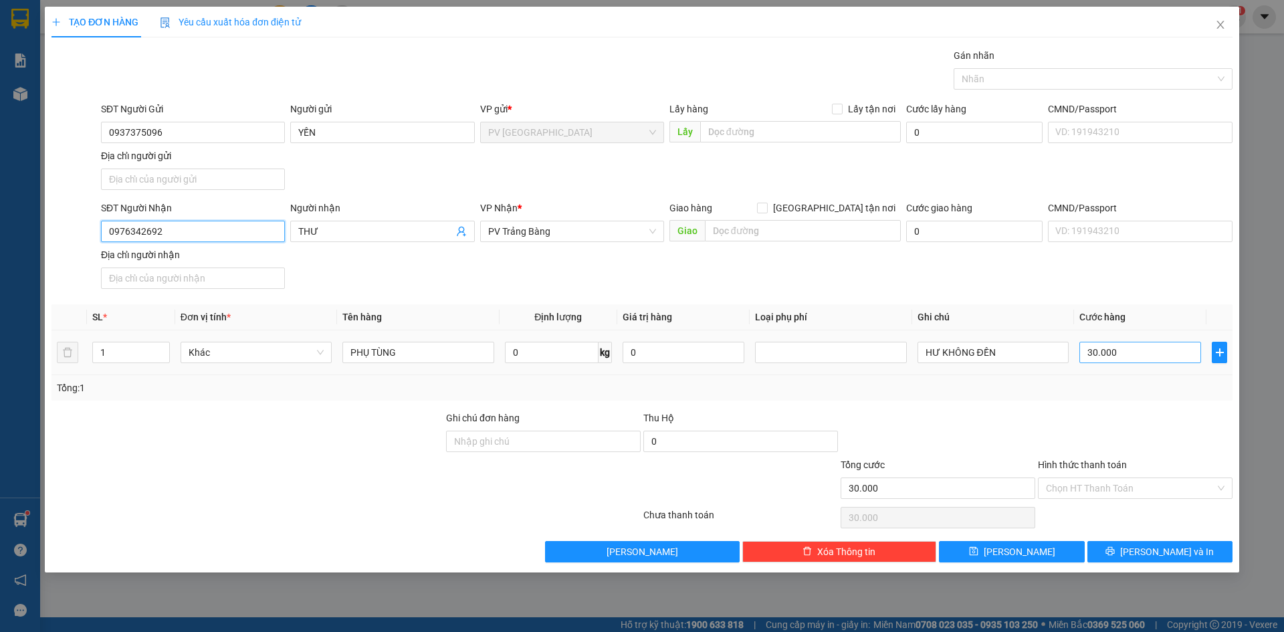
type input "0976342692"
click at [1129, 357] on input "30.000" at bounding box center [1140, 352] width 122 height 21
type input "2"
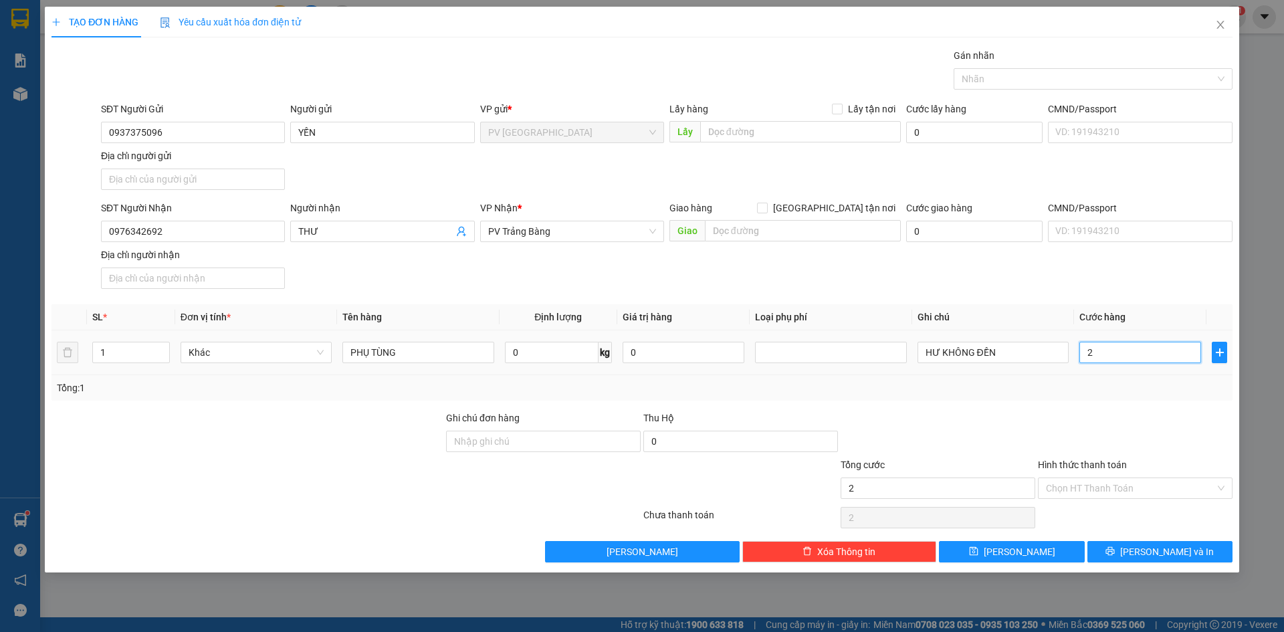
type input "20"
type input "200"
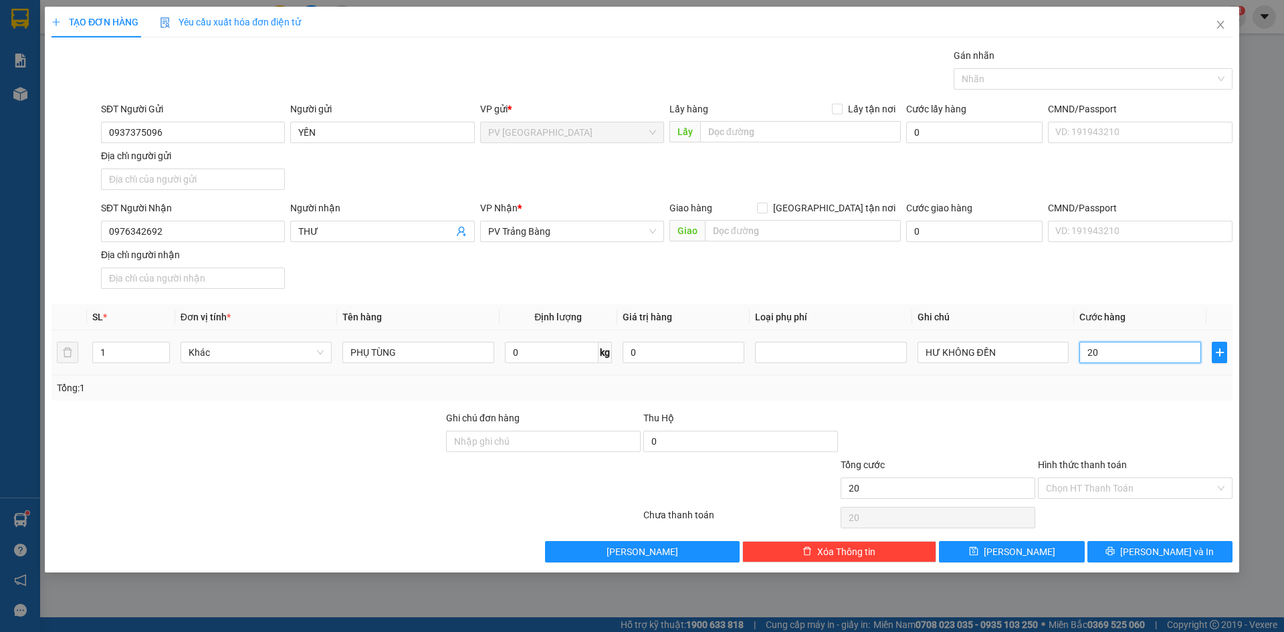
type input "200"
type input "2.000"
type input "20.000"
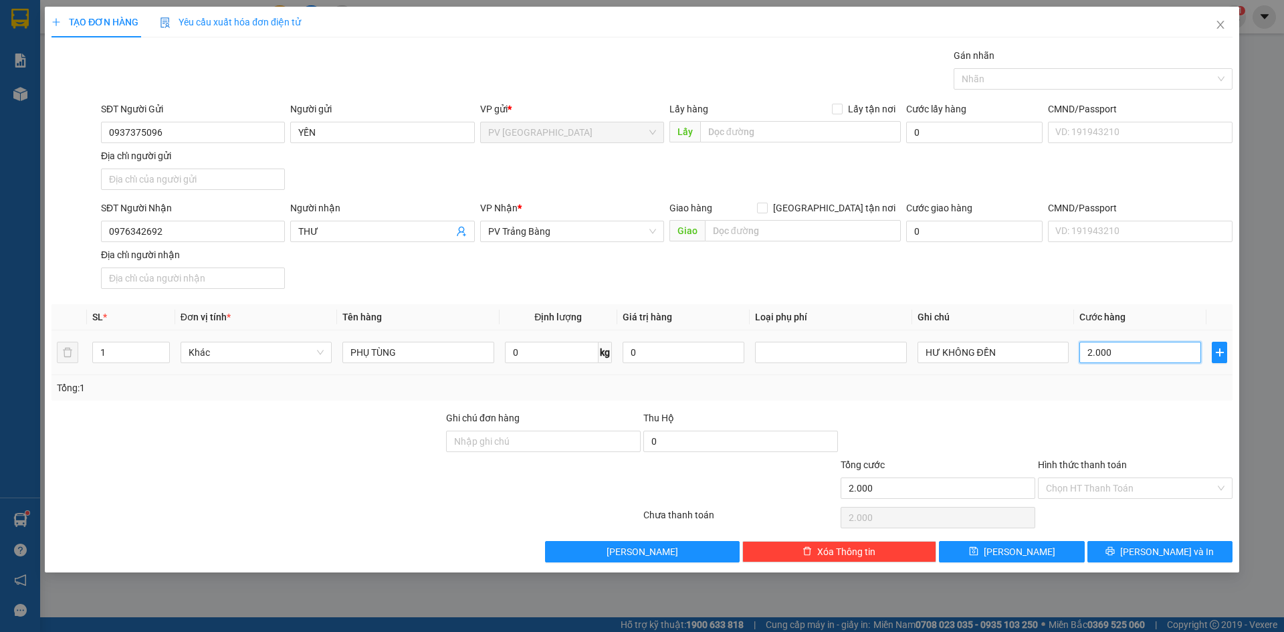
type input "20.000"
type input "200.000"
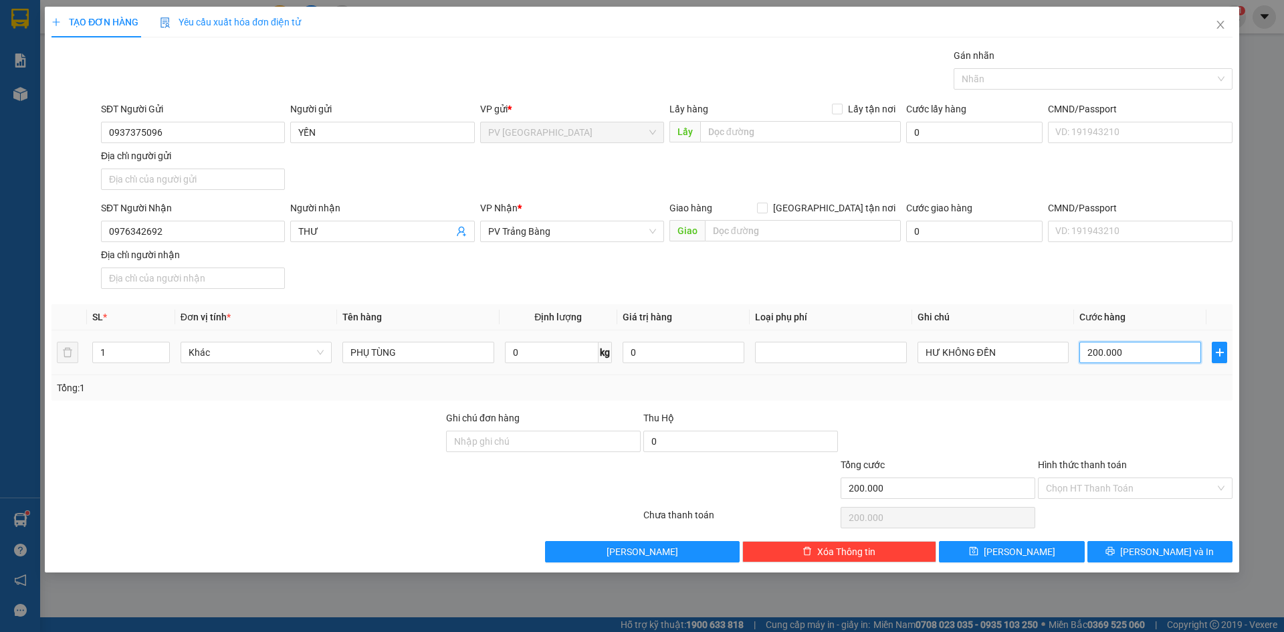
type input "20.000"
click at [1107, 493] on input "Hình thức thanh toán" at bounding box center [1130, 488] width 169 height 20
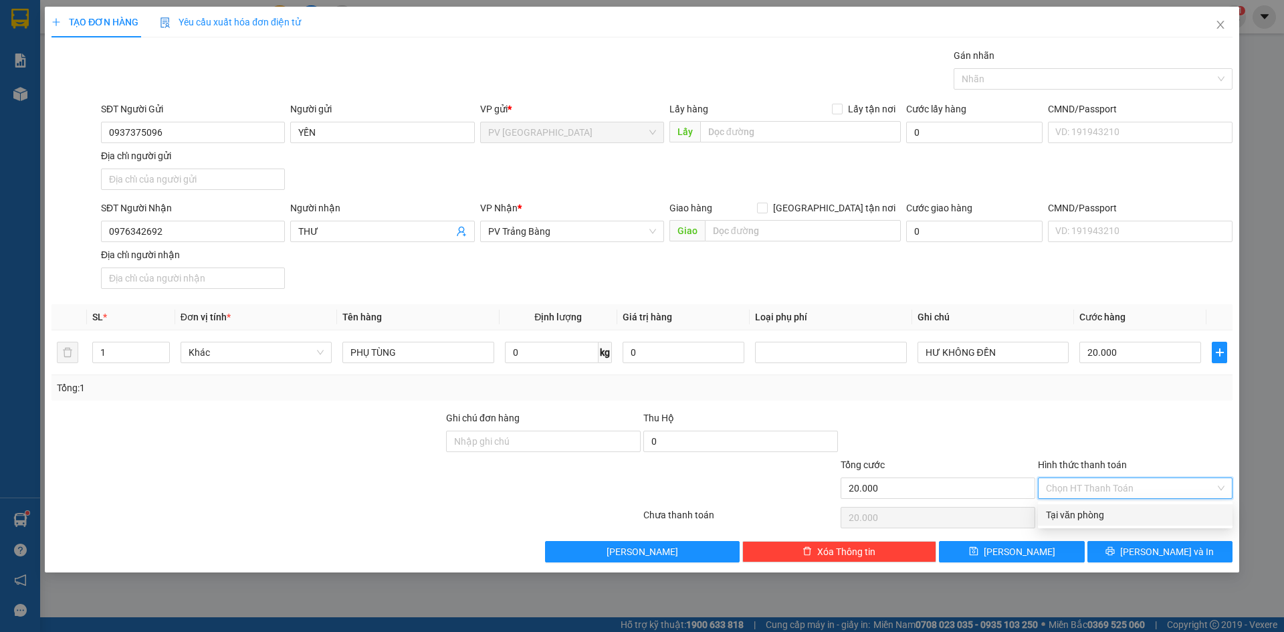
click at [1110, 514] on div "Tại văn phòng" at bounding box center [1135, 515] width 179 height 15
type input "0"
click at [1130, 558] on button "[PERSON_NAME] và In" at bounding box center [1159, 551] width 145 height 21
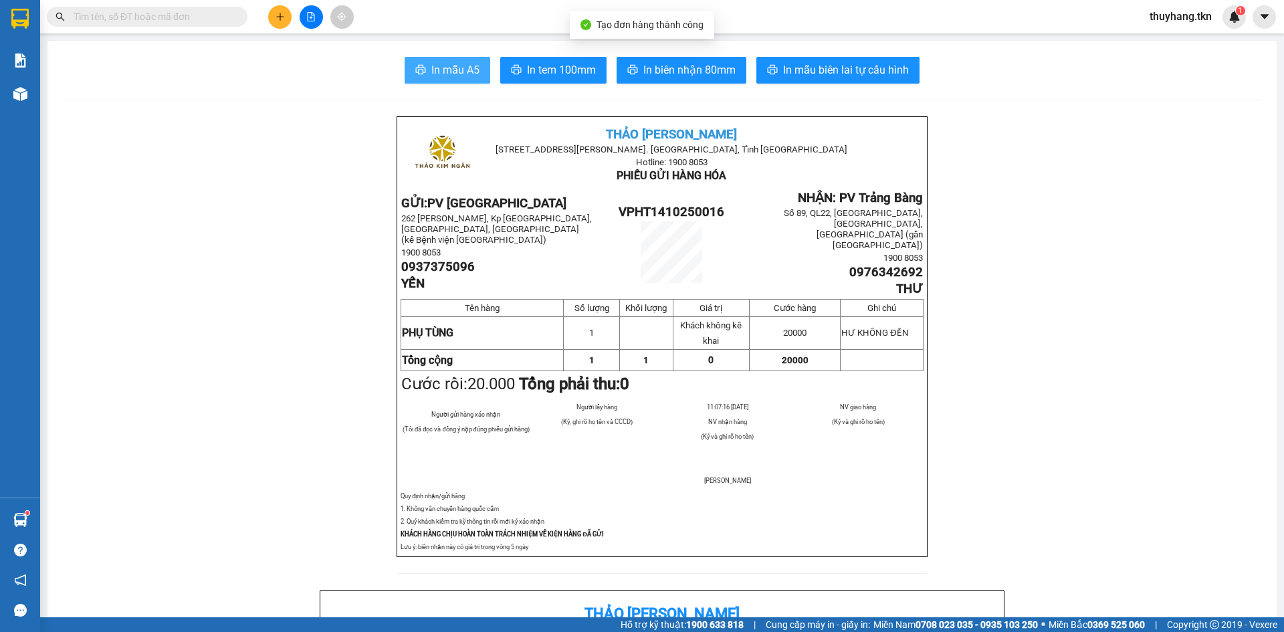
click at [431, 74] on span "In mẫu A5" at bounding box center [455, 70] width 48 height 17
click at [284, 16] on icon "plus" at bounding box center [280, 16] width 9 height 9
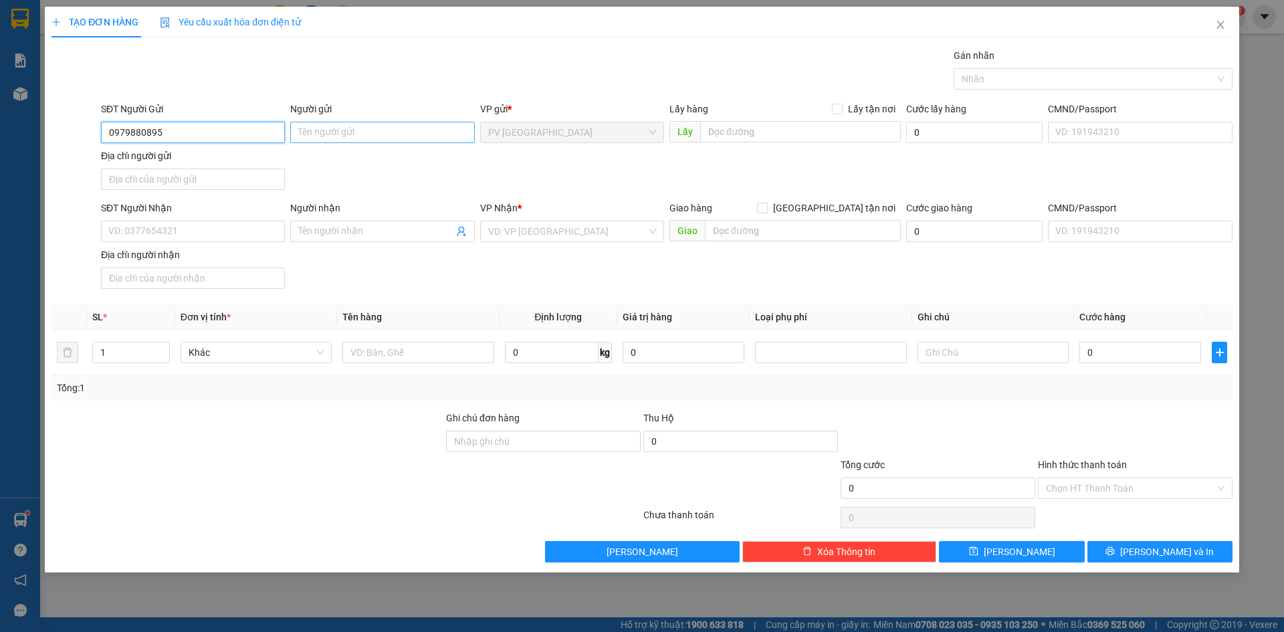
type input "0979880895"
click at [352, 133] on input "Người gửi" at bounding box center [382, 132] width 184 height 21
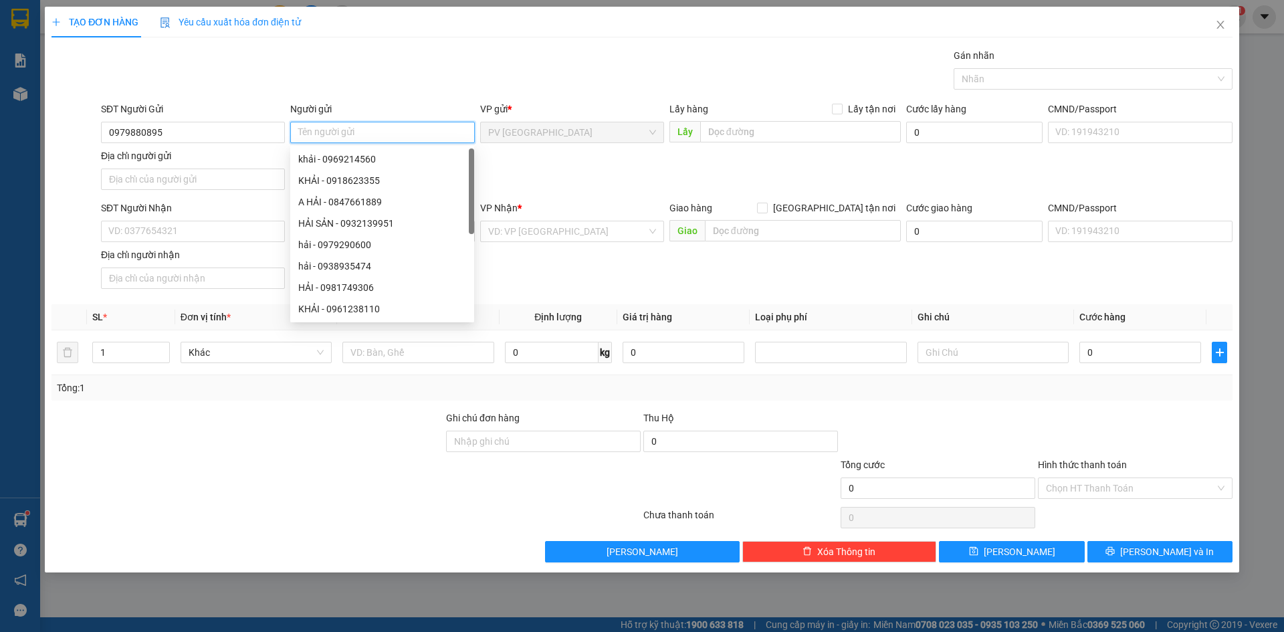
type input "h"
type input "bảo"
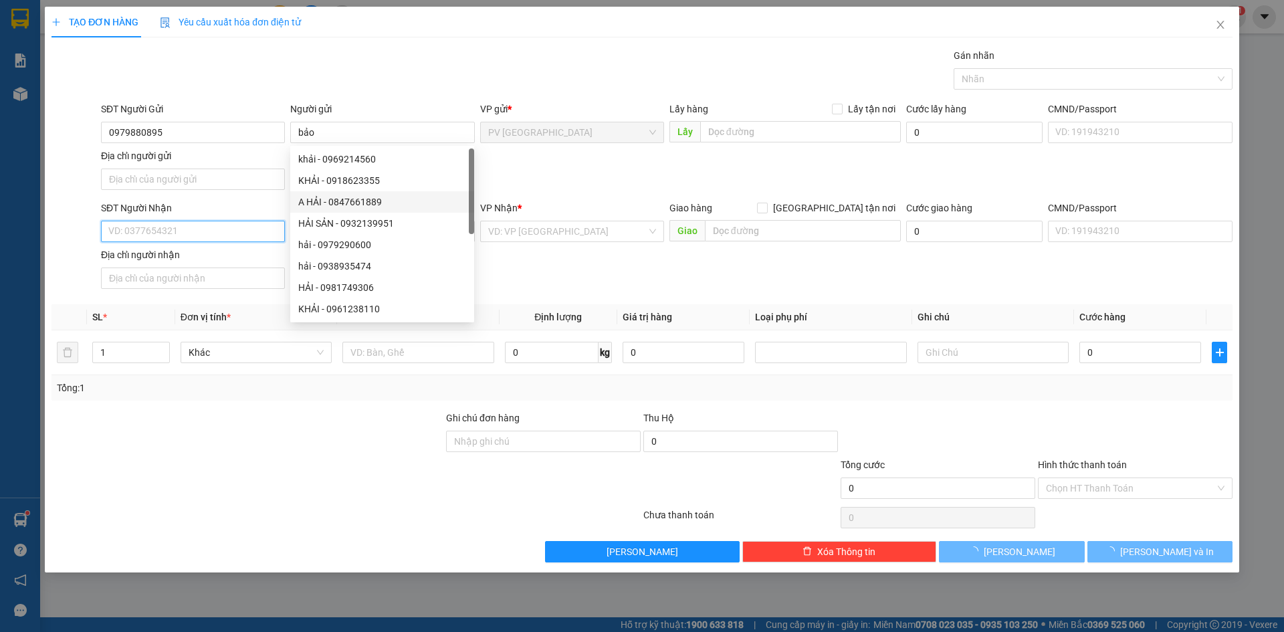
click at [175, 222] on input "SĐT Người Nhận" at bounding box center [193, 231] width 184 height 21
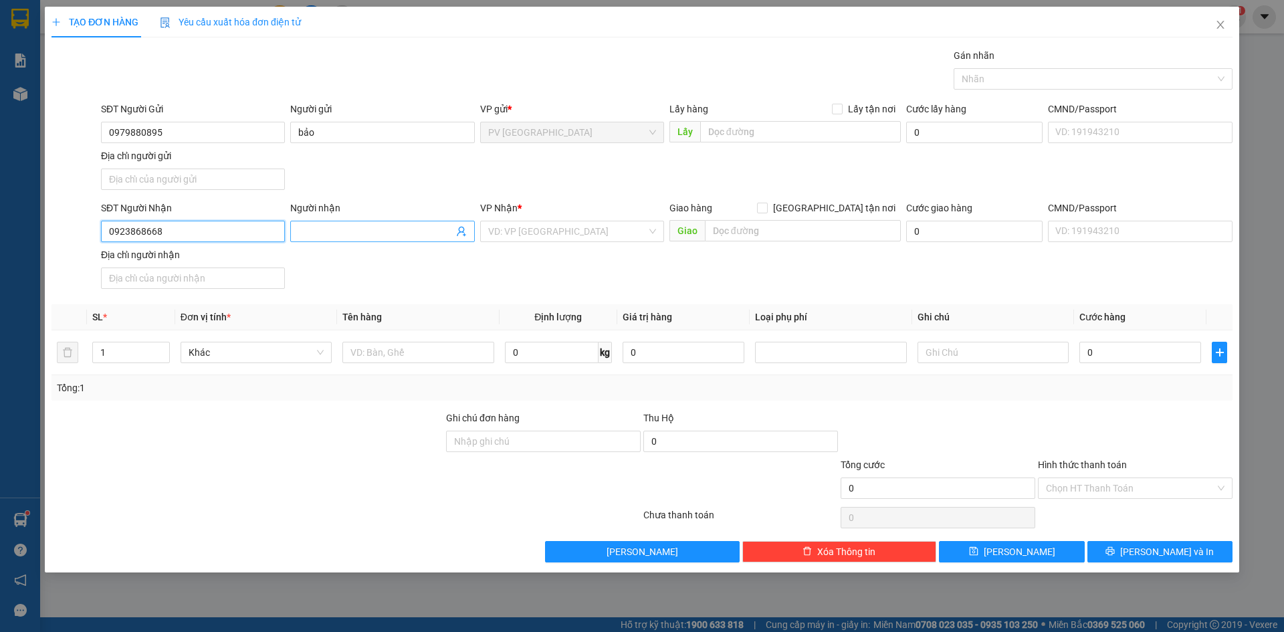
type input "0923868668"
click at [322, 232] on input "Người nhận" at bounding box center [375, 231] width 154 height 15
type input "gia ru"
click at [552, 231] on input "search" at bounding box center [567, 231] width 158 height 20
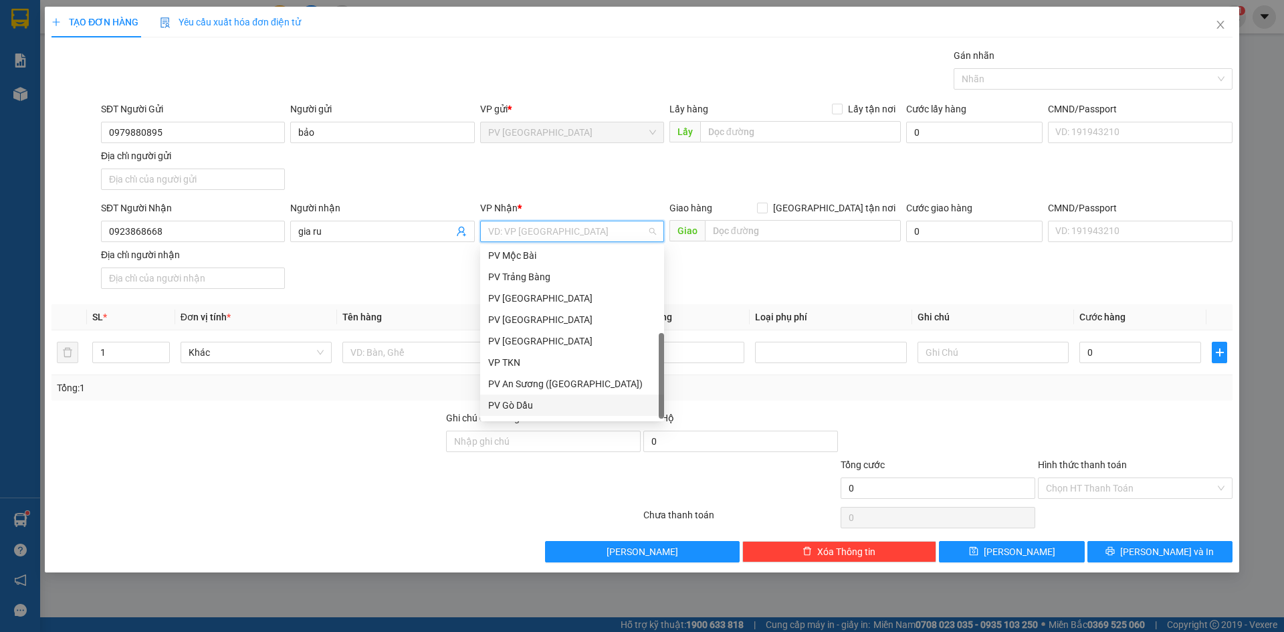
scroll to position [86, 0]
click at [538, 411] on div "PV Q10" at bounding box center [572, 408] width 168 height 15
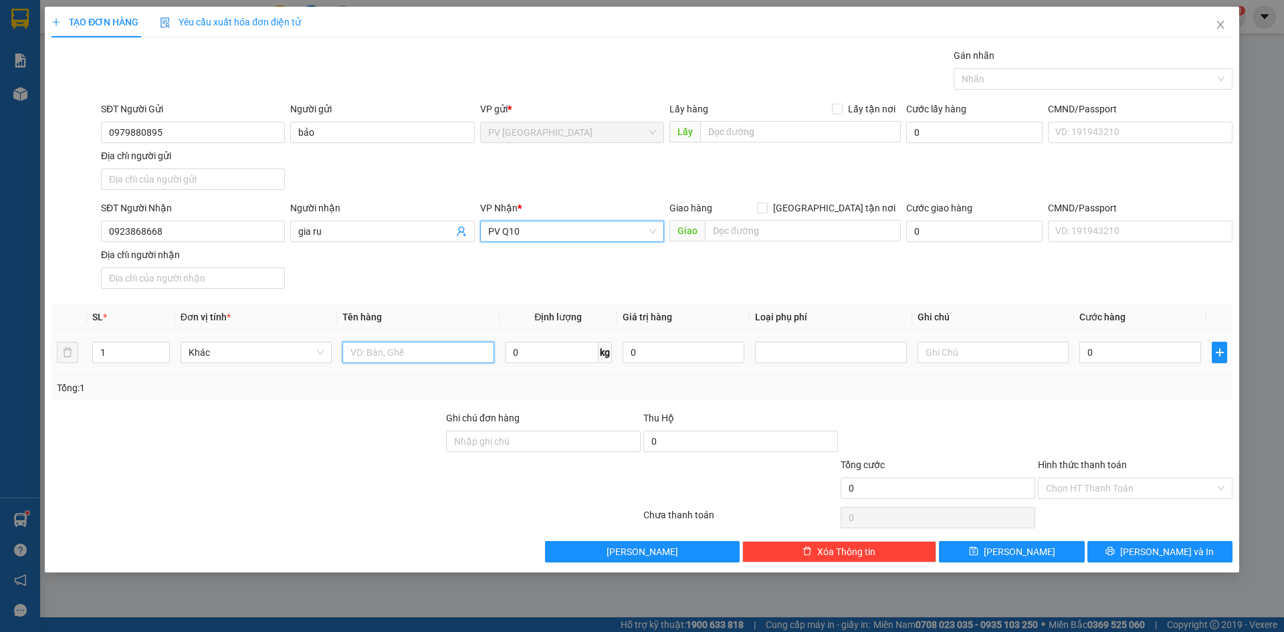
click at [433, 356] on input "text" at bounding box center [417, 352] width 151 height 21
type input "hộp remot tv"
click at [958, 354] on input "text" at bounding box center [992, 352] width 151 height 21
type input "hư k đền"
click at [1133, 362] on input "0" at bounding box center [1140, 352] width 122 height 21
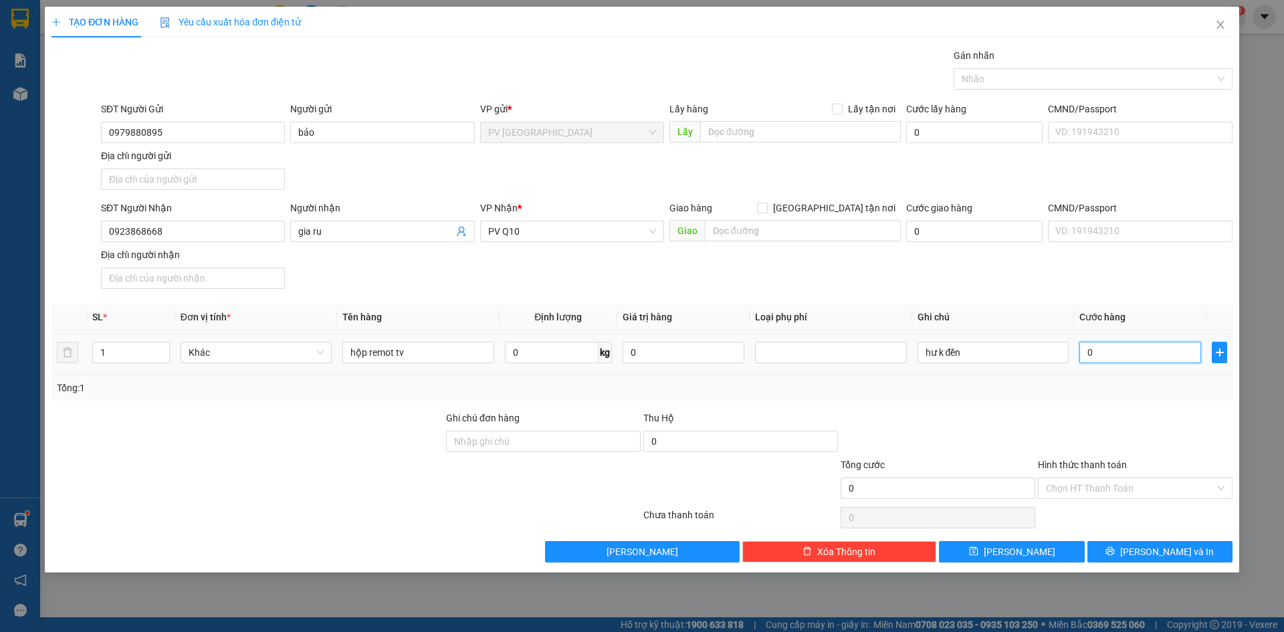
type input "3"
click at [1098, 483] on input "Hình thức thanh toán" at bounding box center [1130, 488] width 169 height 20
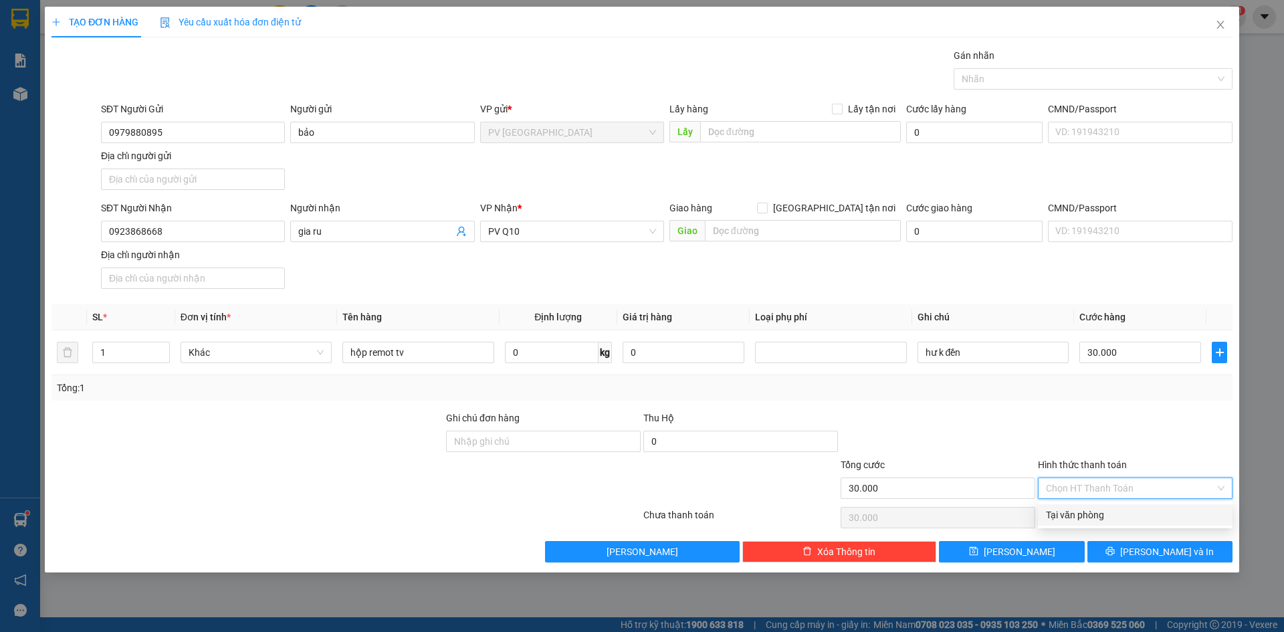
click at [1089, 521] on div "Tại văn phòng" at bounding box center [1135, 514] width 195 height 21
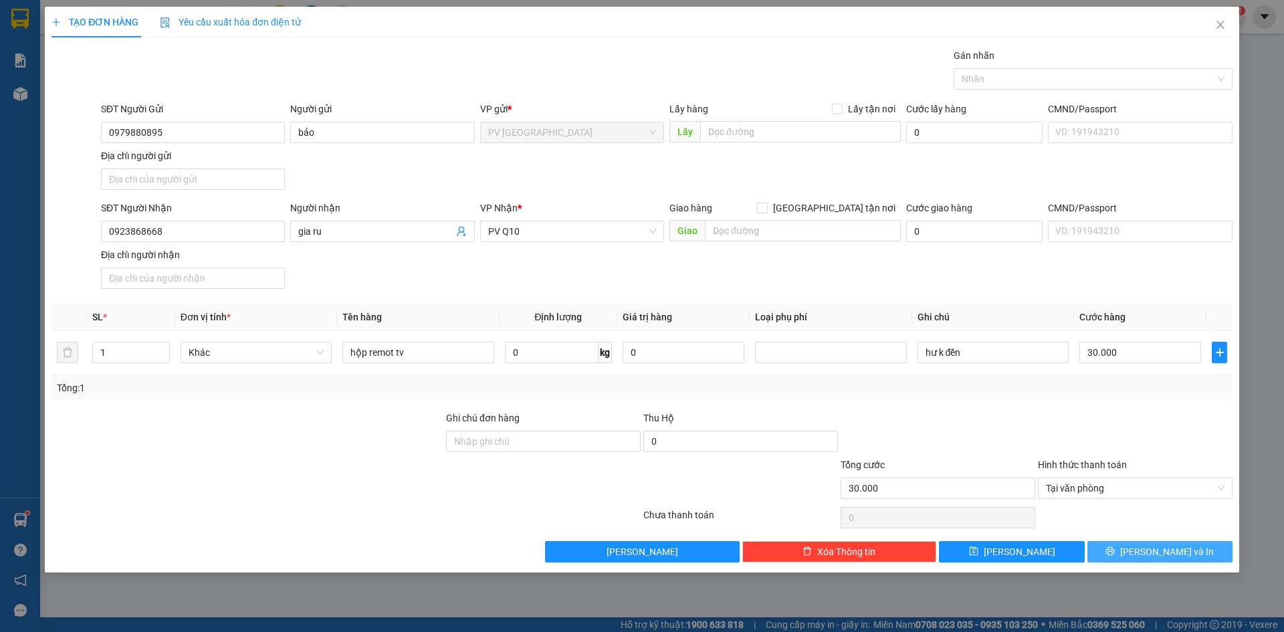
click at [1125, 542] on button "[PERSON_NAME] và In" at bounding box center [1159, 551] width 145 height 21
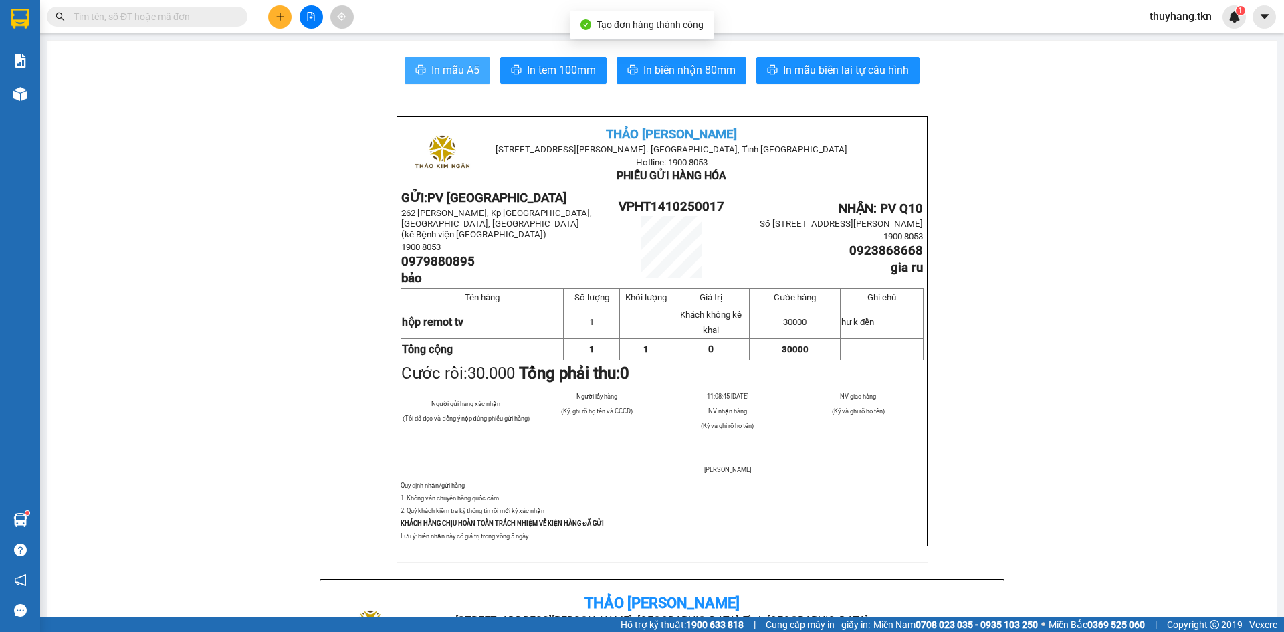
click at [461, 75] on span "In mẫu A5" at bounding box center [455, 70] width 48 height 17
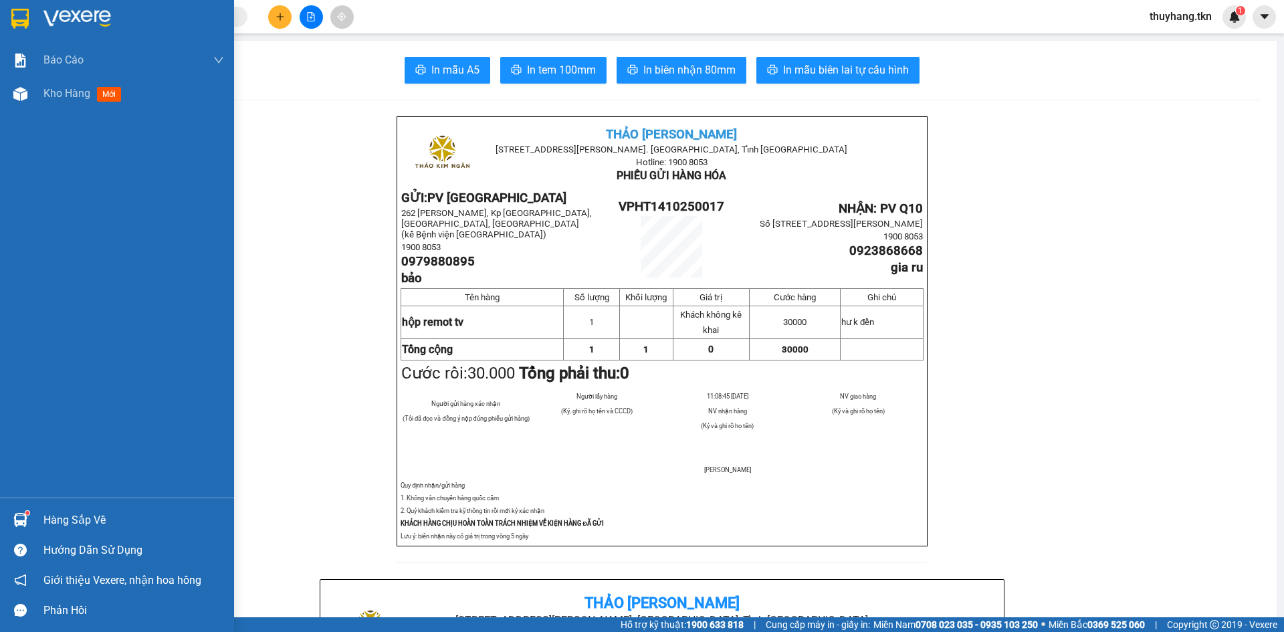
click at [19, 13] on img at bounding box center [19, 19] width 17 height 20
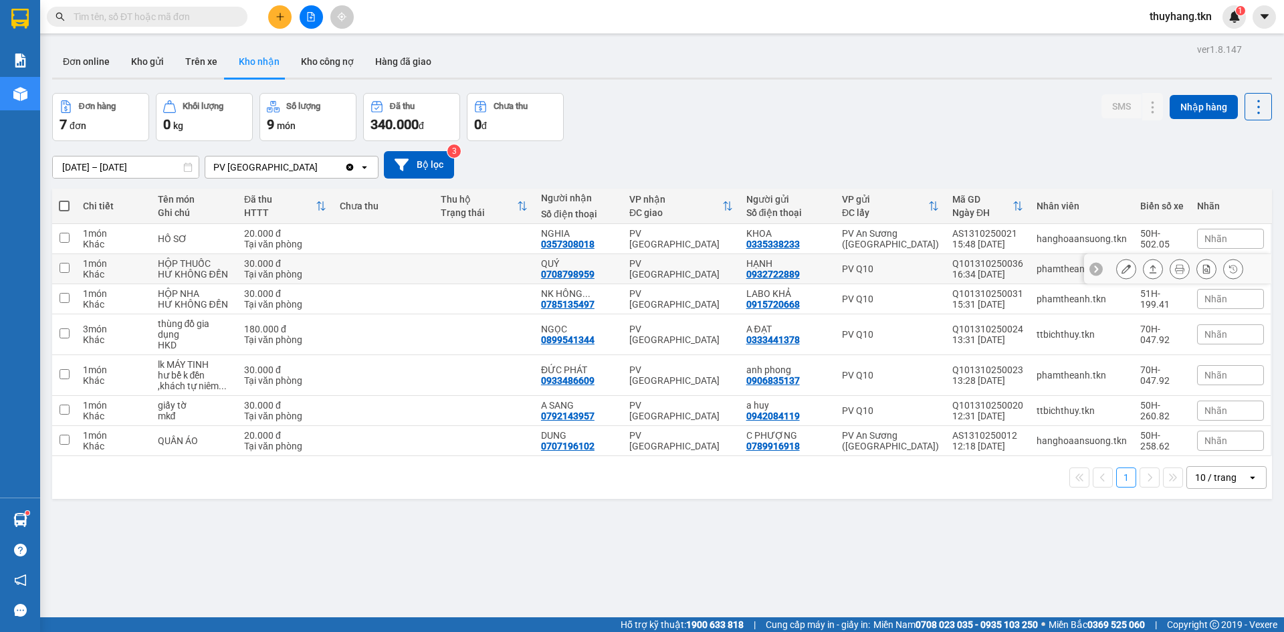
click at [1148, 269] on icon at bounding box center [1152, 268] width 9 height 9
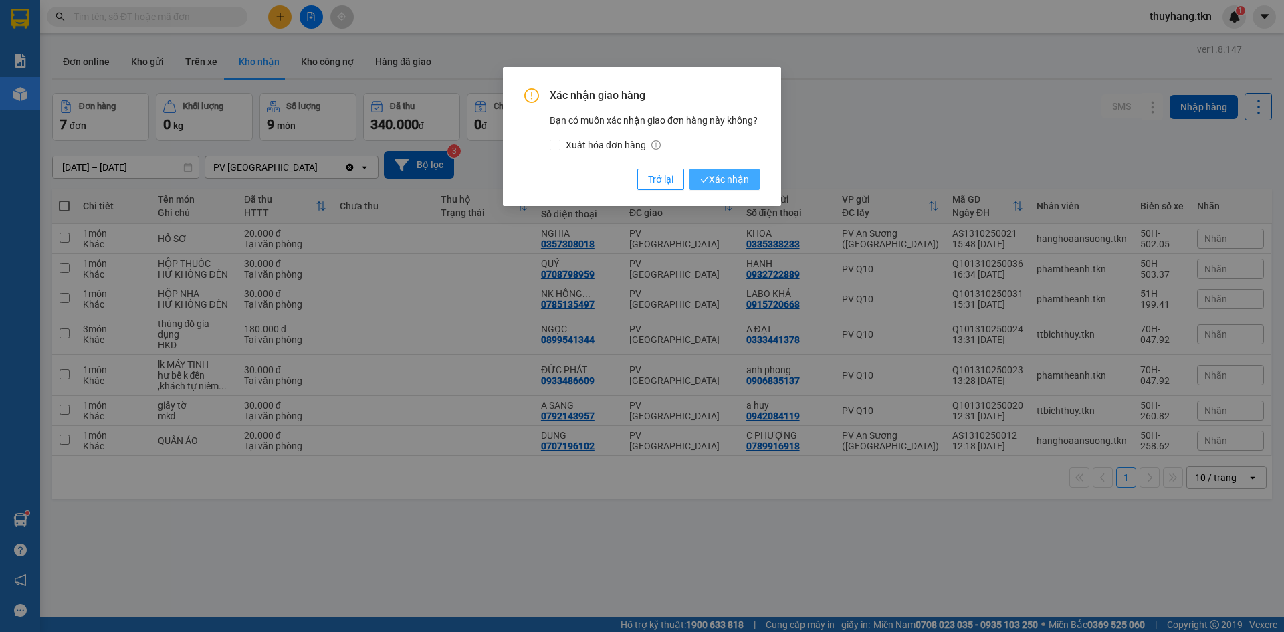
click at [746, 180] on span "Xác nhận" at bounding box center [724, 179] width 49 height 15
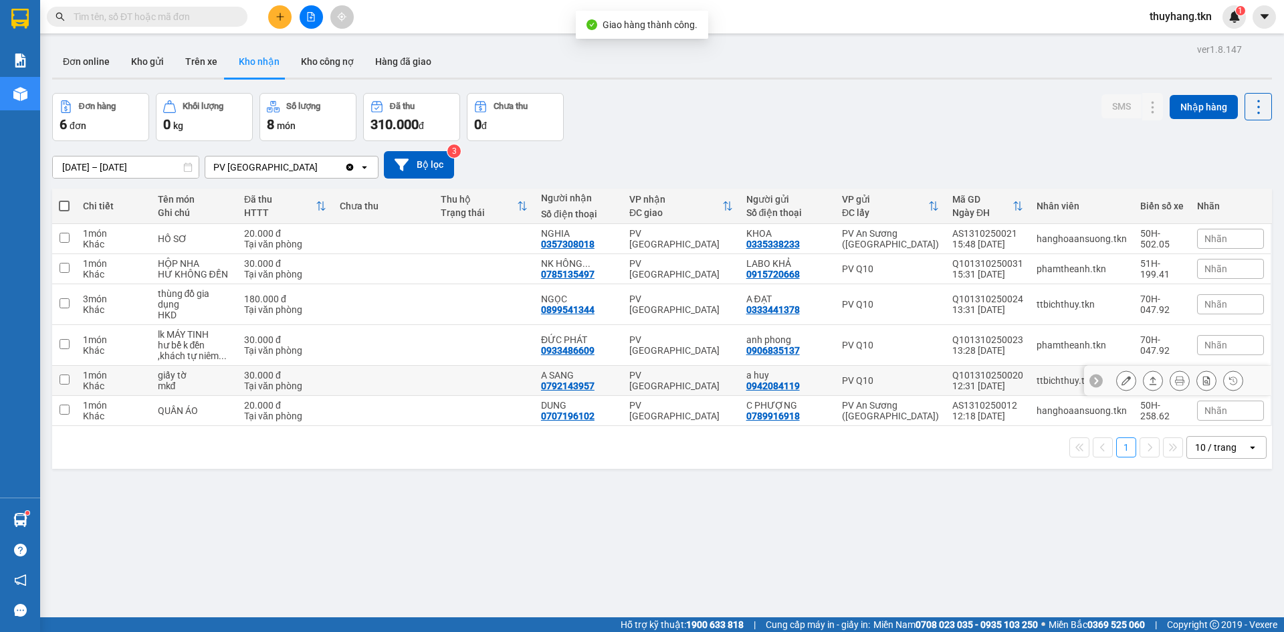
click at [1143, 381] on button at bounding box center [1152, 380] width 19 height 23
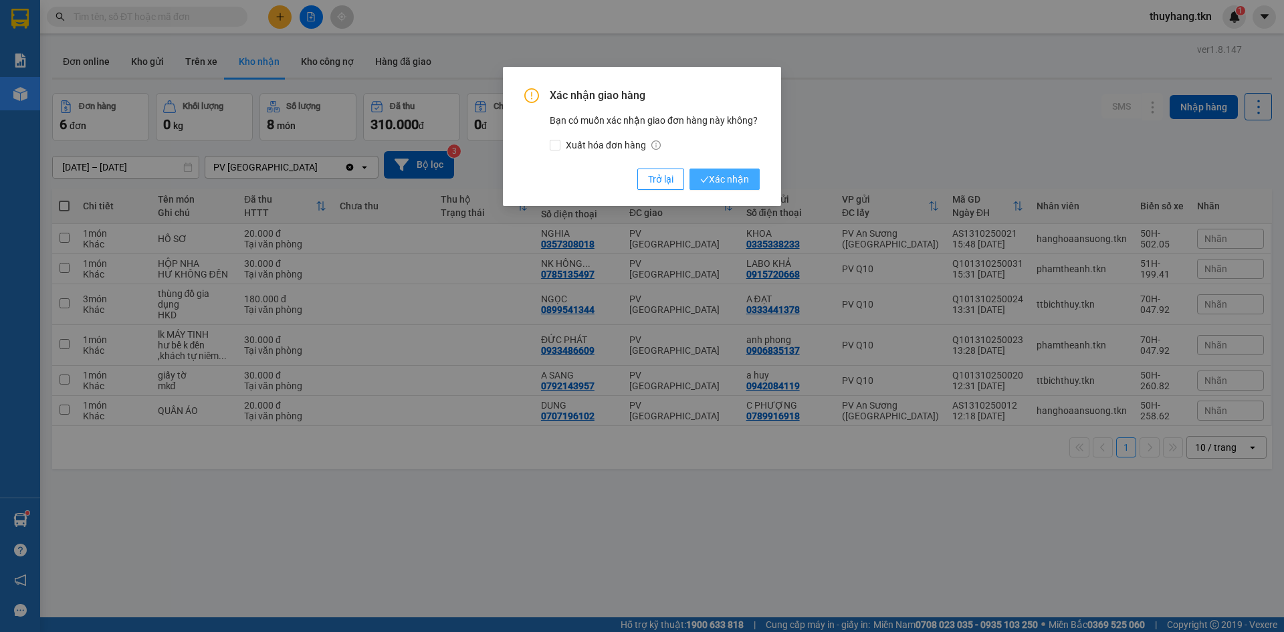
click at [714, 186] on span "Xác nhận" at bounding box center [724, 179] width 49 height 15
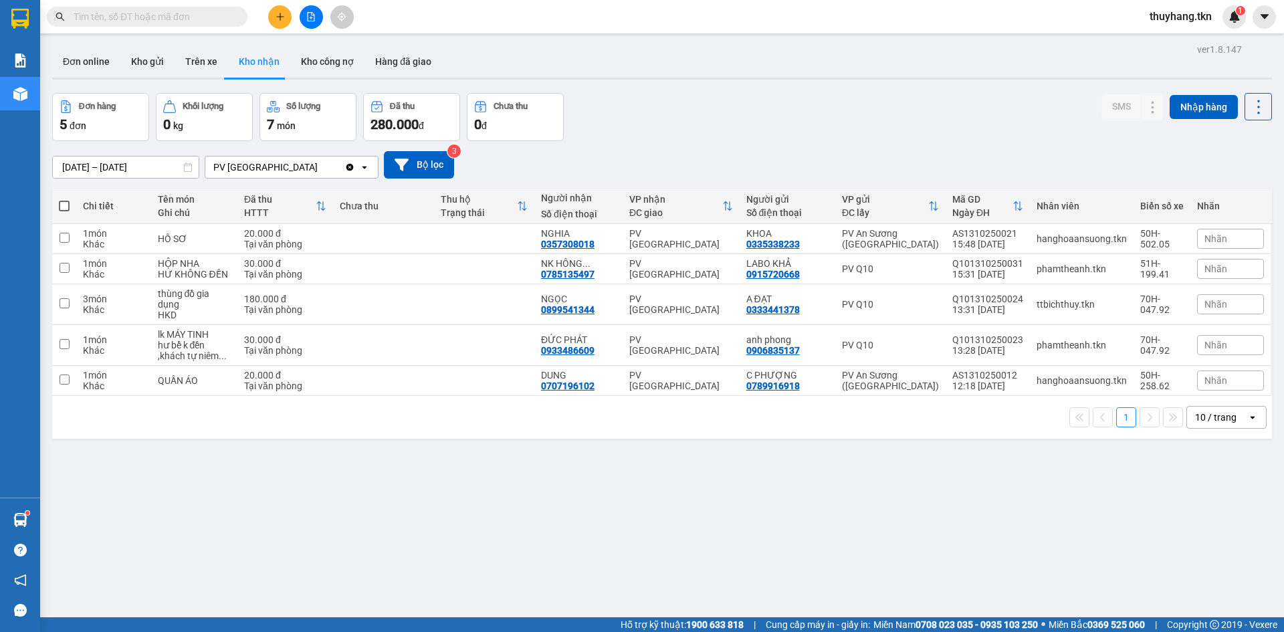
click at [33, 522] on div "Hàng sắp về" at bounding box center [20, 520] width 40 height 30
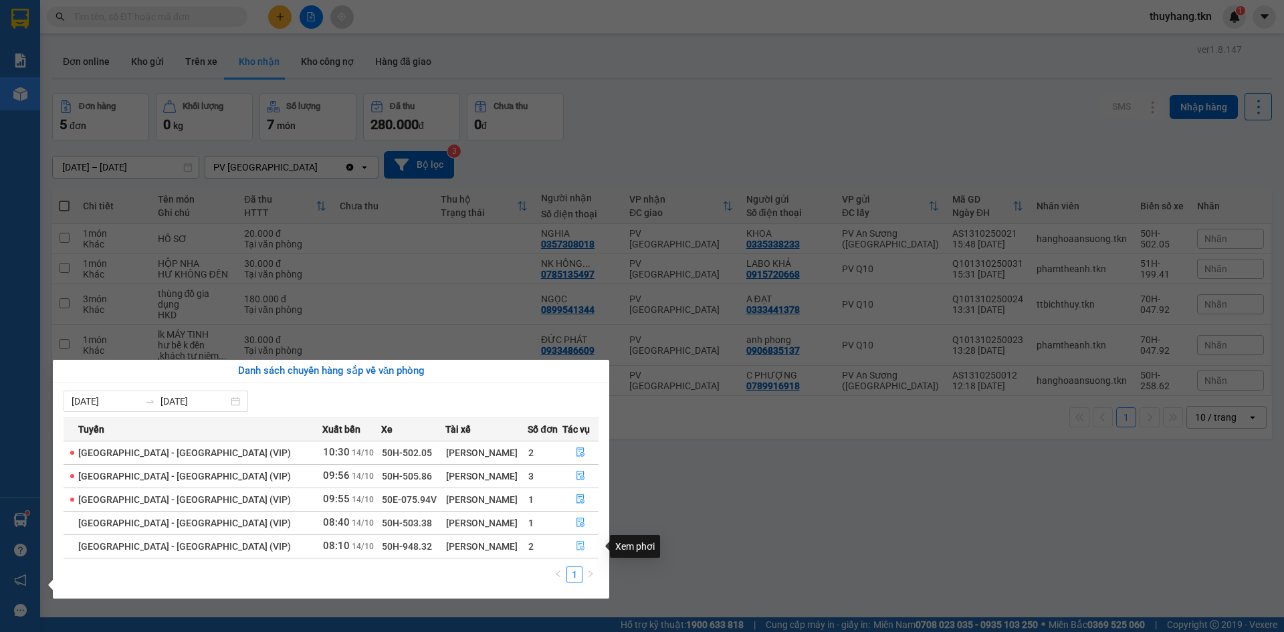
click at [577, 542] on icon "file-done" at bounding box center [580, 545] width 9 height 9
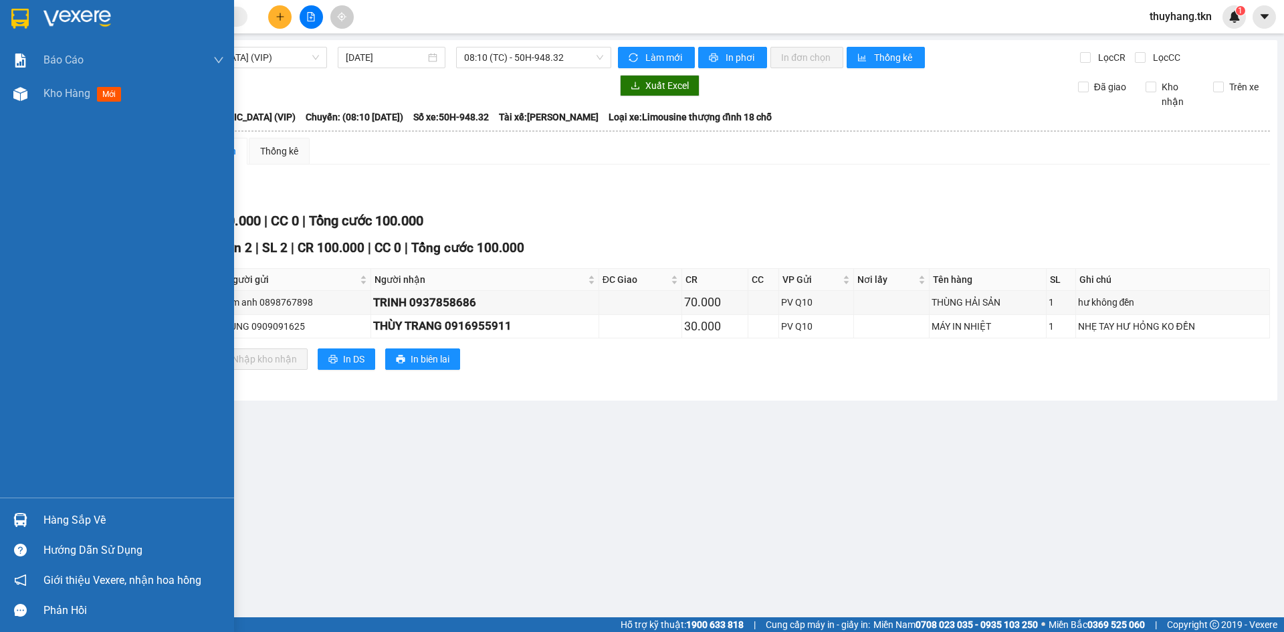
click at [21, 24] on img at bounding box center [19, 19] width 17 height 20
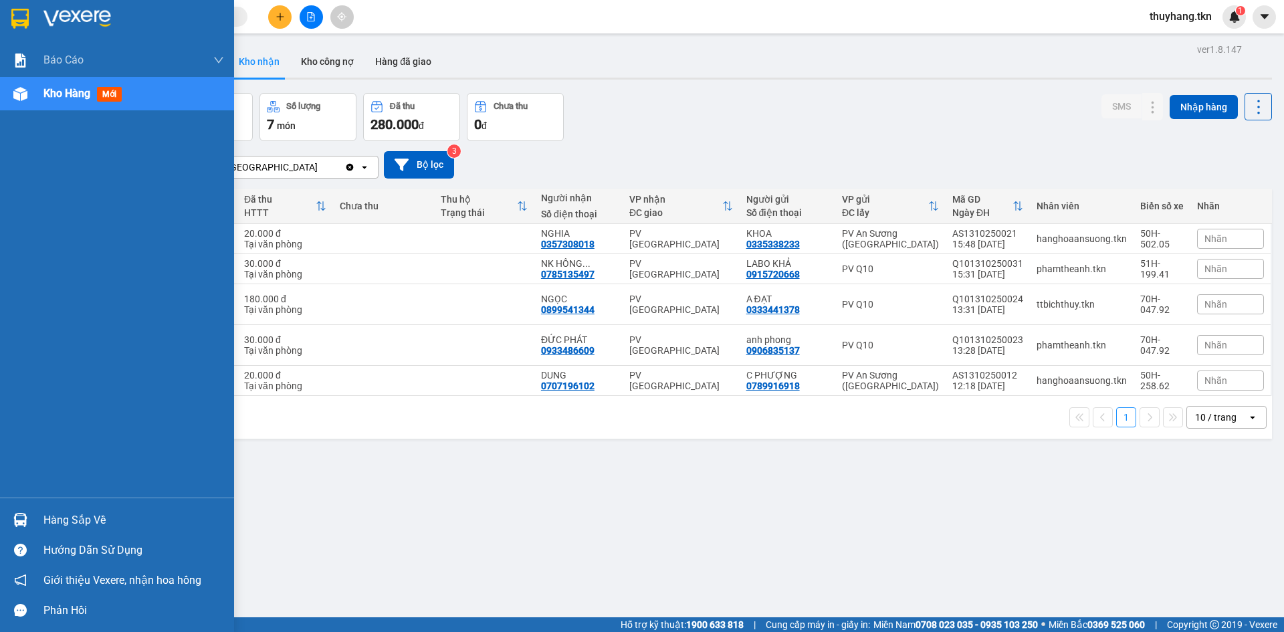
click at [57, 516] on div "Hàng sắp về" at bounding box center [133, 520] width 181 height 20
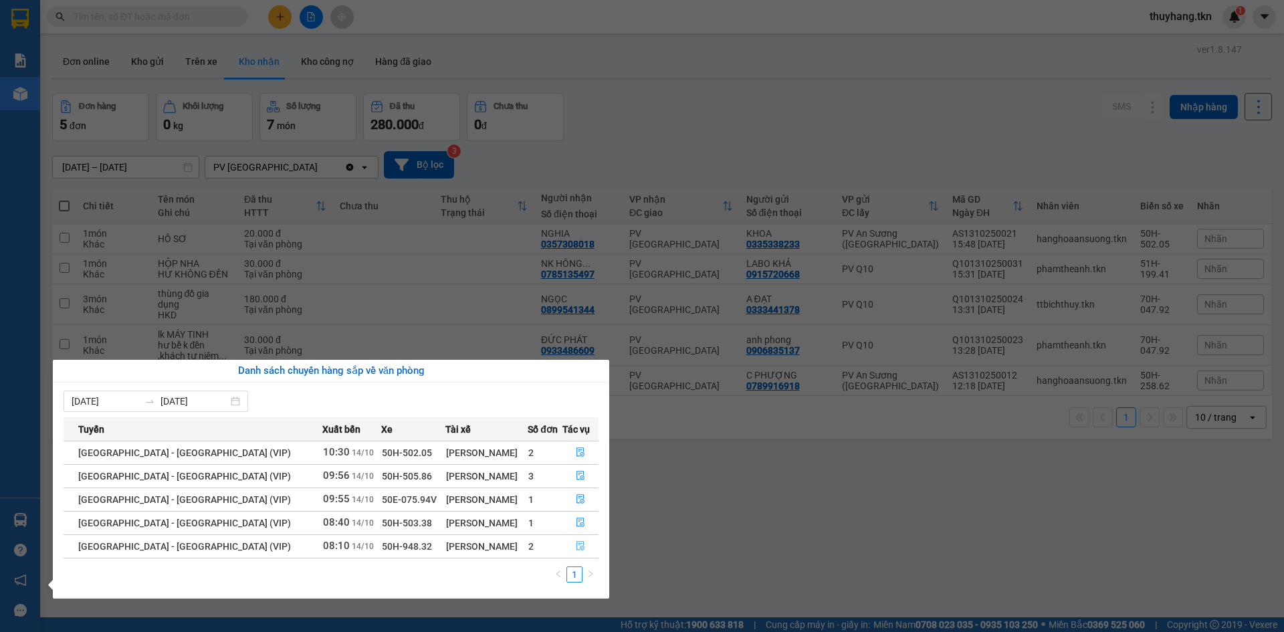
click at [580, 540] on button "button" at bounding box center [580, 546] width 35 height 21
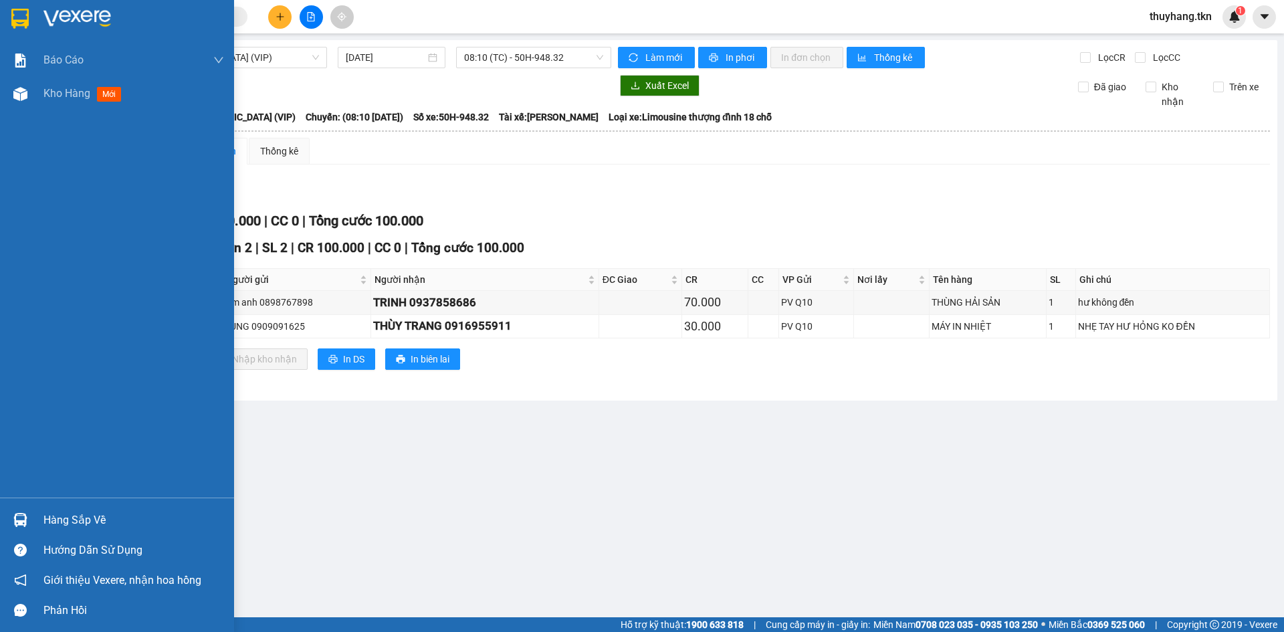
click at [23, 21] on img at bounding box center [19, 19] width 17 height 20
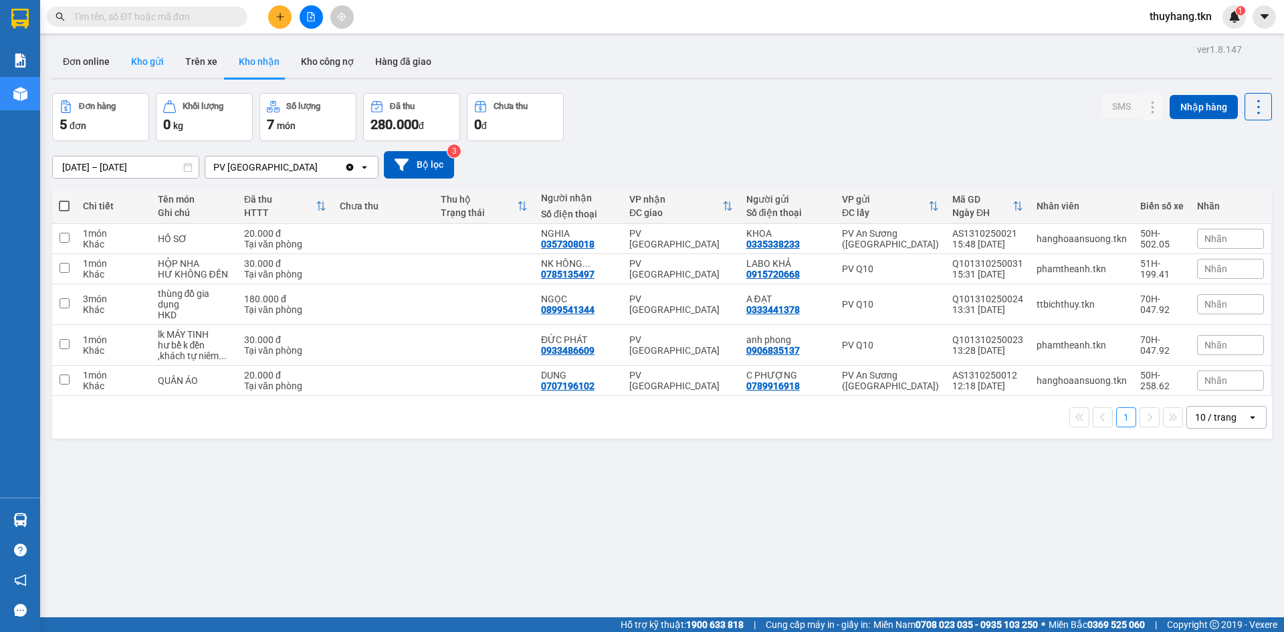
drag, startPoint x: 155, startPoint y: 58, endPoint x: 149, endPoint y: 76, distance: 19.7
click at [155, 60] on button "Kho gửi" at bounding box center [147, 61] width 54 height 32
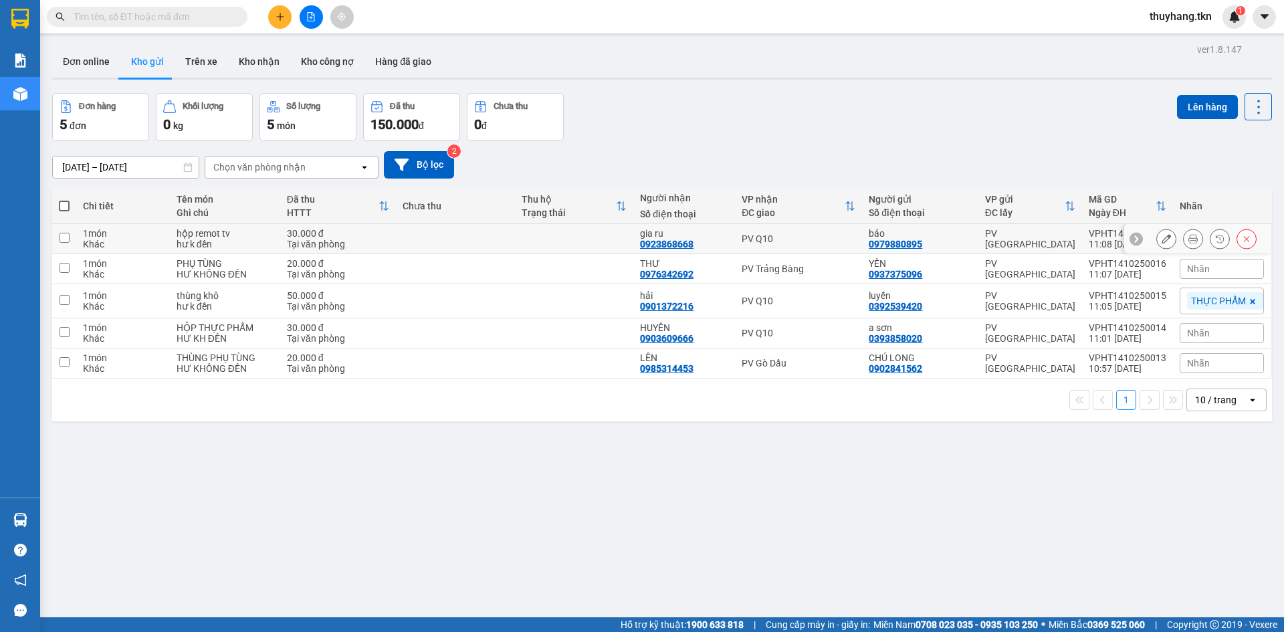
click at [423, 249] on td at bounding box center [455, 239] width 119 height 30
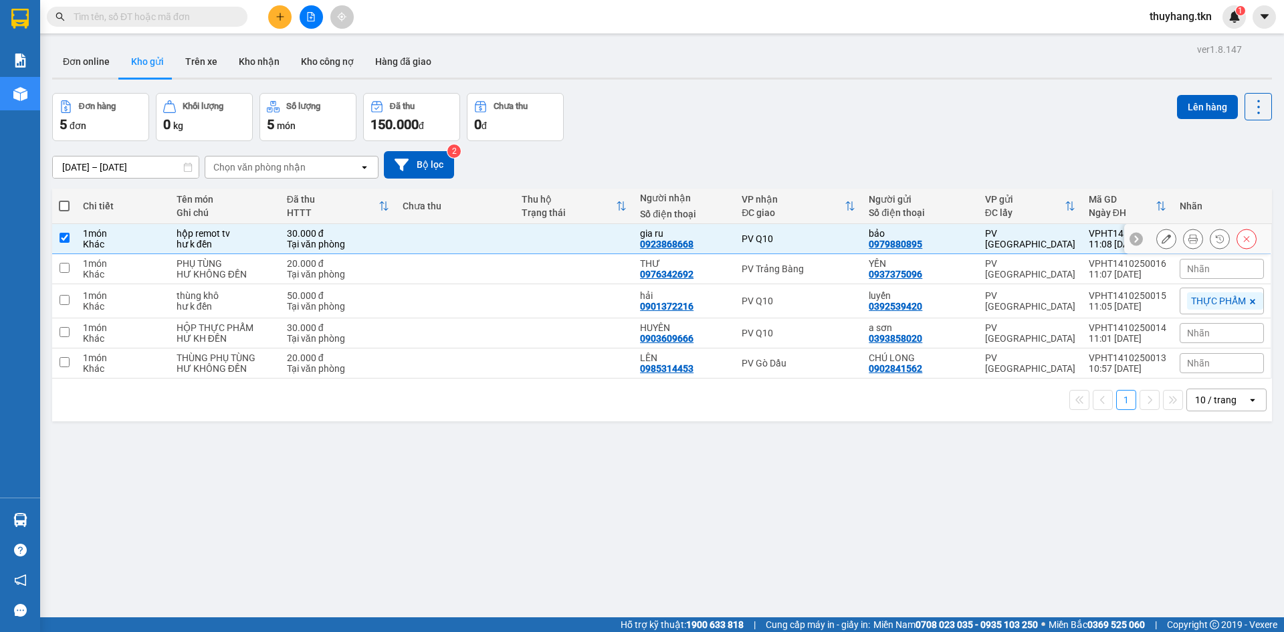
click at [423, 247] on td at bounding box center [455, 239] width 119 height 30
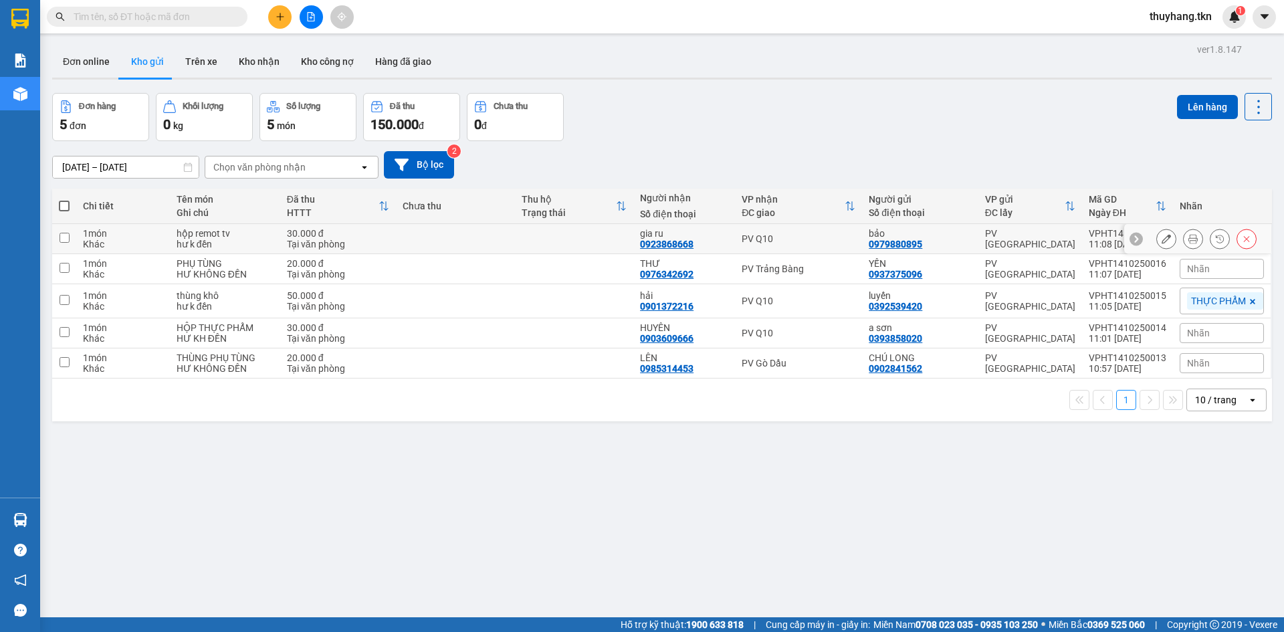
click at [469, 242] on td at bounding box center [455, 239] width 119 height 30
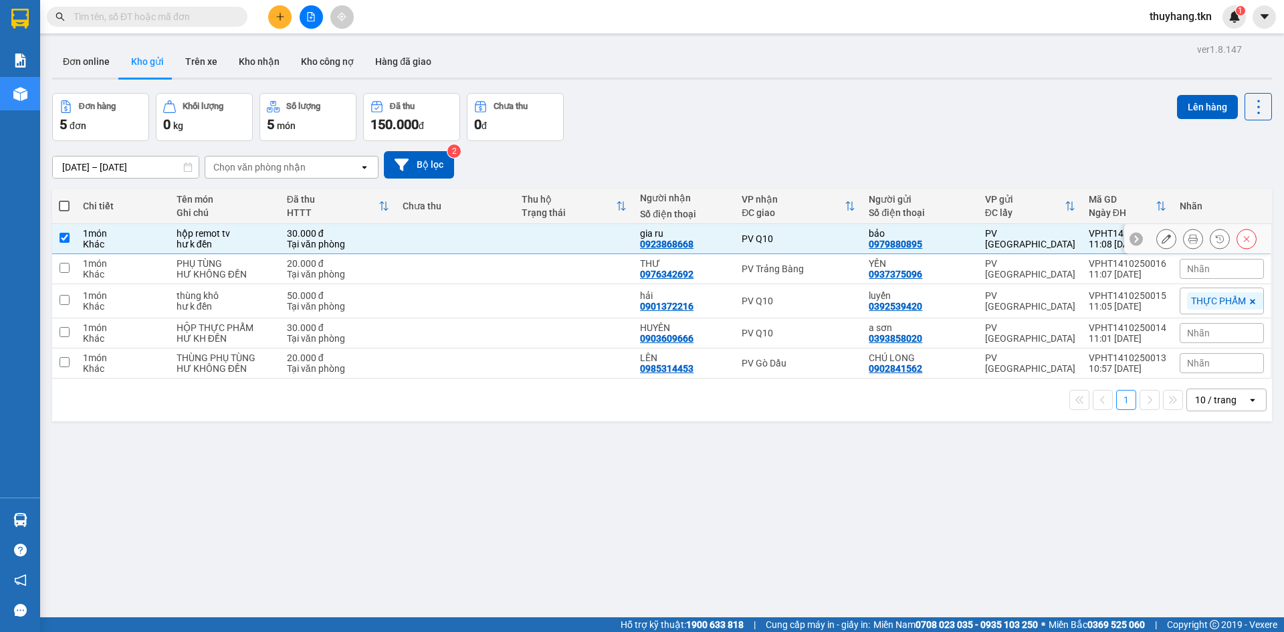
click at [469, 242] on td at bounding box center [455, 239] width 119 height 30
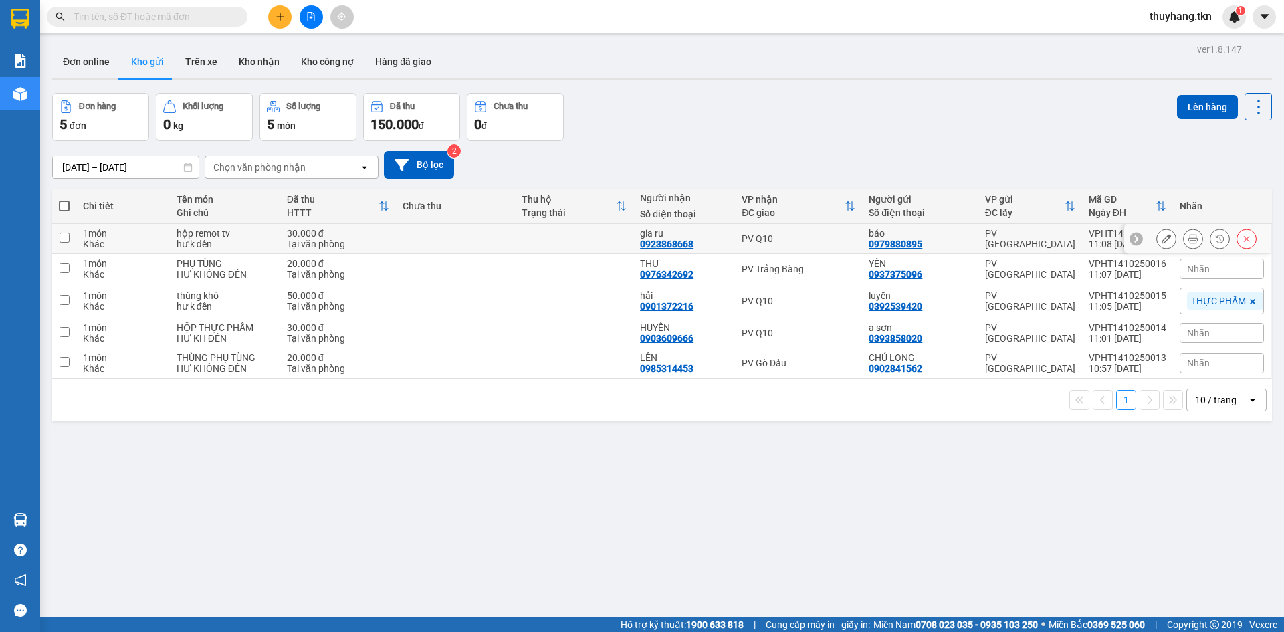
click at [344, 243] on div "Tại văn phòng" at bounding box center [338, 244] width 102 height 11
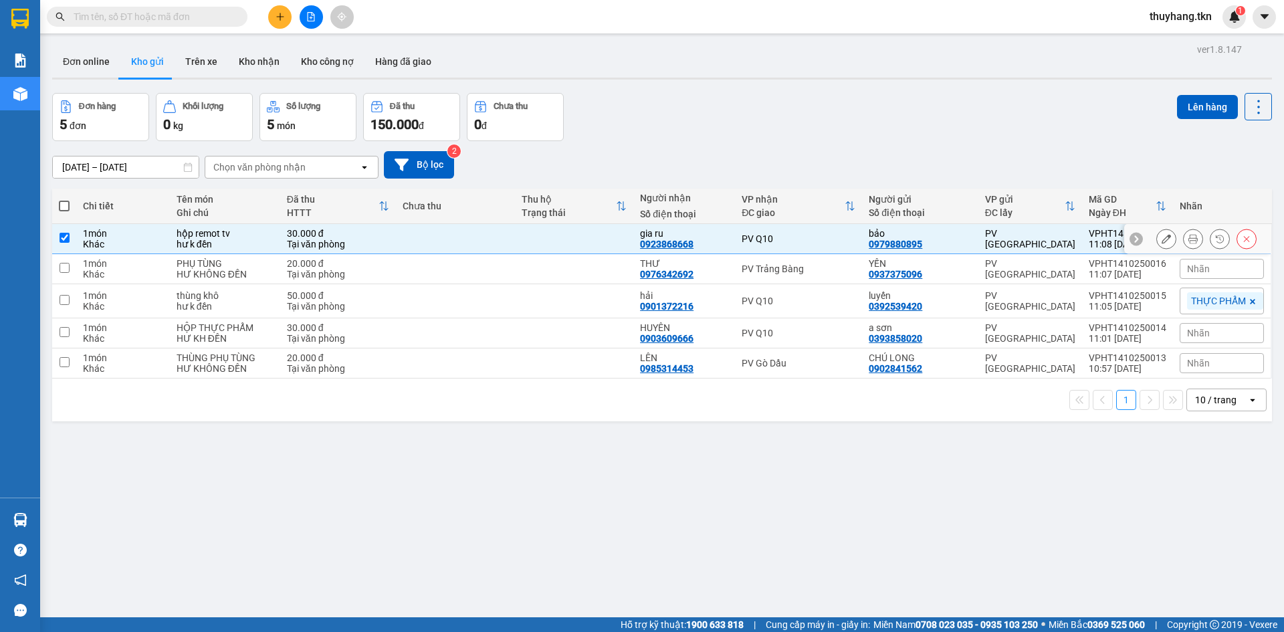
click at [342, 257] on td "20.000 đ Tại văn phòng" at bounding box center [338, 269] width 116 height 30
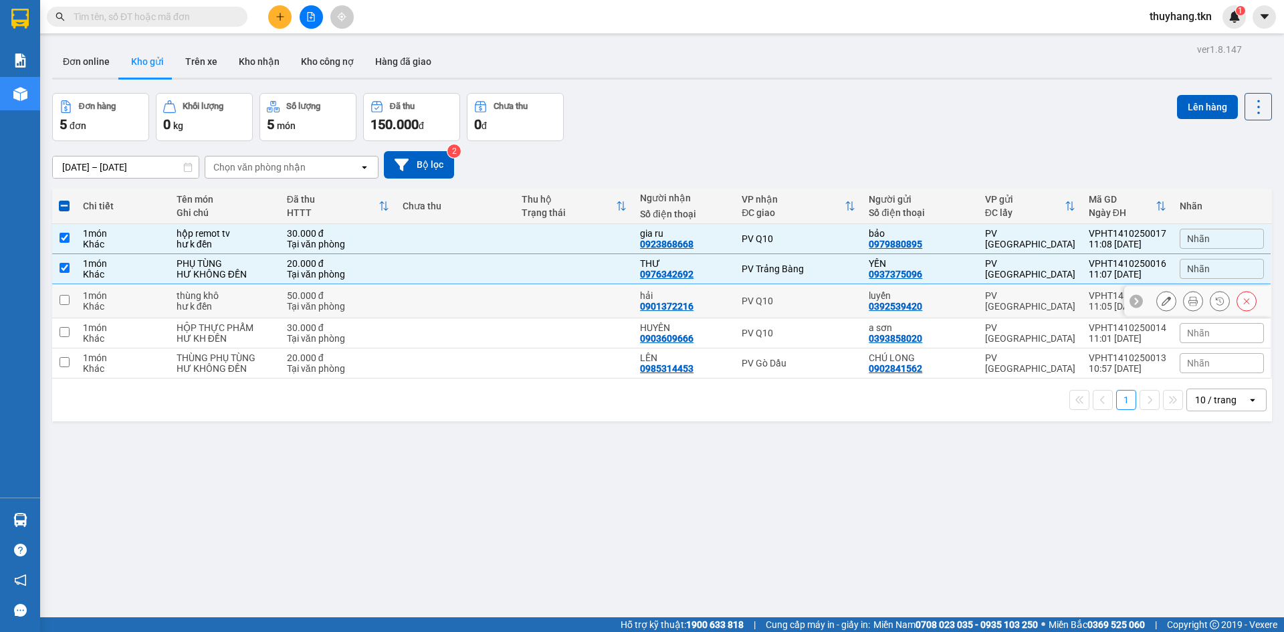
click at [344, 293] on div "50.000 đ" at bounding box center [338, 295] width 102 height 11
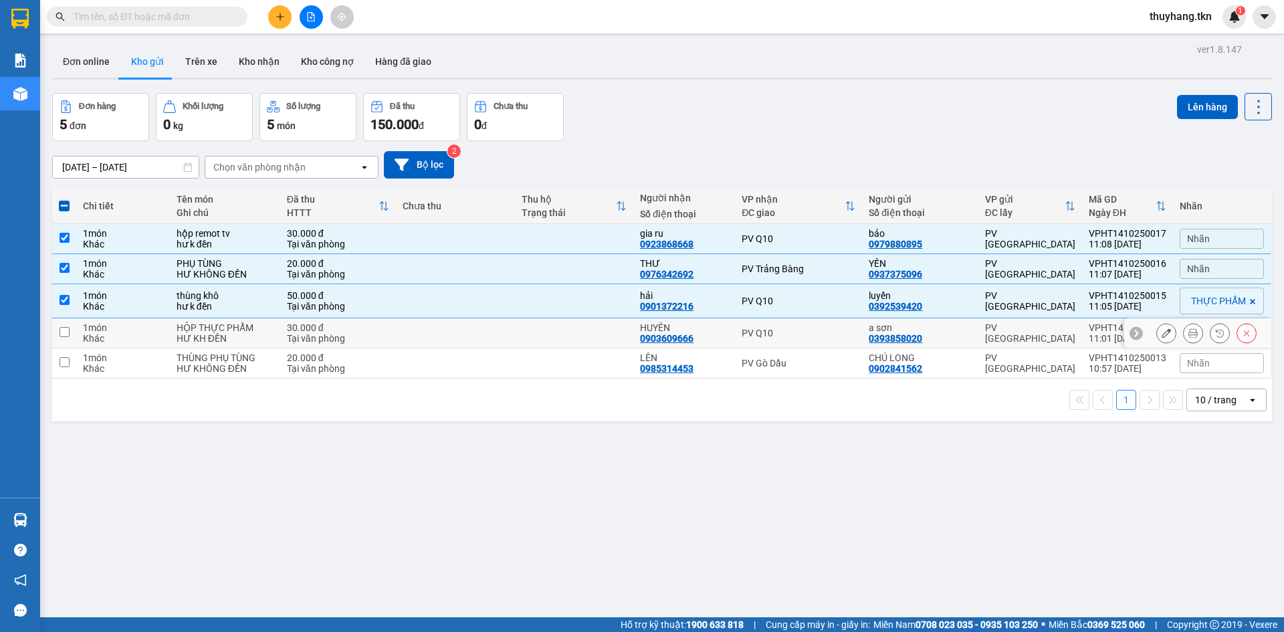
click at [352, 320] on td "30.000 đ Tại văn phòng" at bounding box center [338, 333] width 116 height 30
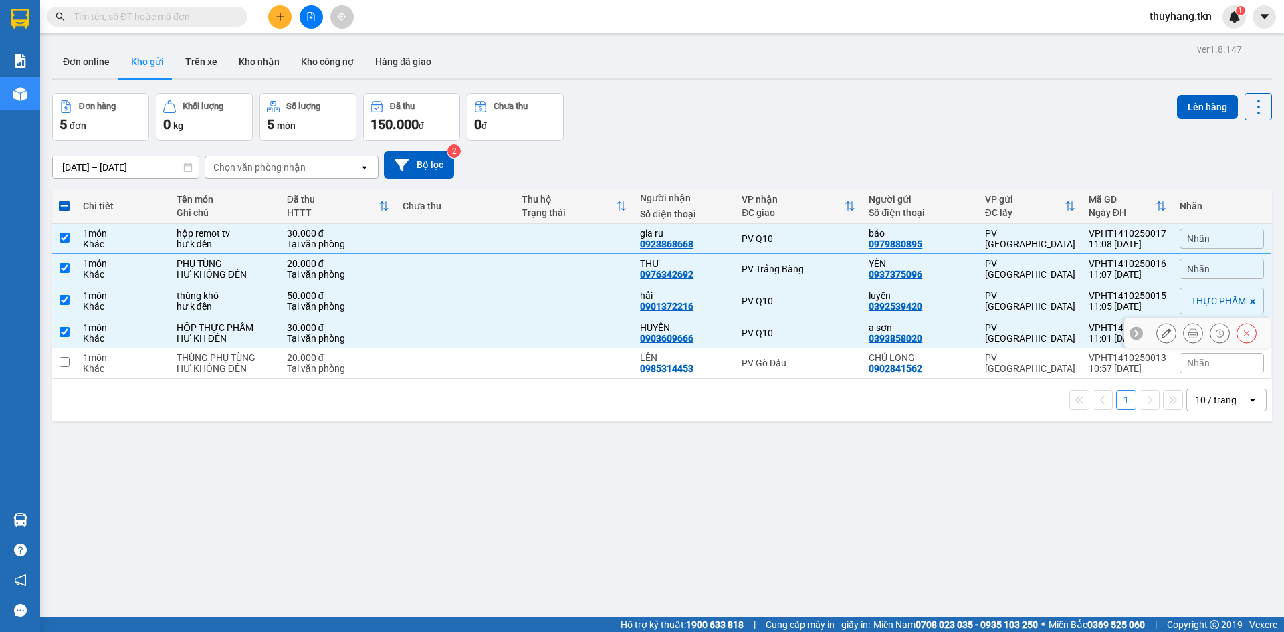
click at [353, 355] on div "20.000 đ" at bounding box center [338, 357] width 102 height 11
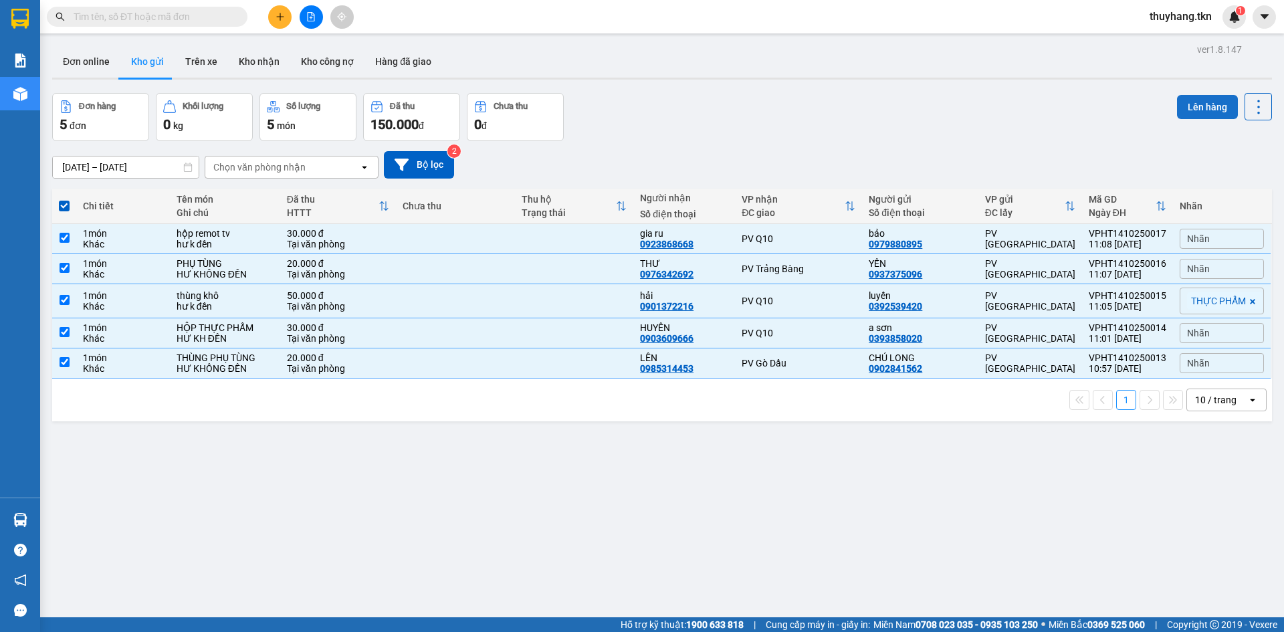
click at [1178, 110] on button "Lên hàng" at bounding box center [1207, 107] width 61 height 24
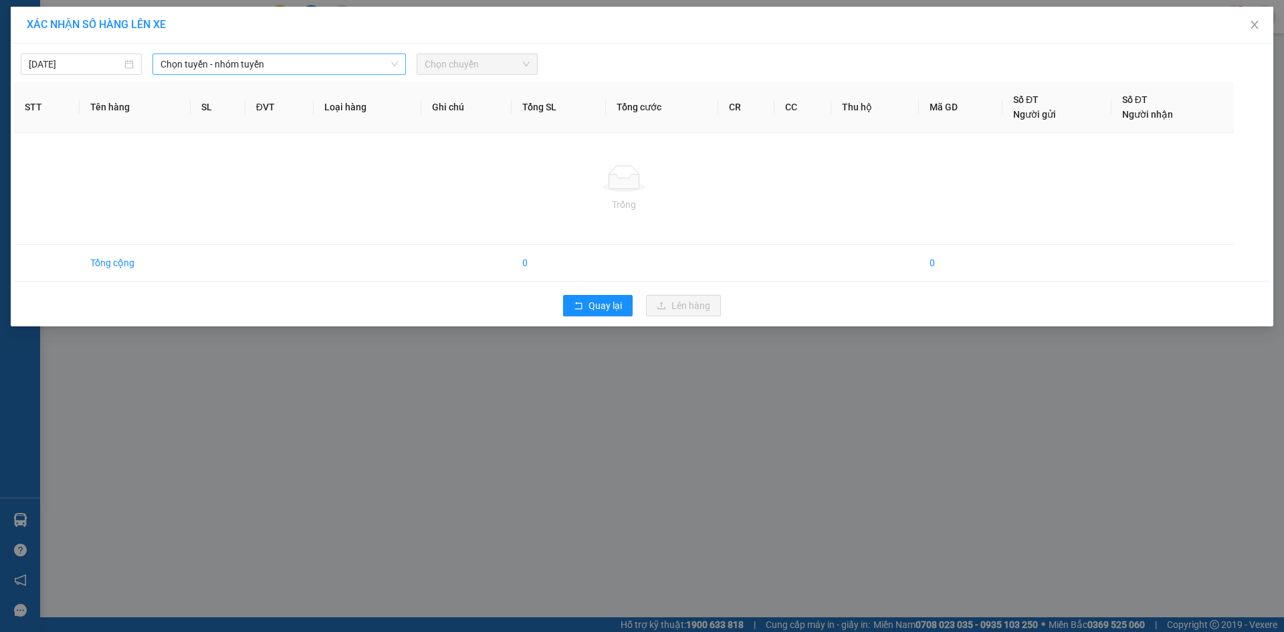
click at [307, 64] on span "Chọn tuyến - nhóm tuyến" at bounding box center [278, 64] width 237 height 20
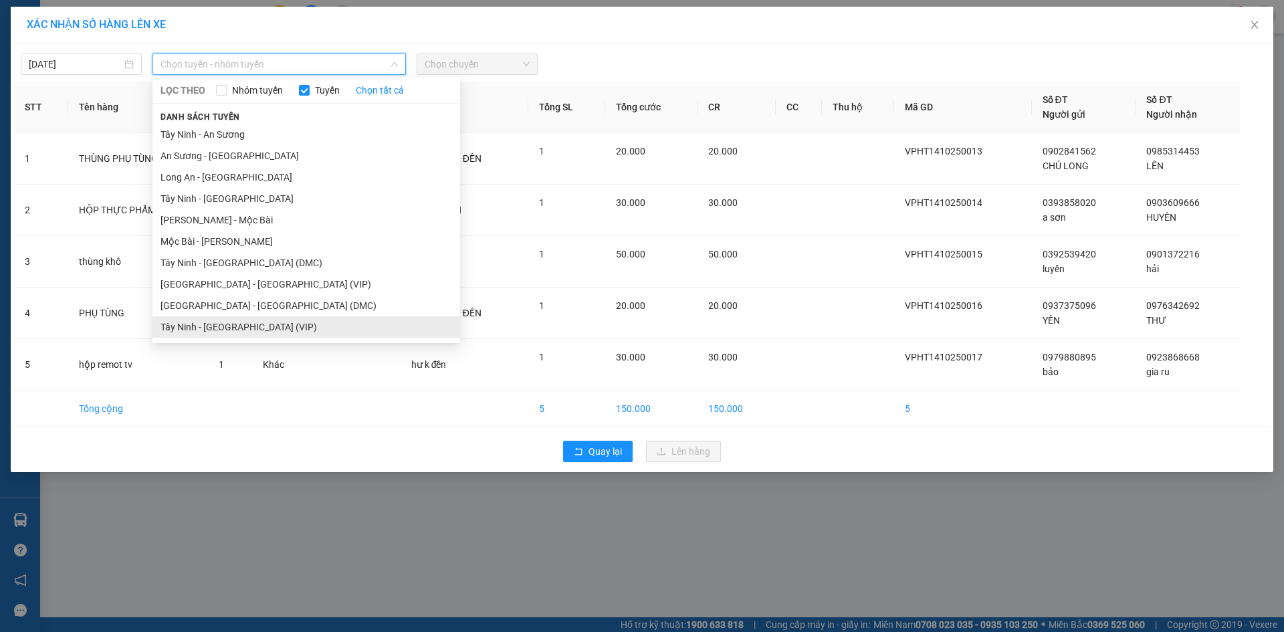
click at [286, 326] on li "Tây Ninh - [GEOGRAPHIC_DATA] (VIP)" at bounding box center [306, 326] width 308 height 21
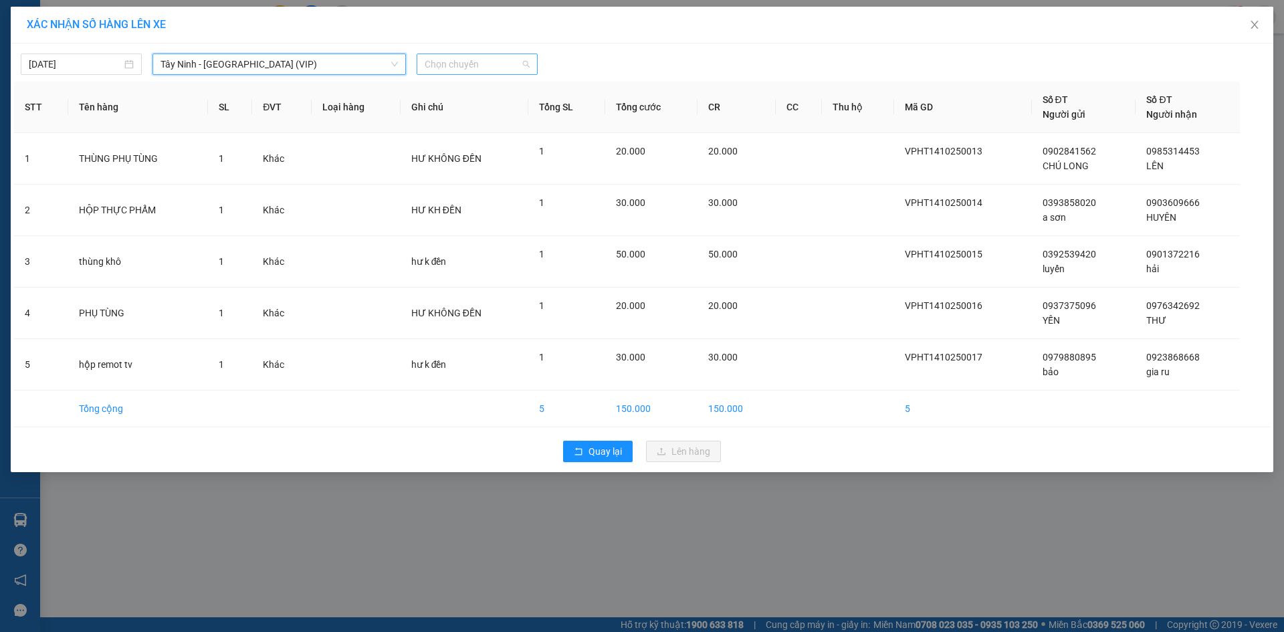
click at [458, 62] on span "Chọn chuyến" at bounding box center [477, 64] width 105 height 20
click at [502, 106] on div "10:50 - 50H-509.00" at bounding box center [477, 112] width 104 height 15
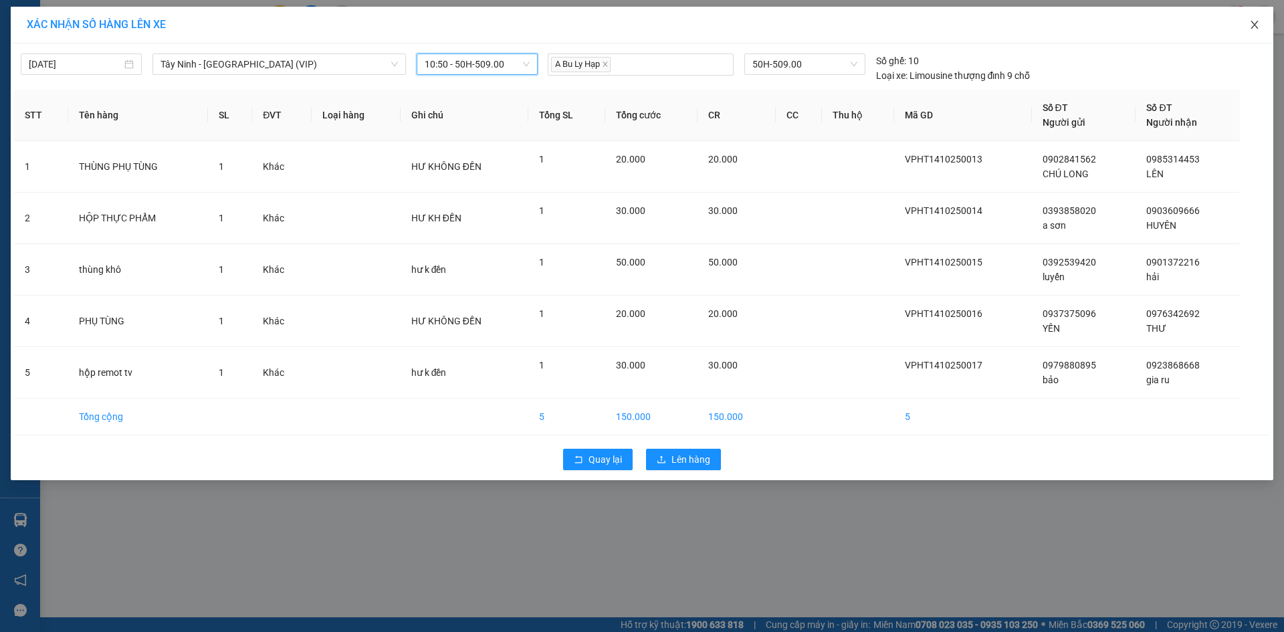
click at [1263, 27] on span "Close" at bounding box center [1254, 25] width 37 height 37
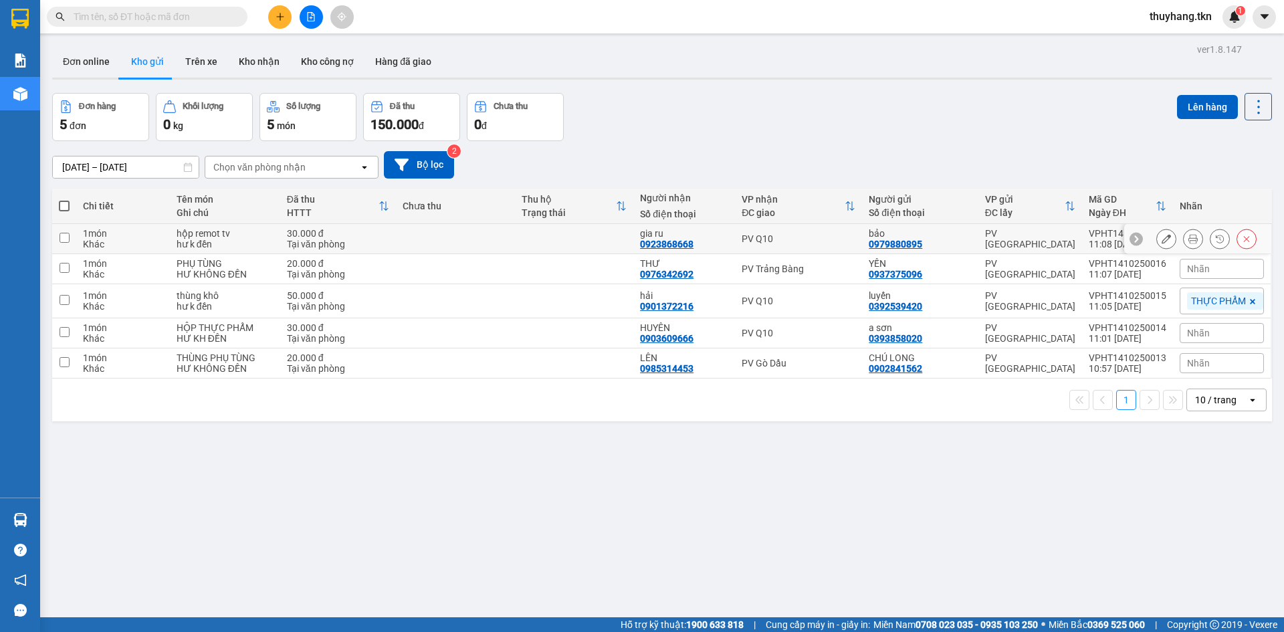
click at [134, 237] on div "1 món" at bounding box center [123, 233] width 80 height 11
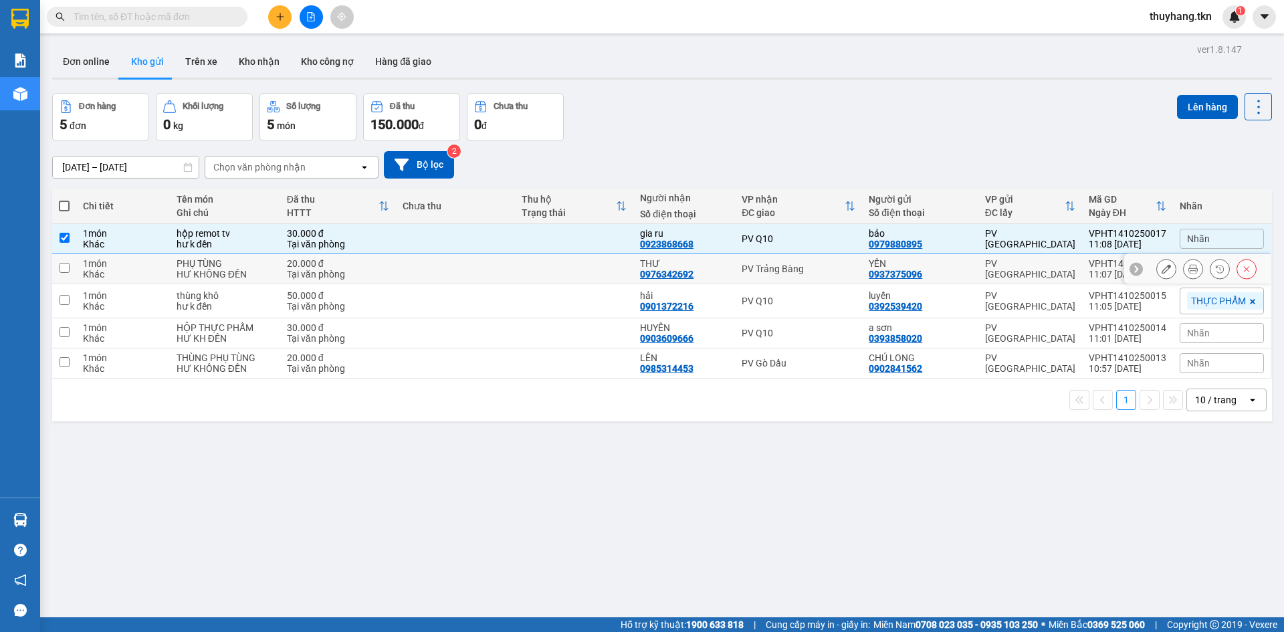
click at [131, 267] on div "1 món" at bounding box center [123, 263] width 80 height 11
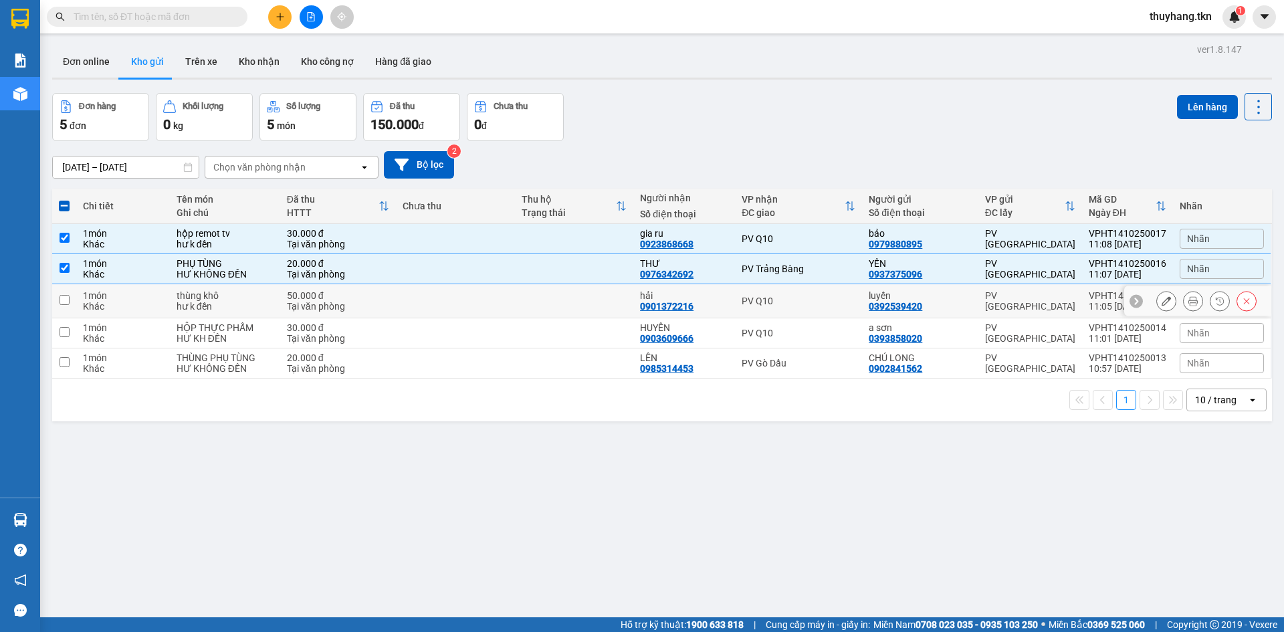
click at [130, 302] on div "Khác" at bounding box center [123, 306] width 80 height 11
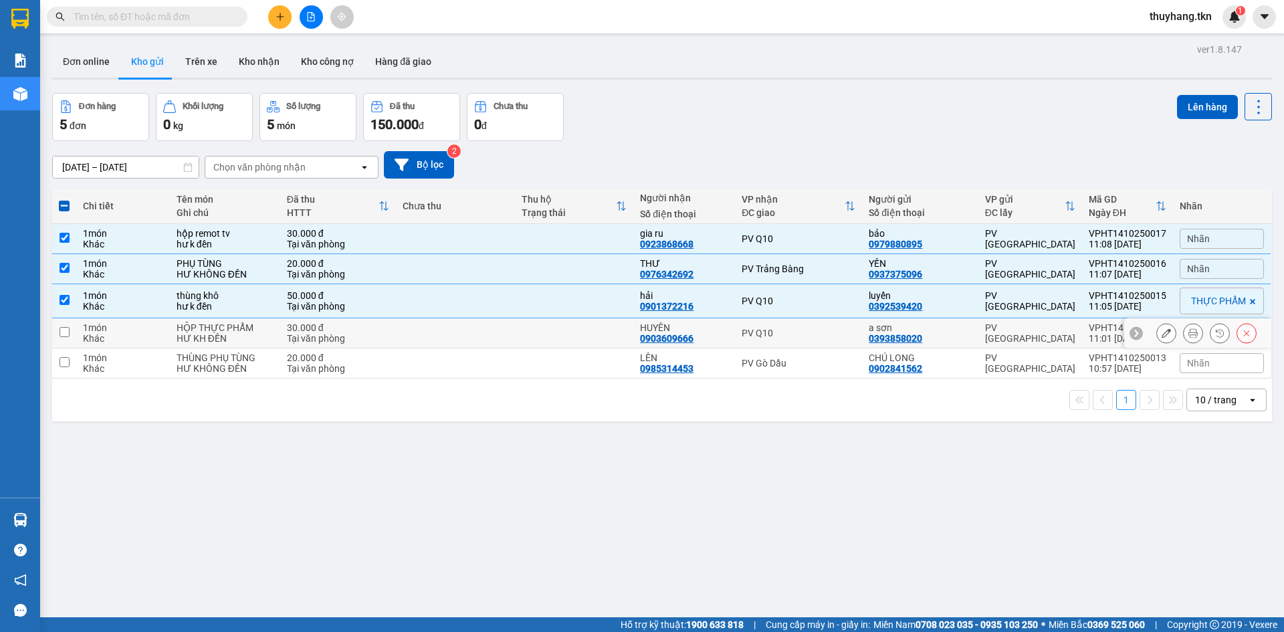
click at [130, 329] on div "1 món" at bounding box center [123, 327] width 80 height 11
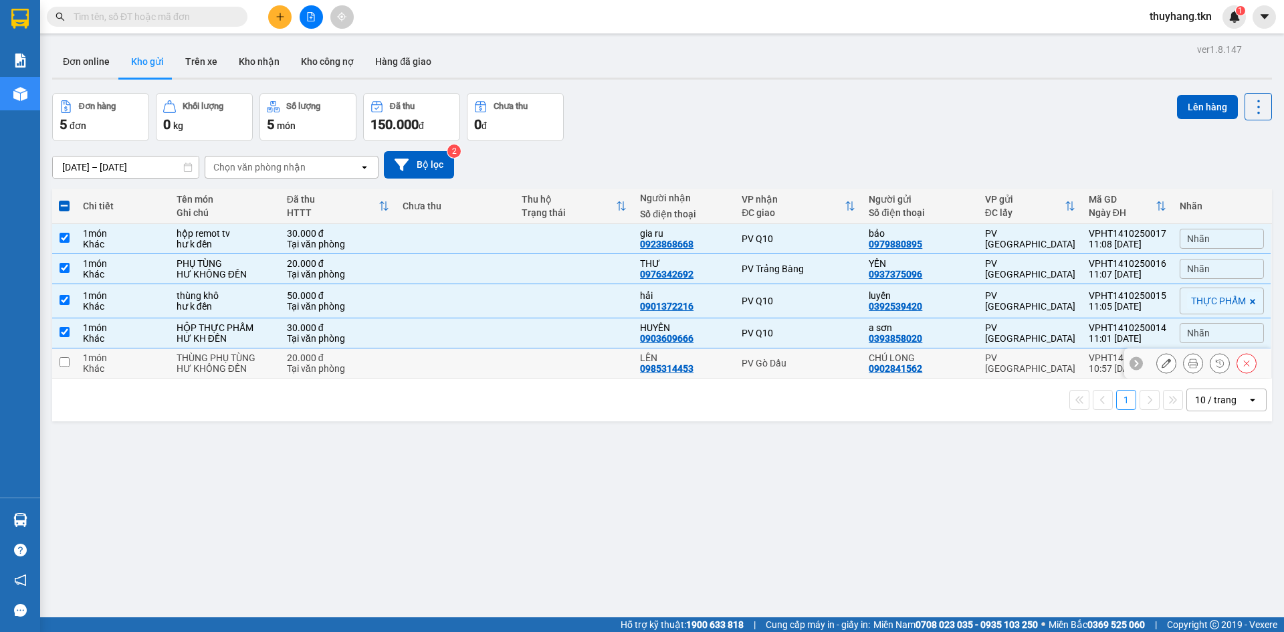
click at [136, 376] on td "1 món Khác" at bounding box center [123, 363] width 94 height 30
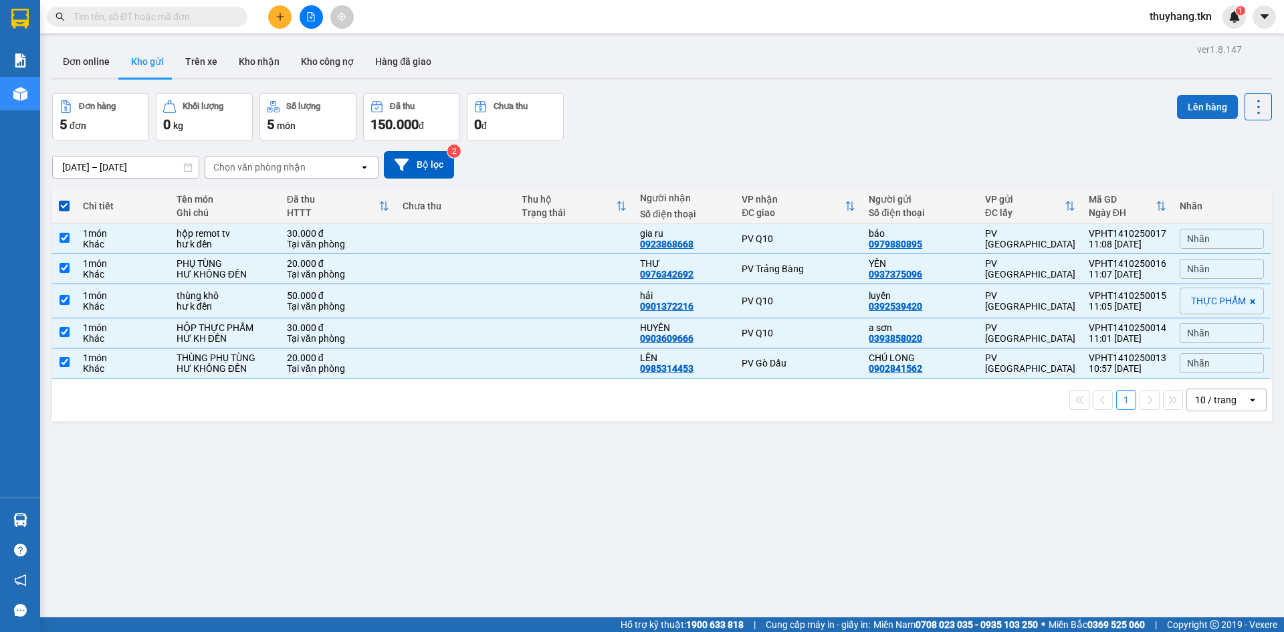
click at [1212, 114] on button "Lên hàng" at bounding box center [1207, 107] width 61 height 24
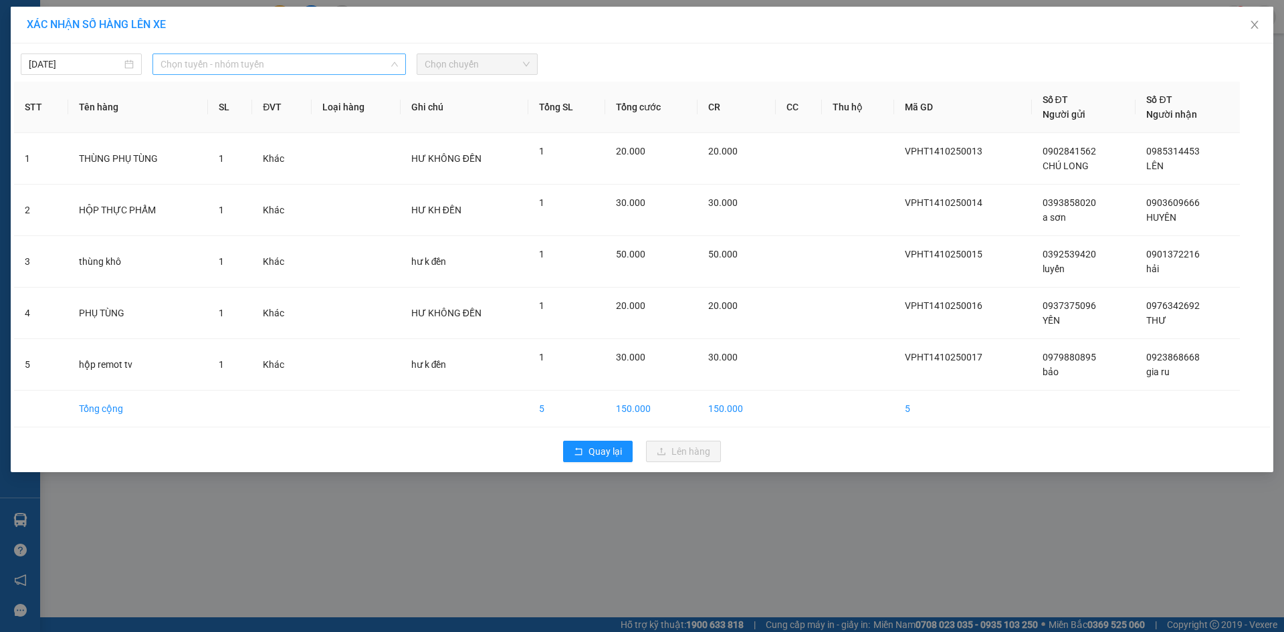
click at [305, 67] on span "Chọn tuyến - nhóm tuyến" at bounding box center [278, 64] width 237 height 20
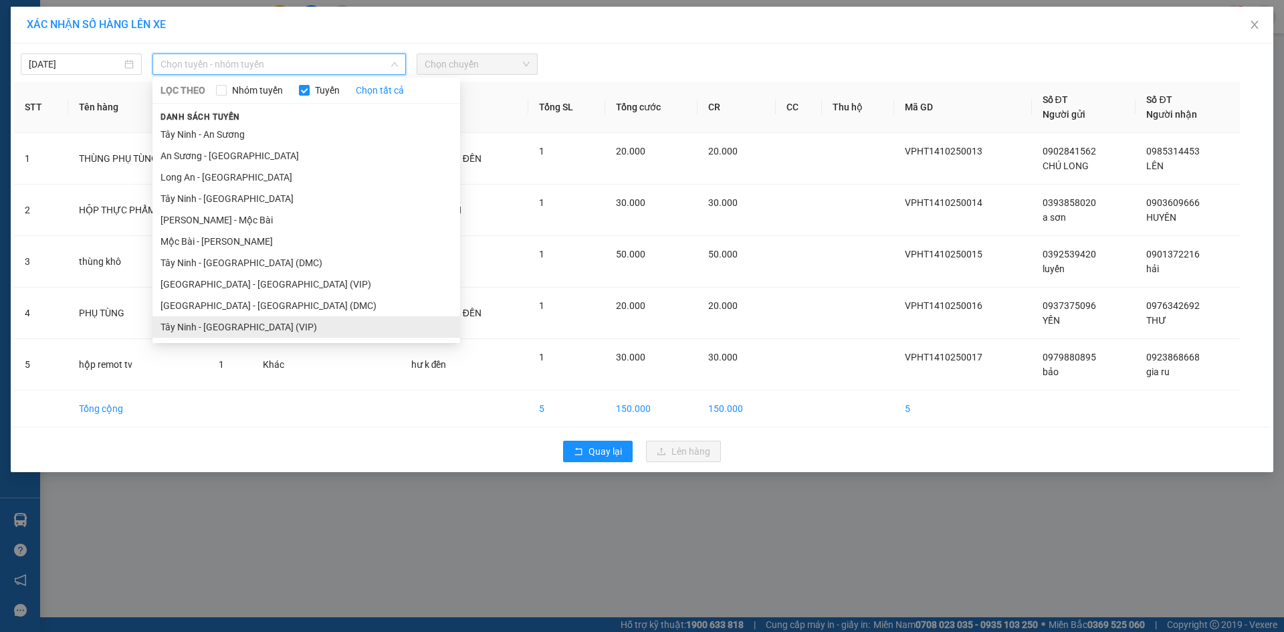
click at [288, 323] on li "Tây Ninh - [GEOGRAPHIC_DATA] (VIP)" at bounding box center [306, 326] width 308 height 21
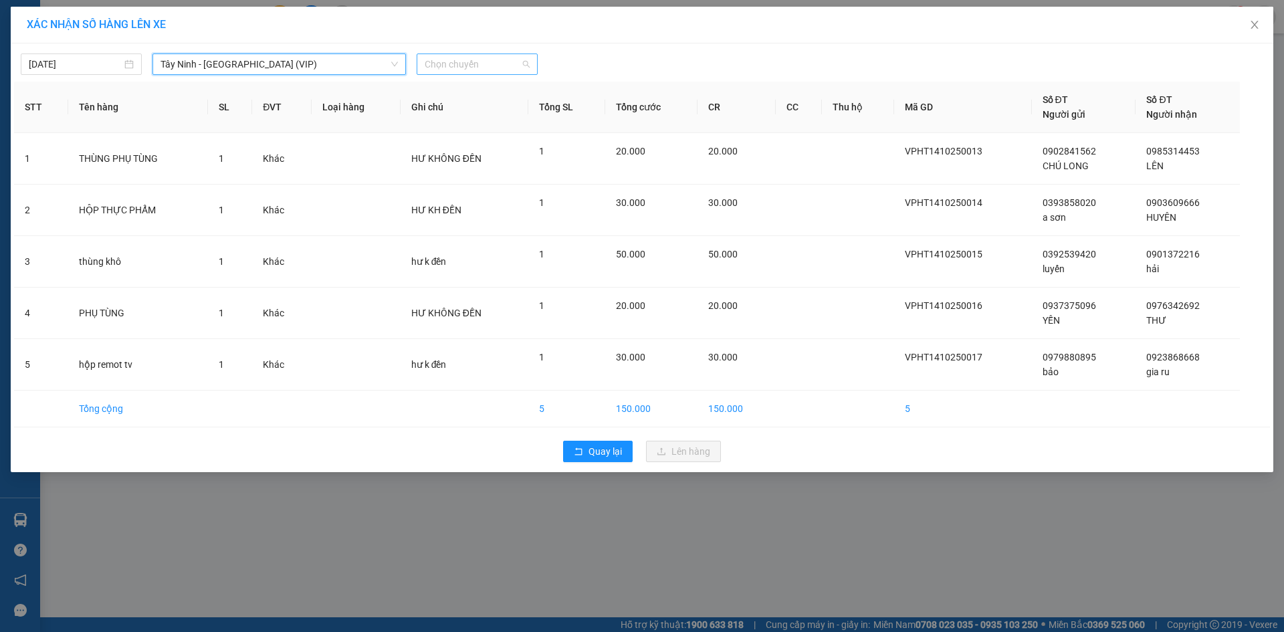
click at [462, 64] on span "Chọn chuyến" at bounding box center [477, 64] width 105 height 20
click at [465, 107] on div "10:50 - 50H-509.00" at bounding box center [477, 112] width 104 height 15
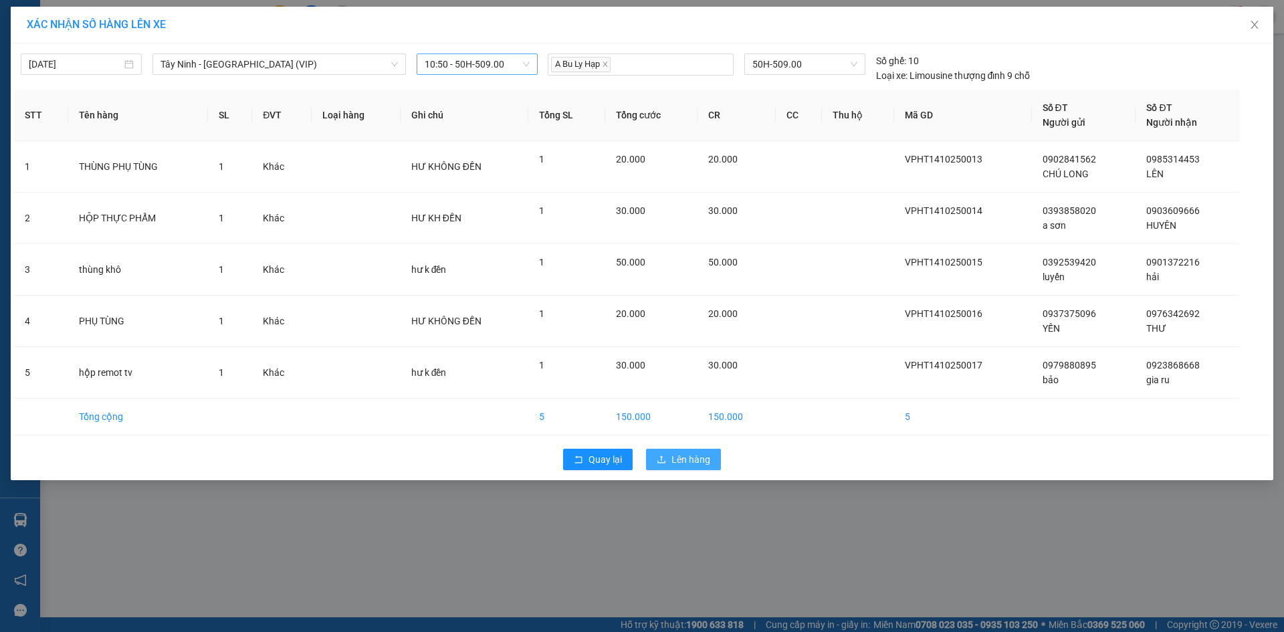
click at [677, 453] on span "Lên hàng" at bounding box center [690, 459] width 39 height 15
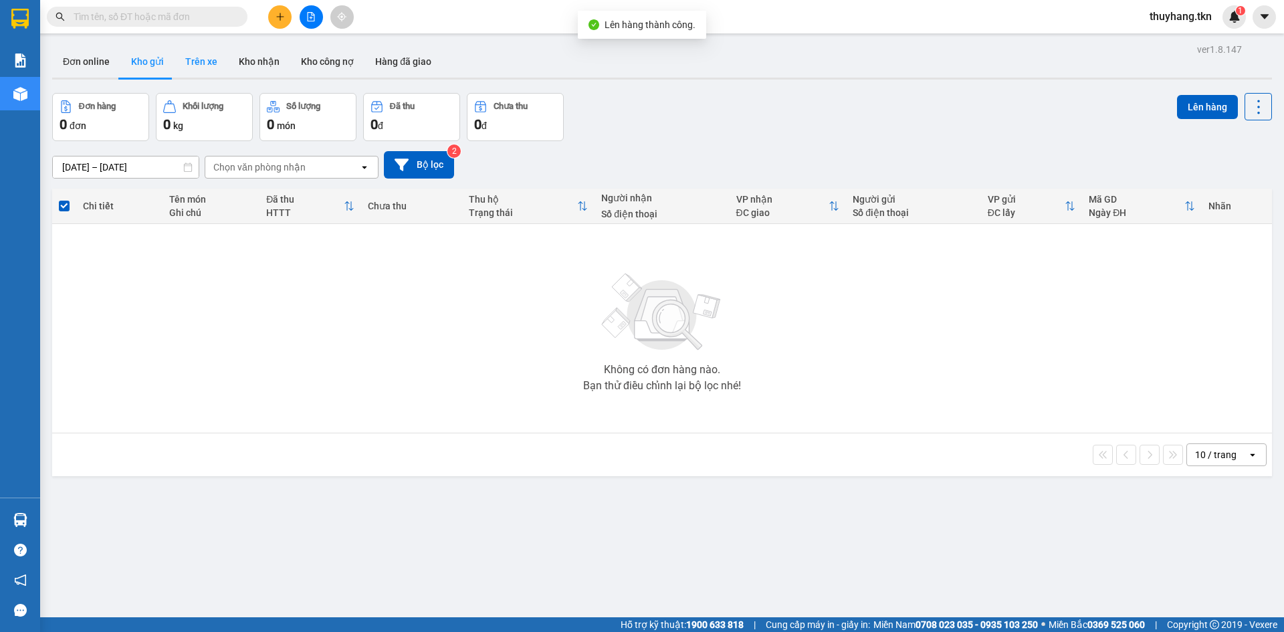
click at [208, 53] on button "Trên xe" at bounding box center [201, 61] width 53 height 32
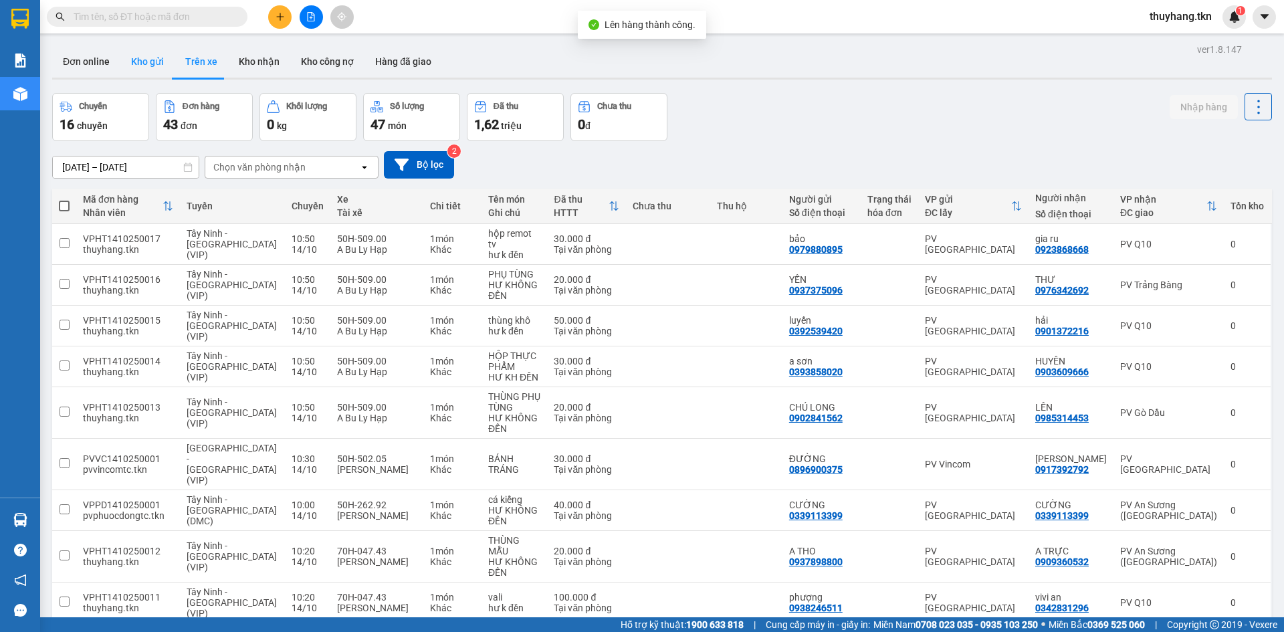
click at [159, 60] on button "Kho gửi" at bounding box center [147, 61] width 54 height 32
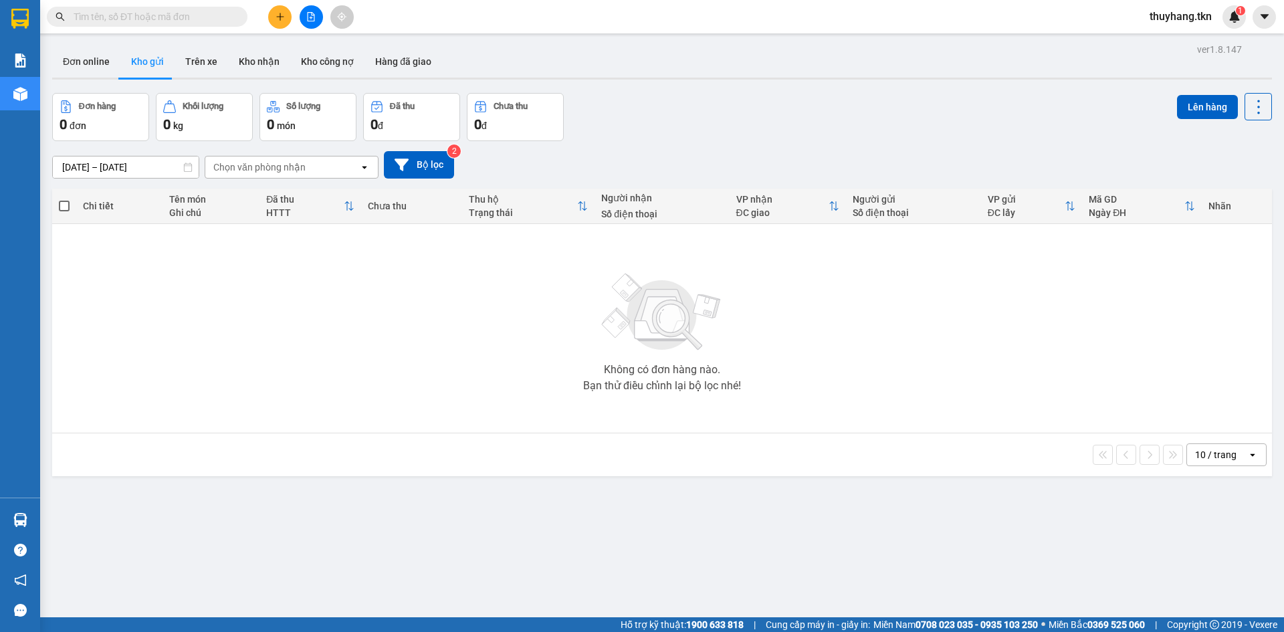
click at [288, 19] on button at bounding box center [279, 16] width 23 height 23
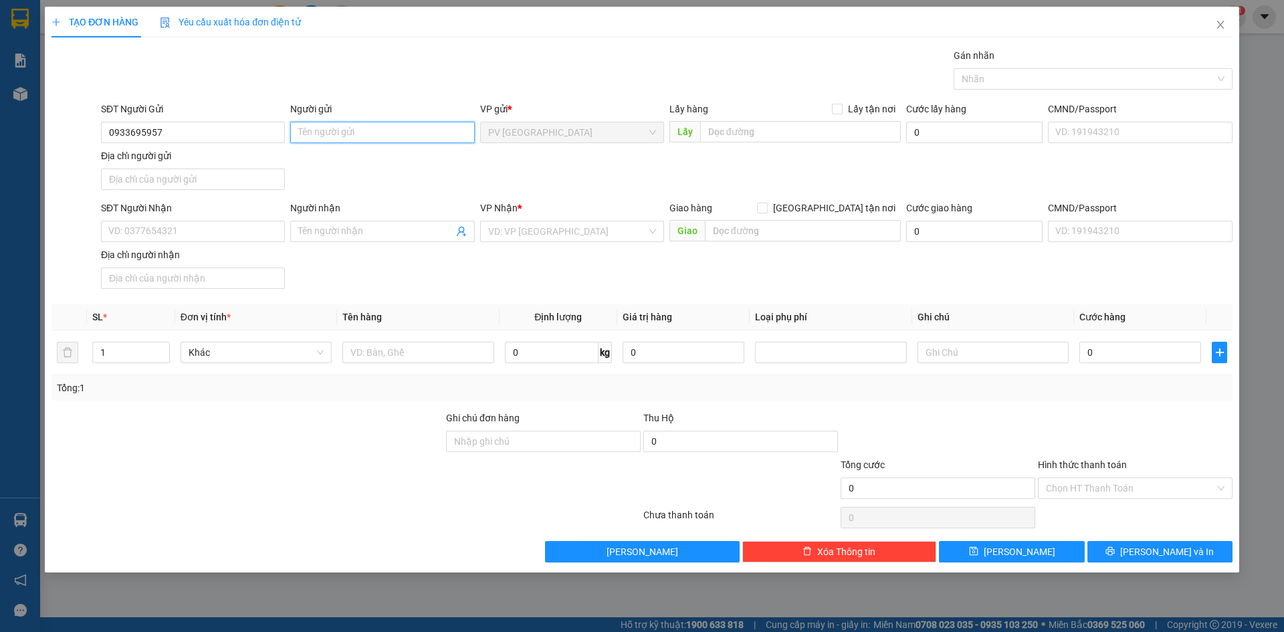
click at [326, 130] on input "Người gửi" at bounding box center [382, 132] width 184 height 21
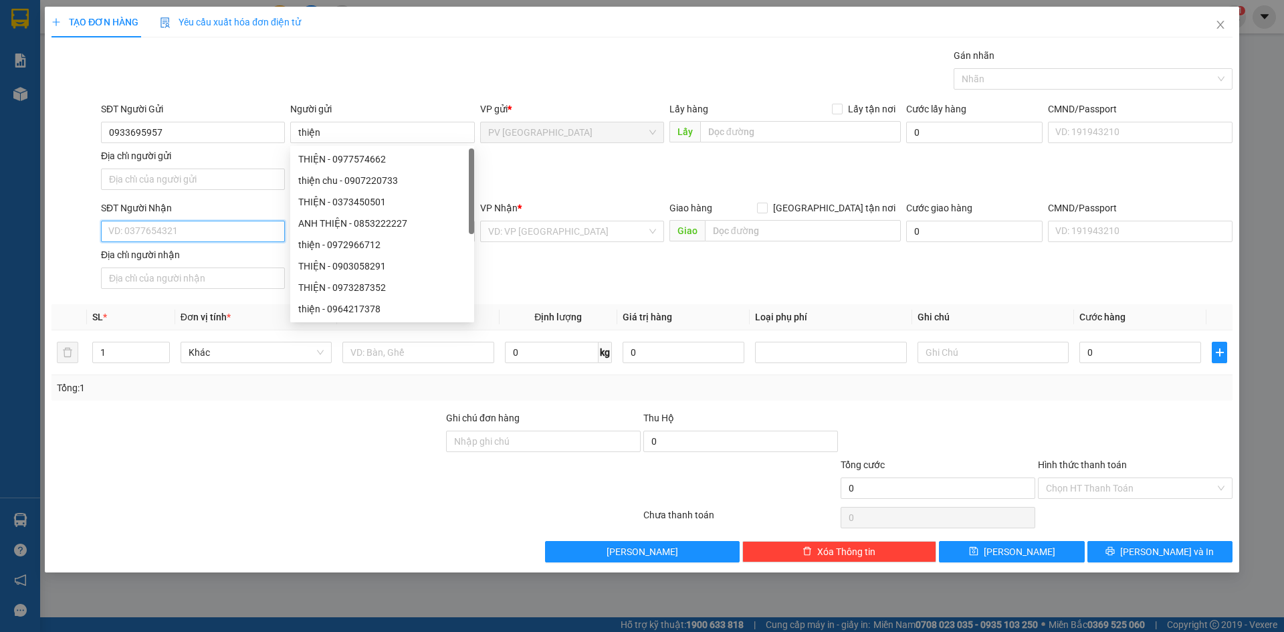
click at [138, 227] on input "SĐT Người Nhận" at bounding box center [193, 231] width 184 height 21
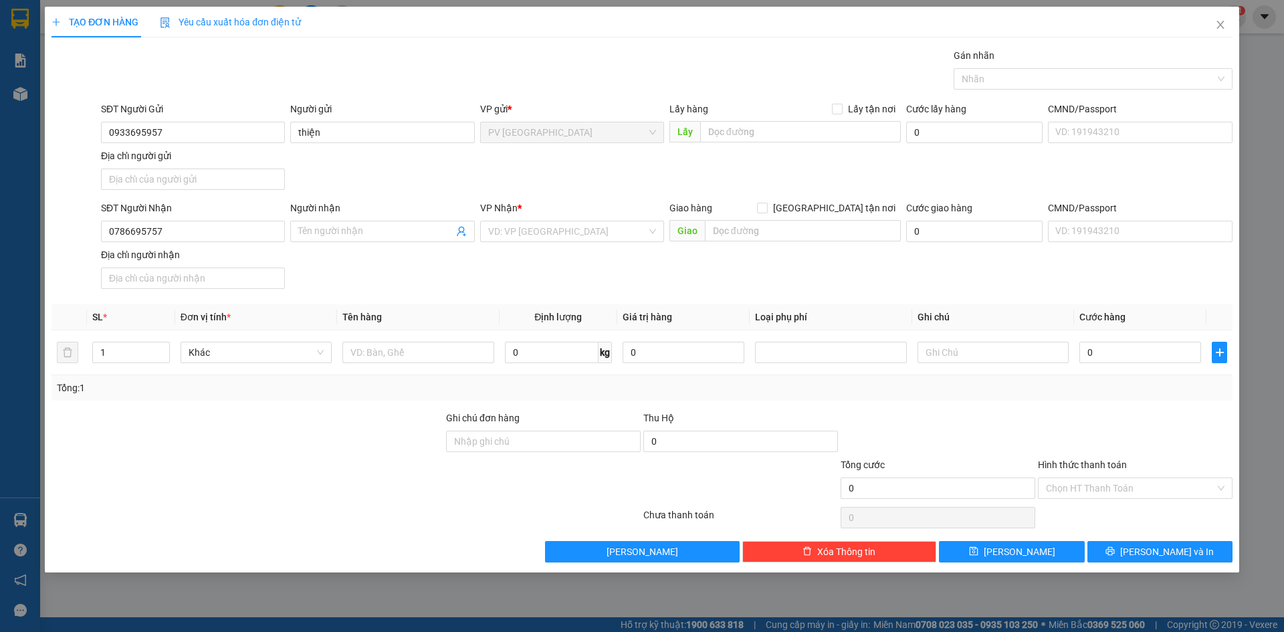
click at [324, 217] on div "Người nhận" at bounding box center [382, 211] width 184 height 20
click at [324, 225] on input "Người nhận" at bounding box center [375, 231] width 154 height 15
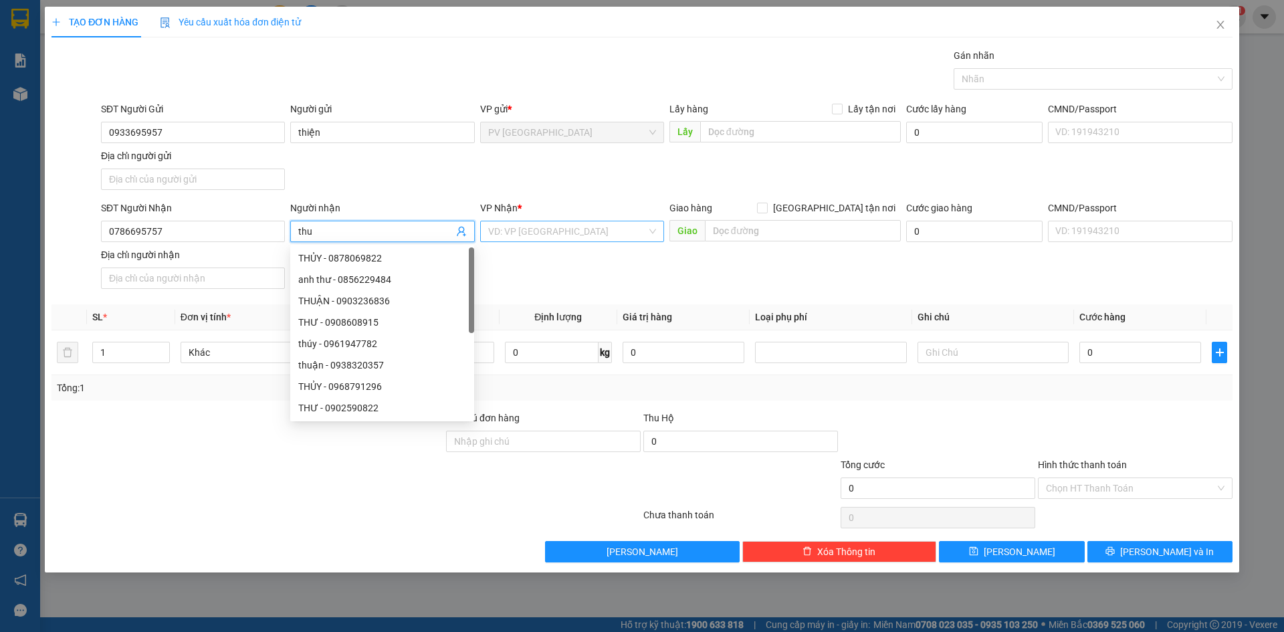
click at [518, 231] on input "search" at bounding box center [567, 231] width 158 height 20
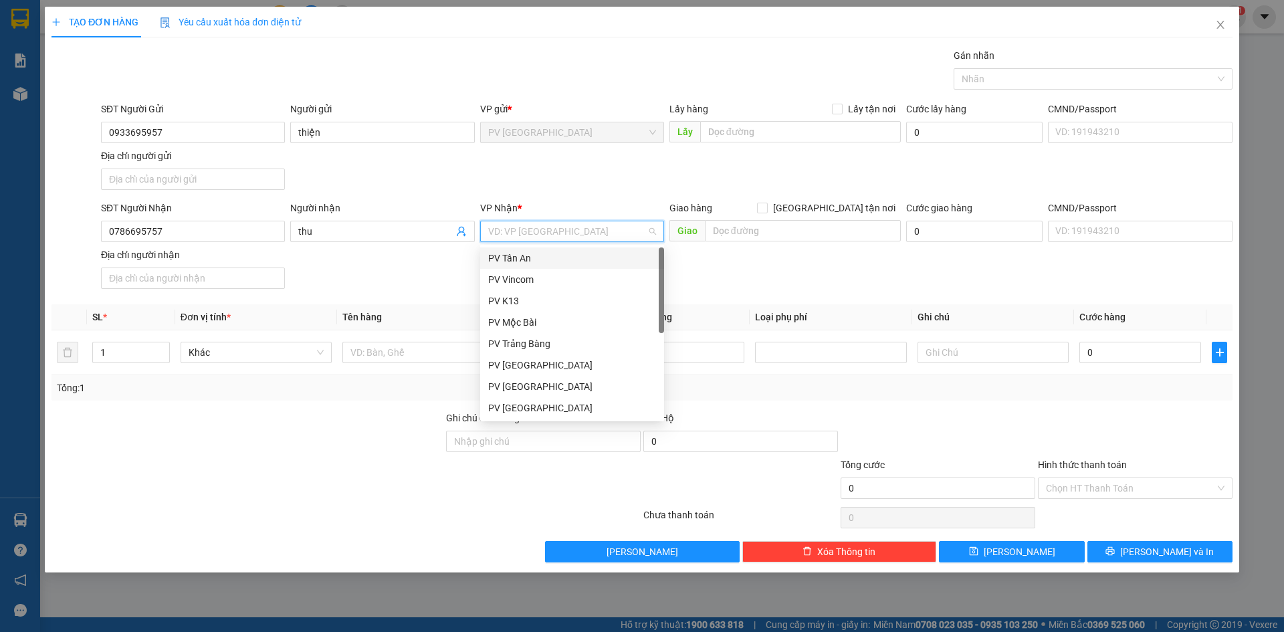
scroll to position [86, 0]
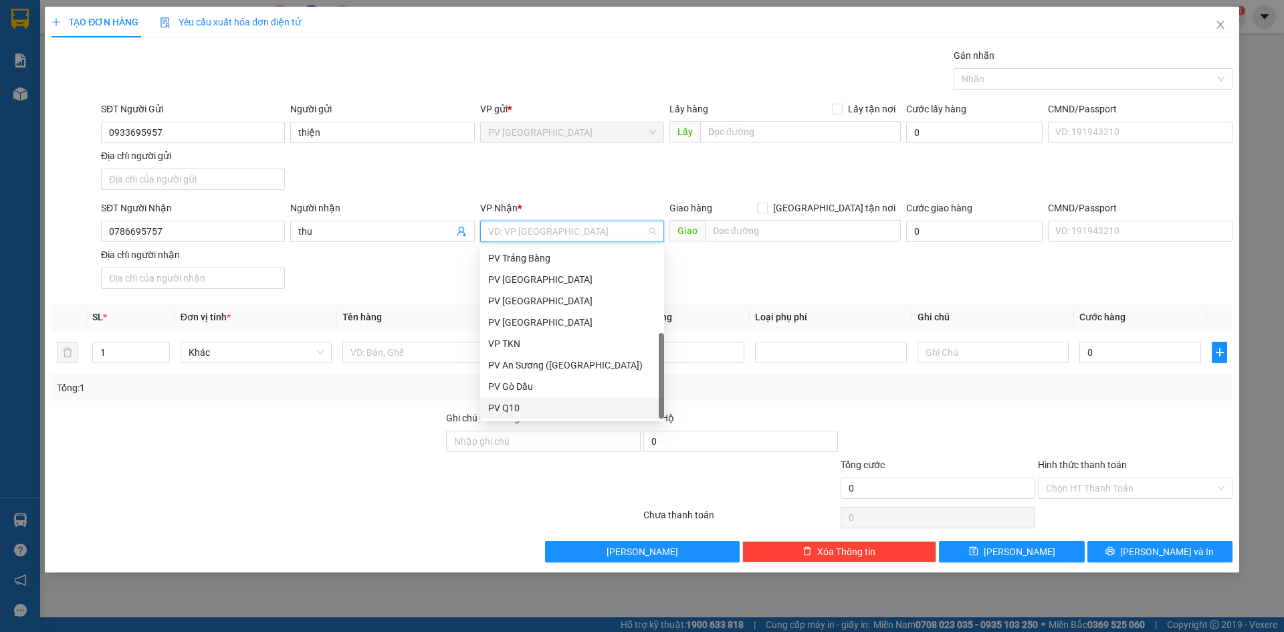
click at [548, 405] on div "PV Q10" at bounding box center [572, 408] width 168 height 15
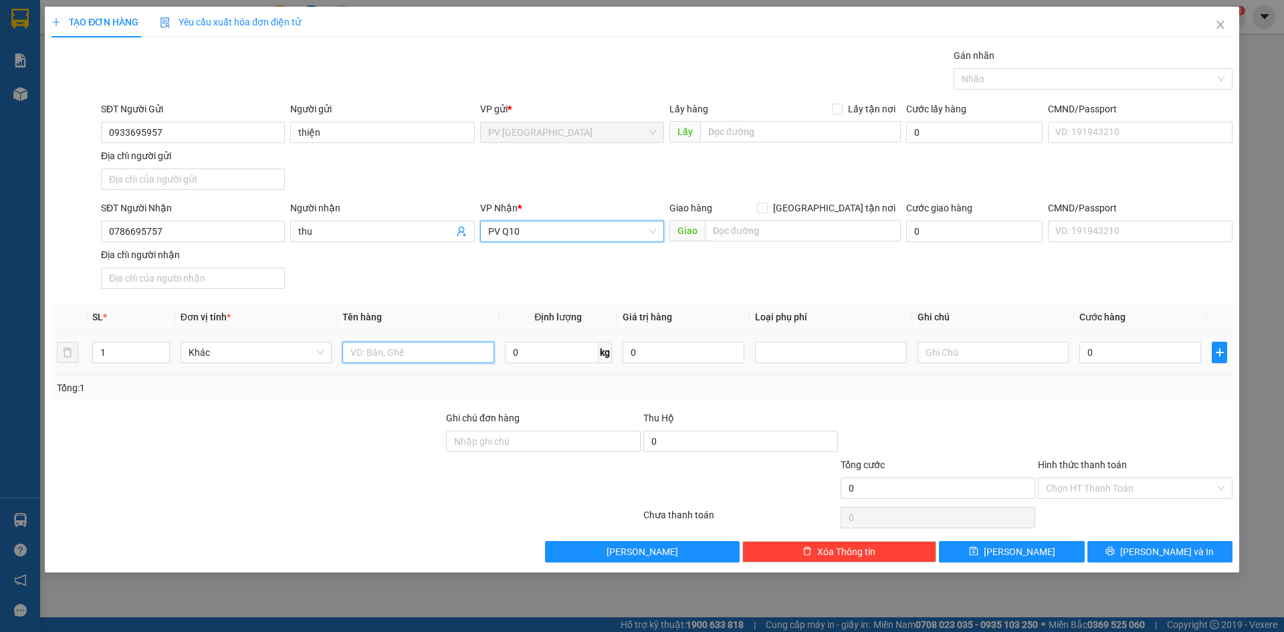
click at [419, 352] on input "text" at bounding box center [417, 352] width 151 height 21
click at [1099, 350] on input "0" at bounding box center [1140, 352] width 122 height 21
click at [1066, 479] on input "Hình thức thanh toán" at bounding box center [1130, 488] width 169 height 20
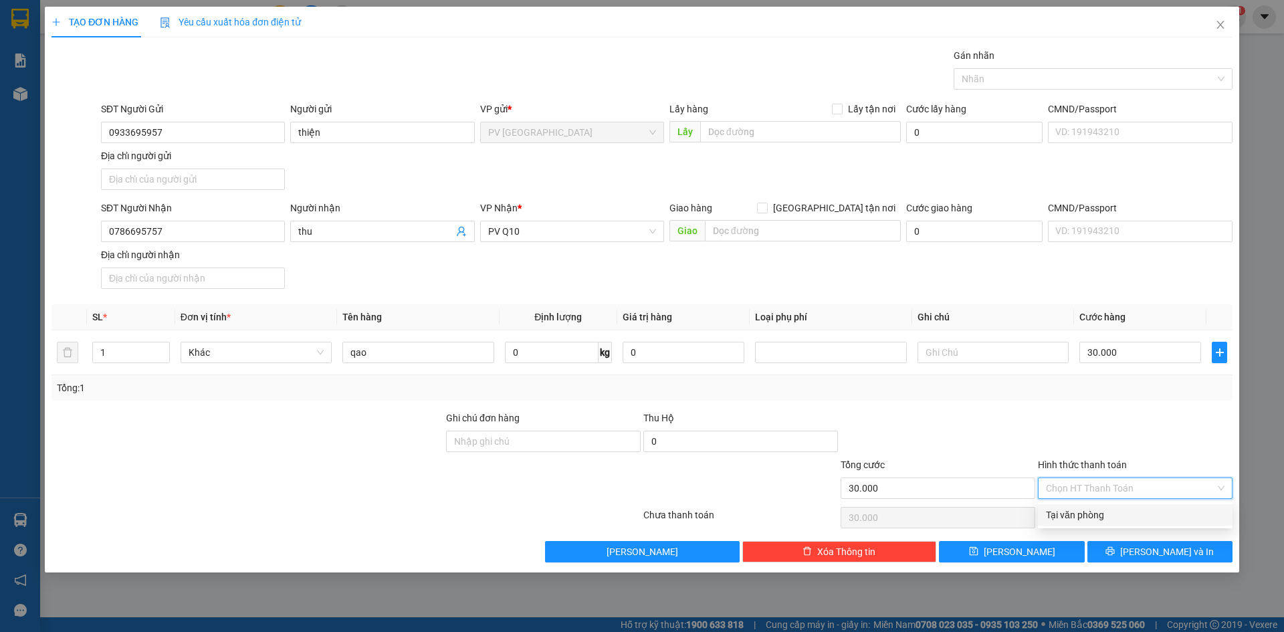
click at [1073, 508] on div "Tại văn phòng" at bounding box center [1135, 515] width 179 height 15
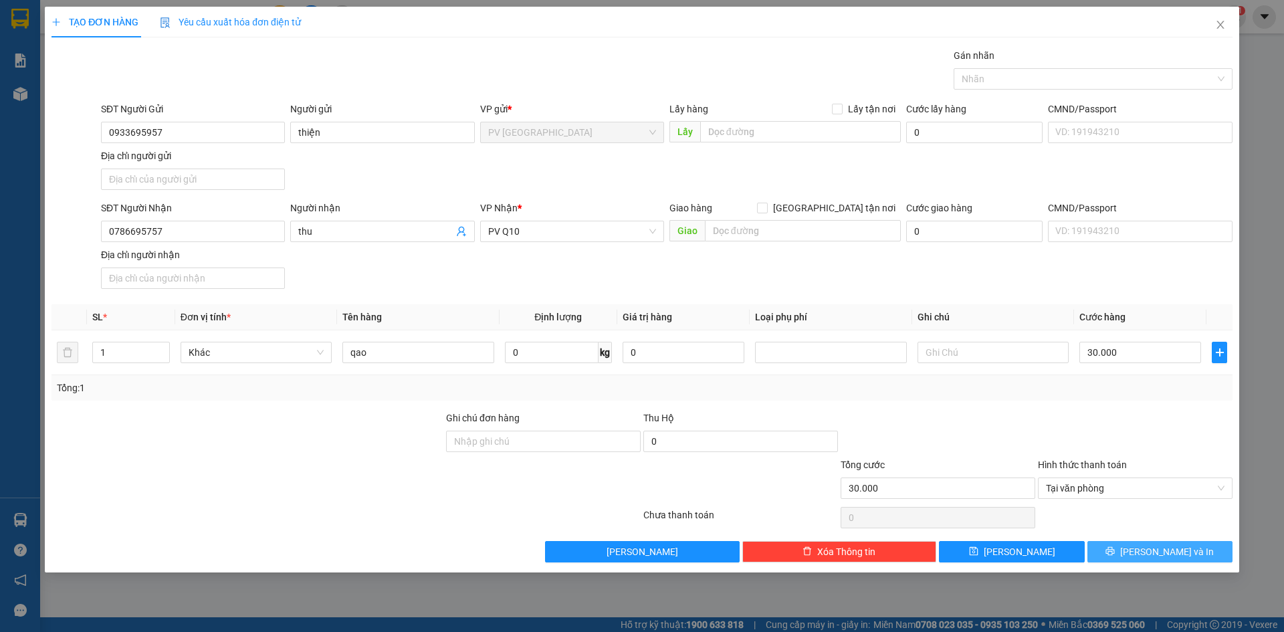
click at [1171, 554] on span "[PERSON_NAME] và In" at bounding box center [1167, 551] width 94 height 15
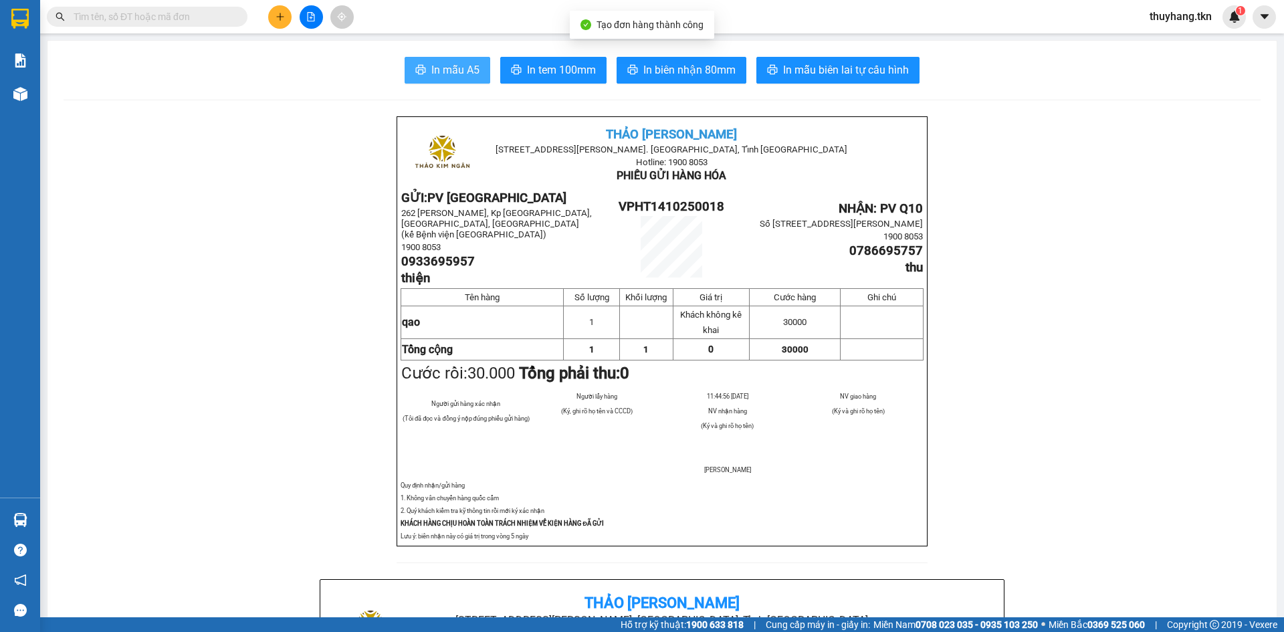
click at [439, 75] on span "In mẫu A5" at bounding box center [455, 70] width 48 height 17
